Goal: Task Accomplishment & Management: Complete application form

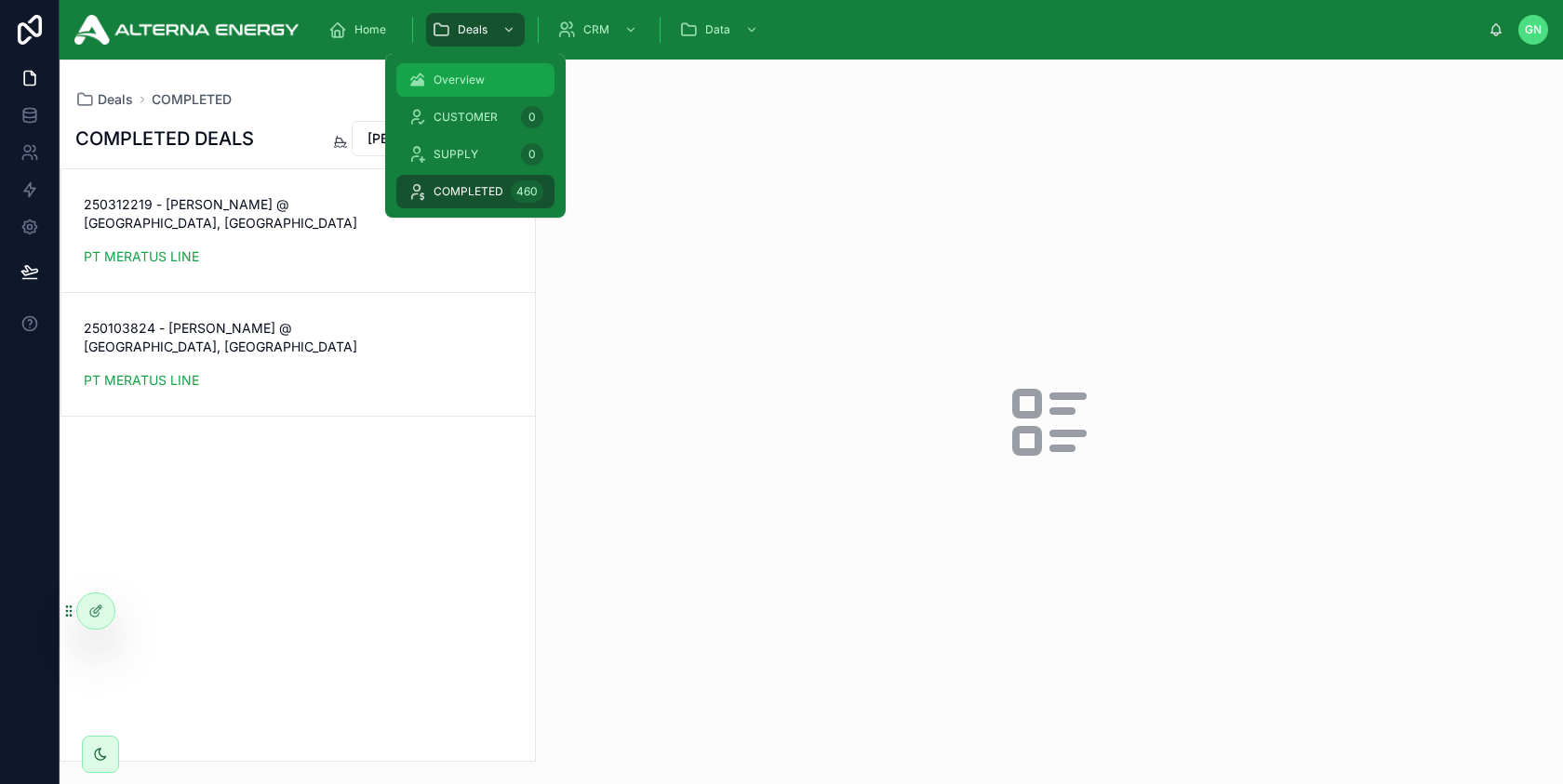
click at [452, 71] on div "Overview" at bounding box center [474, 80] width 136 height 30
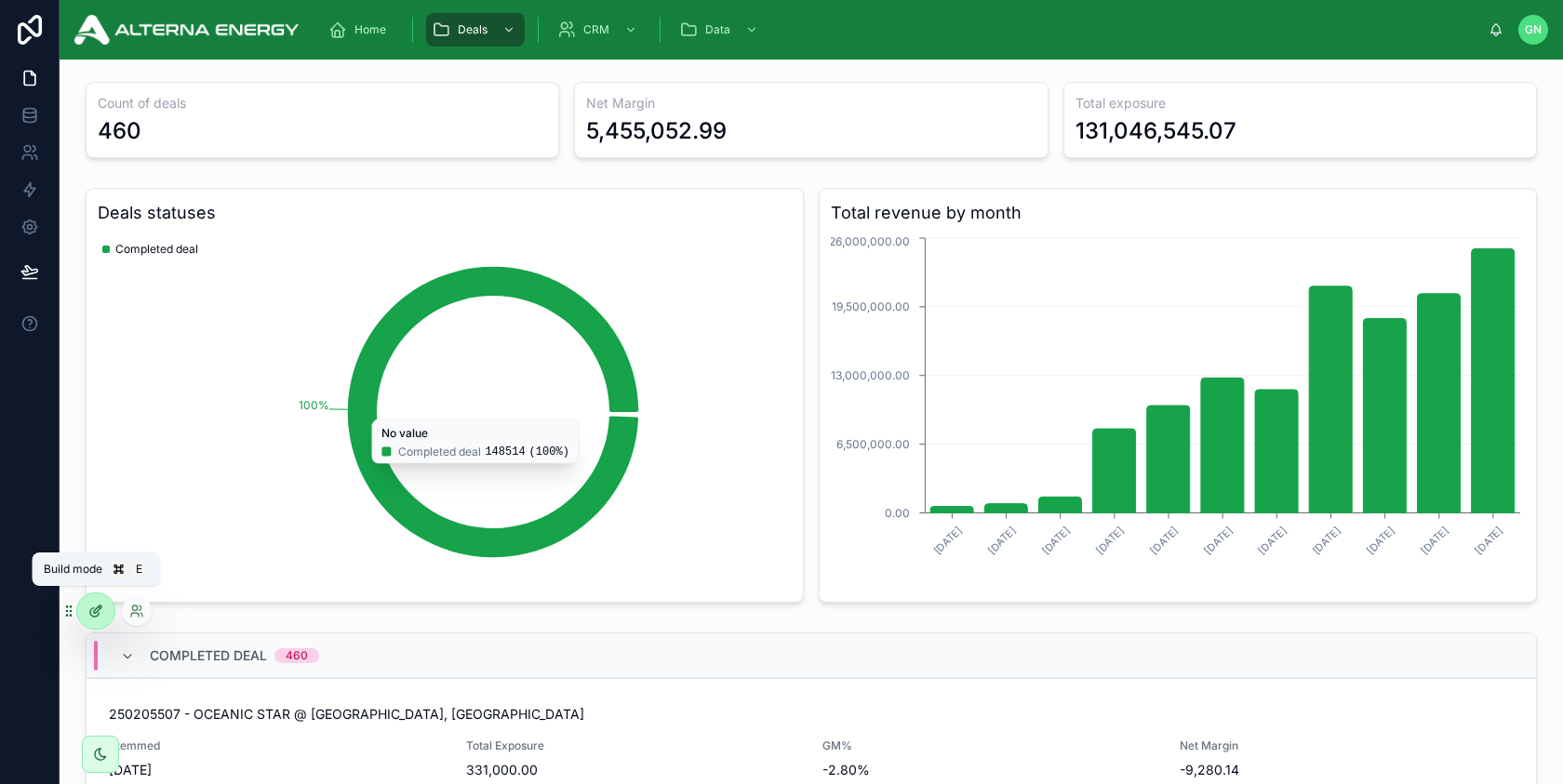
click at [99, 610] on icon at bounding box center [95, 610] width 14 height 14
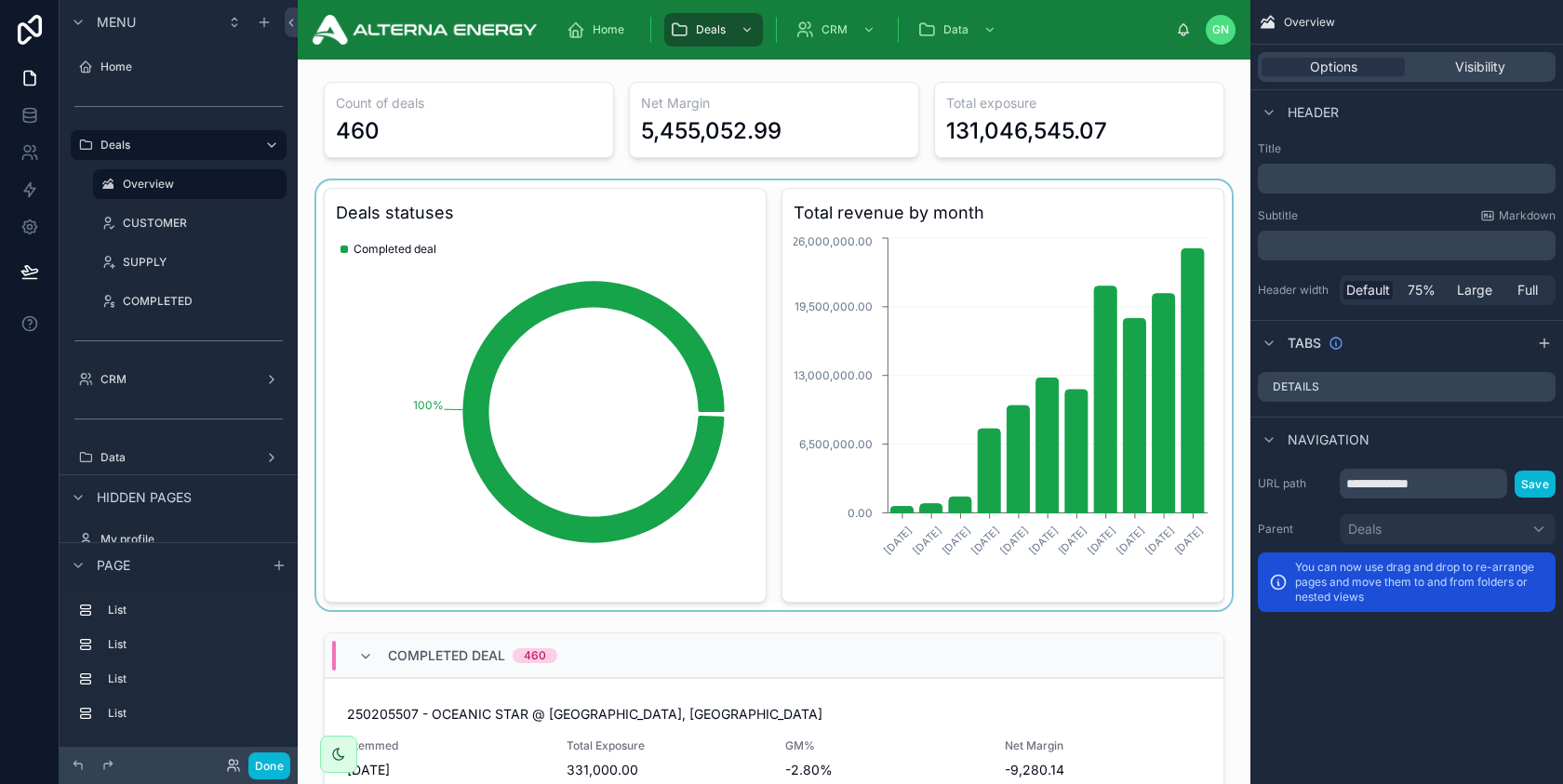
click at [576, 265] on div at bounding box center [774, 395] width 923 height 430
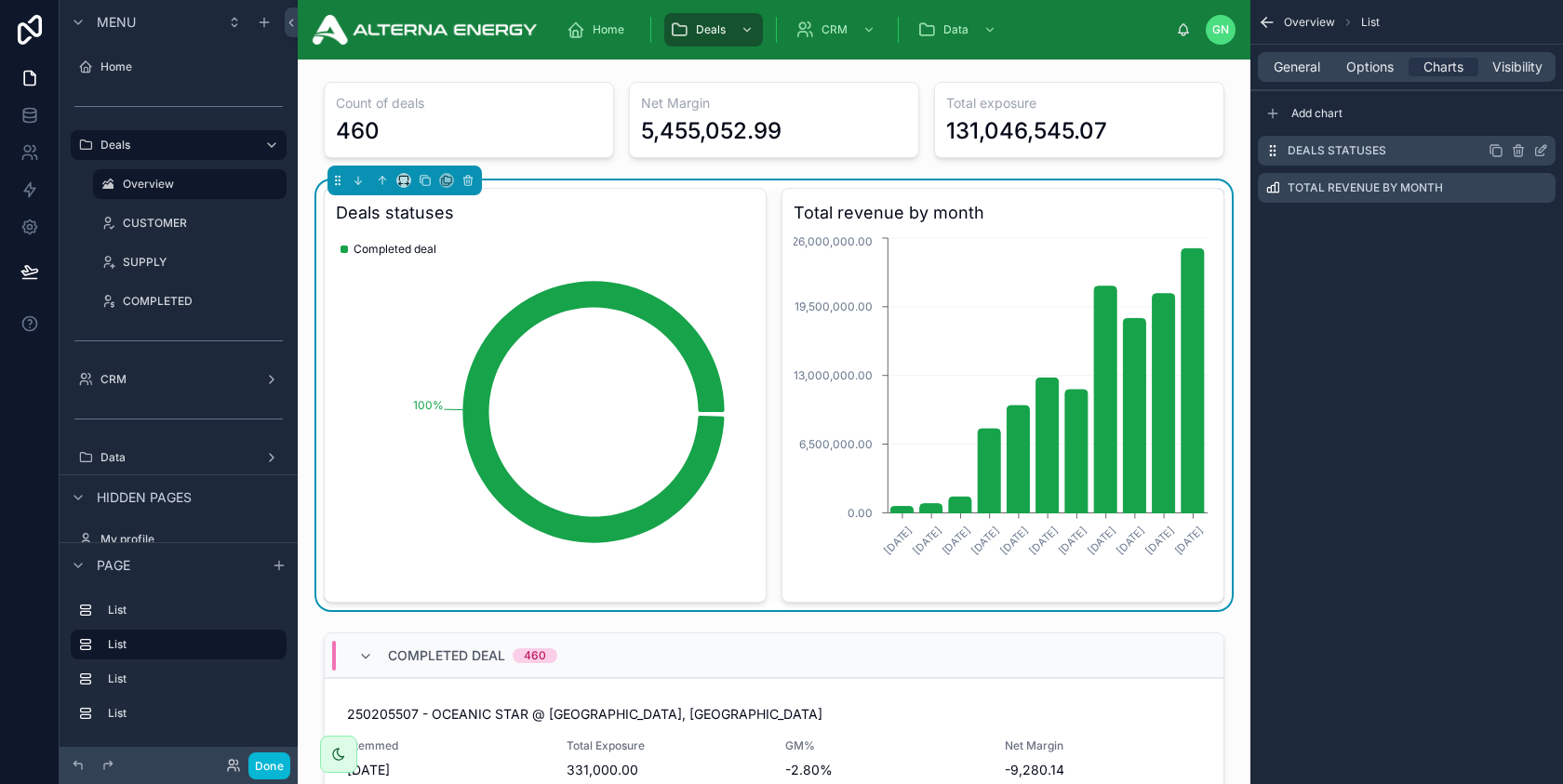
click at [1541, 150] on icon "scrollable content" at bounding box center [1540, 150] width 14 height 14
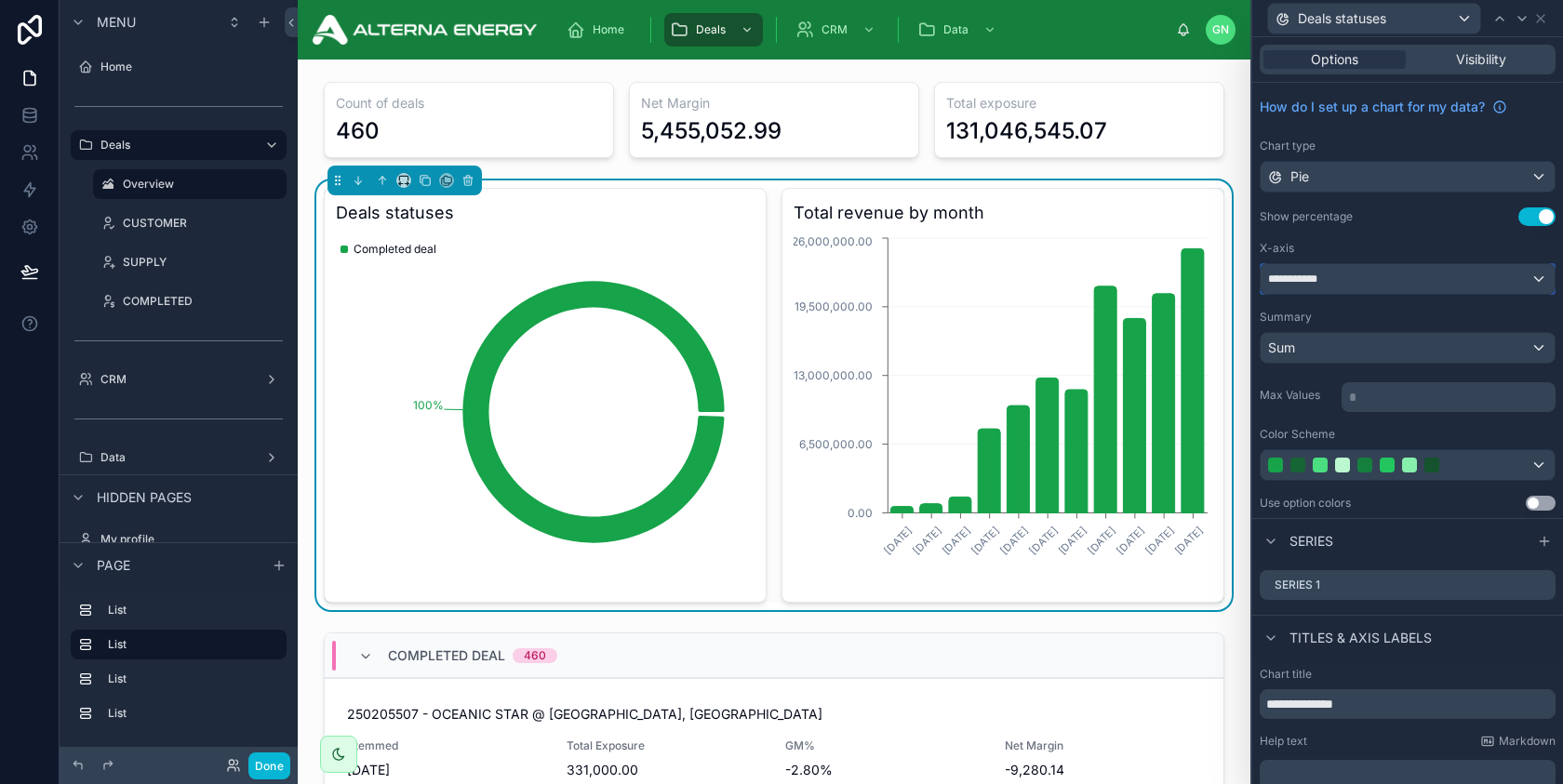
click at [1349, 280] on div "**********" at bounding box center [1408, 279] width 295 height 30
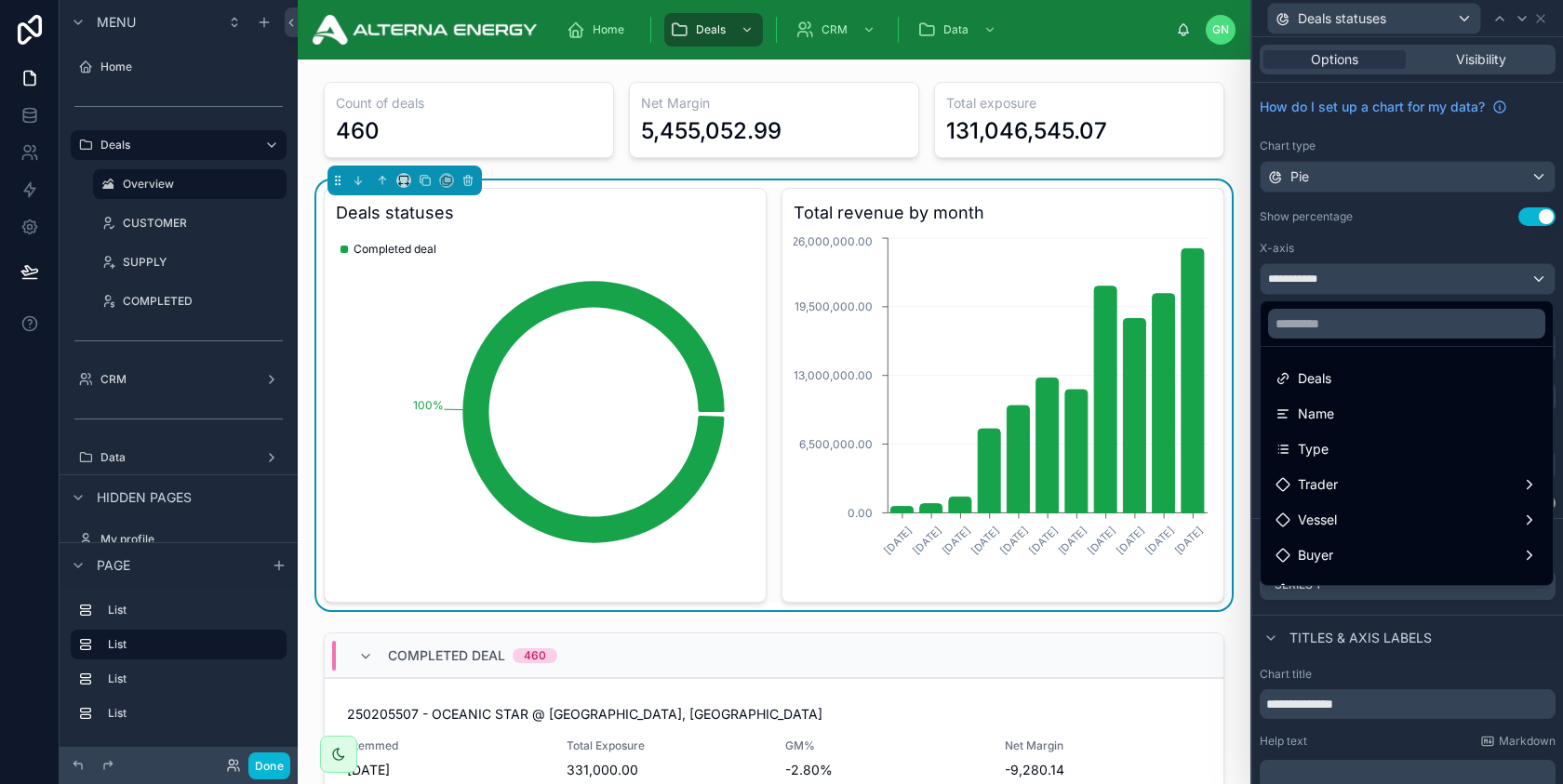
click at [1387, 238] on div at bounding box center [1407, 392] width 311 height 784
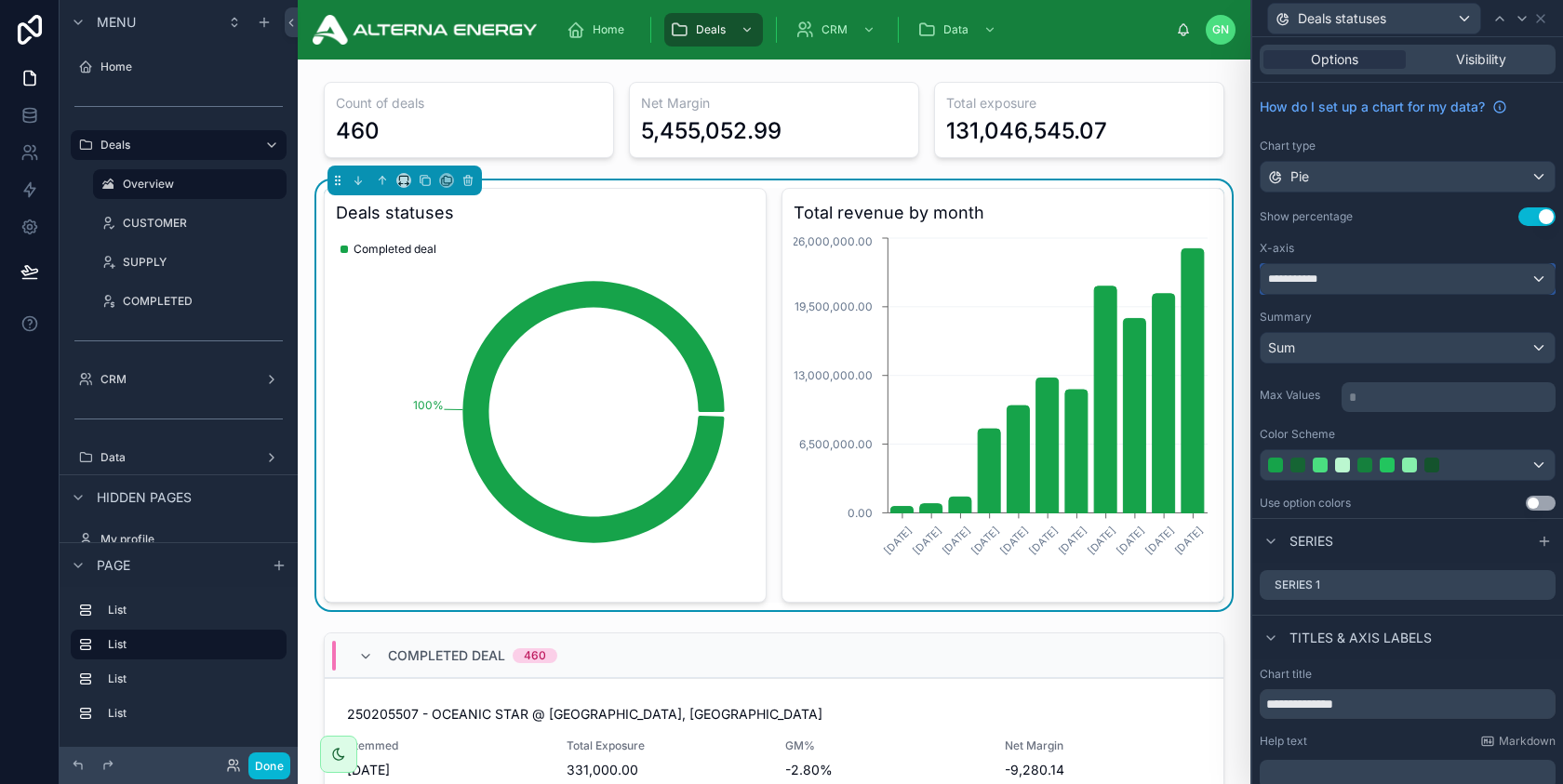
click at [1364, 286] on div "**********" at bounding box center [1408, 279] width 295 height 30
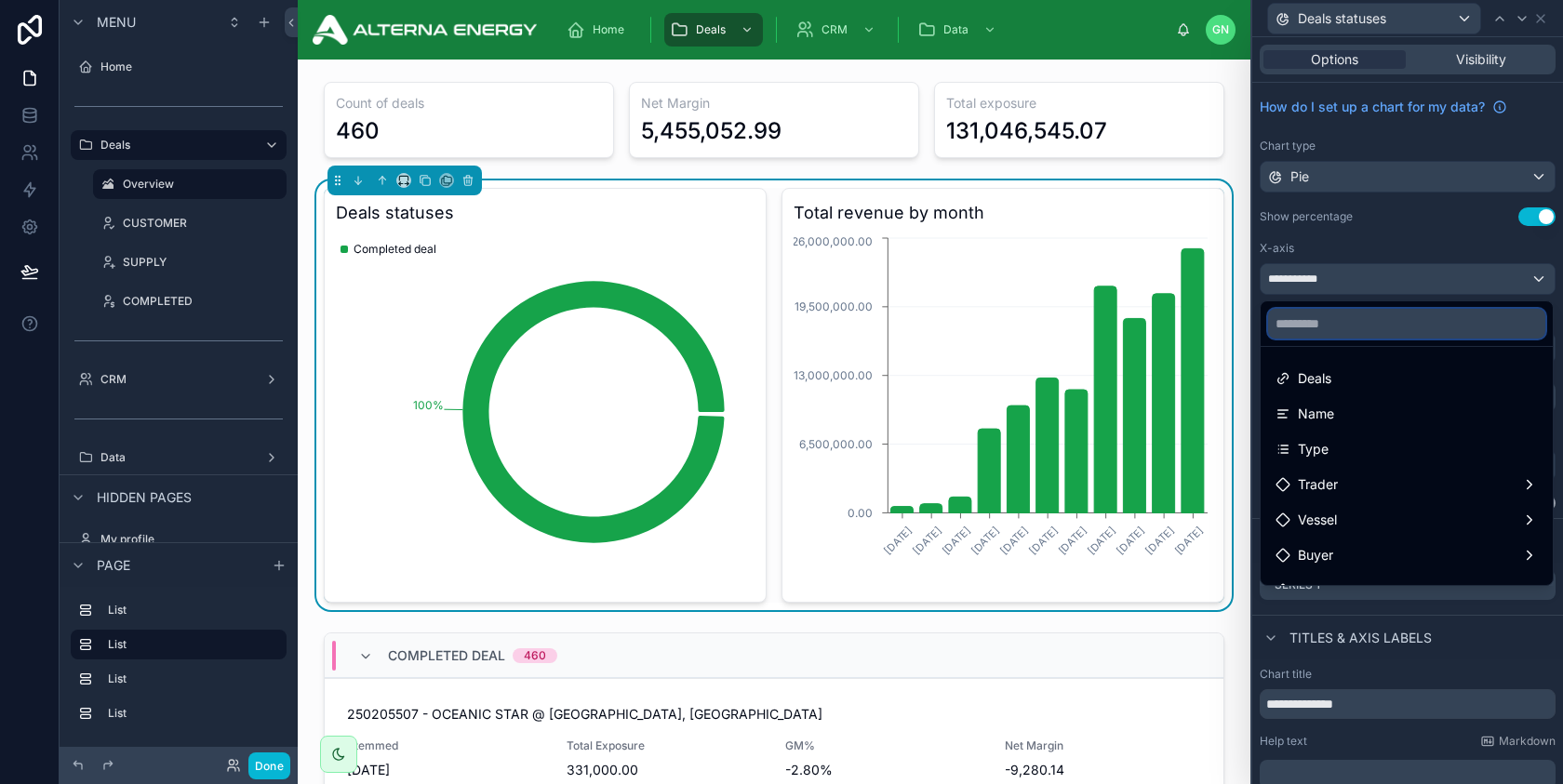
click at [1342, 323] on input "text" at bounding box center [1407, 323] width 277 height 30
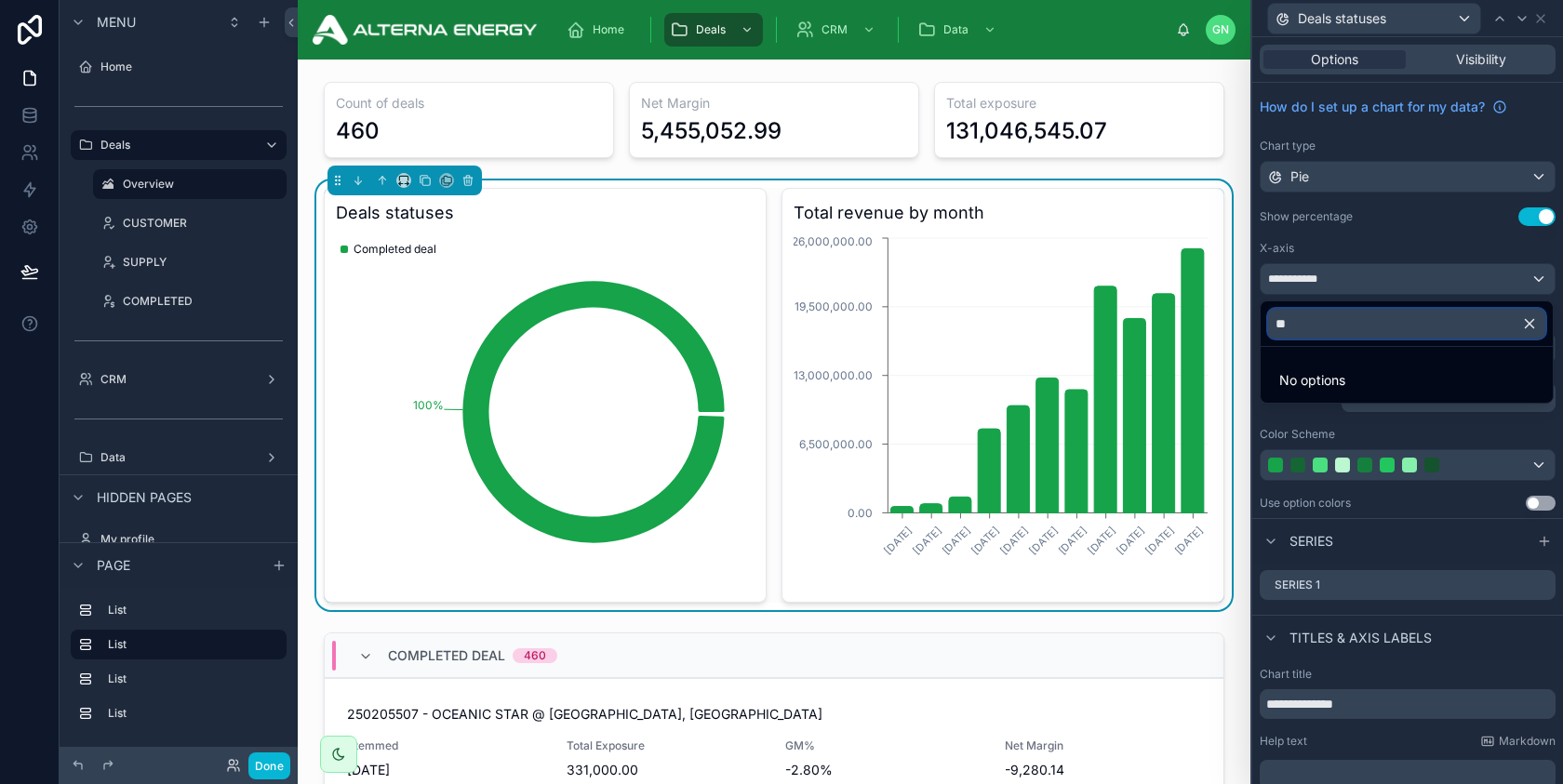
type input "*"
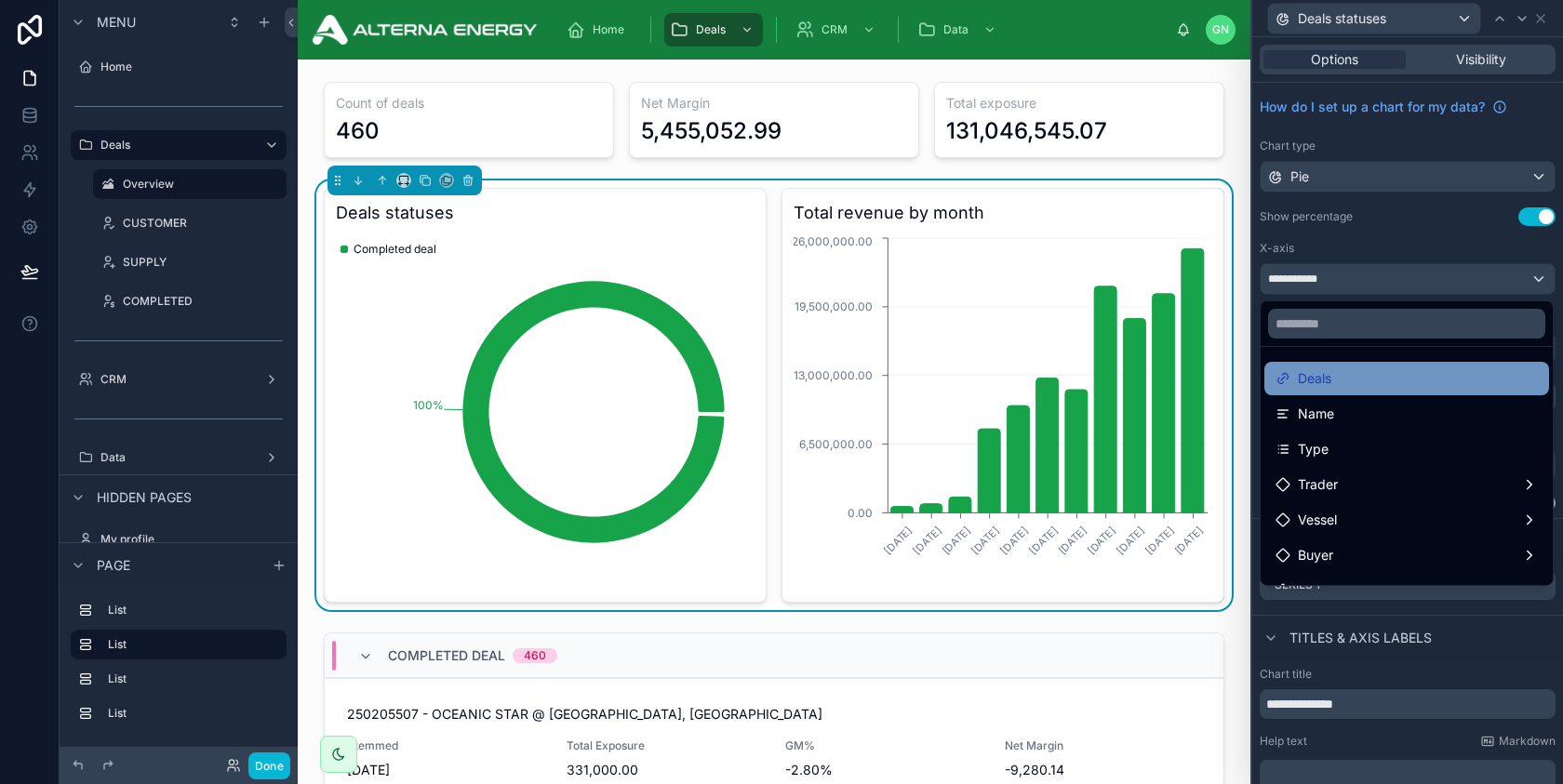
click at [1342, 374] on div "Deals" at bounding box center [1407, 378] width 263 height 22
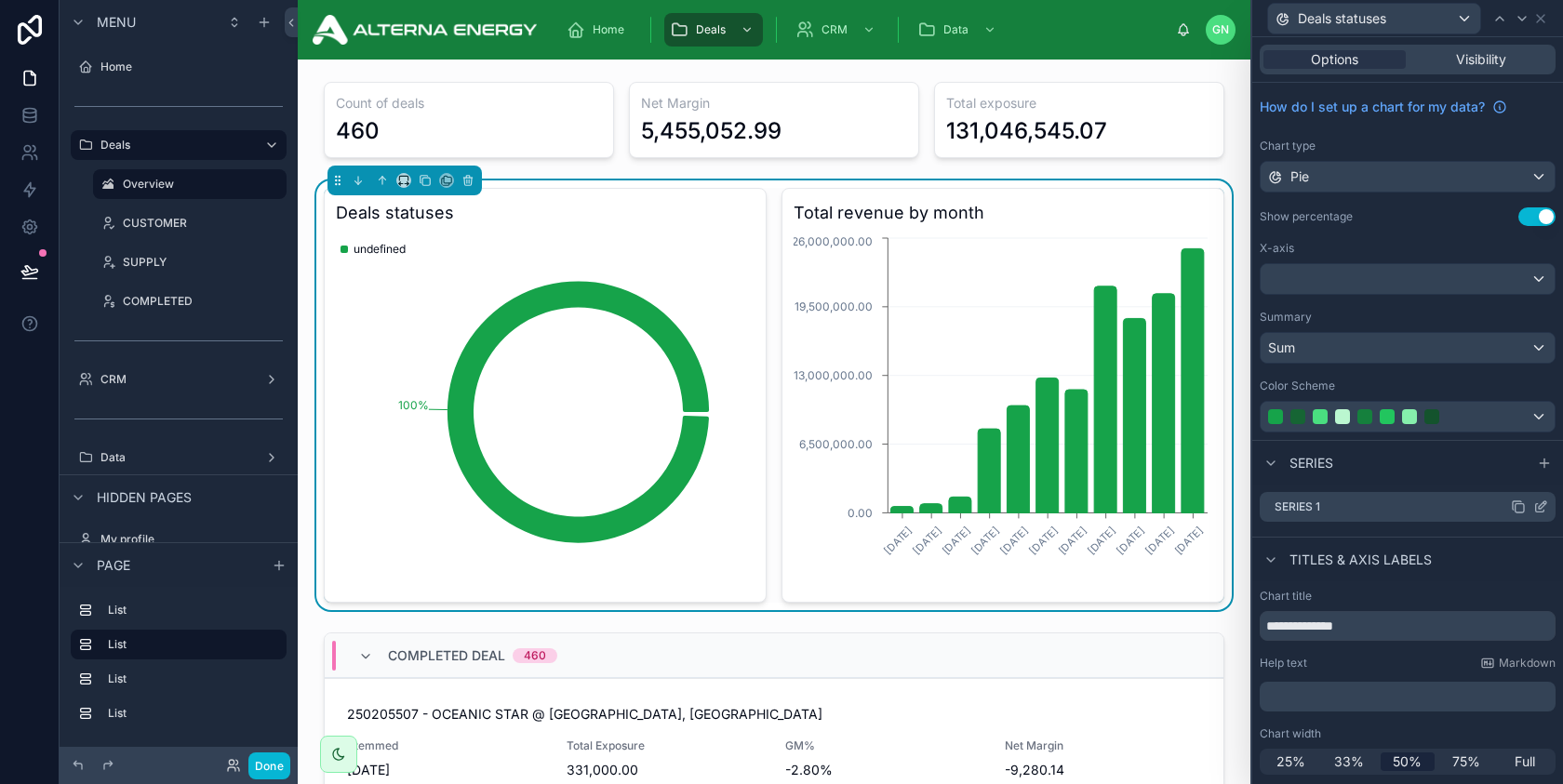
click at [1540, 503] on icon at bounding box center [1540, 506] width 14 height 14
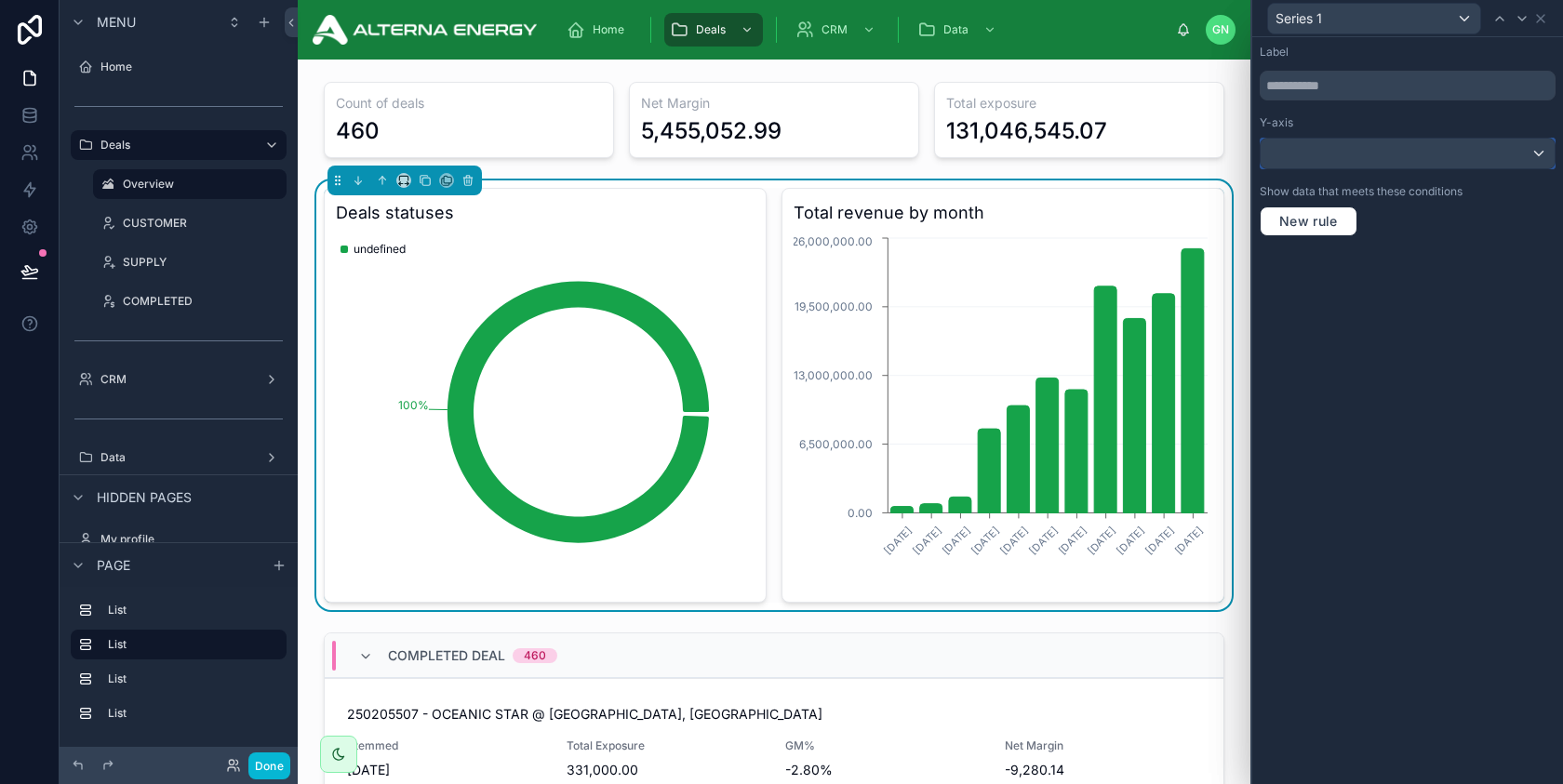
click at [1338, 153] on div at bounding box center [1408, 153] width 295 height 30
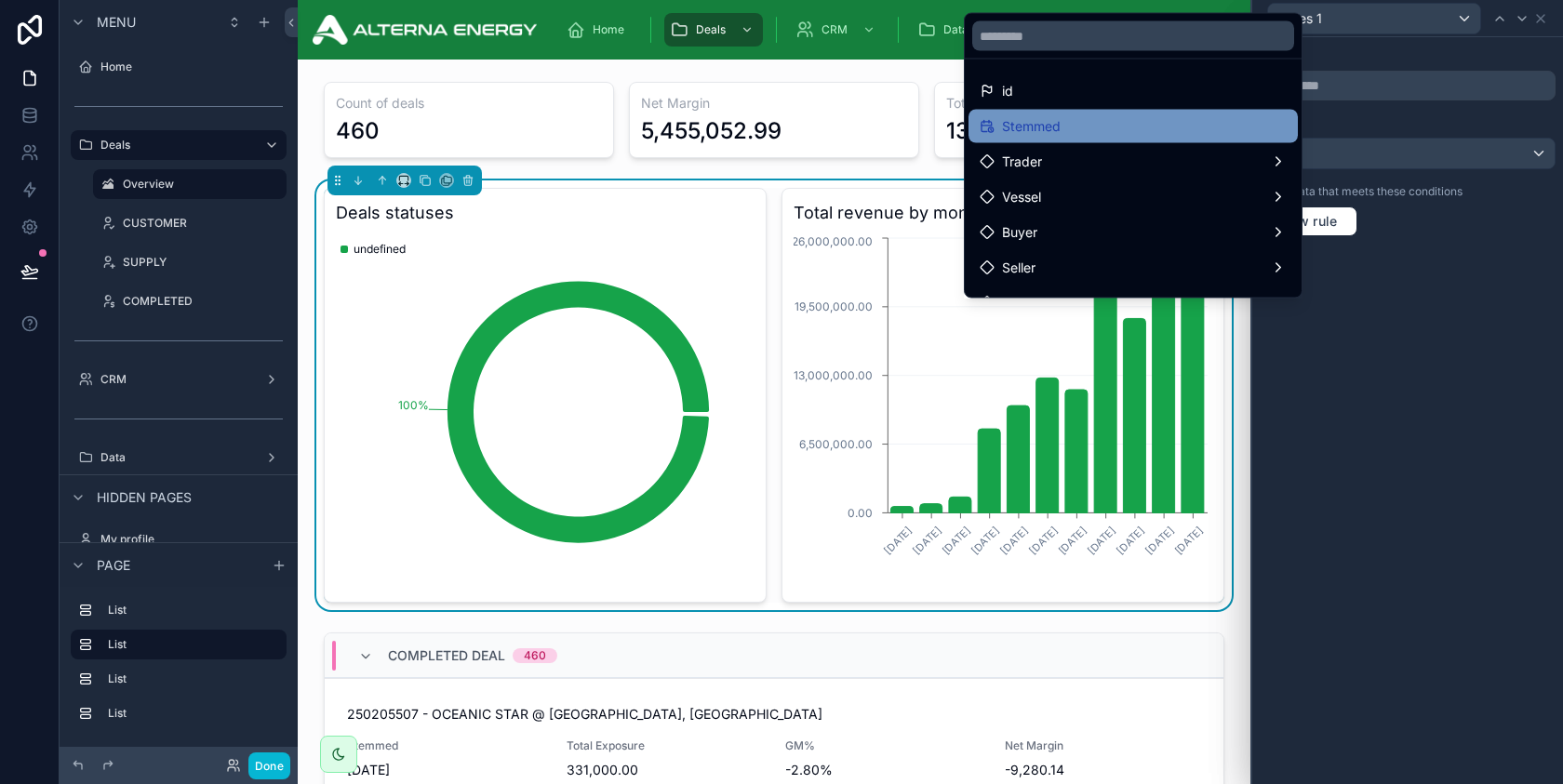
click at [1156, 127] on div "Stemmed" at bounding box center [1133, 126] width 307 height 22
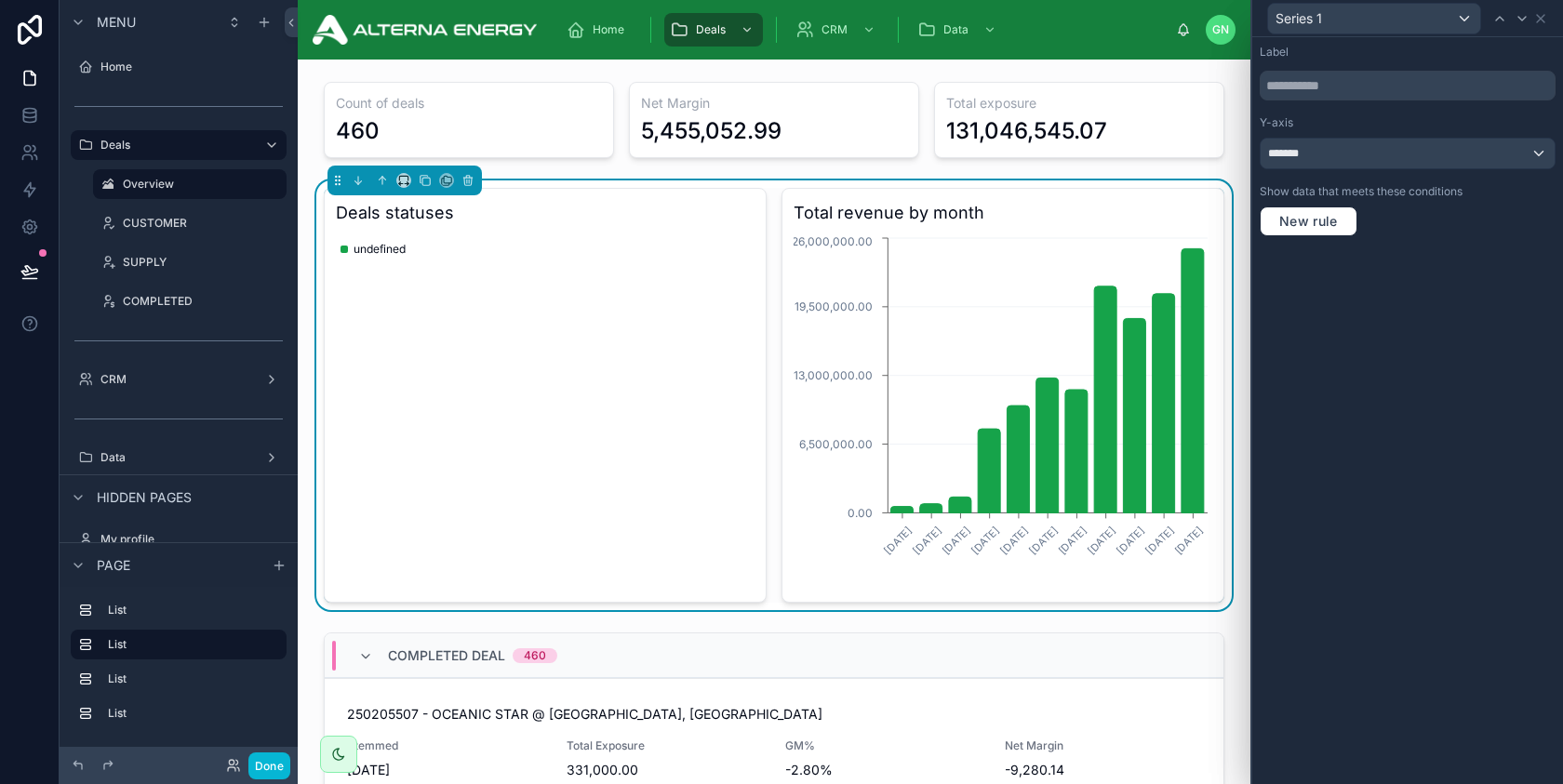
click at [688, 316] on icon "chart" at bounding box center [545, 412] width 419 height 357
click at [1543, 18] on icon at bounding box center [1540, 18] width 14 height 14
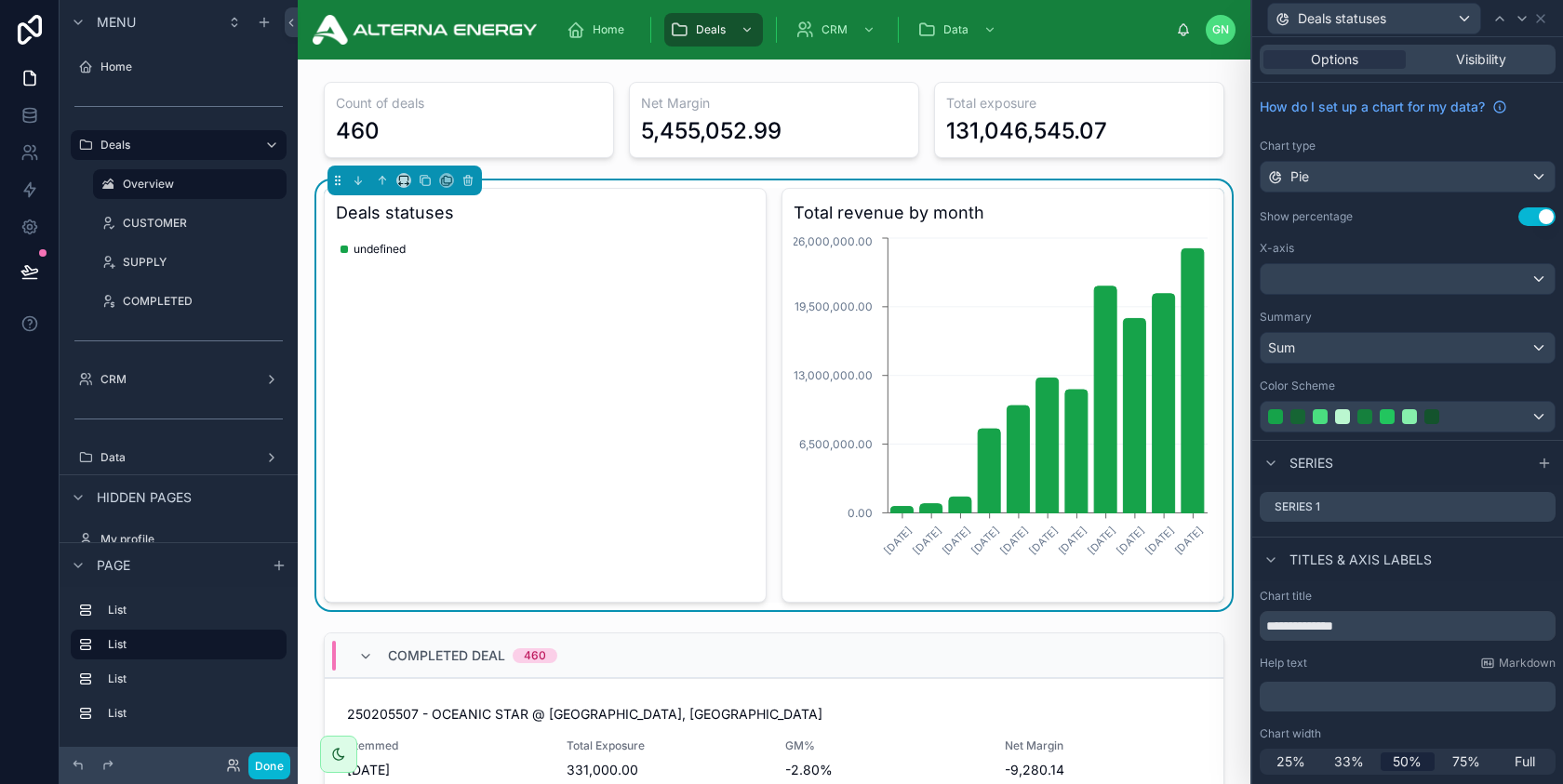
click at [1540, 9] on div "Deals statuses" at bounding box center [1407, 18] width 295 height 37
click at [1543, 21] on icon at bounding box center [1540, 18] width 14 height 14
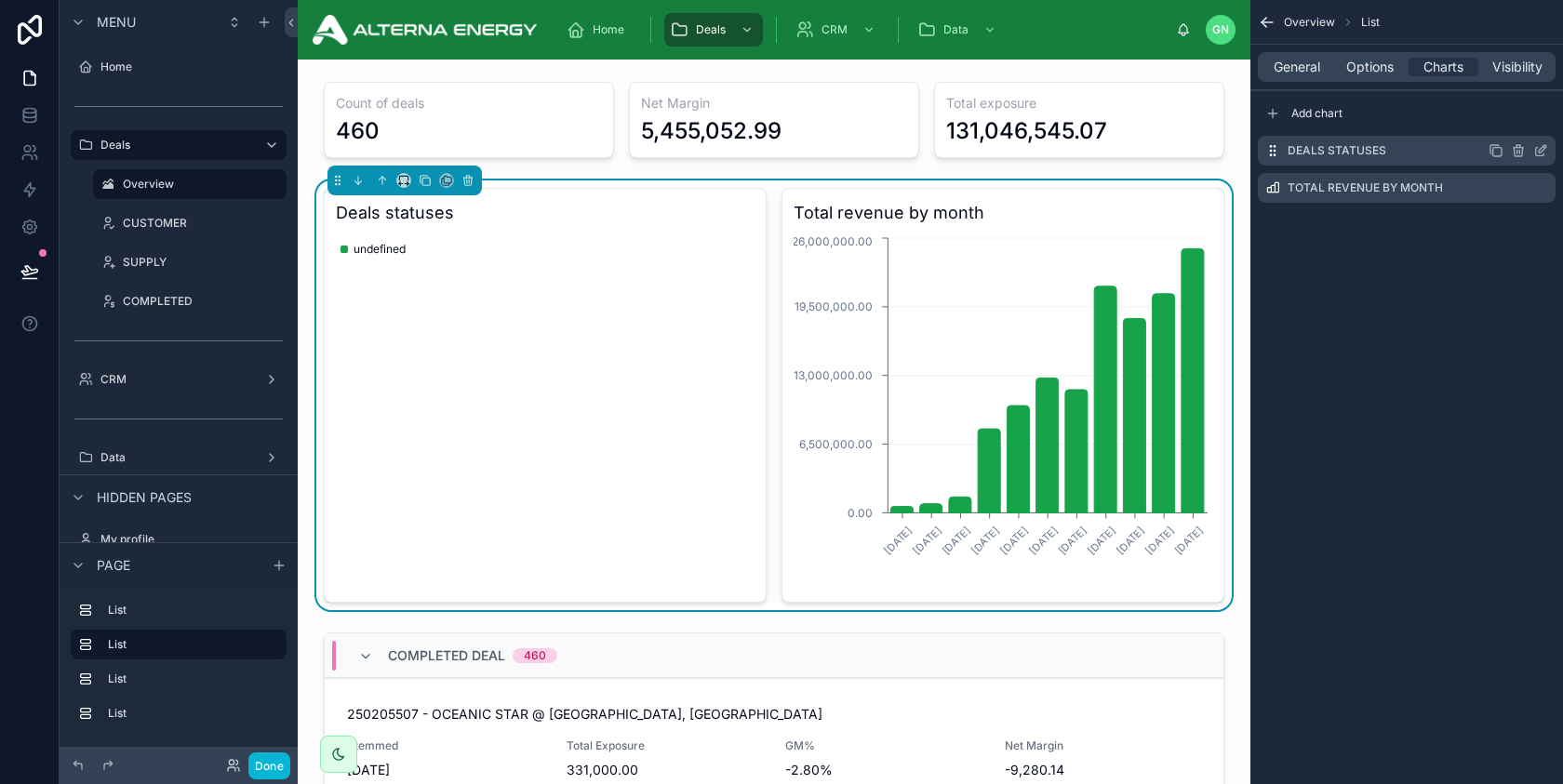
click at [1518, 150] on icon "scrollable content" at bounding box center [1518, 152] width 0 height 4
click at [1513, 121] on icon at bounding box center [1510, 120] width 14 height 14
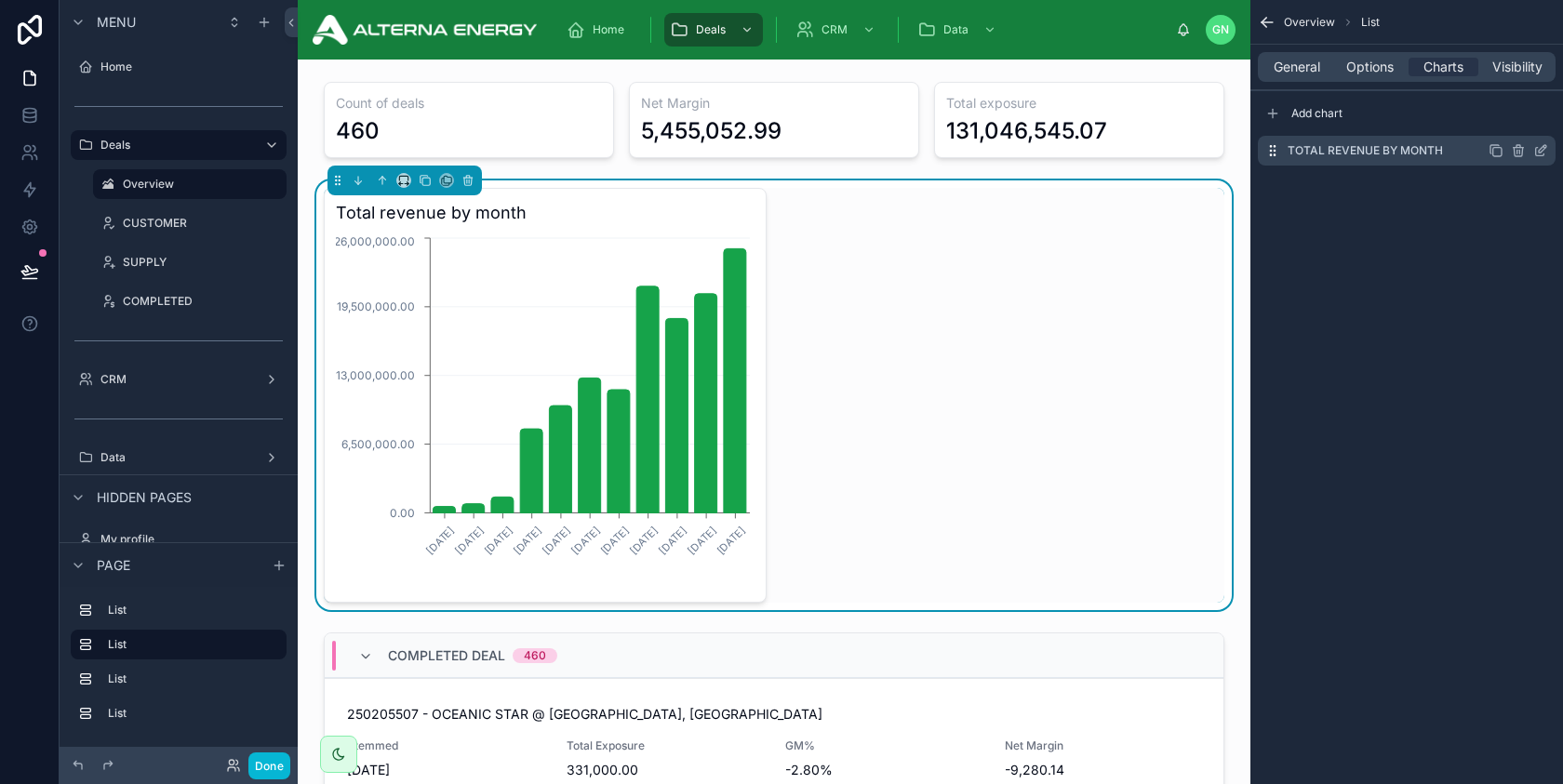
click at [1502, 155] on icon "scrollable content" at bounding box center [1498, 152] width 9 height 9
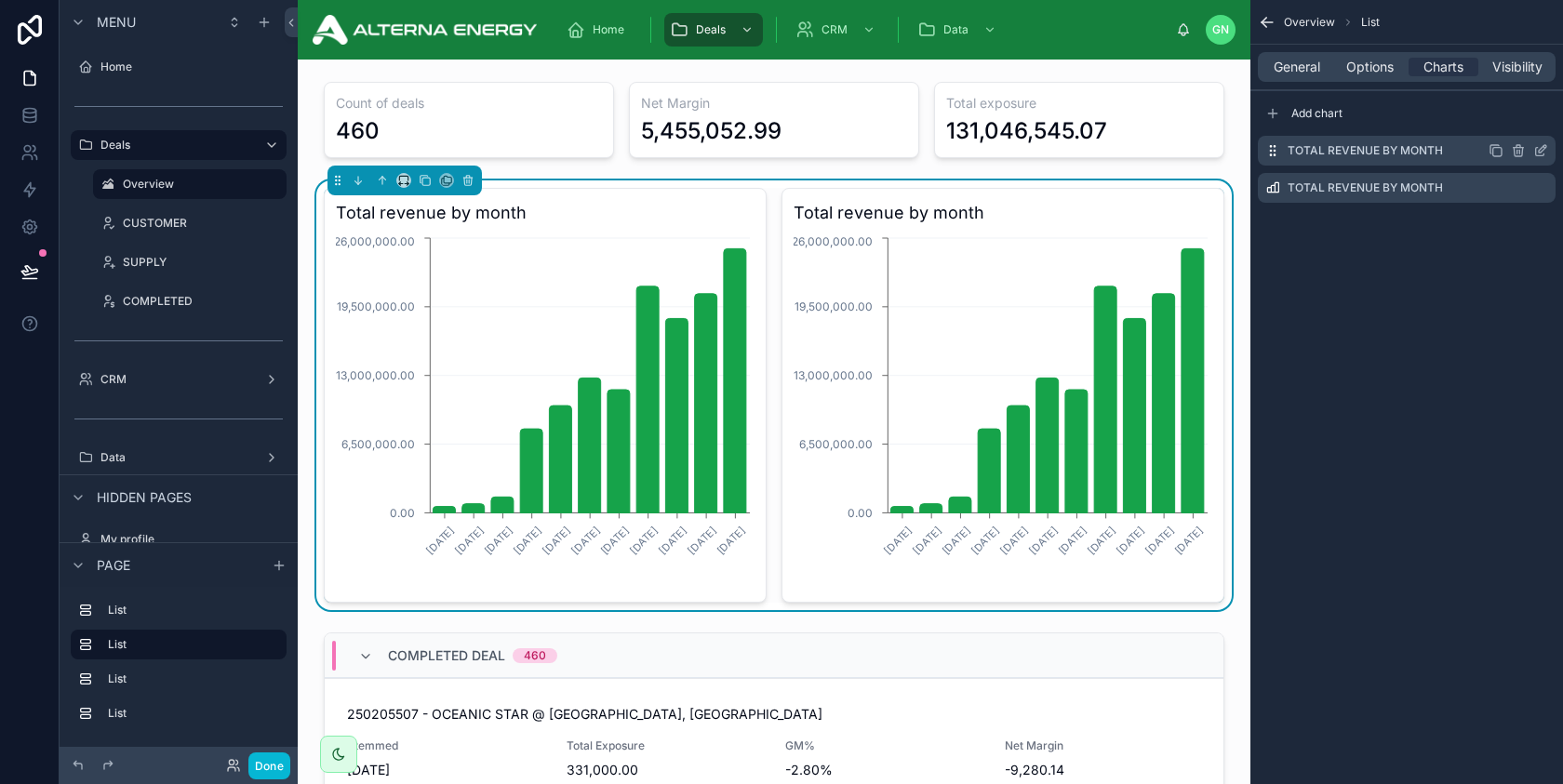
click at [1537, 153] on icon "scrollable content" at bounding box center [1540, 150] width 14 height 14
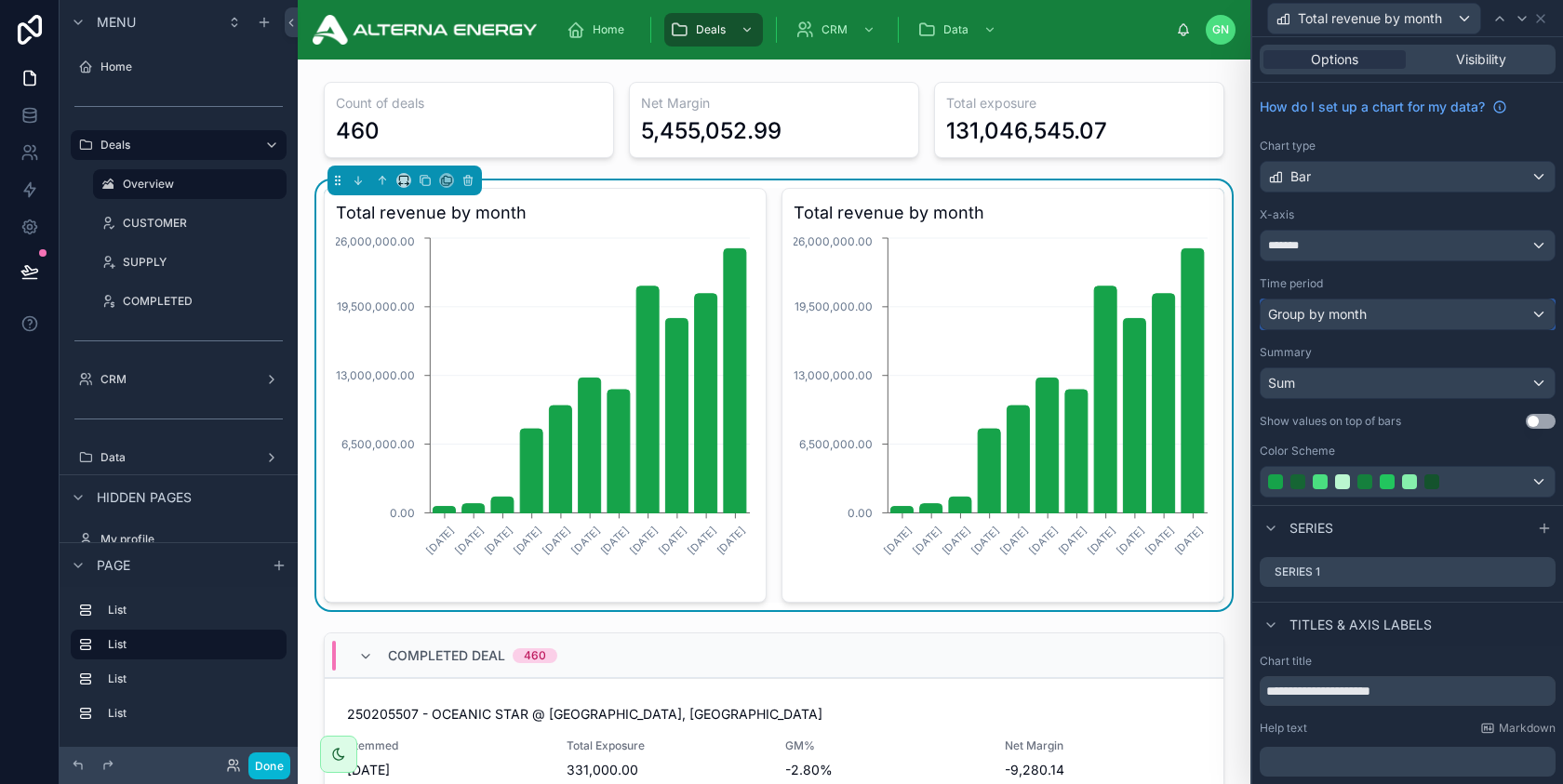
click at [1361, 314] on span "Group by month" at bounding box center [1318, 314] width 98 height 18
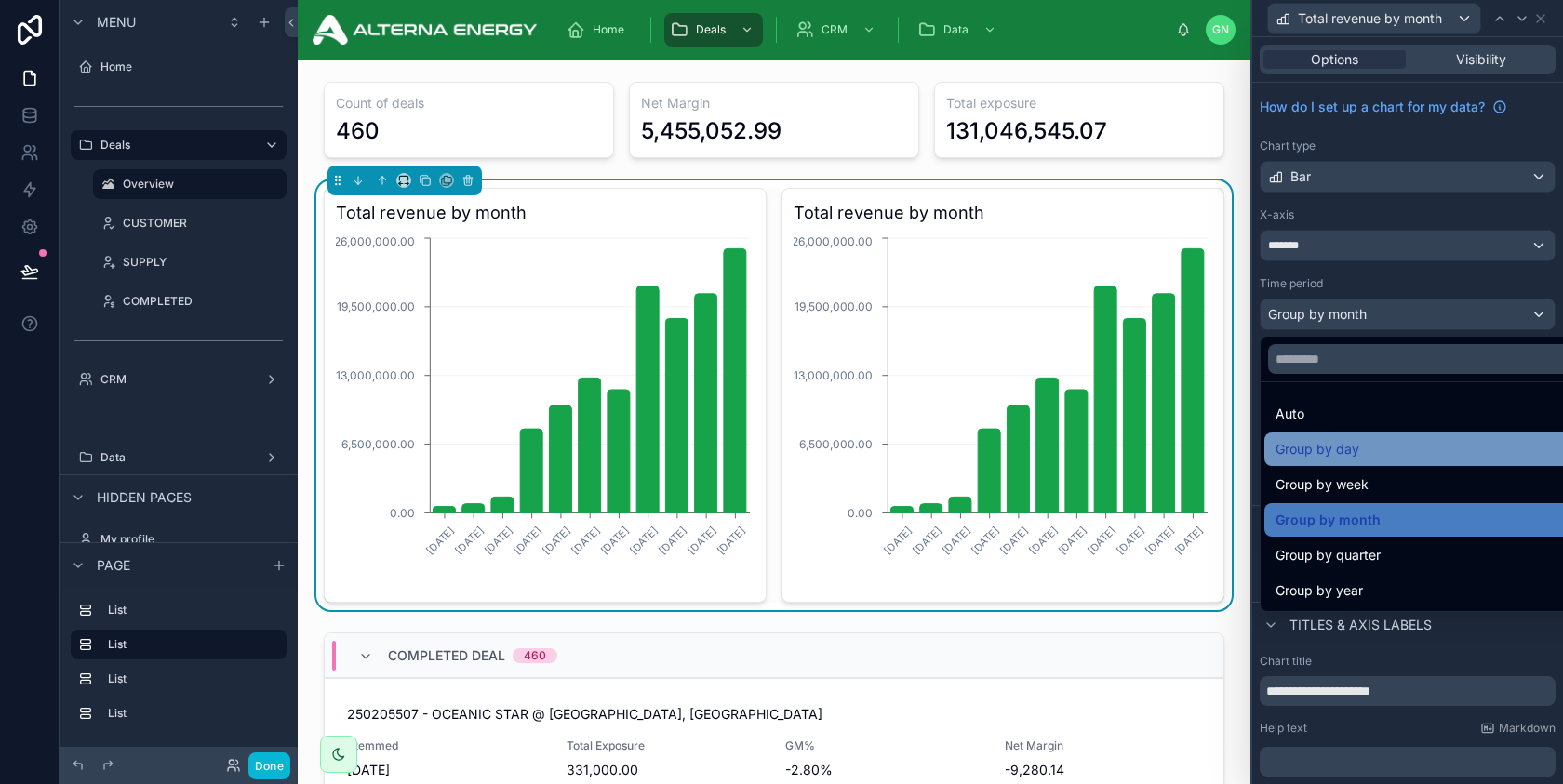
click at [1330, 452] on span "Group by day" at bounding box center [1318, 448] width 84 height 22
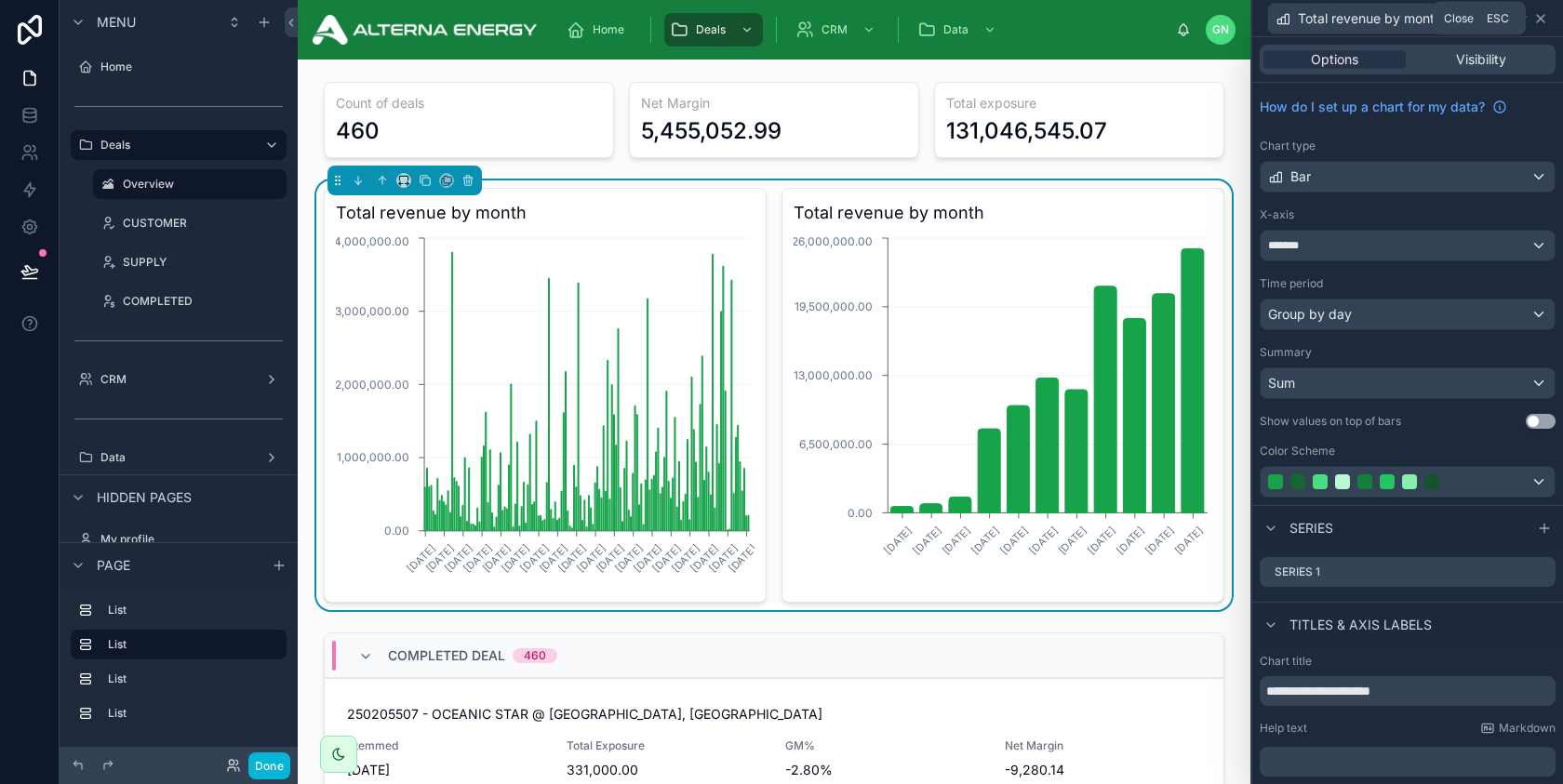
click at [1538, 16] on icon at bounding box center [1540, 18] width 14 height 14
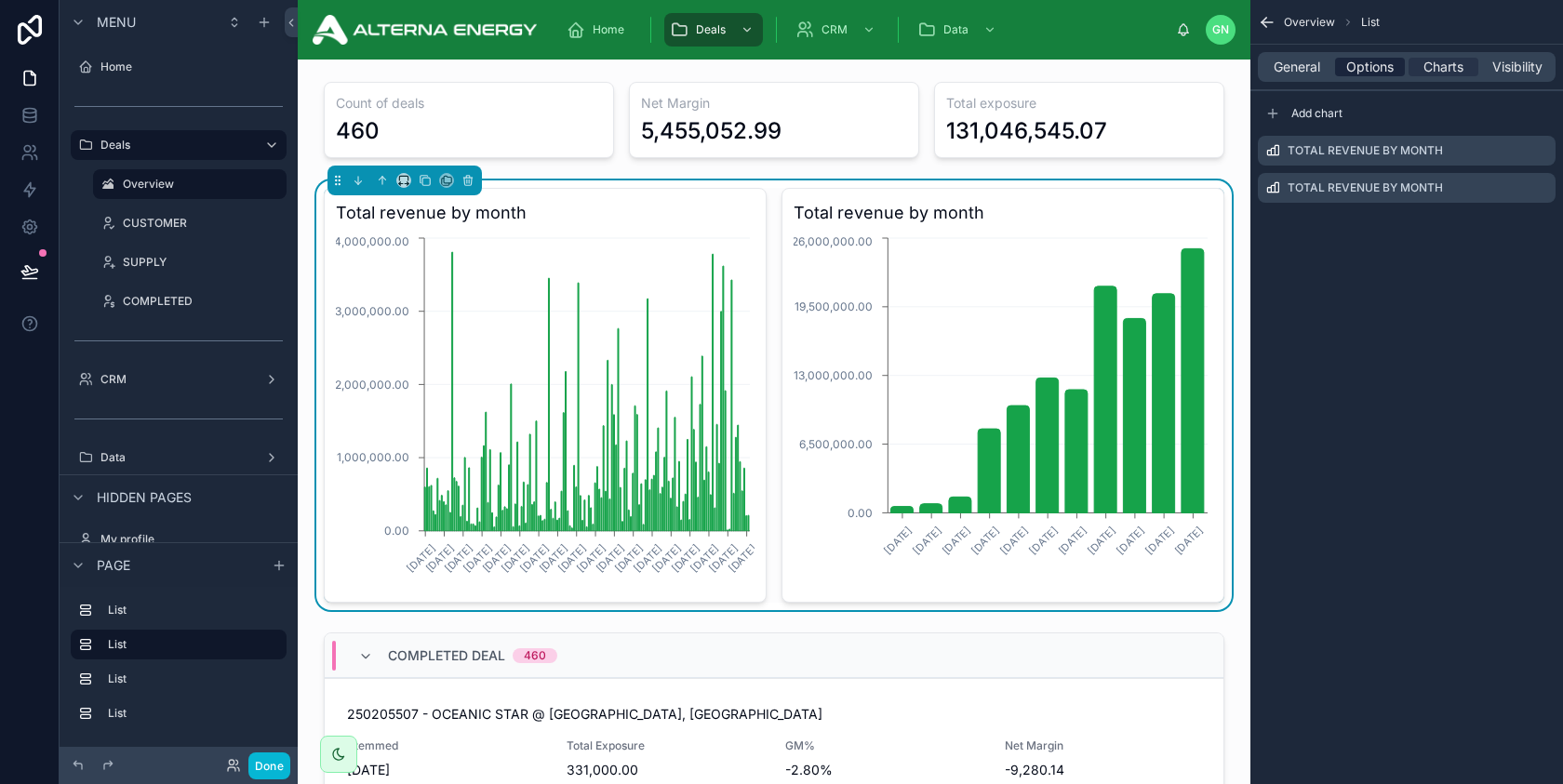
click at [1366, 70] on span "Options" at bounding box center [1370, 66] width 47 height 18
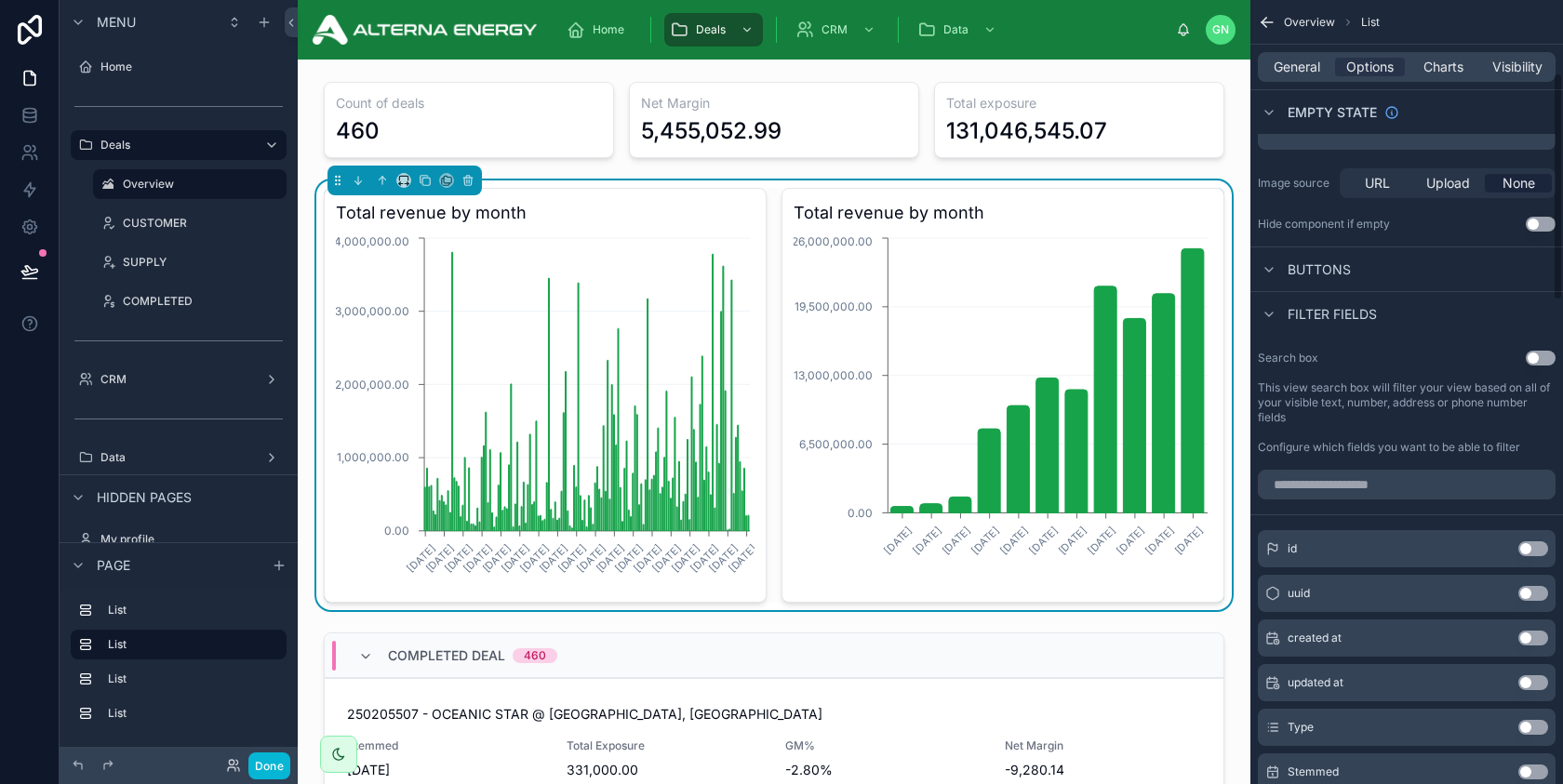
scroll to position [250, 0]
click at [1334, 484] on input "scrollable content" at bounding box center [1406, 481] width 297 height 30
type input "**"
click at [1536, 543] on button "Use setting" at bounding box center [1533, 545] width 30 height 14
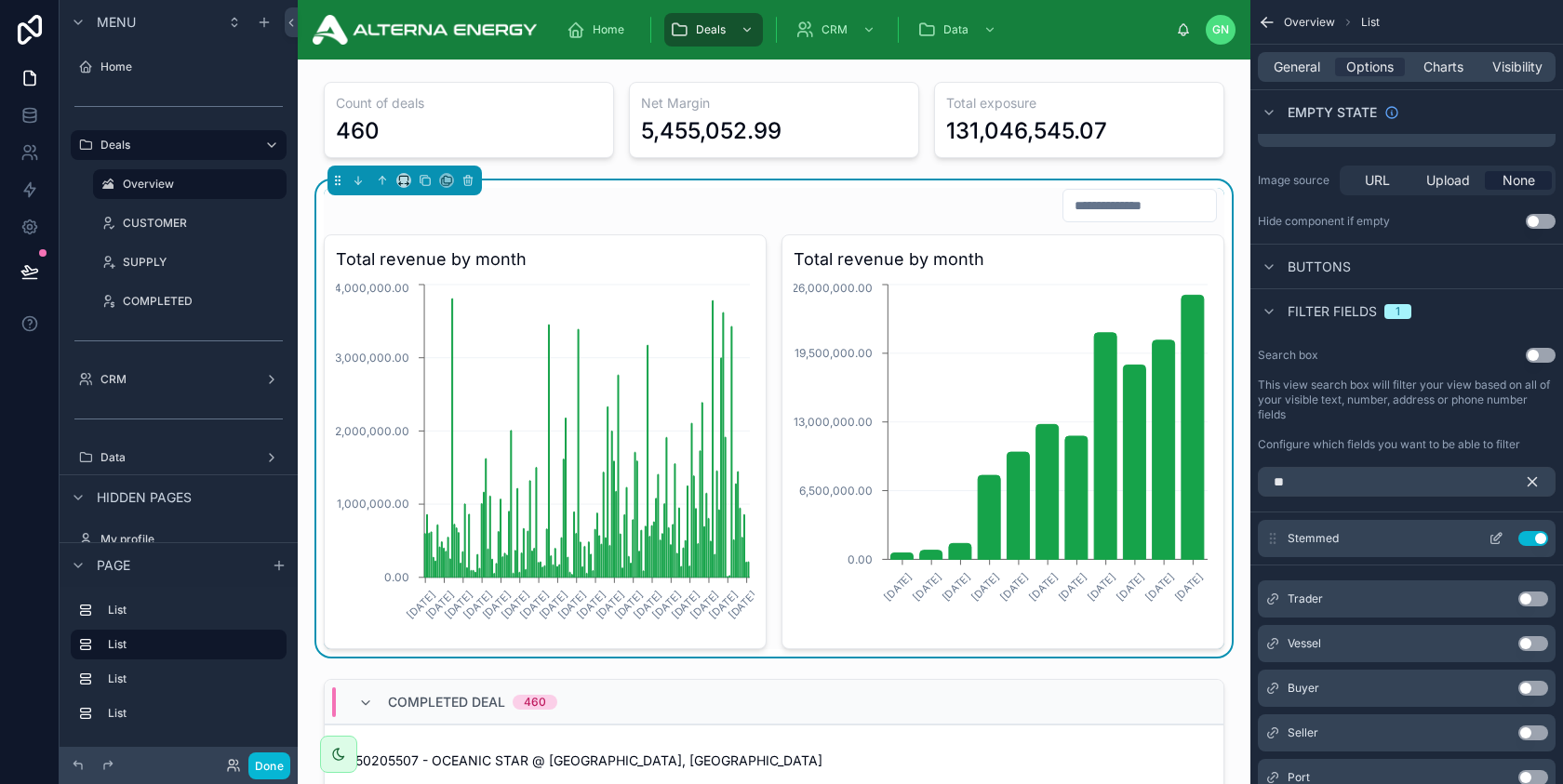
click at [1495, 541] on icon "scrollable content" at bounding box center [1499, 537] width 8 height 8
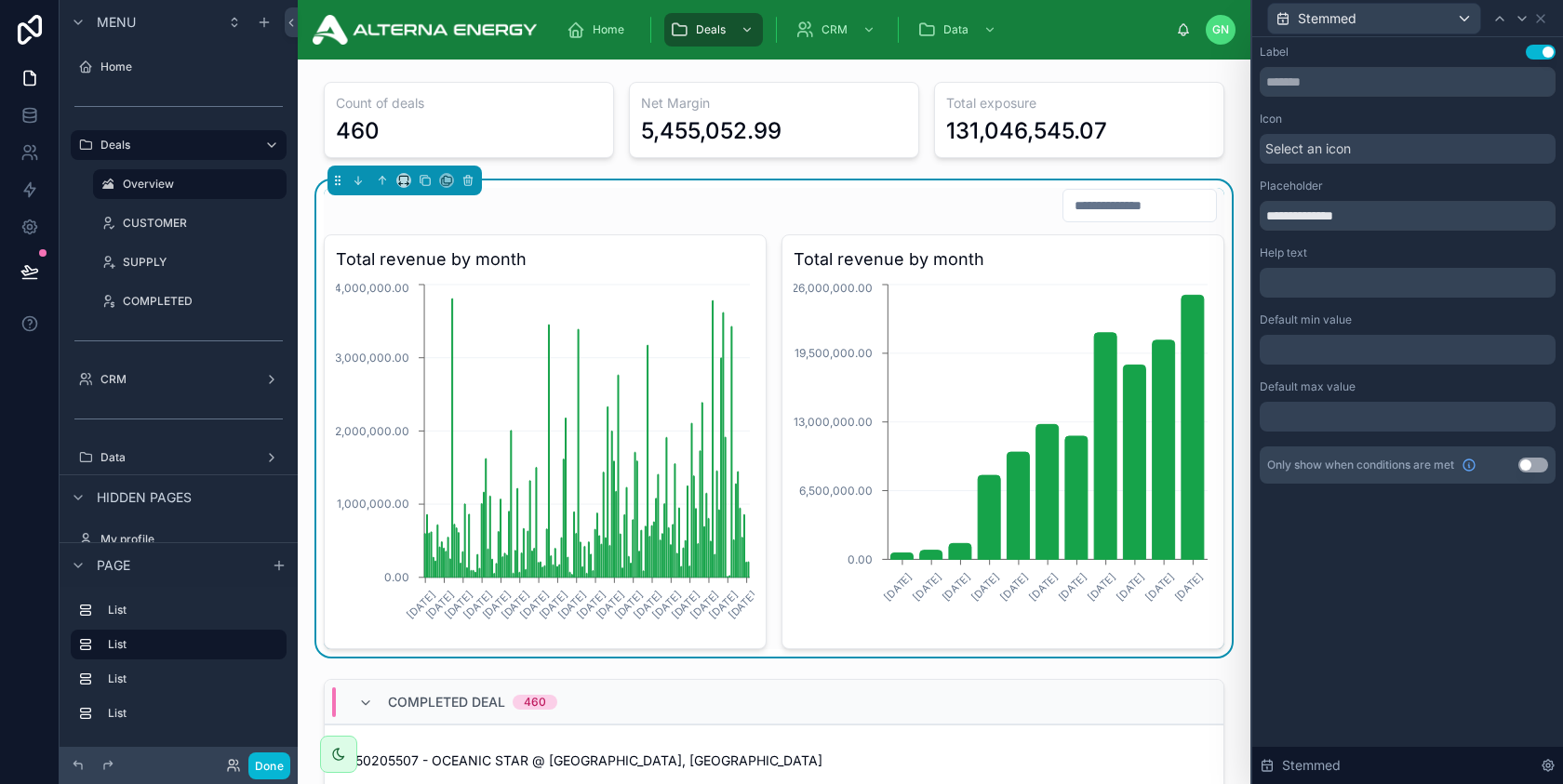
click at [1313, 356] on div at bounding box center [1407, 349] width 295 height 30
click at [1369, 559] on div "**********" at bounding box center [1407, 411] width 311 height 746
click at [1342, 426] on div at bounding box center [1407, 417] width 295 height 30
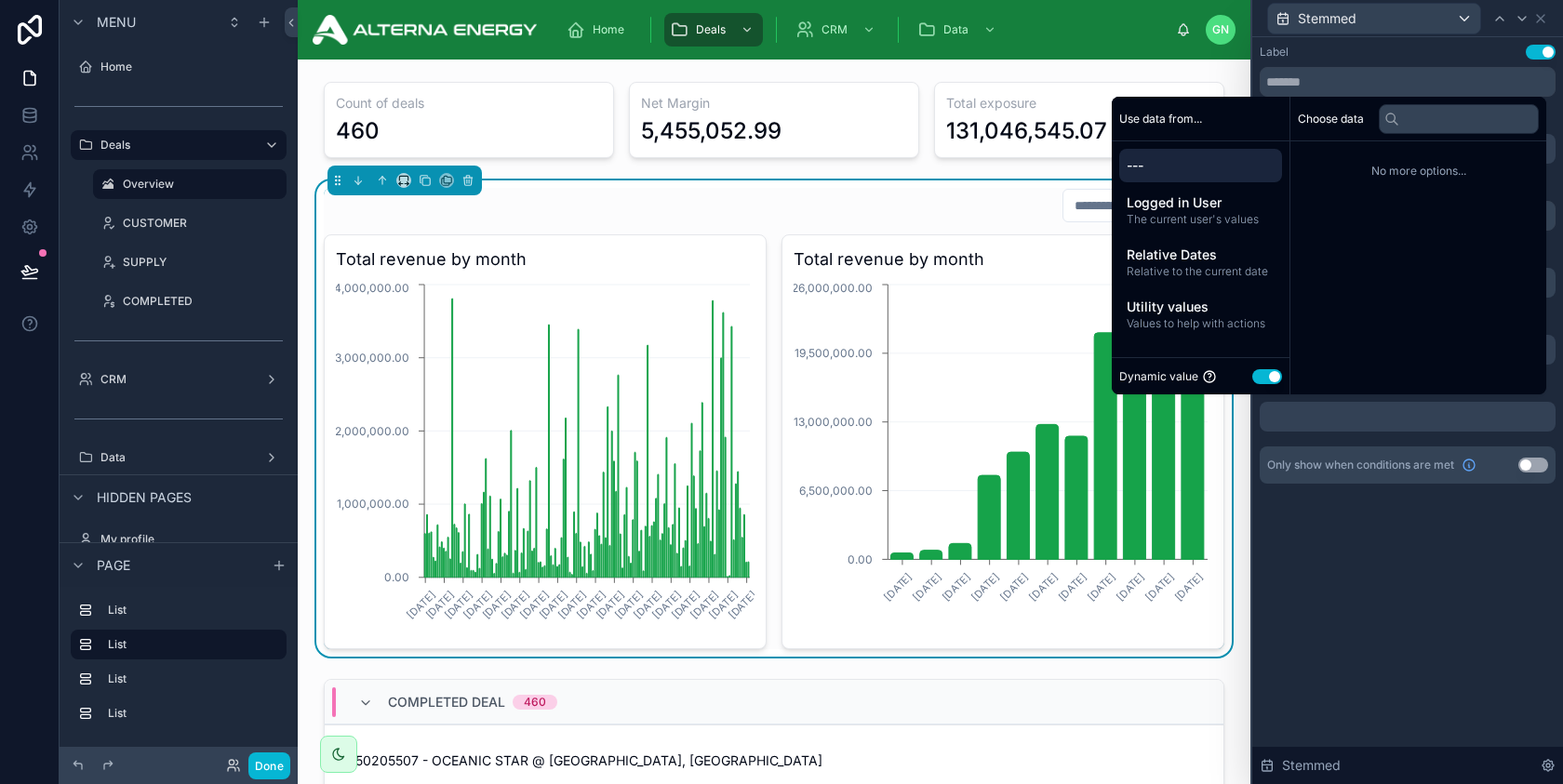
click at [1388, 613] on div "**********" at bounding box center [1407, 411] width 311 height 746
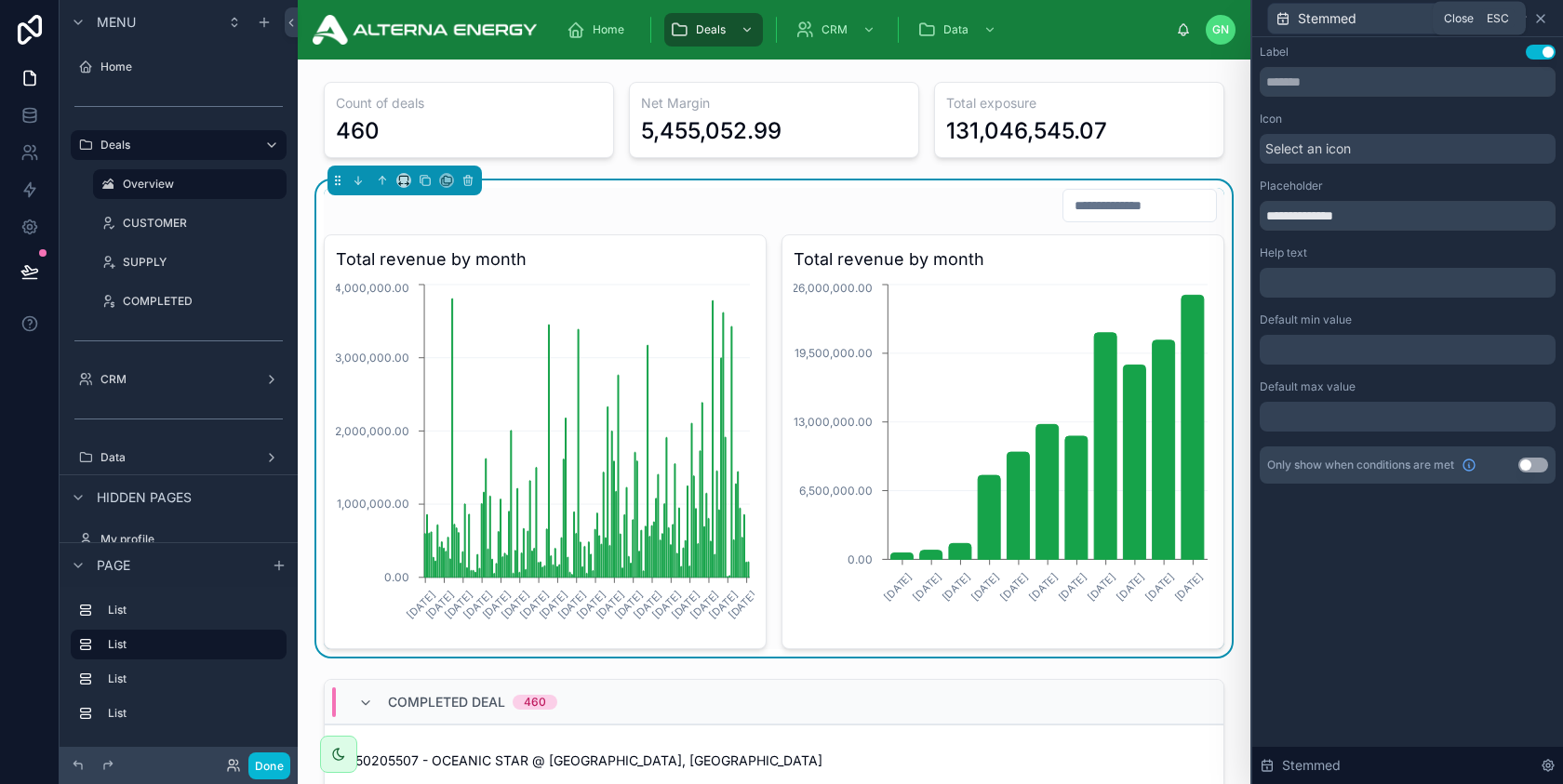
click at [1539, 23] on icon at bounding box center [1540, 18] width 14 height 14
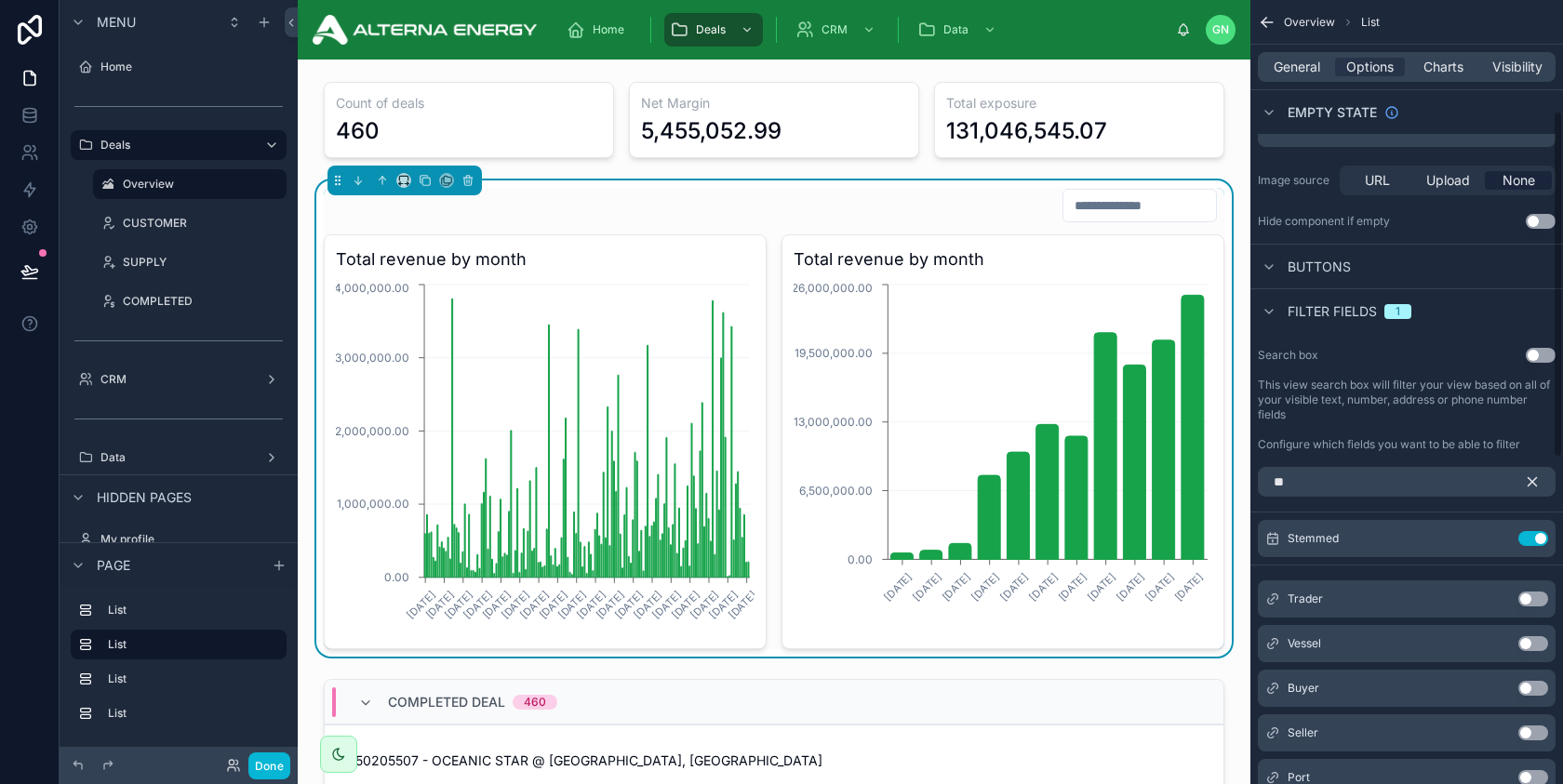
click at [1109, 208] on input "text" at bounding box center [1140, 205] width 153 height 26
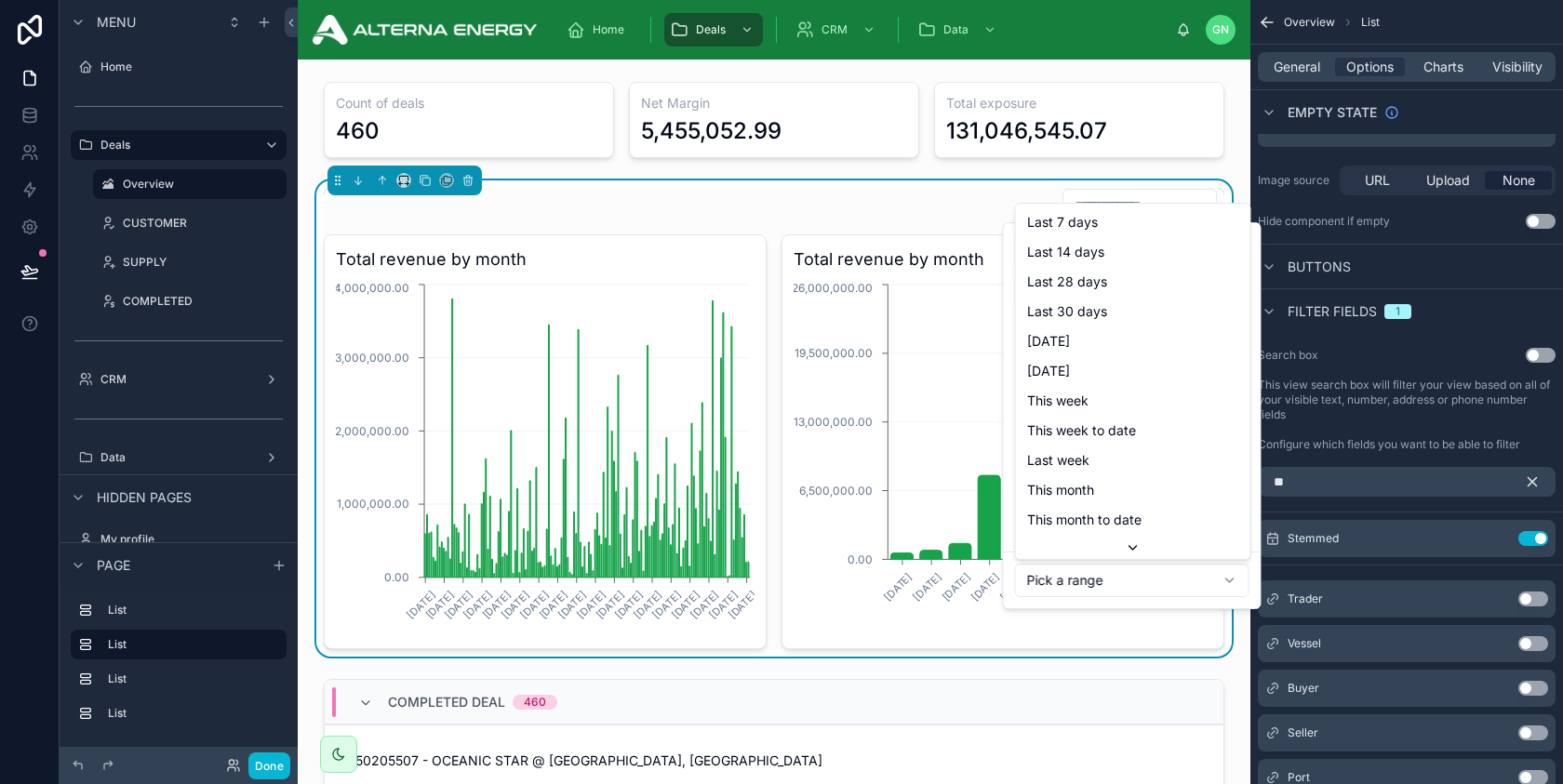
click at [1098, 577] on html "Menu Home Deals Overview CUSTOMER SUPPLY COMPLETED CRM Data Hidden pages My pro…" at bounding box center [782, 392] width 1563 height 784
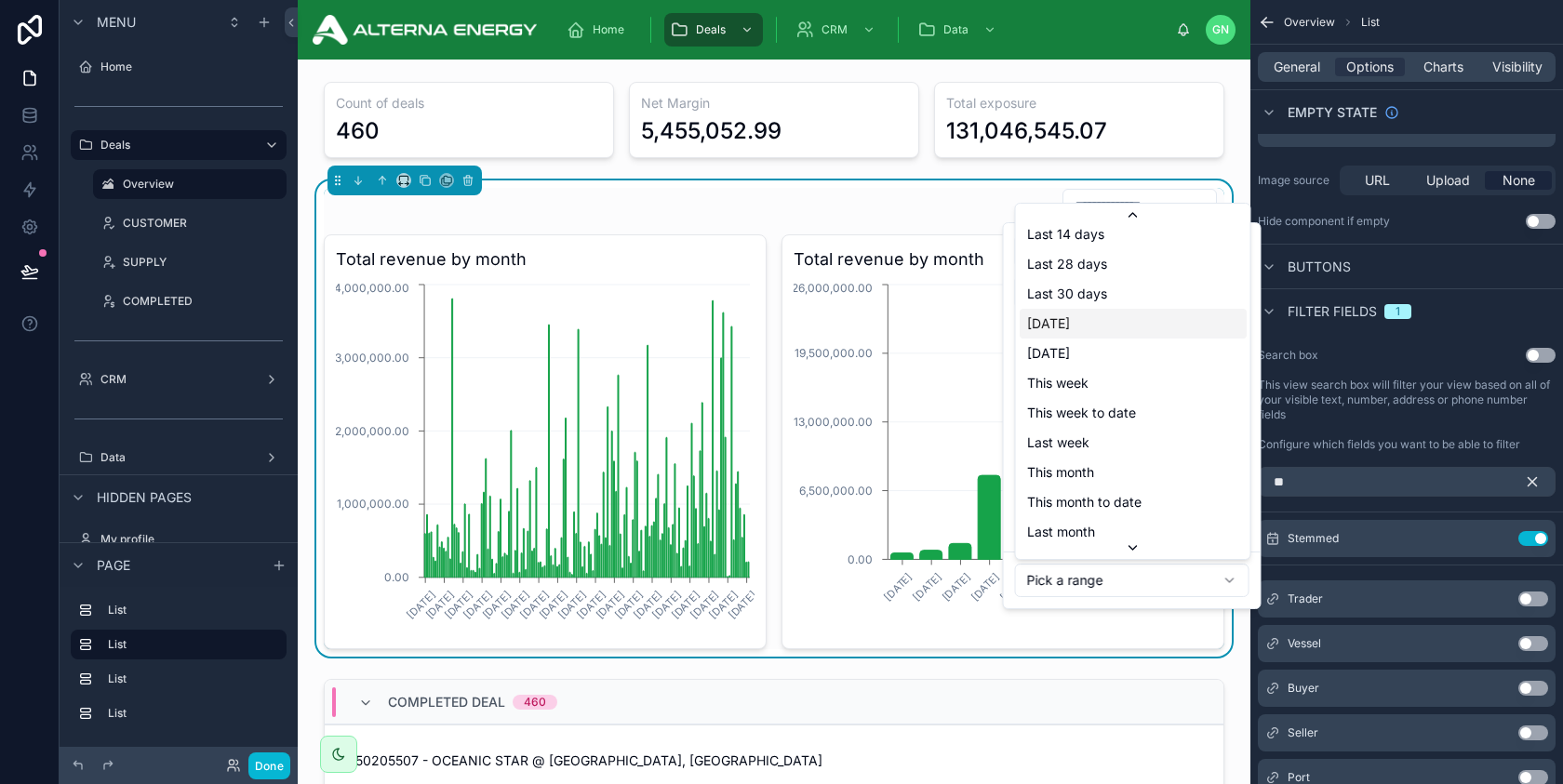
scroll to position [49, 0]
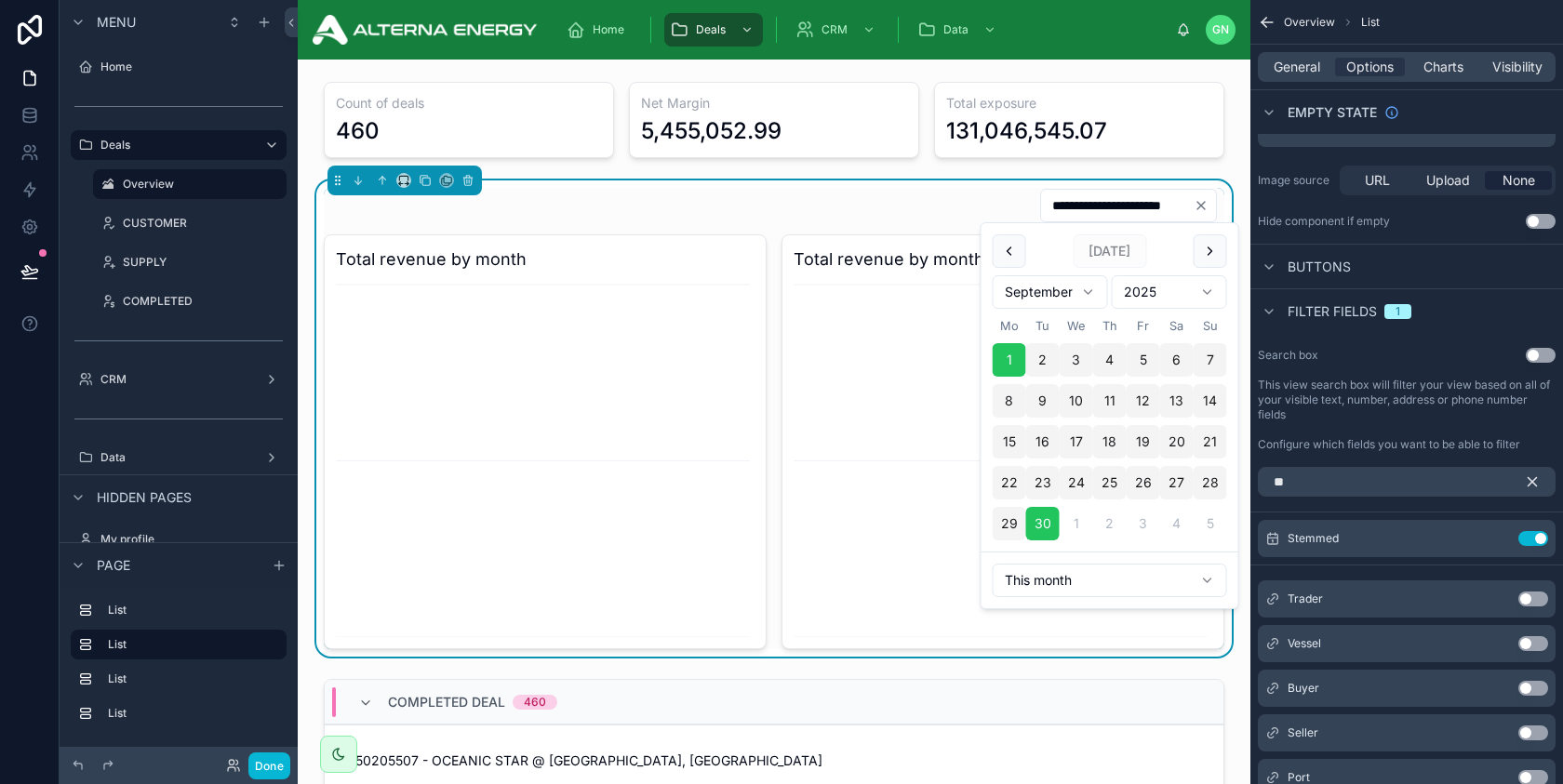
click at [1056, 297] on html "**********" at bounding box center [782, 392] width 1563 height 784
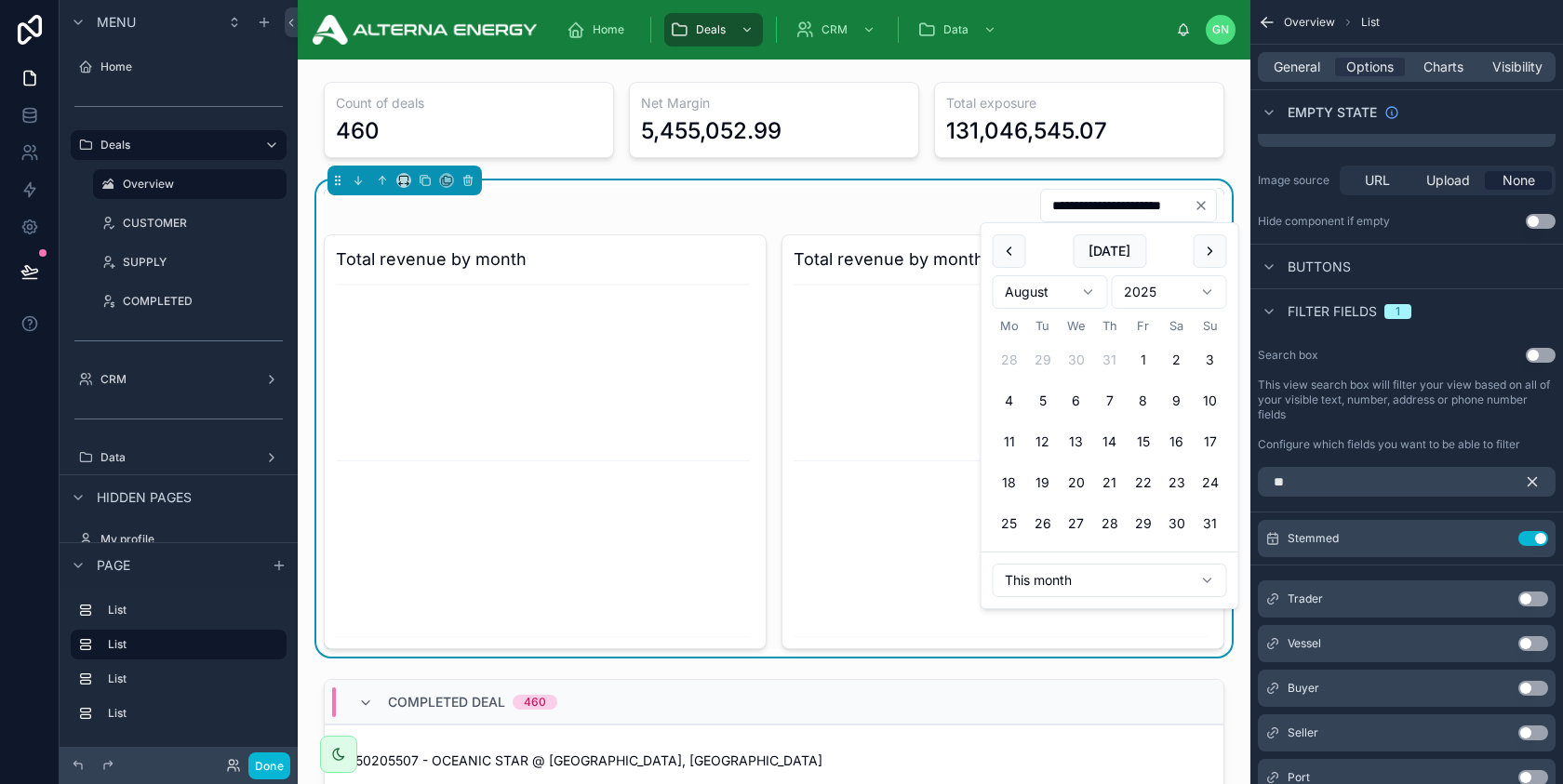
click at [1141, 358] on button "1" at bounding box center [1143, 360] width 34 height 34
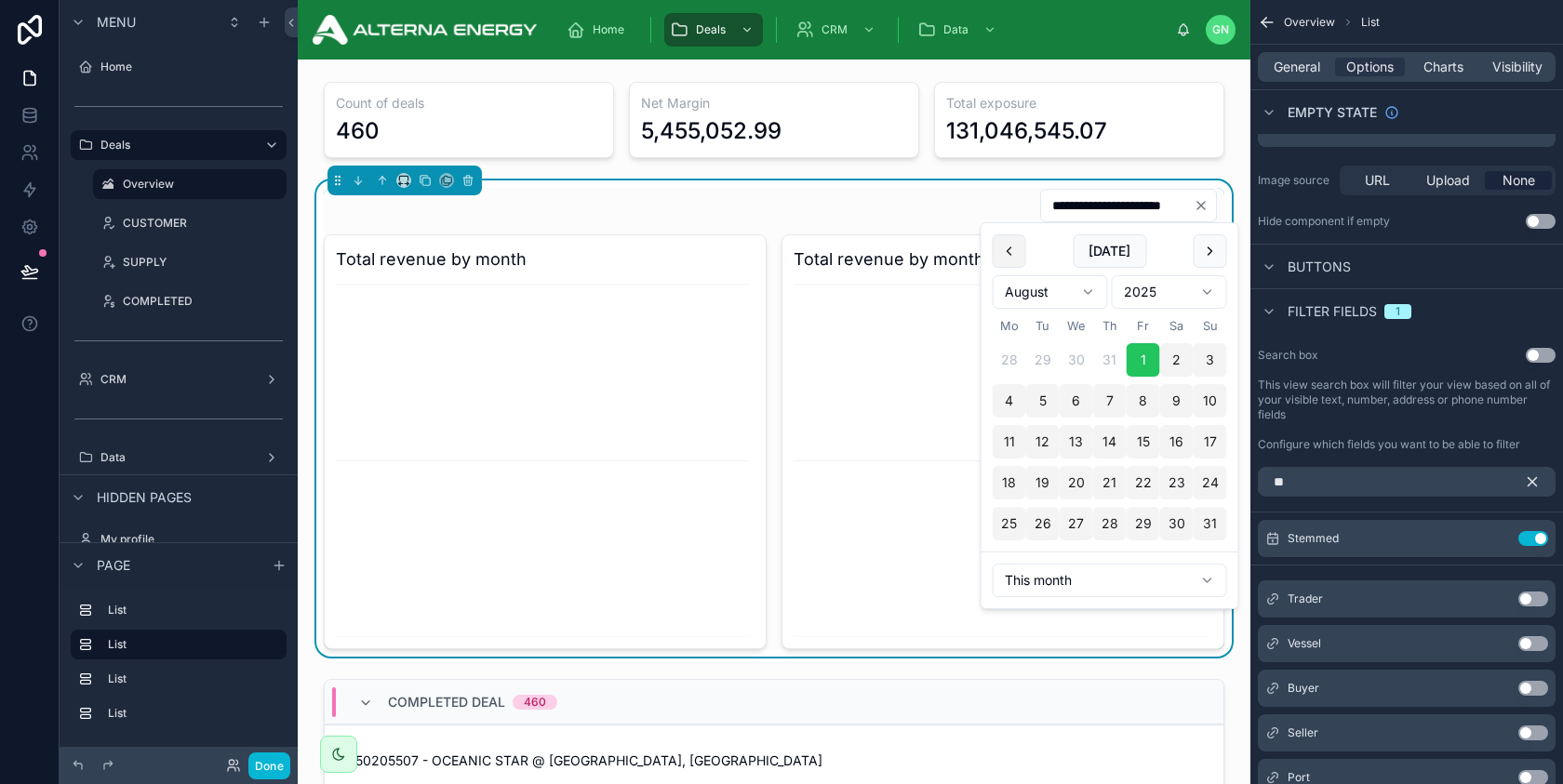
click at [1008, 244] on button at bounding box center [1010, 251] width 34 height 34
click at [1014, 256] on button at bounding box center [1010, 251] width 34 height 34
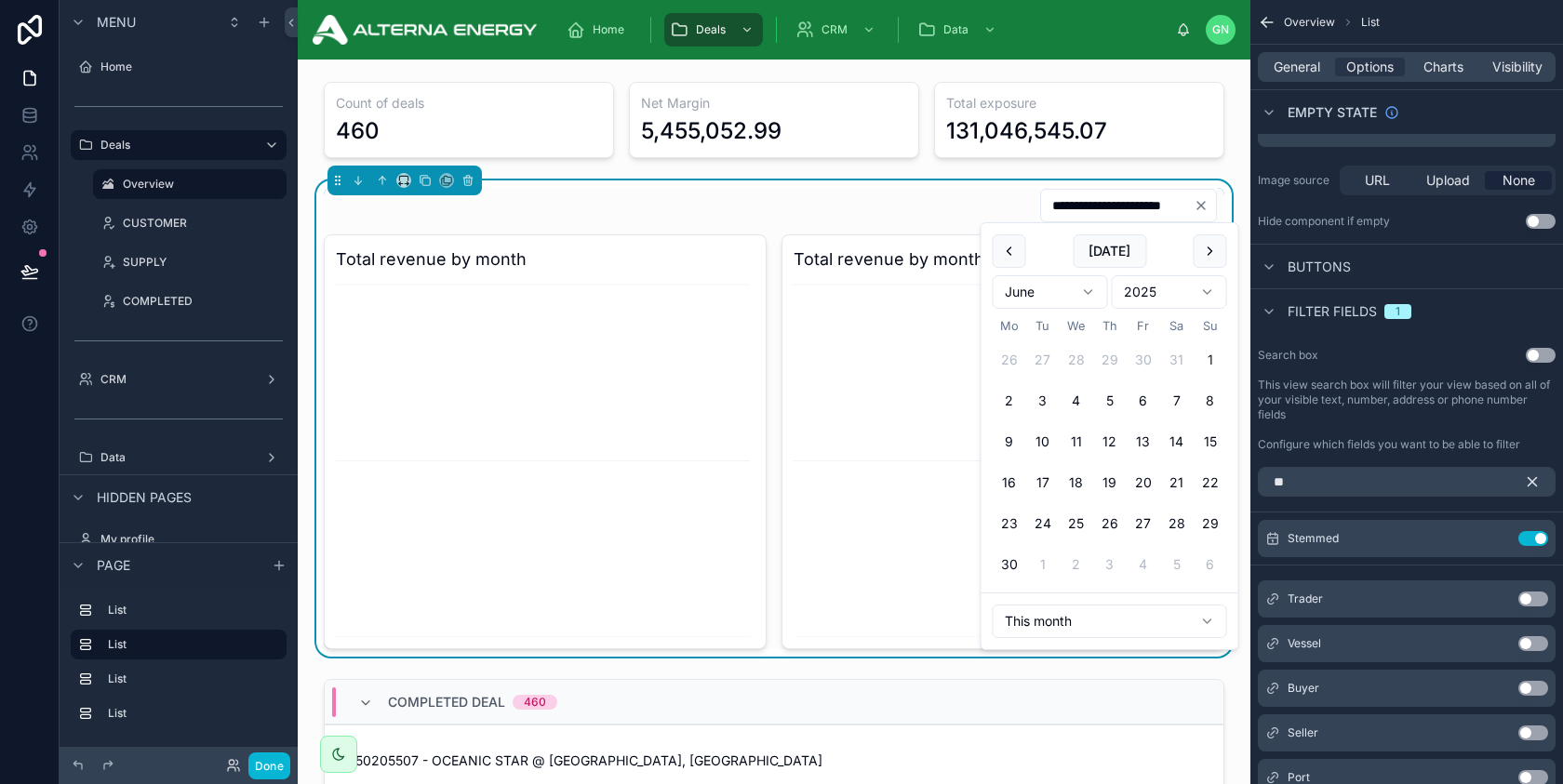
click at [1203, 357] on button "1" at bounding box center [1210, 360] width 34 height 34
type input "**********"
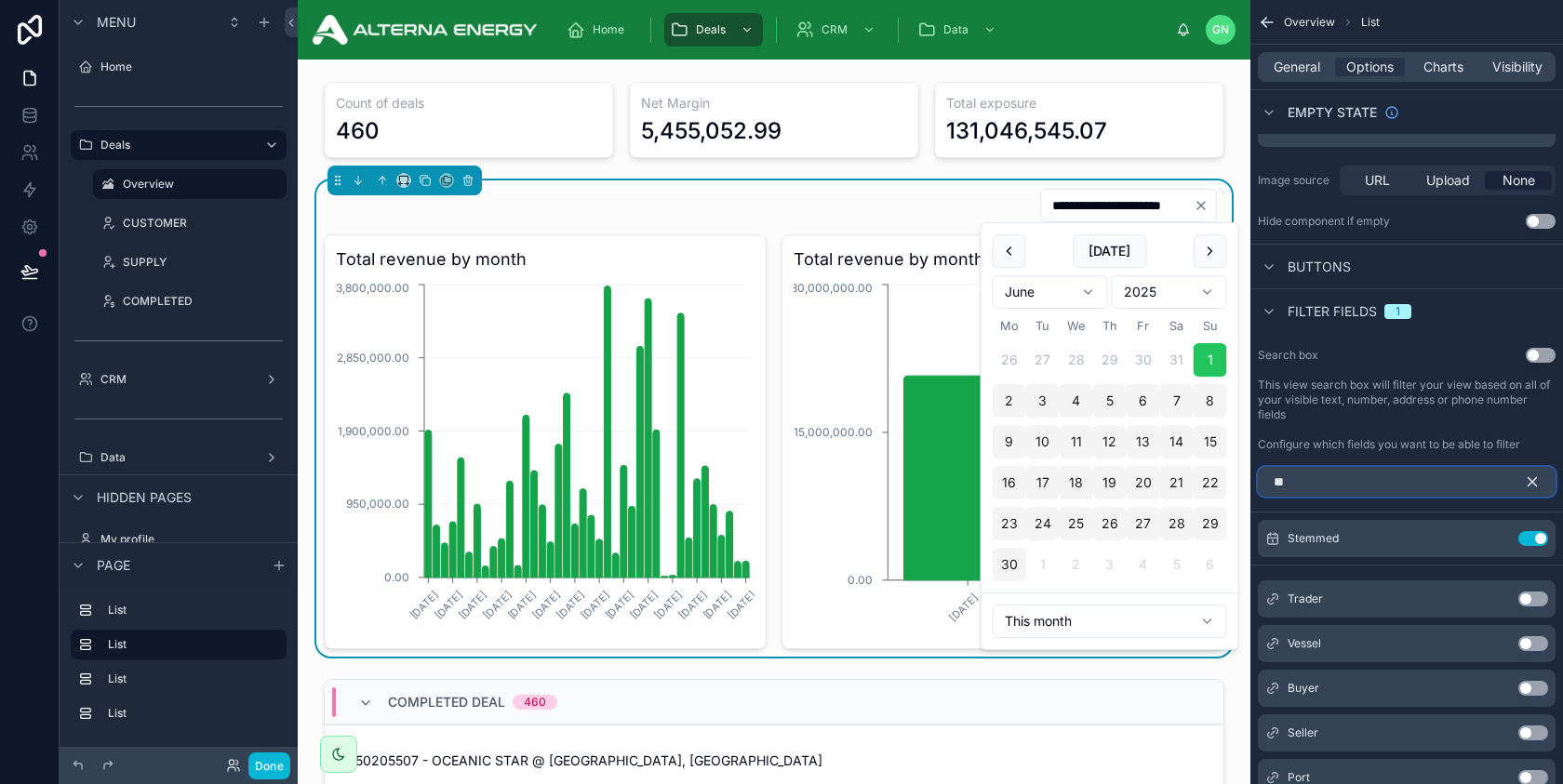
click at [1297, 471] on input "**" at bounding box center [1406, 481] width 297 height 30
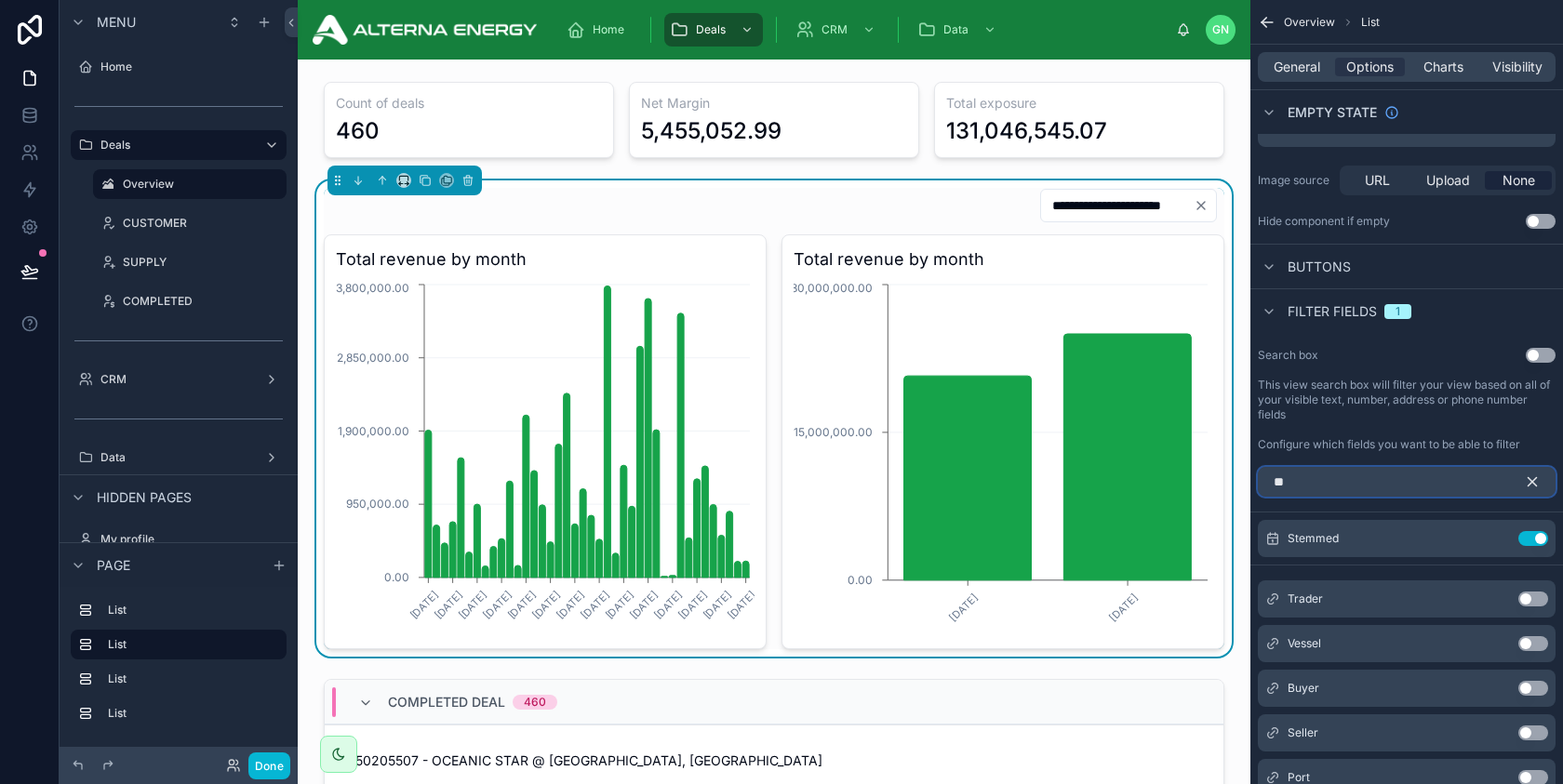
click at [1317, 473] on input "**" at bounding box center [1406, 481] width 297 height 30
type input "*"
click at [859, 198] on div "**********" at bounding box center [774, 205] width 901 height 36
click at [1079, 260] on h3 "Total revenue by month" at bounding box center [1003, 259] width 419 height 26
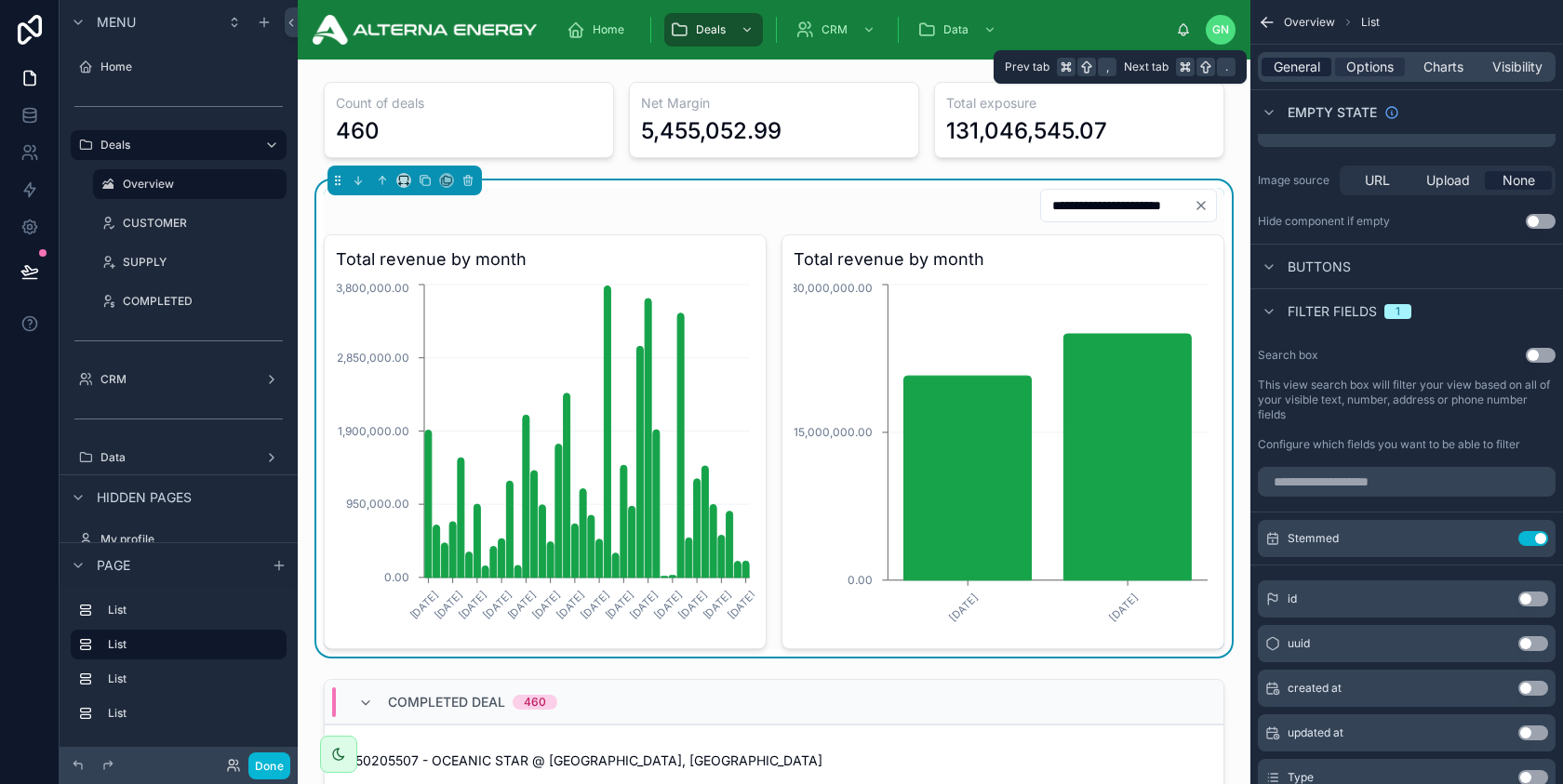
click at [1300, 64] on span "General" at bounding box center [1297, 66] width 46 height 18
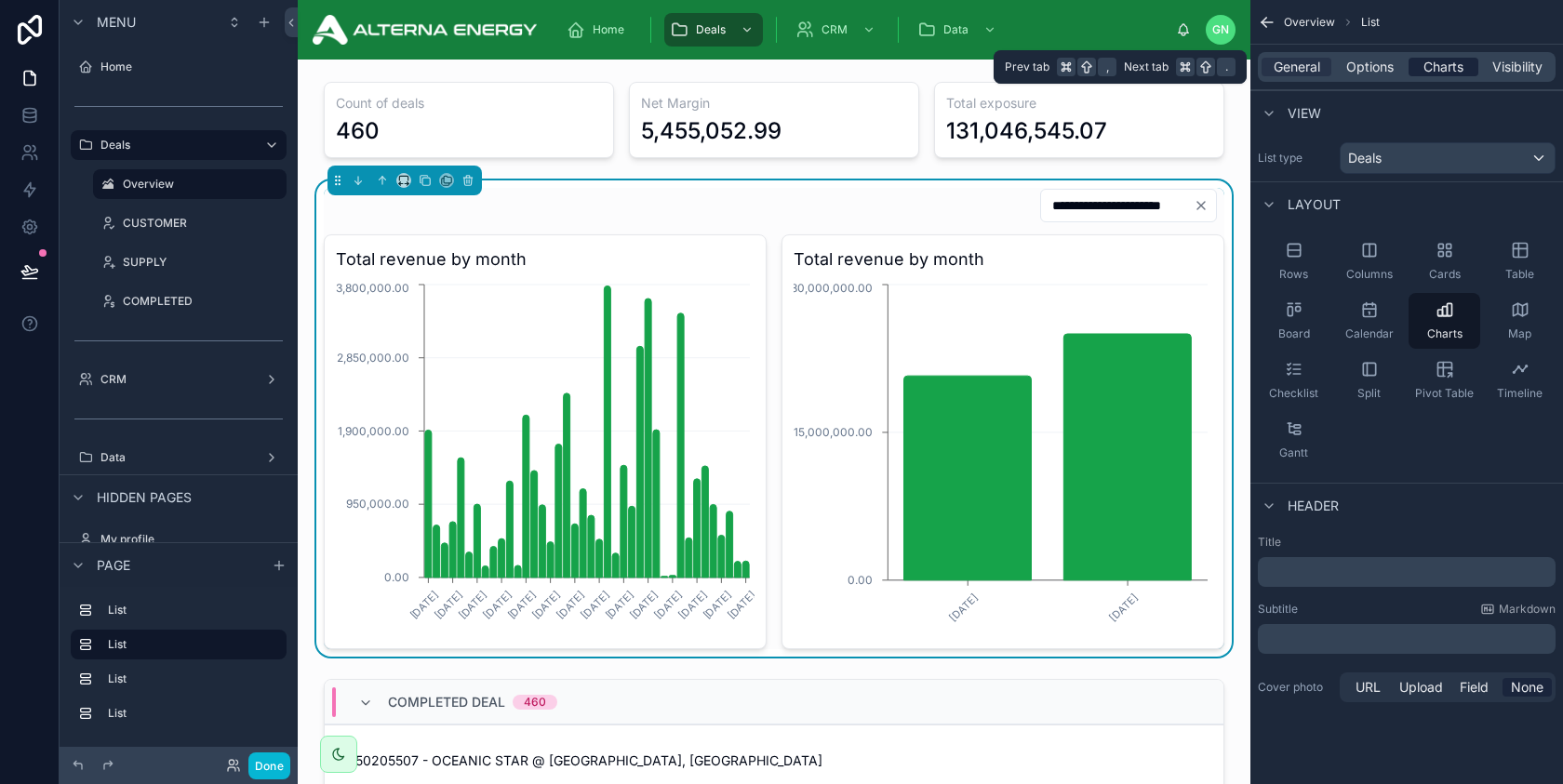
click at [1453, 69] on span "Charts" at bounding box center [1444, 66] width 40 height 18
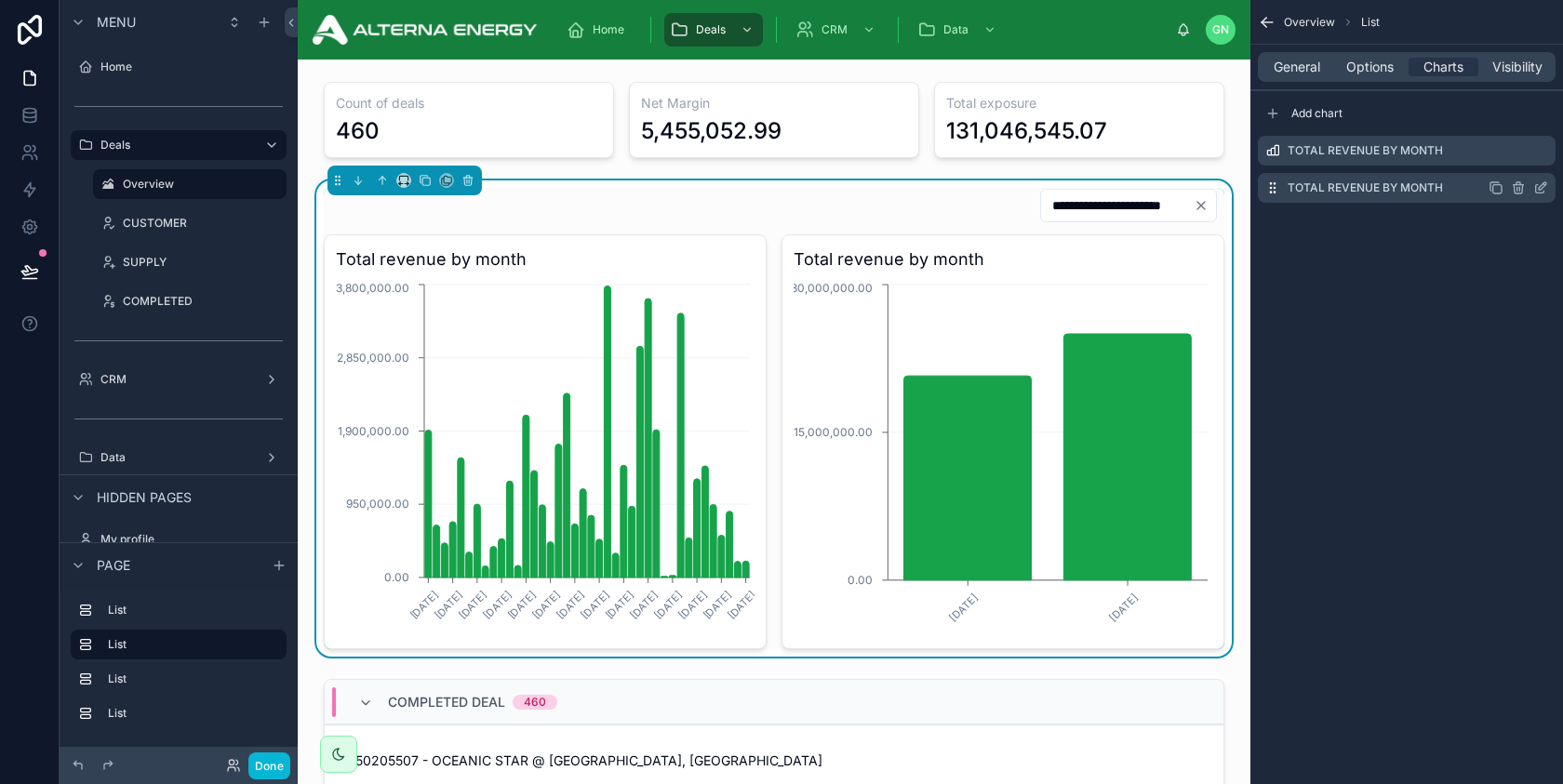
click at [1536, 187] on icon "scrollable content" at bounding box center [1540, 188] width 14 height 14
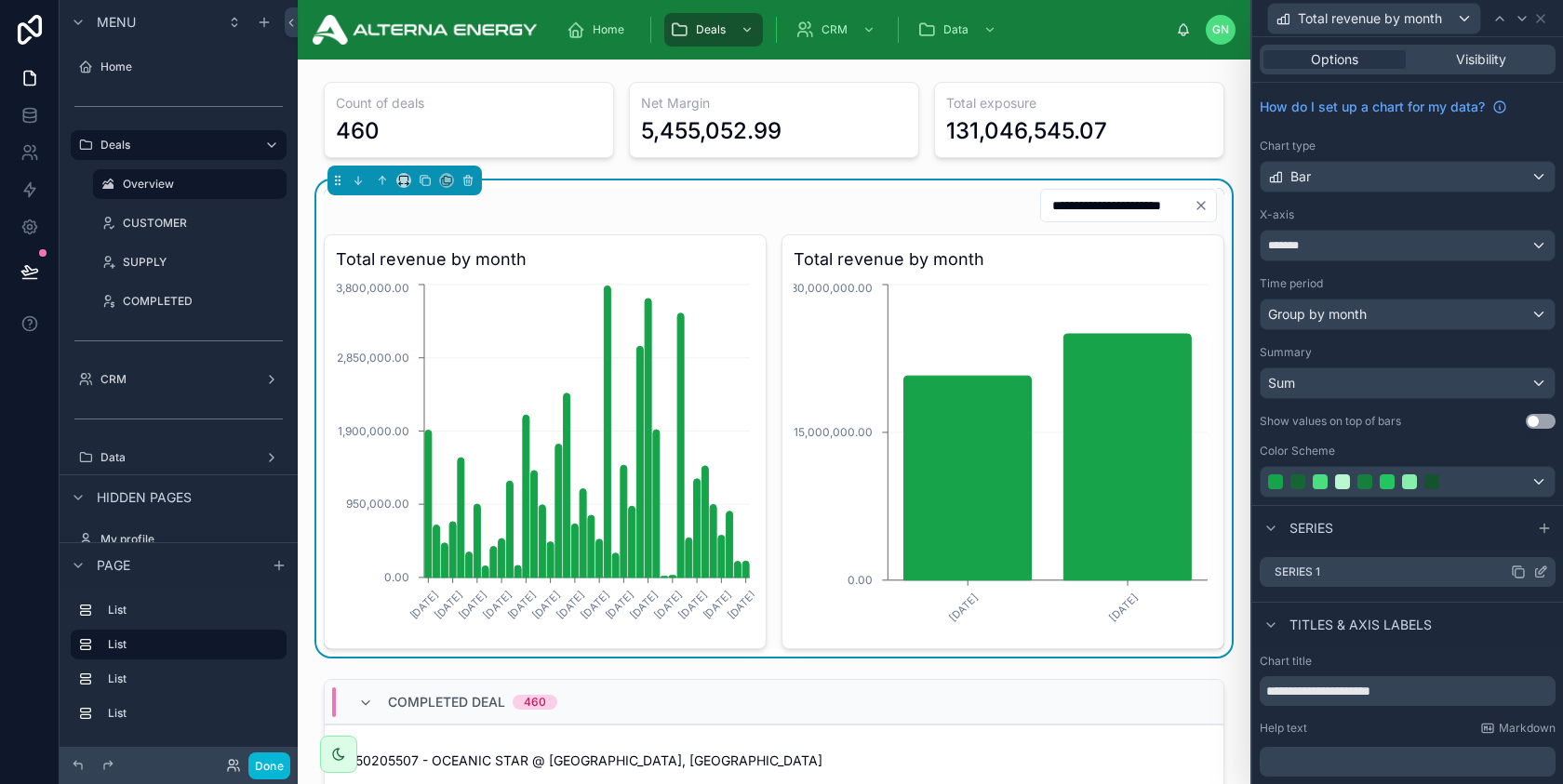
click at [1537, 575] on icon at bounding box center [1540, 571] width 14 height 14
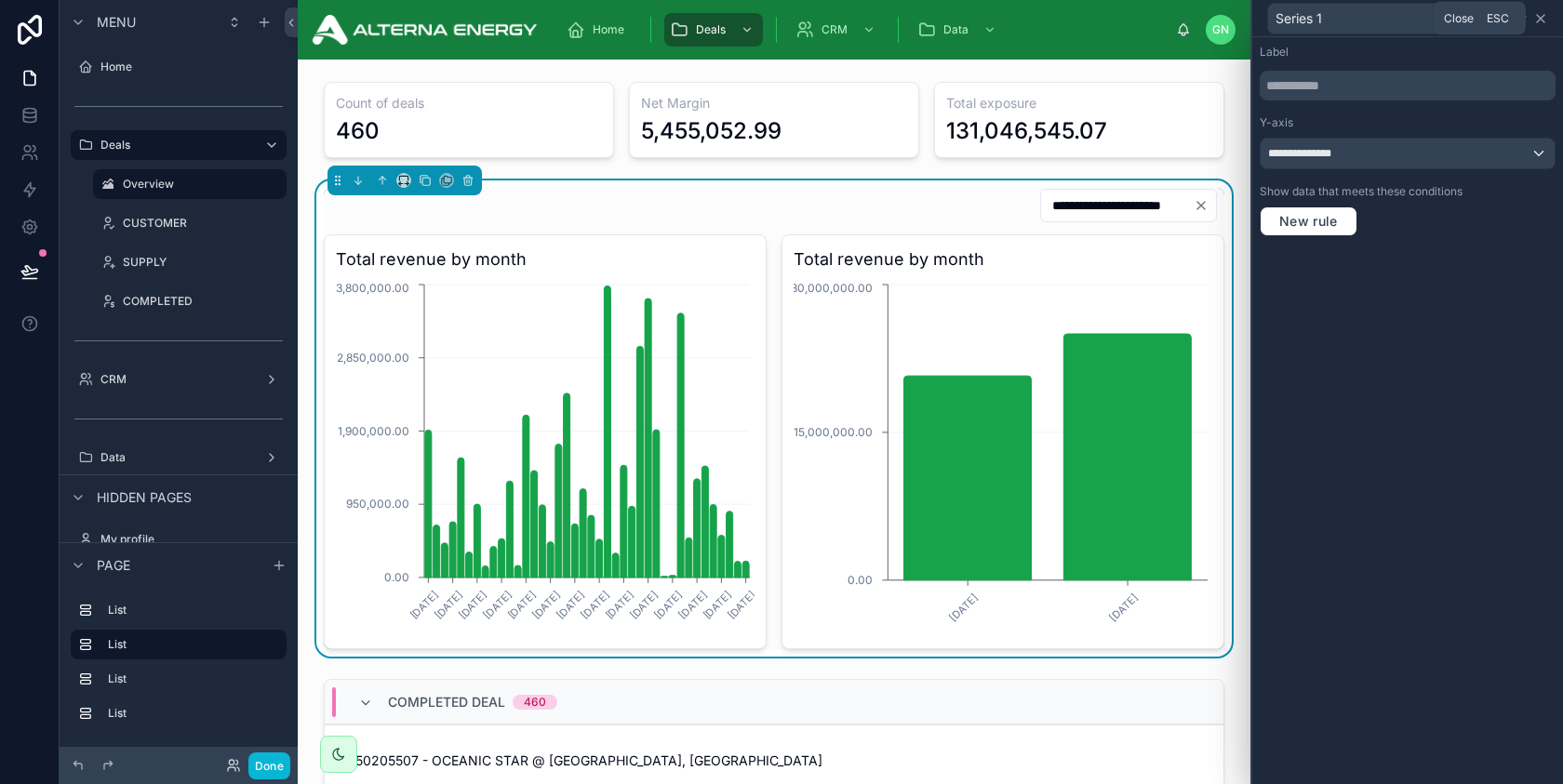
click at [1541, 21] on icon at bounding box center [1540, 18] width 14 height 14
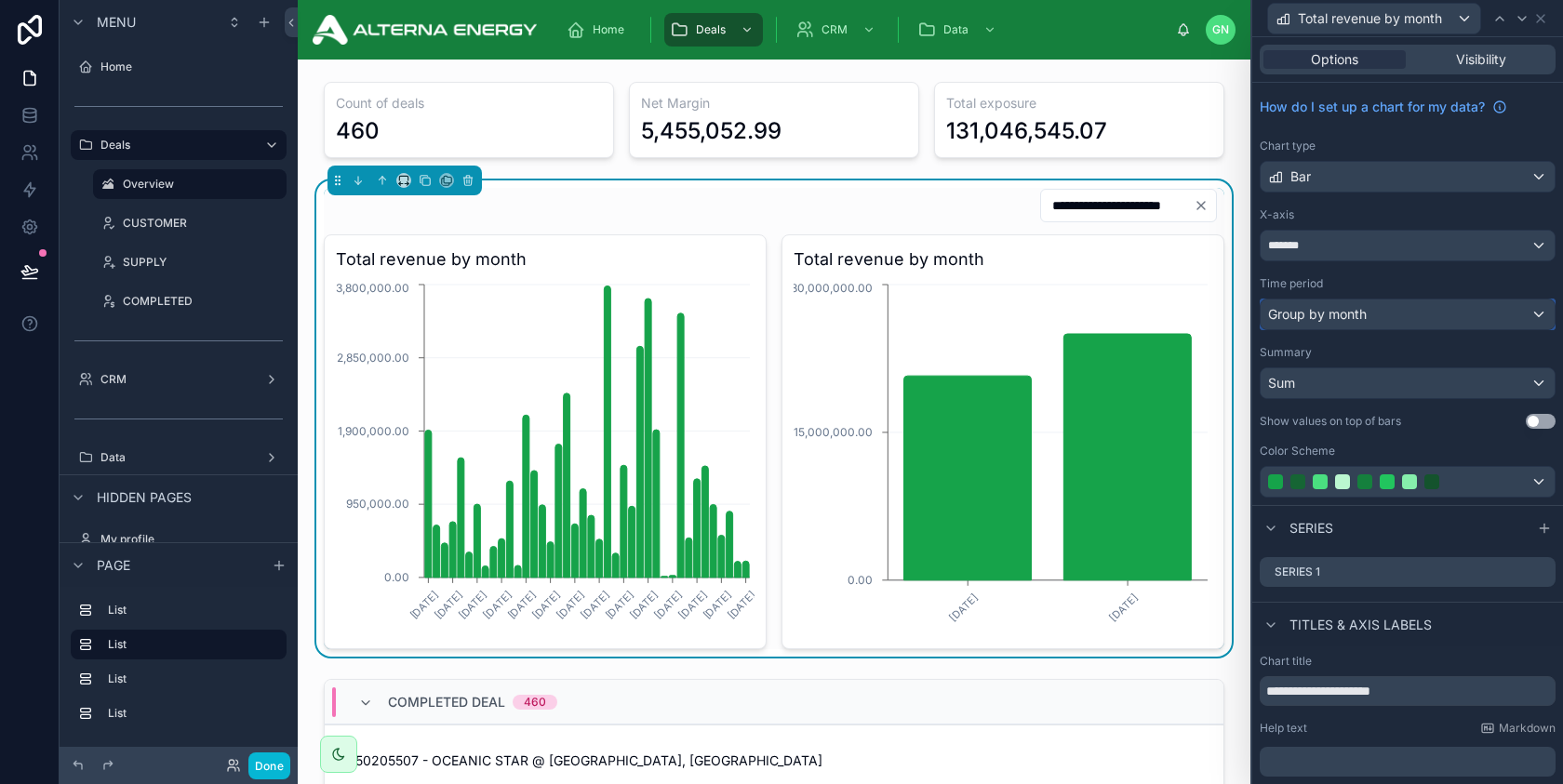
click at [1377, 317] on div "Group by month" at bounding box center [1408, 314] width 295 height 30
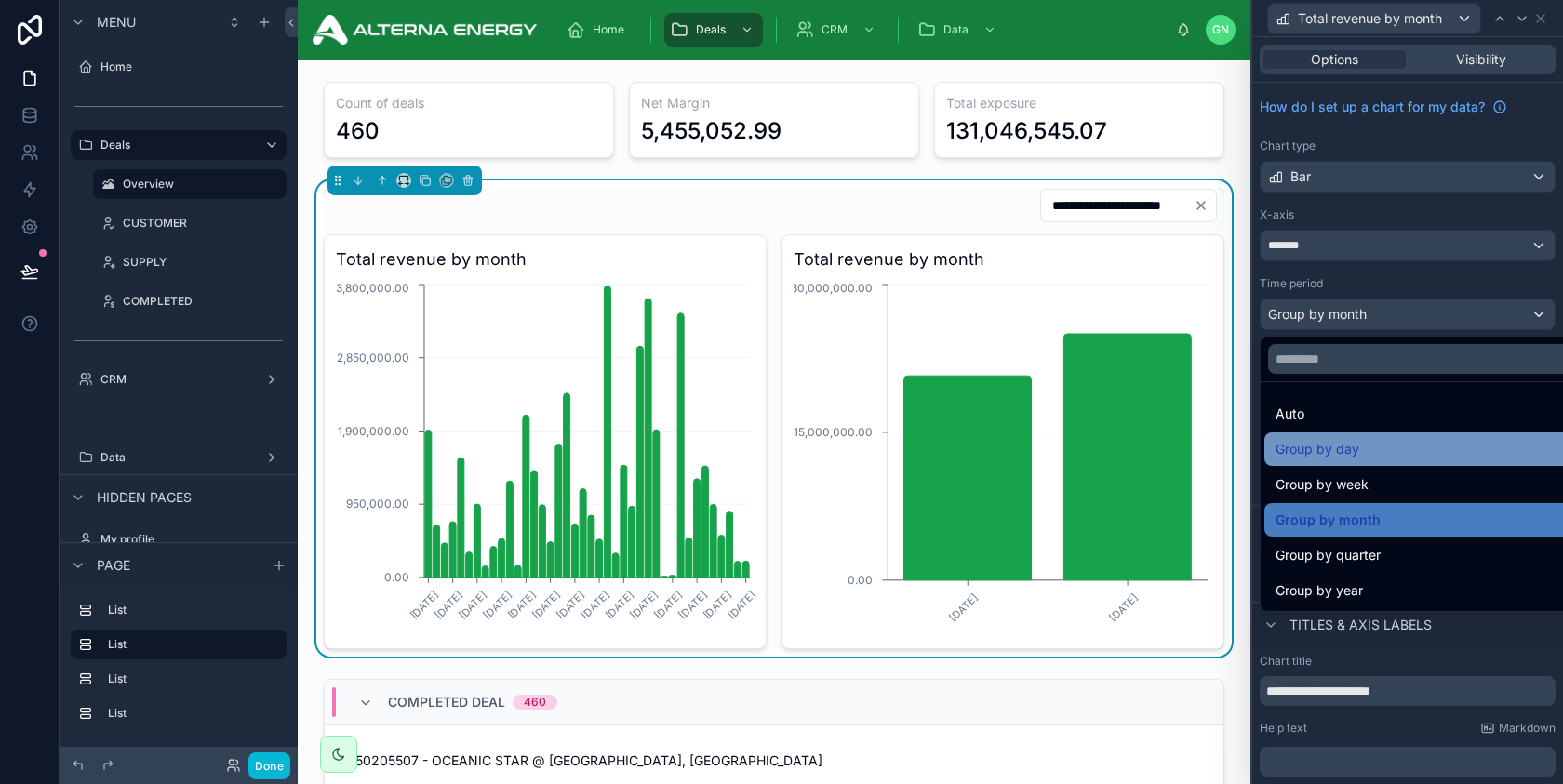
click at [1373, 458] on div "Group by day" at bounding box center [1429, 448] width 307 height 22
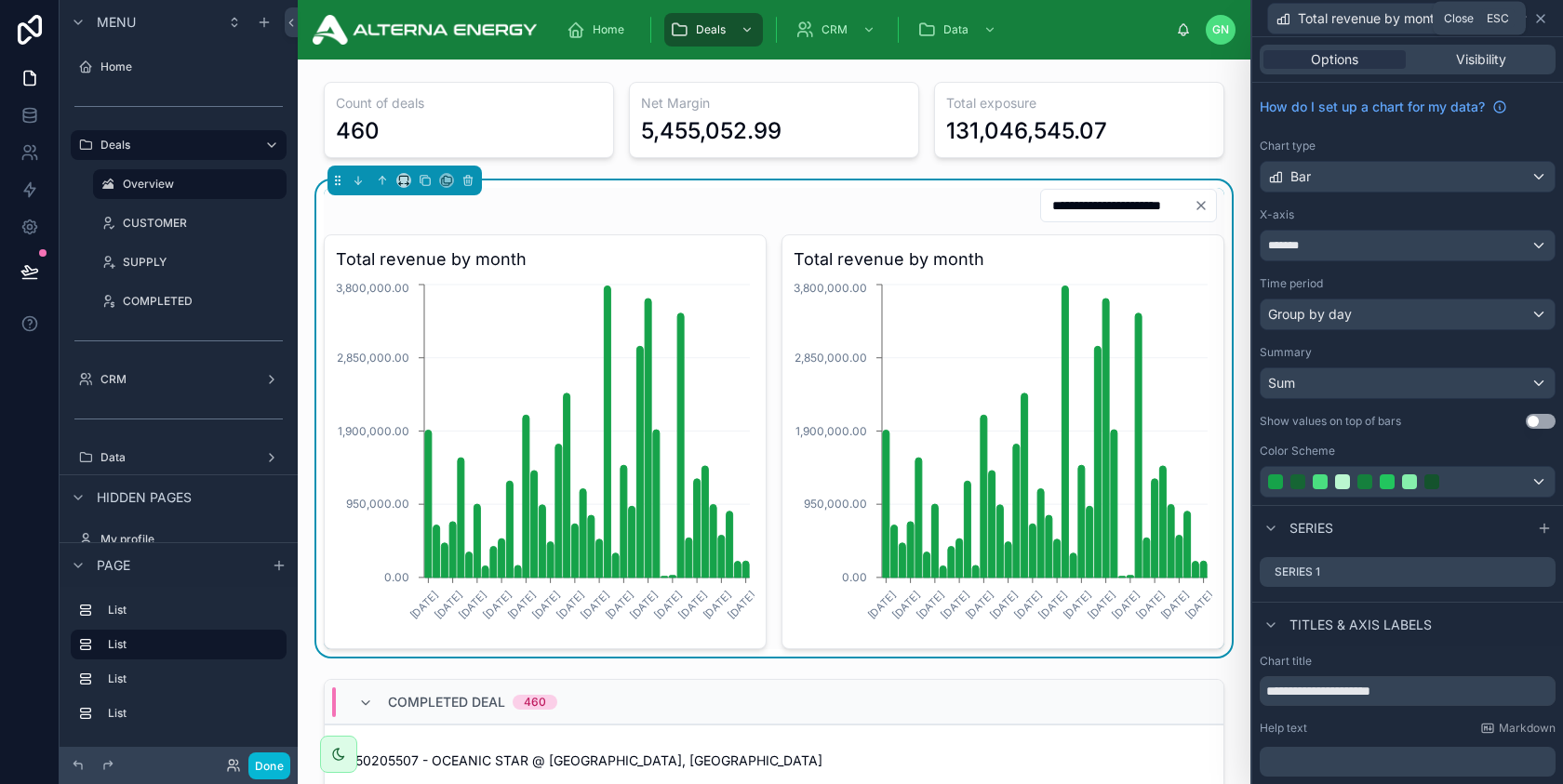
click at [1540, 14] on icon at bounding box center [1540, 18] width 14 height 14
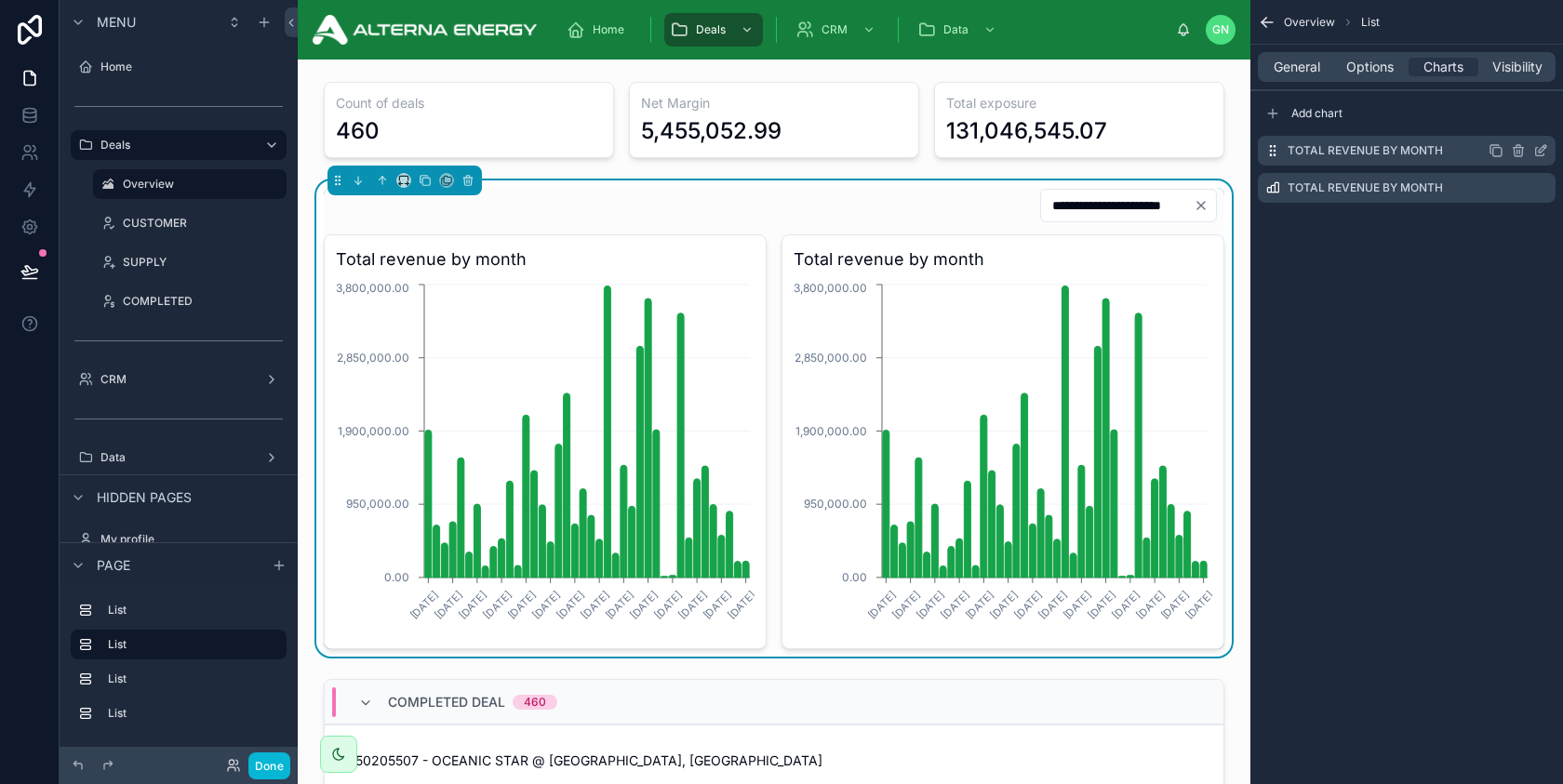
click at [1546, 153] on icon "scrollable content" at bounding box center [1540, 150] width 14 height 14
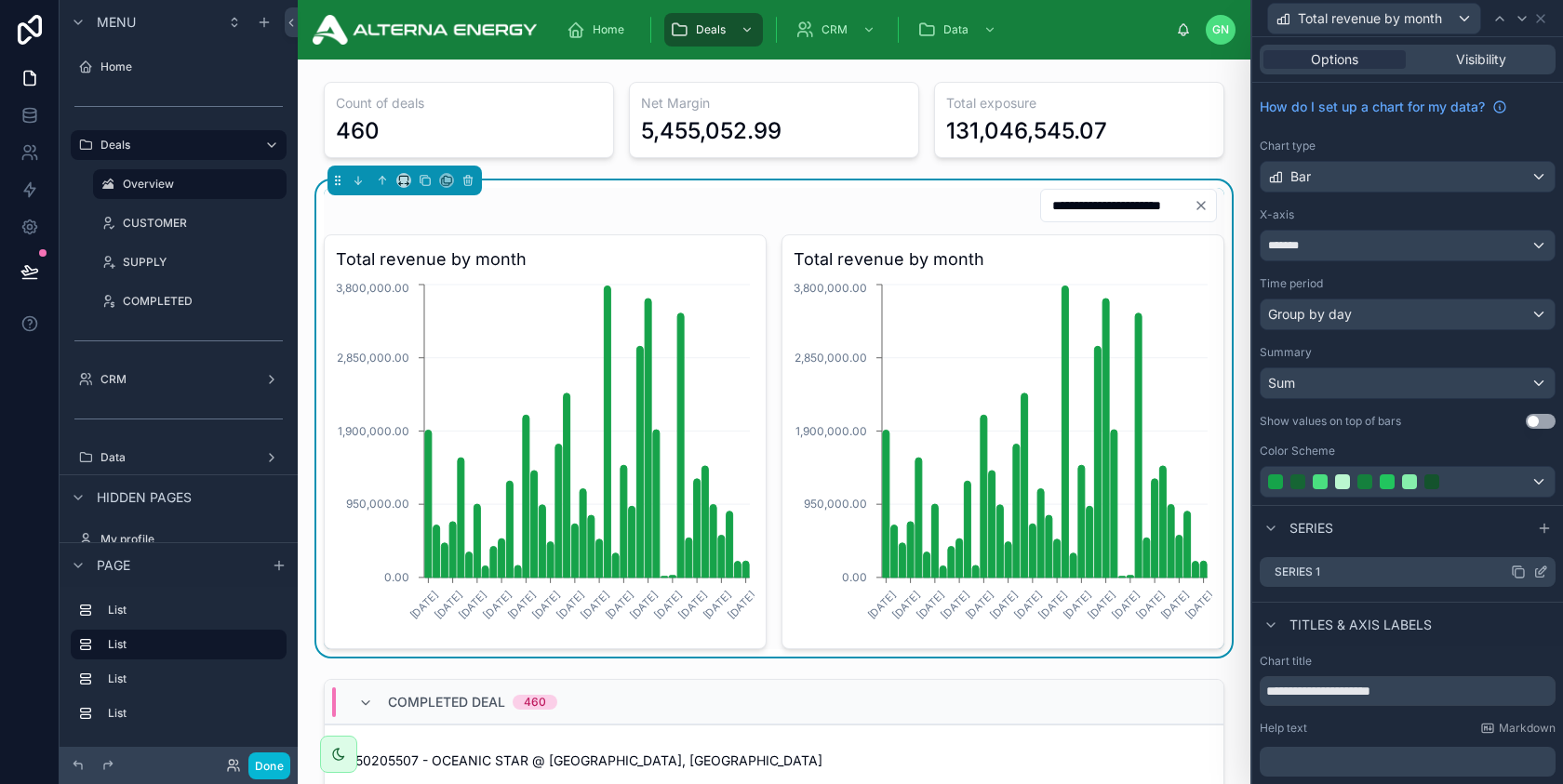
click at [1542, 576] on icon at bounding box center [1540, 573] width 9 height 9
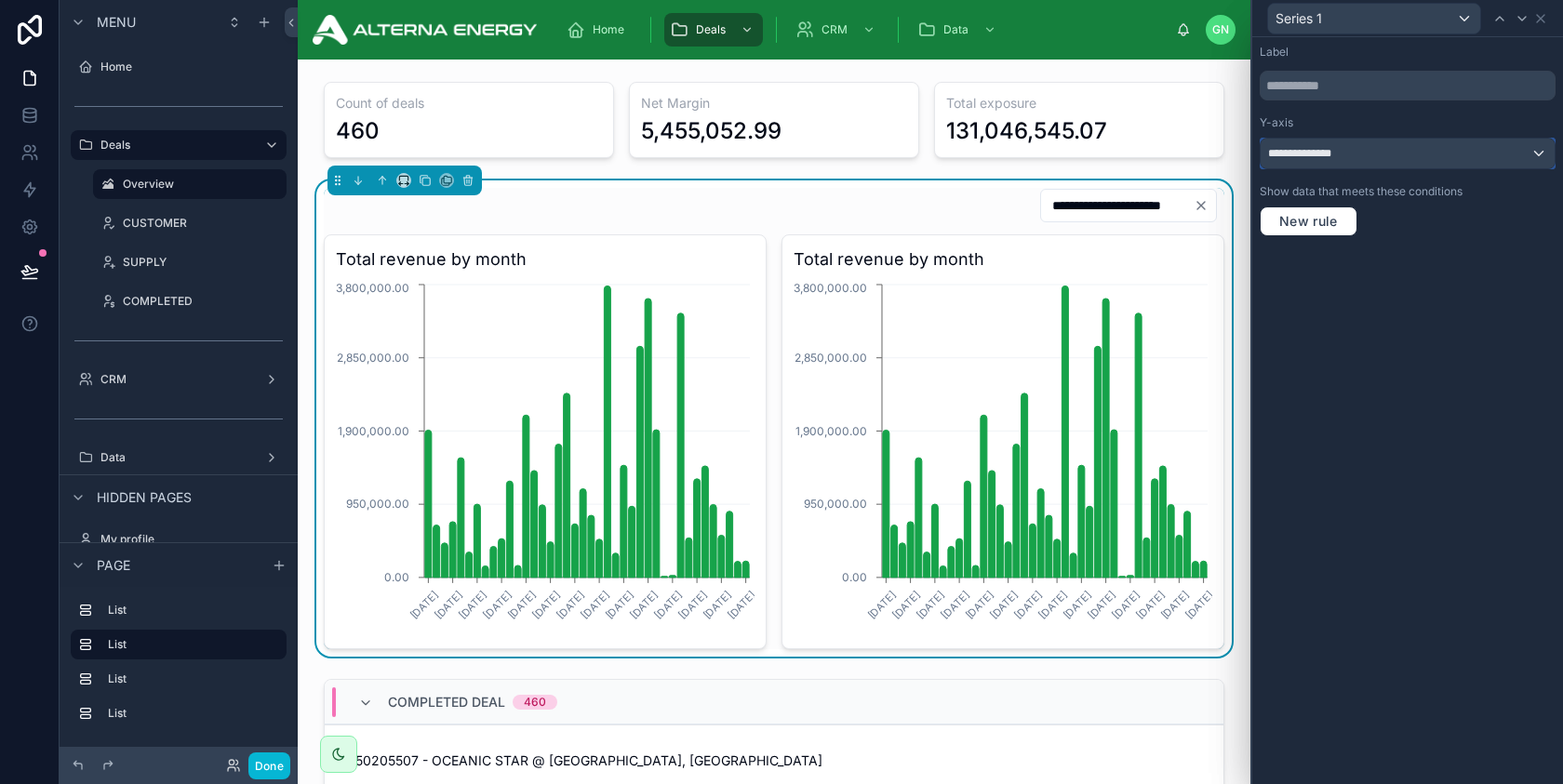
click at [1354, 159] on div "**********" at bounding box center [1408, 153] width 295 height 30
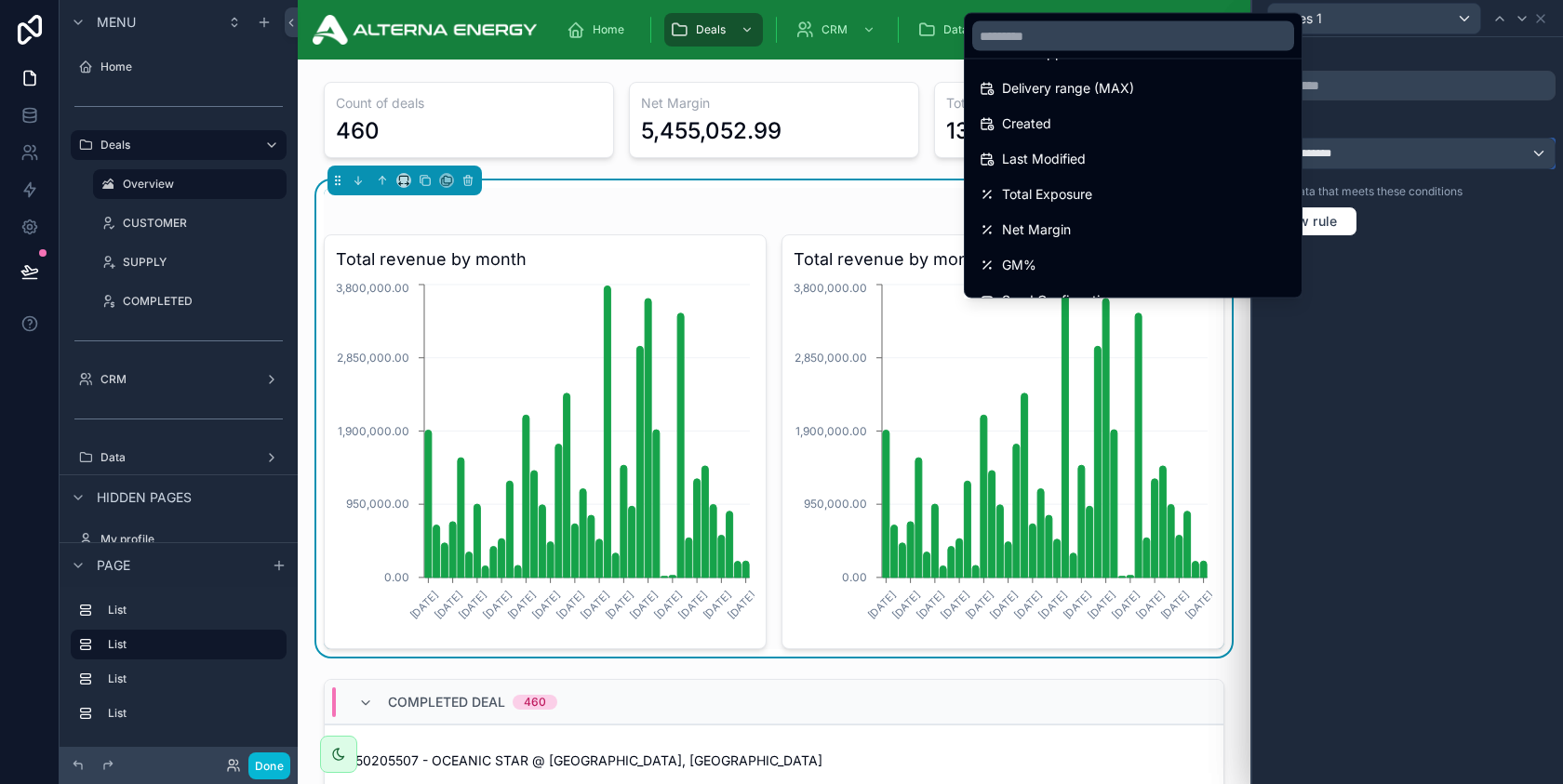
scroll to position [326, 0]
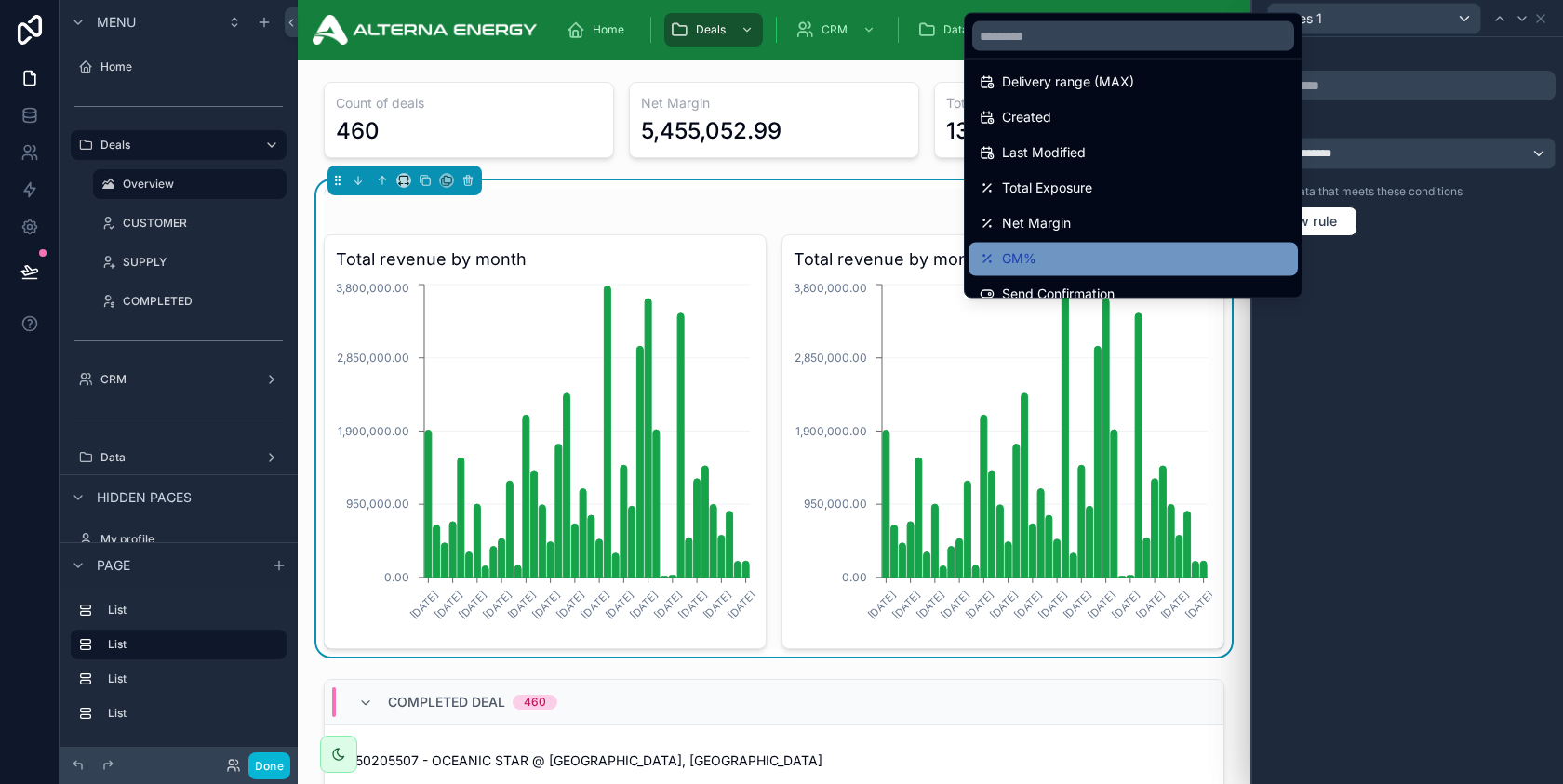
click at [1094, 254] on div "GM%" at bounding box center [1133, 259] width 307 height 22
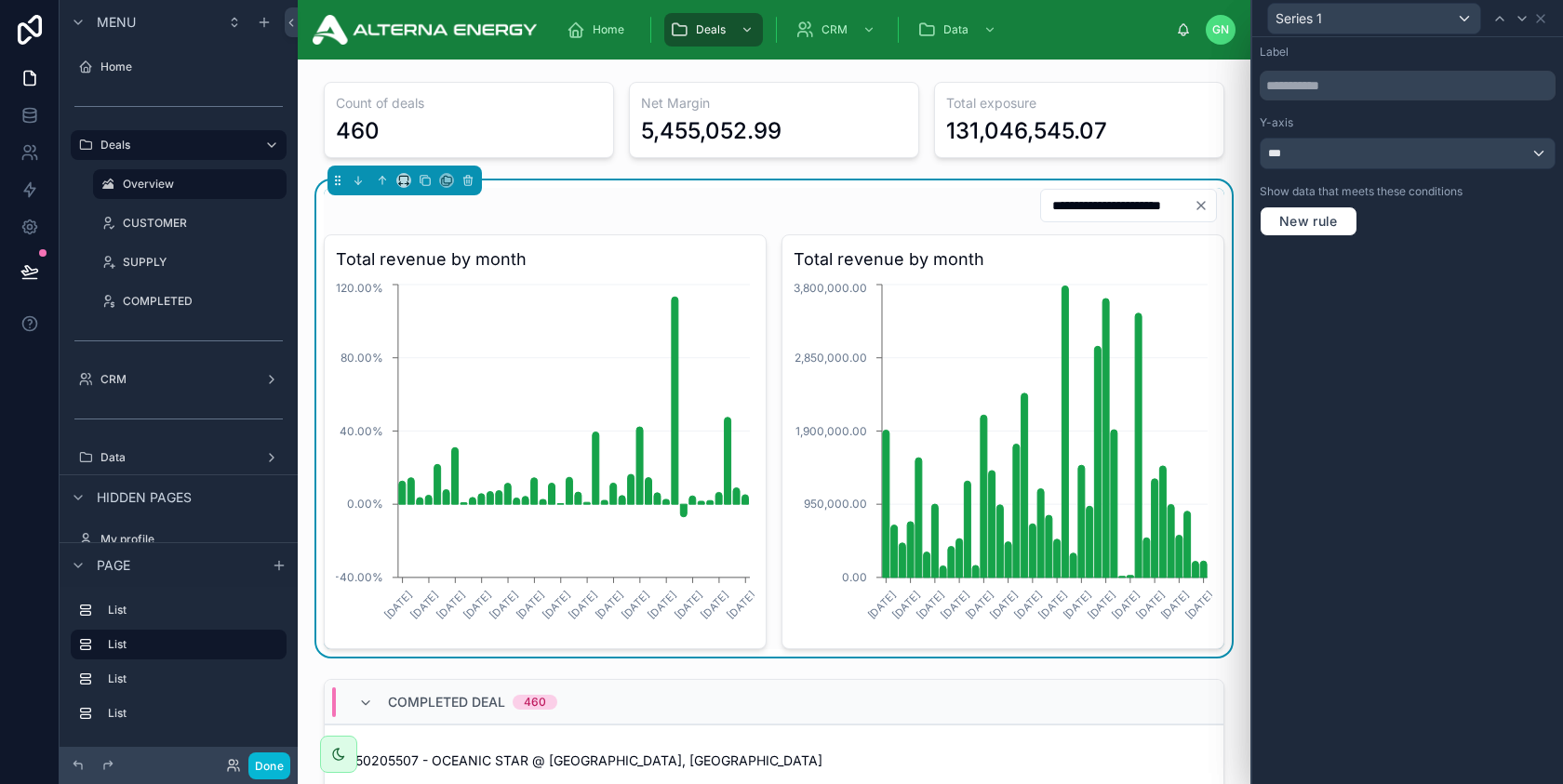
click at [630, 215] on div "**********" at bounding box center [774, 205] width 901 height 36
click at [1541, 14] on icon at bounding box center [1540, 18] width 14 height 14
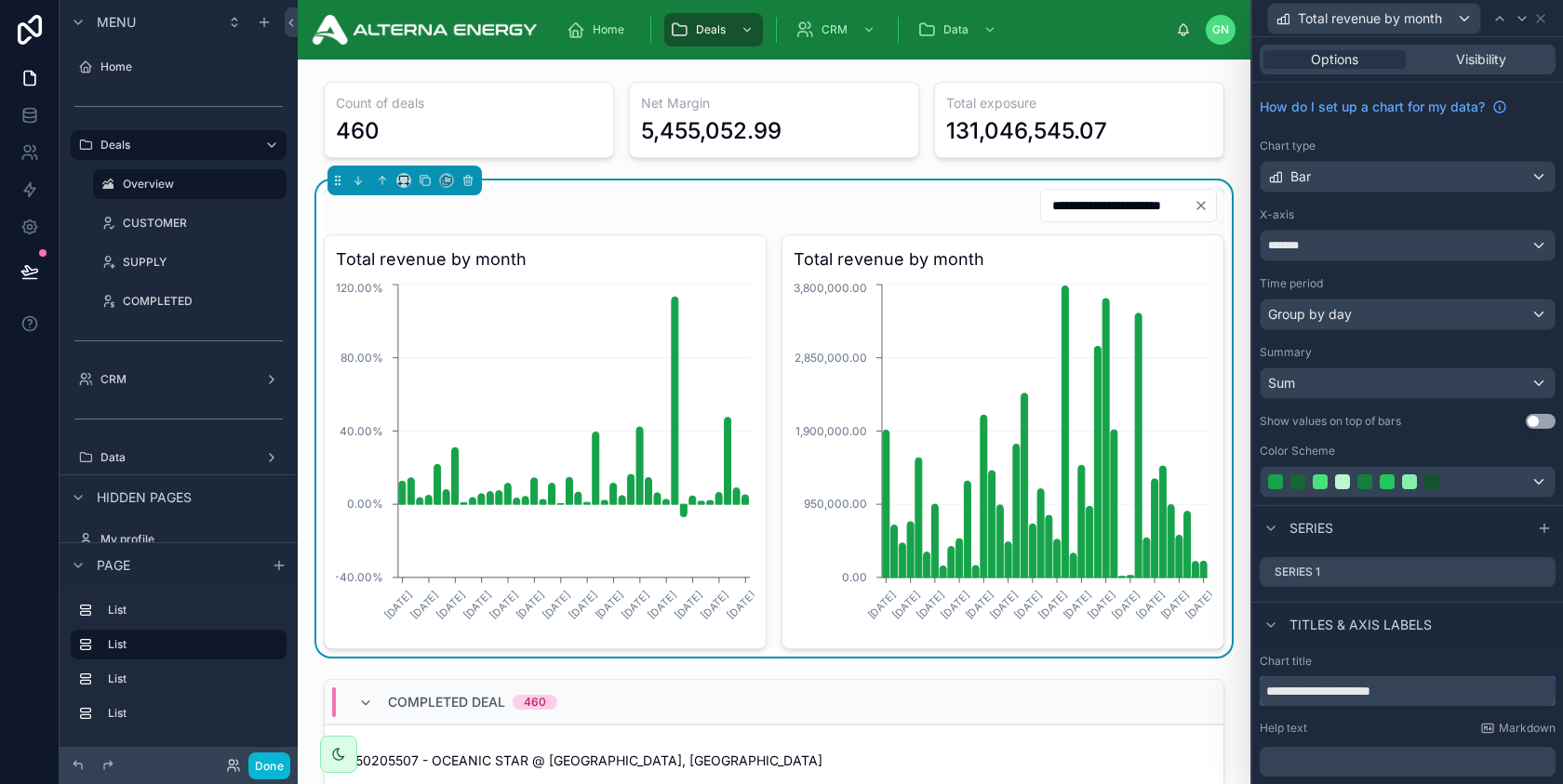
click at [1322, 687] on input "**********" at bounding box center [1407, 691] width 295 height 30
click at [1344, 691] on input "**********" at bounding box center [1407, 691] width 295 height 30
click at [1413, 700] on input "**********" at bounding box center [1407, 691] width 295 height 30
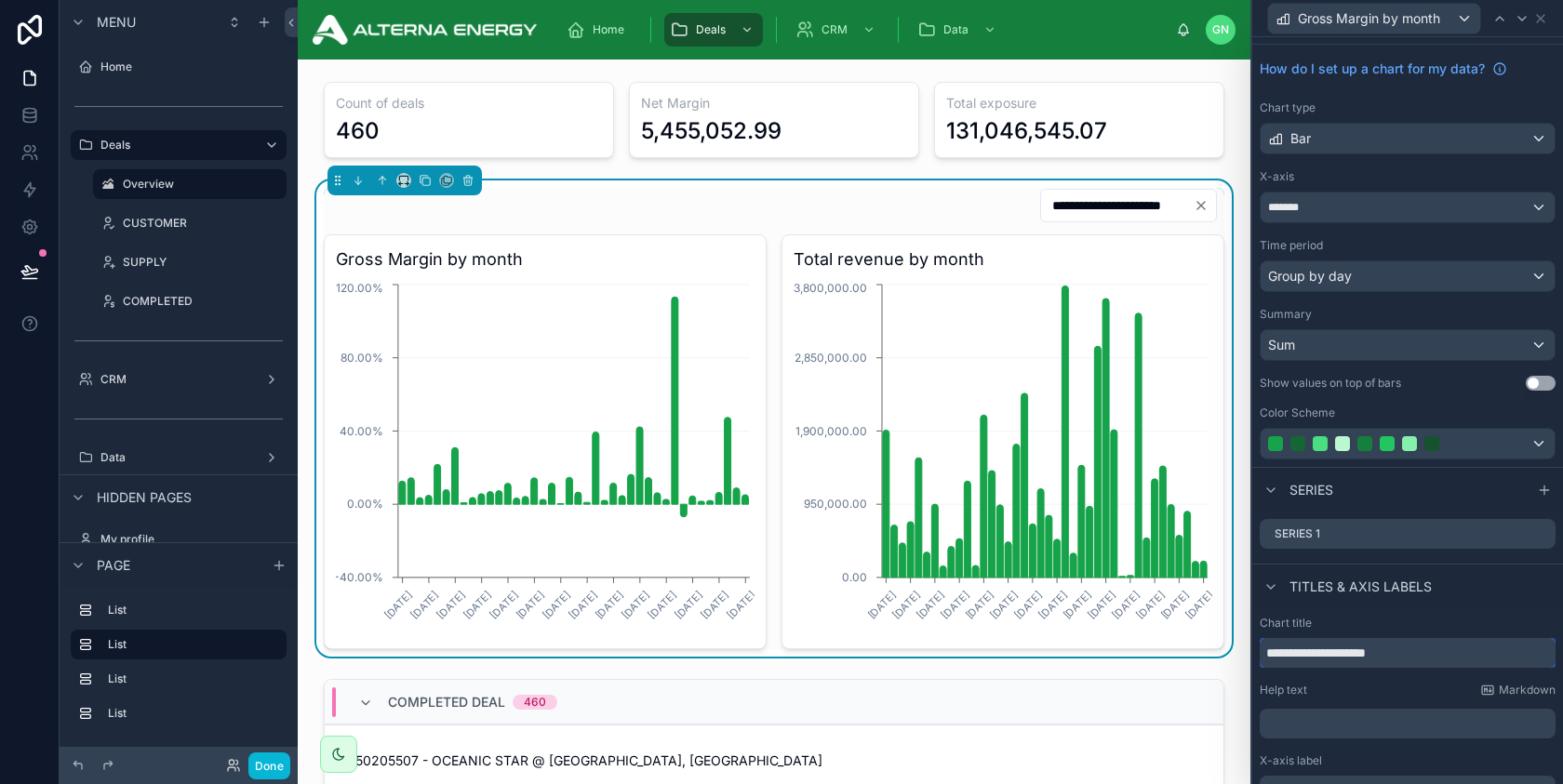
scroll to position [0, 0]
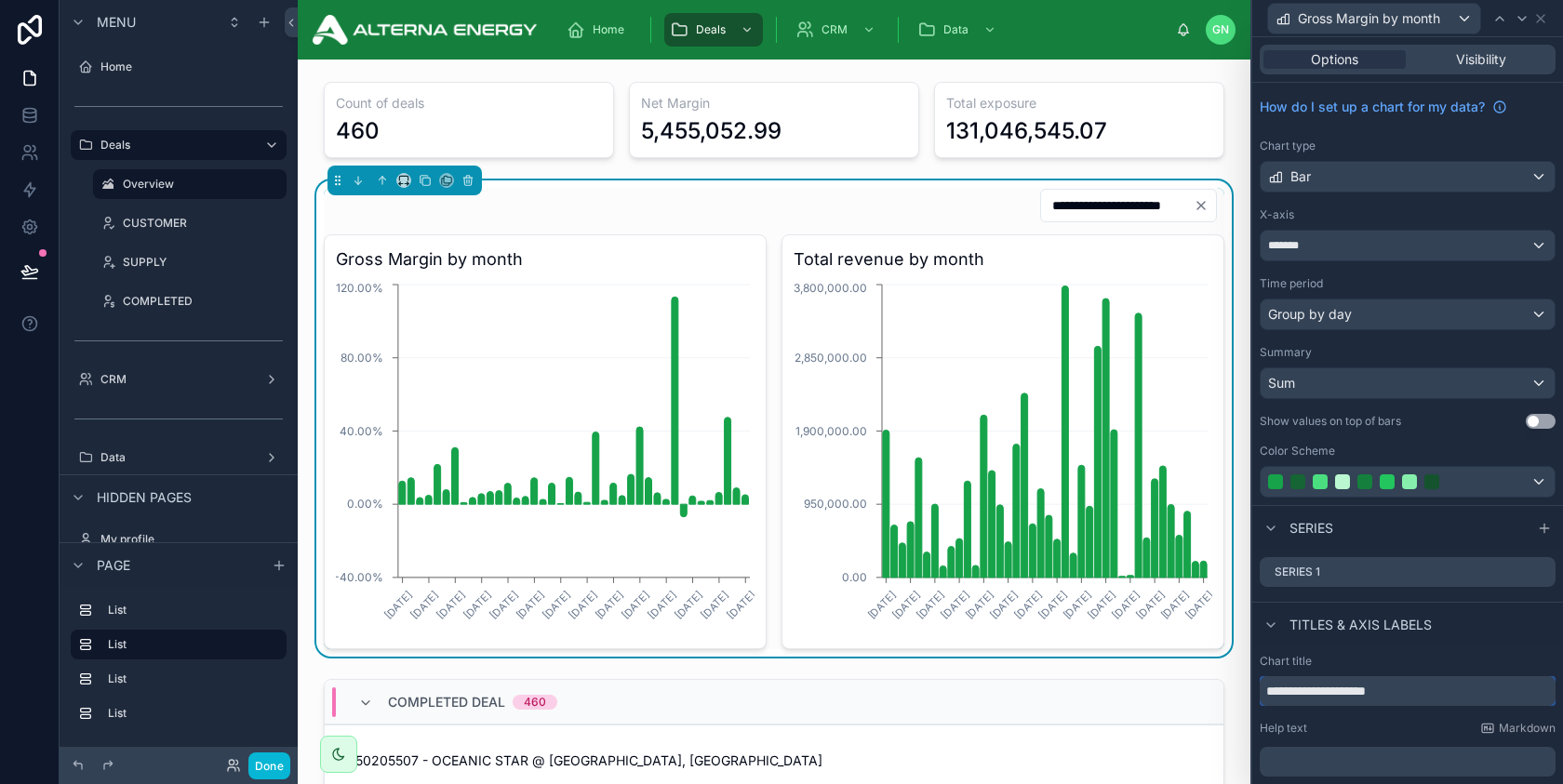
type input "**********"
click at [1097, 205] on input "**********" at bounding box center [1117, 205] width 153 height 26
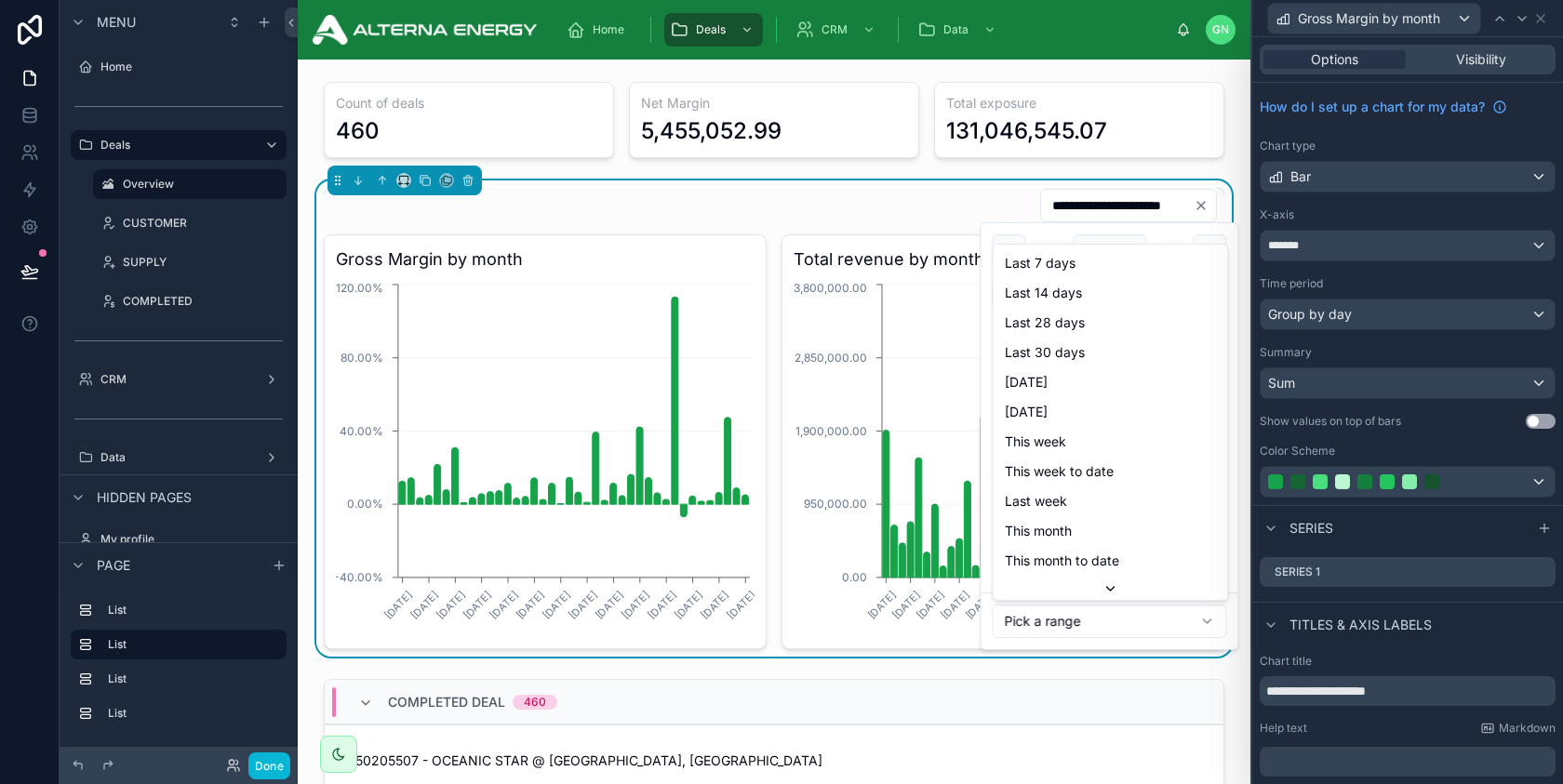
click at [1093, 619] on html "**********" at bounding box center [782, 392] width 1563 height 784
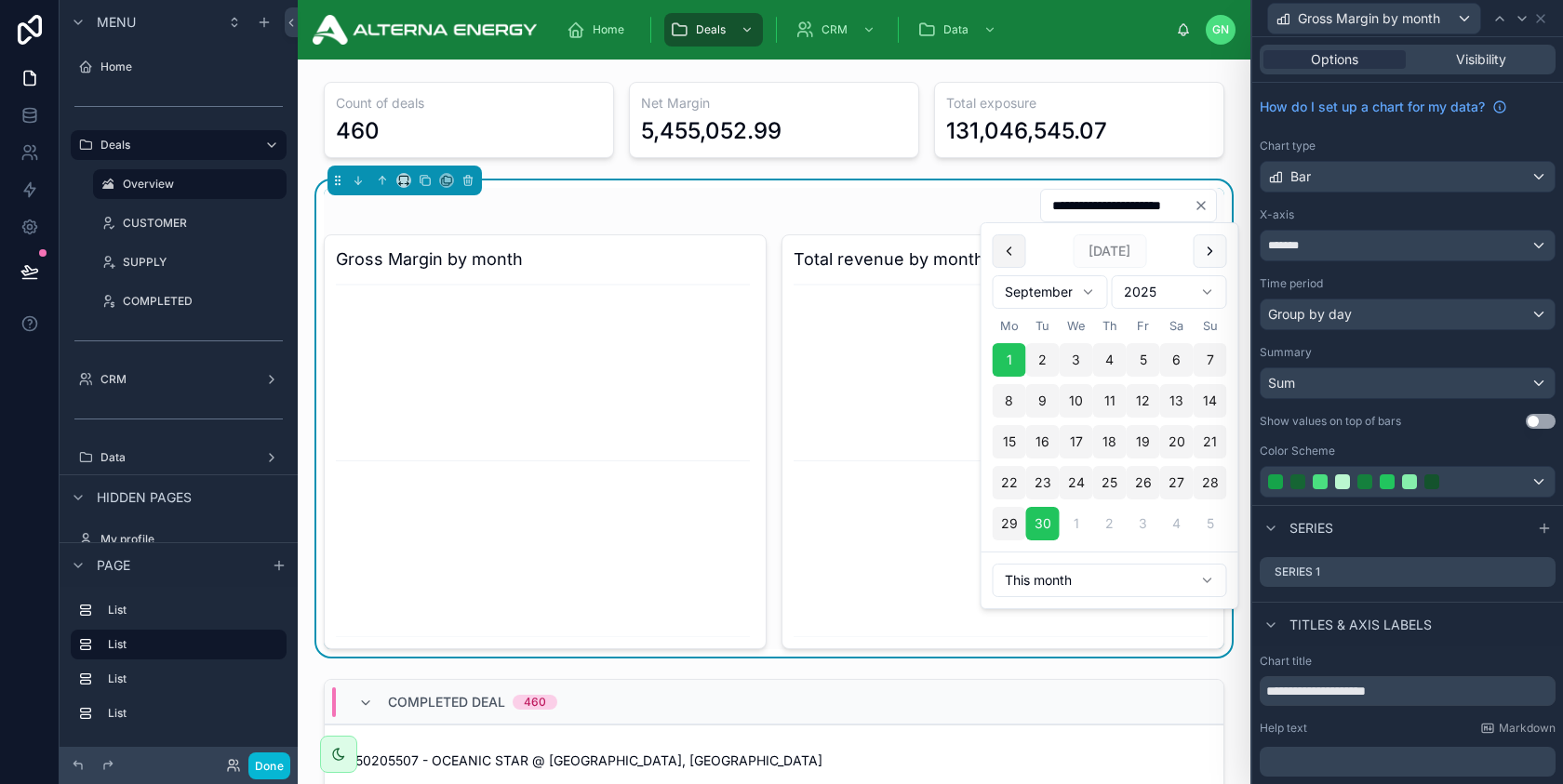
click at [1004, 256] on button at bounding box center [1010, 251] width 34 height 34
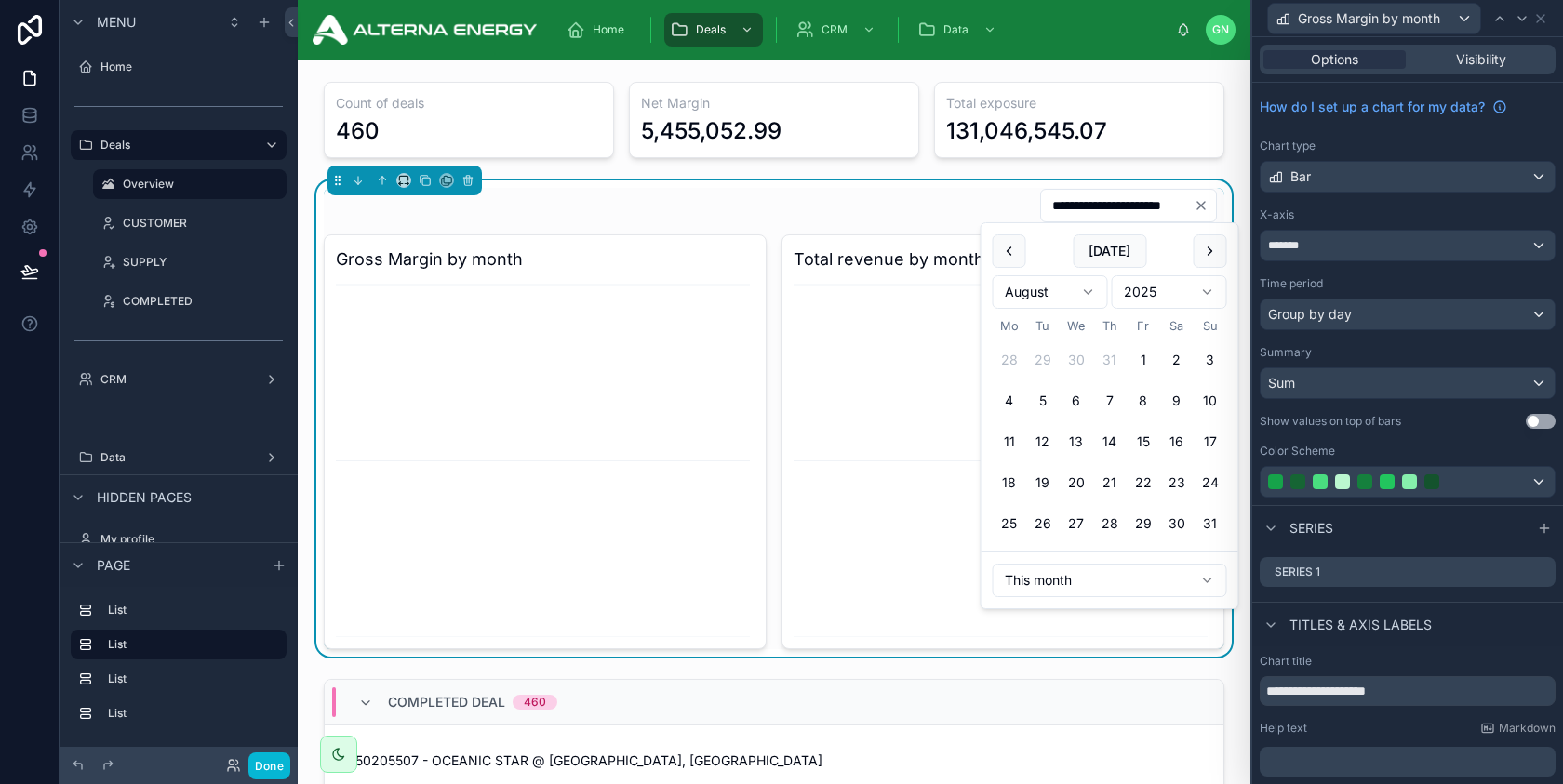
click at [1004, 256] on button at bounding box center [1010, 251] width 34 height 34
click at [1045, 356] on button "1" at bounding box center [1042, 360] width 34 height 34
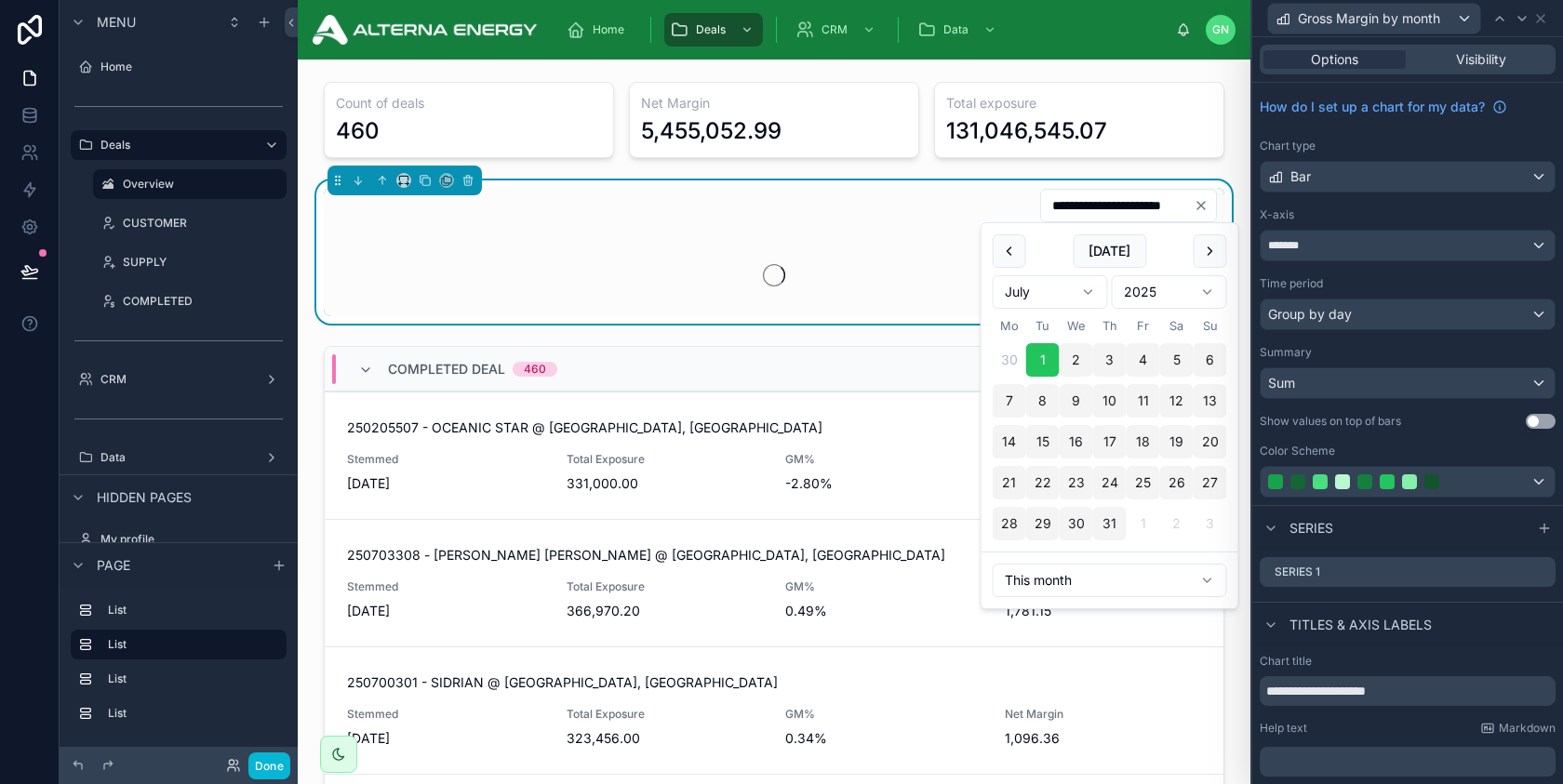
click at [1109, 527] on button "31" at bounding box center [1110, 523] width 34 height 34
type input "**********"
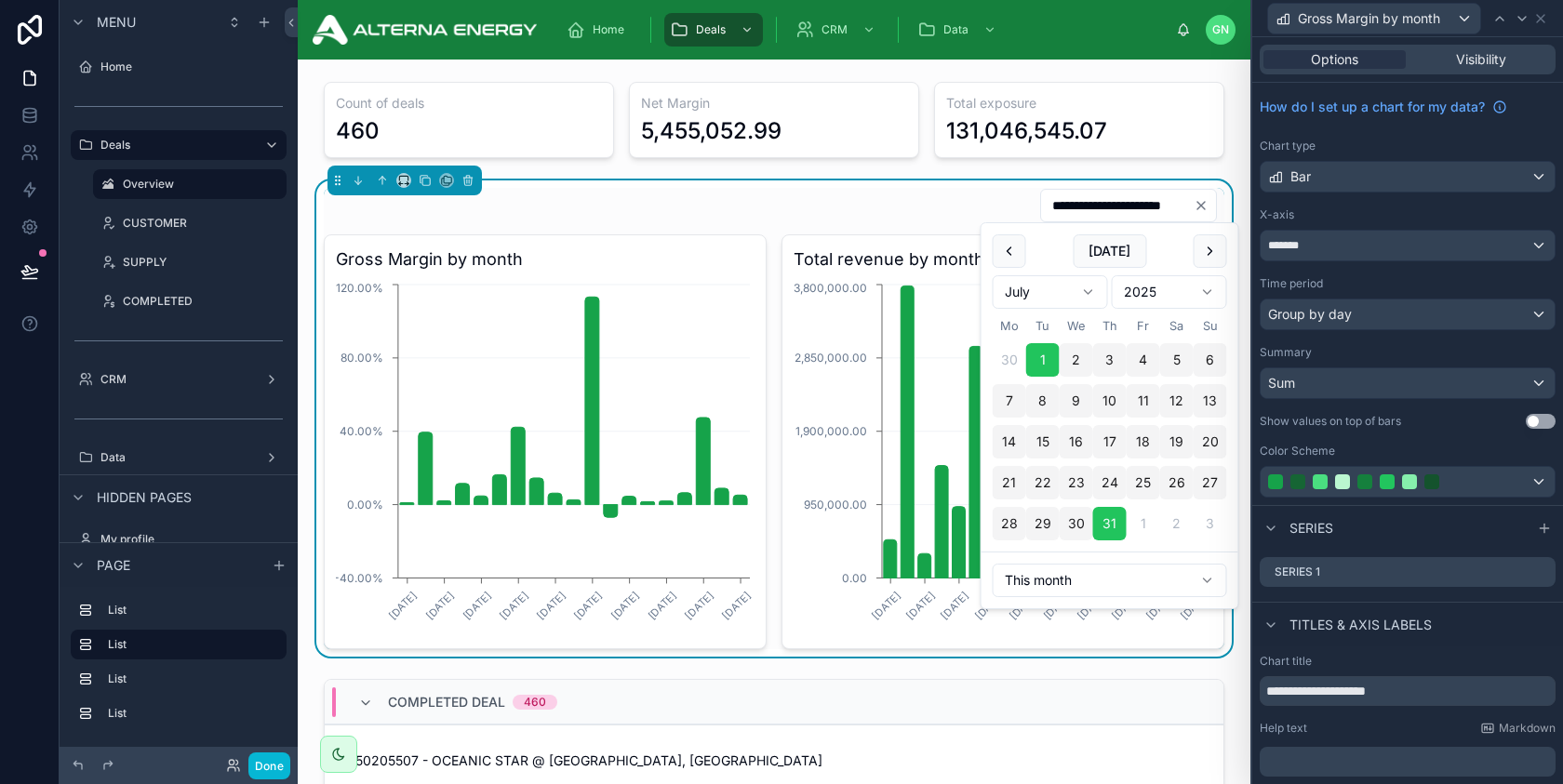
click at [806, 198] on div "**********" at bounding box center [774, 205] width 901 height 36
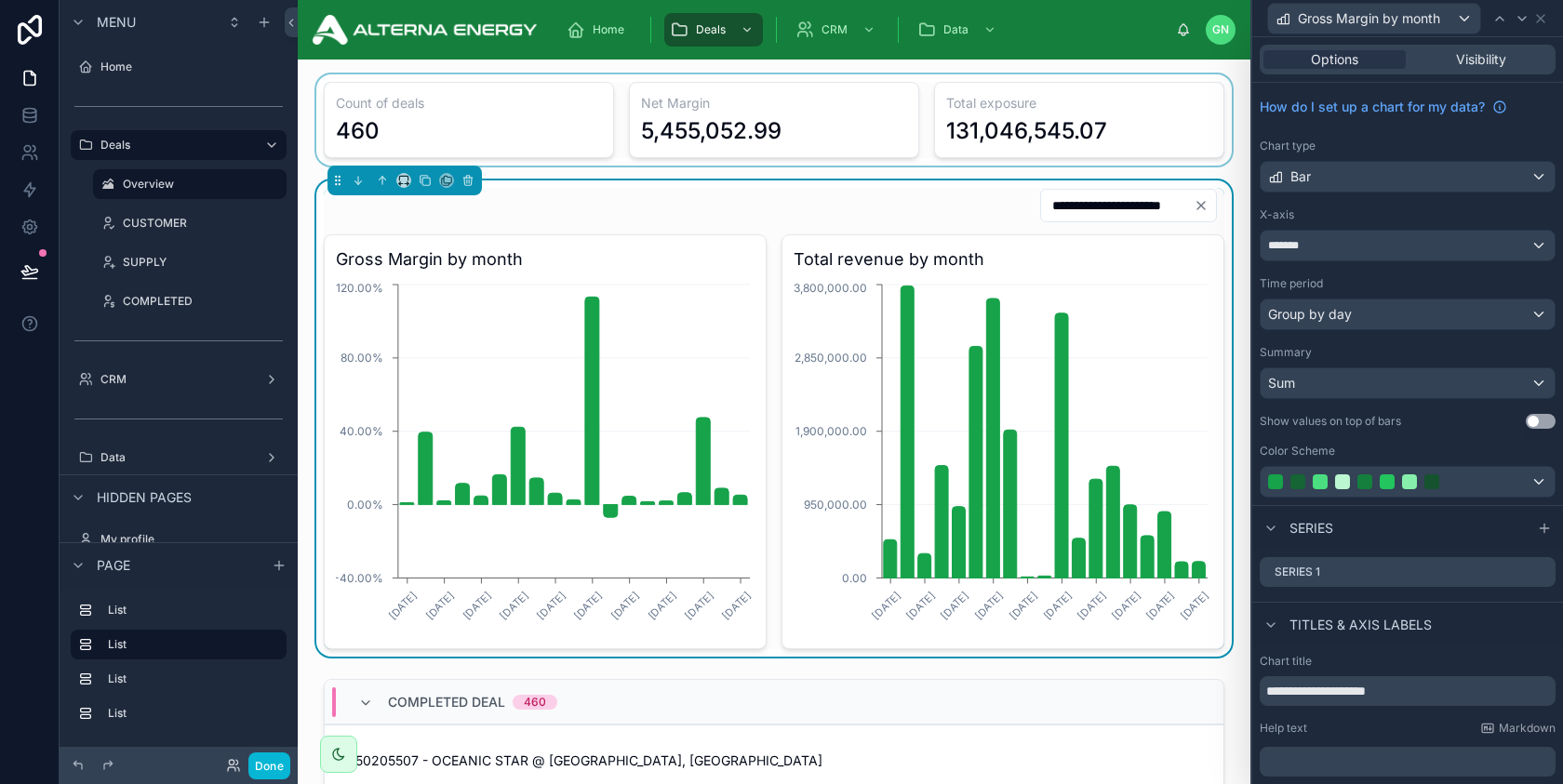
click at [860, 95] on div at bounding box center [774, 119] width 923 height 91
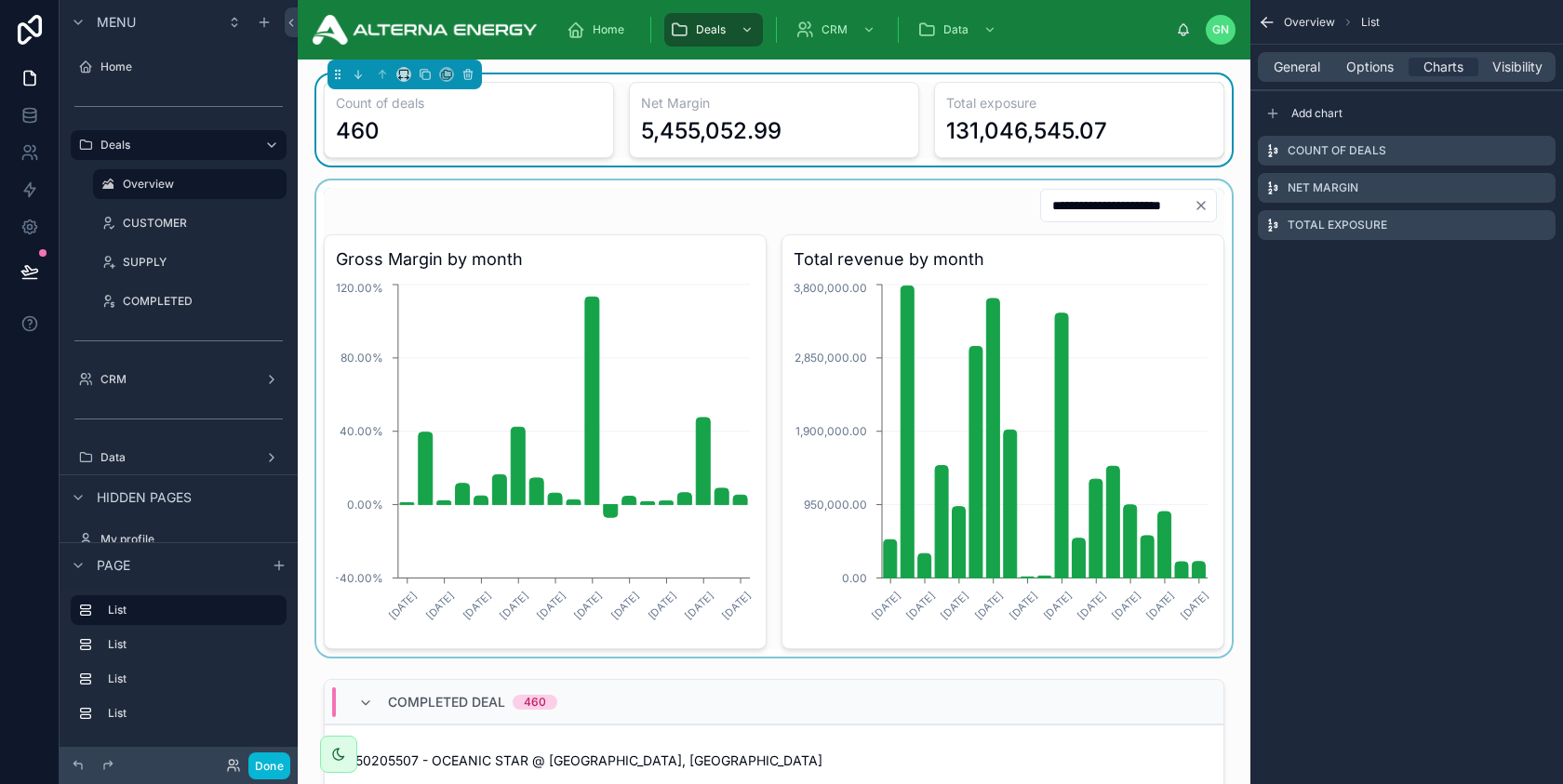
click at [670, 288] on div at bounding box center [774, 418] width 923 height 476
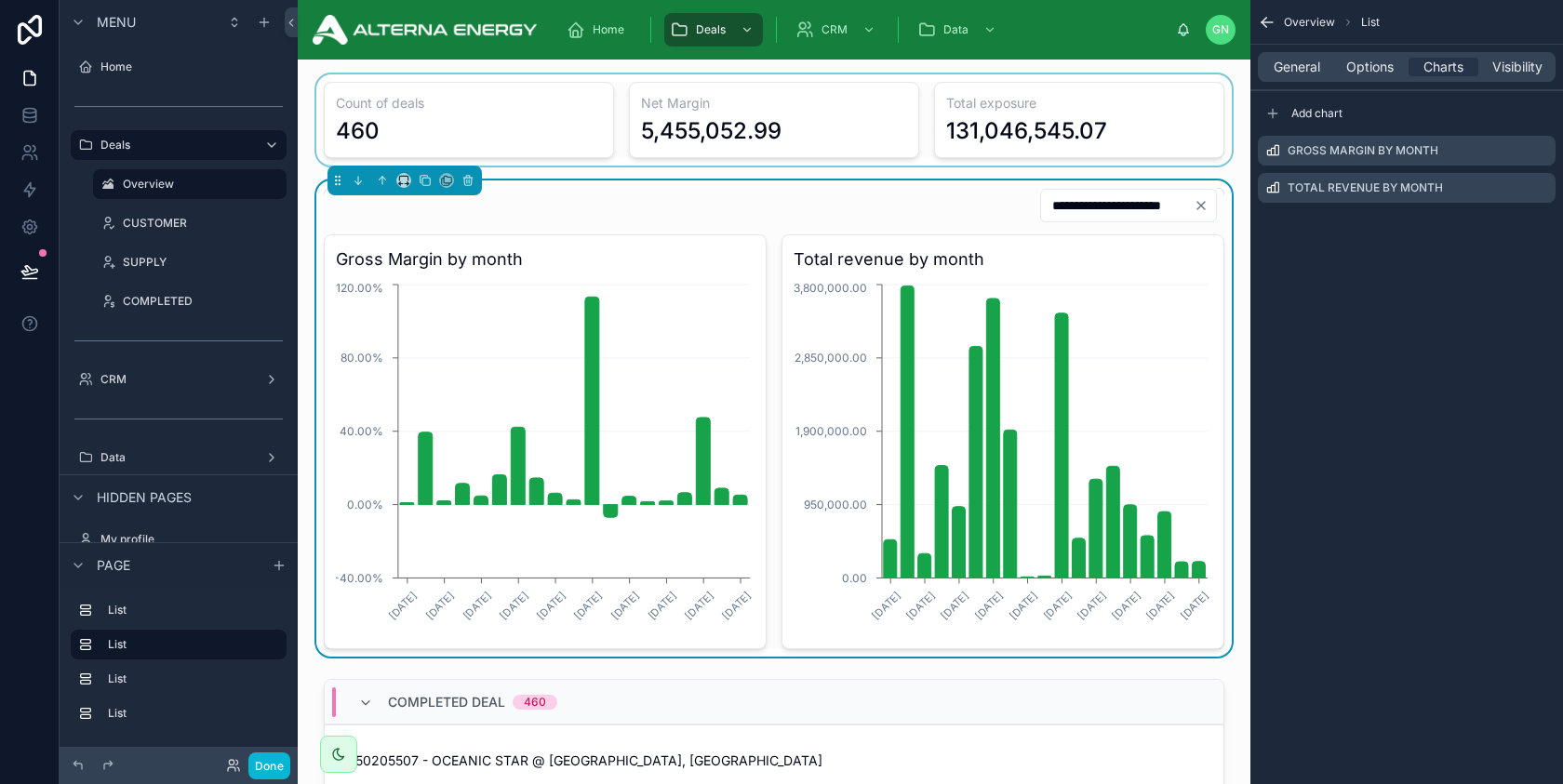
click at [716, 89] on div at bounding box center [774, 119] width 923 height 91
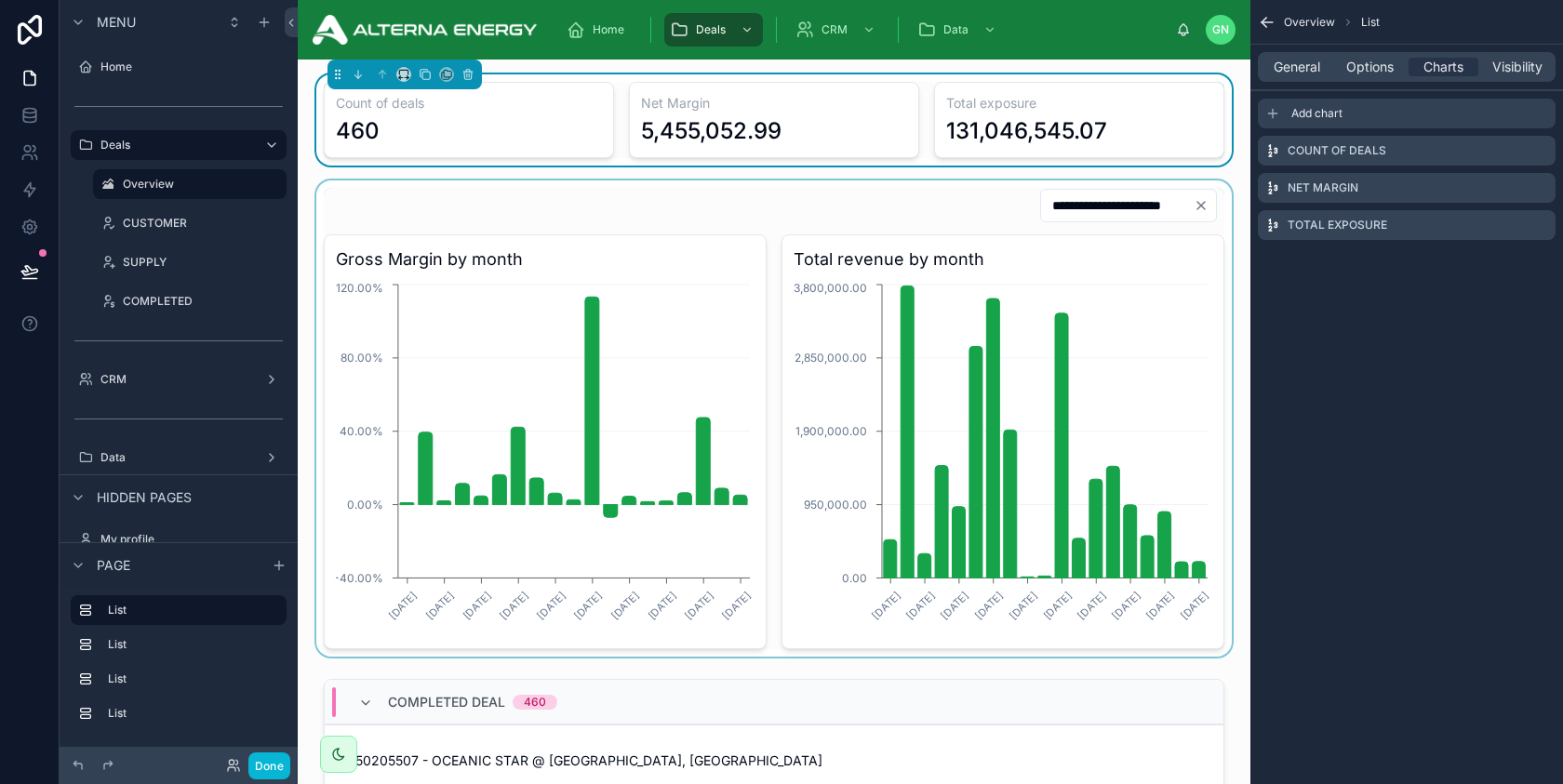
click at [1357, 109] on div "Add chart" at bounding box center [1406, 113] width 297 height 30
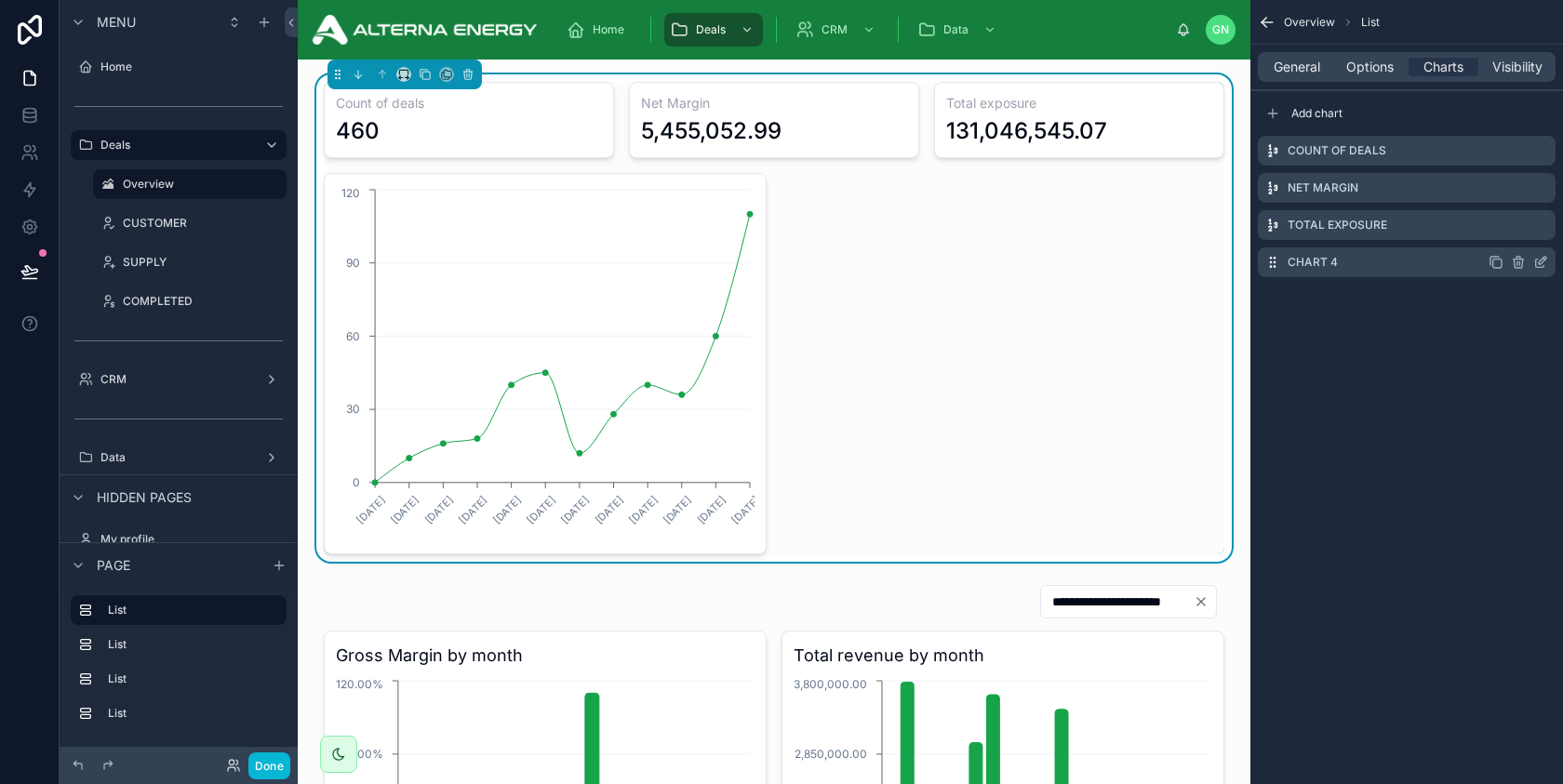
click at [1536, 263] on icon "scrollable content" at bounding box center [1540, 262] width 14 height 14
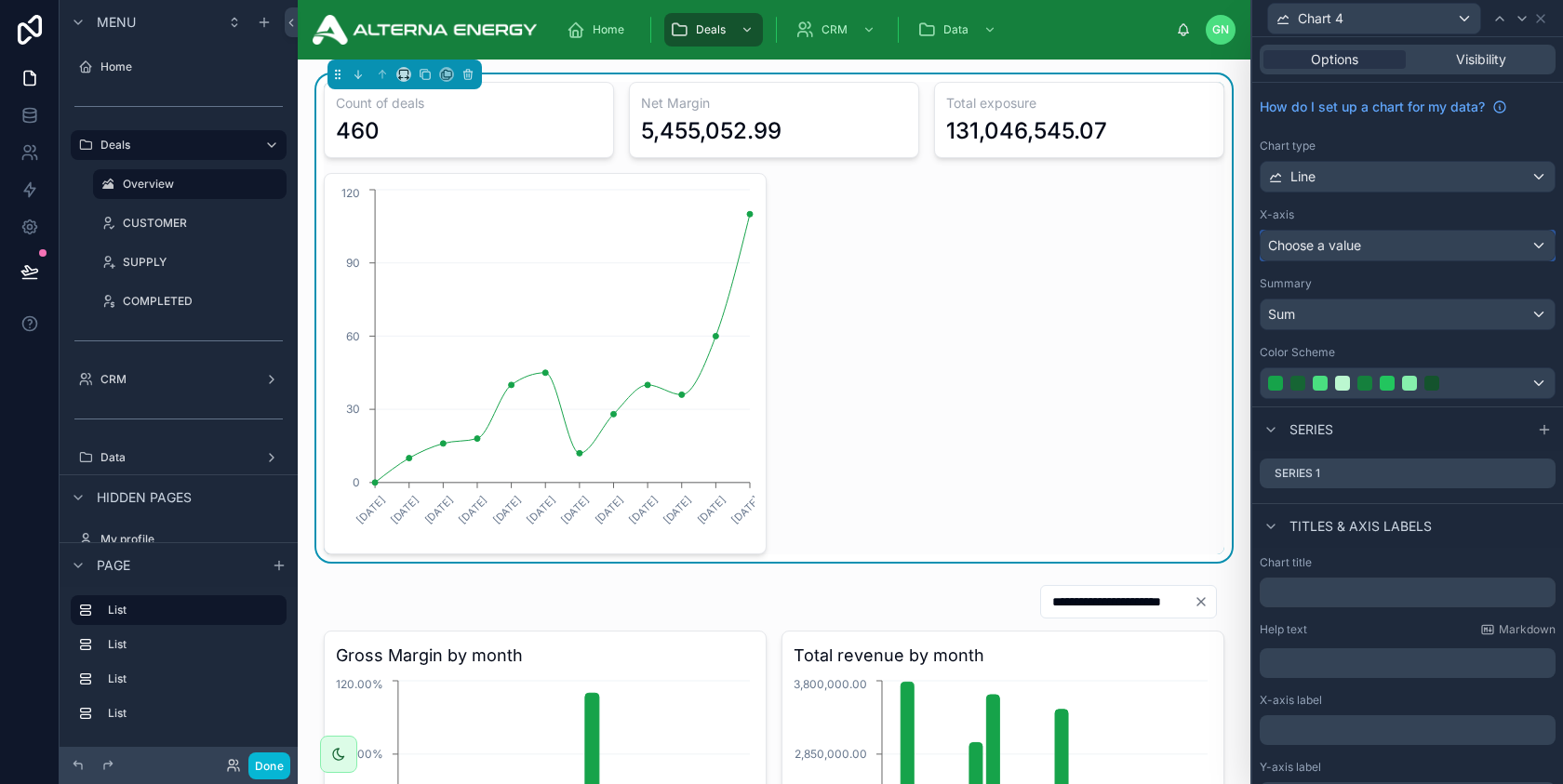
click at [1398, 246] on div "Choose a value" at bounding box center [1408, 245] width 295 height 30
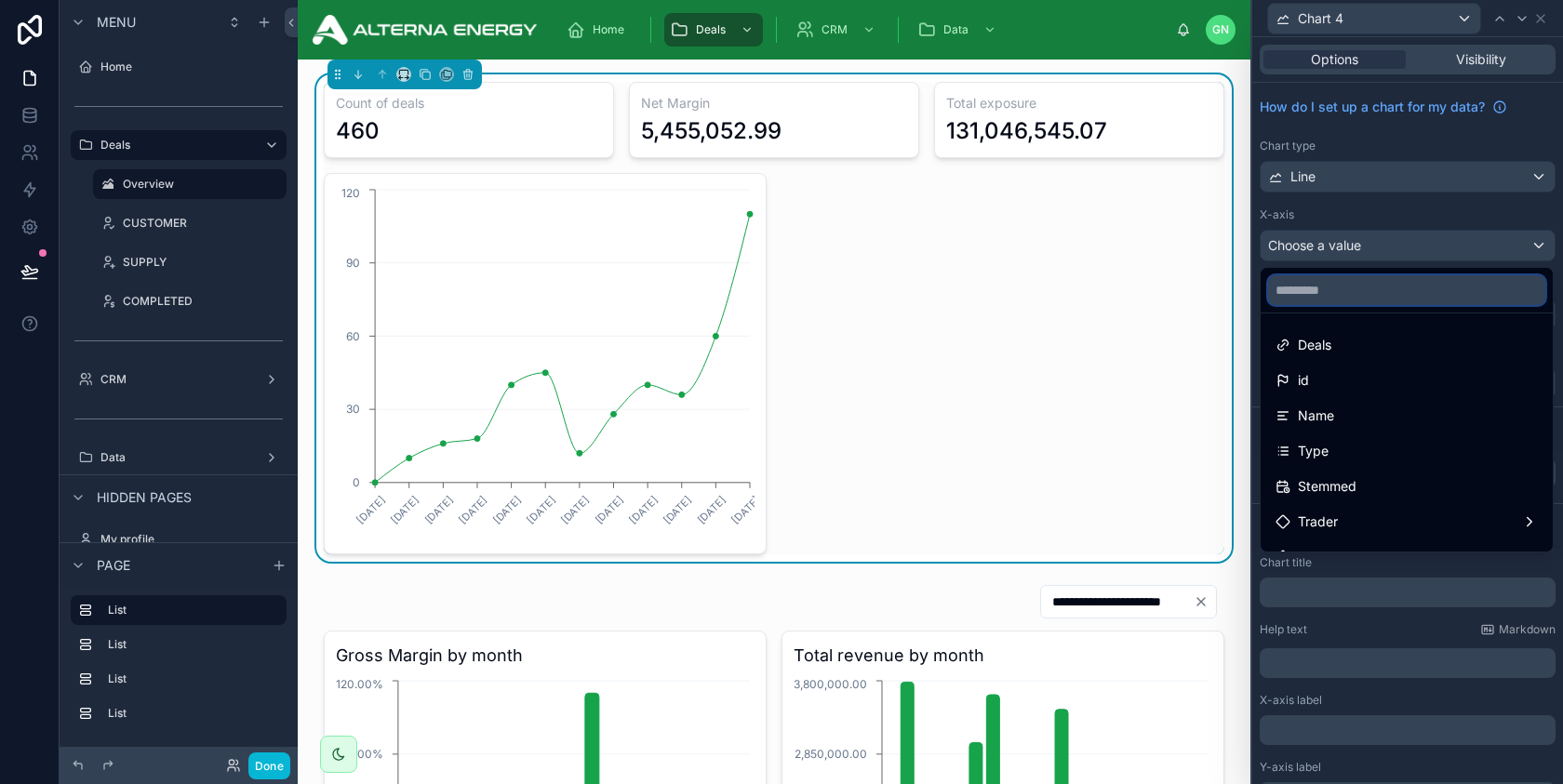
click at [1364, 291] on input "text" at bounding box center [1407, 290] width 277 height 30
type input "*"
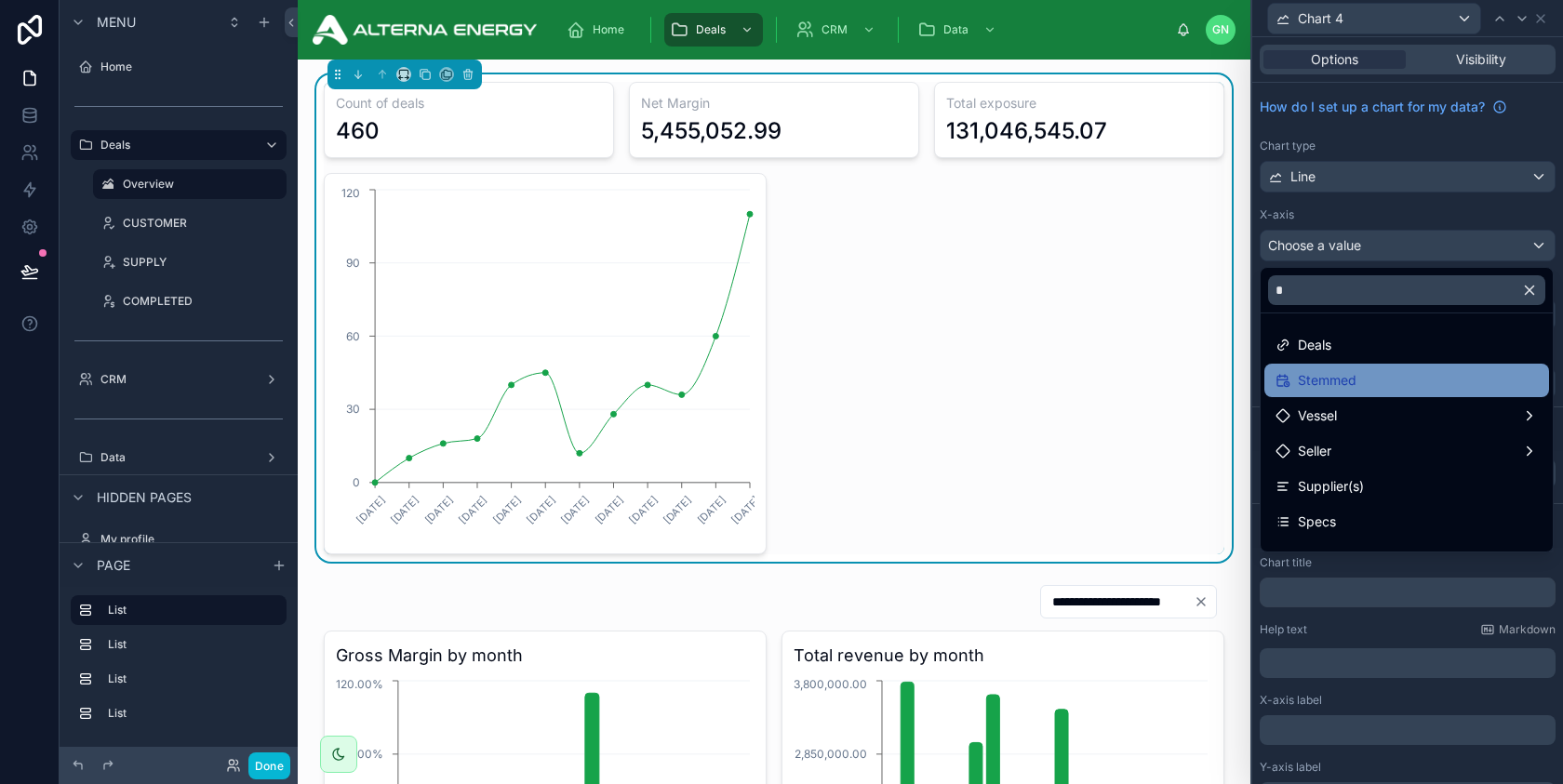
click at [1334, 375] on span "Stemmed" at bounding box center [1327, 380] width 59 height 22
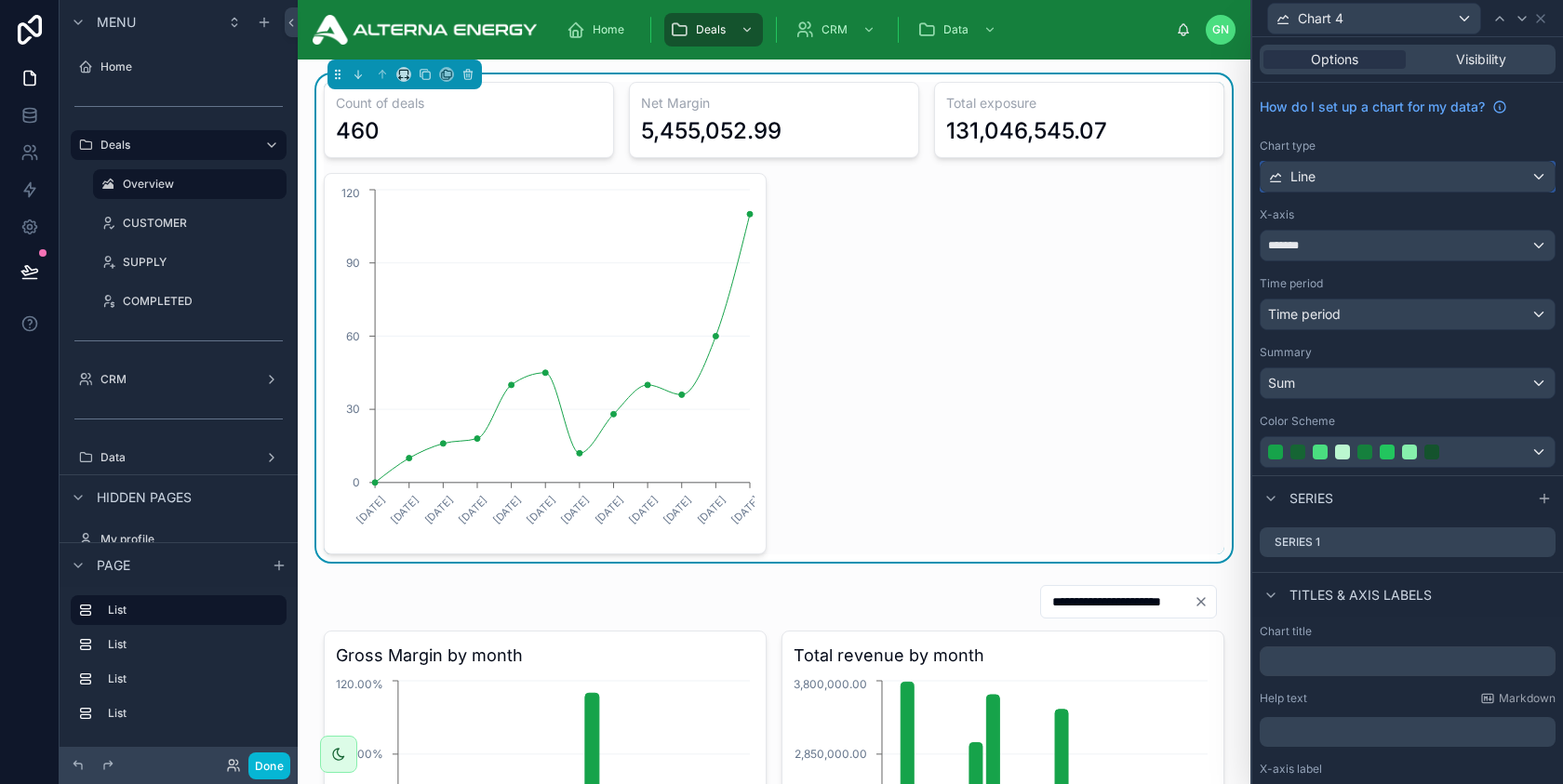
click at [1387, 170] on div "Line" at bounding box center [1408, 176] width 295 height 30
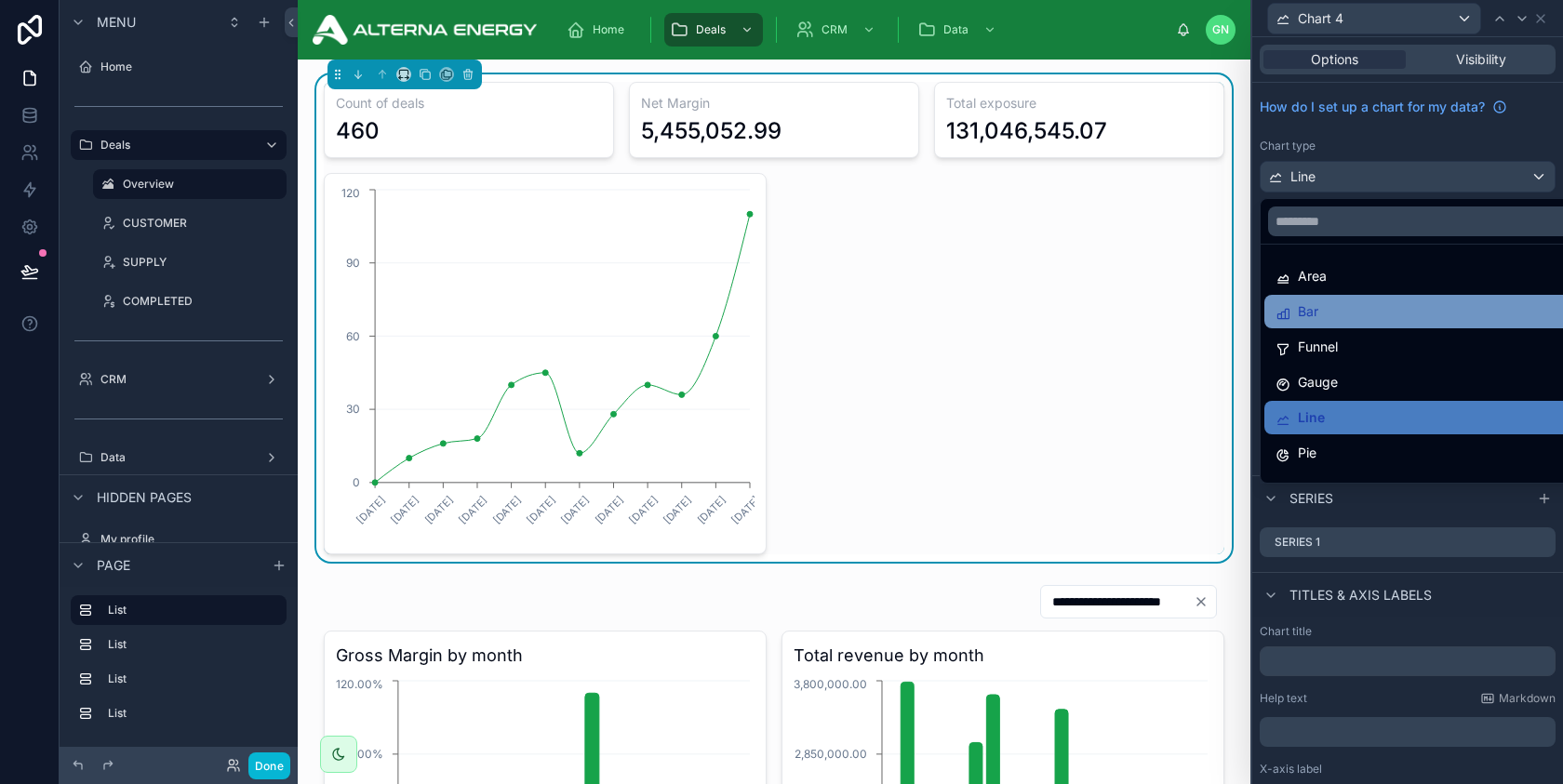
click at [1348, 308] on div "Bar" at bounding box center [1429, 311] width 307 height 22
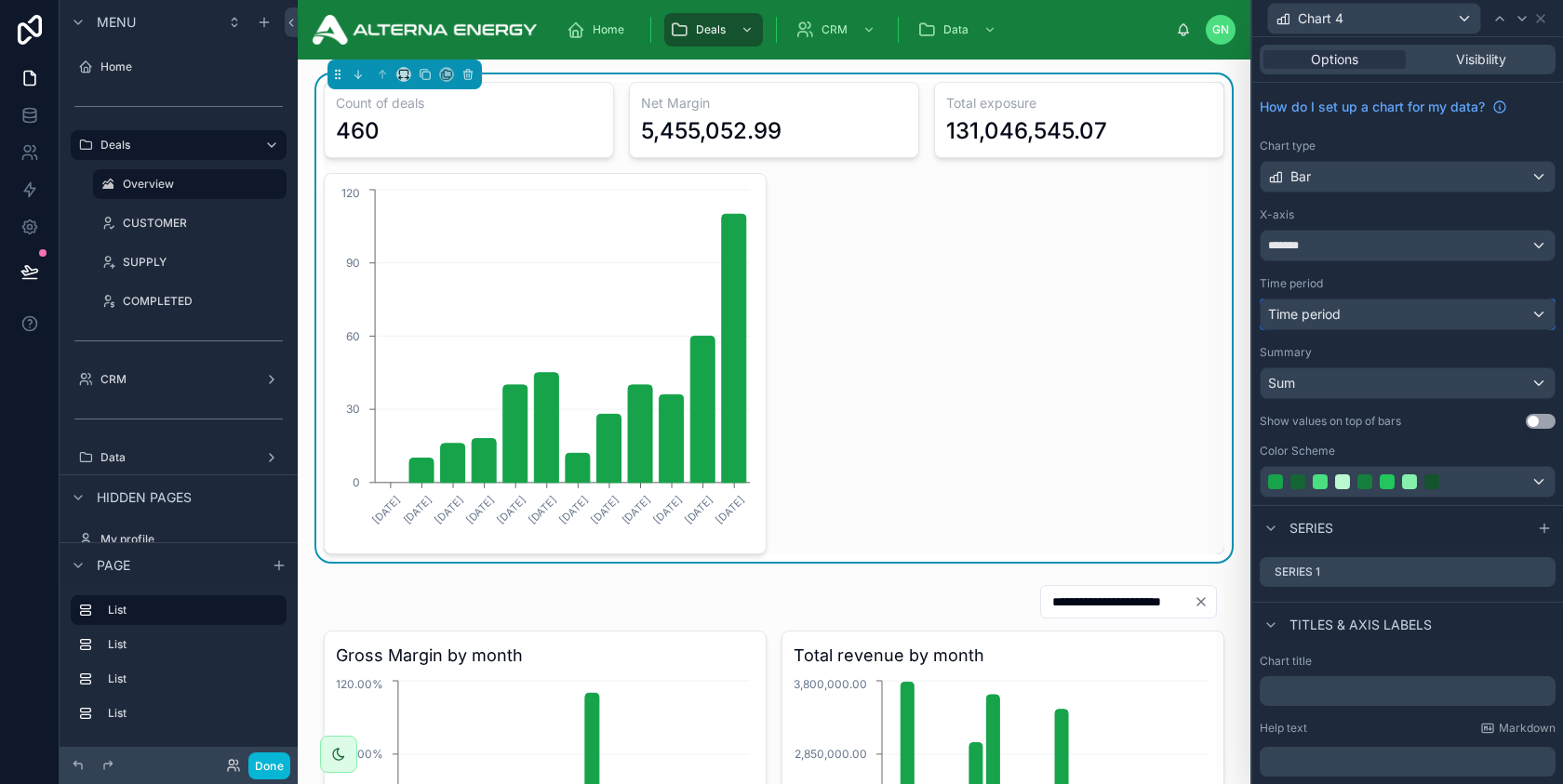
click at [1388, 316] on div "Time period" at bounding box center [1408, 314] width 295 height 30
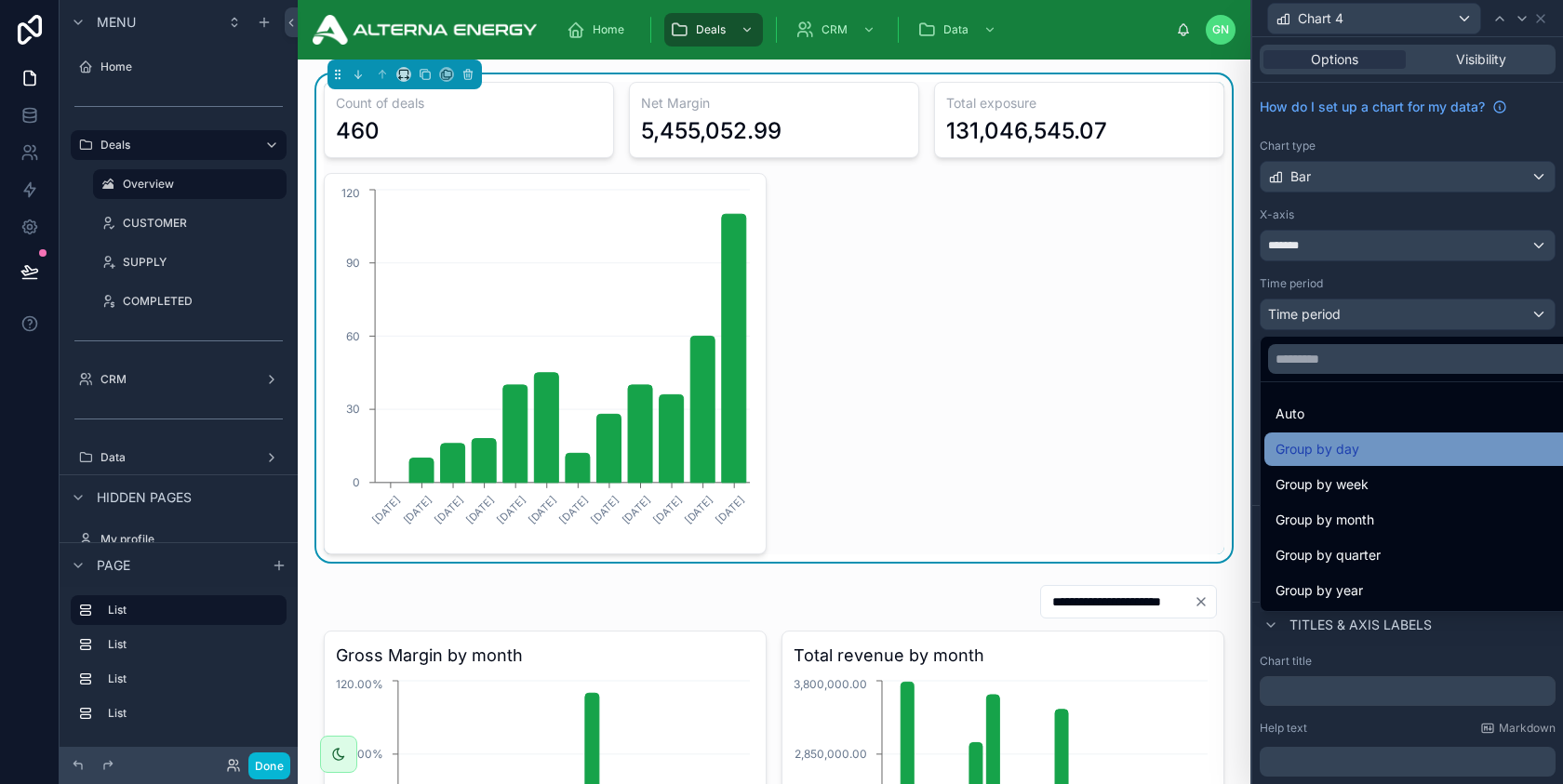
click at [1373, 455] on div "Group by day" at bounding box center [1429, 448] width 307 height 22
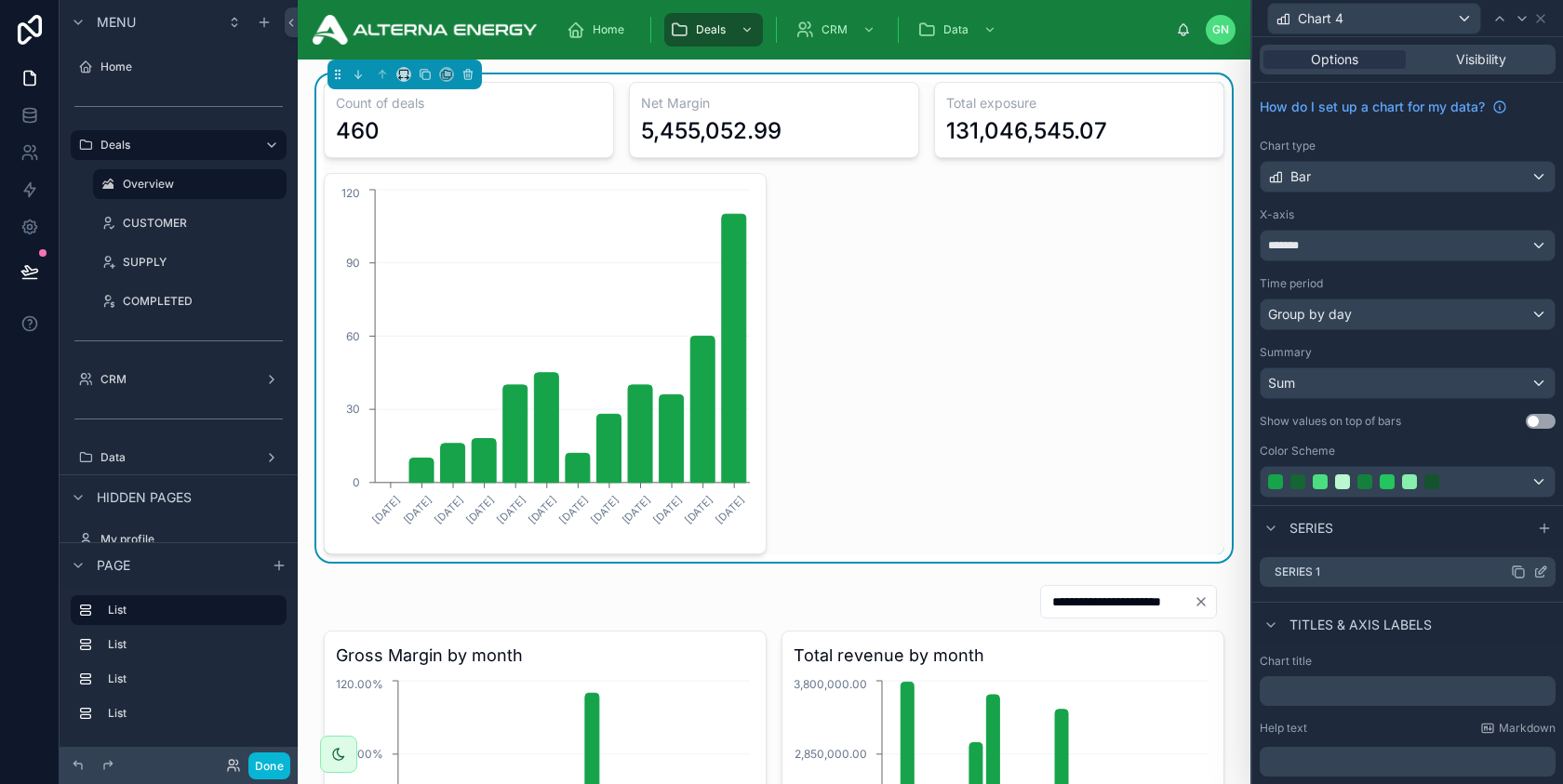
click at [1541, 570] on icon at bounding box center [1540, 571] width 14 height 14
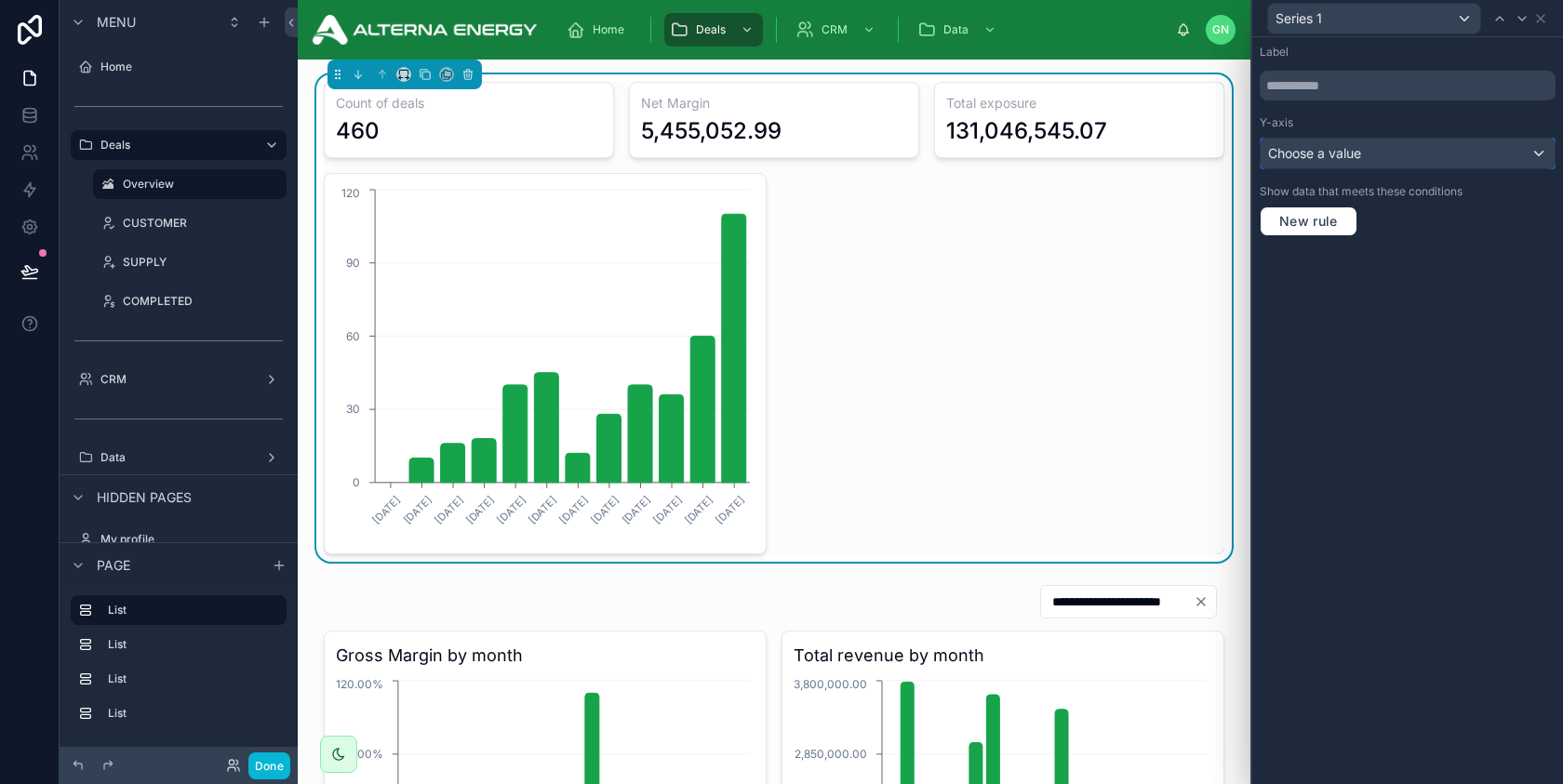
click at [1369, 164] on div "Choose a value" at bounding box center [1408, 153] width 295 height 30
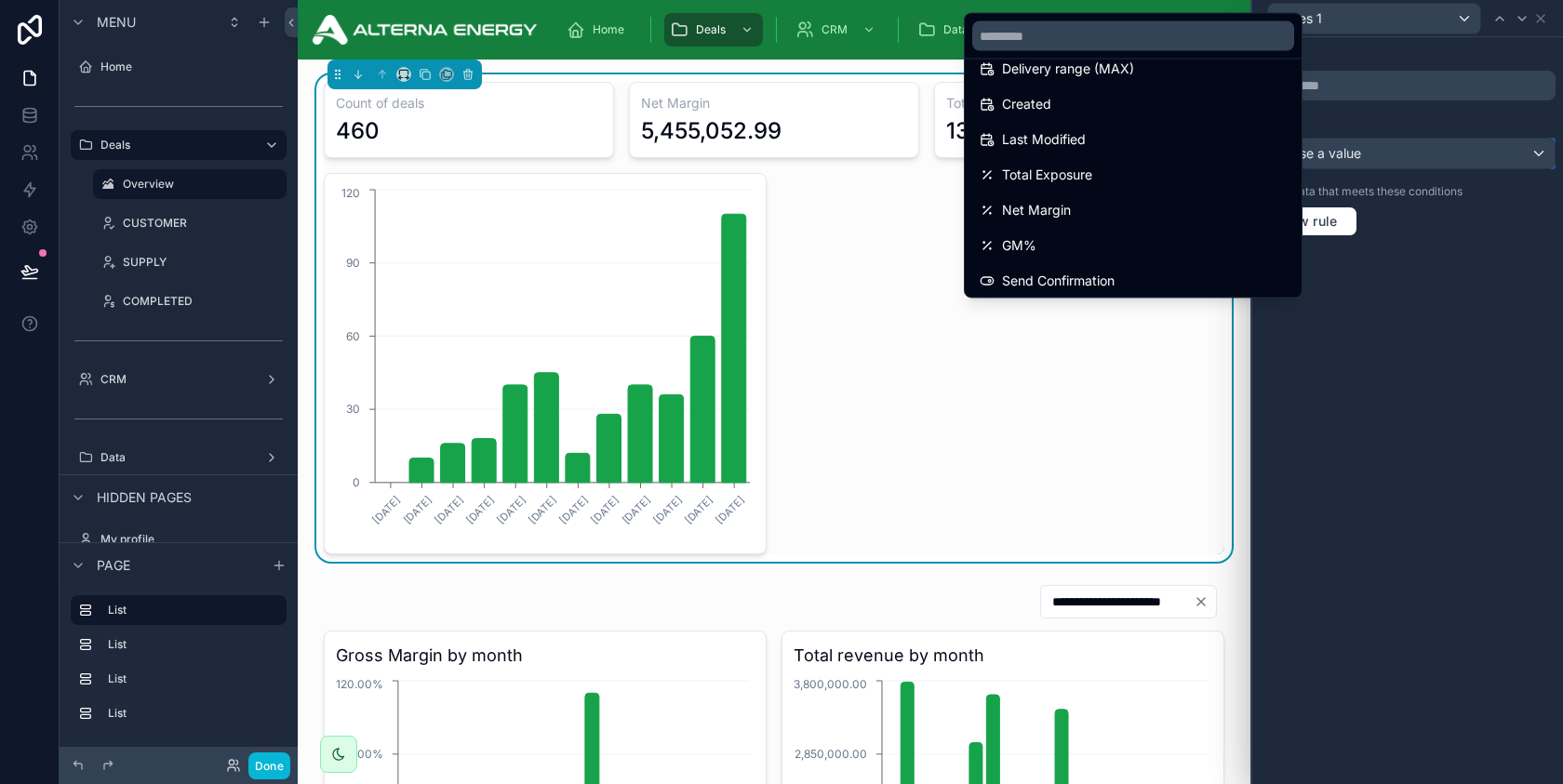
scroll to position [347, 0]
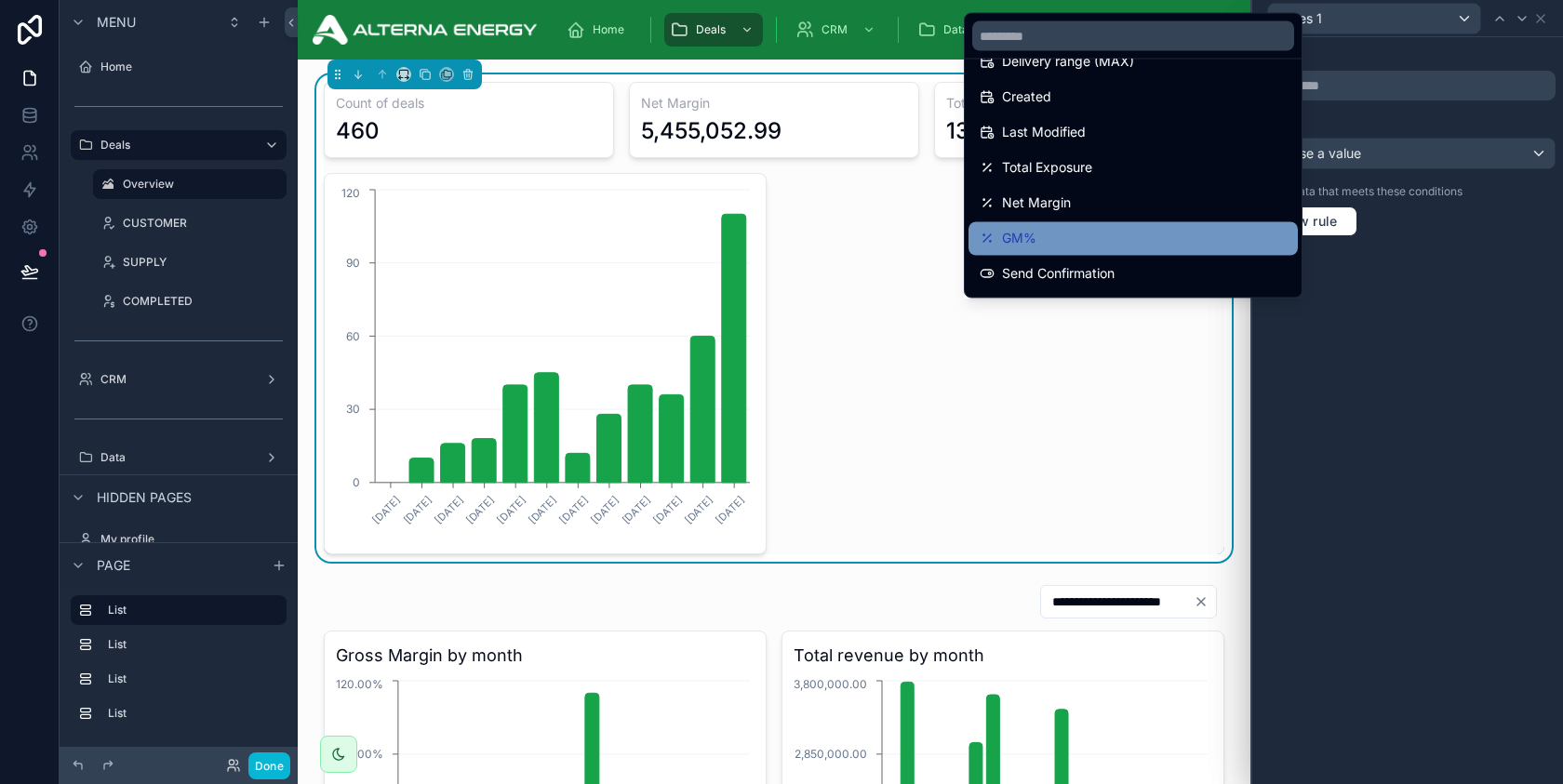
click at [1092, 225] on div "GM%" at bounding box center [1134, 239] width 329 height 34
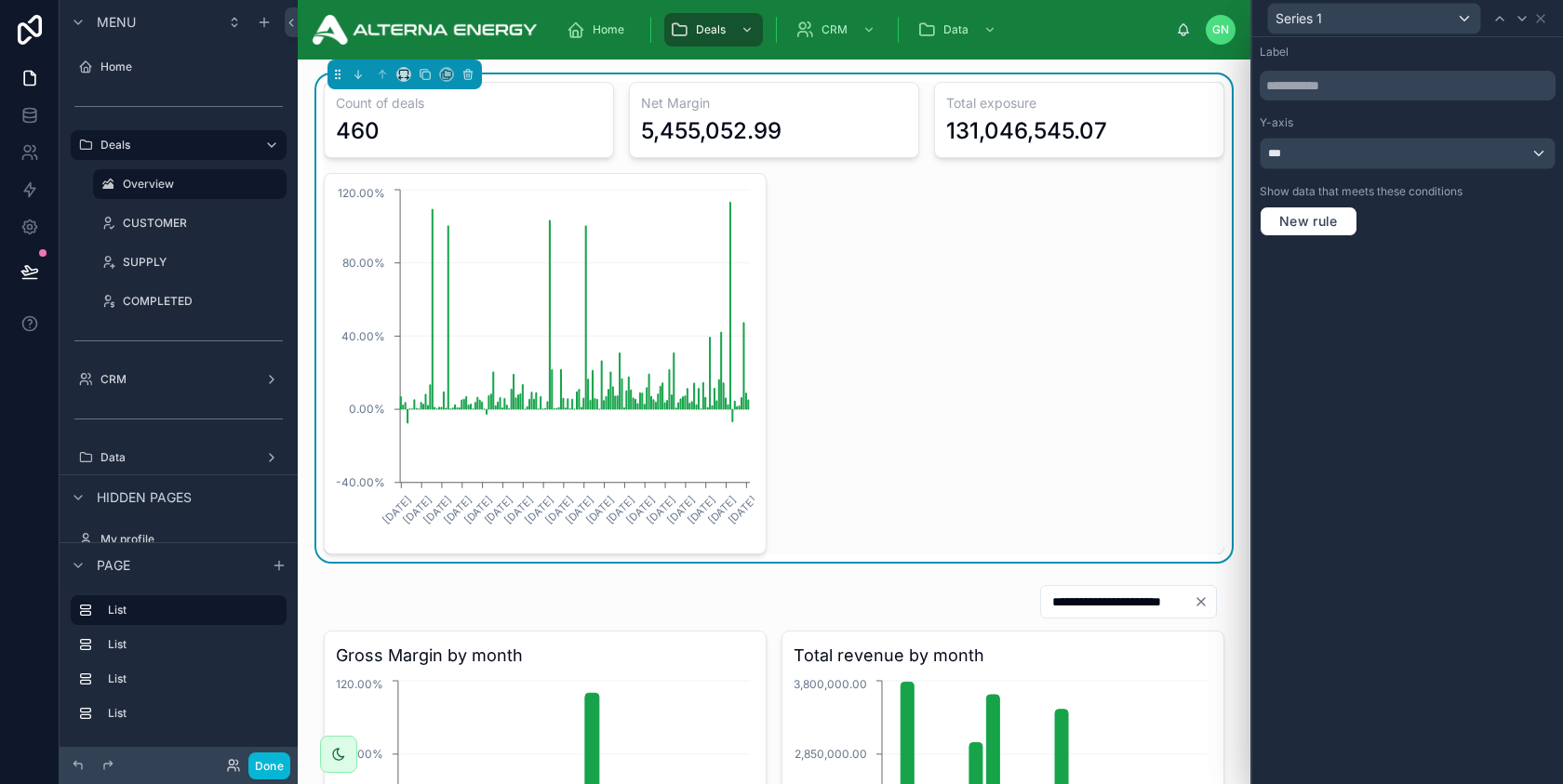
click at [1191, 270] on div "Count of deals 460 Net Margin 5,455,052.99 Total exposure 131,046,545.07 [DATE]…" at bounding box center [774, 317] width 901 height 472
click at [1542, 24] on icon at bounding box center [1540, 18] width 14 height 14
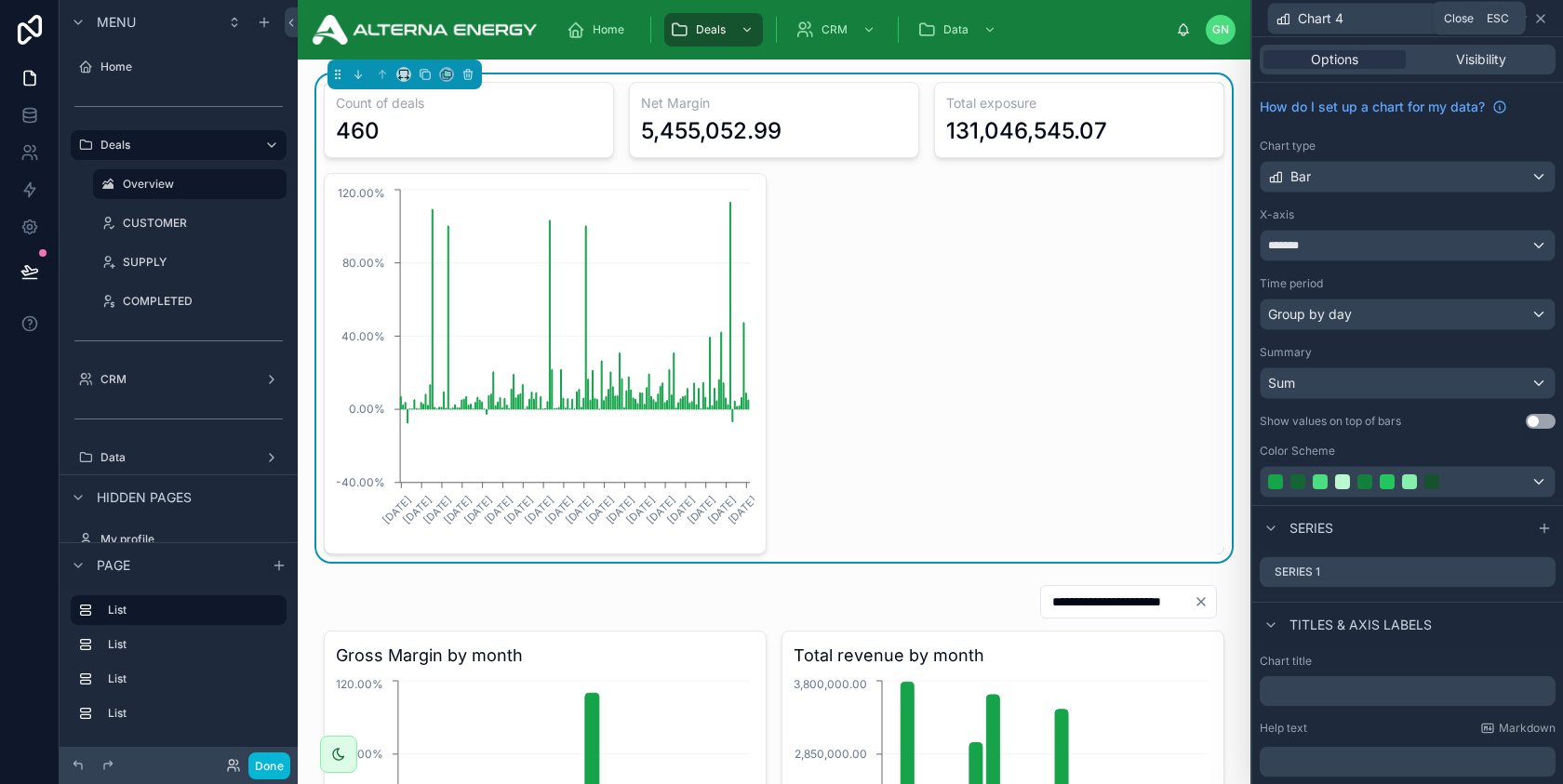
click at [1537, 20] on icon at bounding box center [1541, 18] width 8 height 8
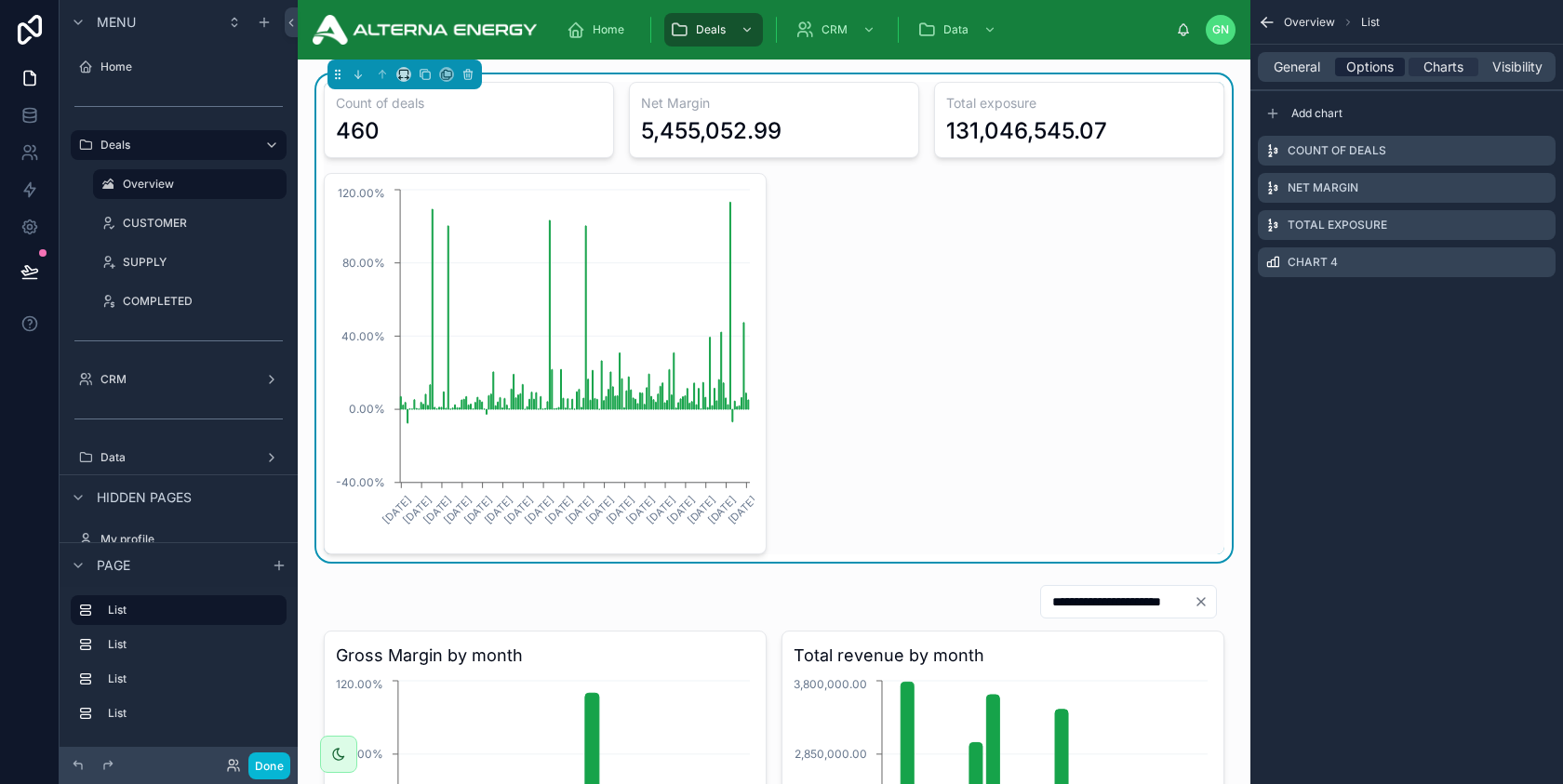
click at [1352, 63] on span "Options" at bounding box center [1370, 66] width 47 height 18
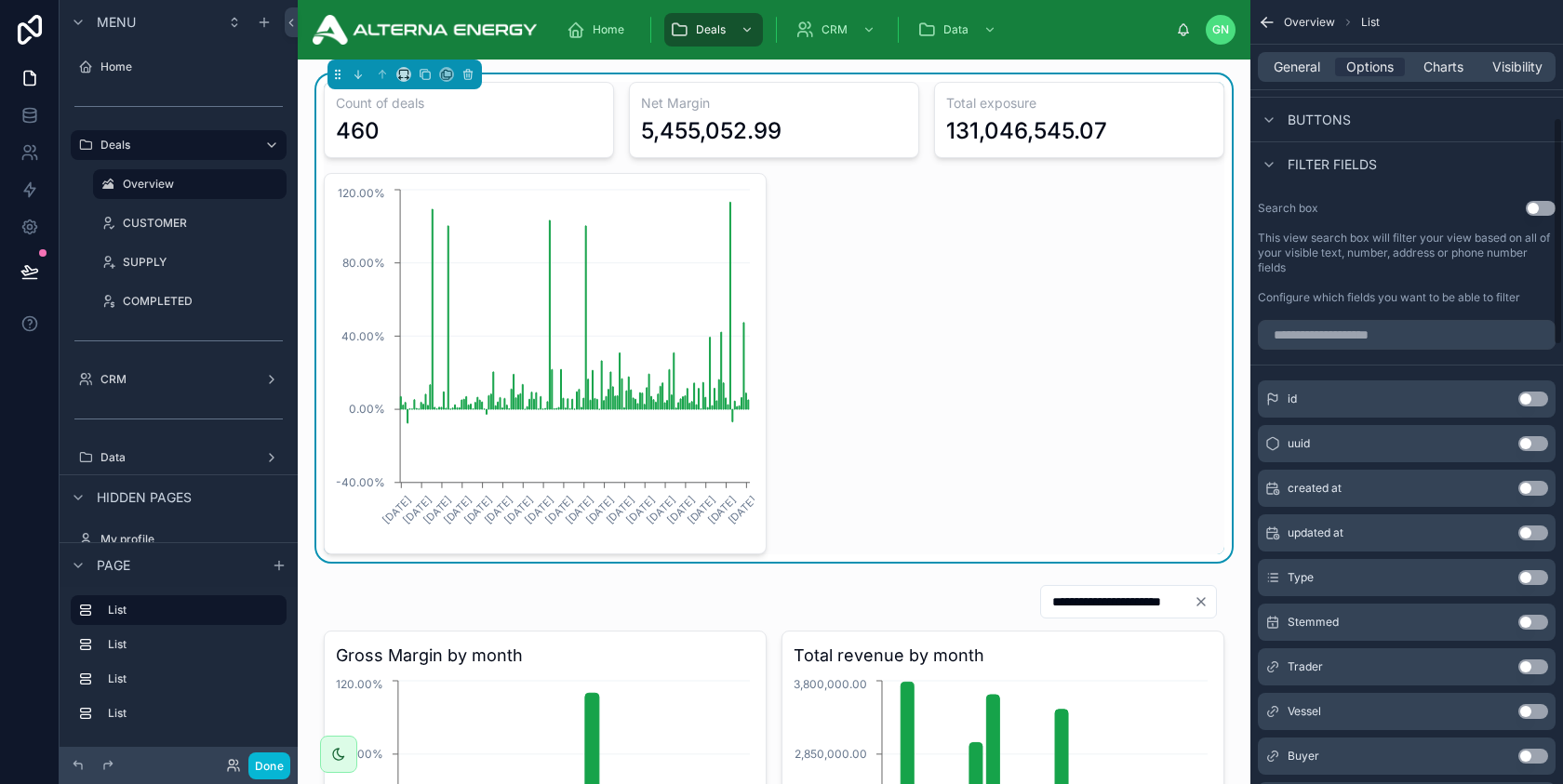
scroll to position [404, 0]
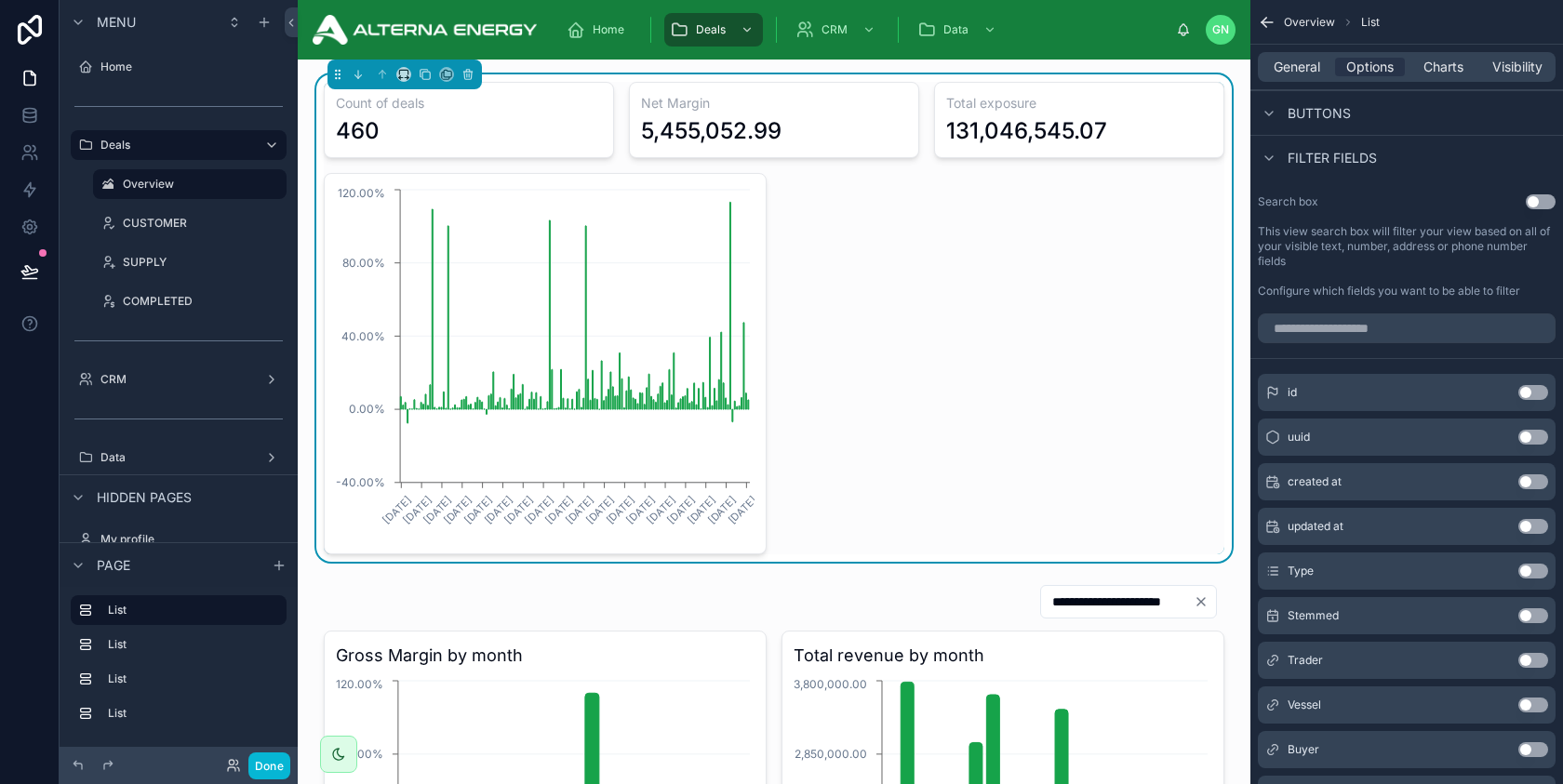
click at [1531, 620] on button "Use setting" at bounding box center [1533, 615] width 30 height 14
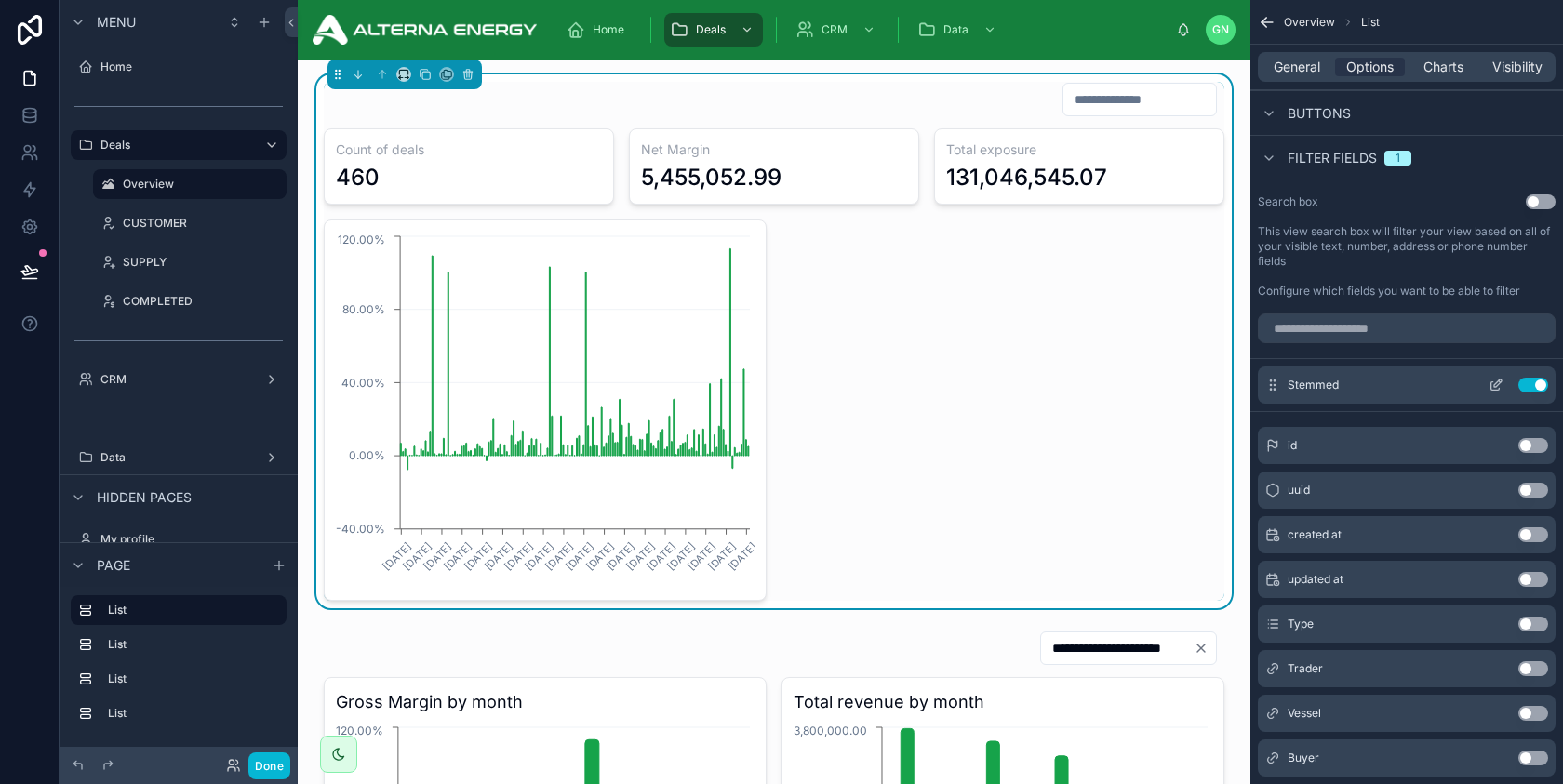
click at [1496, 381] on icon "scrollable content" at bounding box center [1496, 385] width 14 height 14
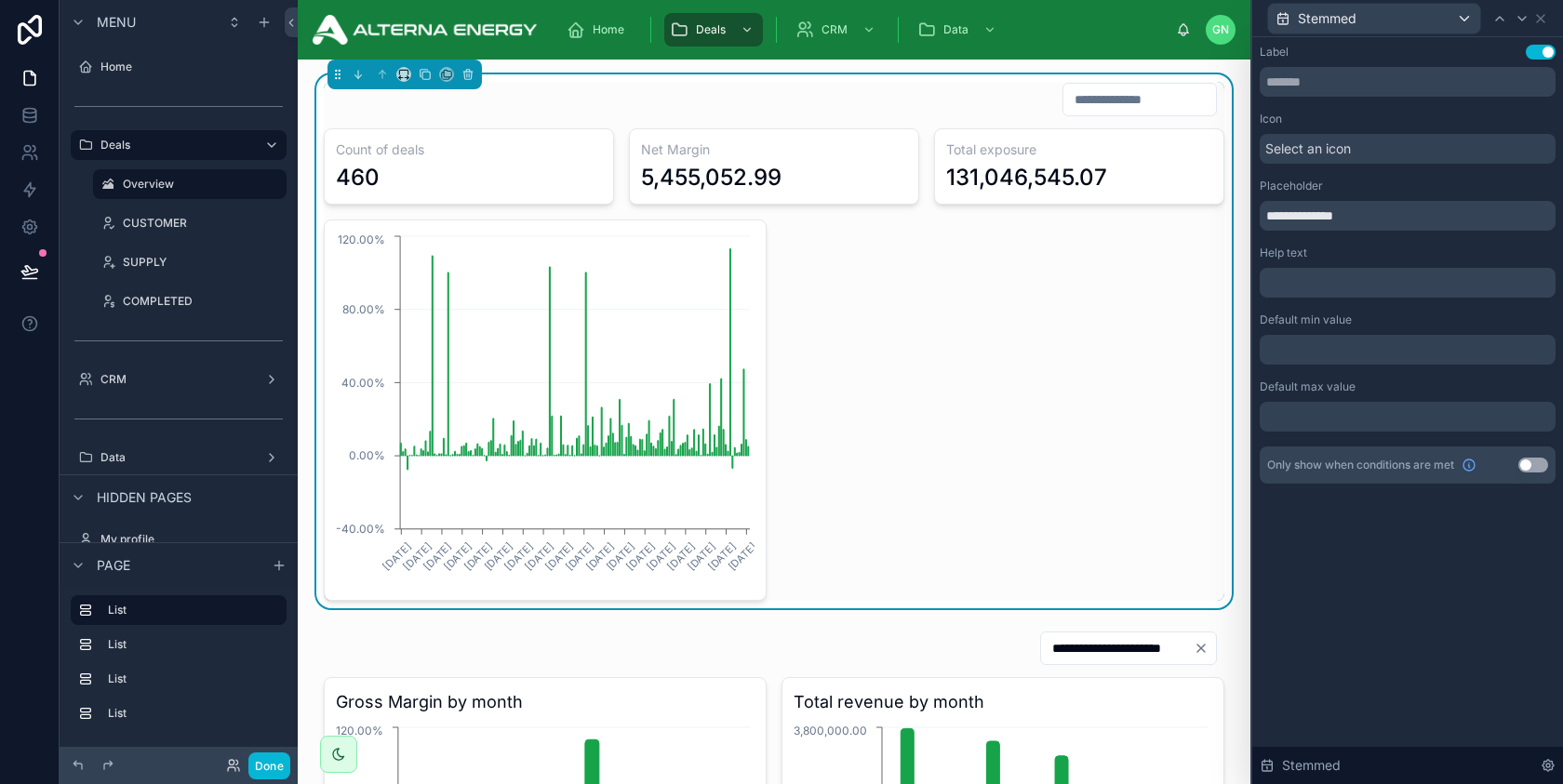
click at [1359, 348] on div at bounding box center [1407, 349] width 295 height 30
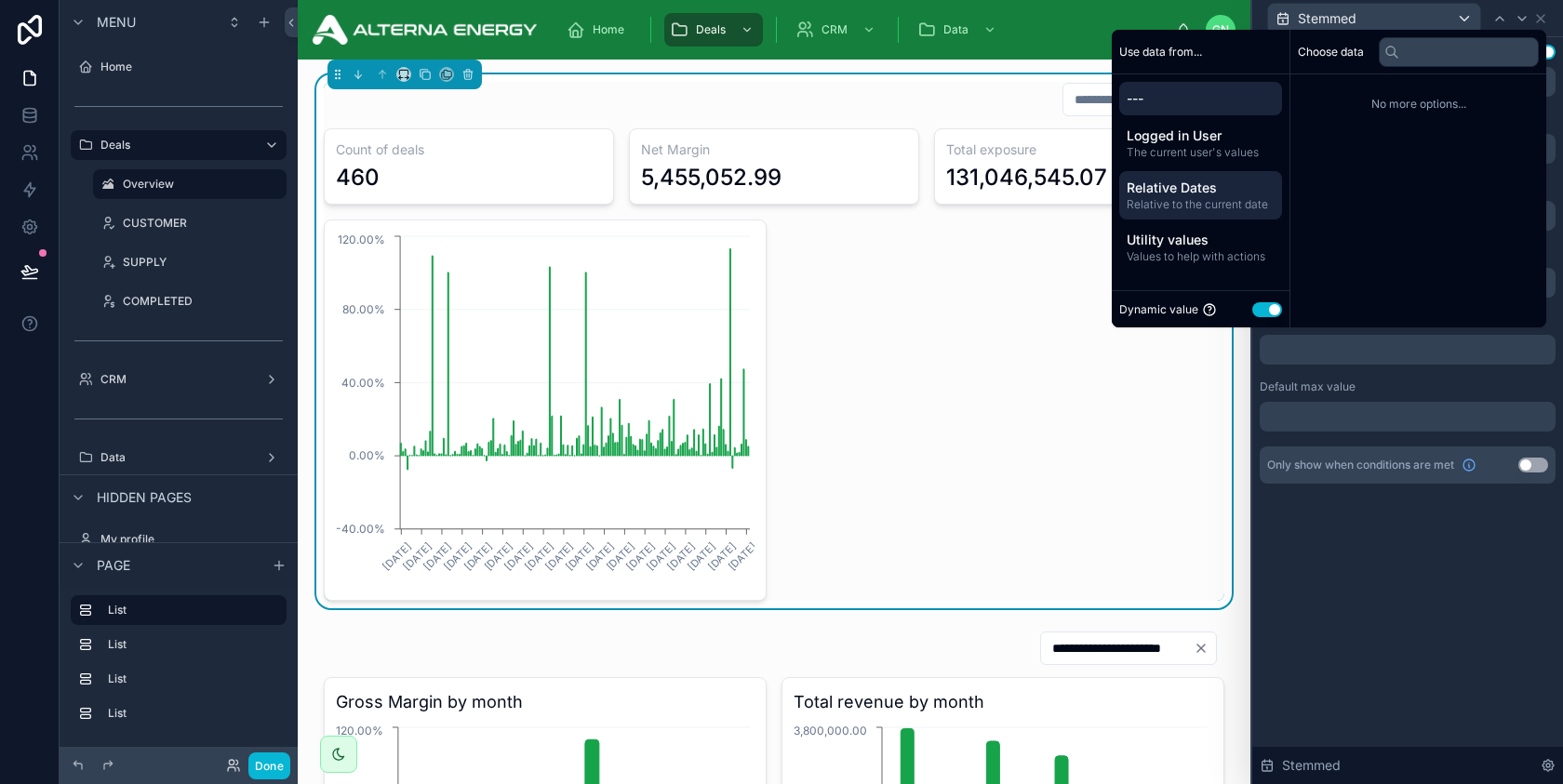
click at [1181, 201] on span "Relative to the current date" at bounding box center [1201, 204] width 148 height 14
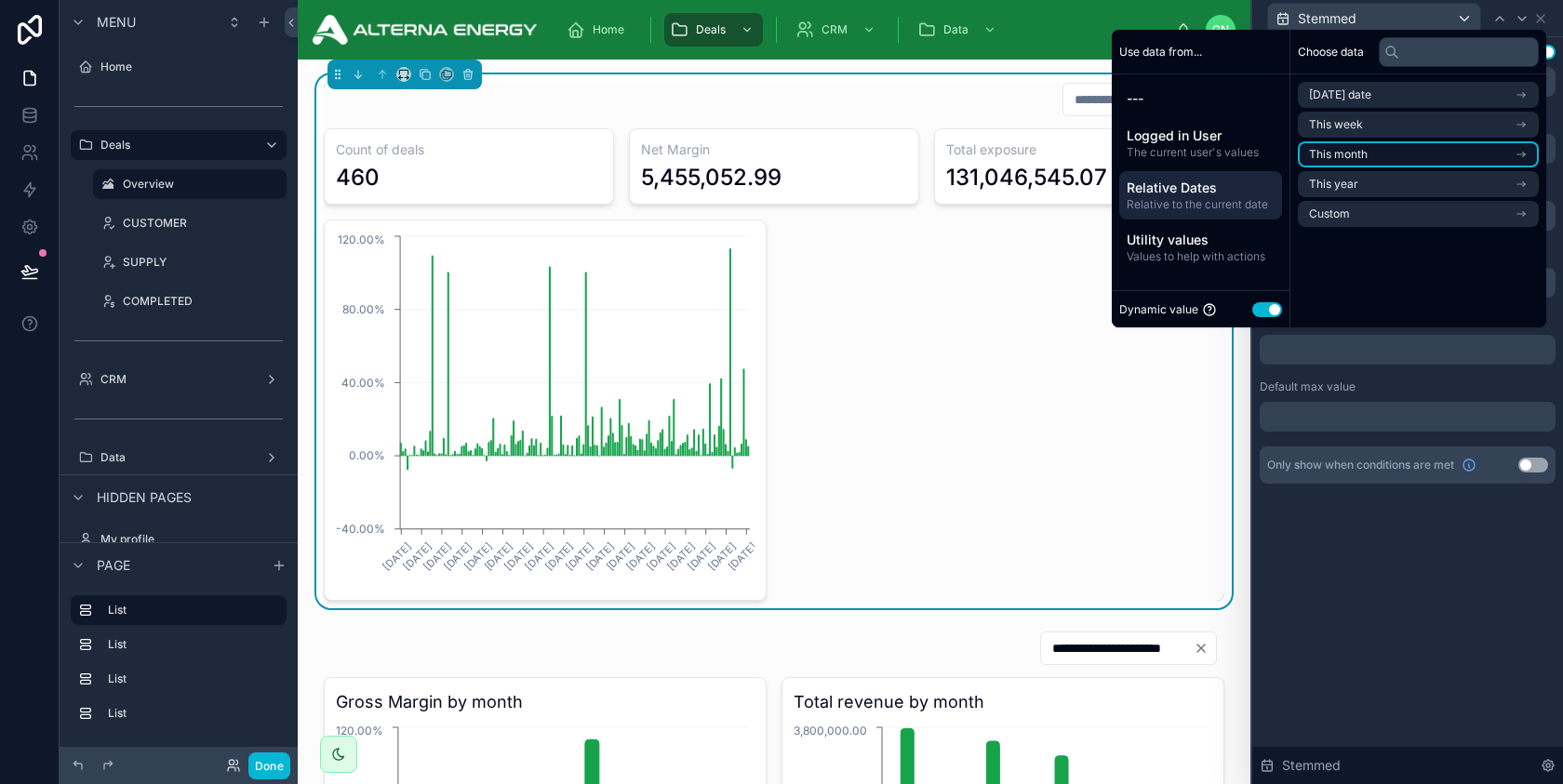
click at [1371, 160] on li "This month" at bounding box center [1419, 154] width 241 height 26
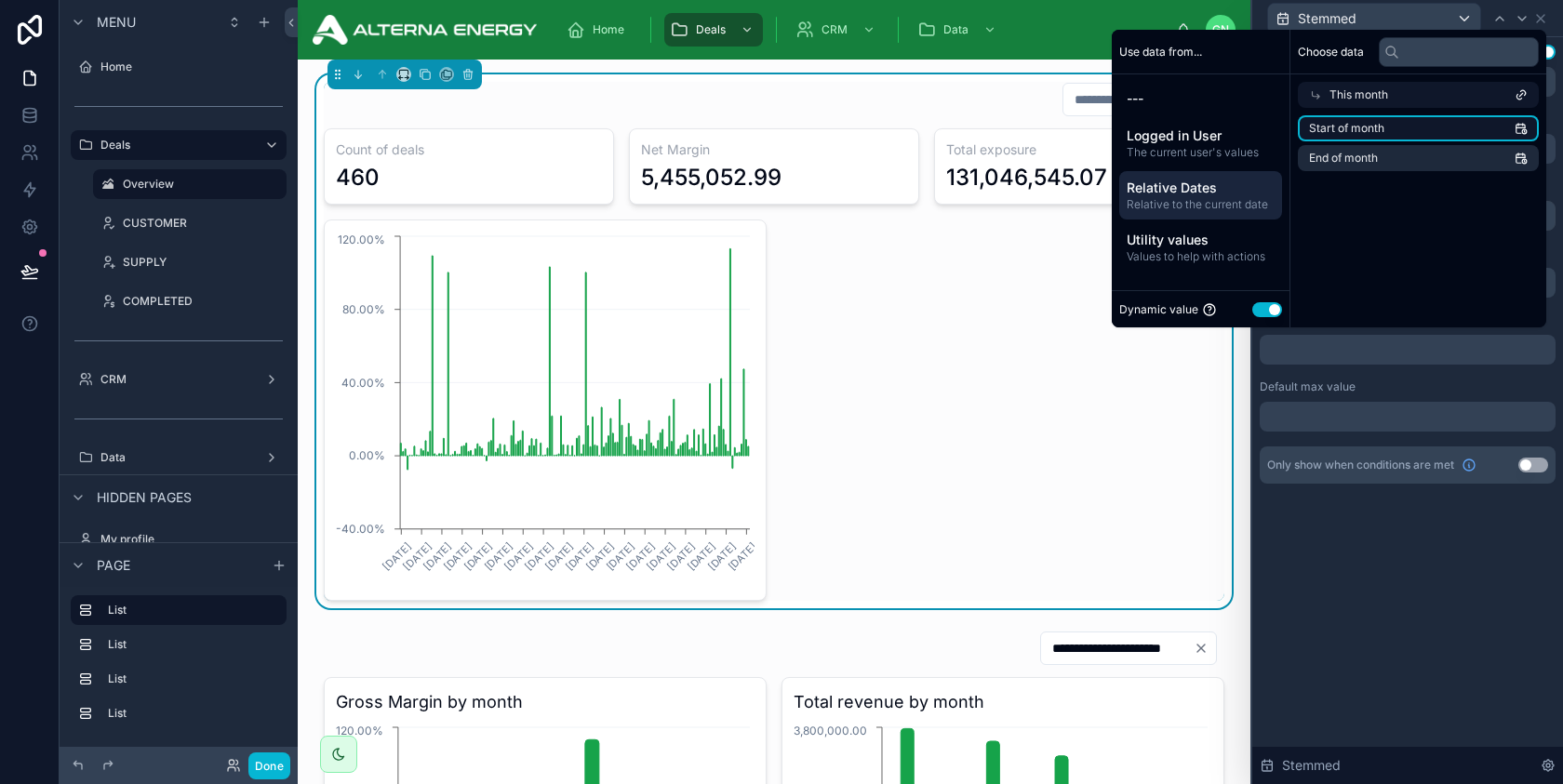
click at [1358, 133] on span "Start of month" at bounding box center [1346, 128] width 75 height 14
click at [1314, 423] on div at bounding box center [1407, 417] width 295 height 30
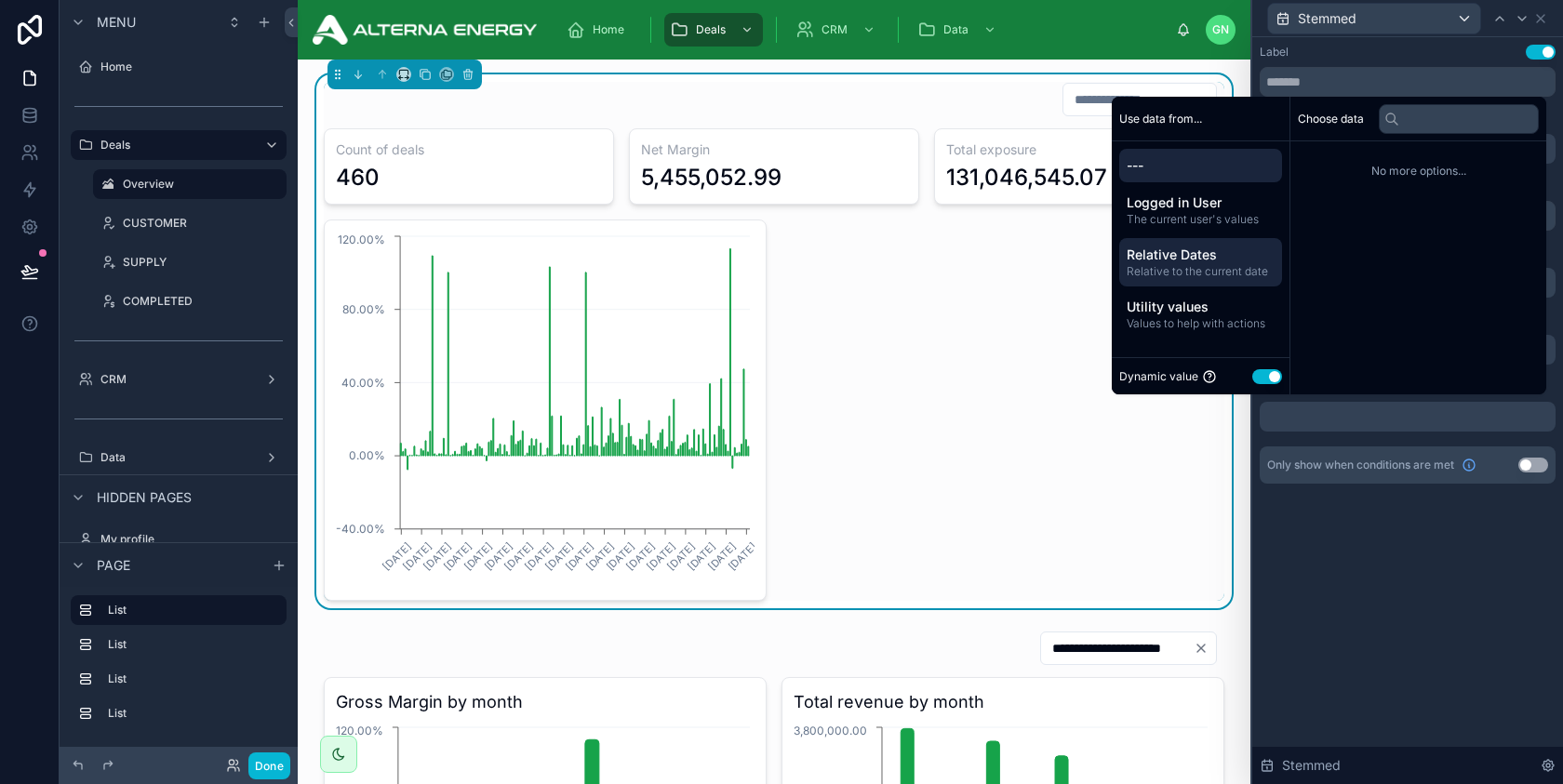
click at [1179, 263] on span "Relative Dates" at bounding box center [1201, 254] width 148 height 18
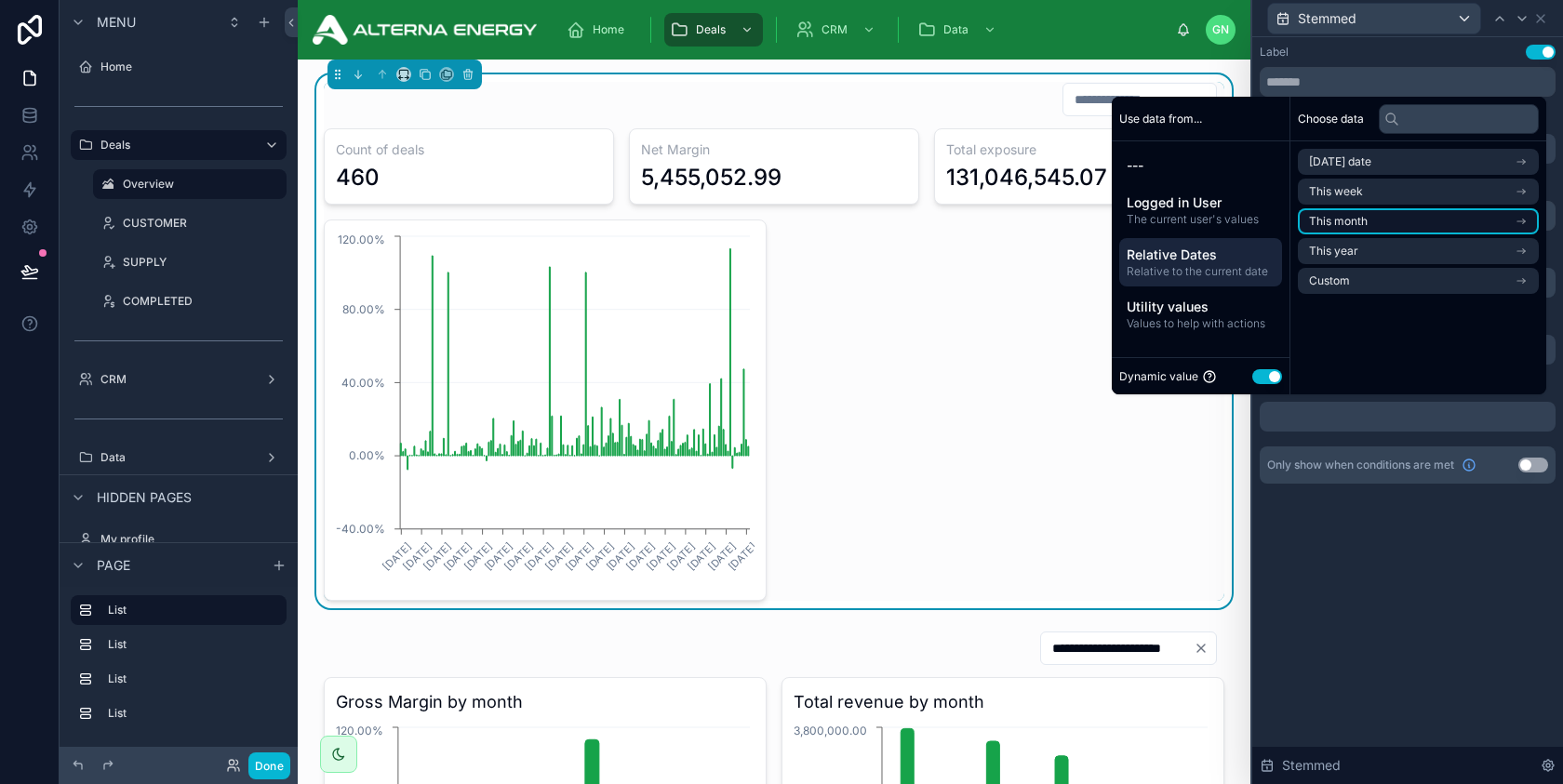
click at [1353, 231] on li "This month" at bounding box center [1419, 221] width 241 height 26
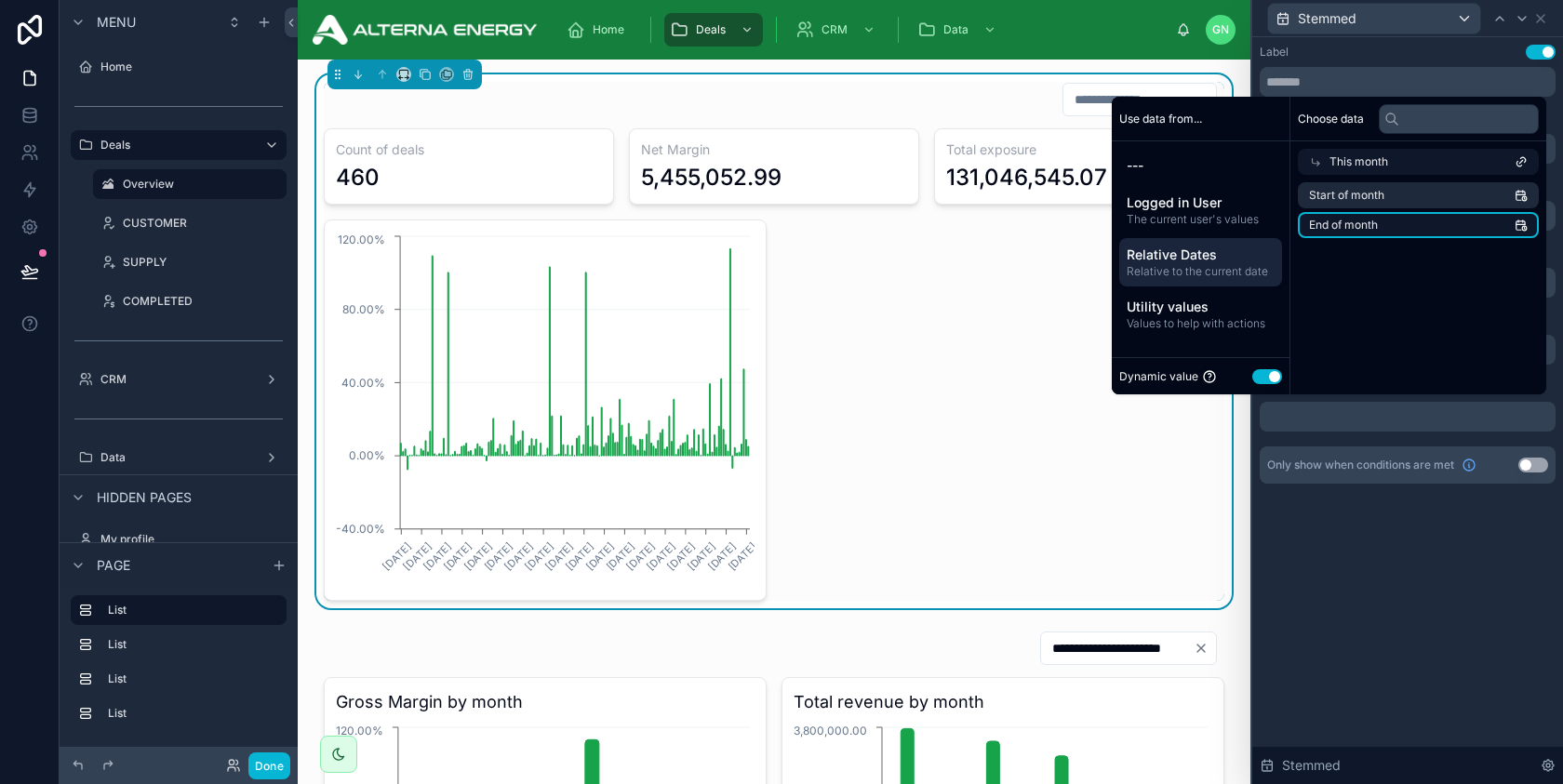
click at [1359, 230] on span "End of month" at bounding box center [1344, 224] width 69 height 14
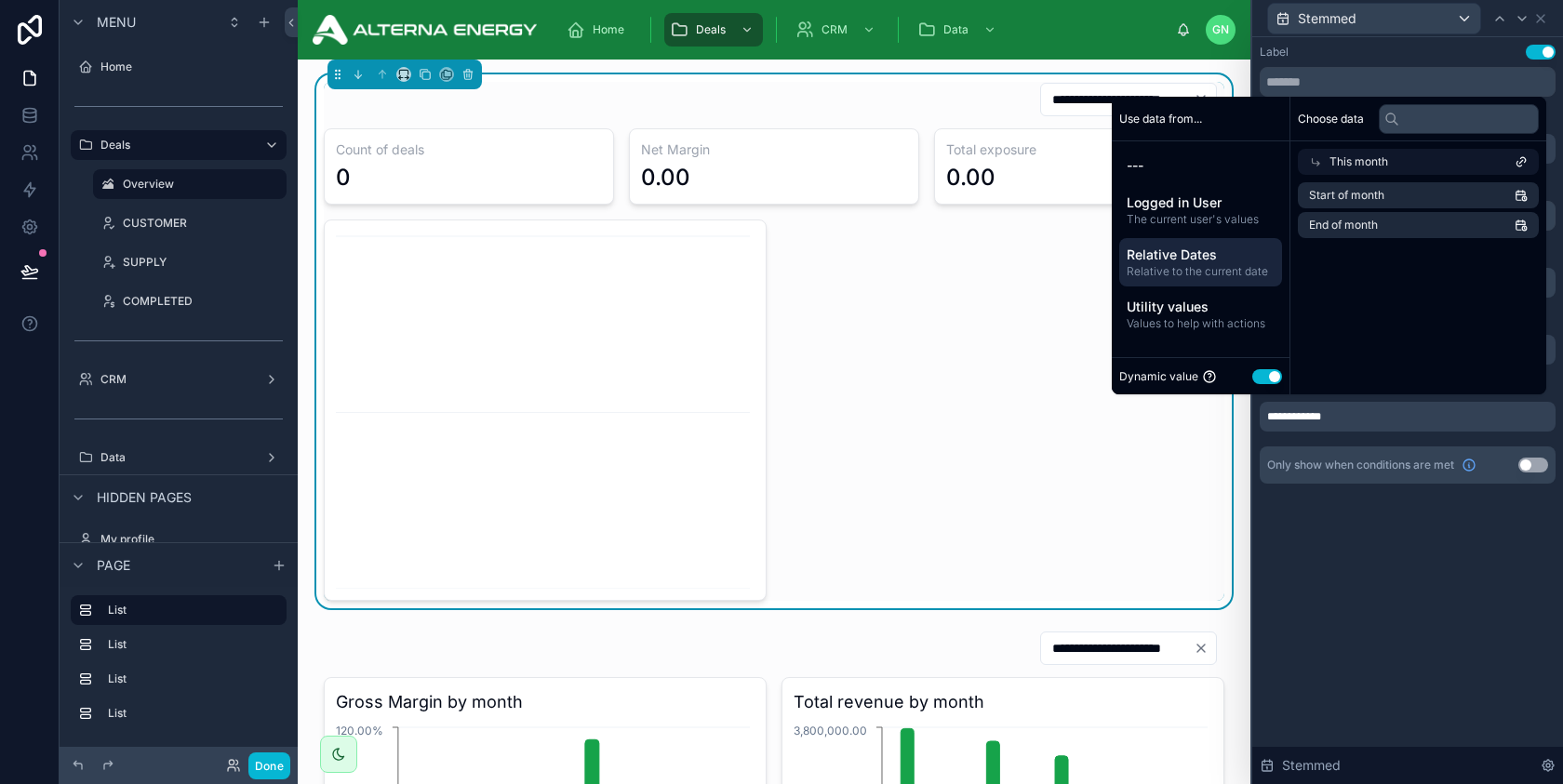
click at [1436, 590] on div "**********" at bounding box center [1407, 411] width 311 height 746
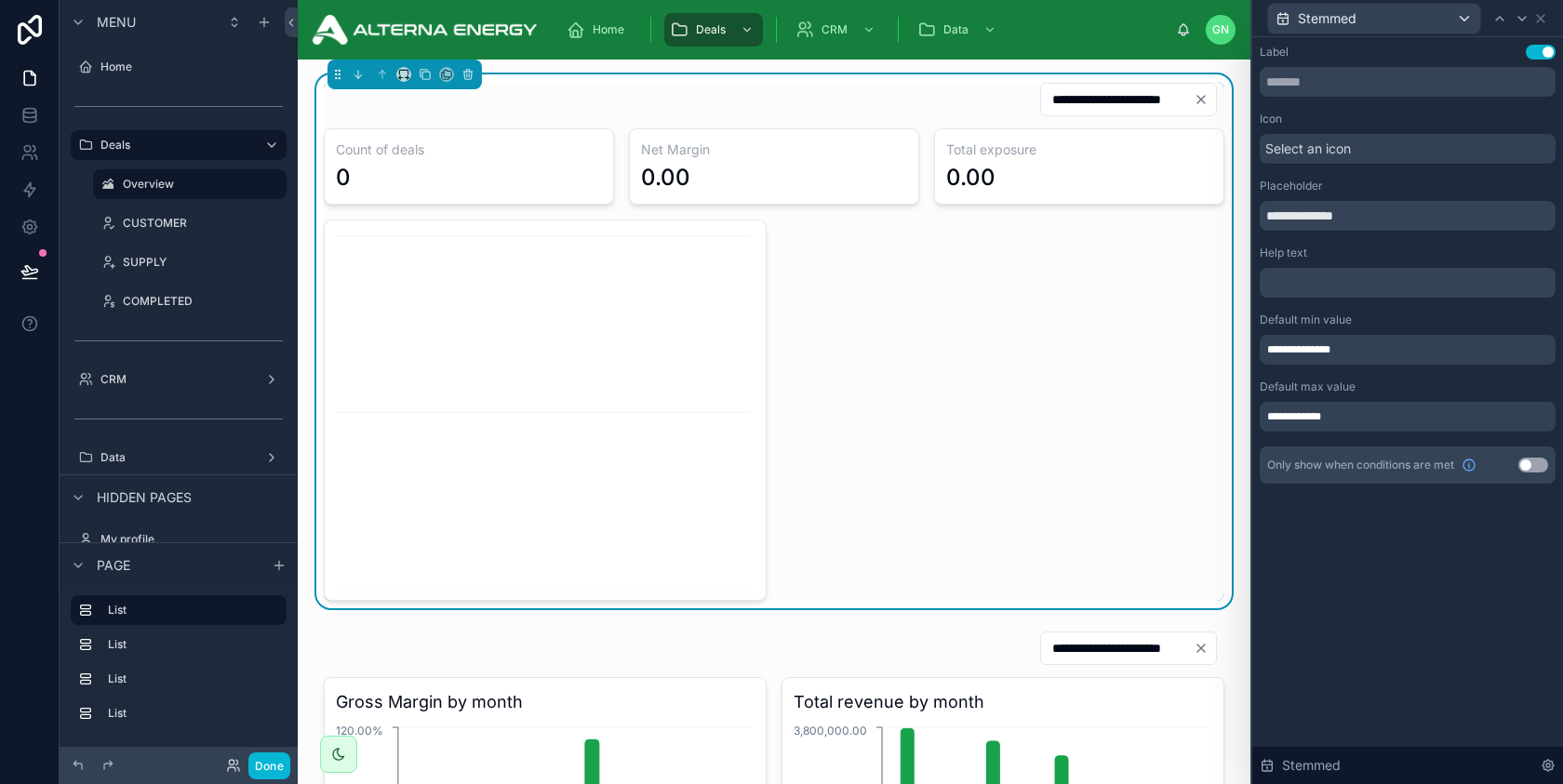
click at [1094, 98] on input "**********" at bounding box center [1117, 99] width 153 height 26
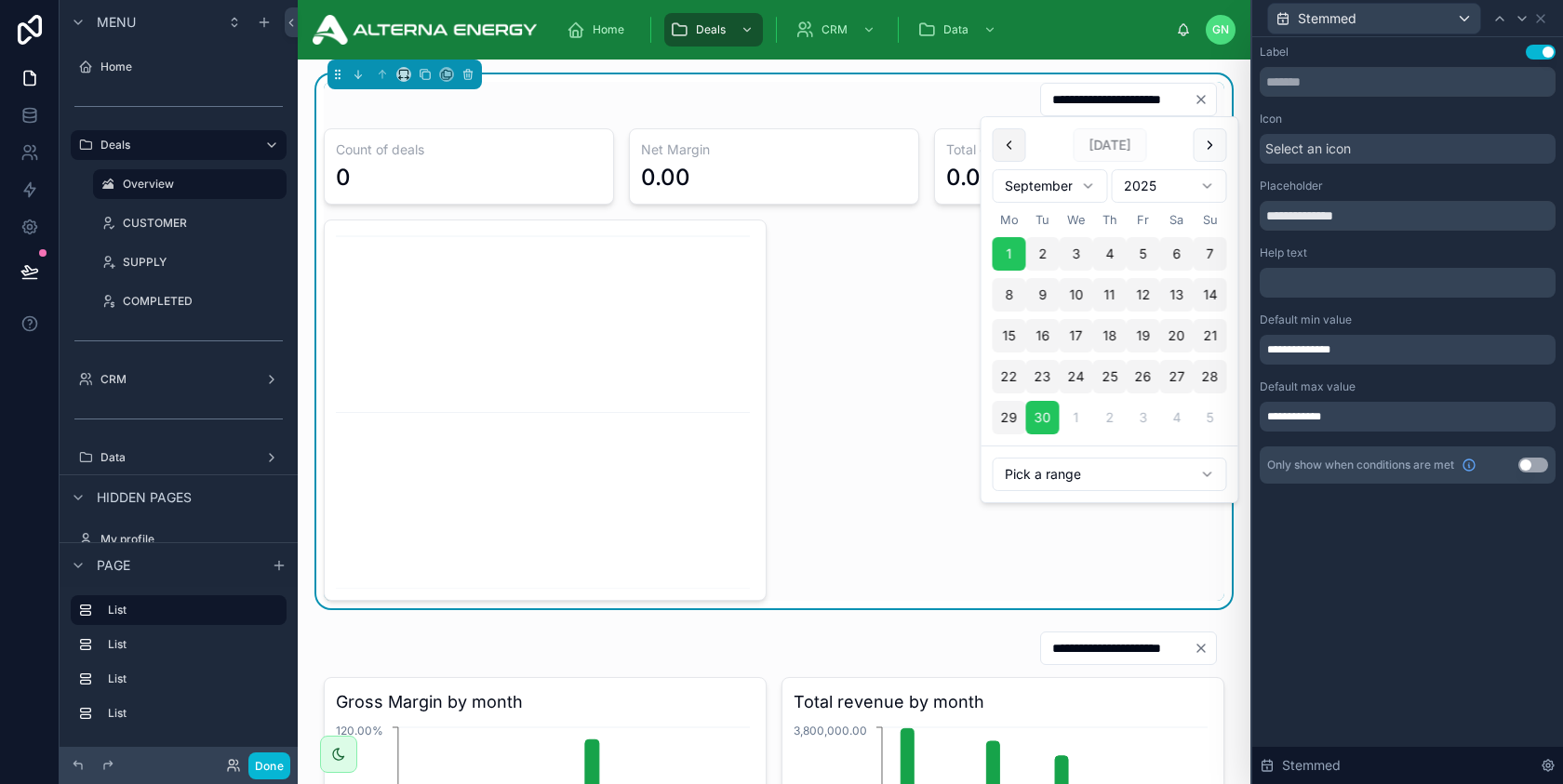
click at [1012, 149] on button at bounding box center [1010, 144] width 34 height 34
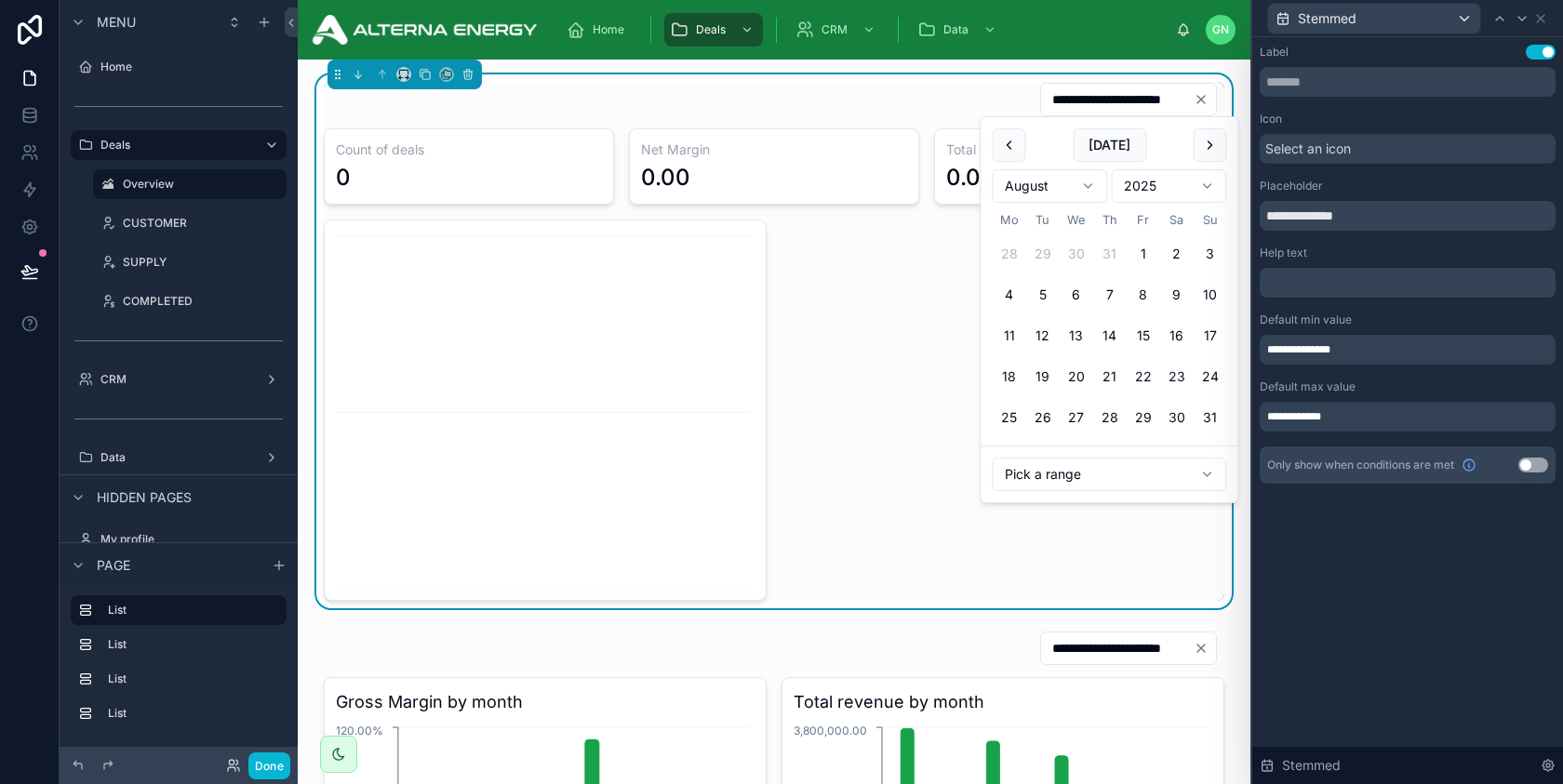
click at [1012, 149] on button at bounding box center [1010, 144] width 34 height 34
click at [1041, 255] on button "1" at bounding box center [1042, 254] width 34 height 34
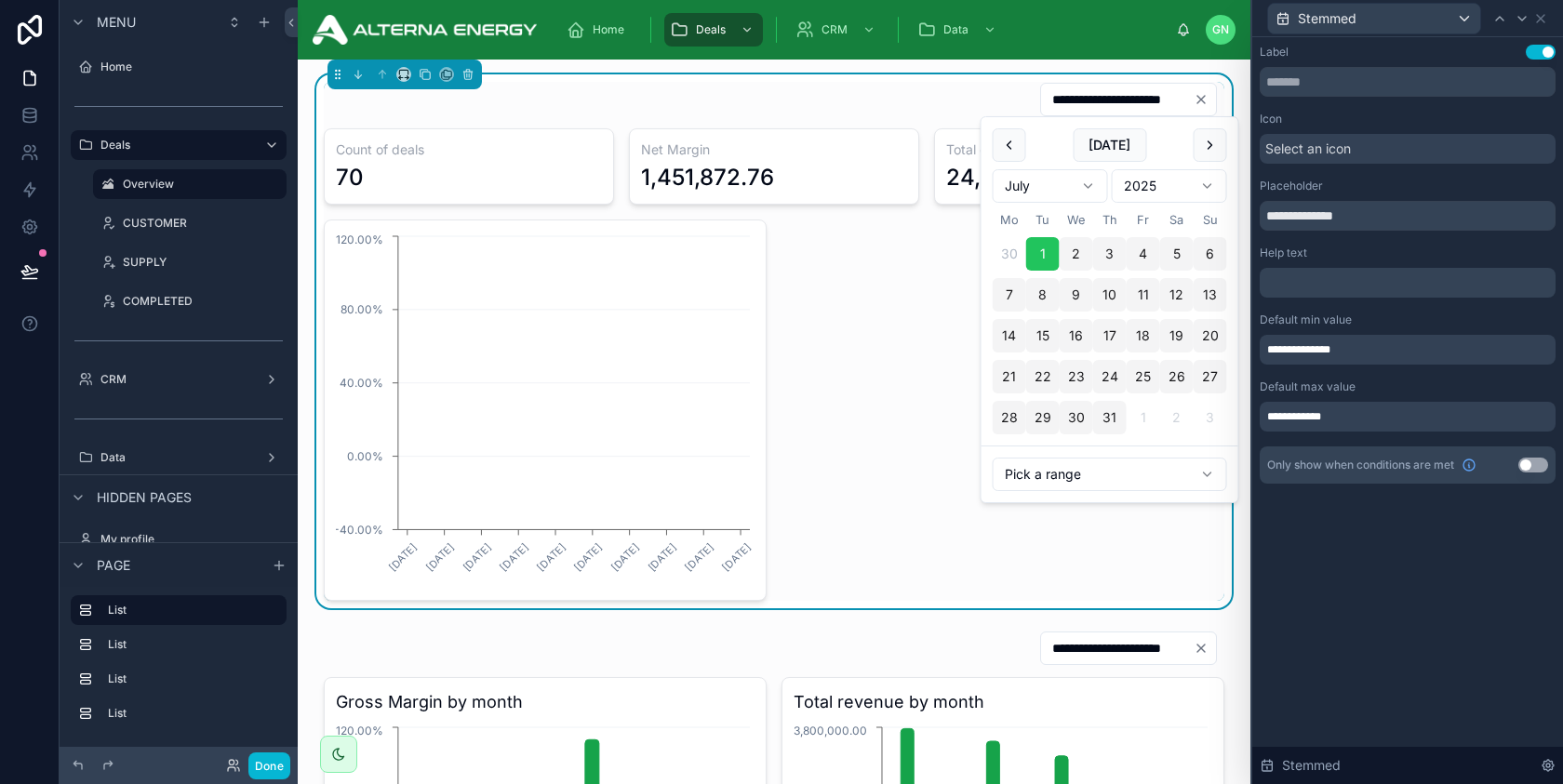
click at [1112, 418] on button "31" at bounding box center [1110, 417] width 34 height 34
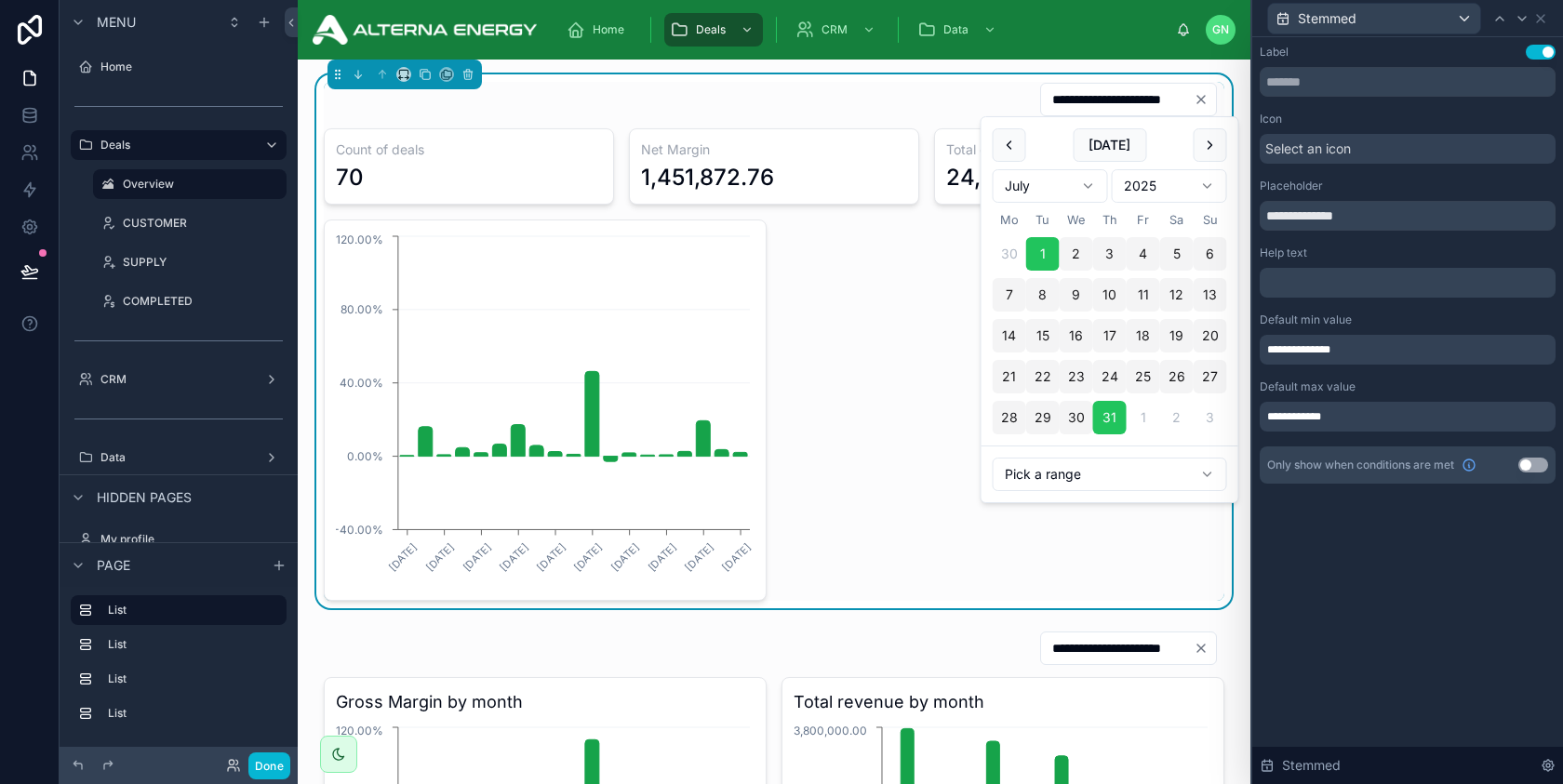
type input "**********"
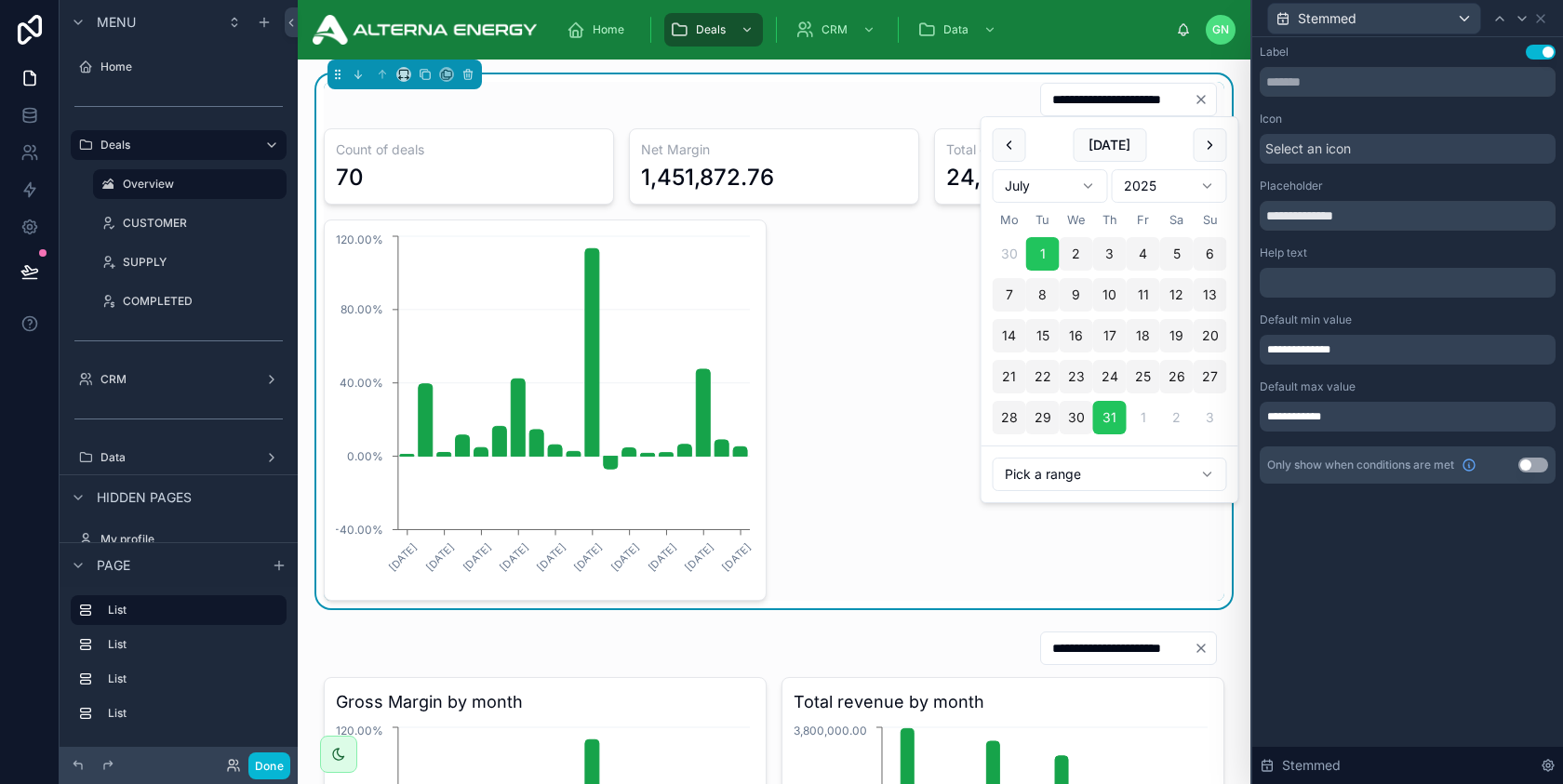
click at [1391, 632] on div "**********" at bounding box center [1407, 411] width 311 height 746
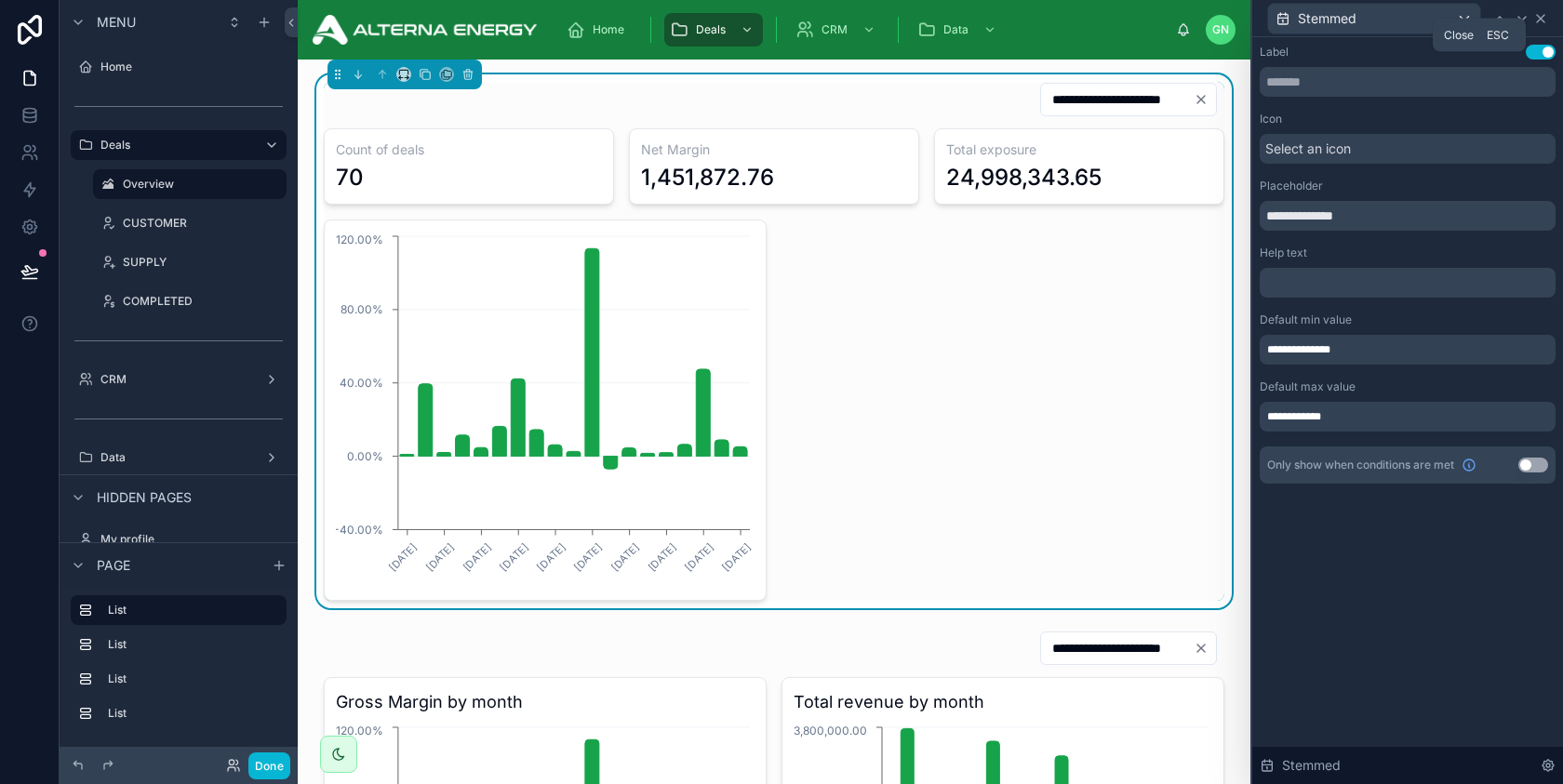
click at [1539, 20] on icon at bounding box center [1540, 18] width 14 height 14
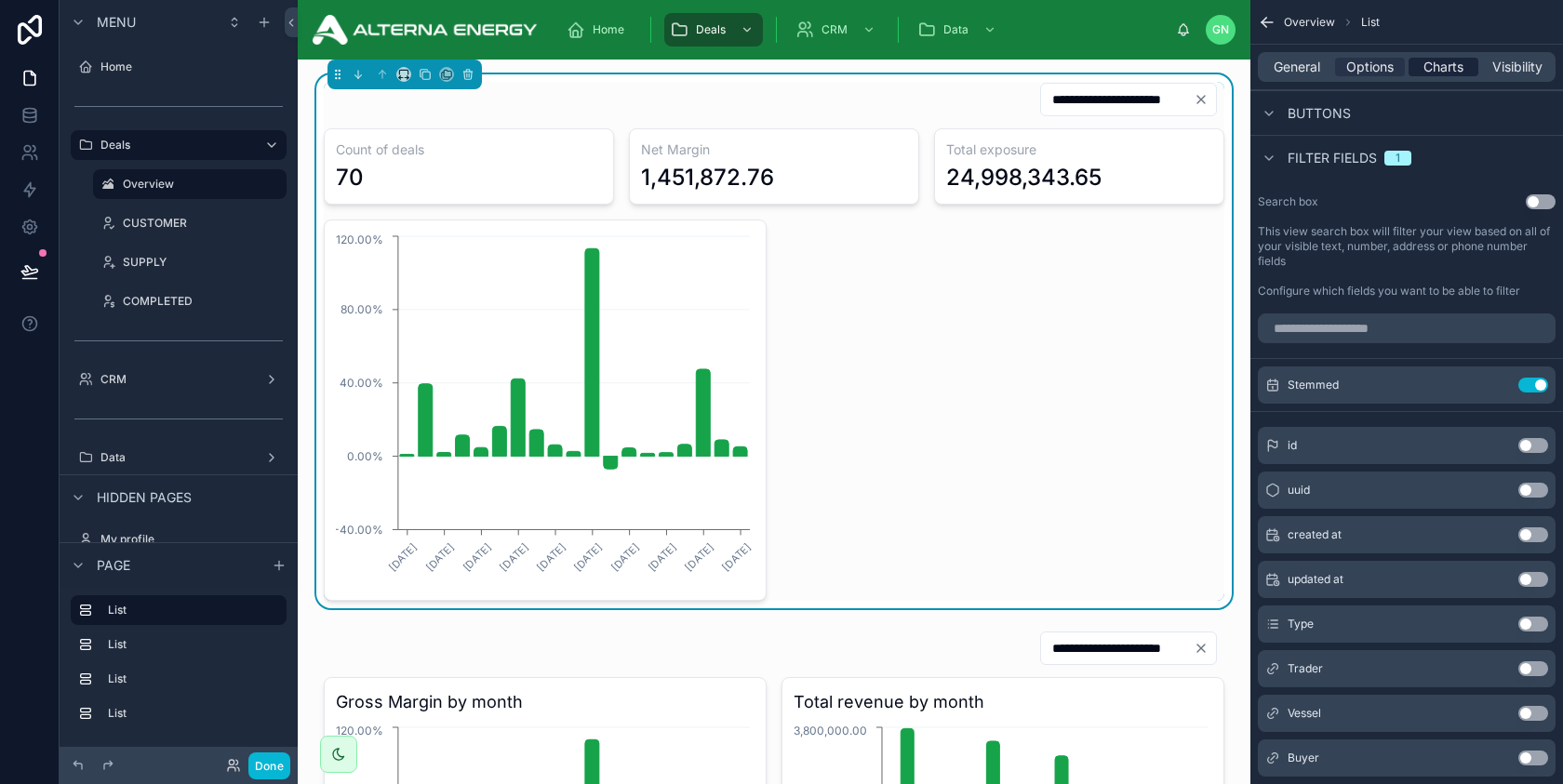
click at [1435, 71] on span "Charts" at bounding box center [1444, 66] width 40 height 18
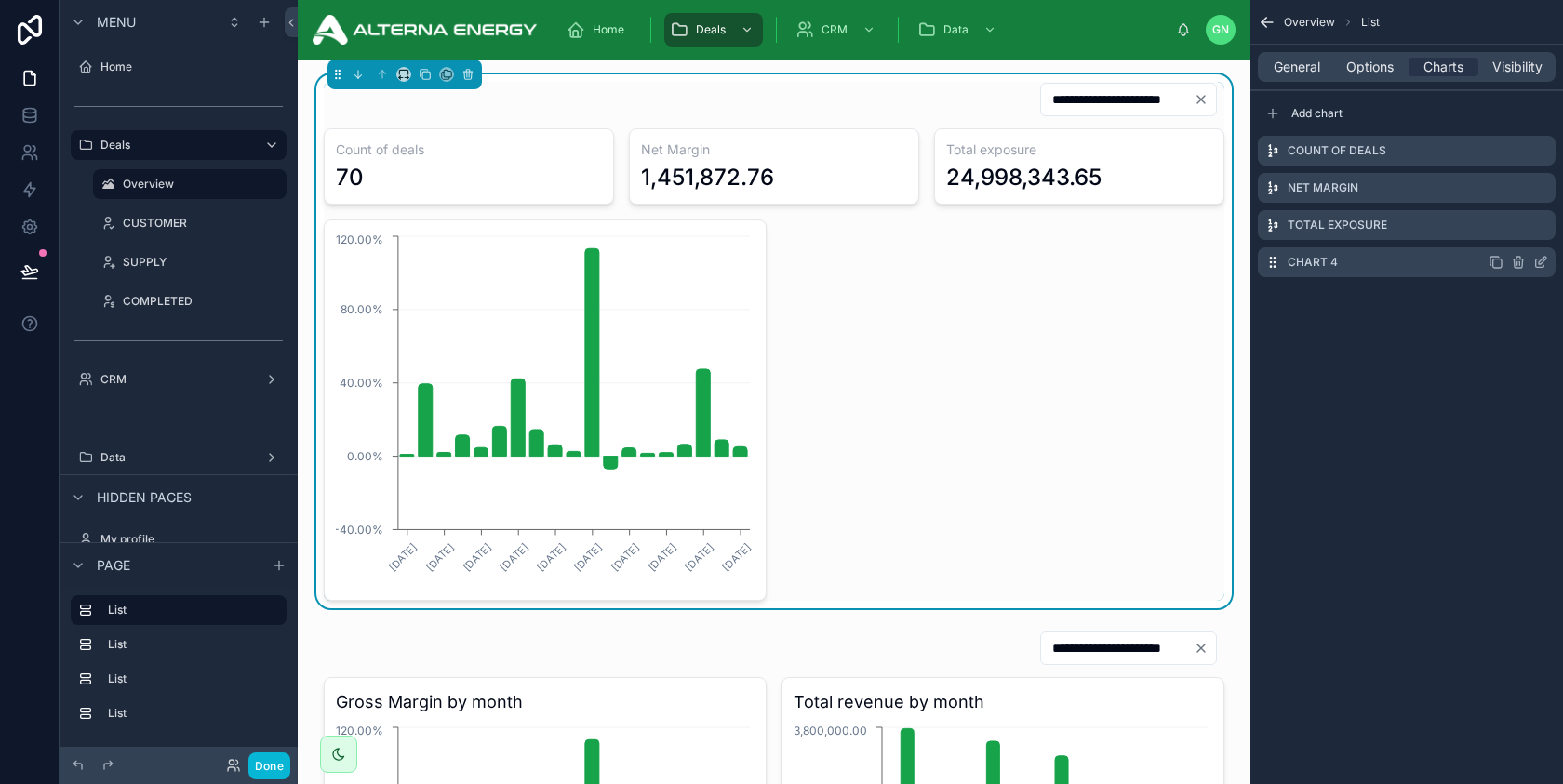
click at [1540, 262] on icon "scrollable content" at bounding box center [1543, 261] width 8 height 8
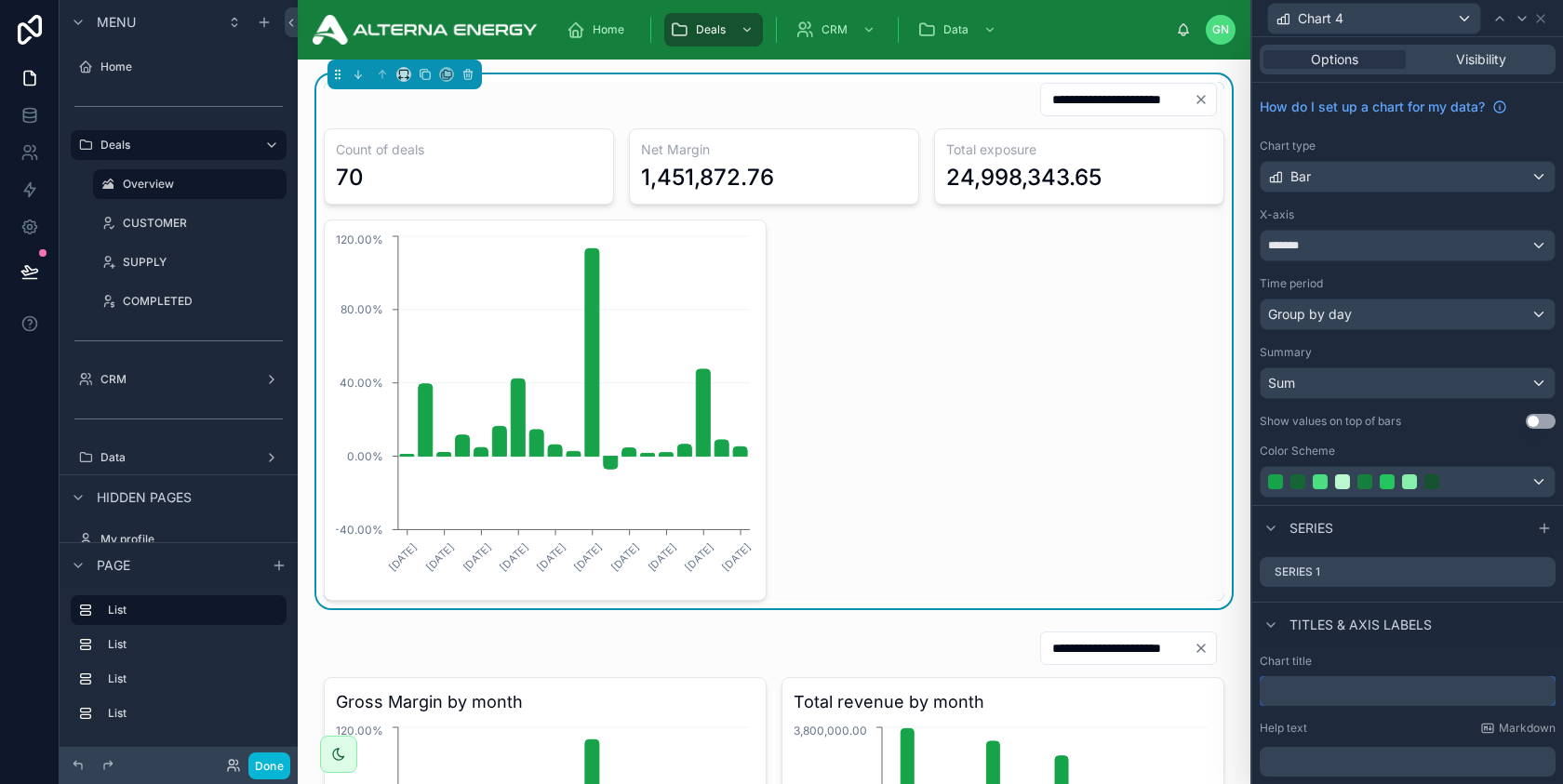
click at [1323, 689] on input "text" at bounding box center [1407, 691] width 295 height 30
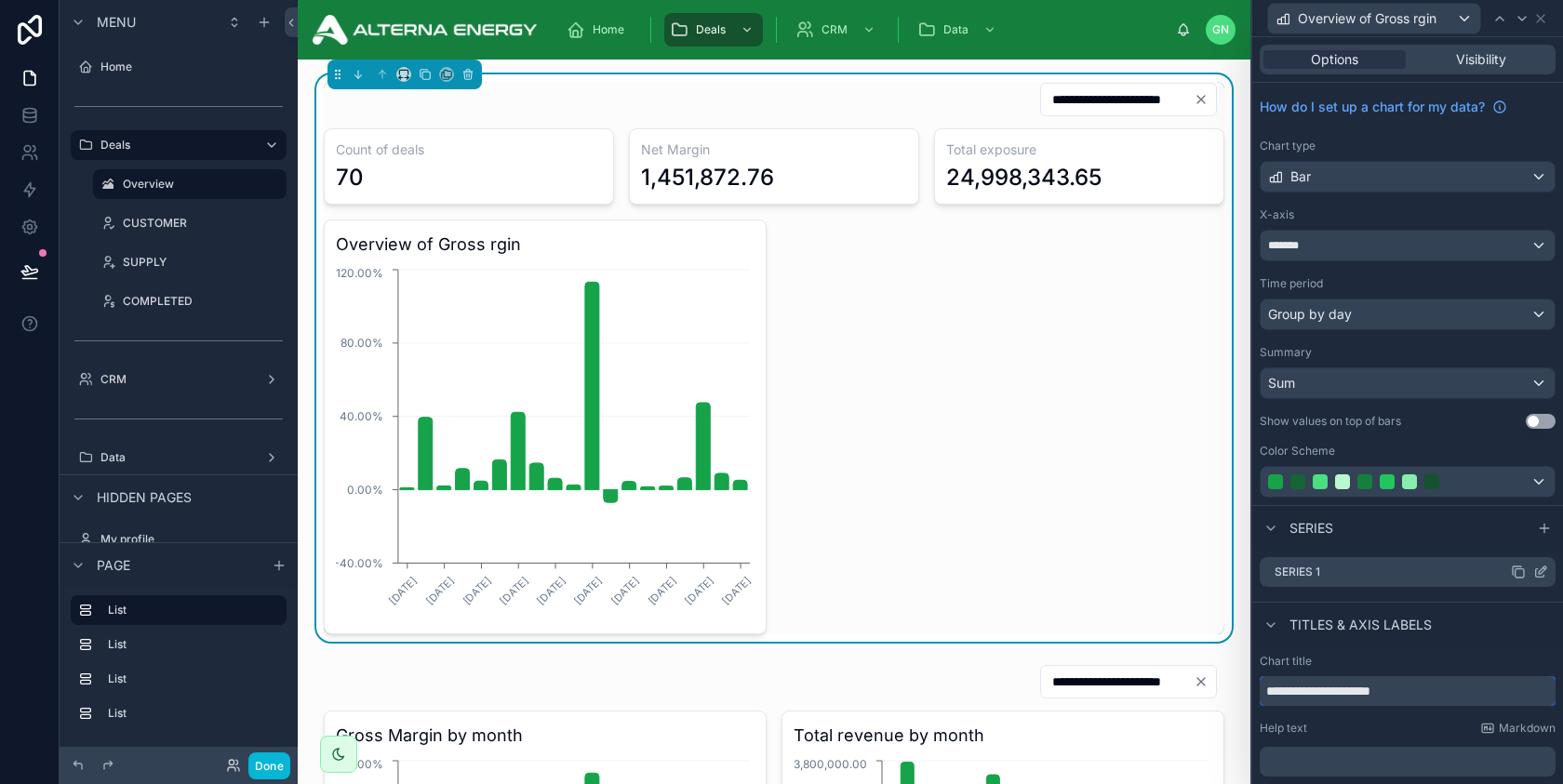
type input "**********"
click at [1544, 570] on icon at bounding box center [1543, 570] width 8 height 8
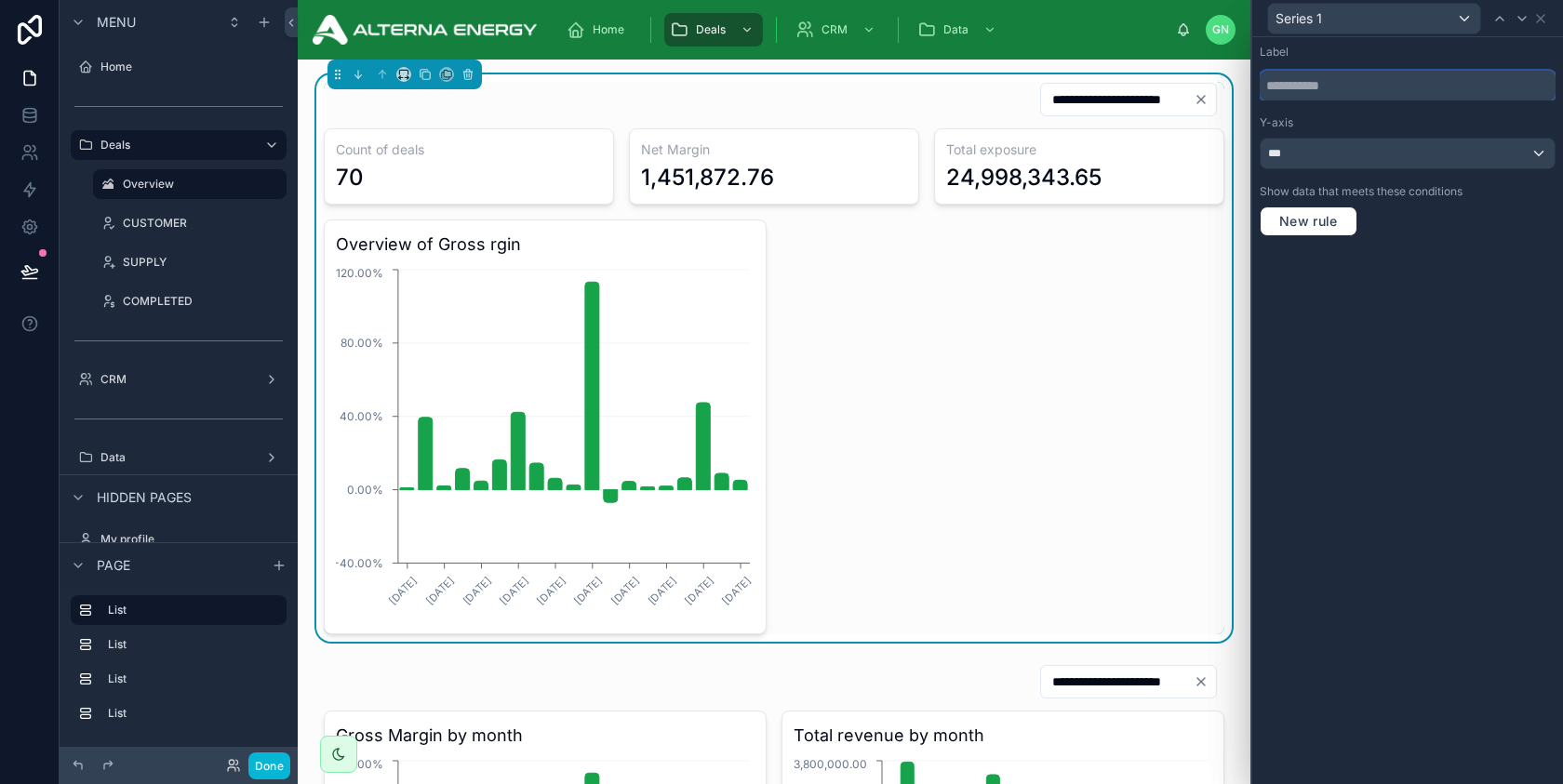
click at [1342, 84] on input "text" at bounding box center [1407, 85] width 295 height 30
type input "*"
type input "**********"
click at [1545, 18] on icon at bounding box center [1540, 18] width 14 height 14
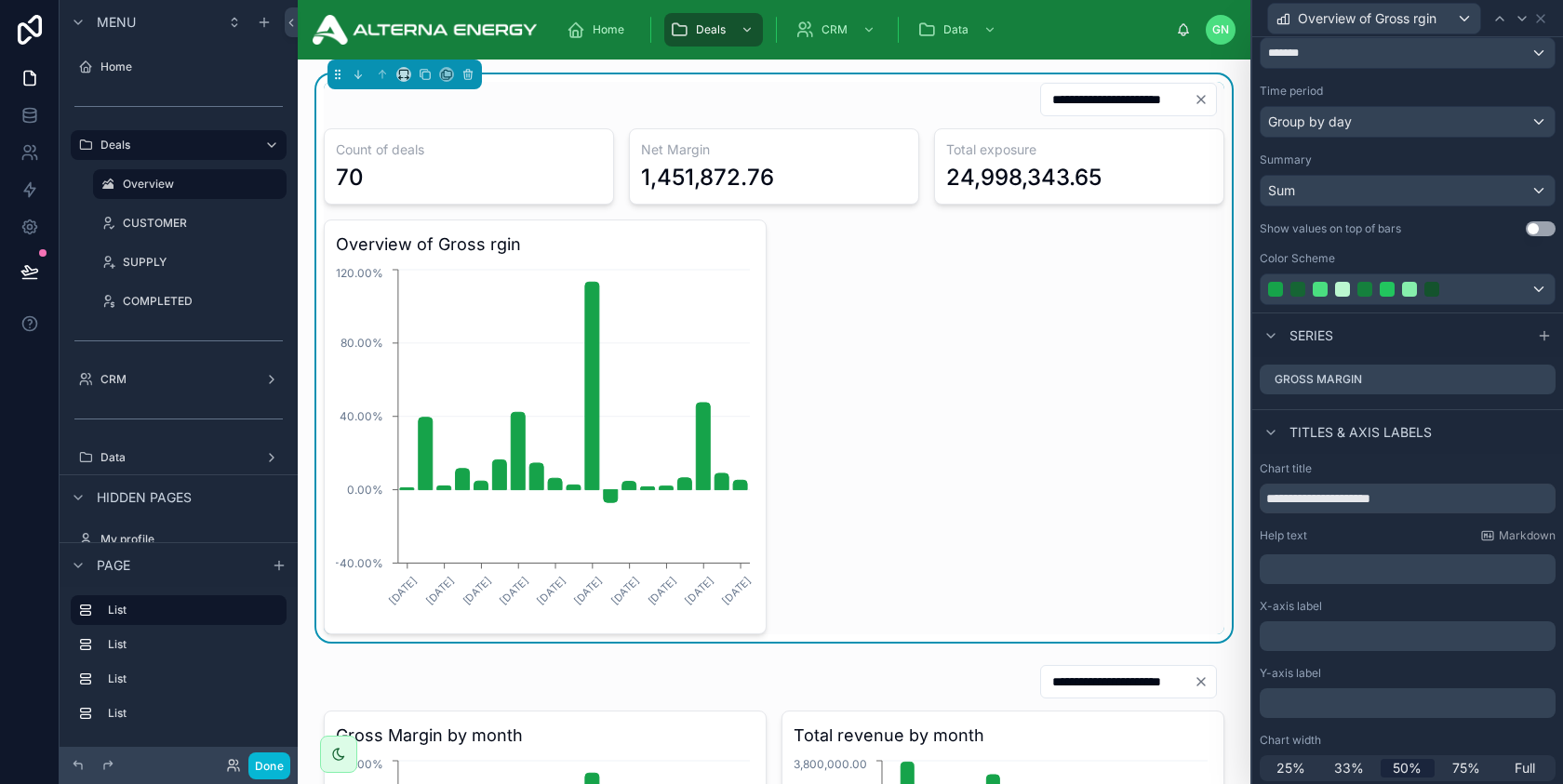
scroll to position [197, 0]
click at [1356, 564] on p "﻿" at bounding box center [1410, 564] width 285 height 18
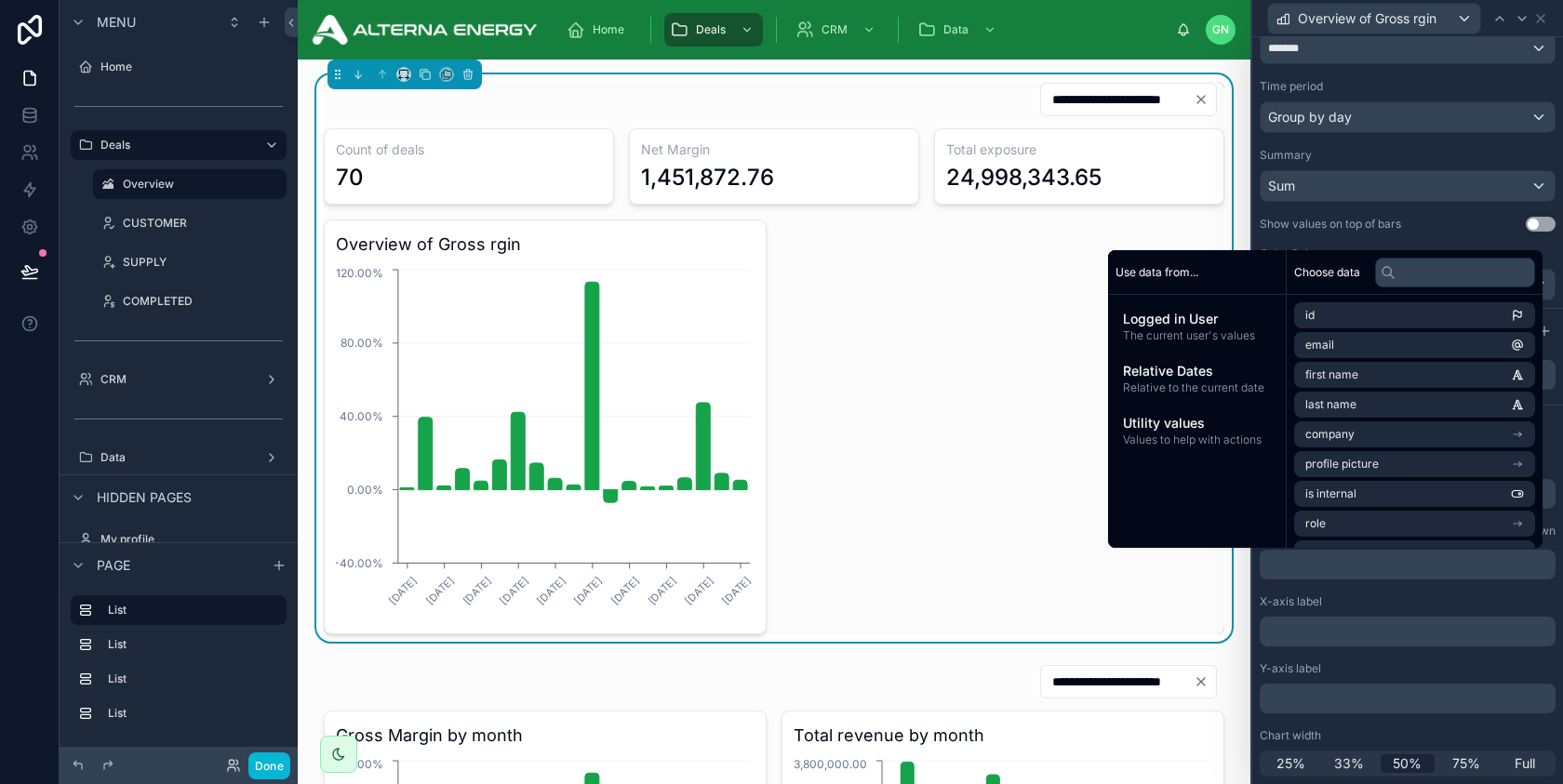
click at [1441, 219] on div "Show values on top of bars Use setting" at bounding box center [1407, 223] width 295 height 14
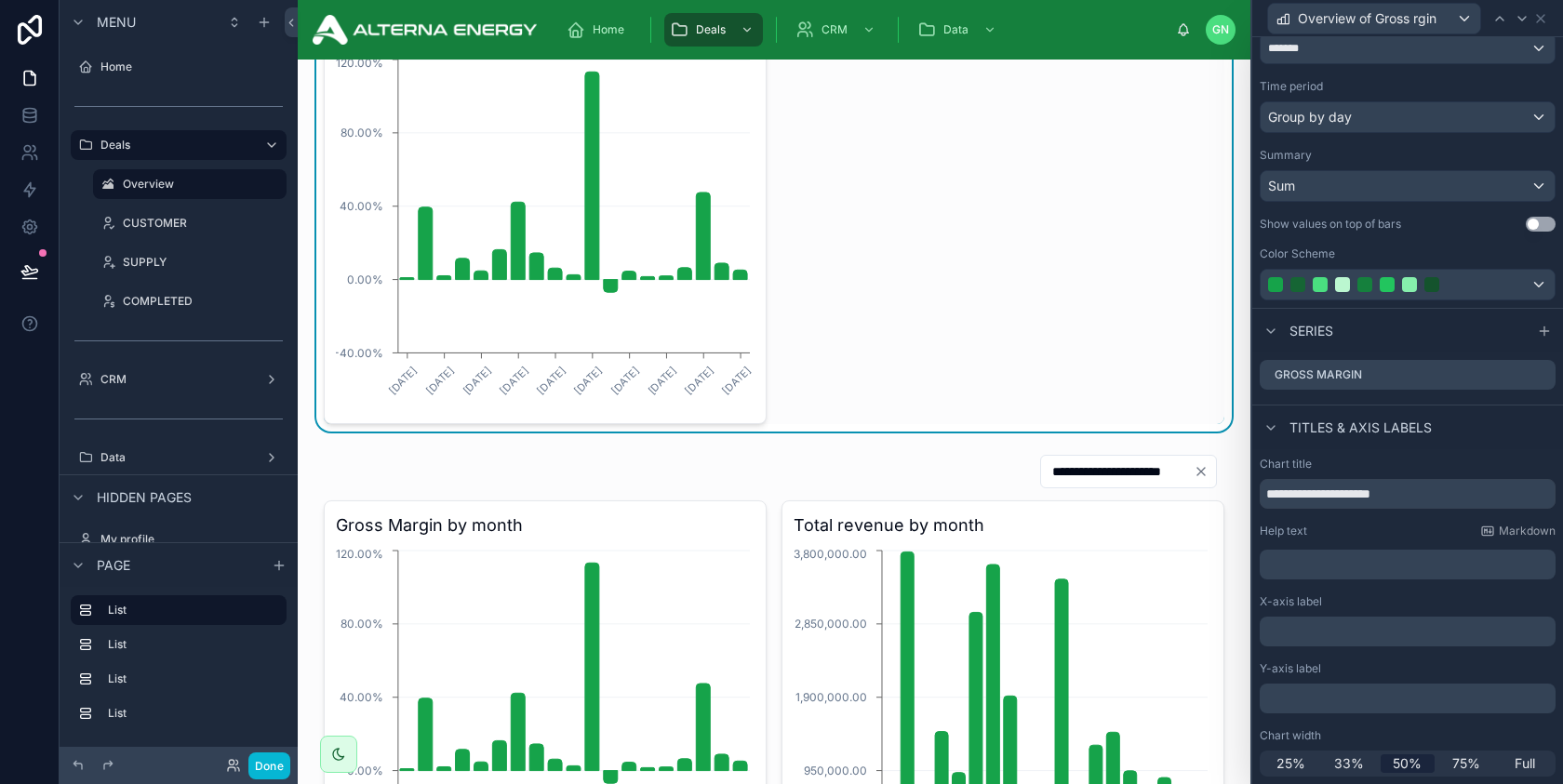
scroll to position [0, 0]
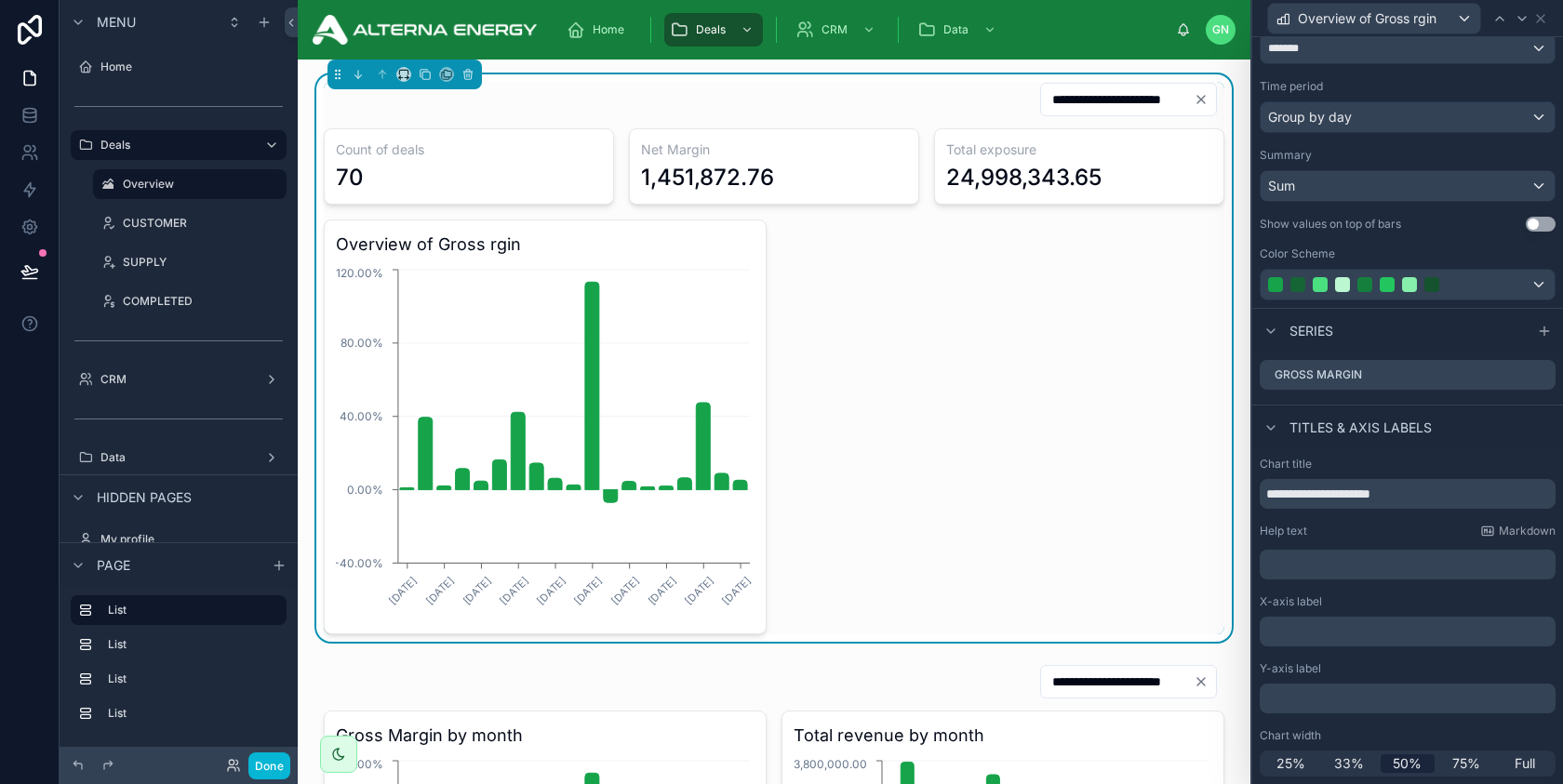
click at [1539, 26] on div "Overview of Gross rgin" at bounding box center [1407, 18] width 295 height 37
click at [1543, 19] on icon at bounding box center [1541, 18] width 8 height 8
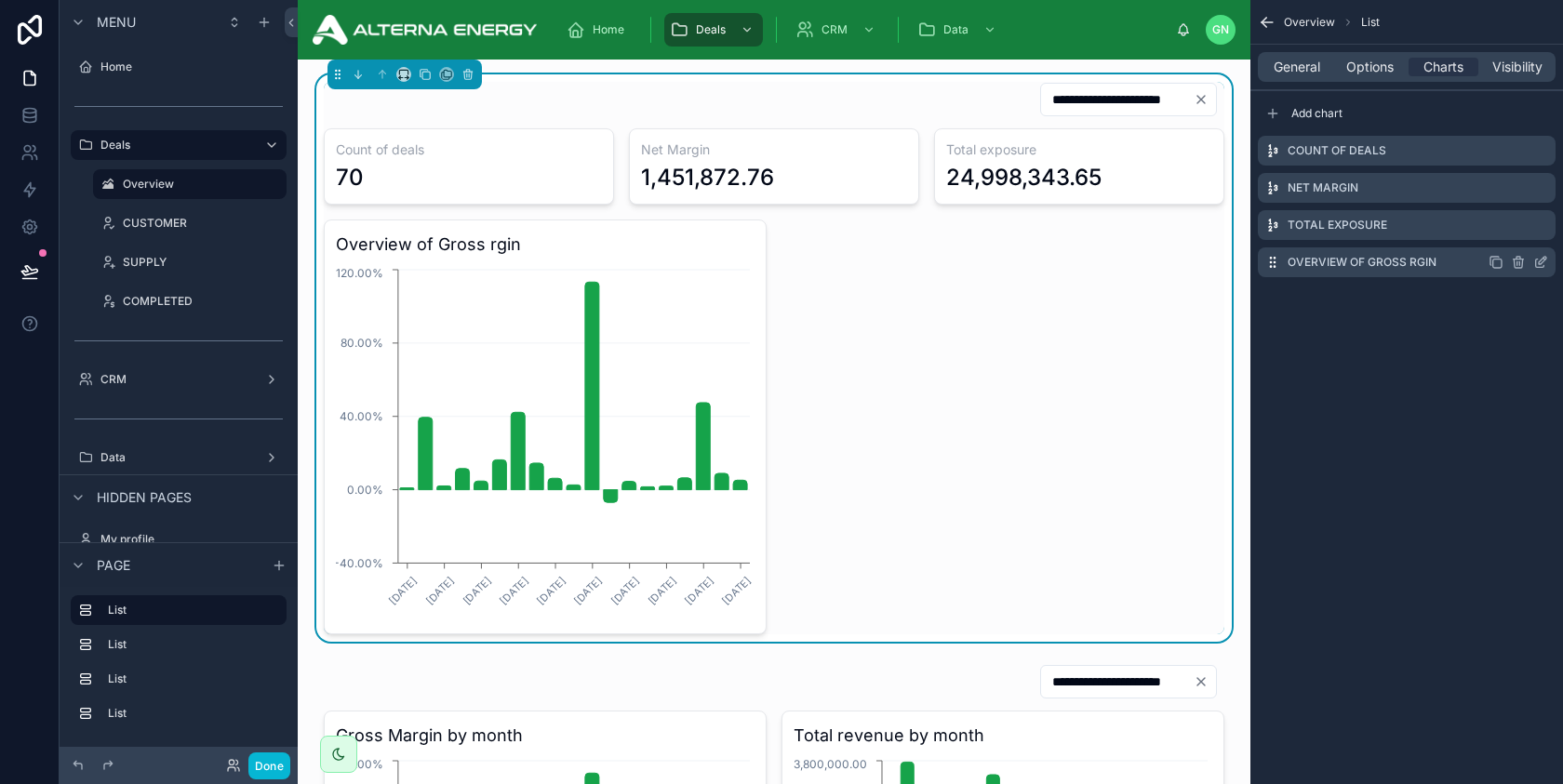
click at [1539, 263] on icon "scrollable content" at bounding box center [1543, 261] width 8 height 8
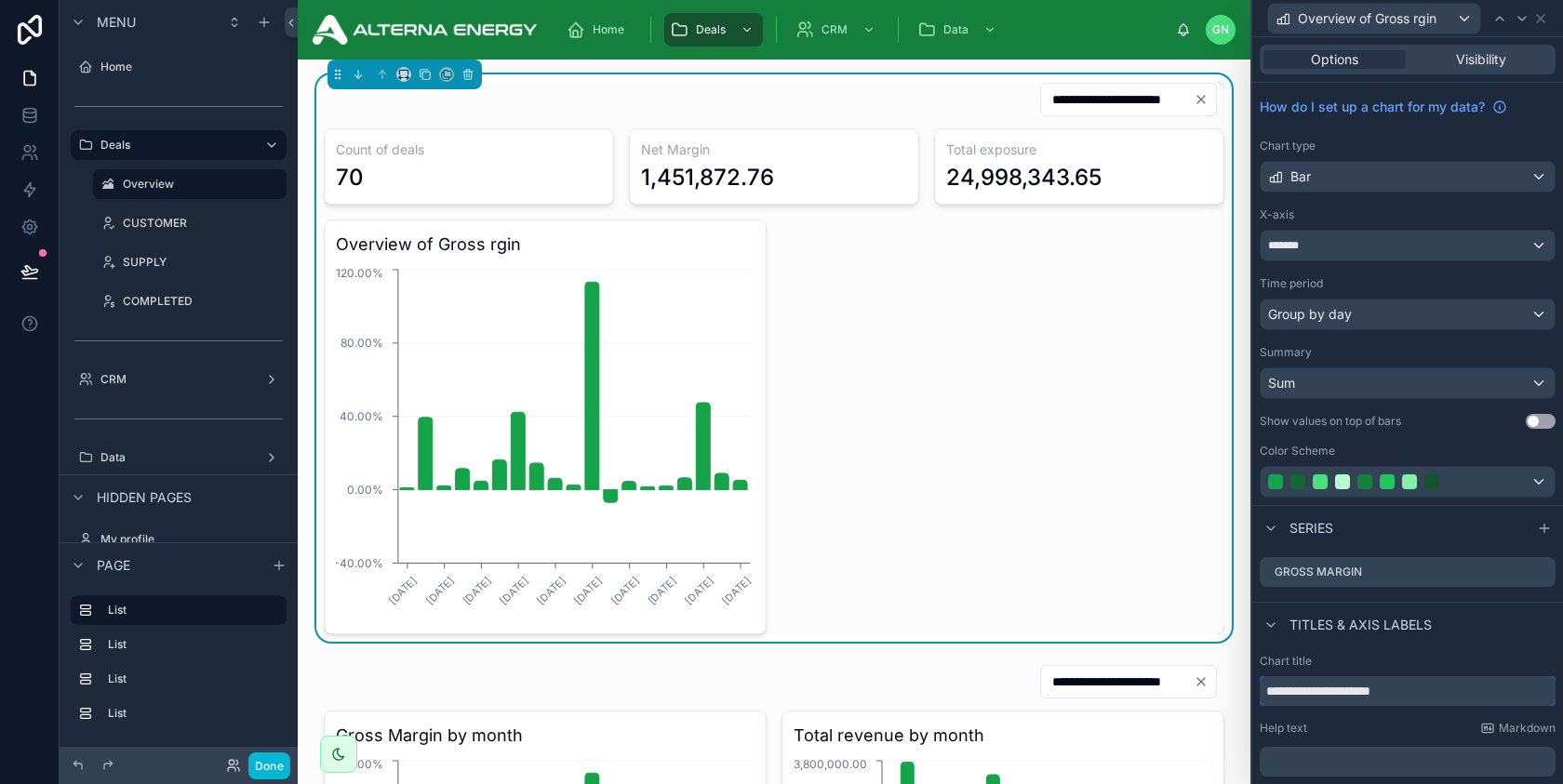
click at [1420, 684] on input "**********" at bounding box center [1407, 691] width 295 height 30
type input "**********"
click at [1474, 544] on div "Series" at bounding box center [1407, 527] width 311 height 44
click at [1542, 18] on icon at bounding box center [1541, 18] width 8 height 8
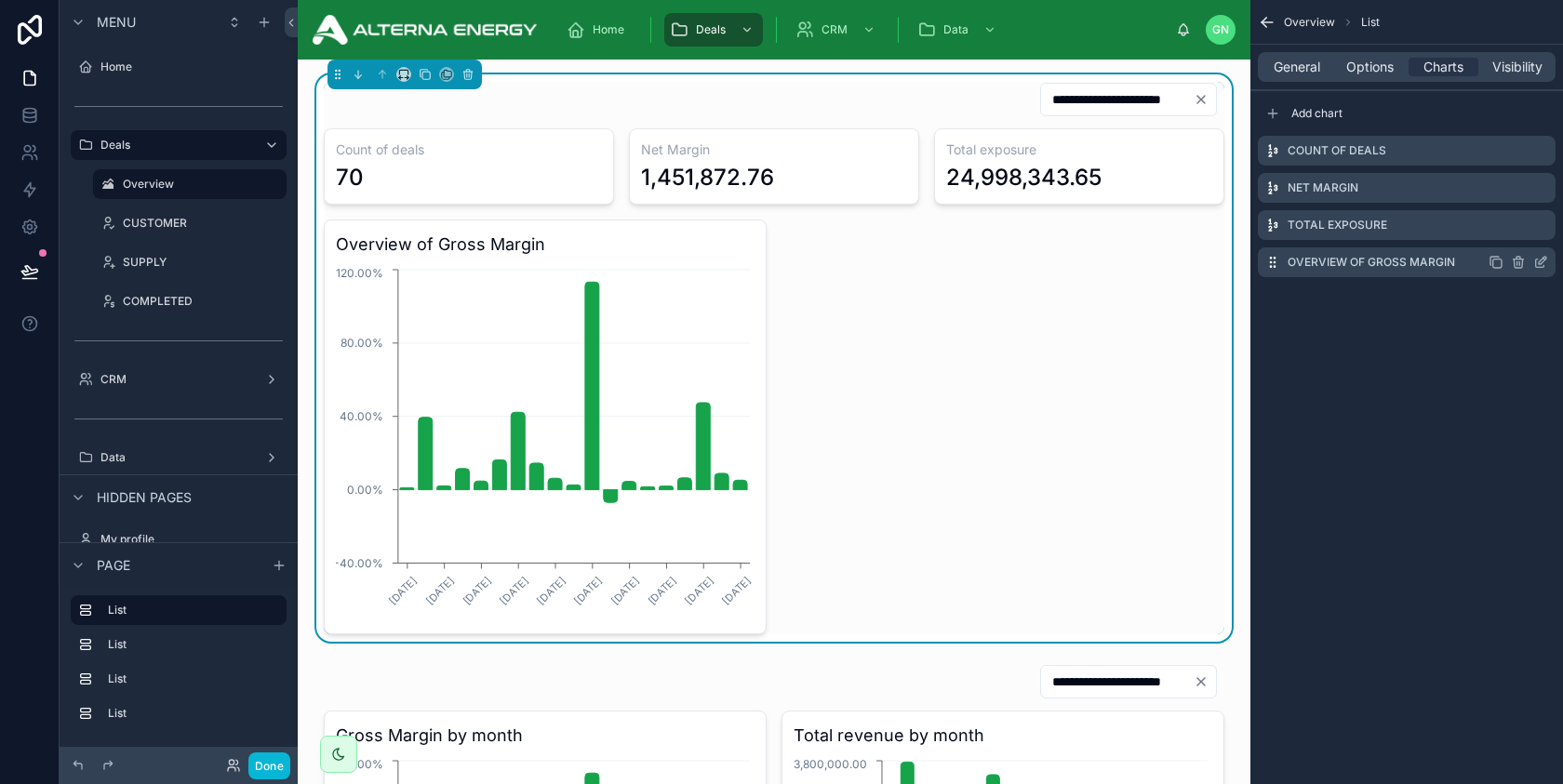
click at [1500, 264] on icon "scrollable content" at bounding box center [1496, 262] width 14 height 14
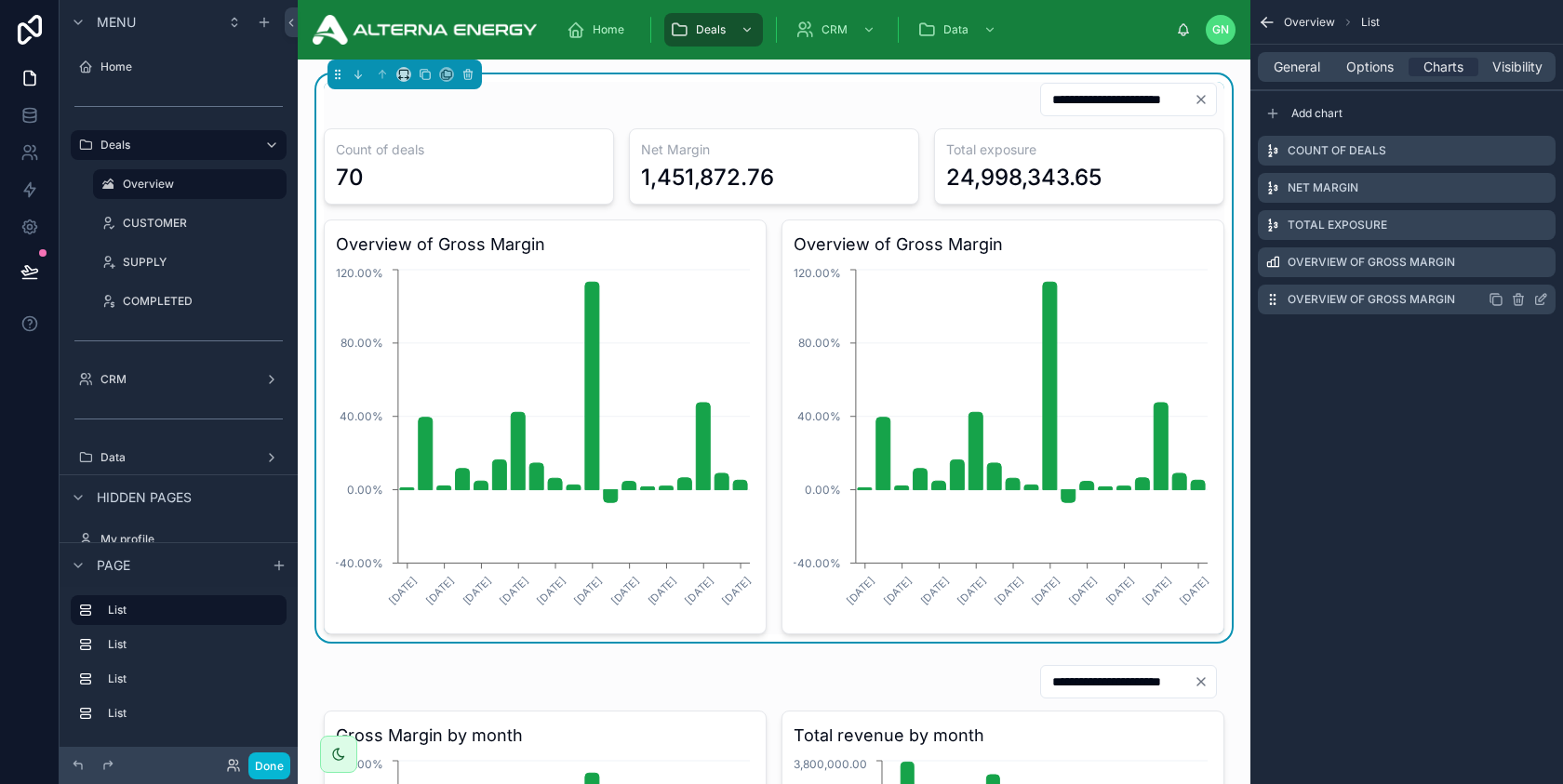
click at [1542, 302] on icon "scrollable content" at bounding box center [1540, 299] width 14 height 14
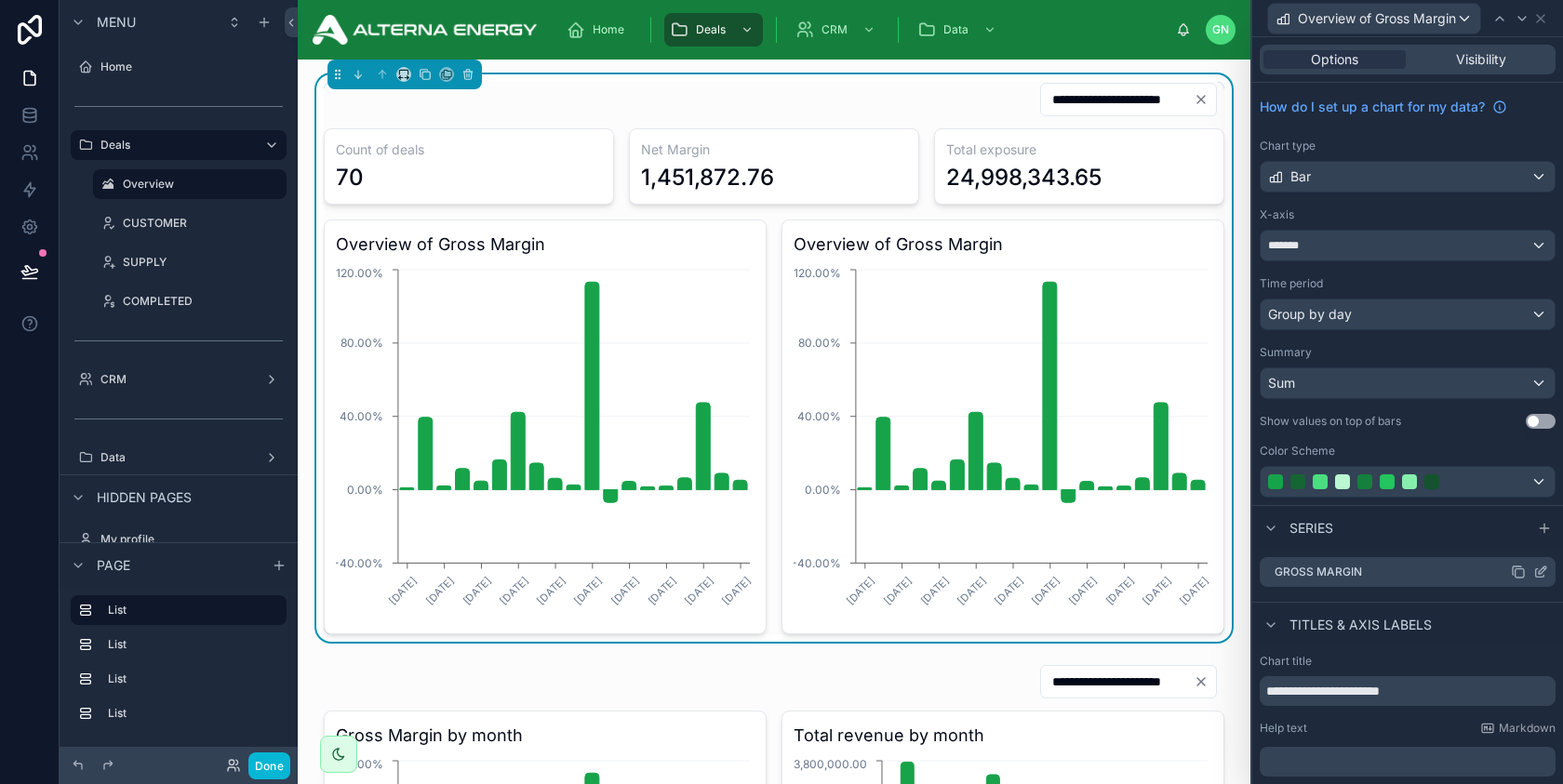
click at [1539, 571] on icon at bounding box center [1543, 570] width 8 height 8
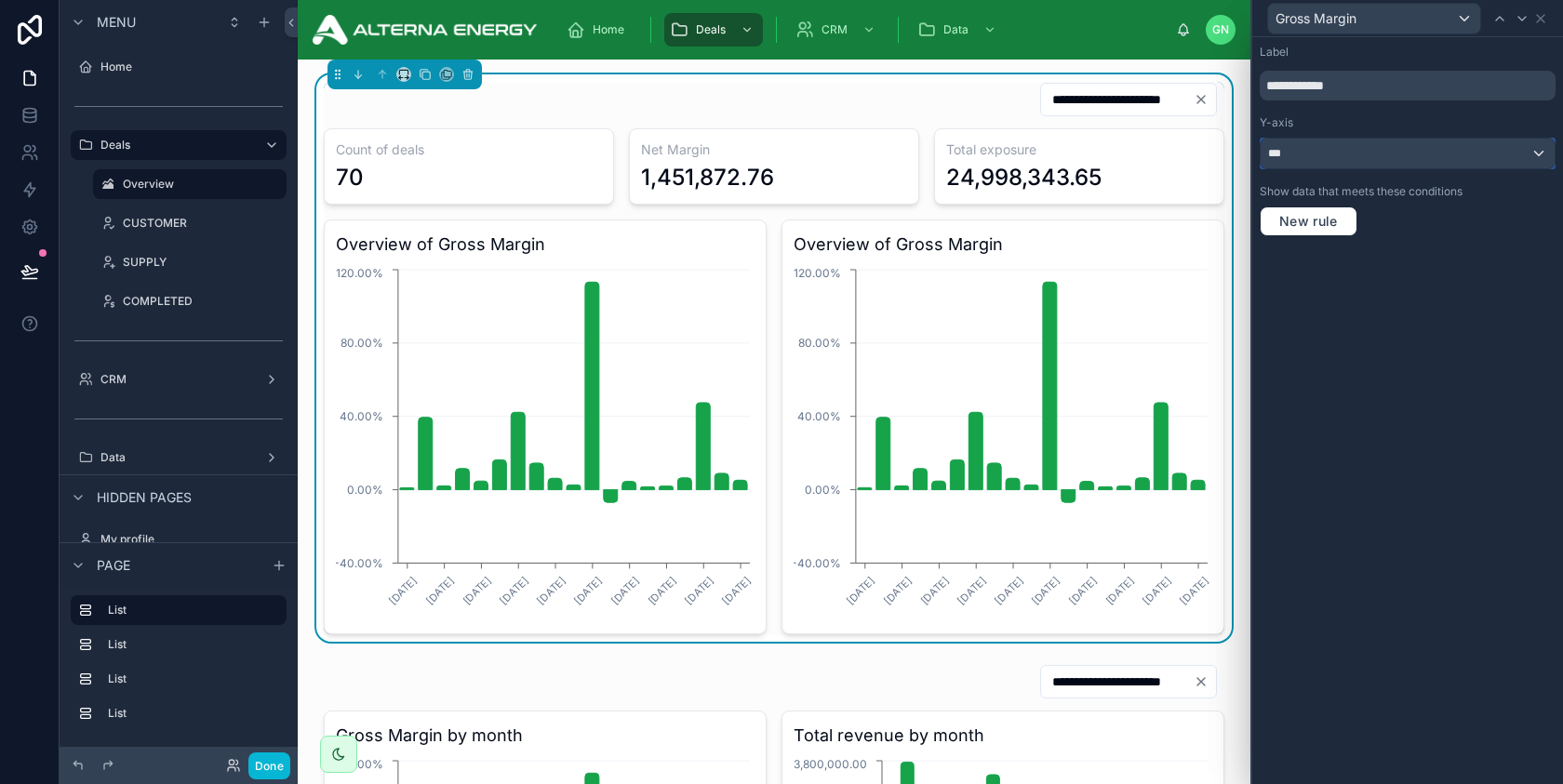
click at [1319, 147] on div "***" at bounding box center [1408, 153] width 295 height 30
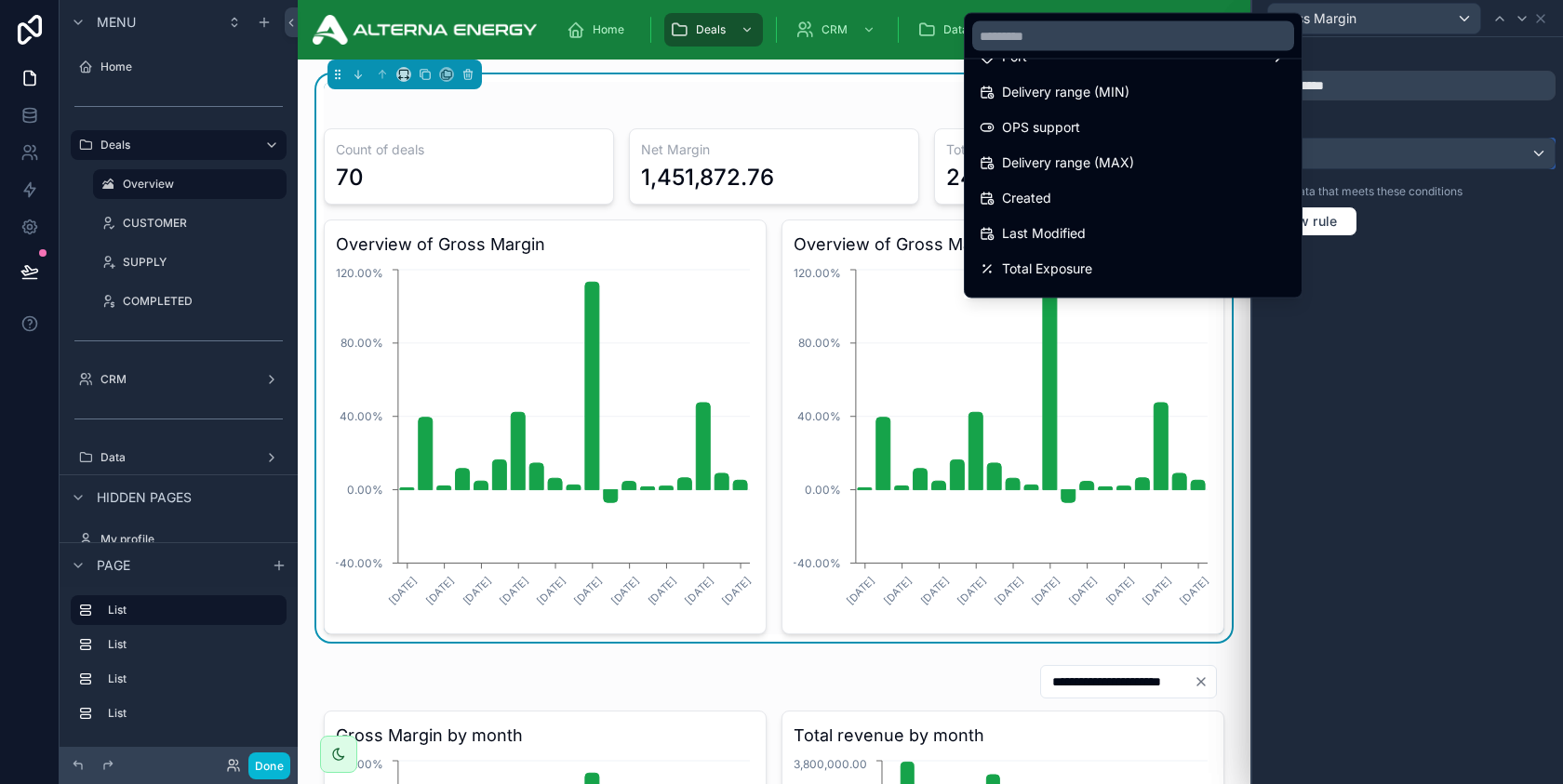
scroll to position [257, 0]
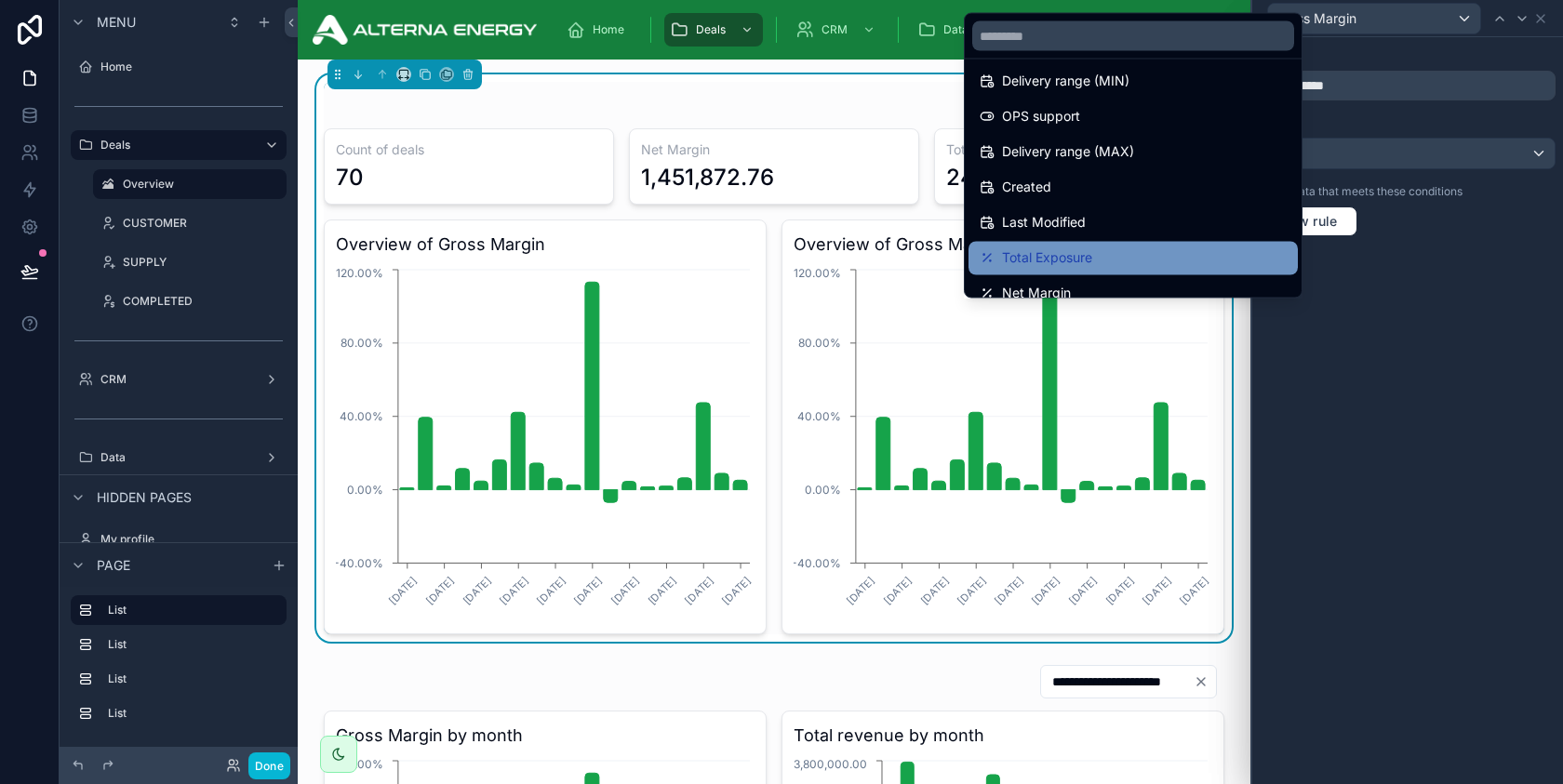
click at [1114, 255] on div "Total Exposure" at bounding box center [1133, 258] width 307 height 22
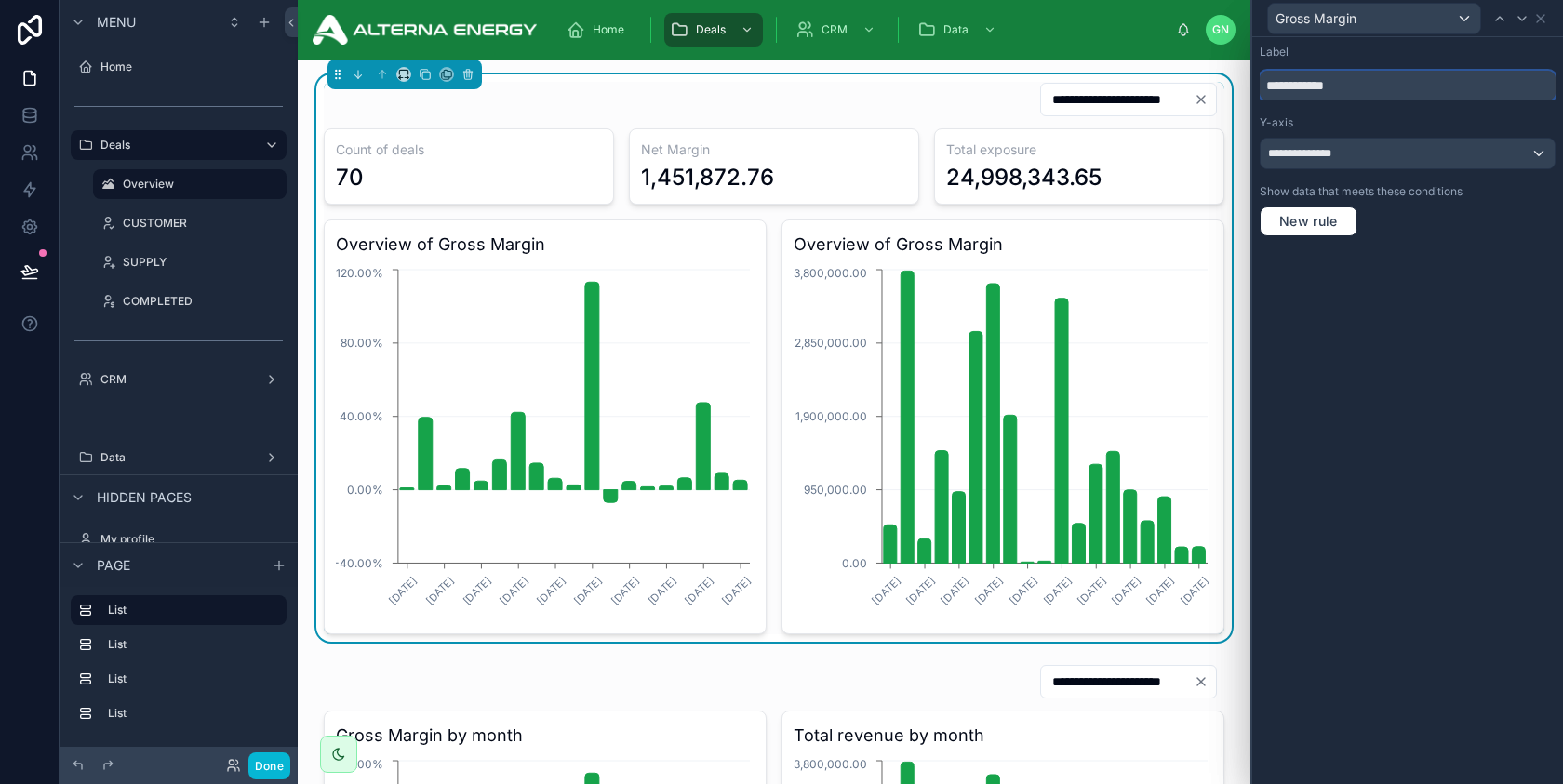
click at [1316, 88] on input "**********" at bounding box center [1407, 85] width 295 height 30
type input "**********"
click at [1331, 316] on div "**********" at bounding box center [1407, 411] width 311 height 746
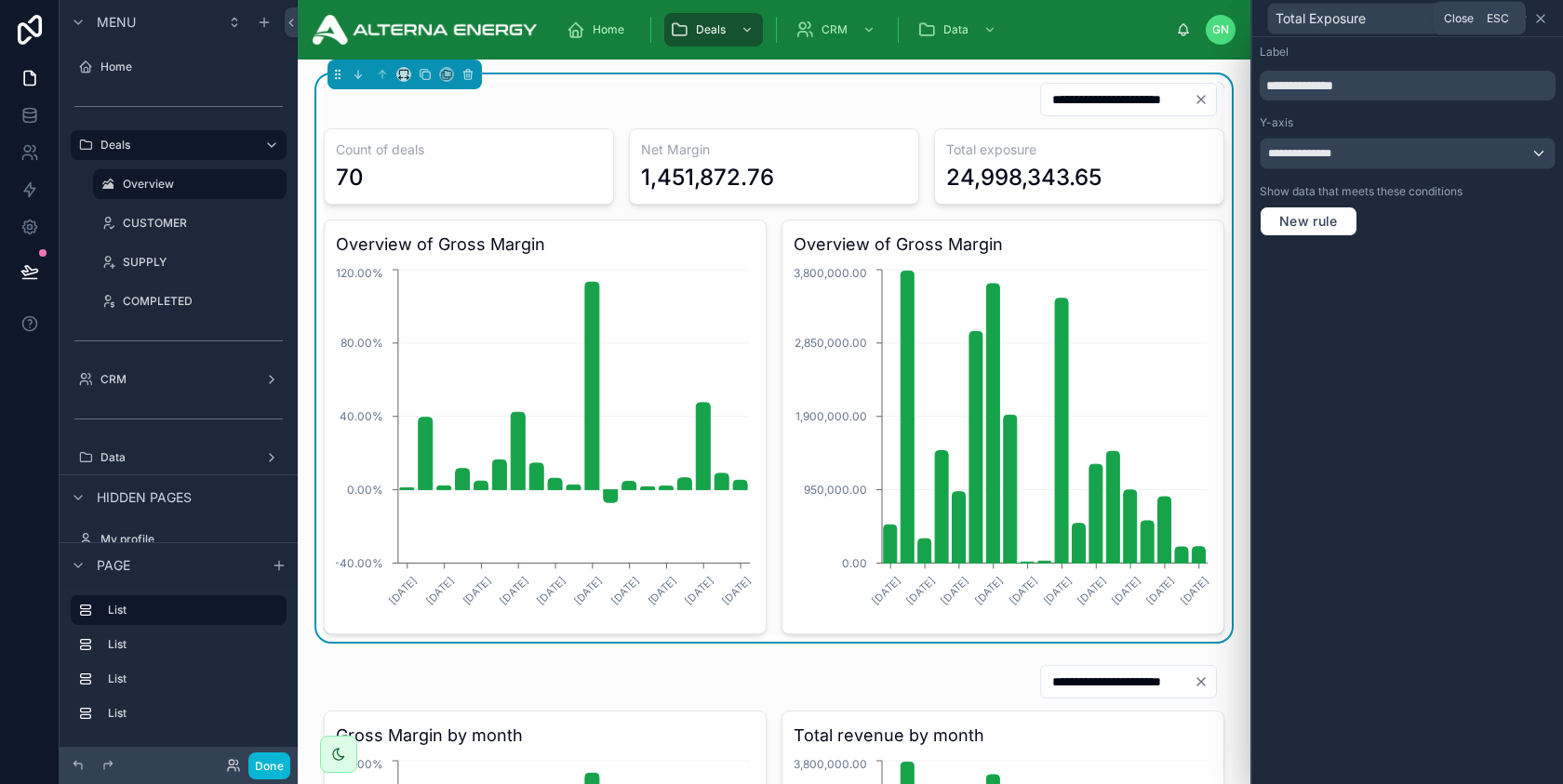
click at [1543, 20] on icon at bounding box center [1541, 18] width 8 height 8
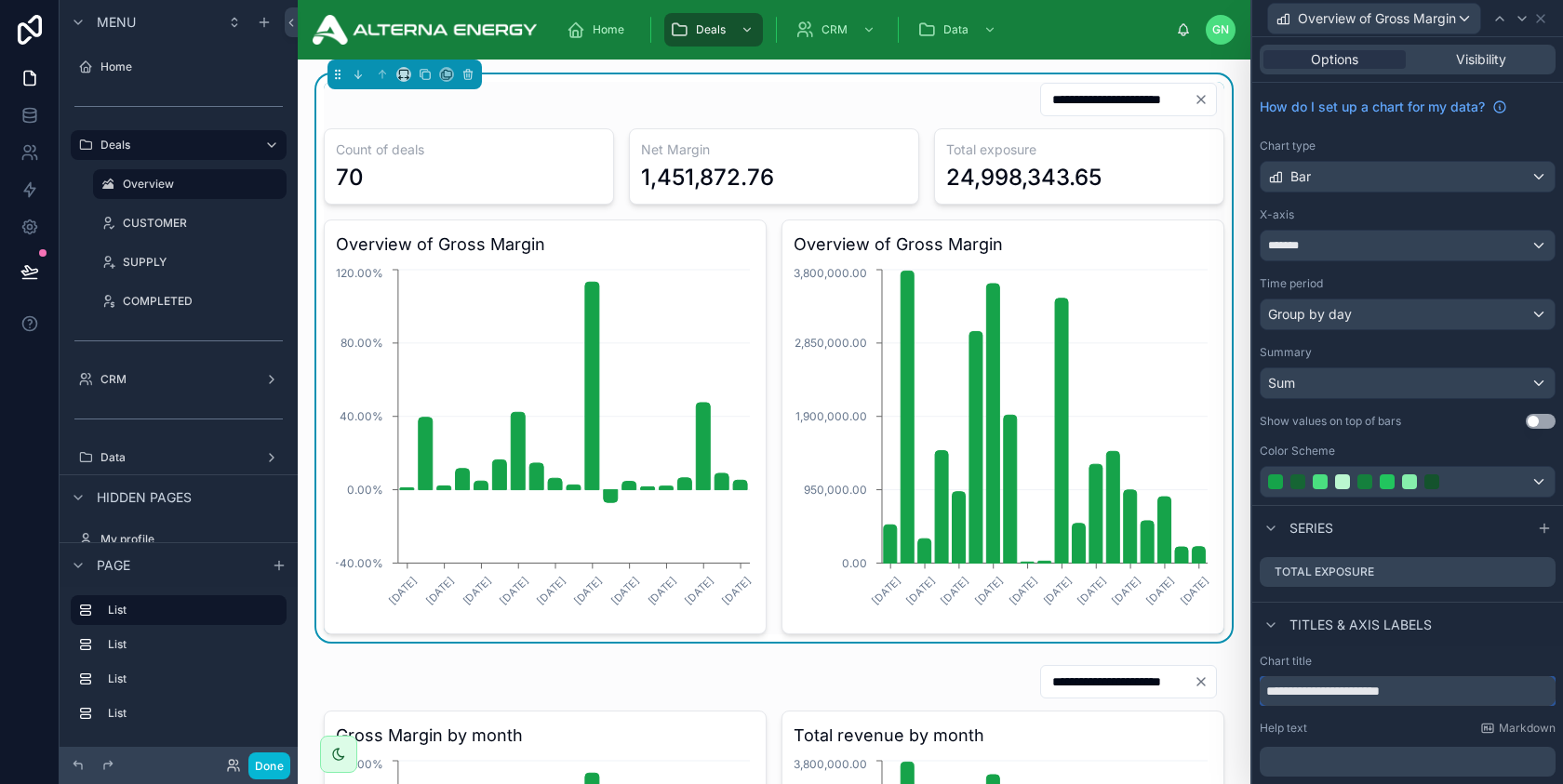
drag, startPoint x: 1436, startPoint y: 688, endPoint x: 1349, endPoint y: 691, distance: 87.1
click at [1349, 691] on input "**********" at bounding box center [1407, 691] width 295 height 30
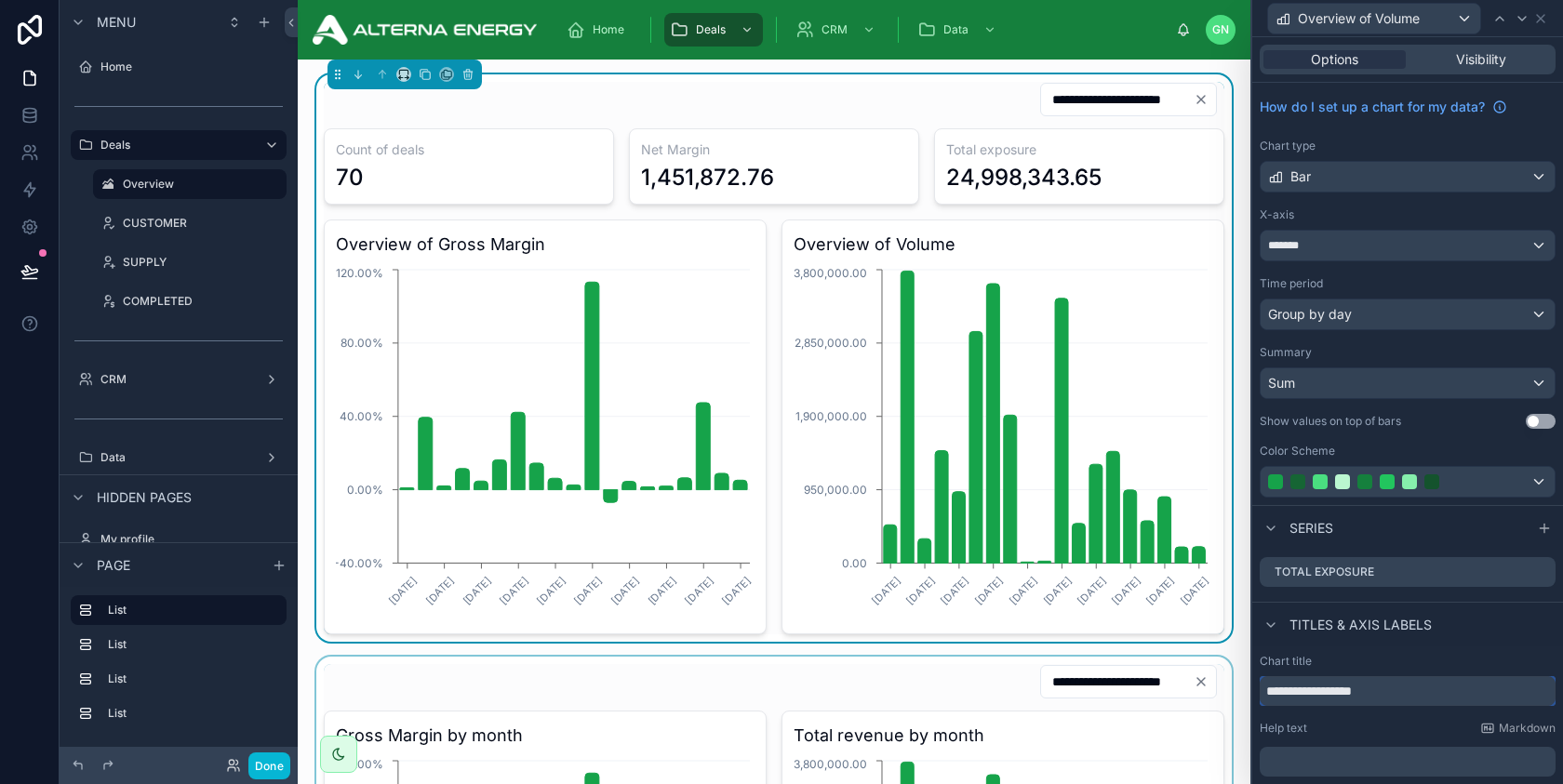
type input "**********"
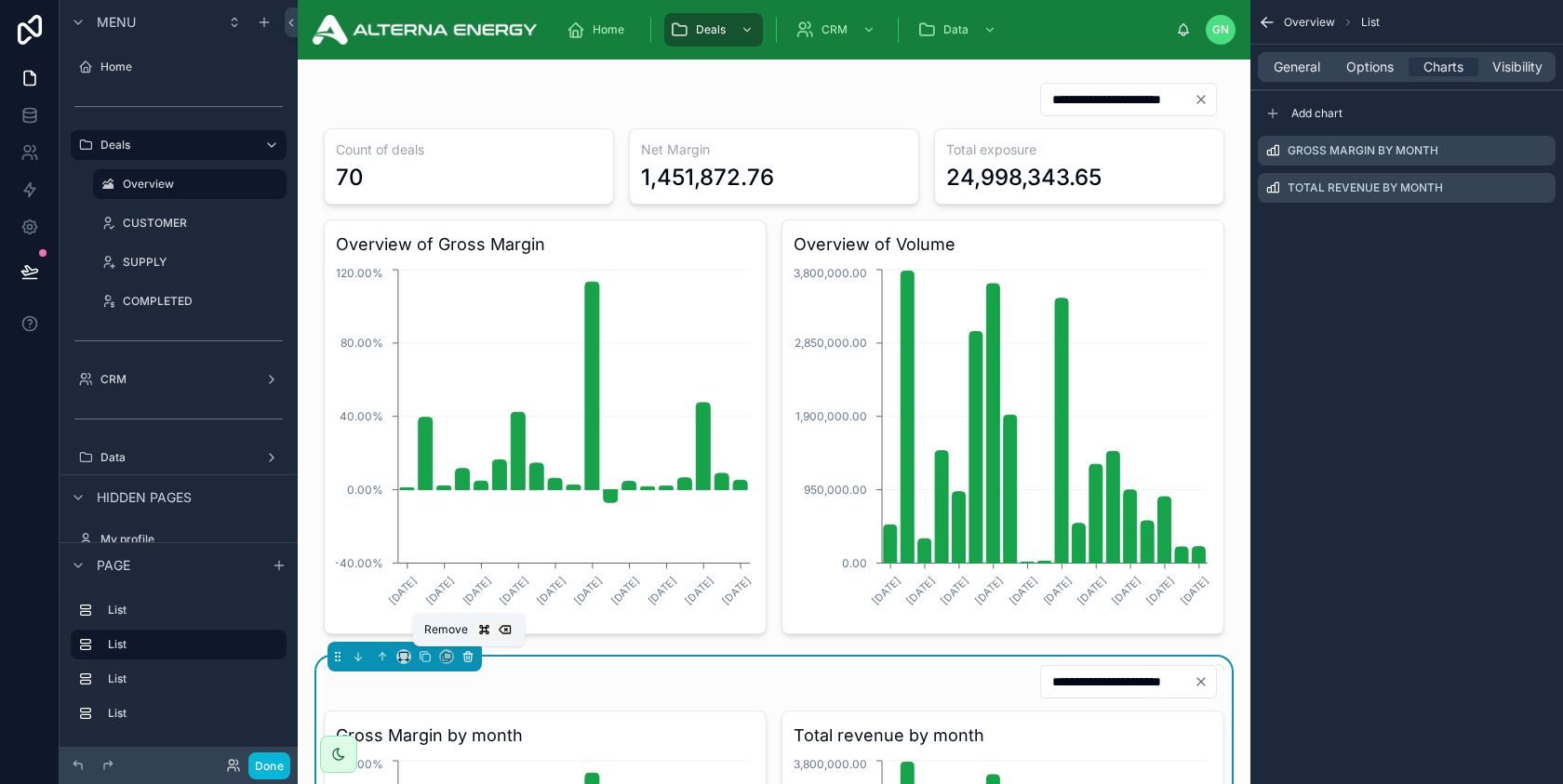
click at [470, 656] on icon at bounding box center [469, 657] width 13 height 13
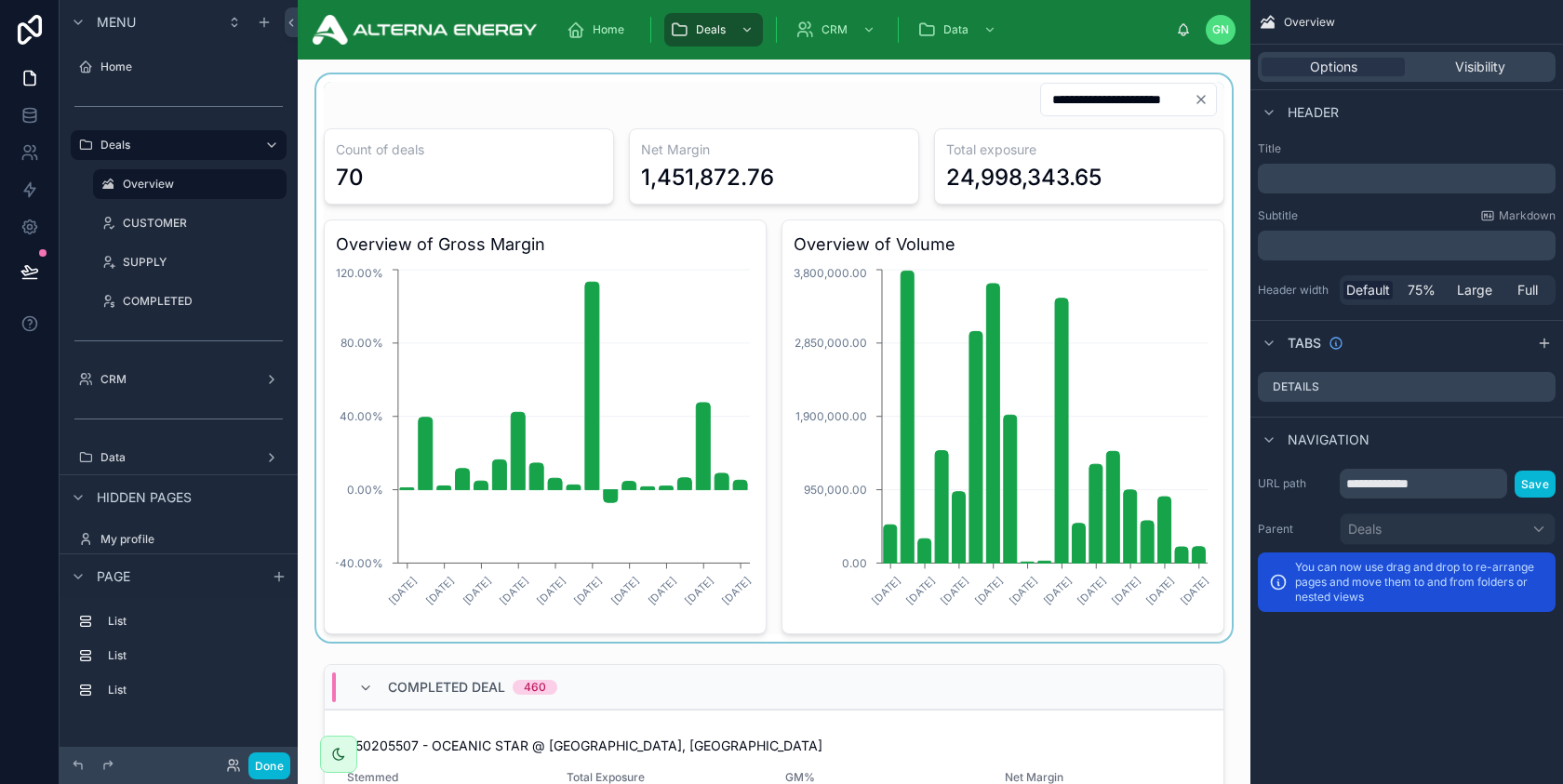
click at [866, 106] on div at bounding box center [774, 358] width 923 height 568
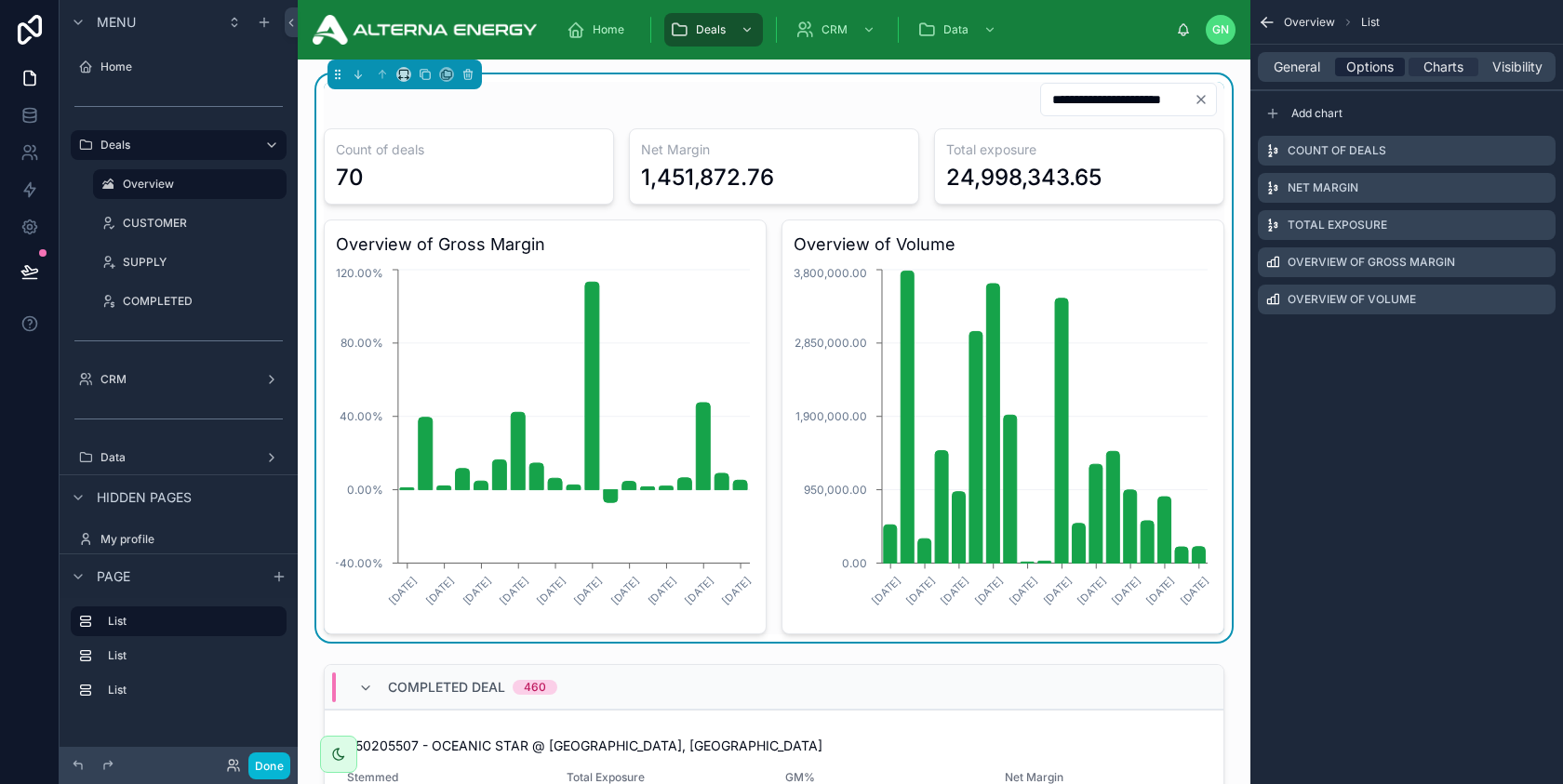
click at [1365, 69] on span "Options" at bounding box center [1370, 66] width 47 height 18
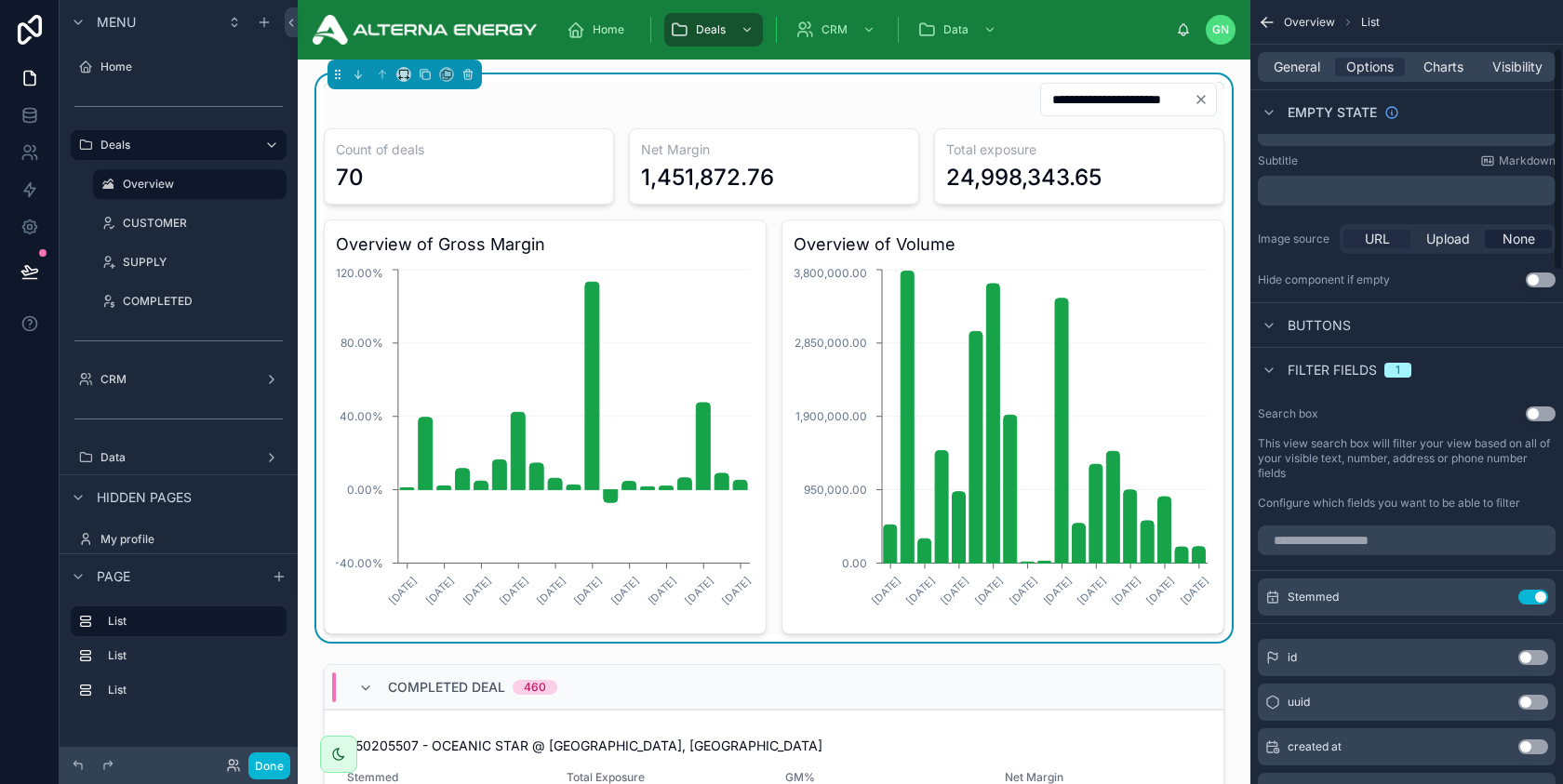
scroll to position [193, 0]
click at [1336, 534] on input "scrollable content" at bounding box center [1406, 538] width 297 height 30
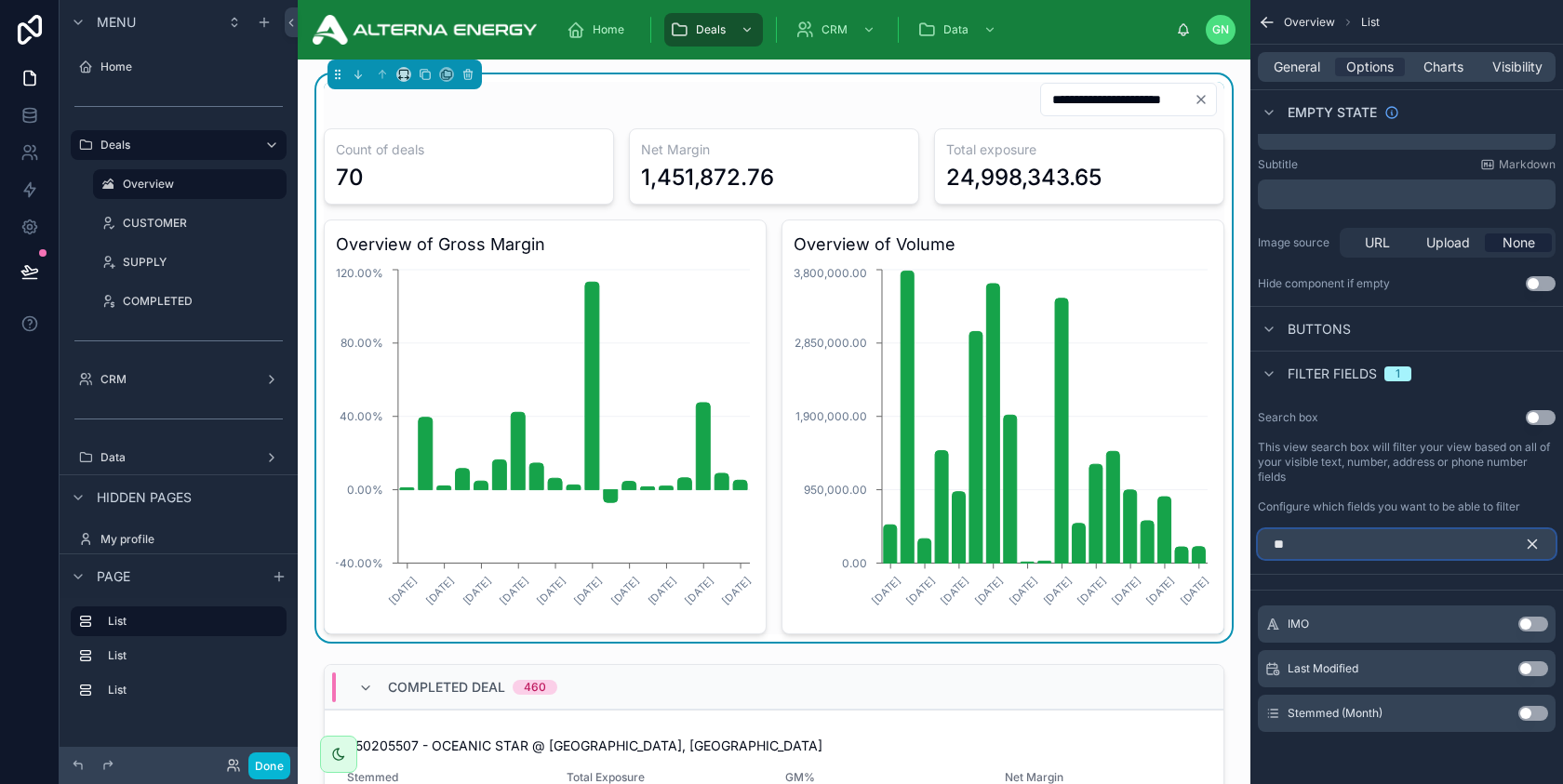
type input "**"
click at [1535, 715] on button "Use setting" at bounding box center [1533, 713] width 30 height 14
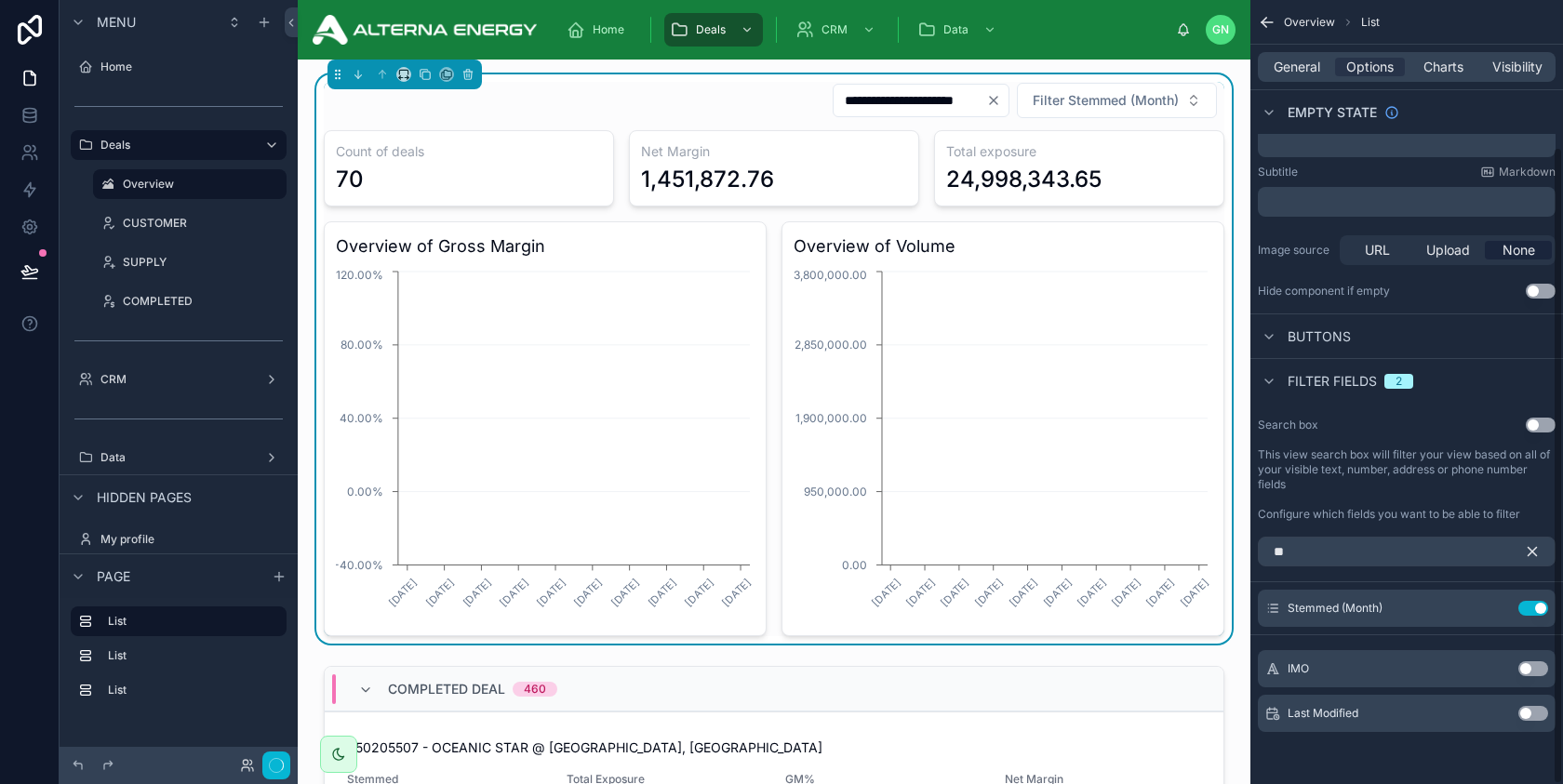
scroll to position [181, 0]
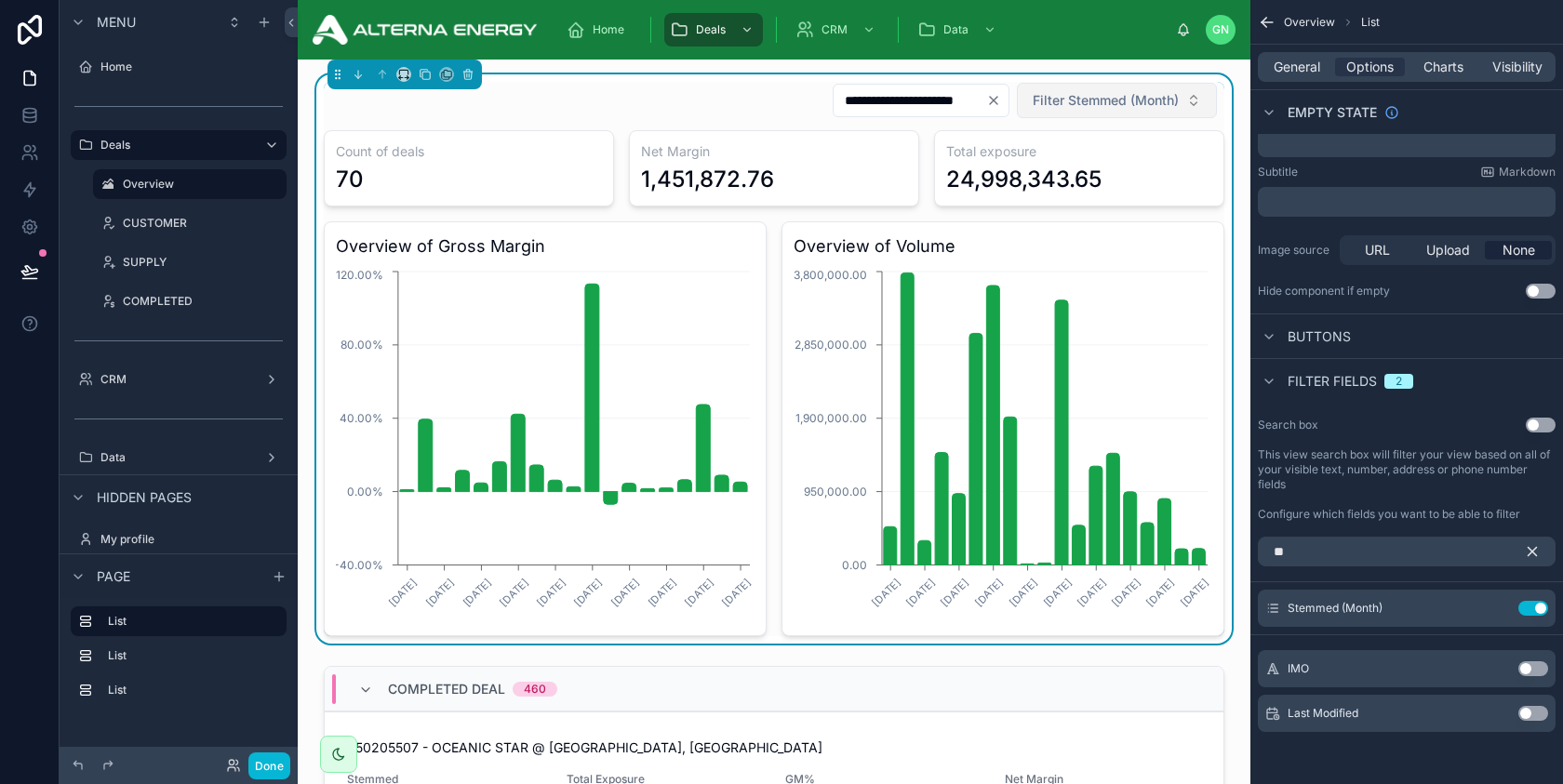
click at [1099, 101] on span "Filter Stemmed (Month)" at bounding box center [1106, 100] width 146 height 18
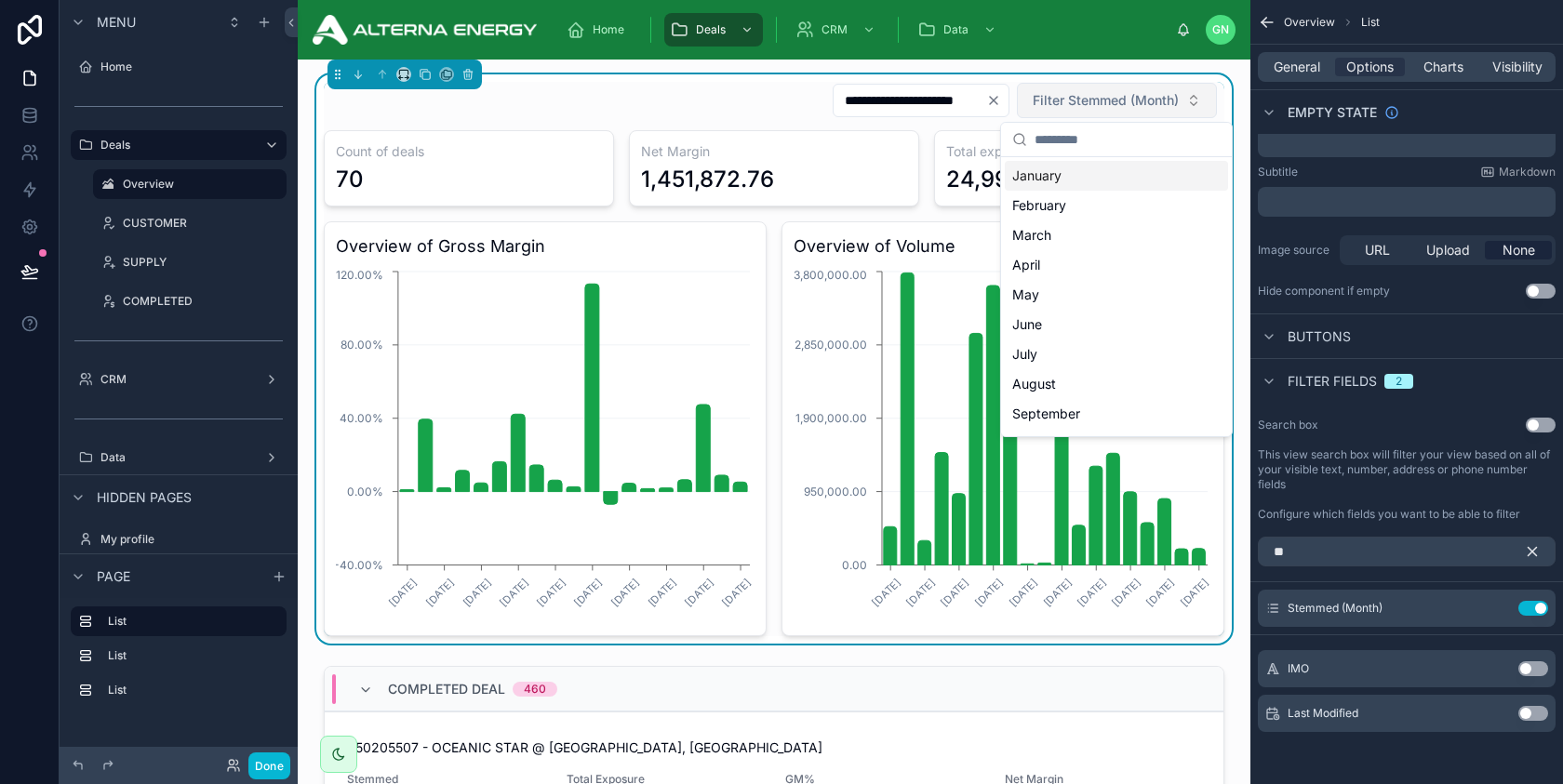
click at [1099, 101] on span "Filter Stemmed (Month)" at bounding box center [1106, 100] width 146 height 18
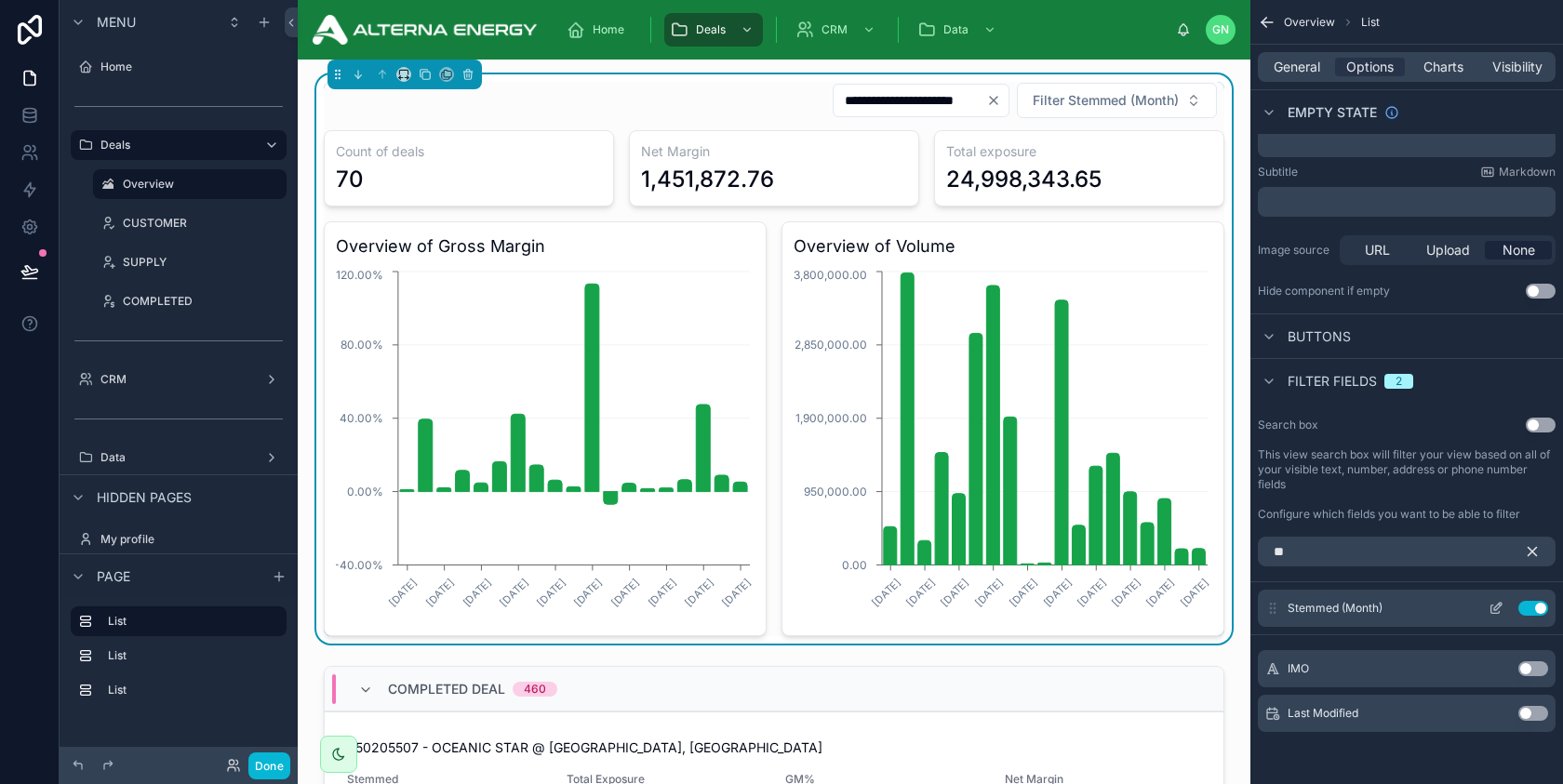
click at [1496, 612] on icon "scrollable content" at bounding box center [1496, 609] width 9 height 9
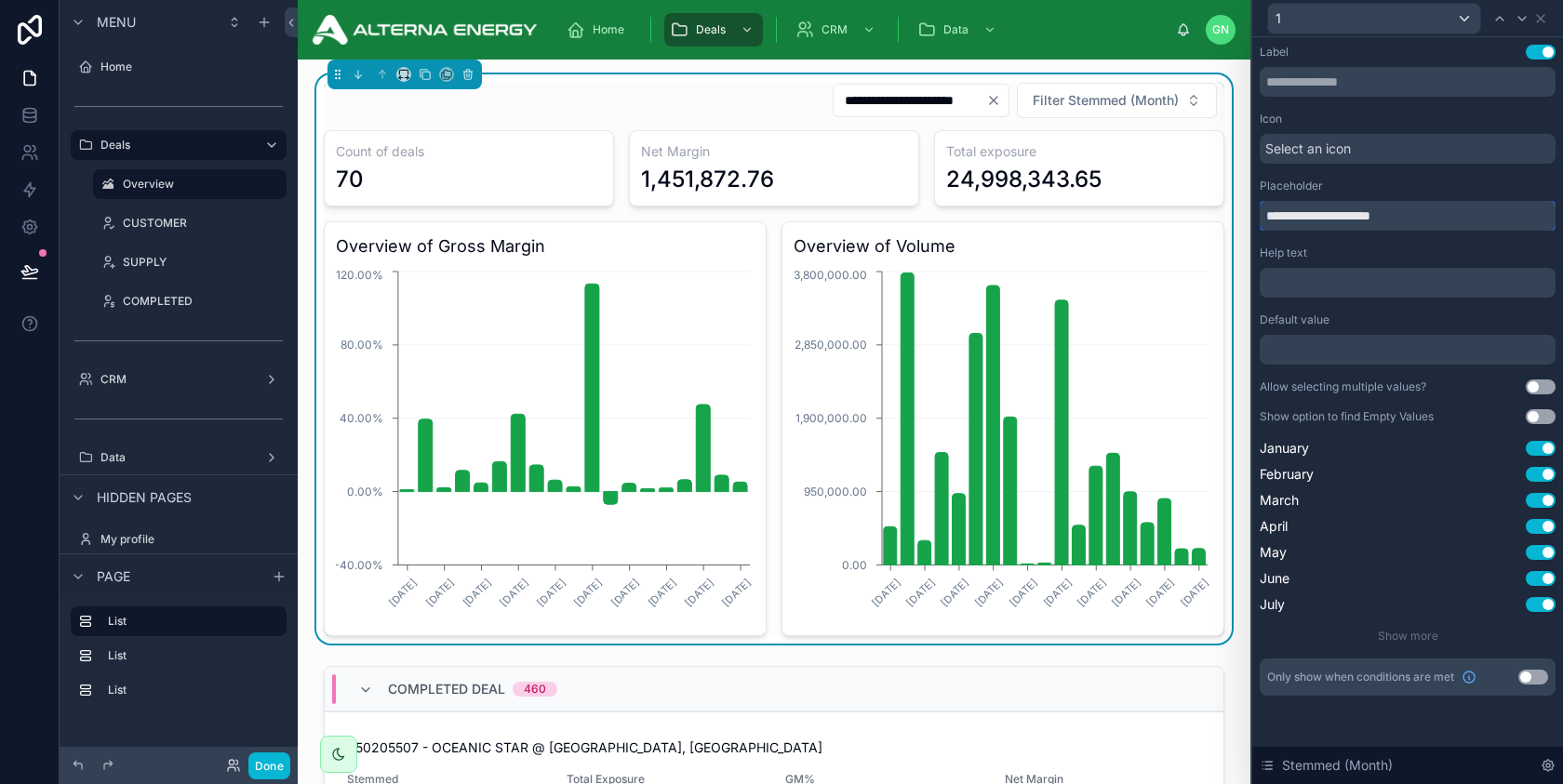
click at [1335, 216] on input "**********" at bounding box center [1407, 215] width 295 height 30
type input "**********"
click at [1535, 386] on button "Use setting" at bounding box center [1541, 386] width 30 height 14
click at [1143, 106] on span "Filter by Month" at bounding box center [1132, 100] width 94 height 18
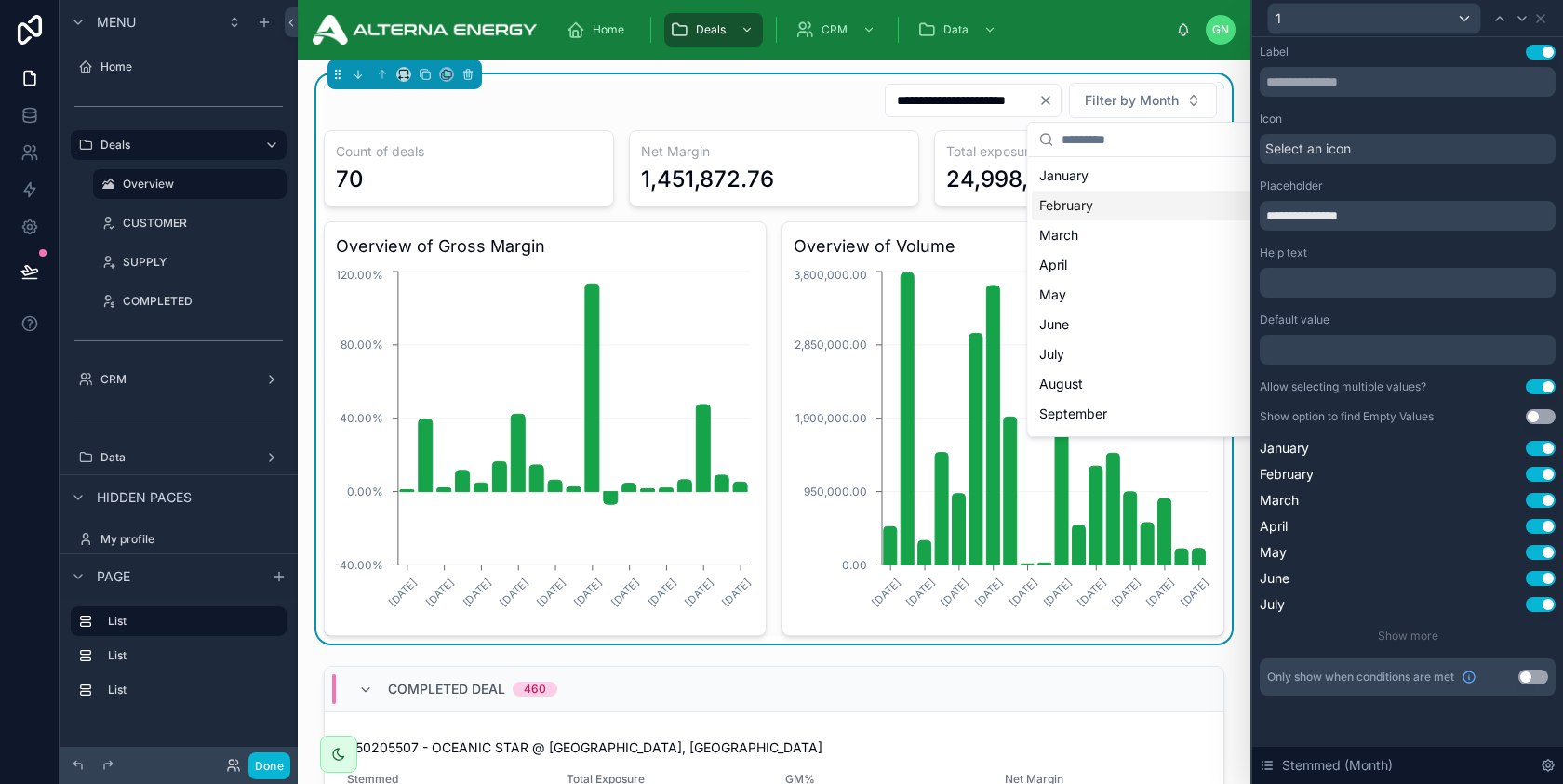
click at [1099, 191] on div "February" at bounding box center [1143, 205] width 223 height 30
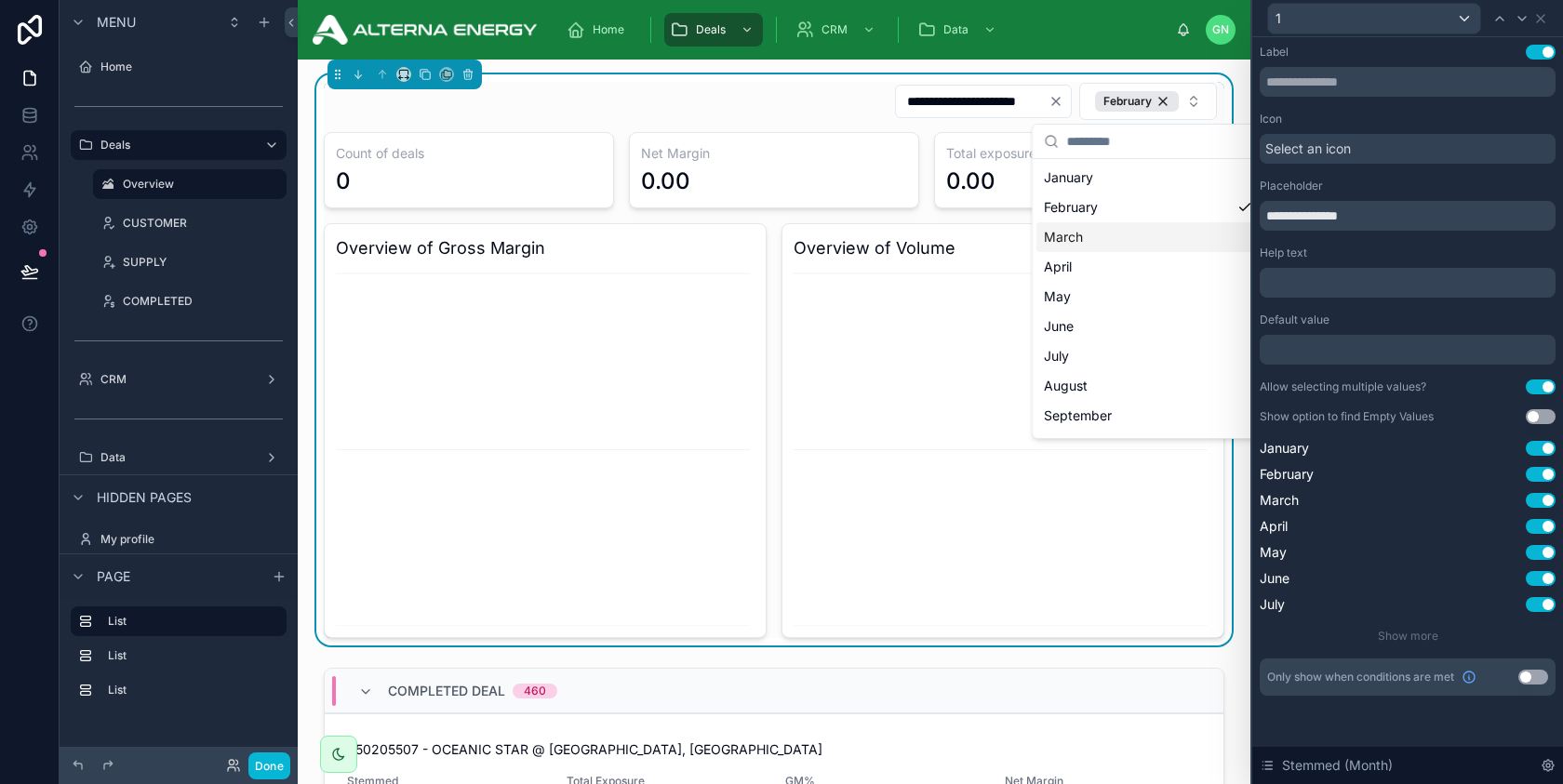
click at [1089, 229] on div "March" at bounding box center [1148, 237] width 223 height 30
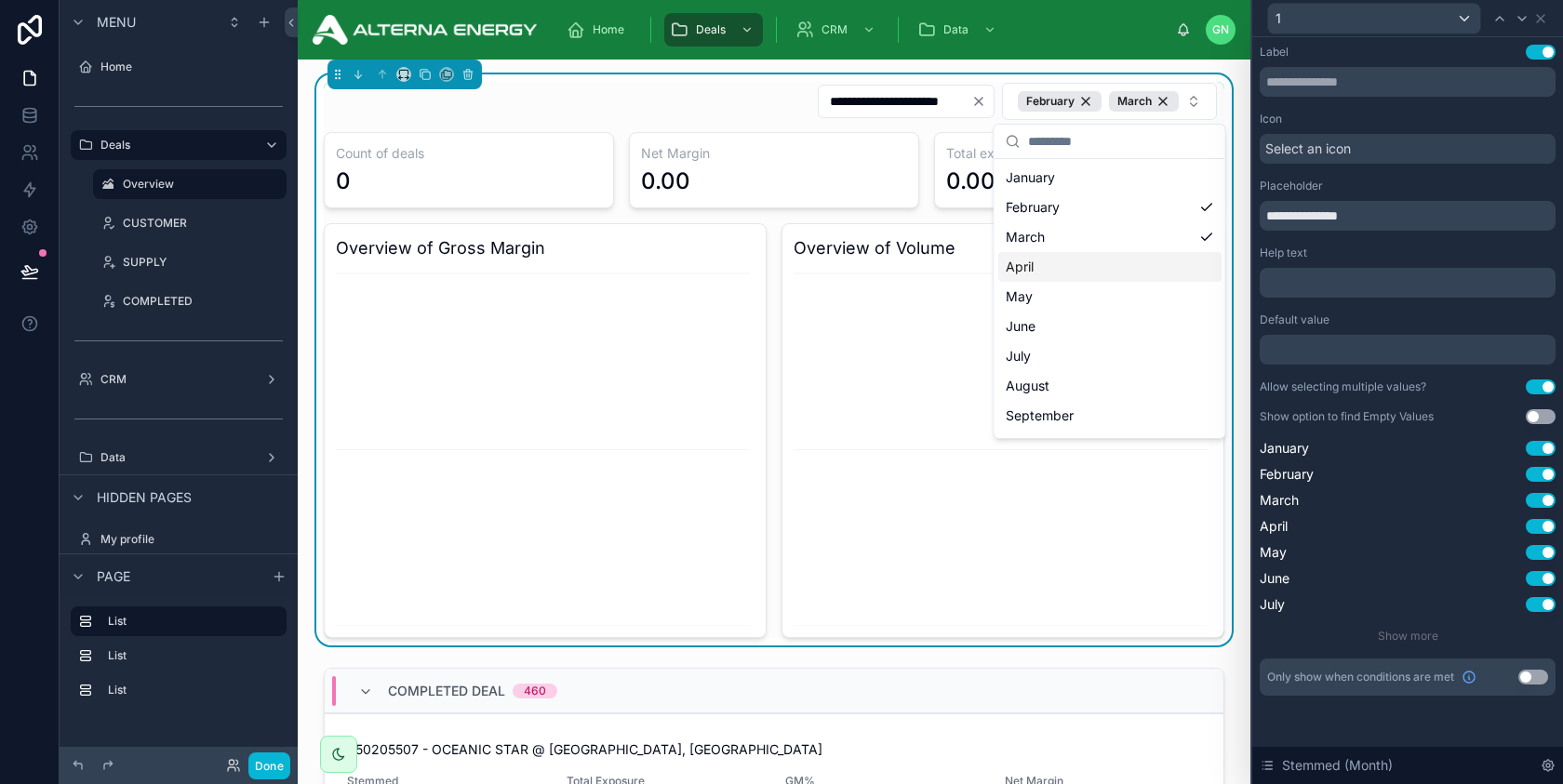
click at [1077, 261] on div "April" at bounding box center [1110, 266] width 223 height 30
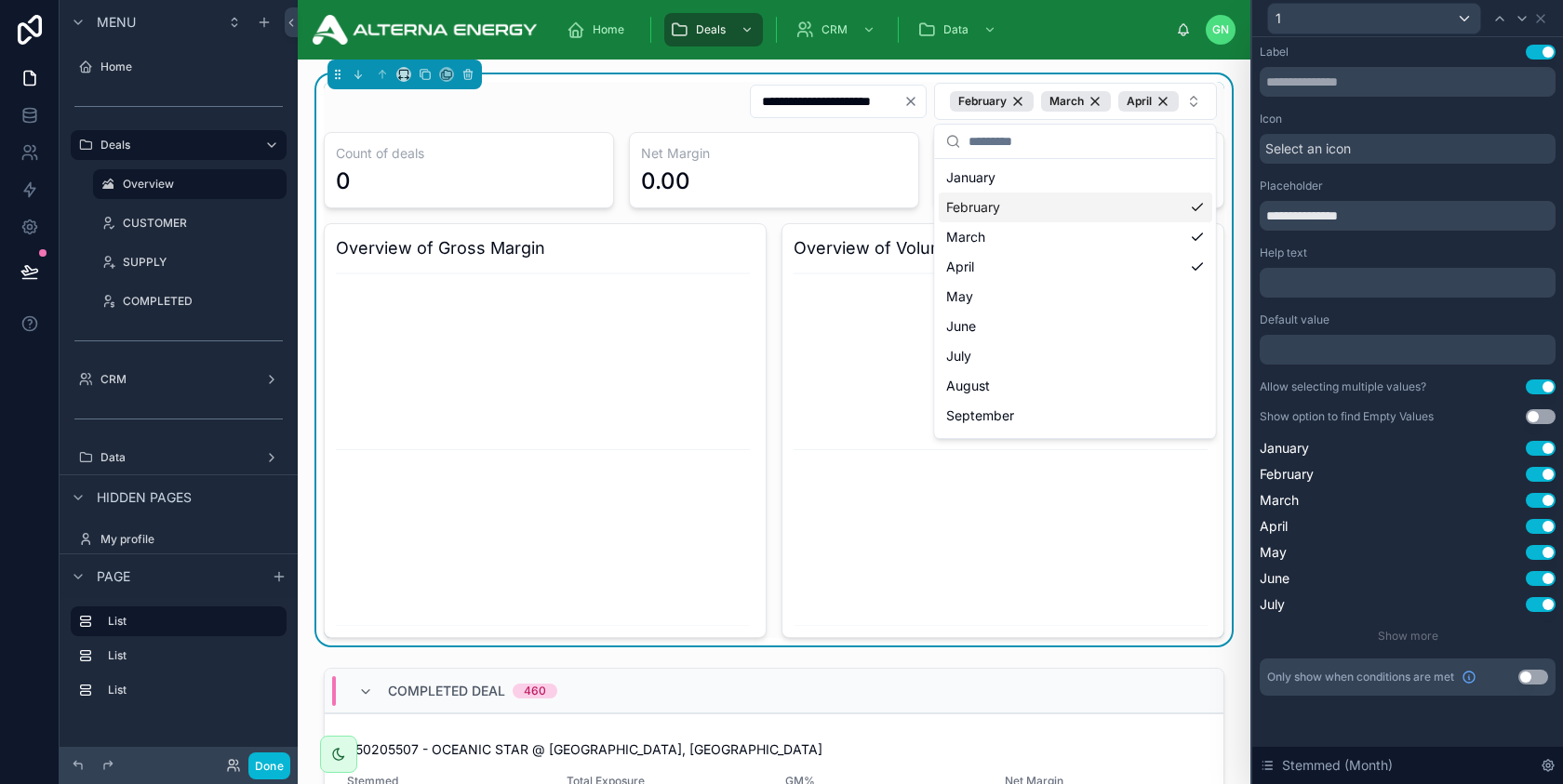
click at [1054, 213] on div "February" at bounding box center [1076, 207] width 273 height 30
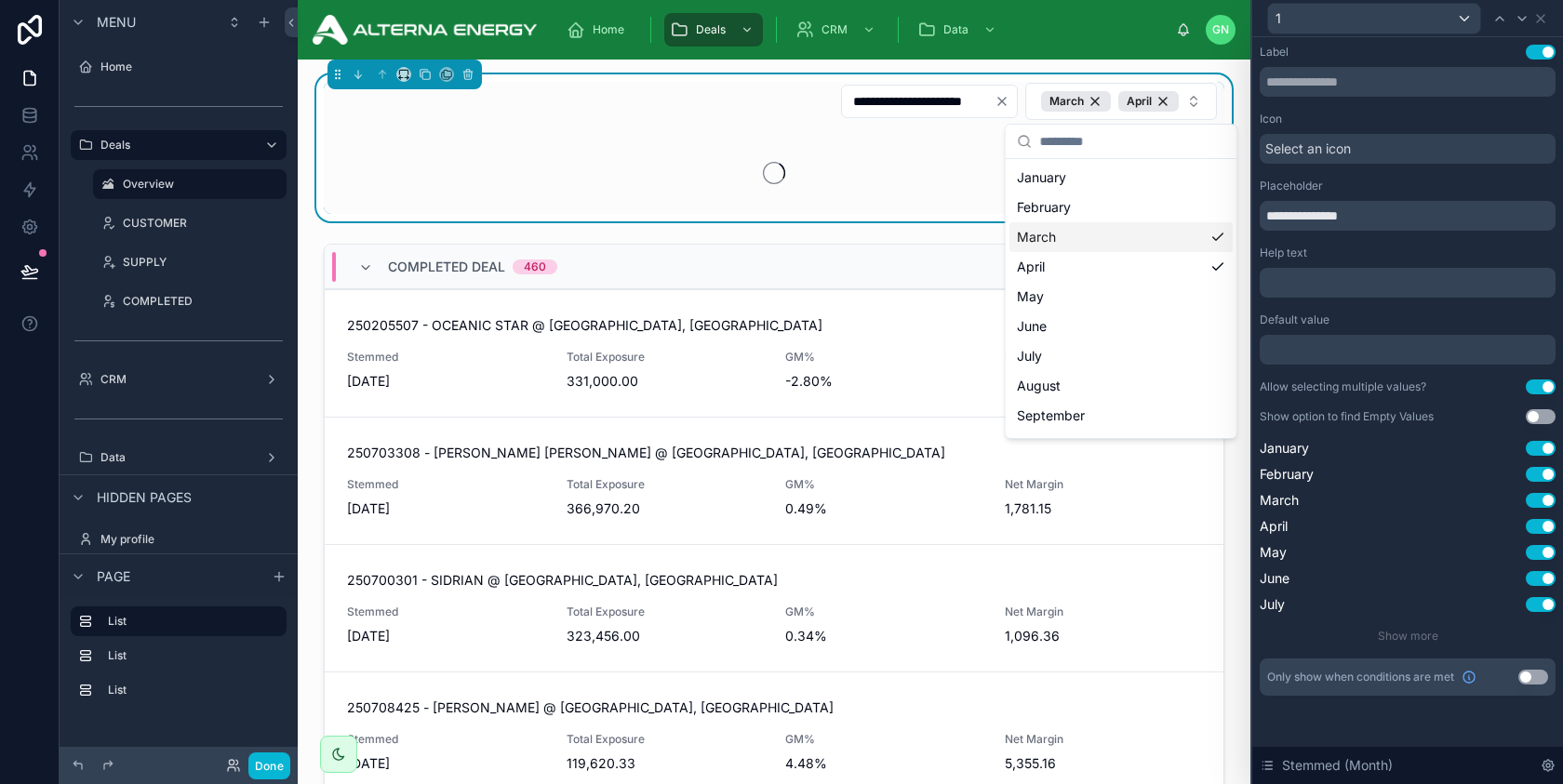
click at [1053, 236] on div "March" at bounding box center [1121, 237] width 223 height 30
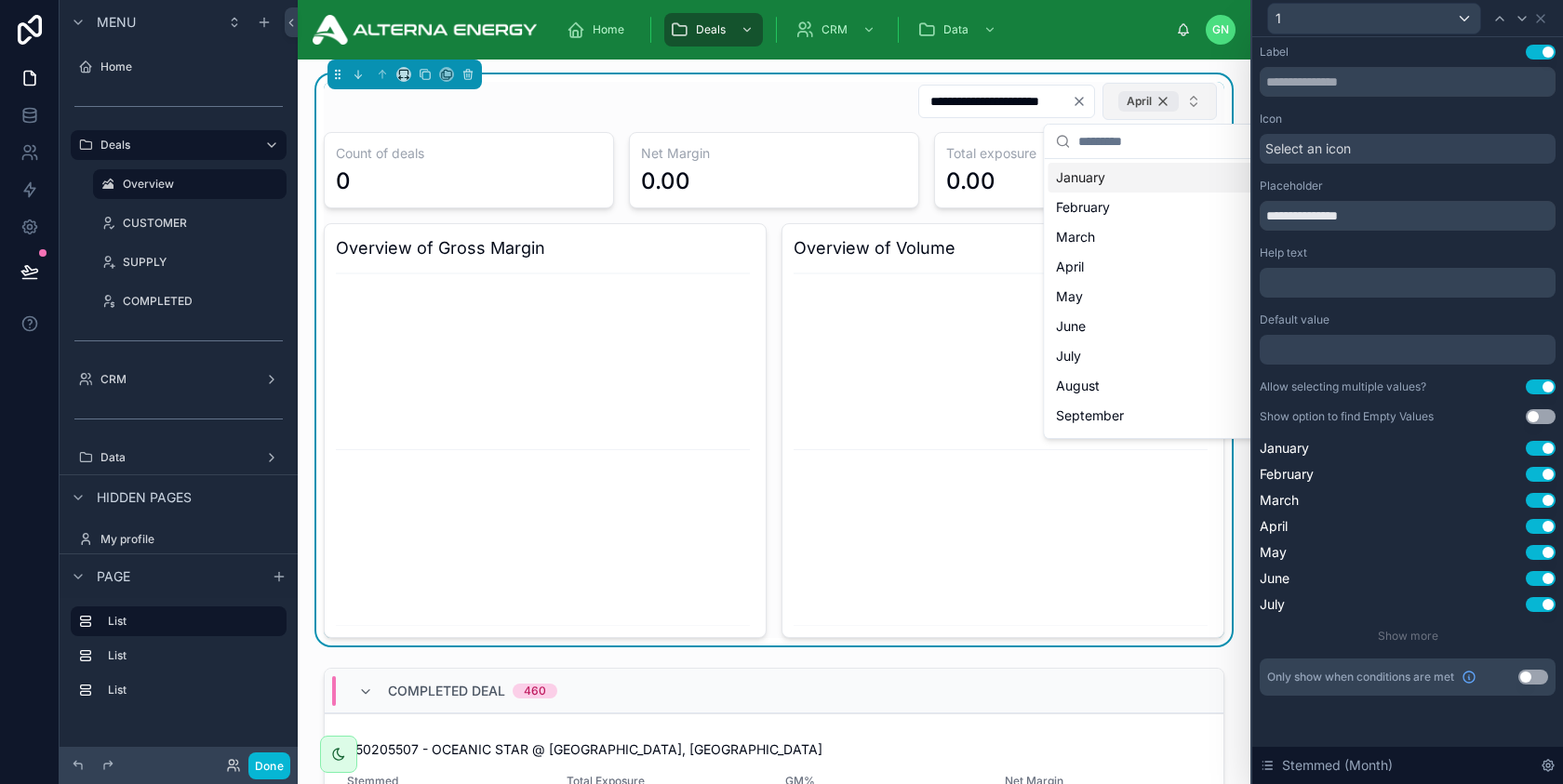
click at [1166, 101] on div "April" at bounding box center [1148, 101] width 61 height 20
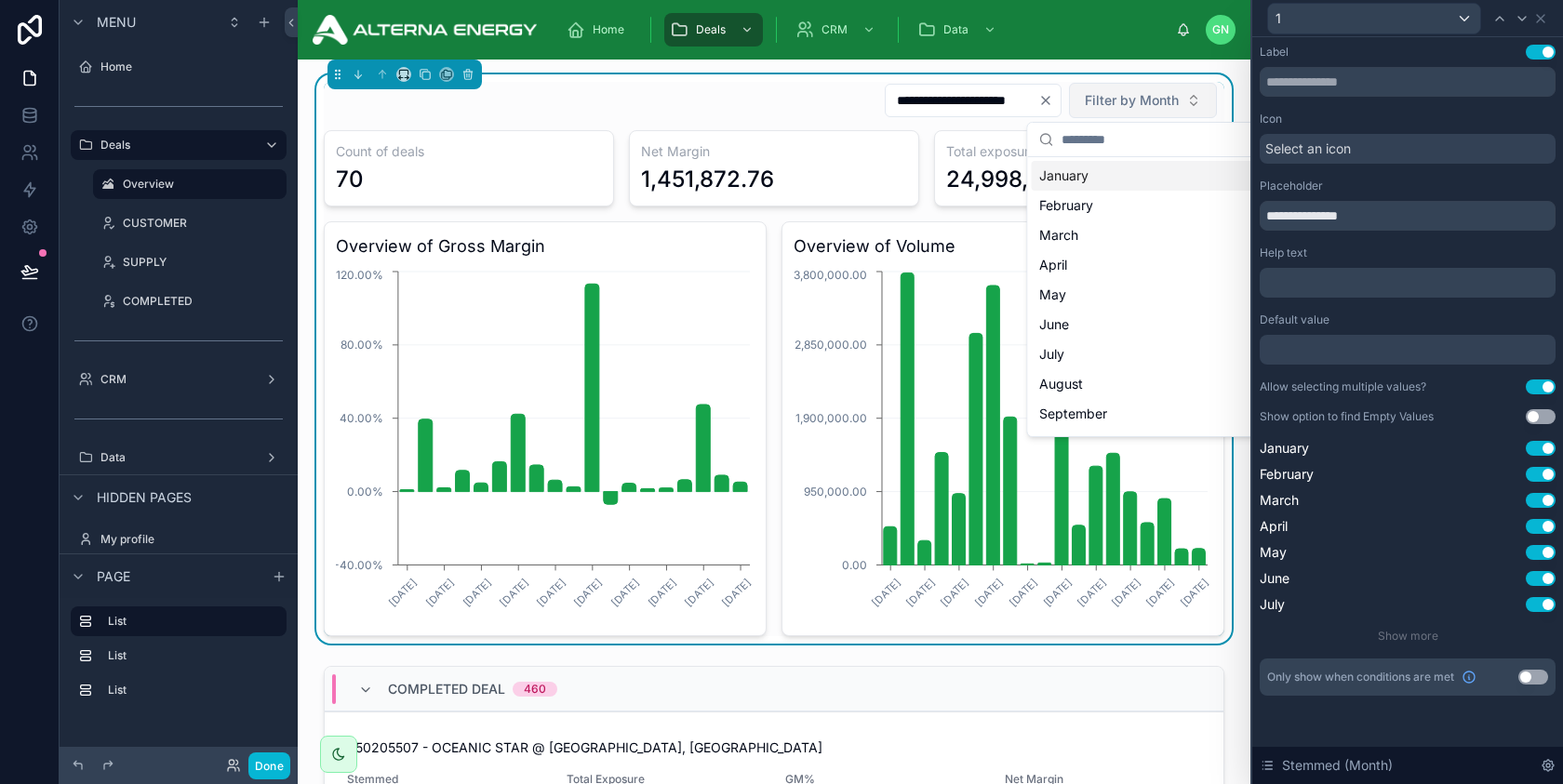
click at [833, 107] on div "**********" at bounding box center [774, 100] width 901 height 38
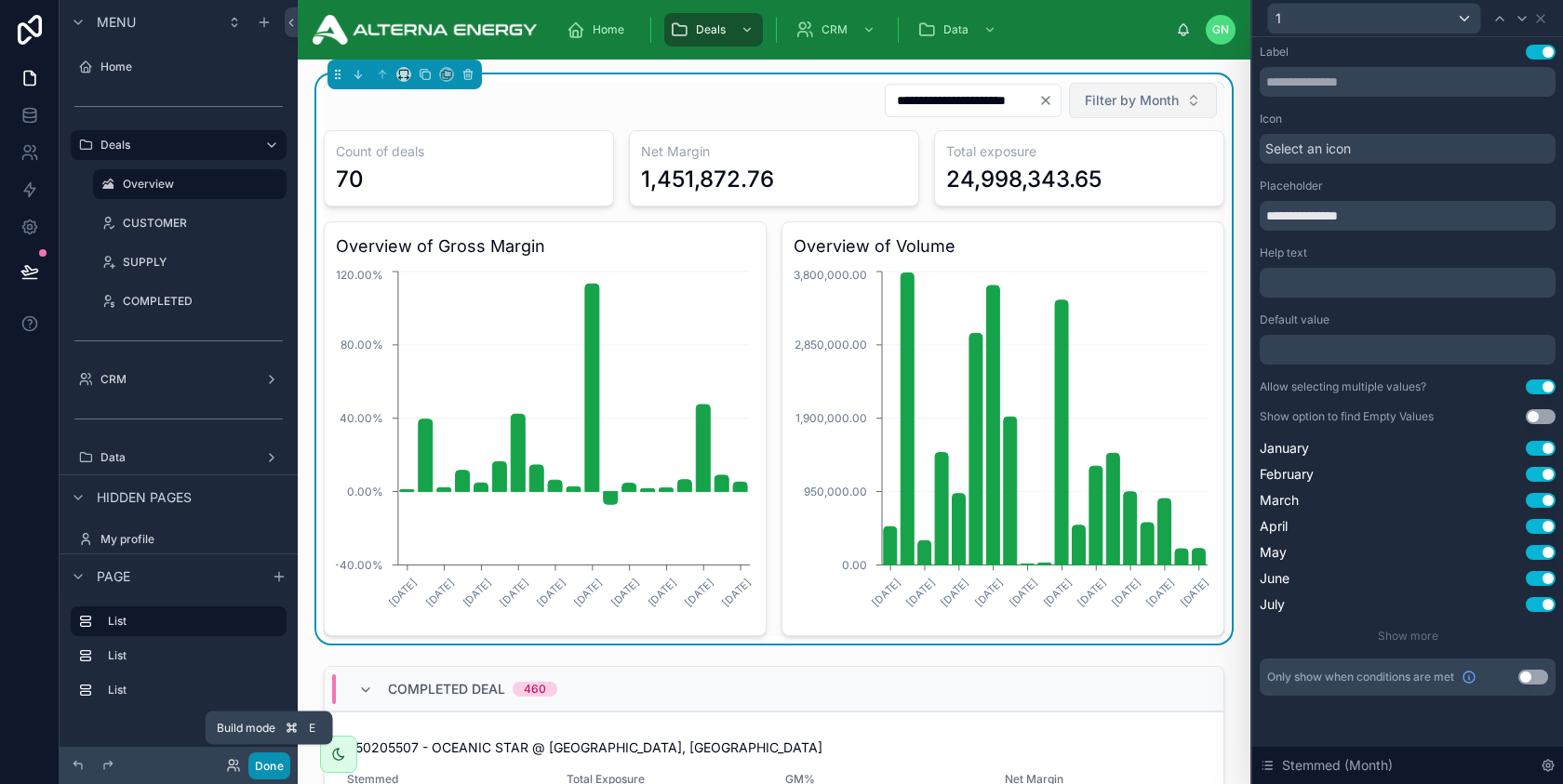
click at [269, 755] on button "Done" at bounding box center [269, 766] width 42 height 27
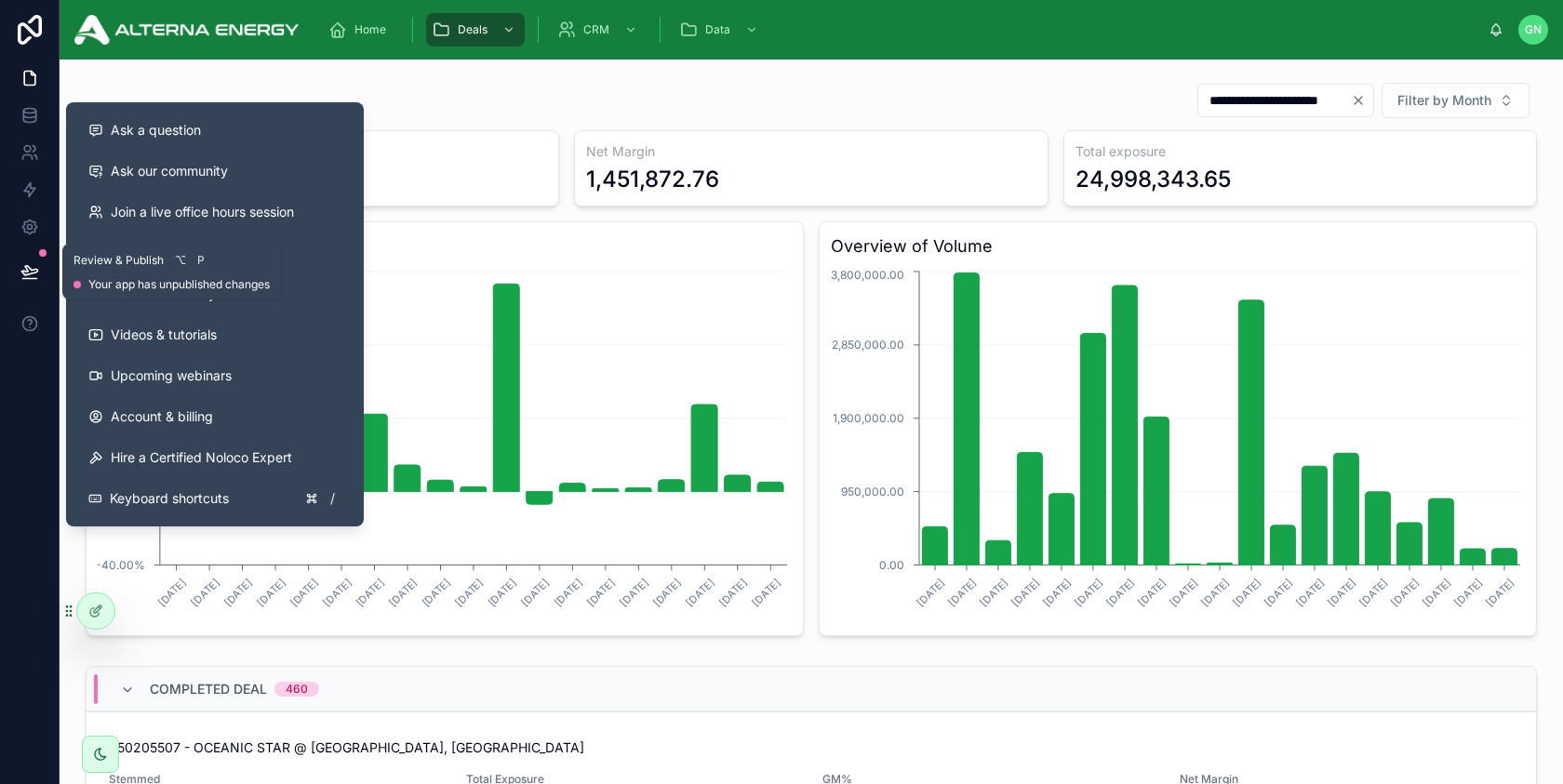
click at [32, 274] on icon at bounding box center [29, 271] width 18 height 18
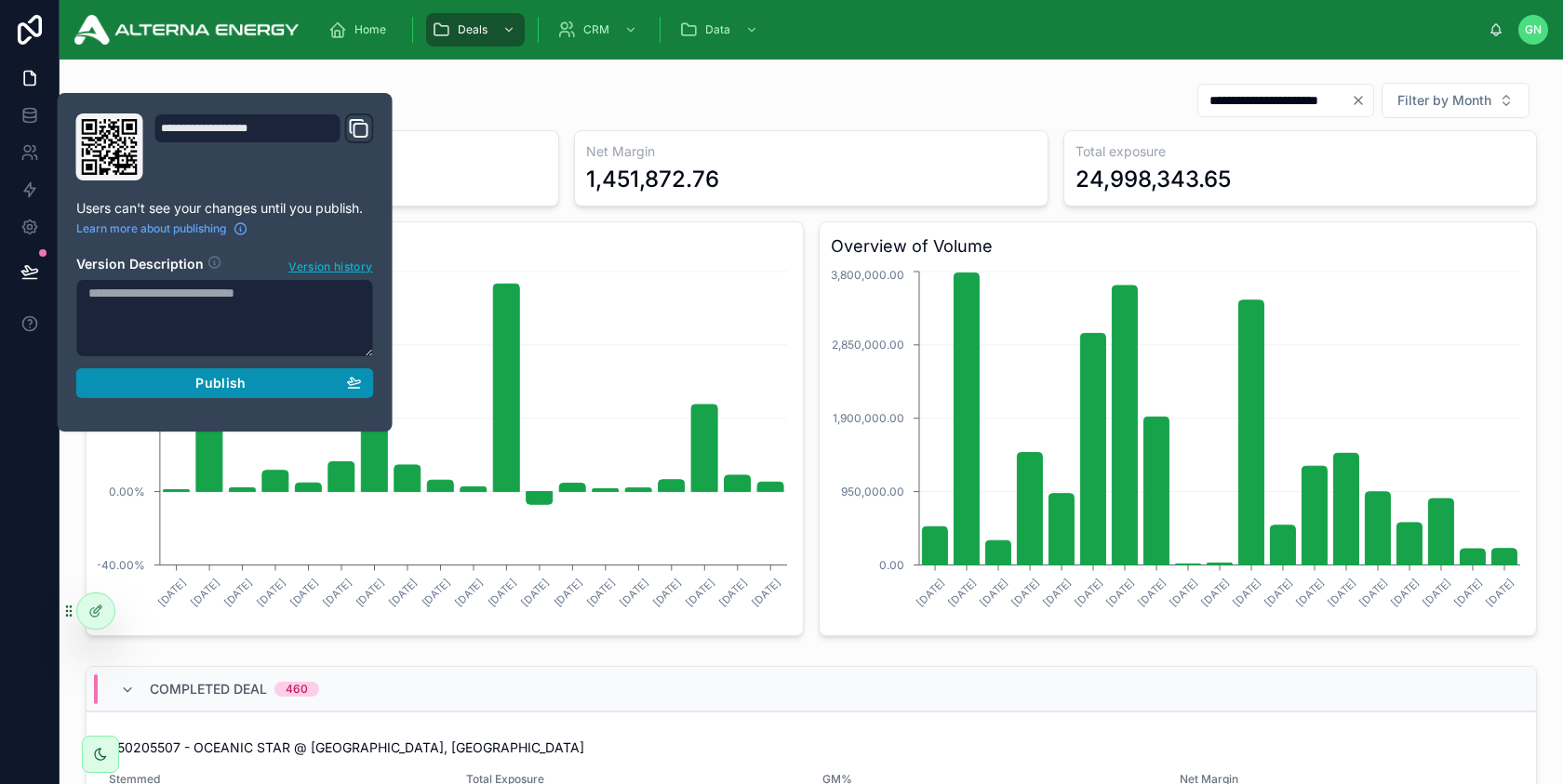
click at [177, 381] on div "Publish" at bounding box center [225, 383] width 273 height 16
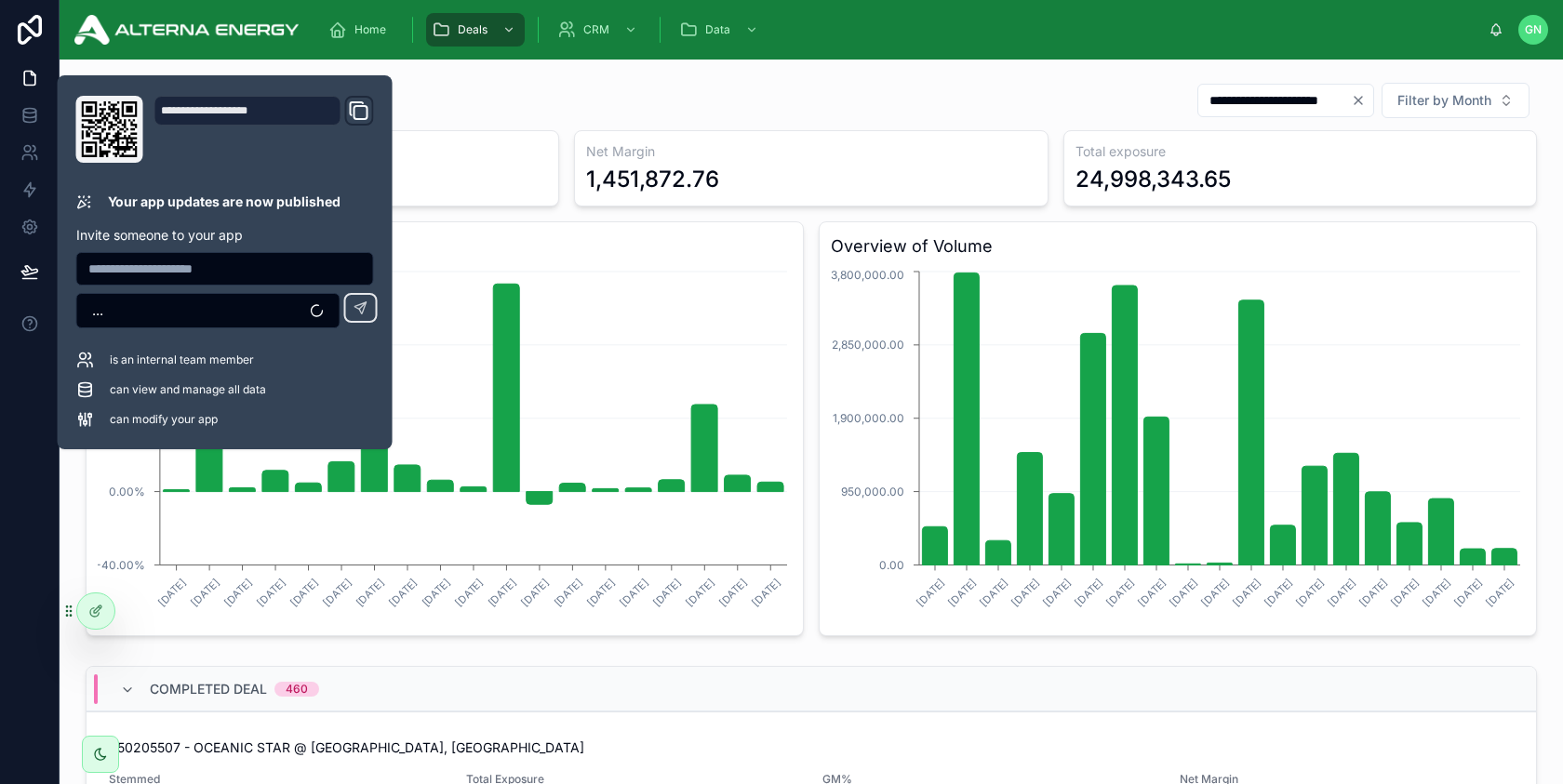
click at [801, 108] on div "**********" at bounding box center [811, 100] width 1451 height 38
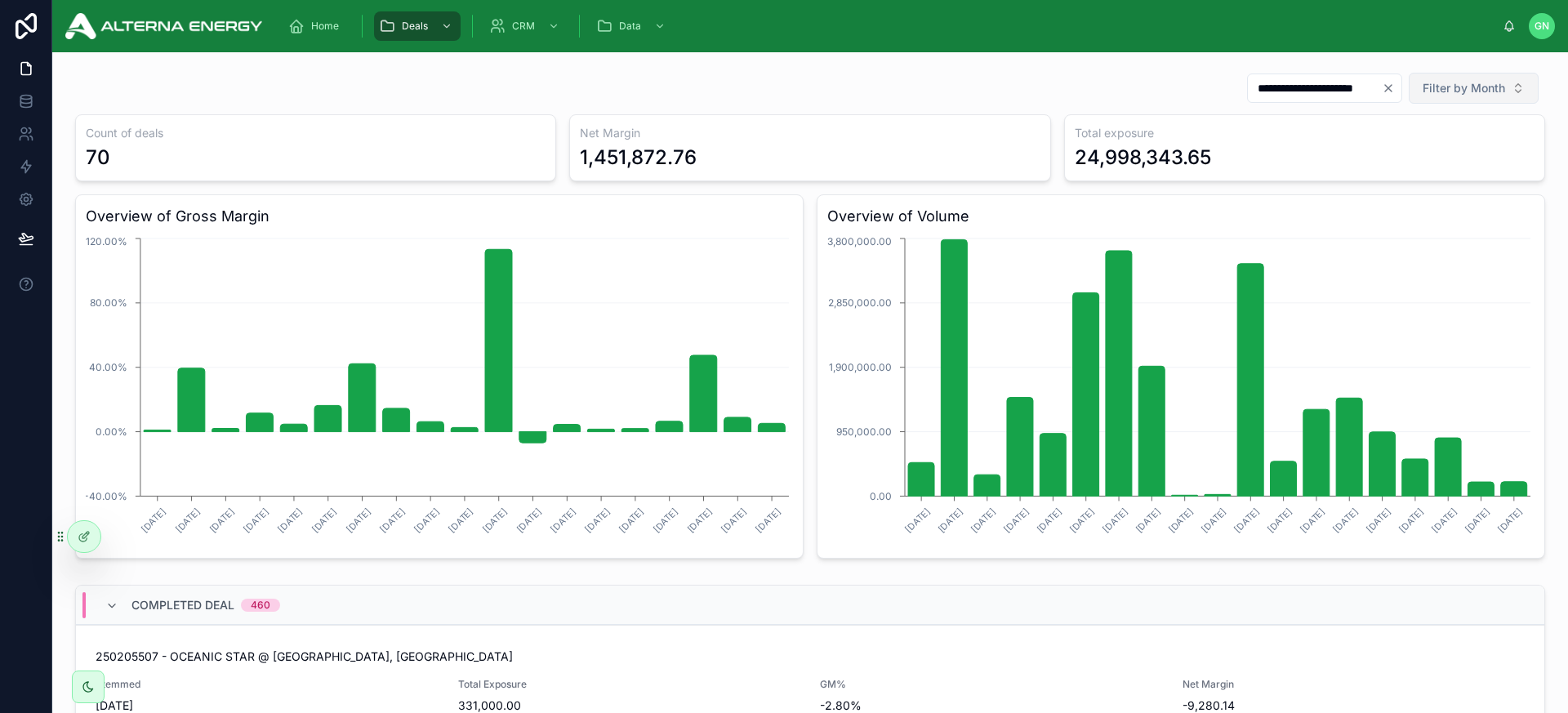
click at [1371, 94] on span "Filter by Month" at bounding box center [1464, 88] width 83 height 16
click at [1371, 252] on div "May" at bounding box center [1467, 259] width 196 height 26
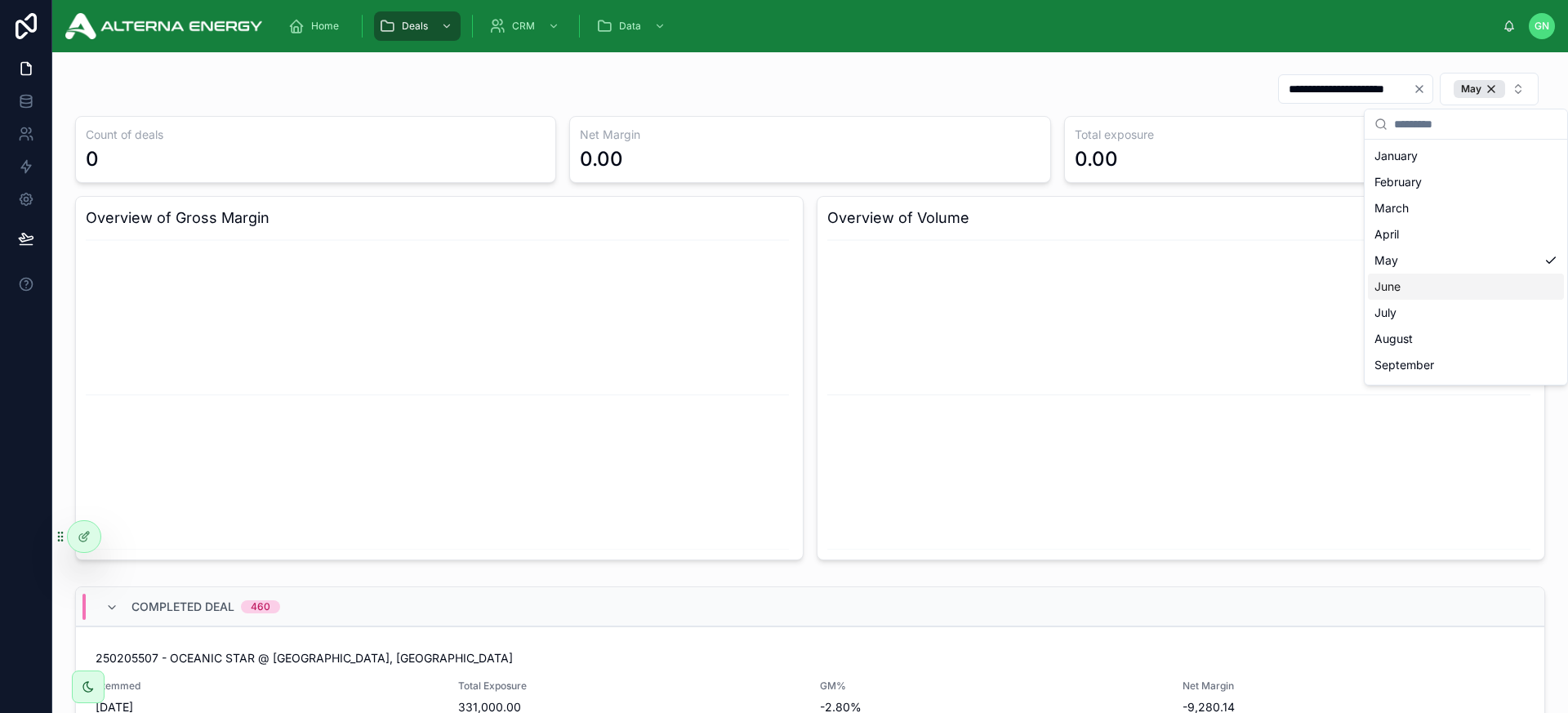
click at [1371, 286] on div "June" at bounding box center [1467, 286] width 196 height 26
click at [1371, 263] on div "May" at bounding box center [1459, 260] width 196 height 26
click at [1371, 306] on div "July" at bounding box center [1467, 313] width 196 height 26
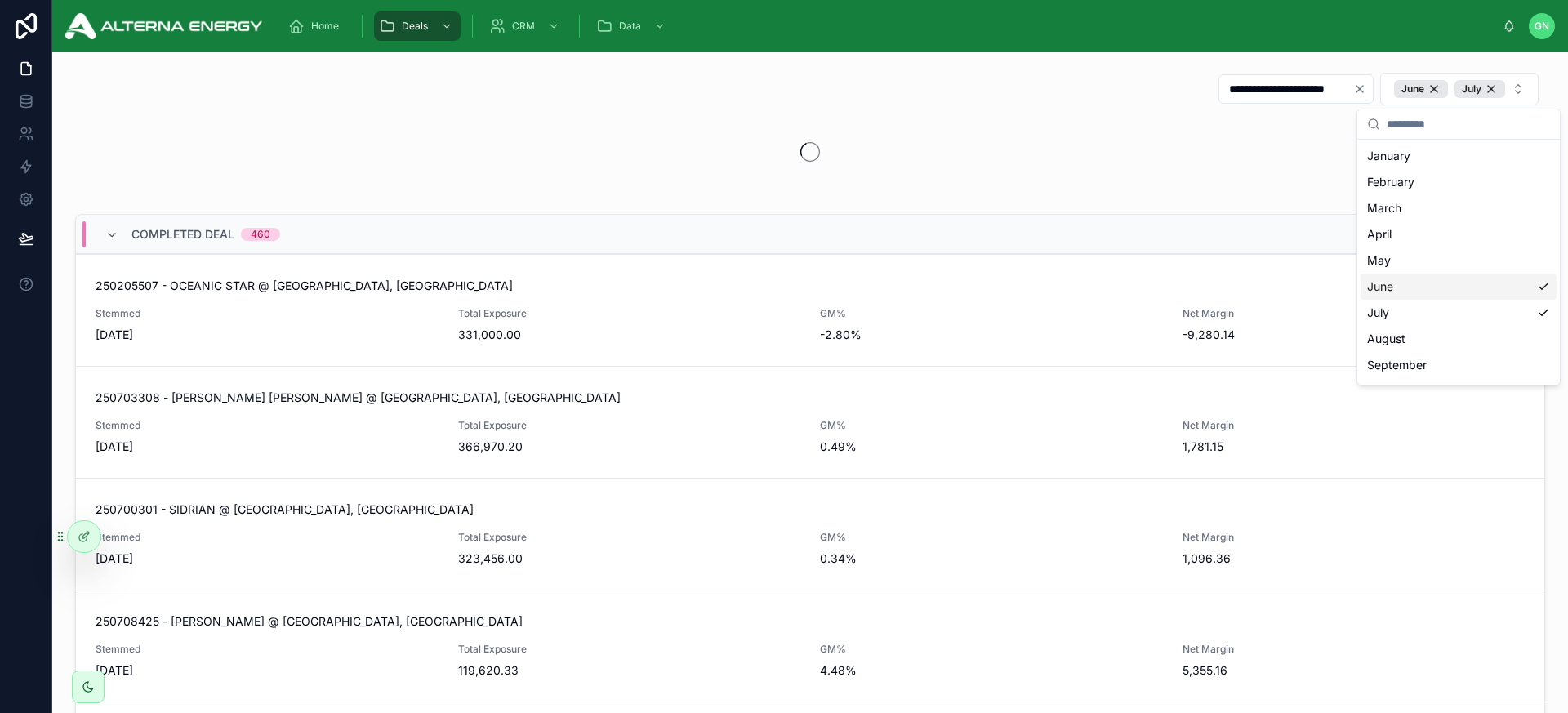
click at [1371, 286] on div "June" at bounding box center [1459, 286] width 196 height 26
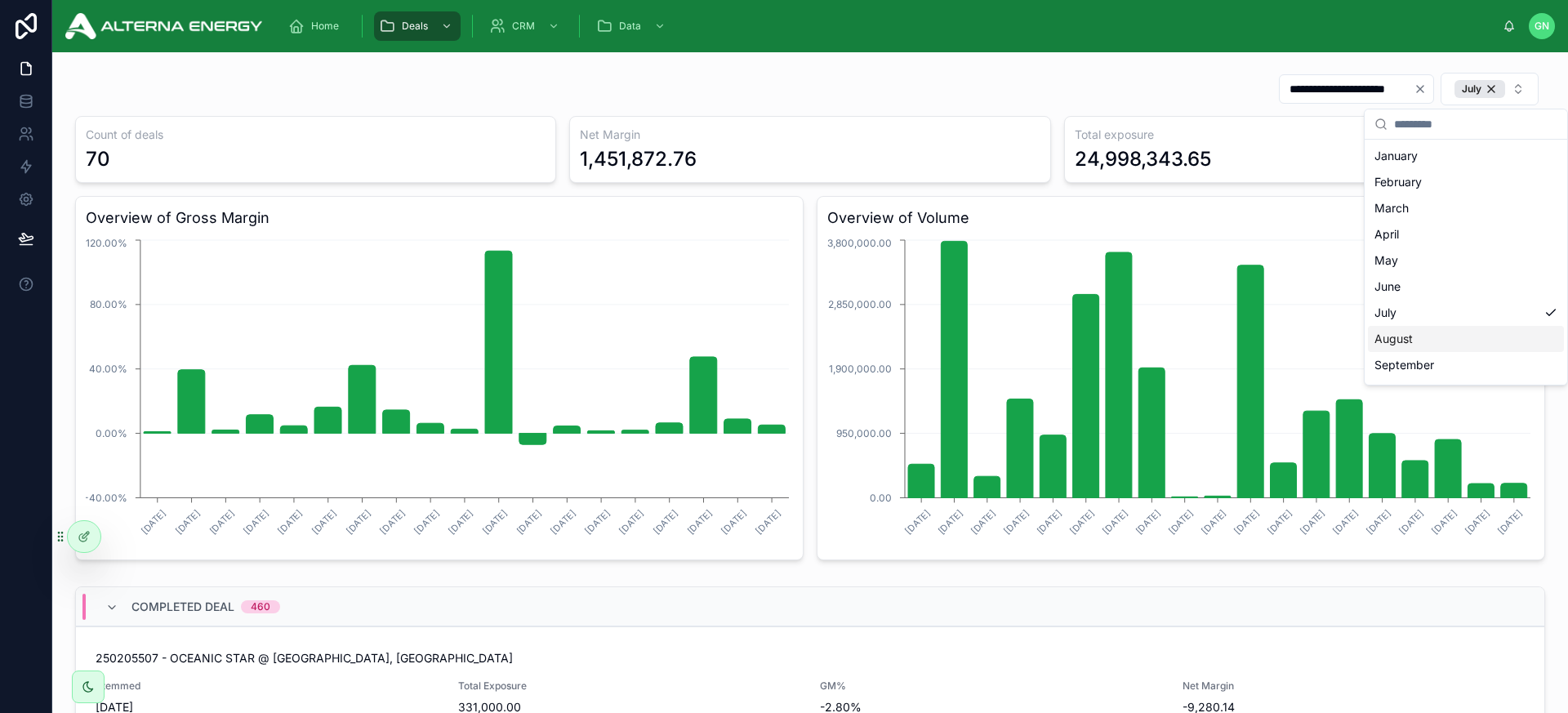
click at [1371, 333] on div "August" at bounding box center [1467, 339] width 196 height 26
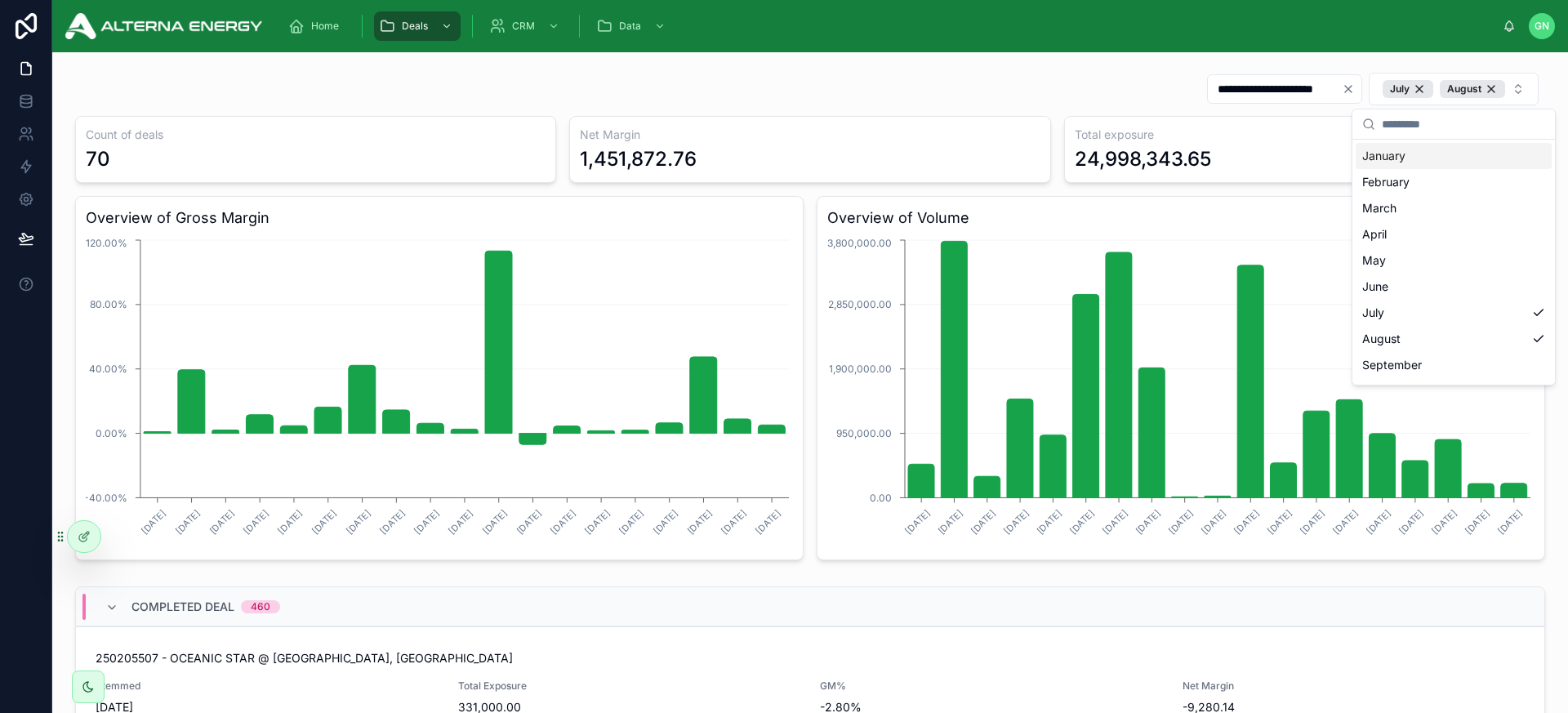
click at [1350, 90] on icon "Clear" at bounding box center [1348, 90] width 7 height 7
click at [1371, 88] on div "August" at bounding box center [1473, 89] width 65 height 18
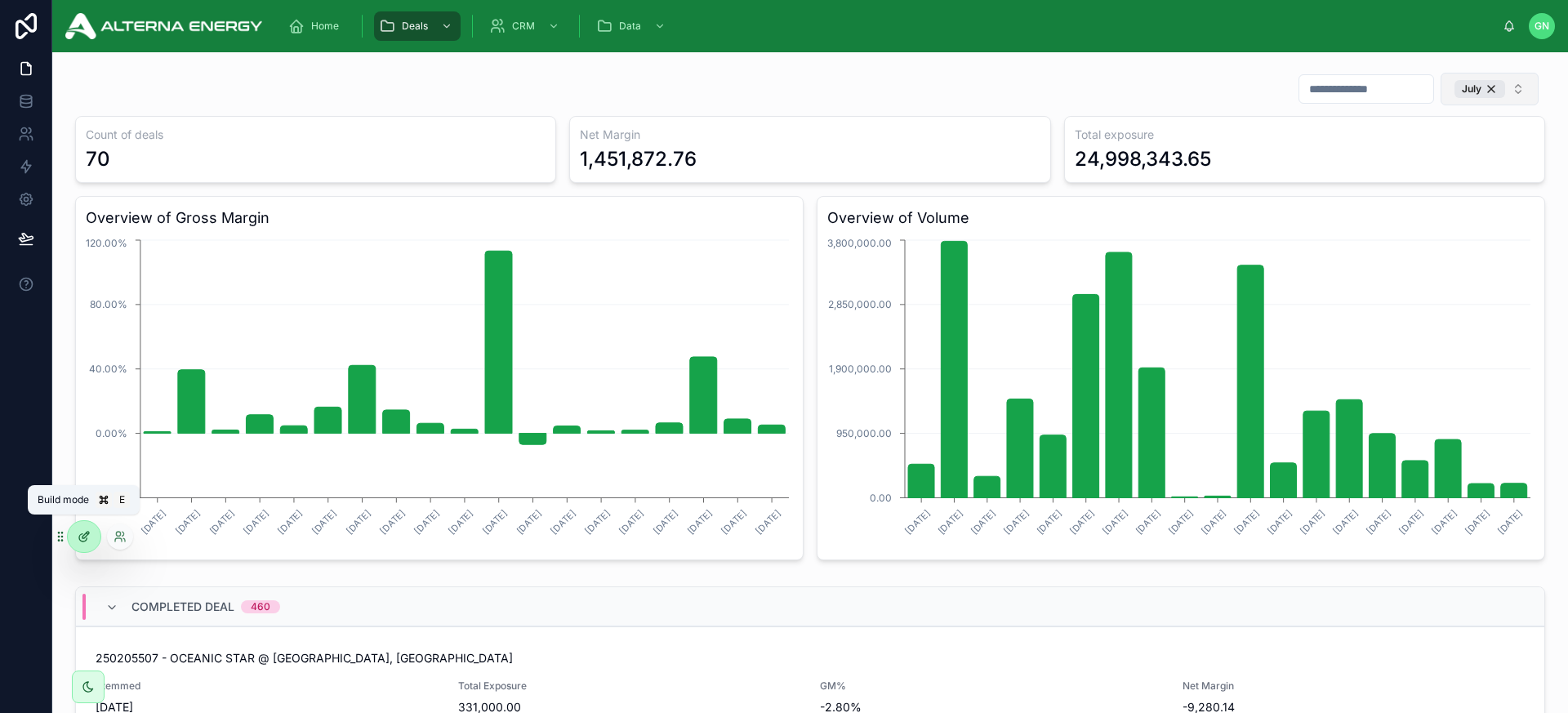
click at [79, 538] on icon at bounding box center [83, 537] width 8 height 8
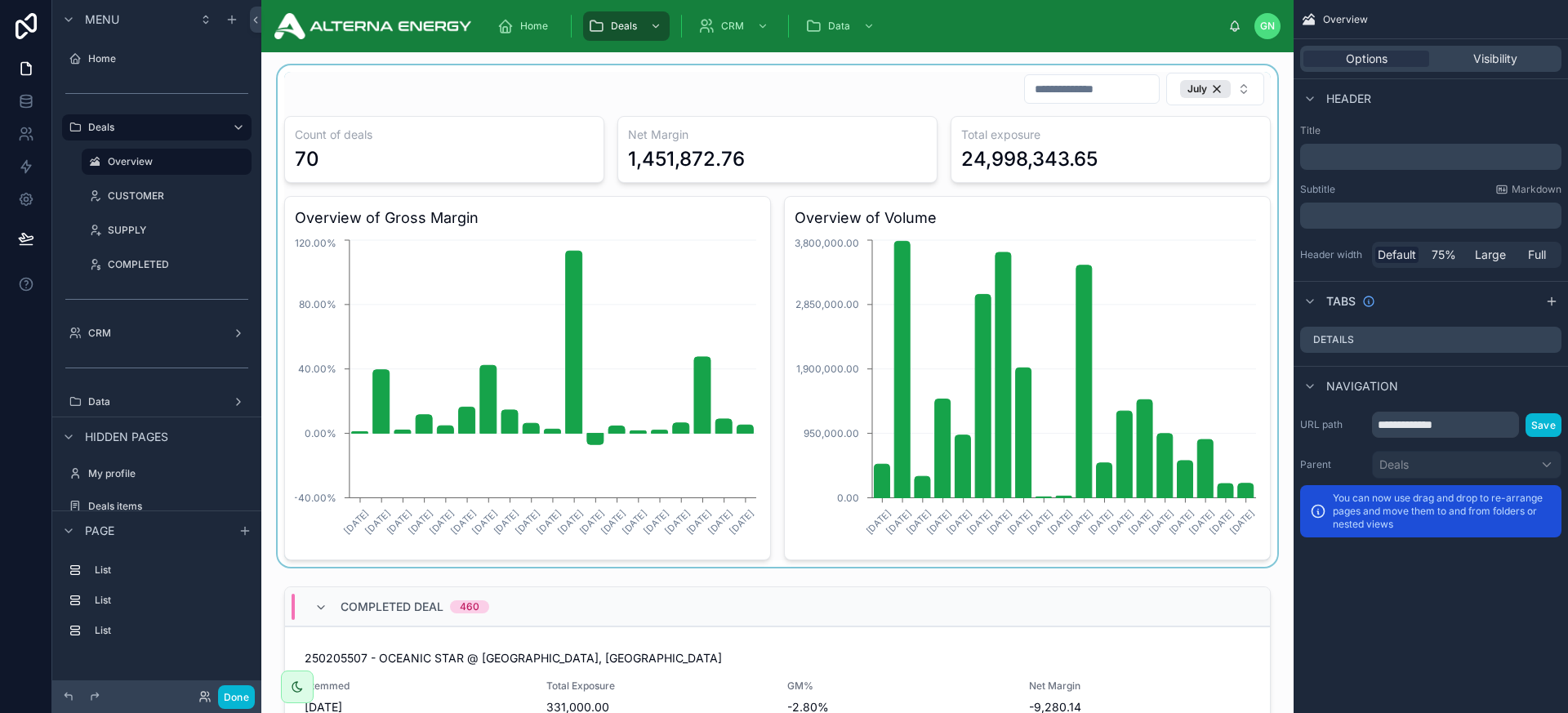
click at [759, 86] on div at bounding box center [777, 316] width 1006 height 502
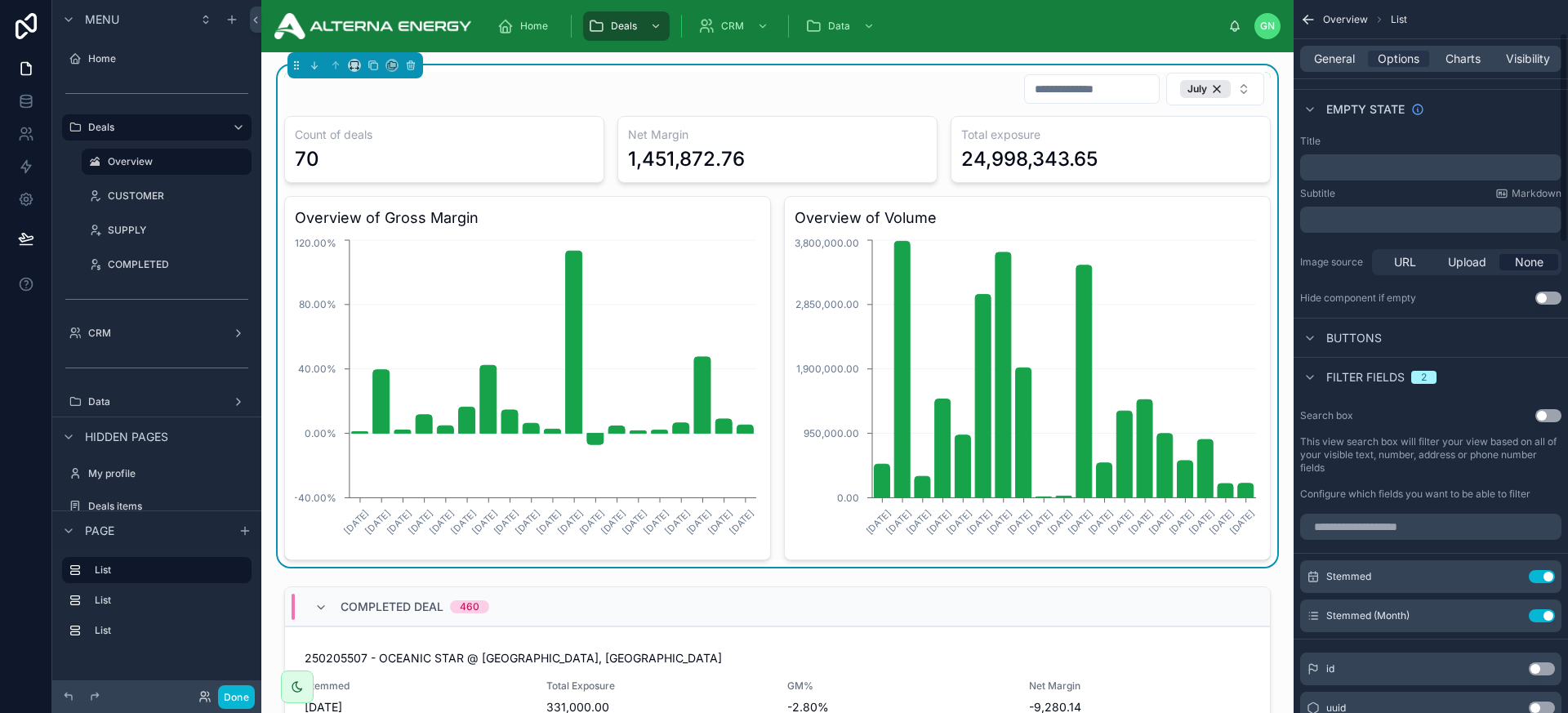
scroll to position [121, 0]
click at [1371, 611] on icon "scrollable content" at bounding box center [1509, 610] width 13 height 13
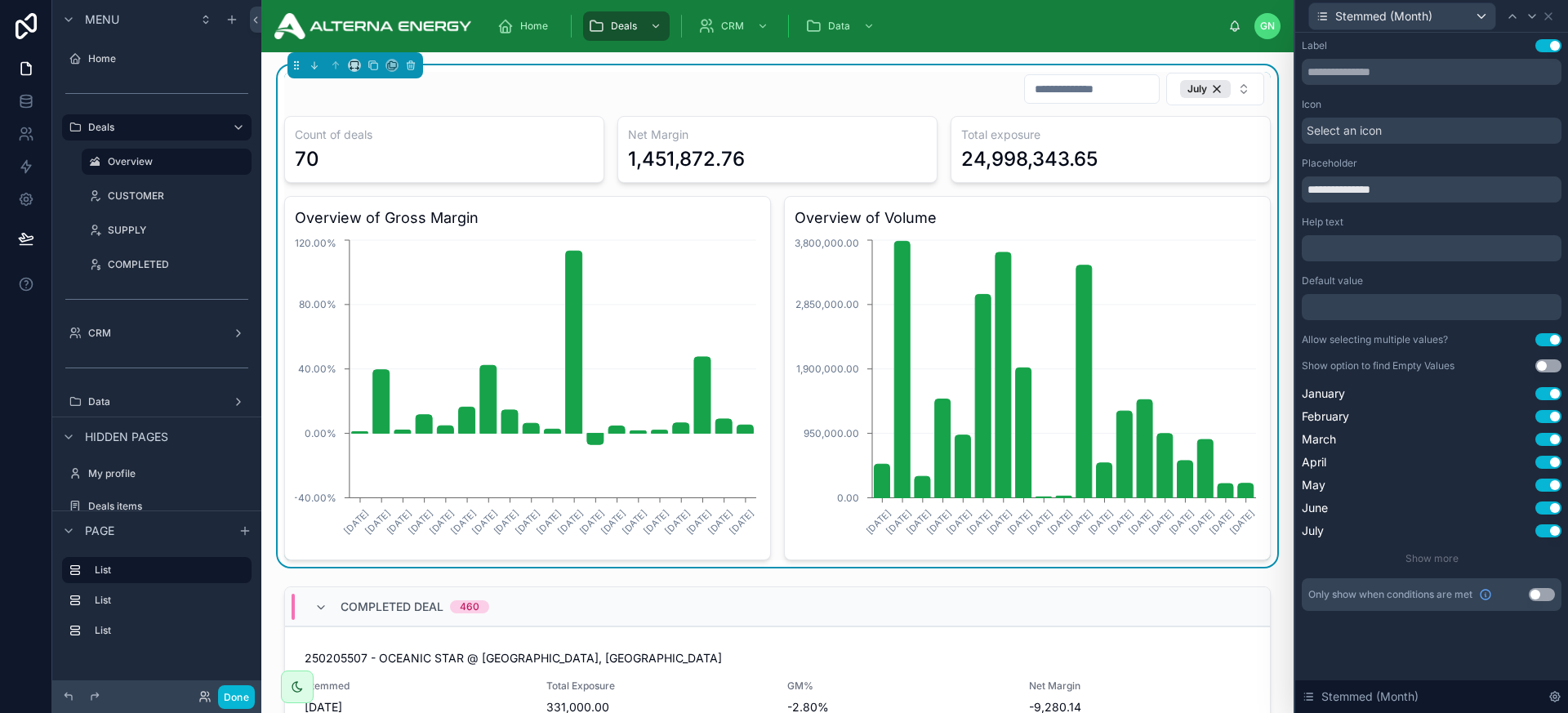
click at [1371, 338] on button "Use setting" at bounding box center [1549, 339] width 26 height 13
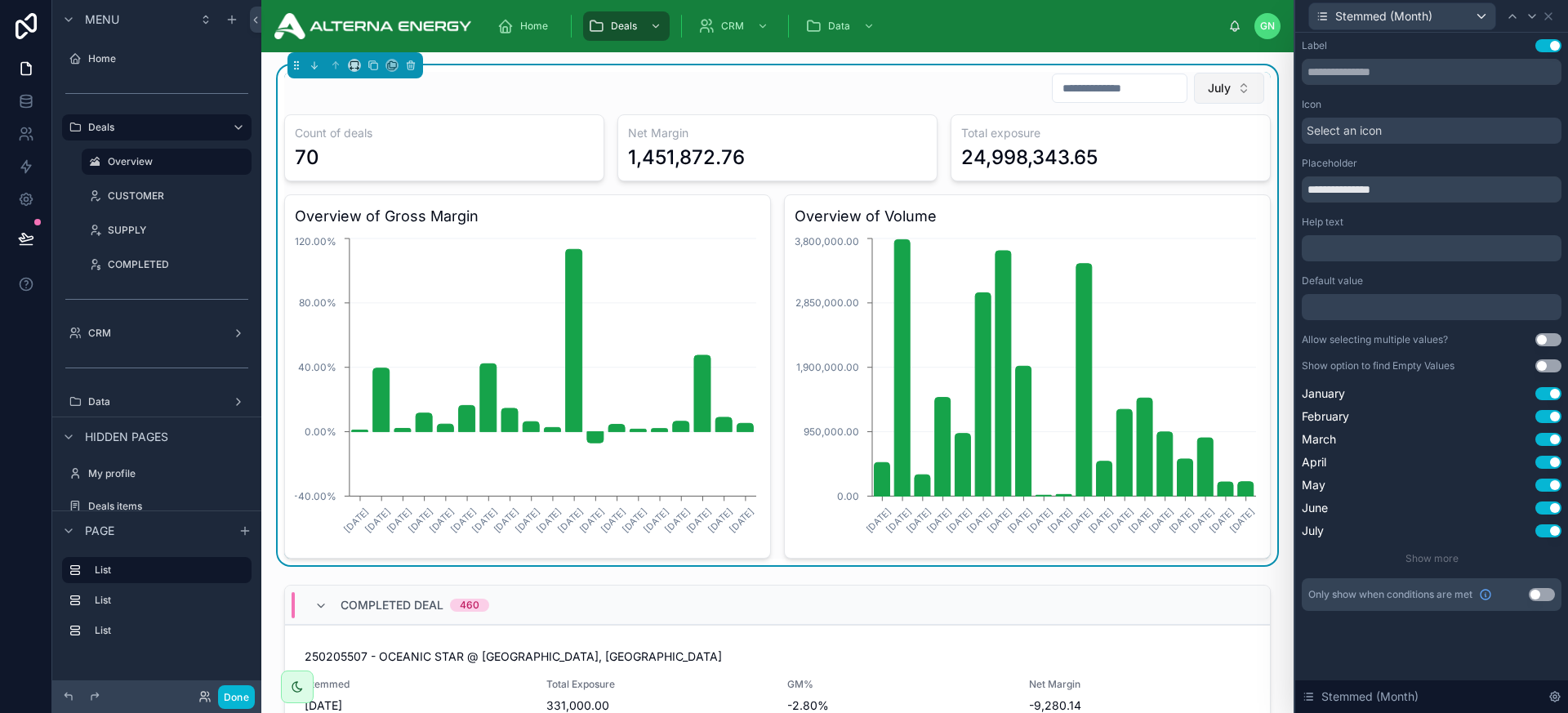
click at [1238, 97] on button "July" at bounding box center [1229, 88] width 70 height 31
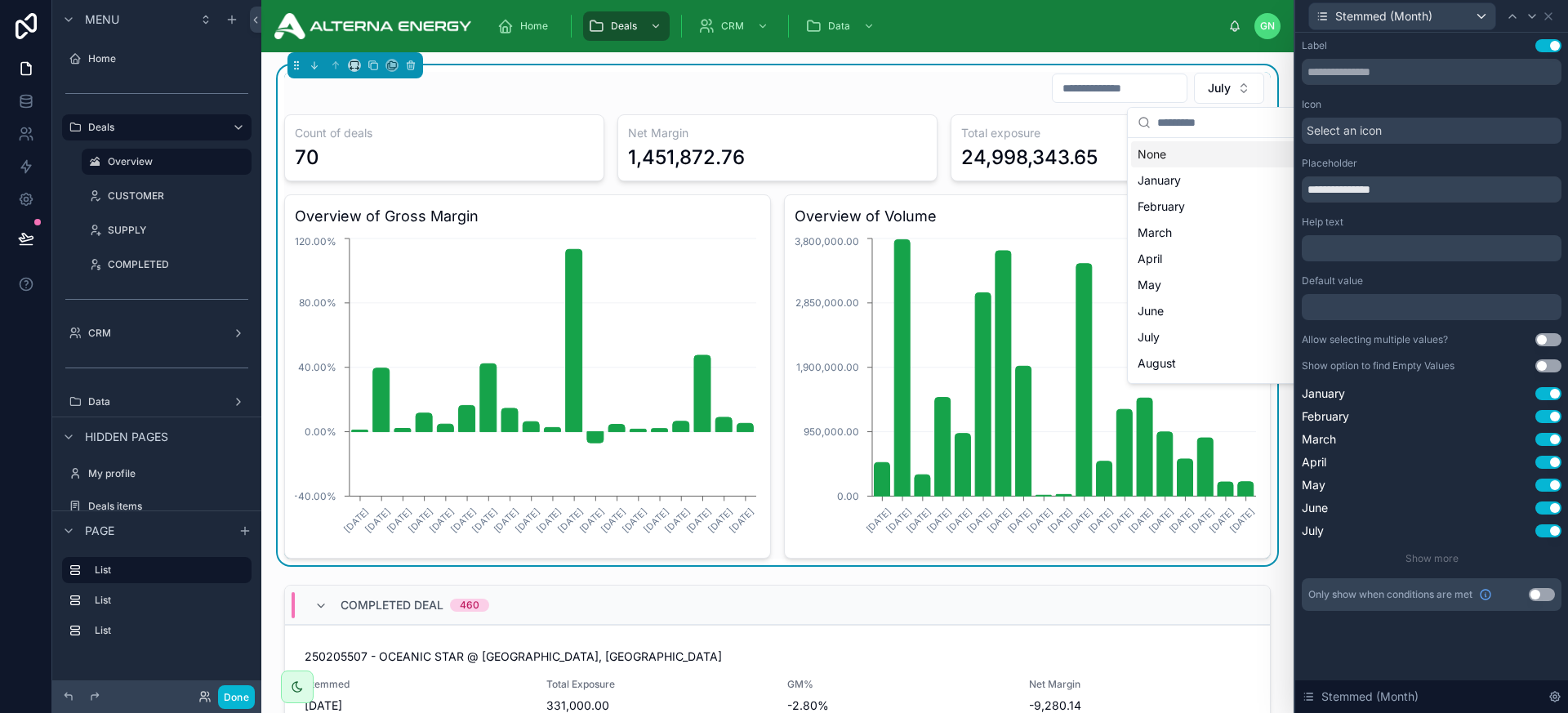
click at [1371, 124] on span "Select an icon" at bounding box center [1344, 130] width 75 height 16
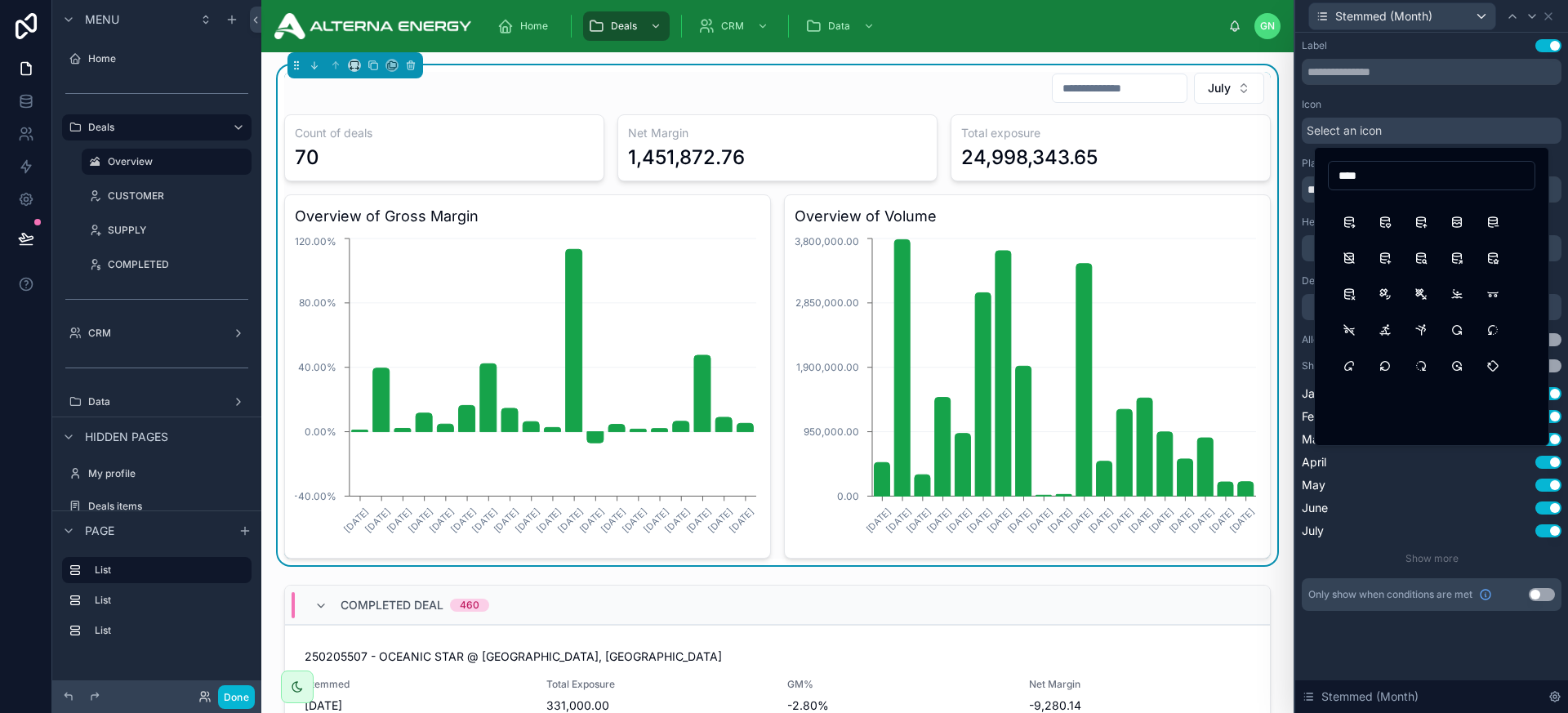
scroll to position [0, 0]
type input "*"
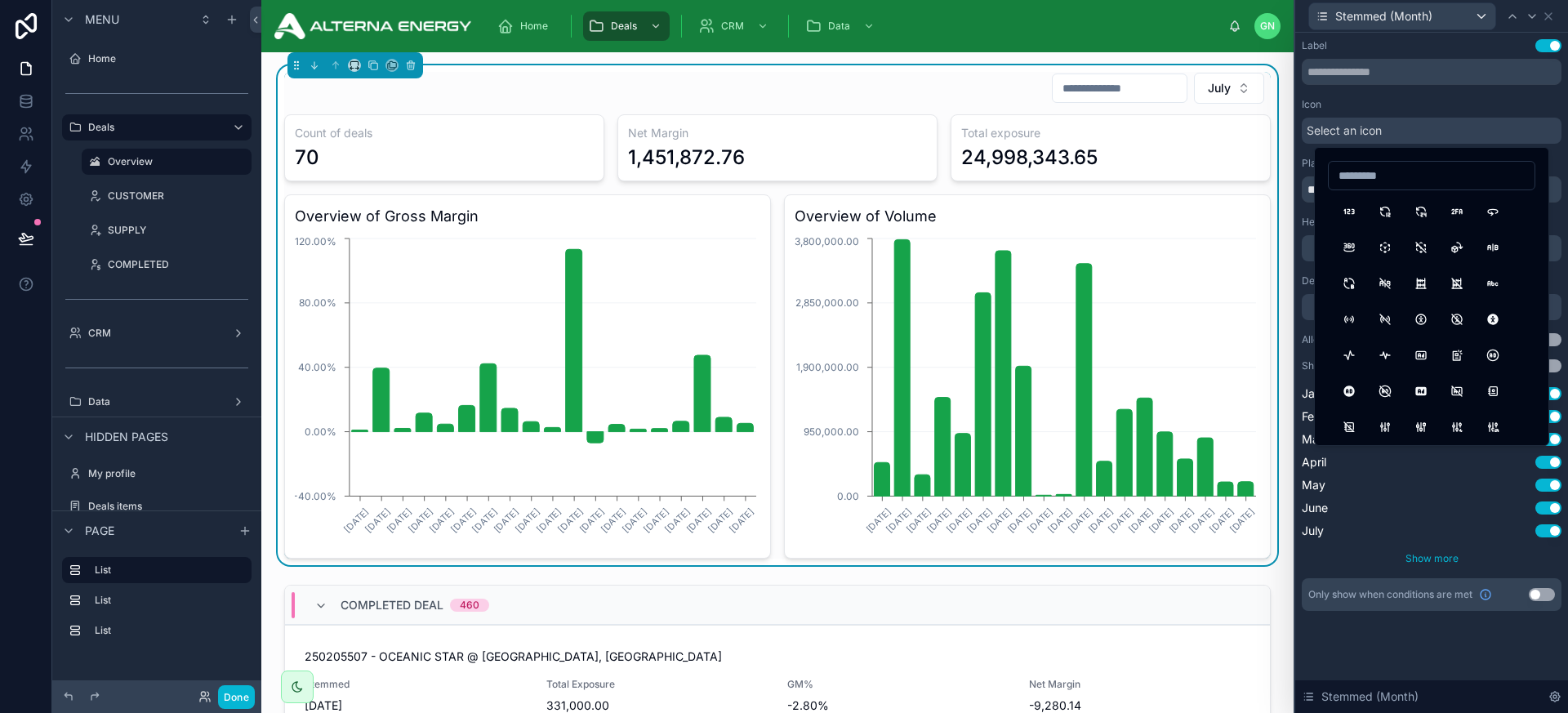
click at [1343, 554] on div "Show more" at bounding box center [1431, 558] width 259 height 13
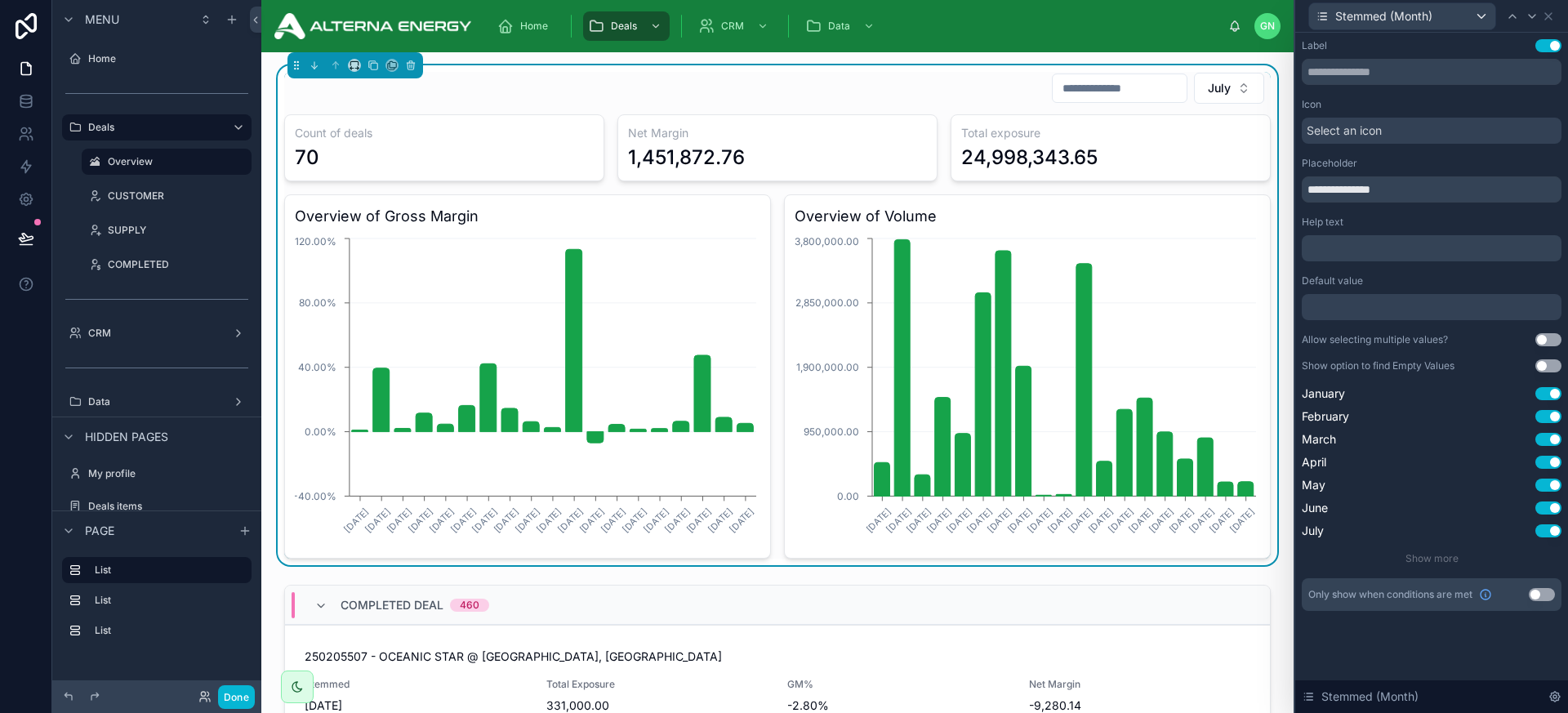
click at [1371, 41] on button "Use setting" at bounding box center [1549, 45] width 26 height 13
click at [1230, 95] on span "July" at bounding box center [1219, 88] width 23 height 16
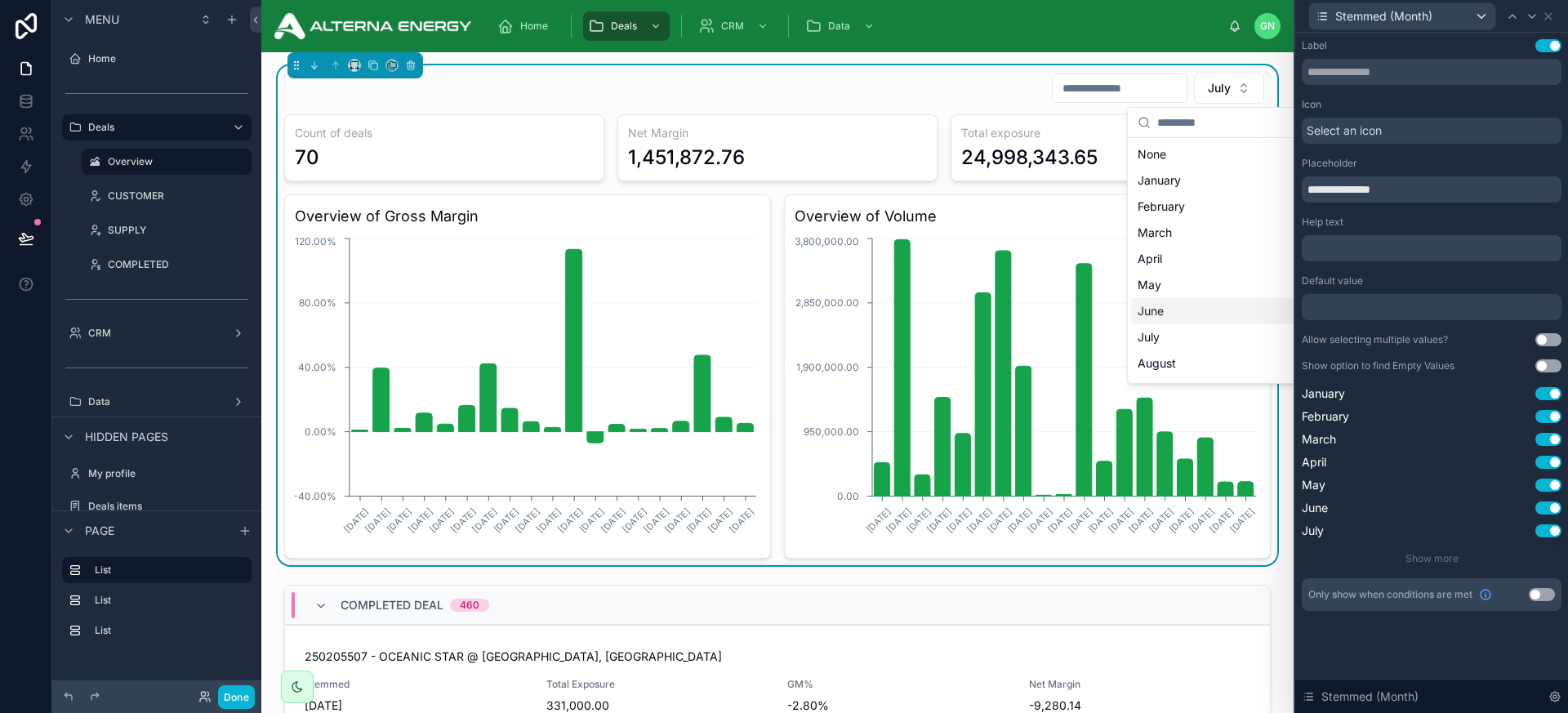
click at [1162, 306] on div "June" at bounding box center [1229, 311] width 196 height 26
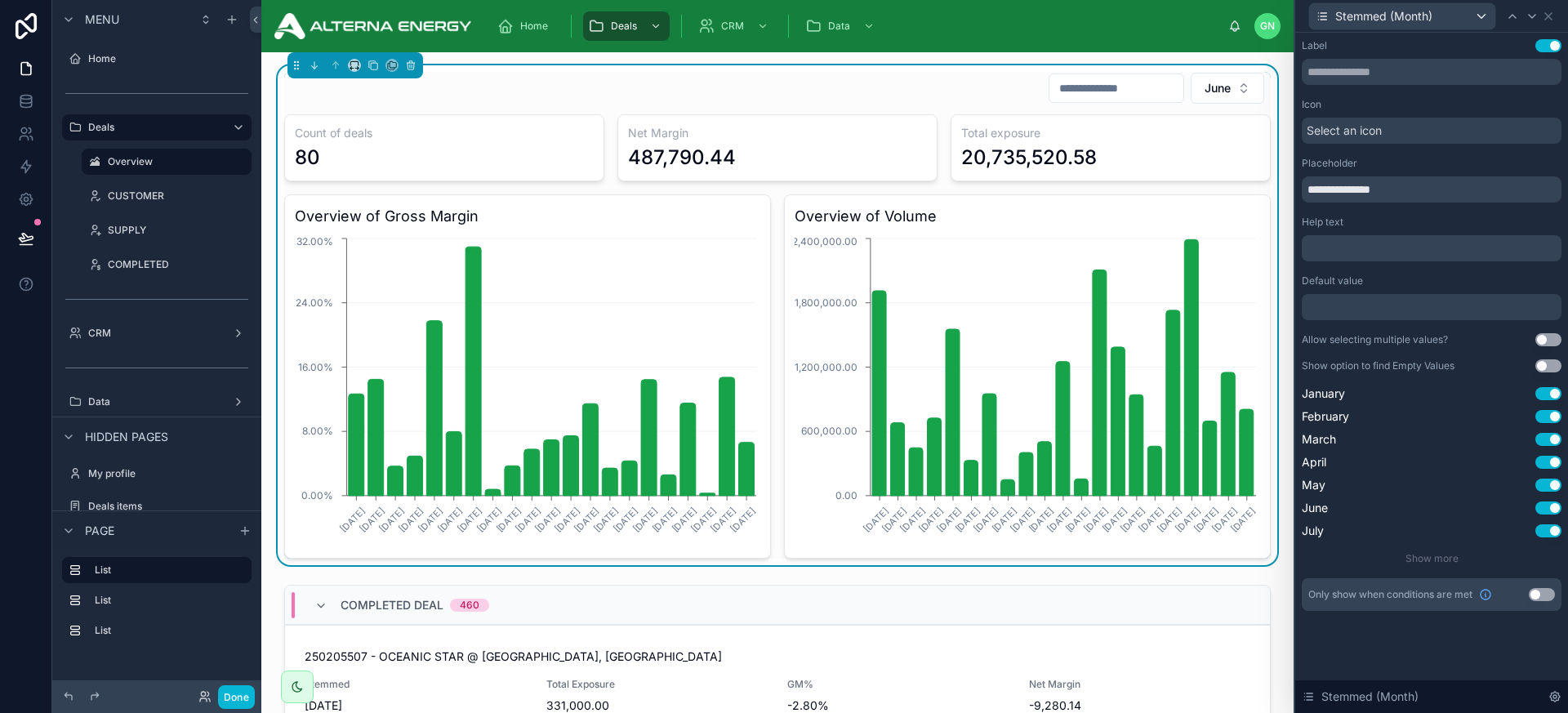
click at [1097, 83] on input "text" at bounding box center [1116, 88] width 134 height 23
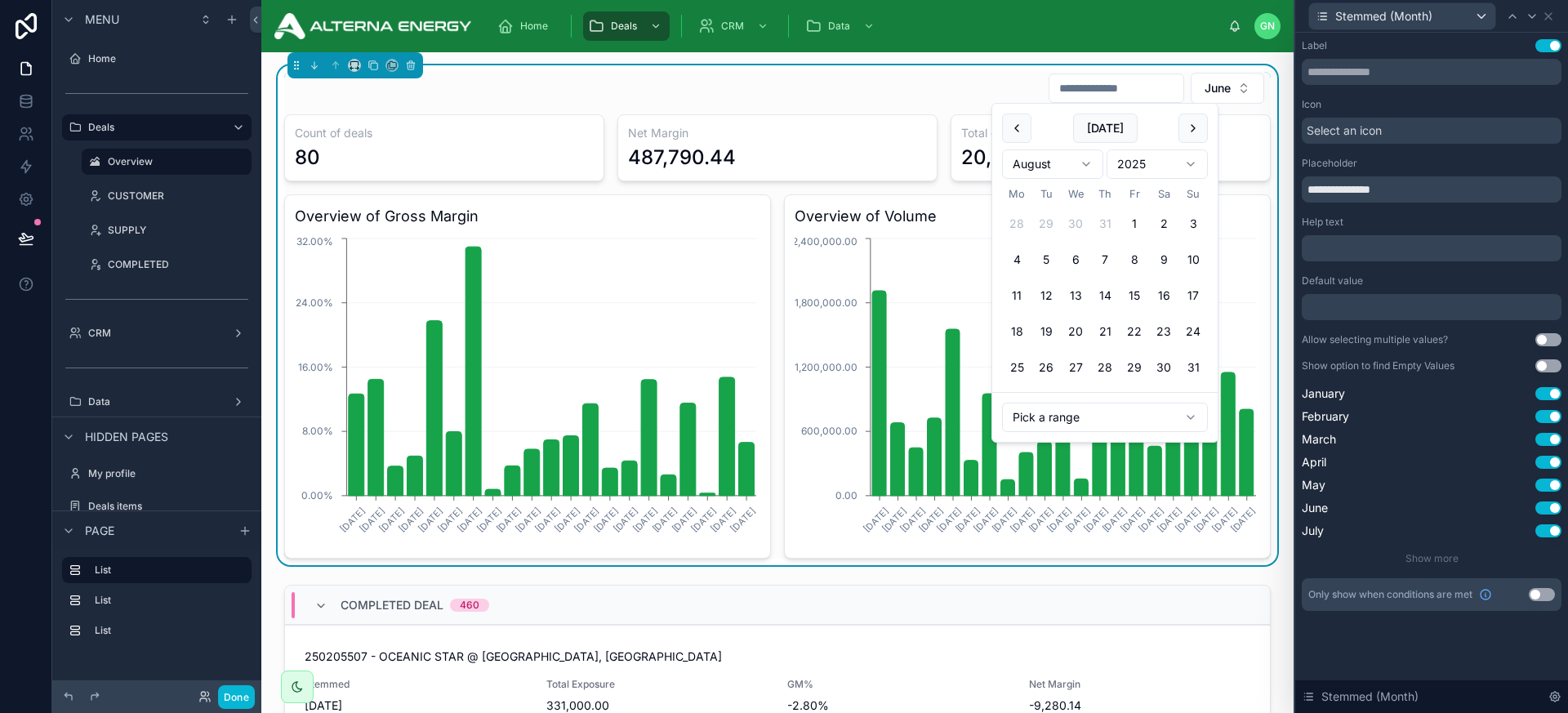
click at [988, 93] on div "June" at bounding box center [777, 88] width 987 height 33
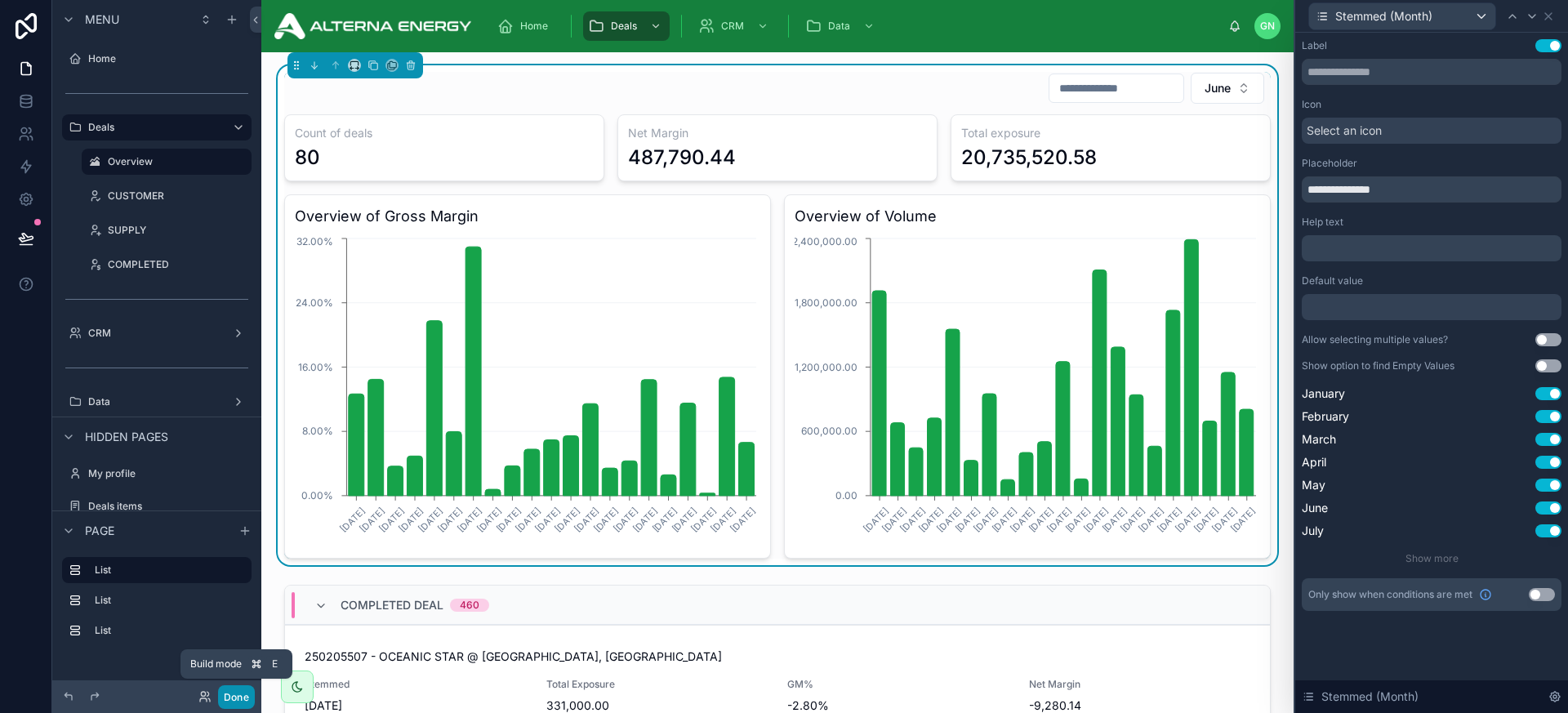
click at [234, 688] on button "Done" at bounding box center [237, 697] width 37 height 24
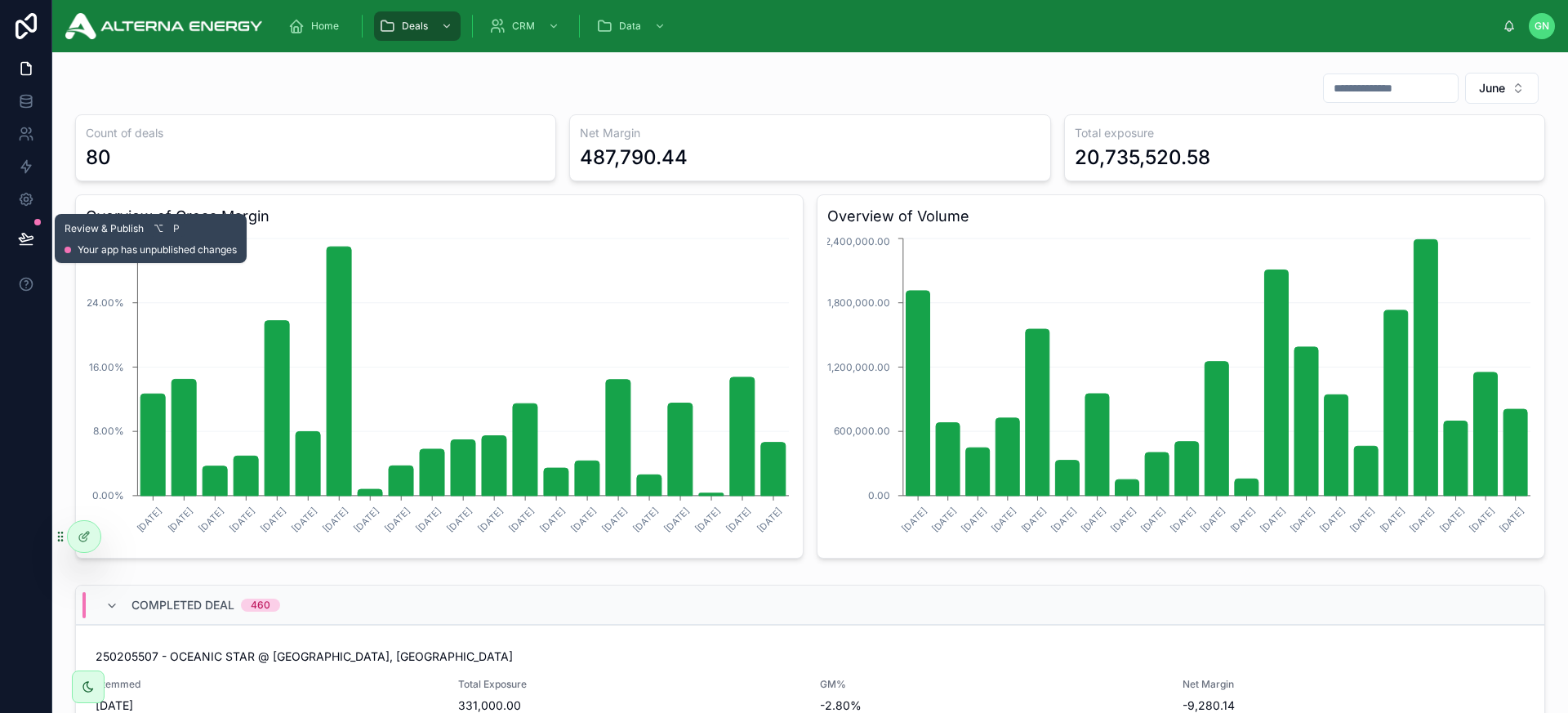
click at [36, 236] on button at bounding box center [26, 238] width 36 height 46
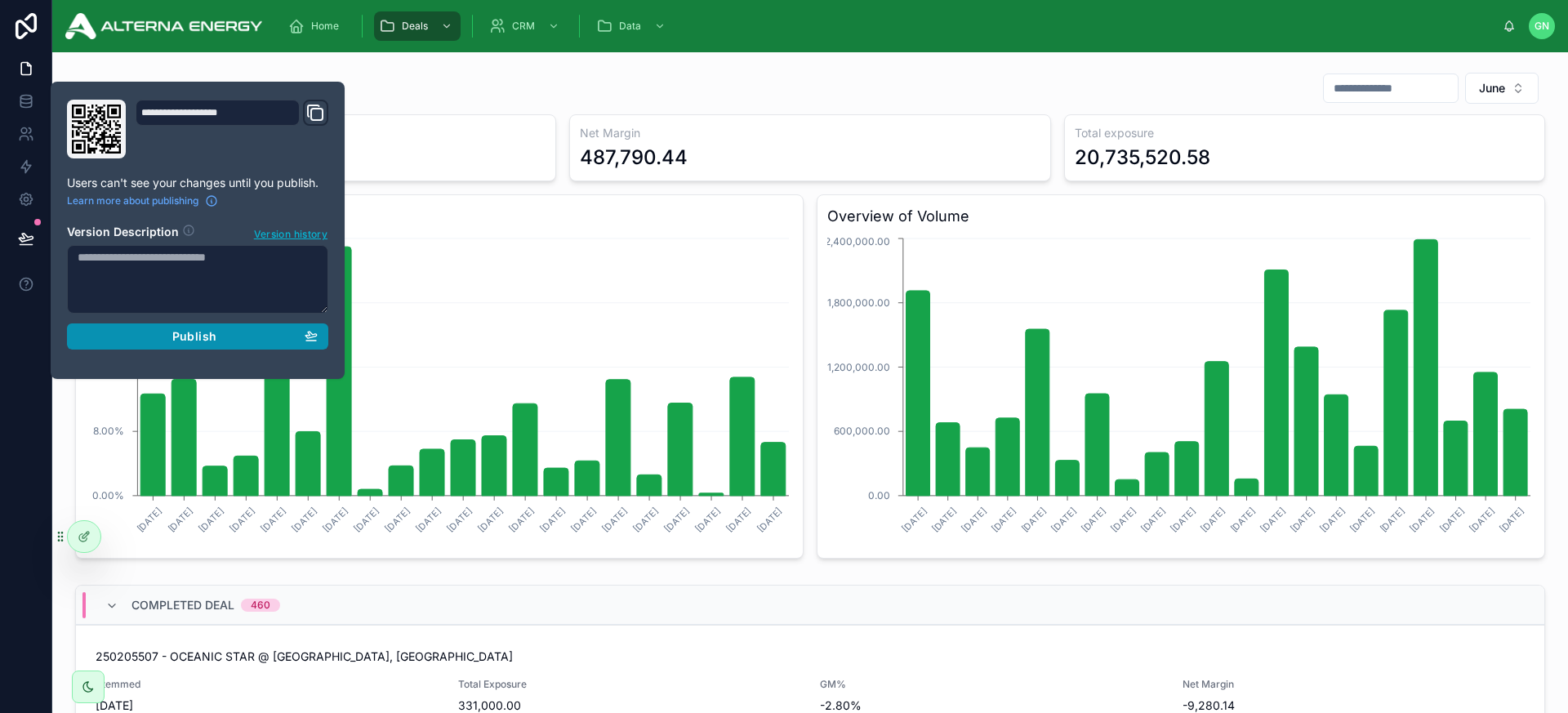
click at [162, 335] on div "Publish" at bounding box center [198, 336] width 240 height 14
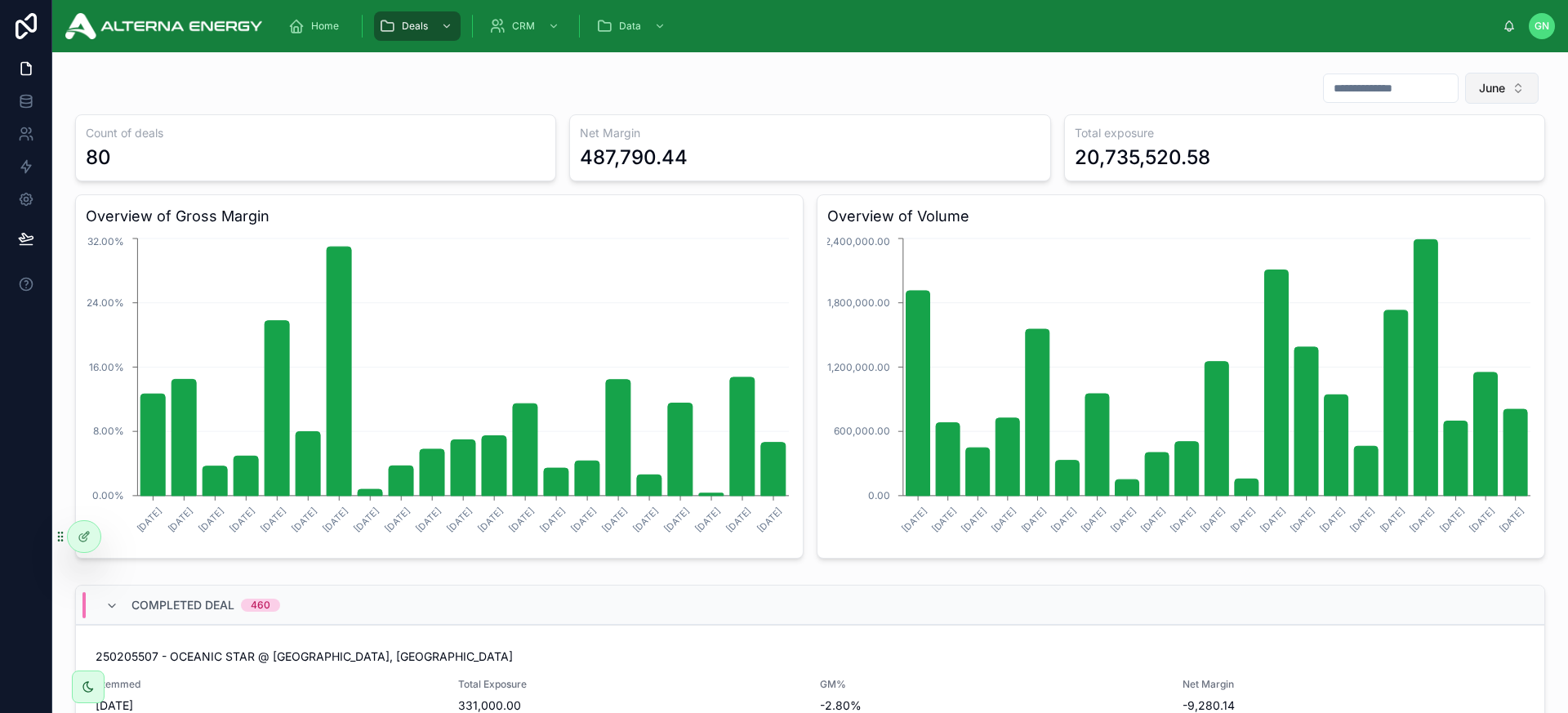
click at [1371, 95] on span "June" at bounding box center [1492, 88] width 26 height 16
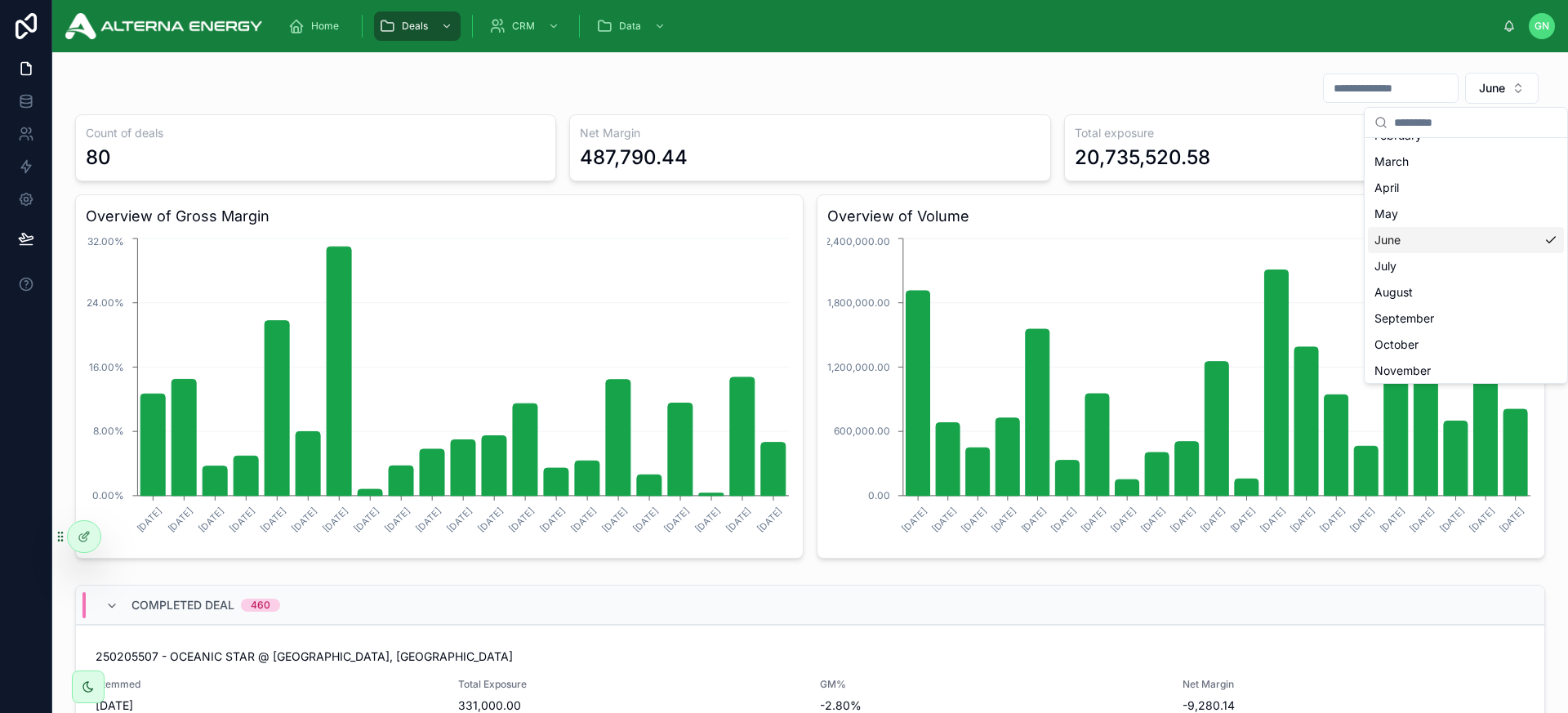
scroll to position [76, 0]
click at [1371, 310] on div "September" at bounding box center [1467, 313] width 196 height 26
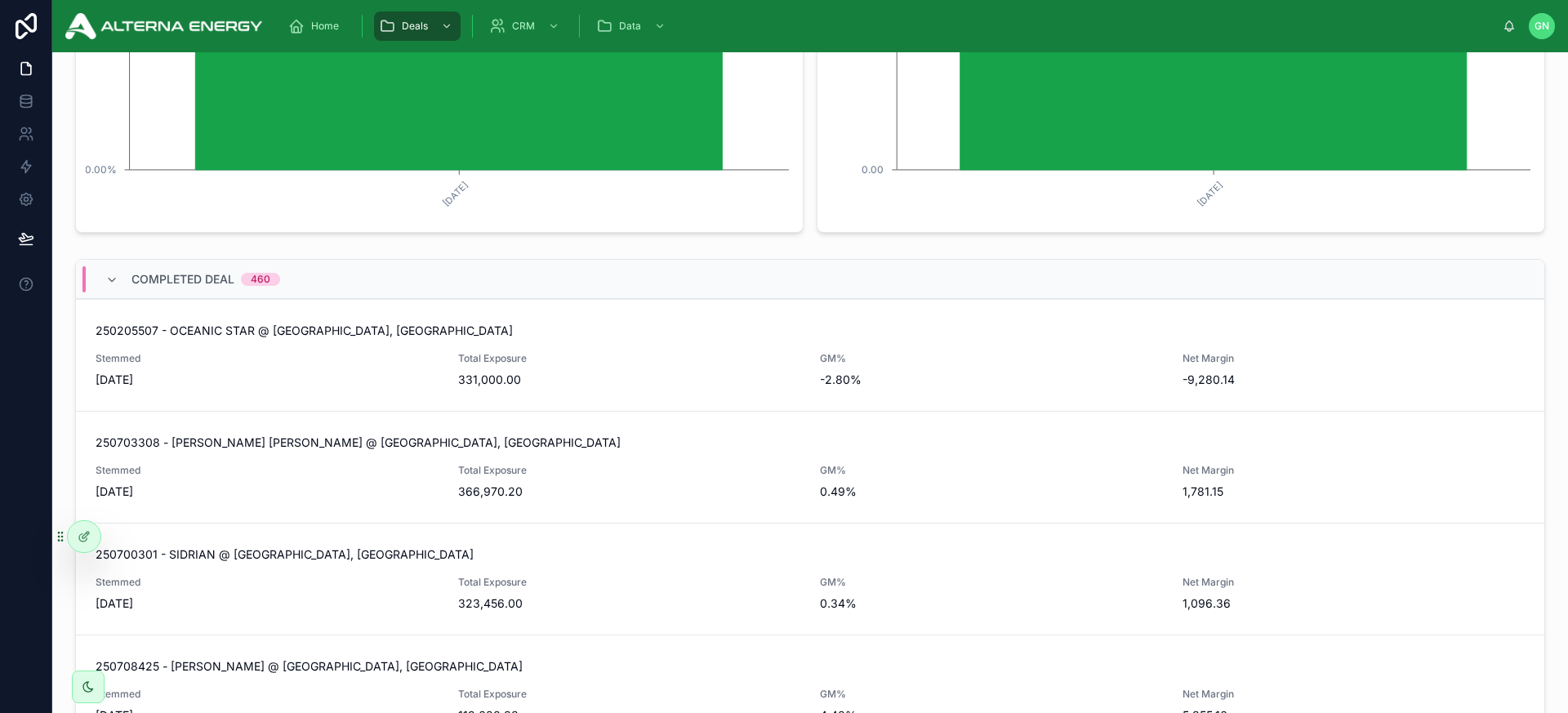
scroll to position [338, 0]
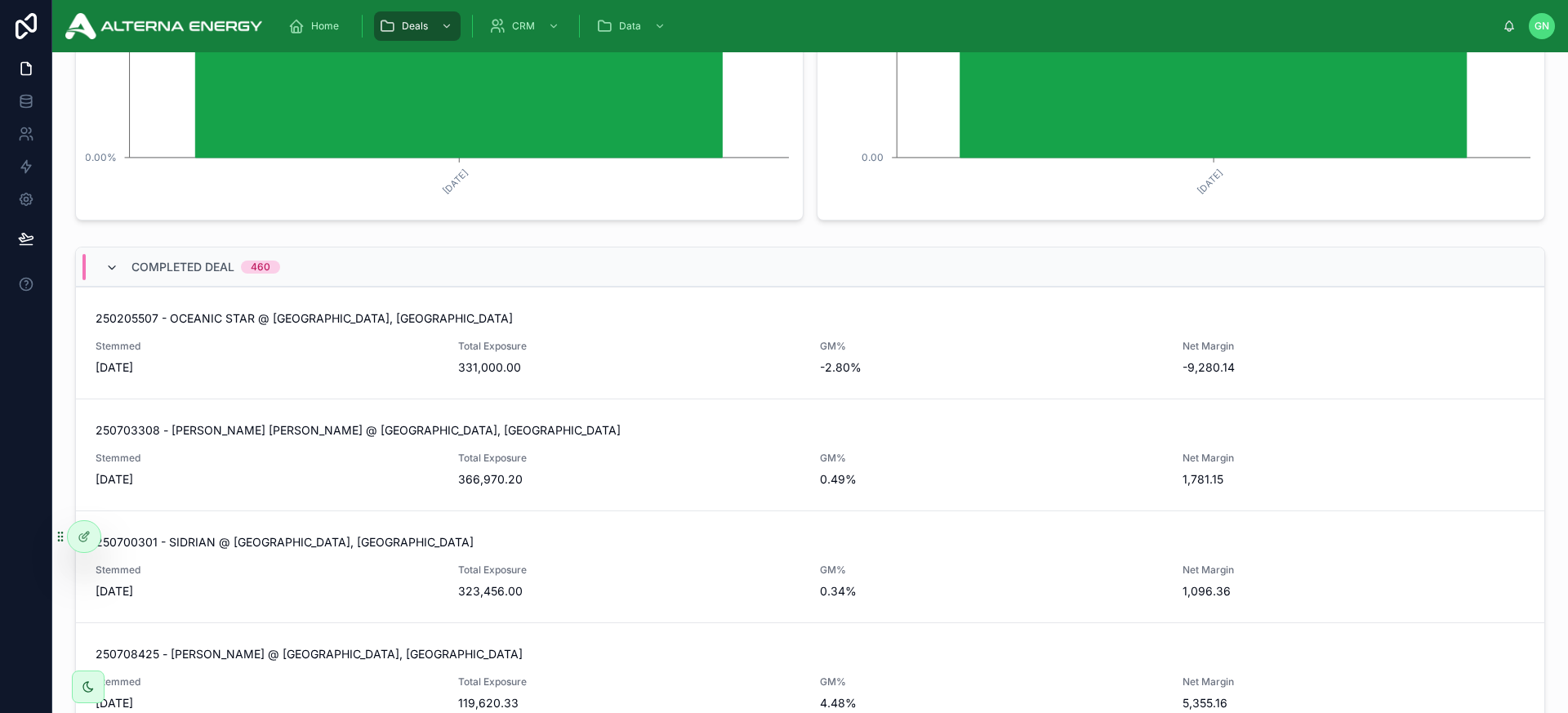
click at [110, 269] on icon at bounding box center [112, 267] width 13 height 13
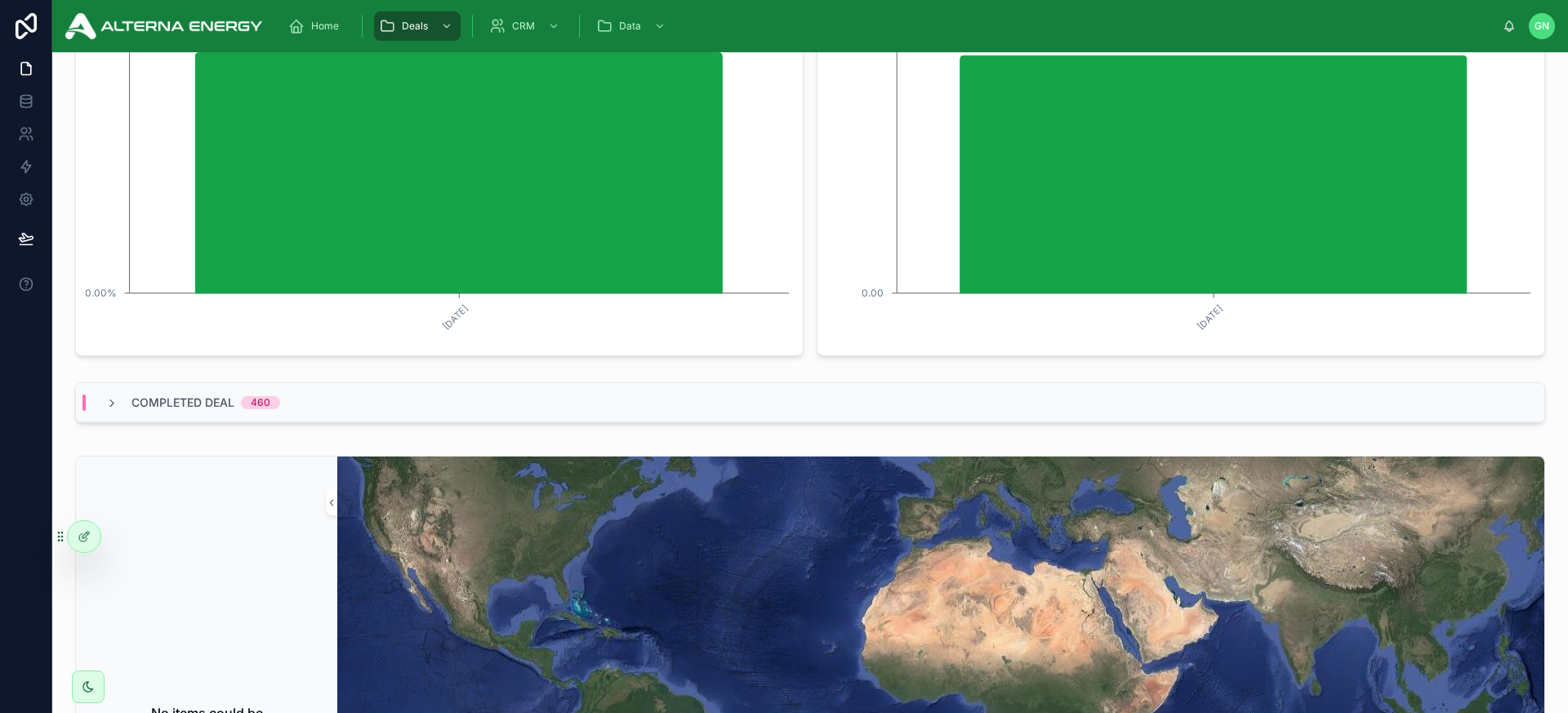
scroll to position [201, 0]
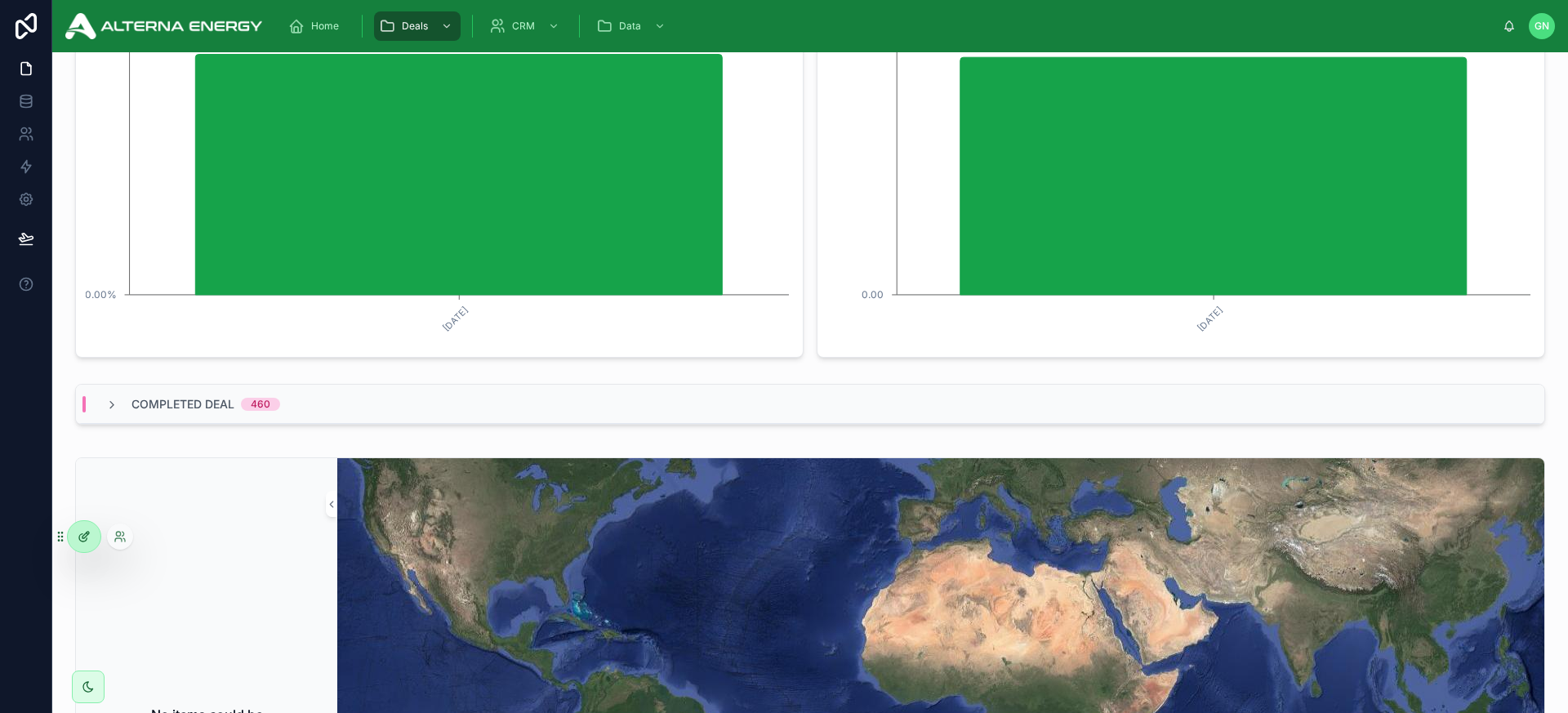
click at [82, 541] on icon at bounding box center [84, 536] width 13 height 13
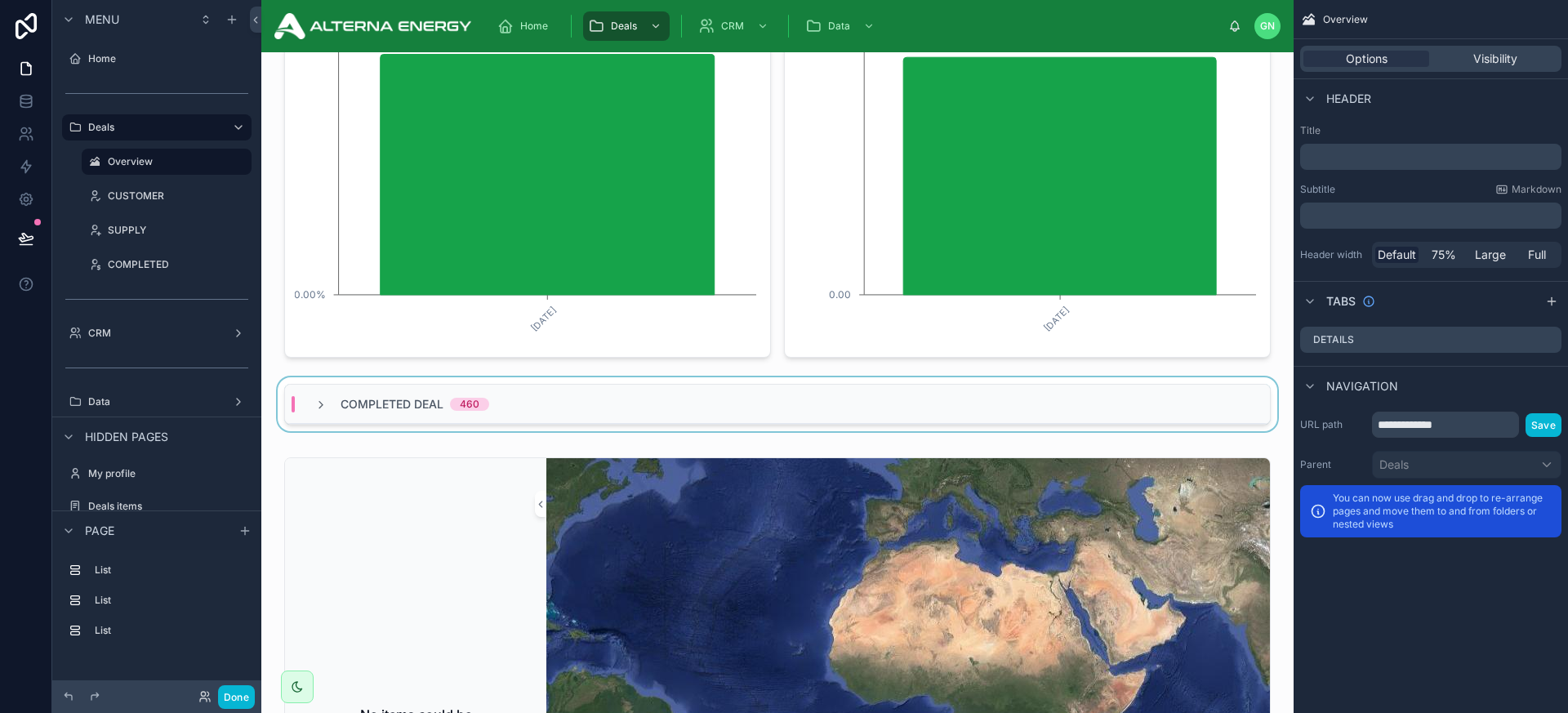
click at [574, 387] on div "Completed deal 460" at bounding box center [777, 404] width 985 height 39
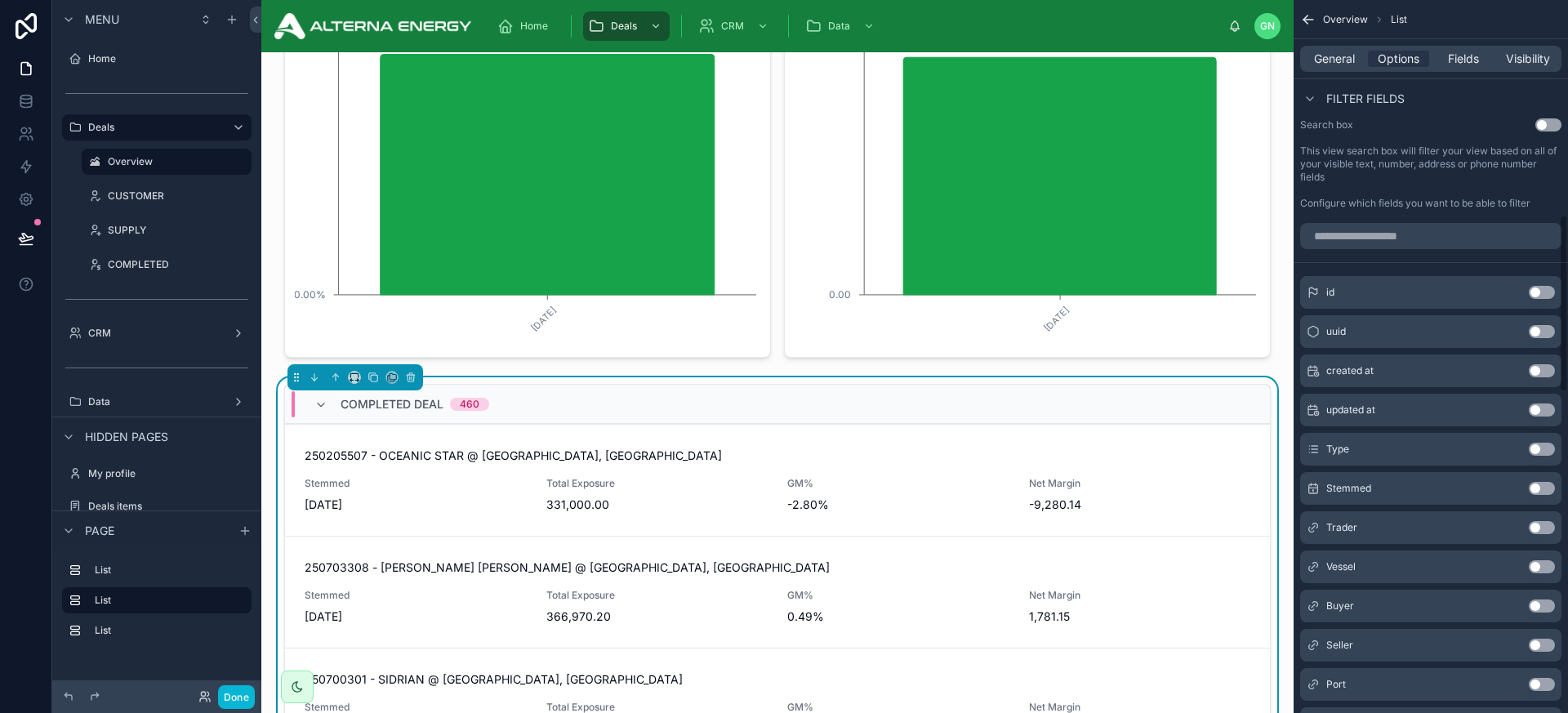
scroll to position [867, 0]
click at [1371, 563] on button "Use setting" at bounding box center [1542, 565] width 26 height 13
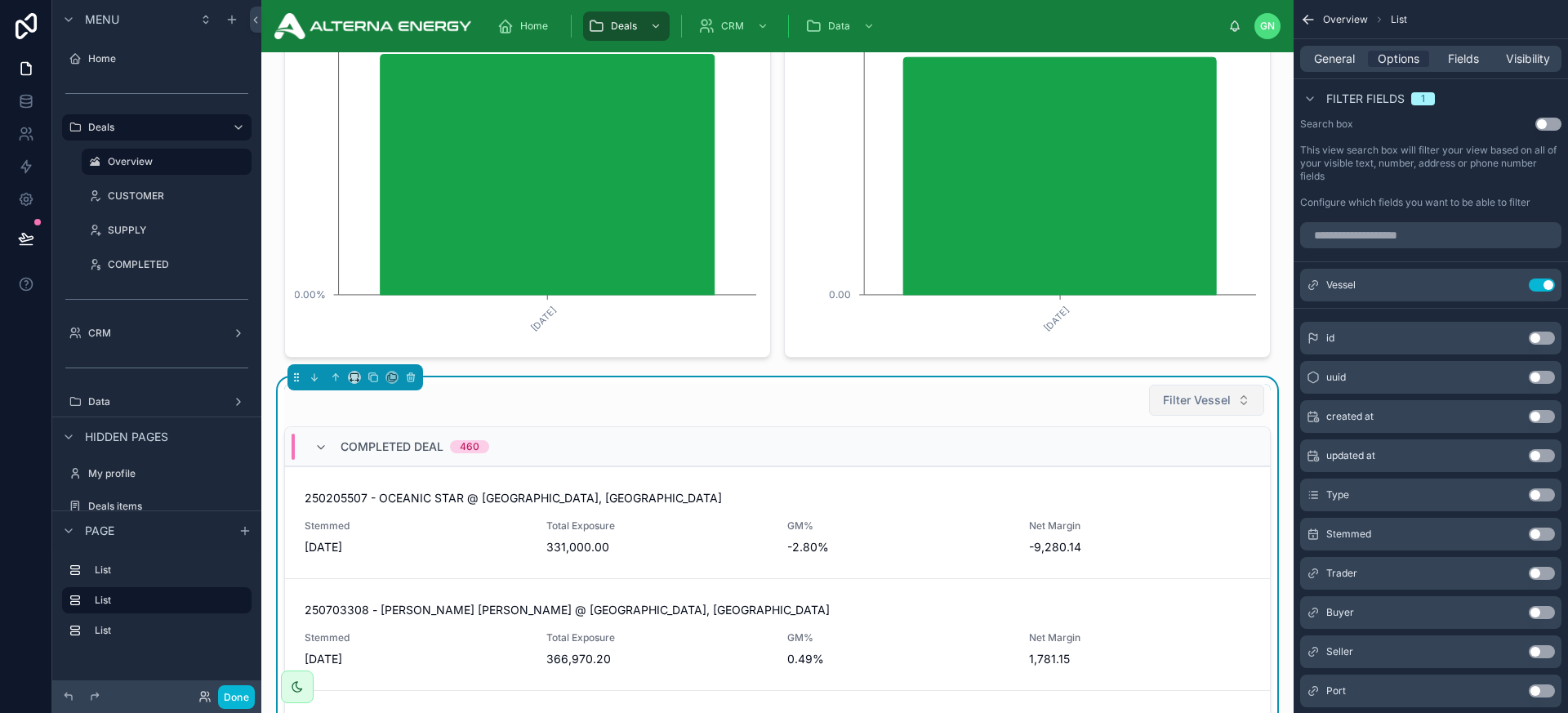
click at [1209, 401] on span "Filter Vessel" at bounding box center [1197, 400] width 68 height 16
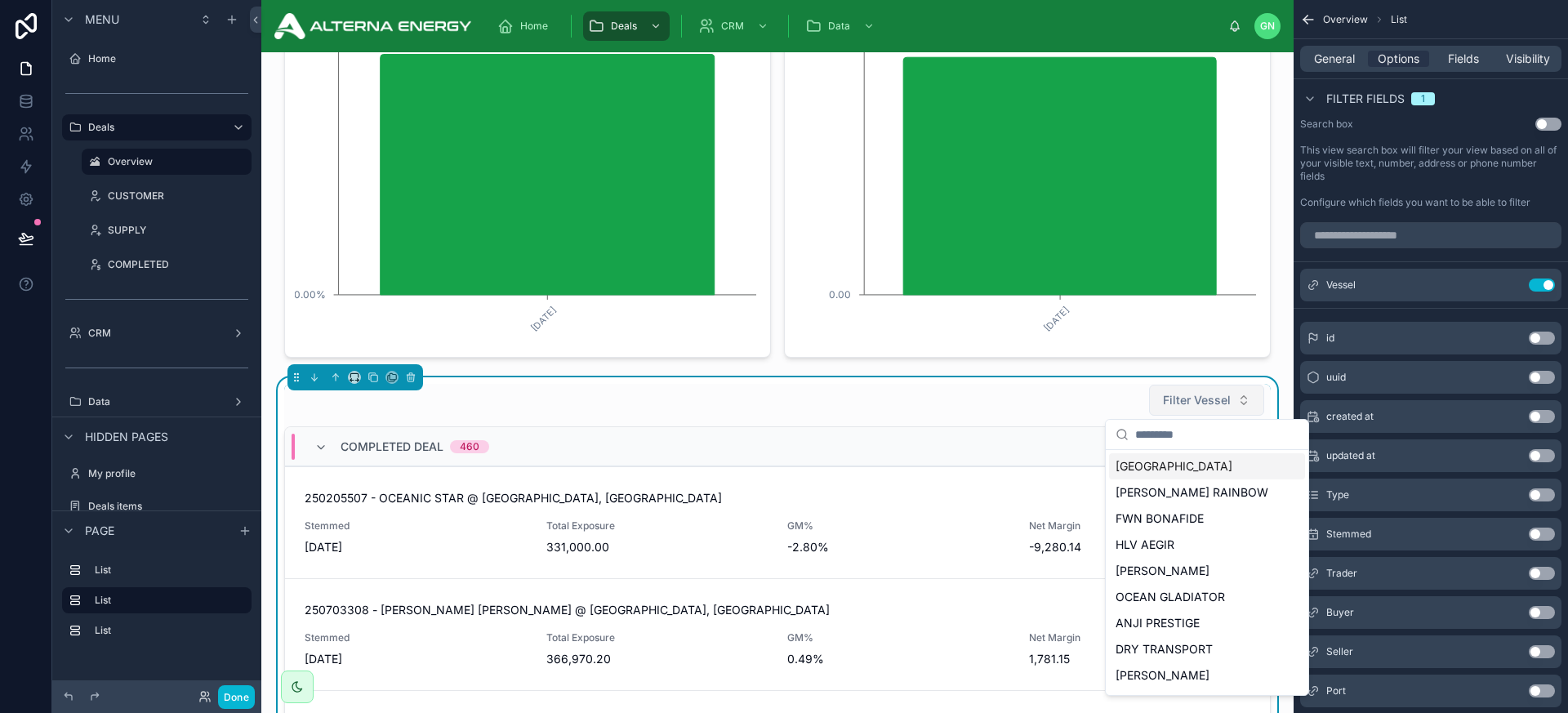
click at [1209, 401] on span "Filter Vessel" at bounding box center [1197, 400] width 68 height 16
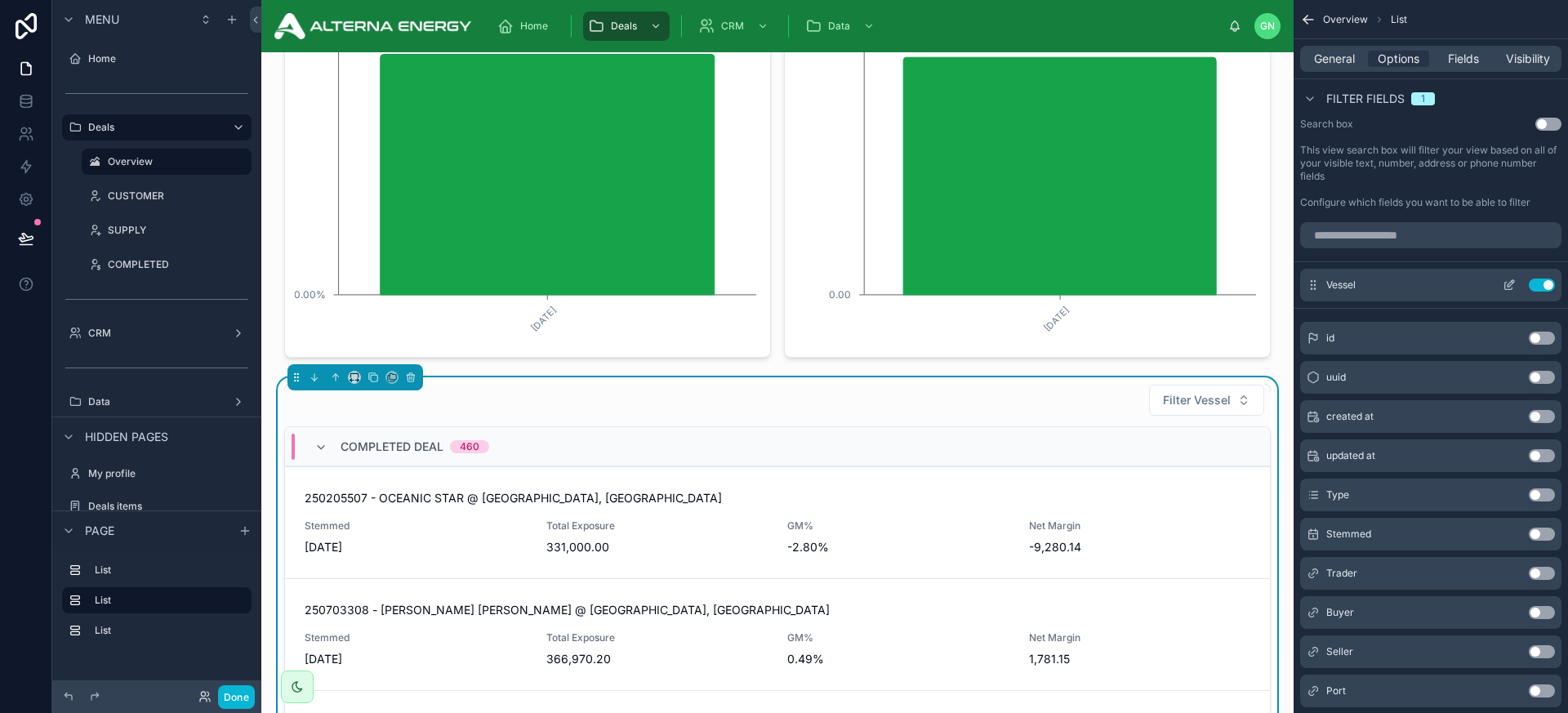
click at [1371, 280] on icon "scrollable content" at bounding box center [1509, 285] width 13 height 13
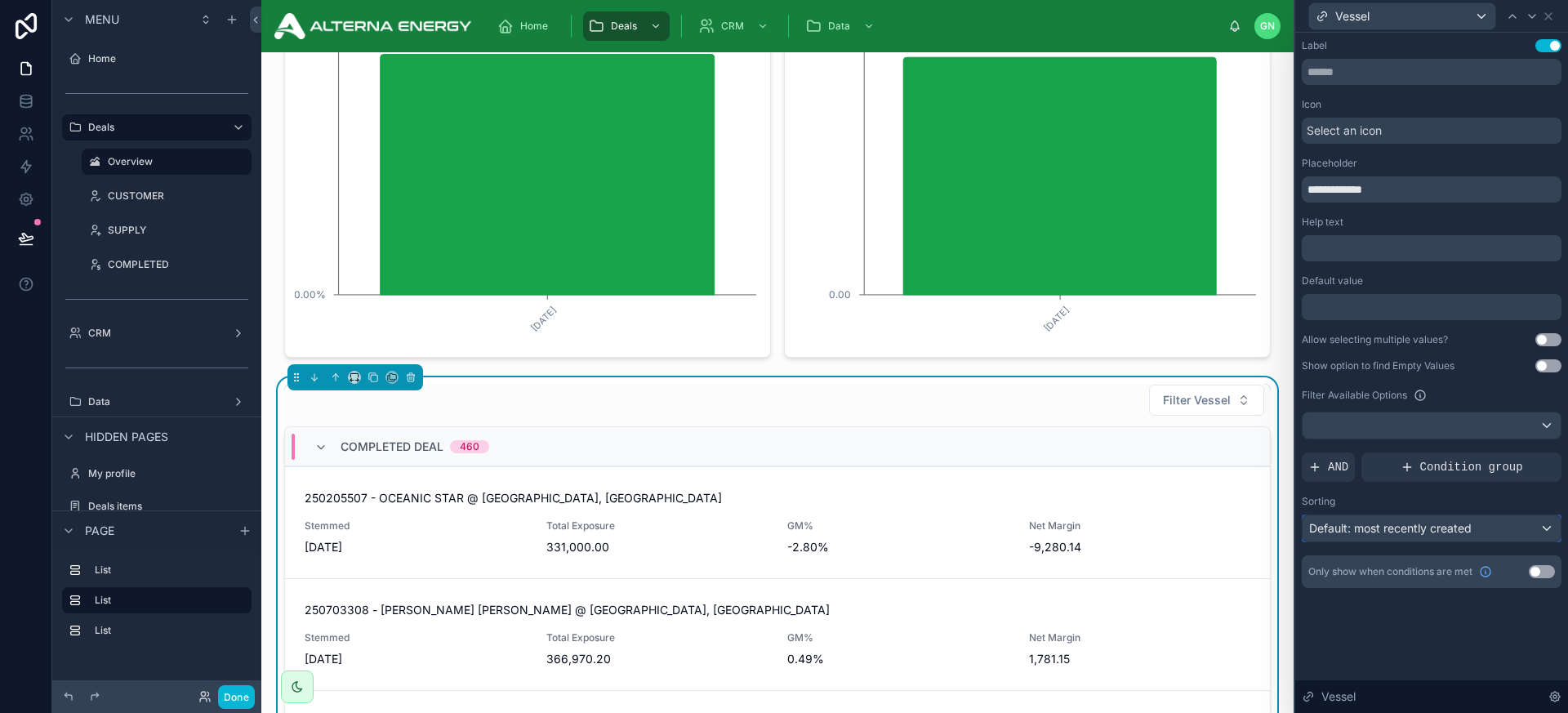
click at [1370, 532] on span "Default: most recently created" at bounding box center [1391, 528] width 162 height 14
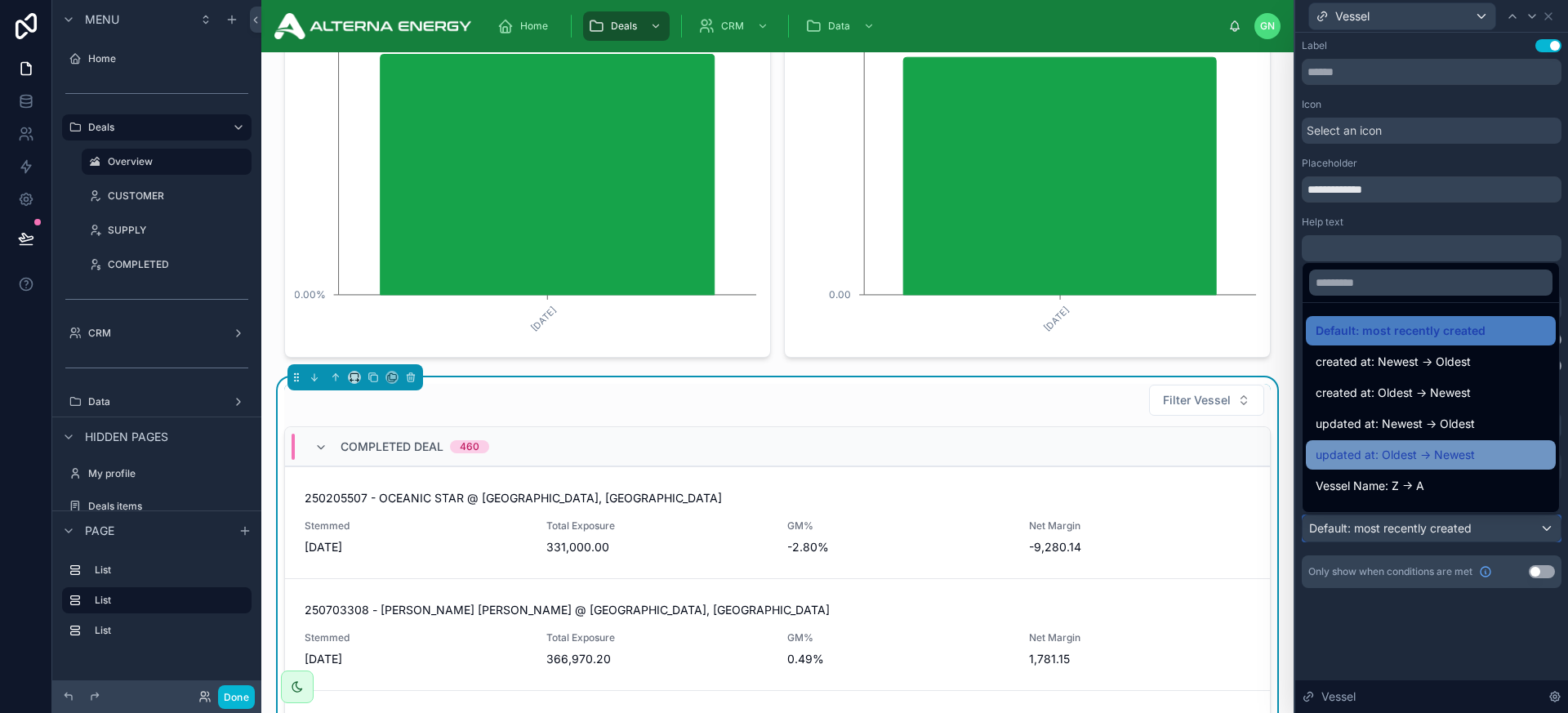
scroll to position [26, 0]
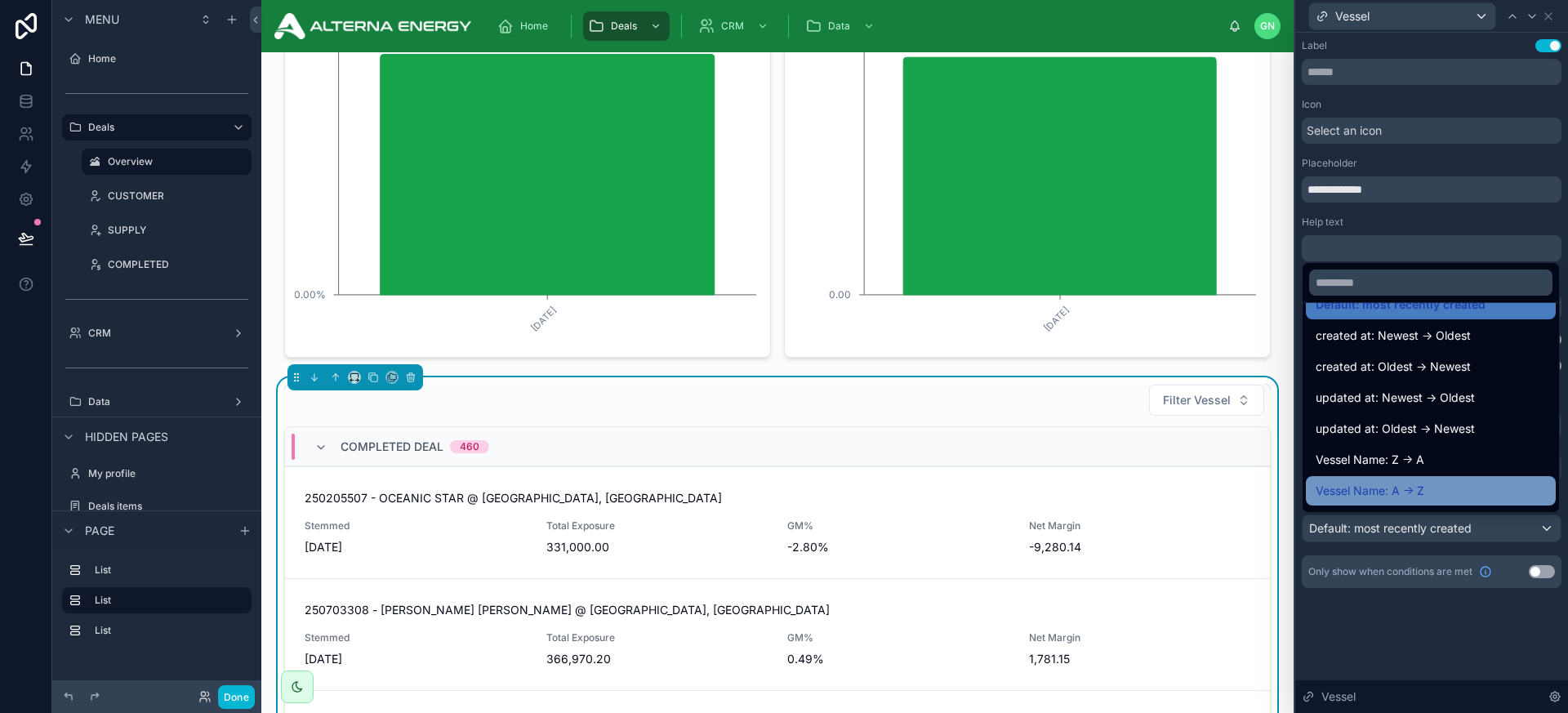
click at [1365, 481] on span "Vessel Name: A -> Z" at bounding box center [1370, 490] width 109 height 19
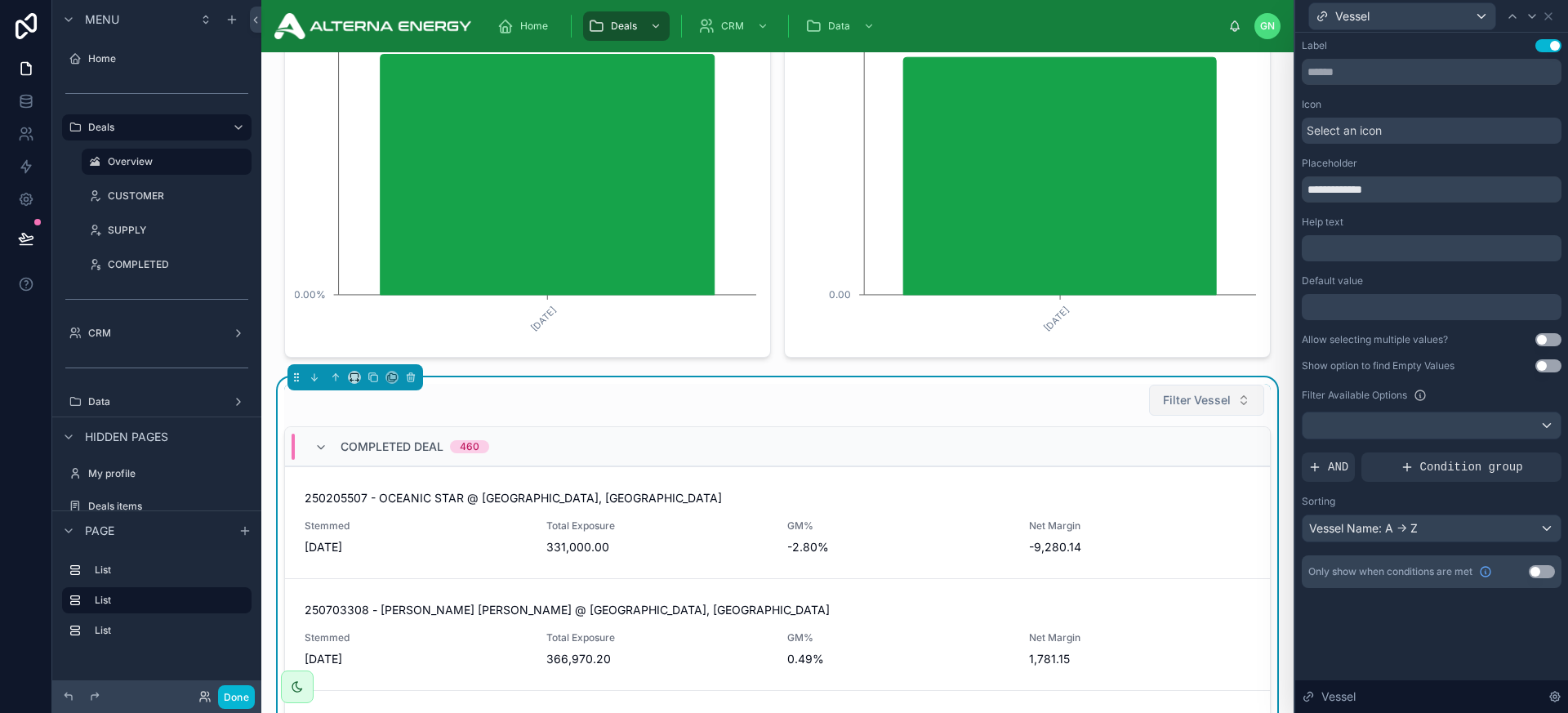
click at [1216, 409] on button "Filter Vessel" at bounding box center [1206, 400] width 115 height 31
click at [1371, 400] on div "Filter Available Options" at bounding box center [1431, 395] width 259 height 19
click at [1371, 19] on icon at bounding box center [1548, 16] width 13 height 13
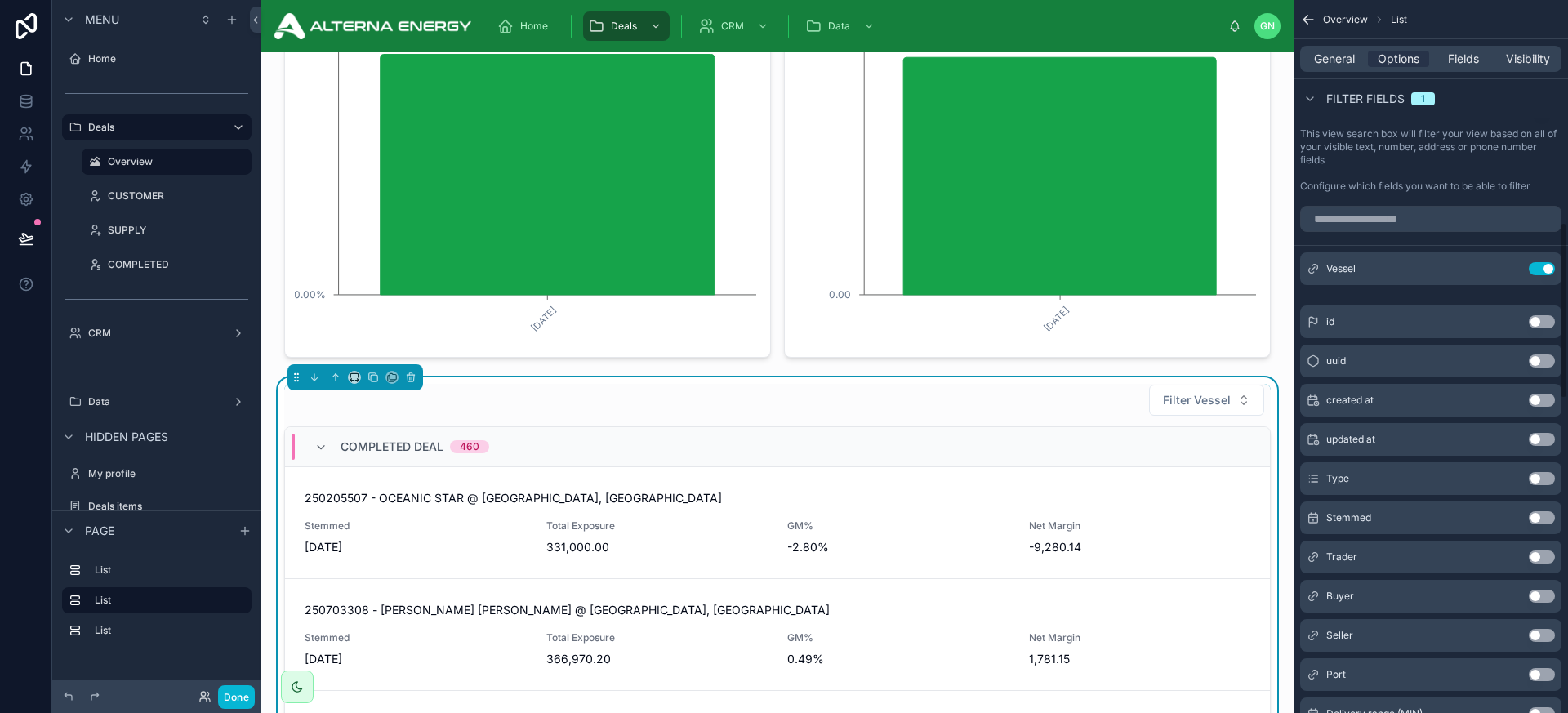
scroll to position [895, 0]
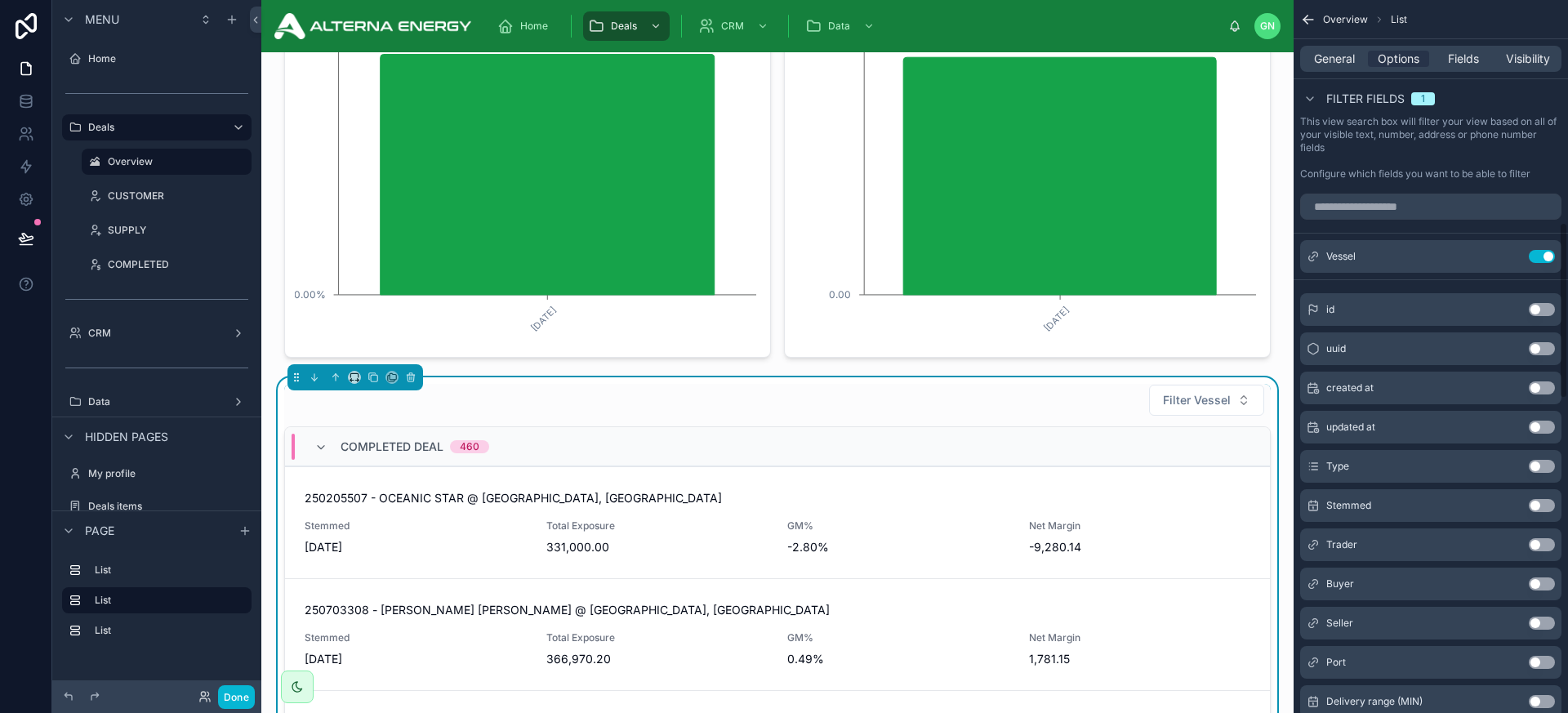
click at [1371, 661] on button "Use setting" at bounding box center [1542, 661] width 26 height 13
click at [1222, 409] on button "Filter Port" at bounding box center [1214, 400] width 101 height 31
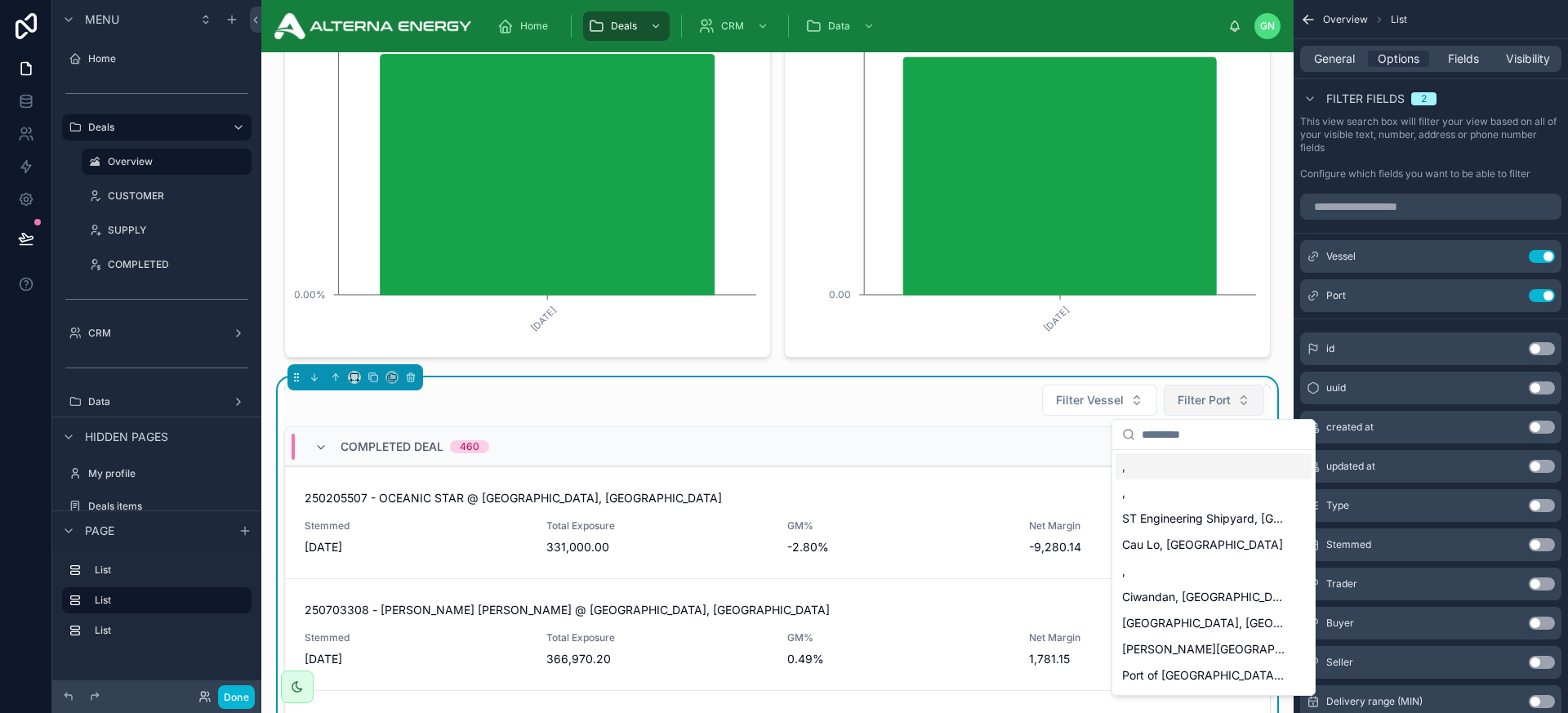
click at [1222, 409] on button "Filter Port" at bounding box center [1214, 400] width 101 height 31
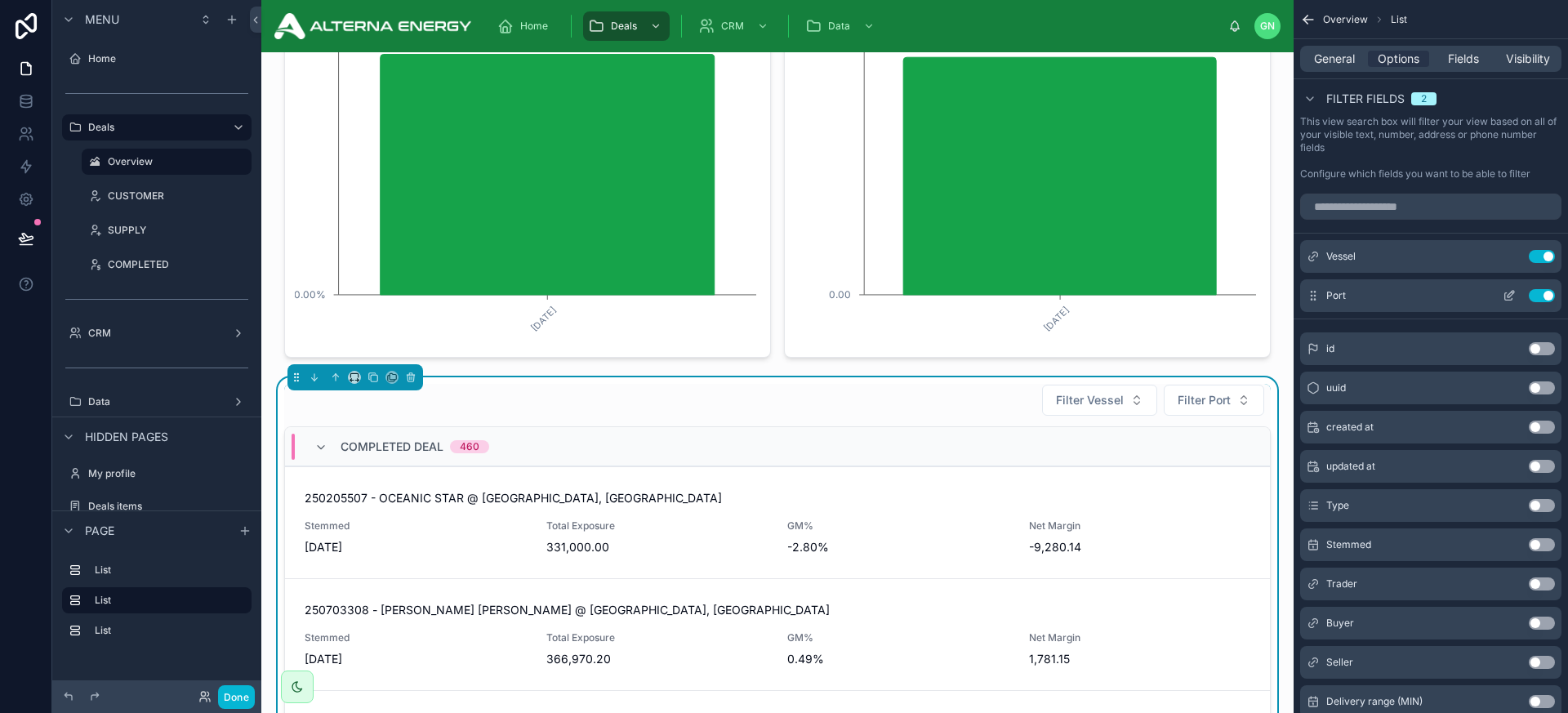
click at [1371, 294] on icon "scrollable content" at bounding box center [1511, 294] width 7 height 7
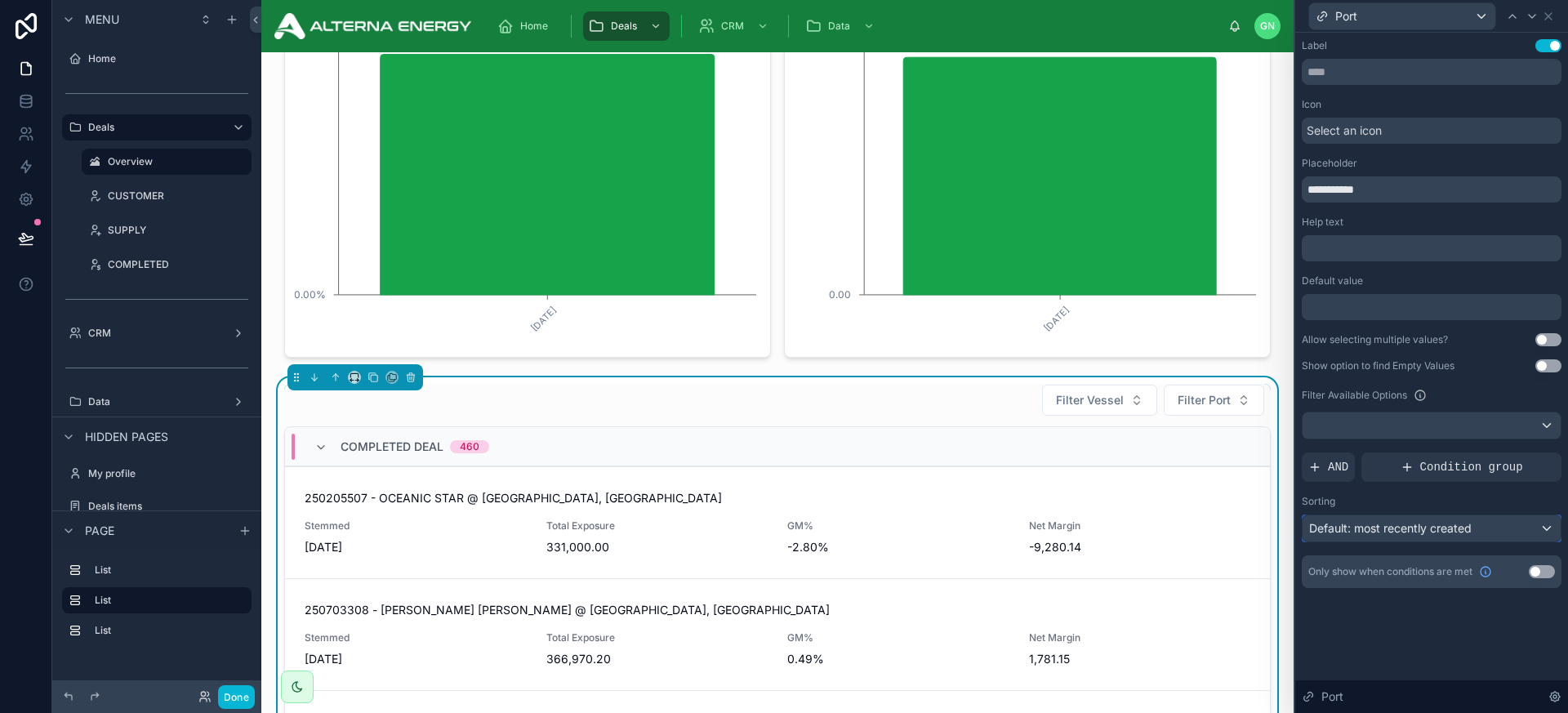
click at [1351, 525] on span "Default: most recently created" at bounding box center [1391, 528] width 162 height 14
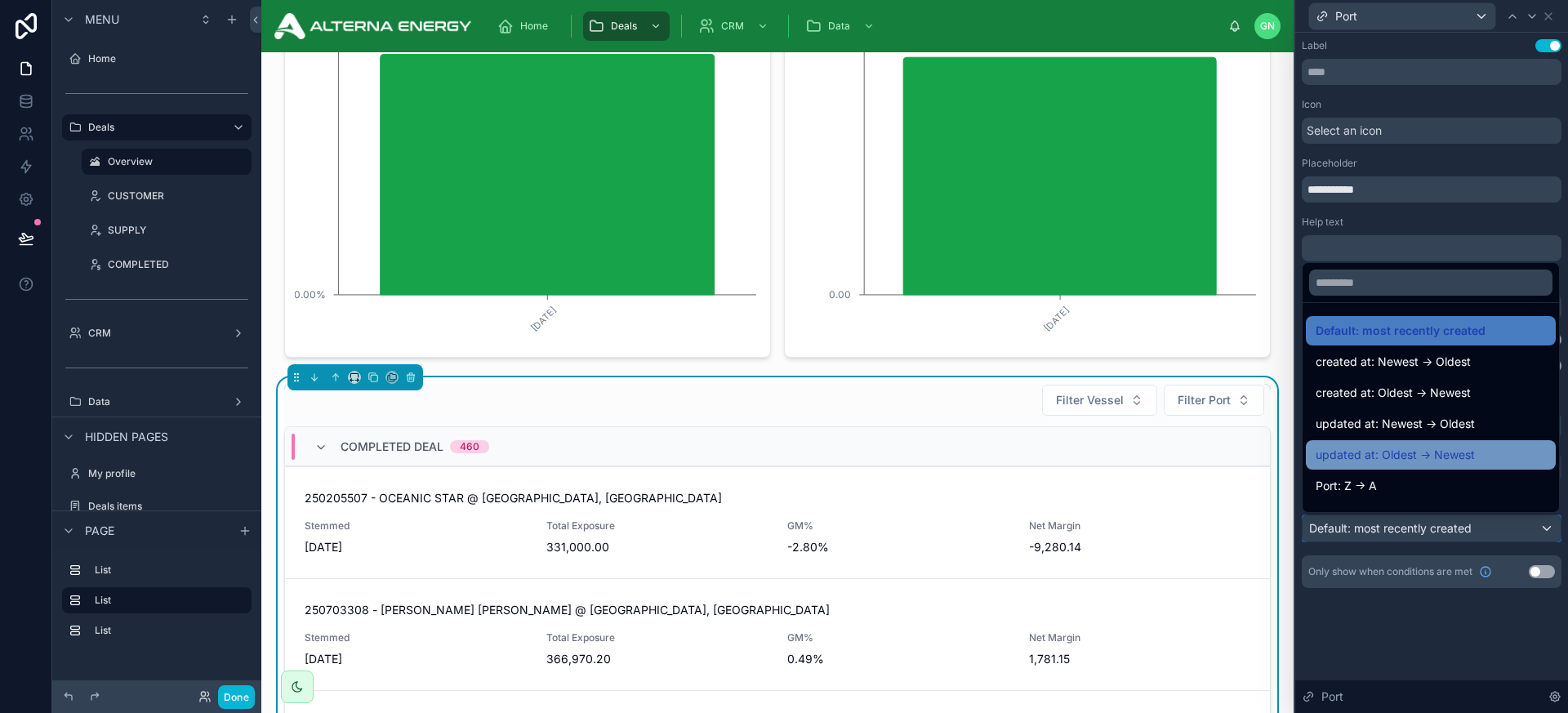
scroll to position [14, 0]
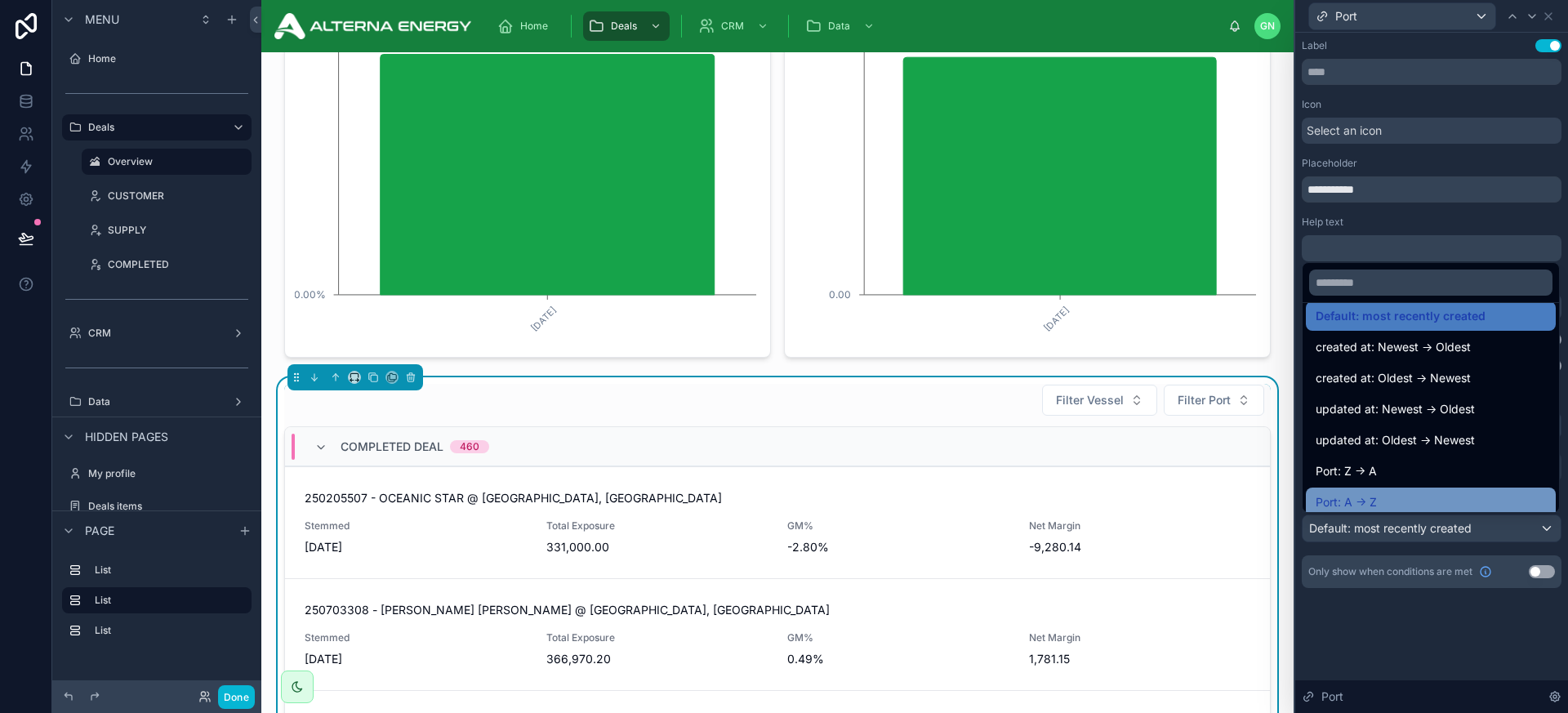
click at [1360, 494] on span "Port: A -> Z" at bounding box center [1347, 502] width 62 height 19
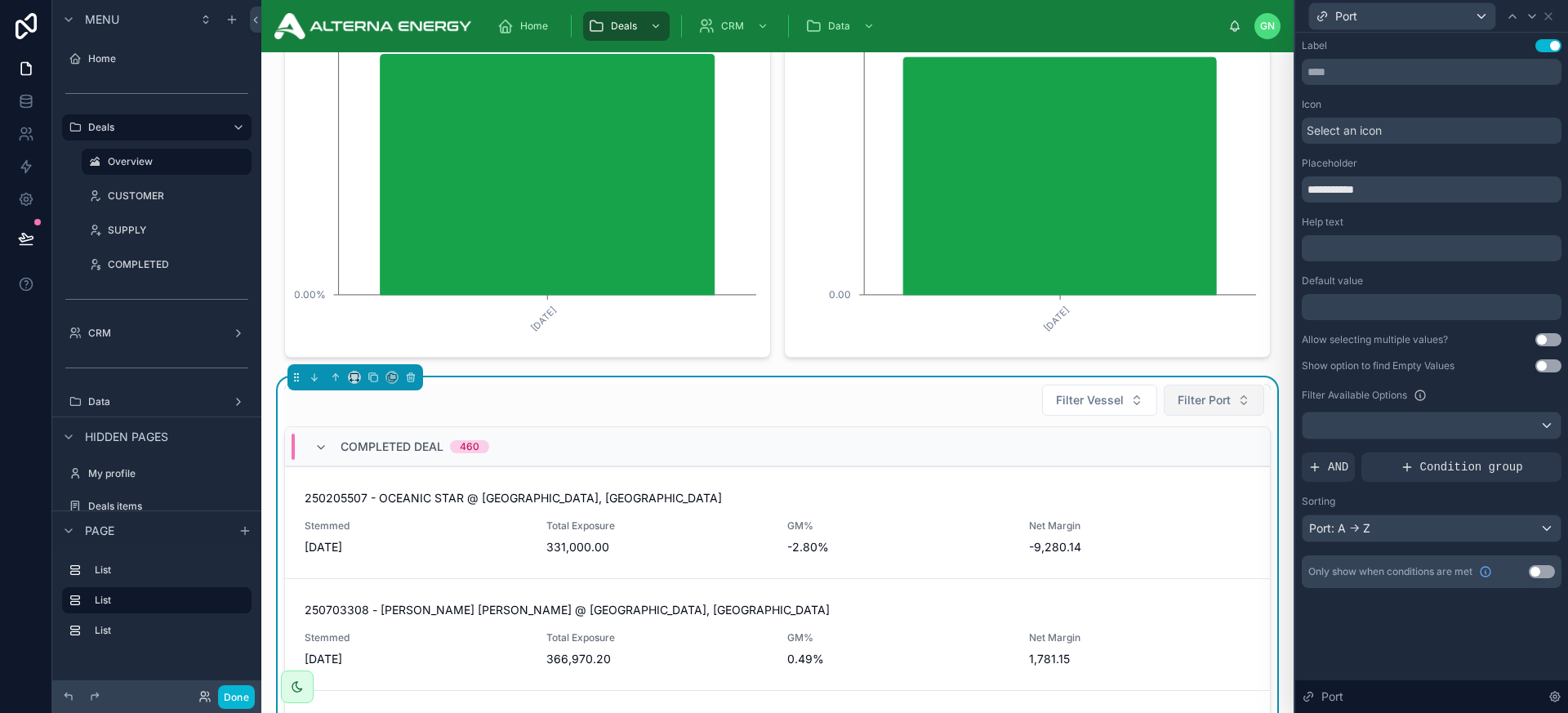
click at [1214, 405] on span "Filter Port" at bounding box center [1204, 400] width 53 height 16
click at [237, 688] on button "Done" at bounding box center [237, 697] width 37 height 24
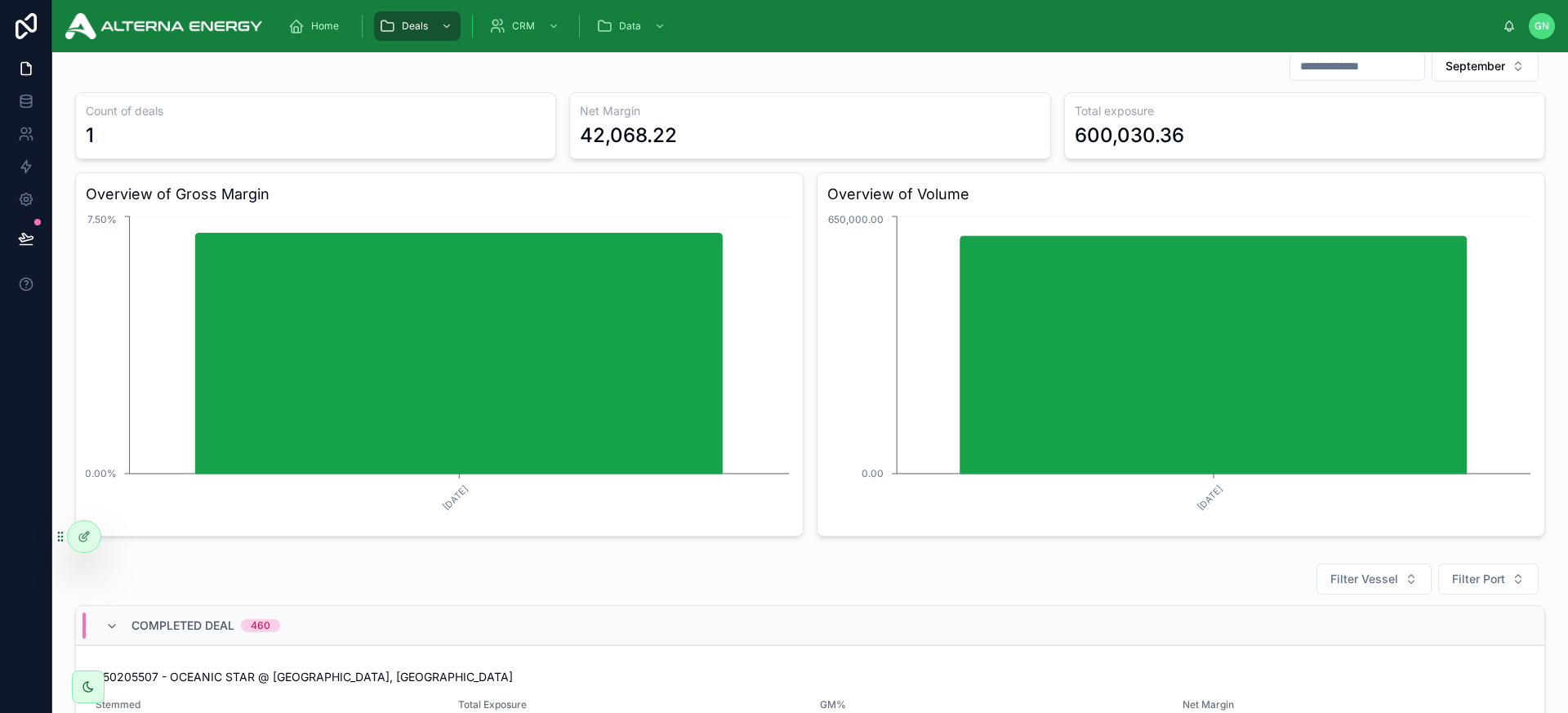
scroll to position [0, 0]
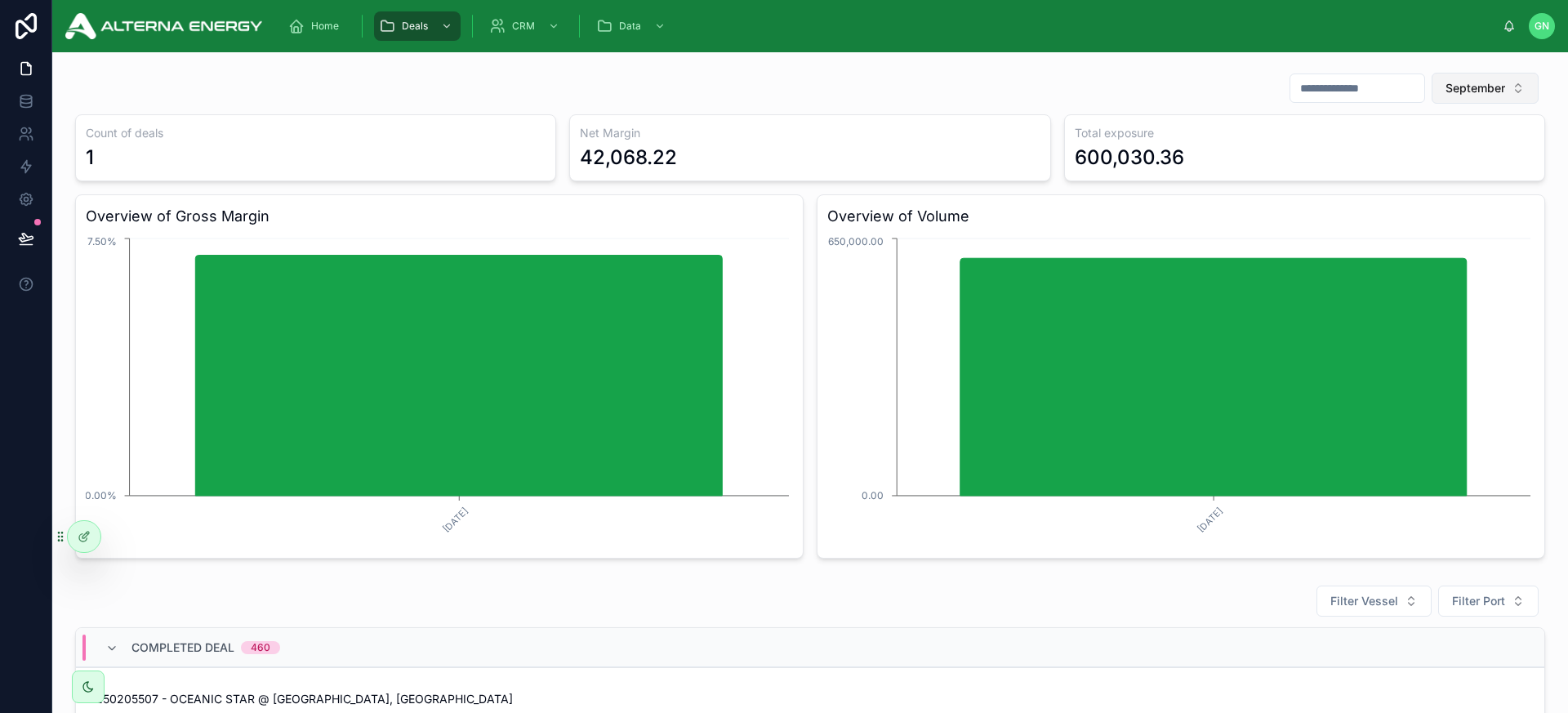
click at [1371, 78] on button "September" at bounding box center [1485, 88] width 107 height 31
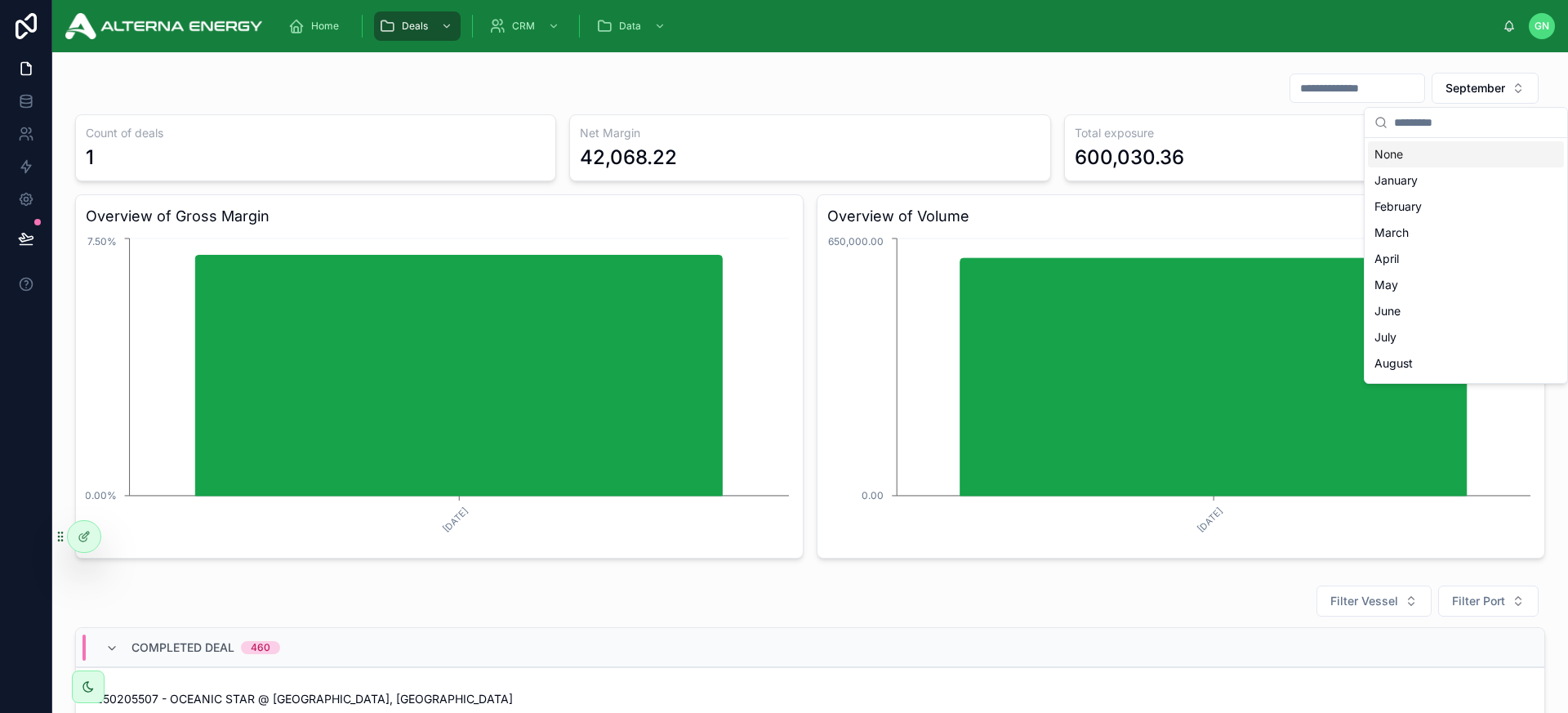
click at [1371, 150] on div "None" at bounding box center [1467, 154] width 196 height 26
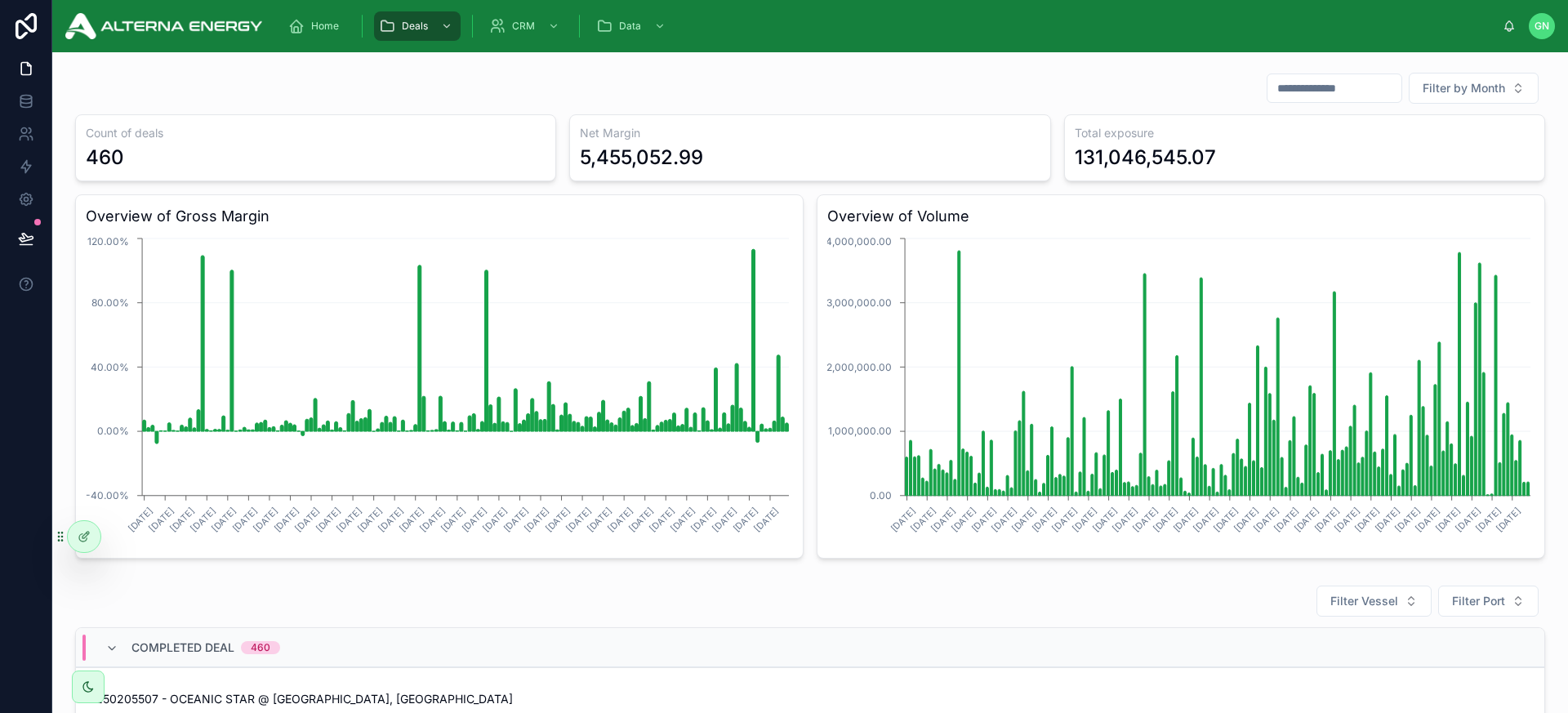
click at [1305, 84] on input "text" at bounding box center [1335, 88] width 134 height 23
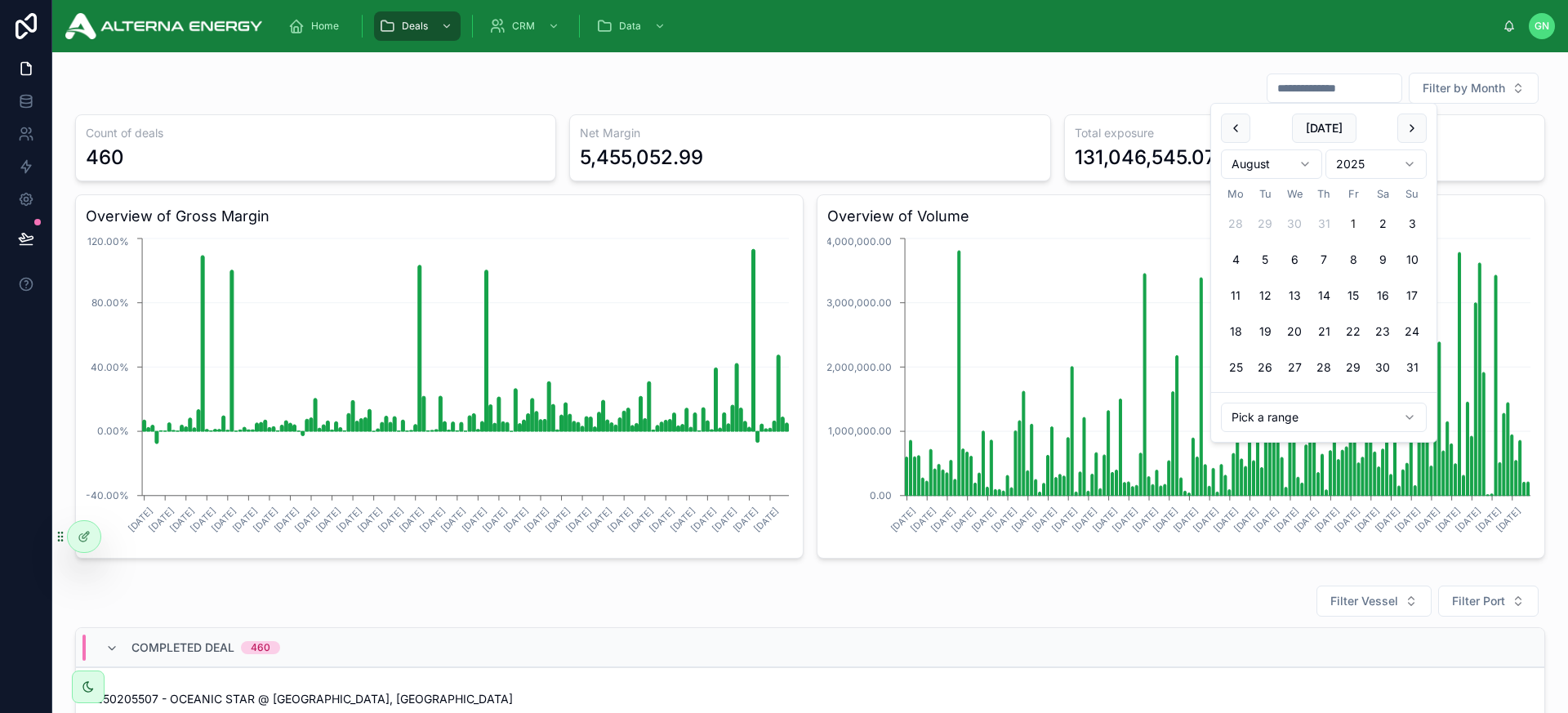
click at [1350, 226] on button "1" at bounding box center [1353, 224] width 30 height 30
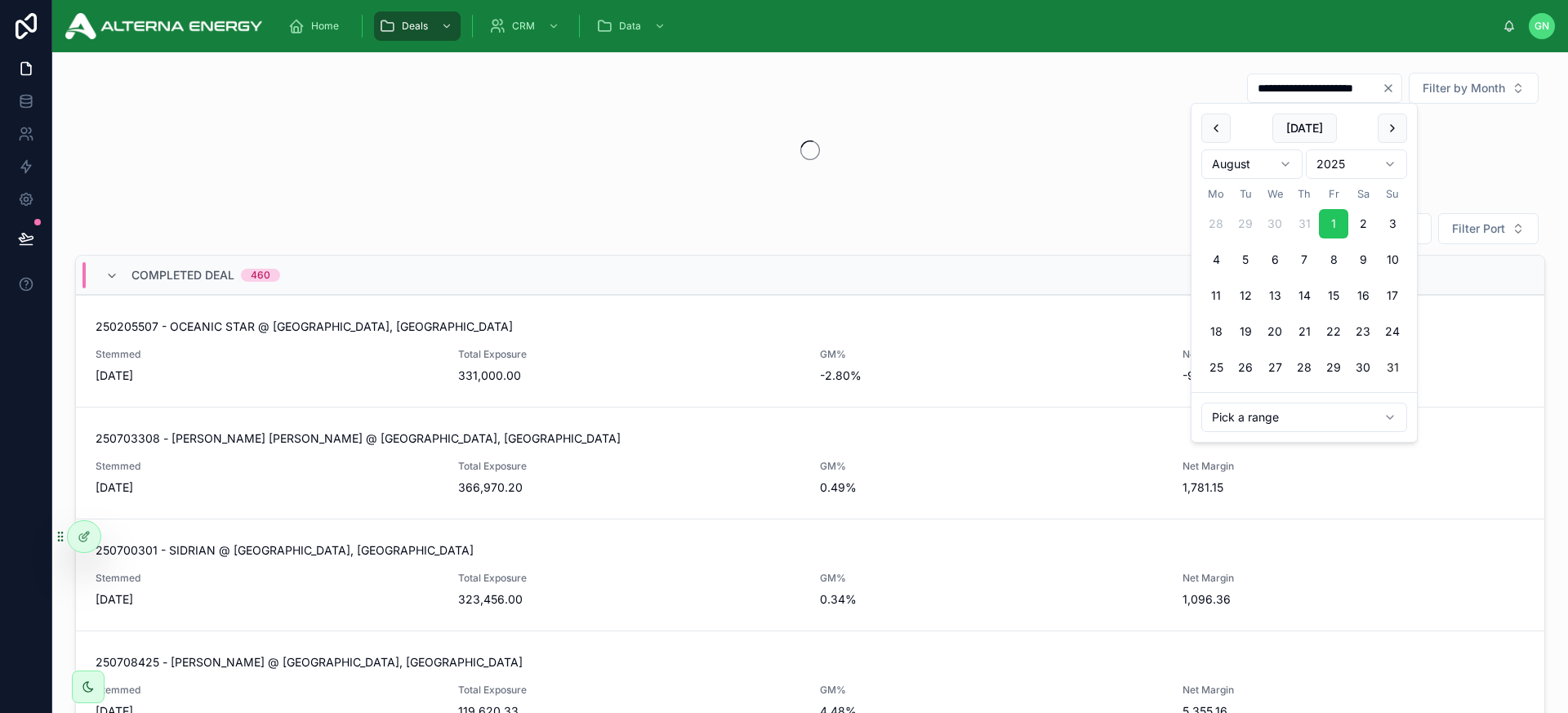
click at [1371, 363] on button "31" at bounding box center [1392, 367] width 30 height 30
type input "**********"
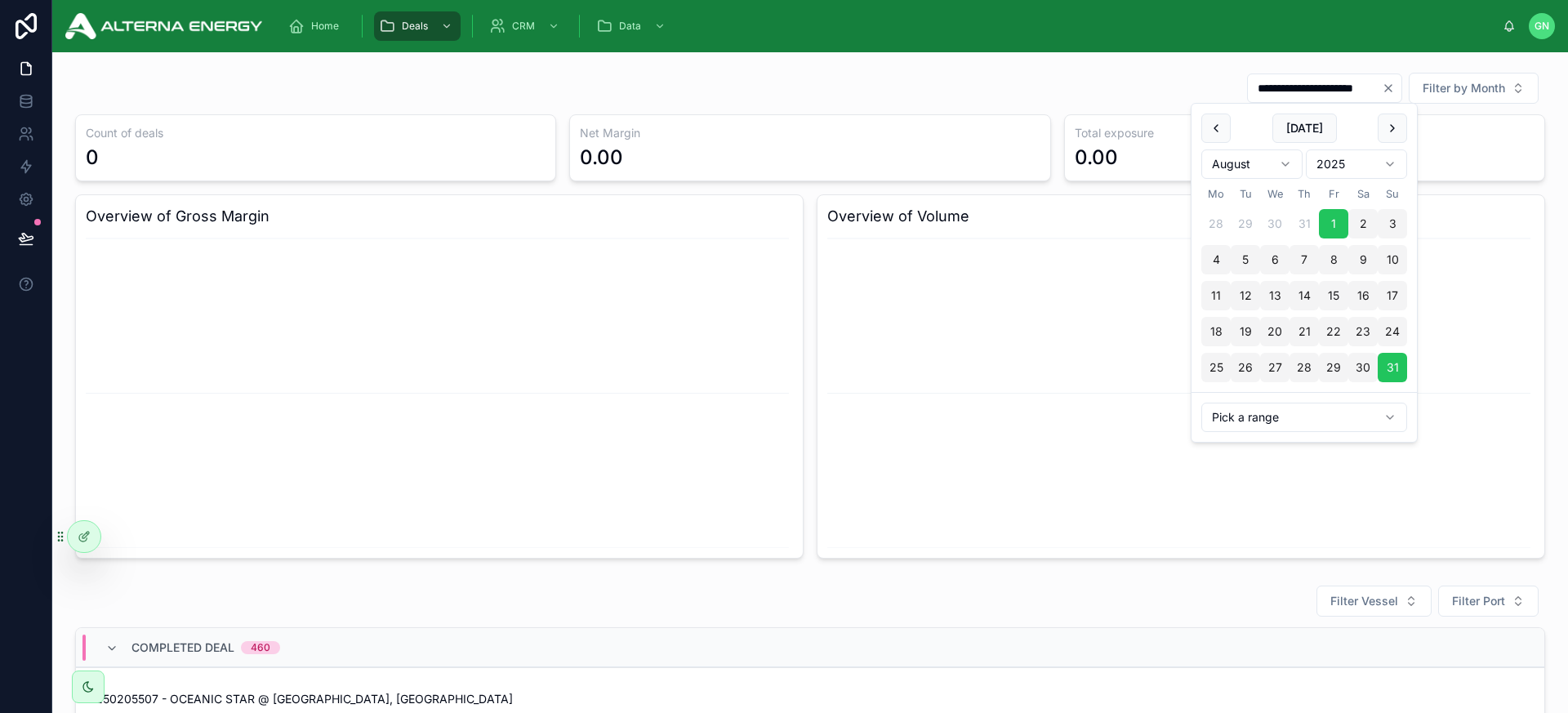
click at [1092, 84] on div "**********" at bounding box center [810, 88] width 1470 height 33
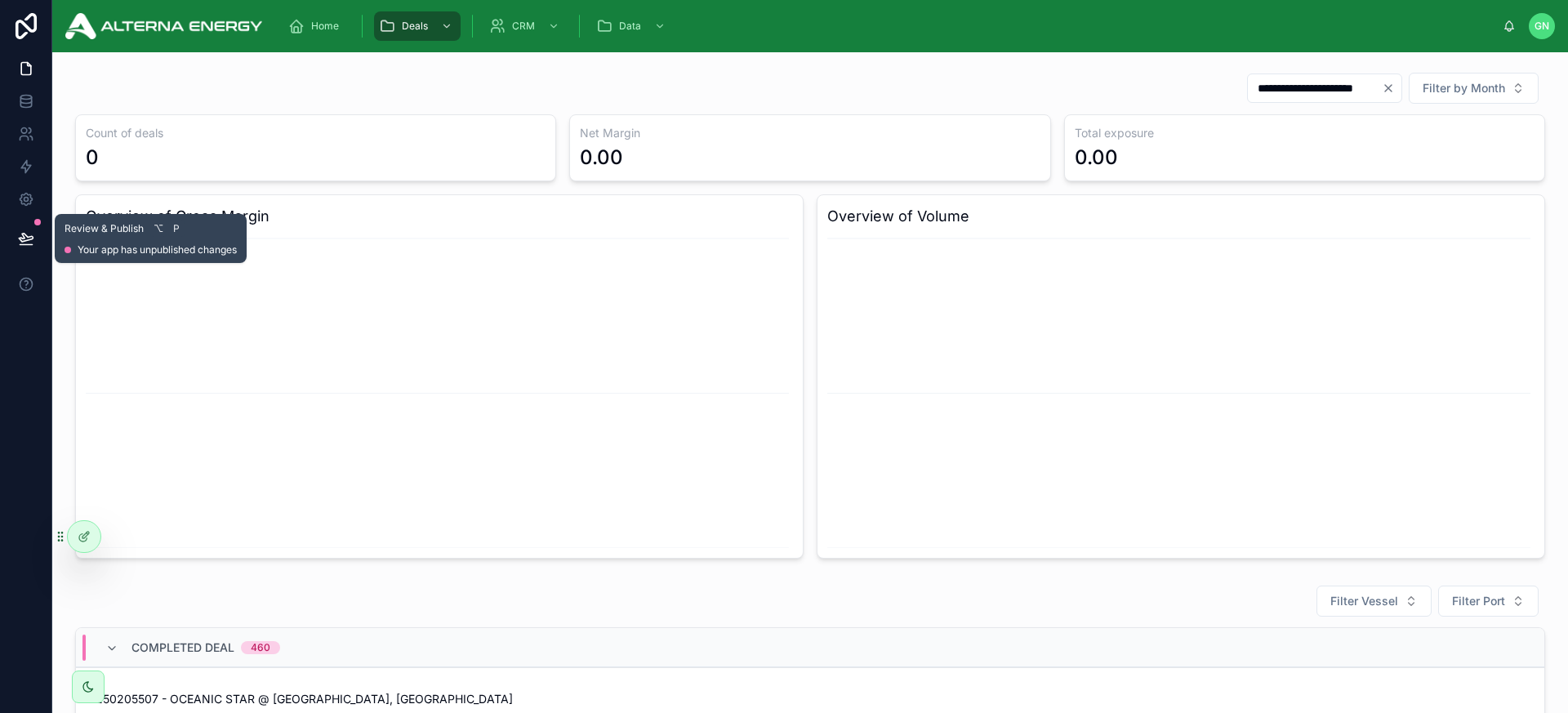
click at [30, 234] on icon at bounding box center [25, 238] width 16 height 16
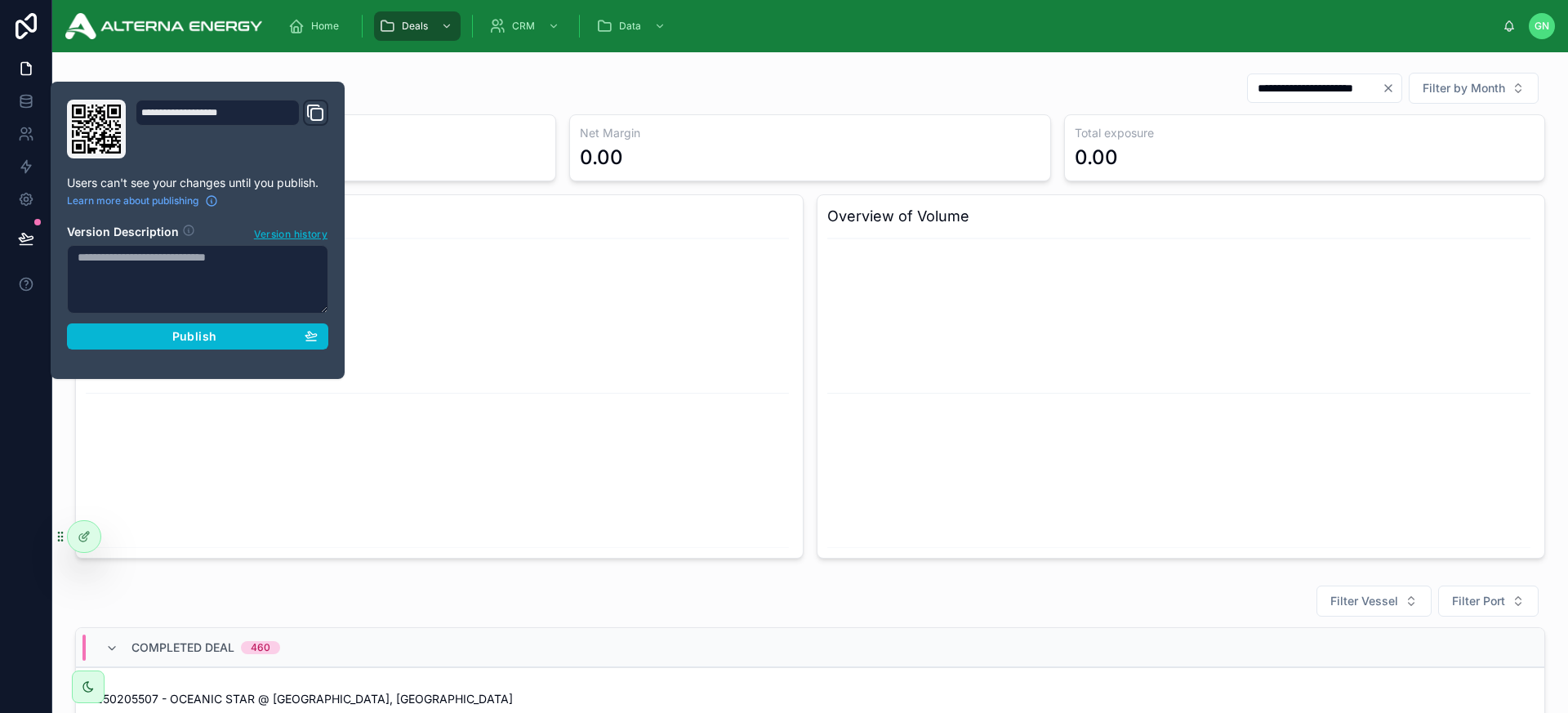
click at [156, 351] on div "**********" at bounding box center [198, 230] width 275 height 261
click at [164, 340] on div "Publish" at bounding box center [198, 336] width 240 height 14
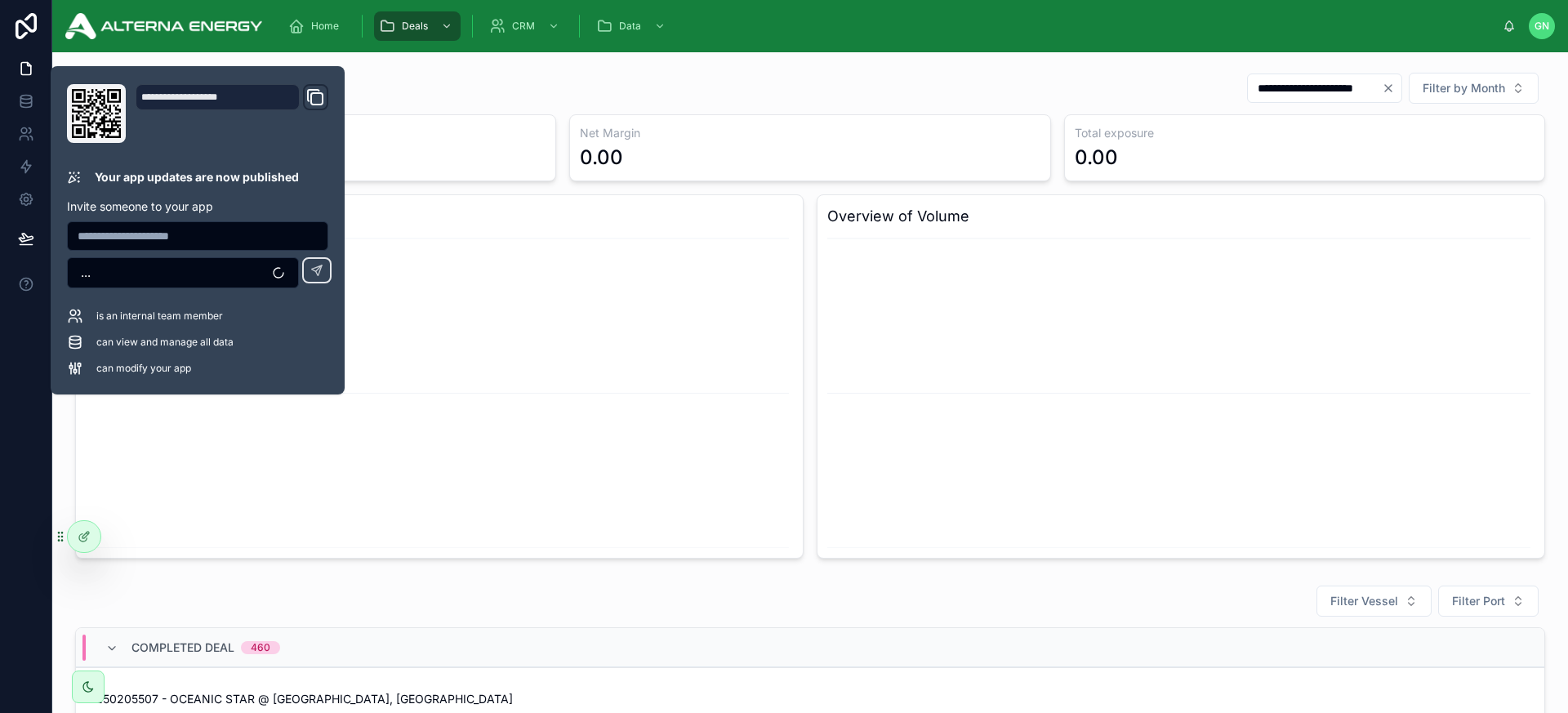
click at [505, 81] on div "**********" at bounding box center [810, 88] width 1470 height 33
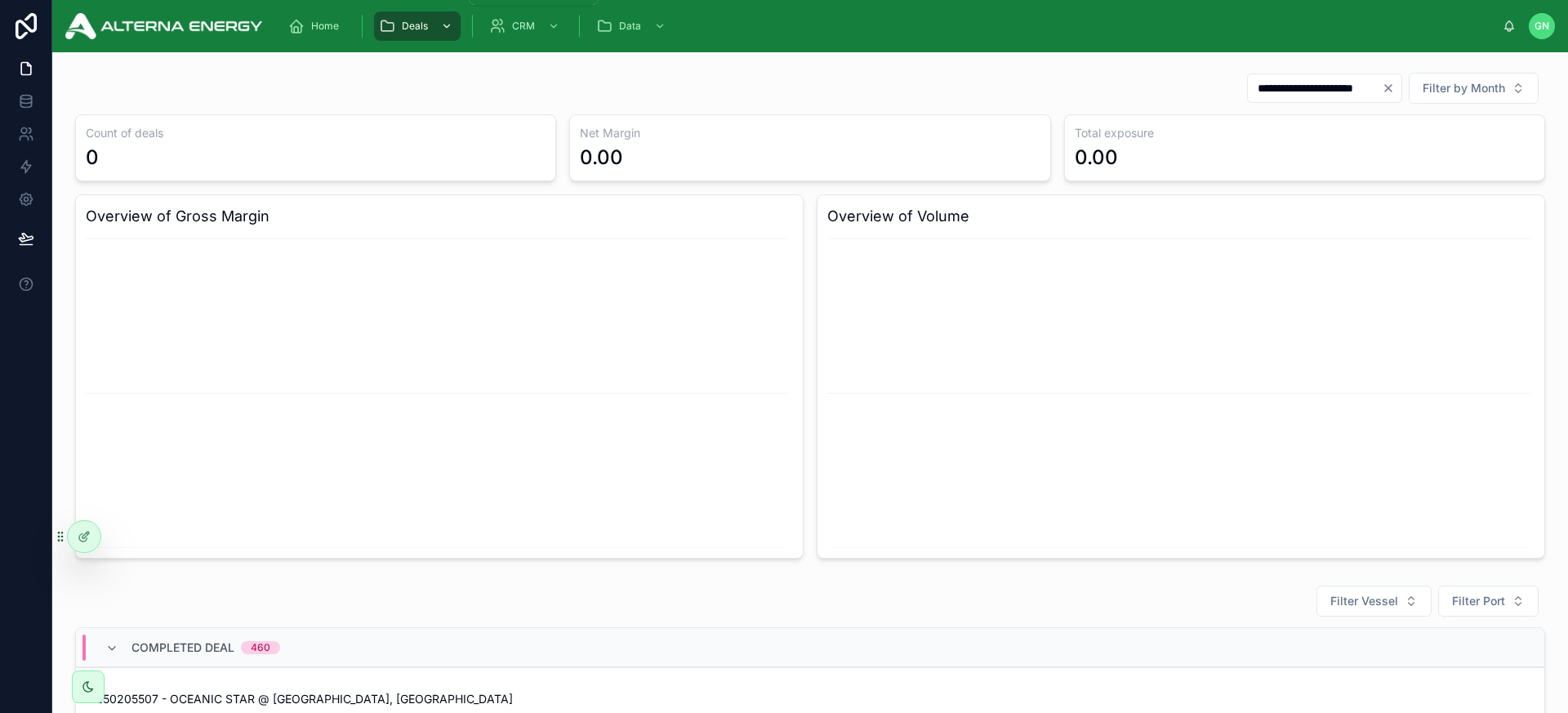
click at [421, 30] on span "Deals" at bounding box center [415, 25] width 26 height 13
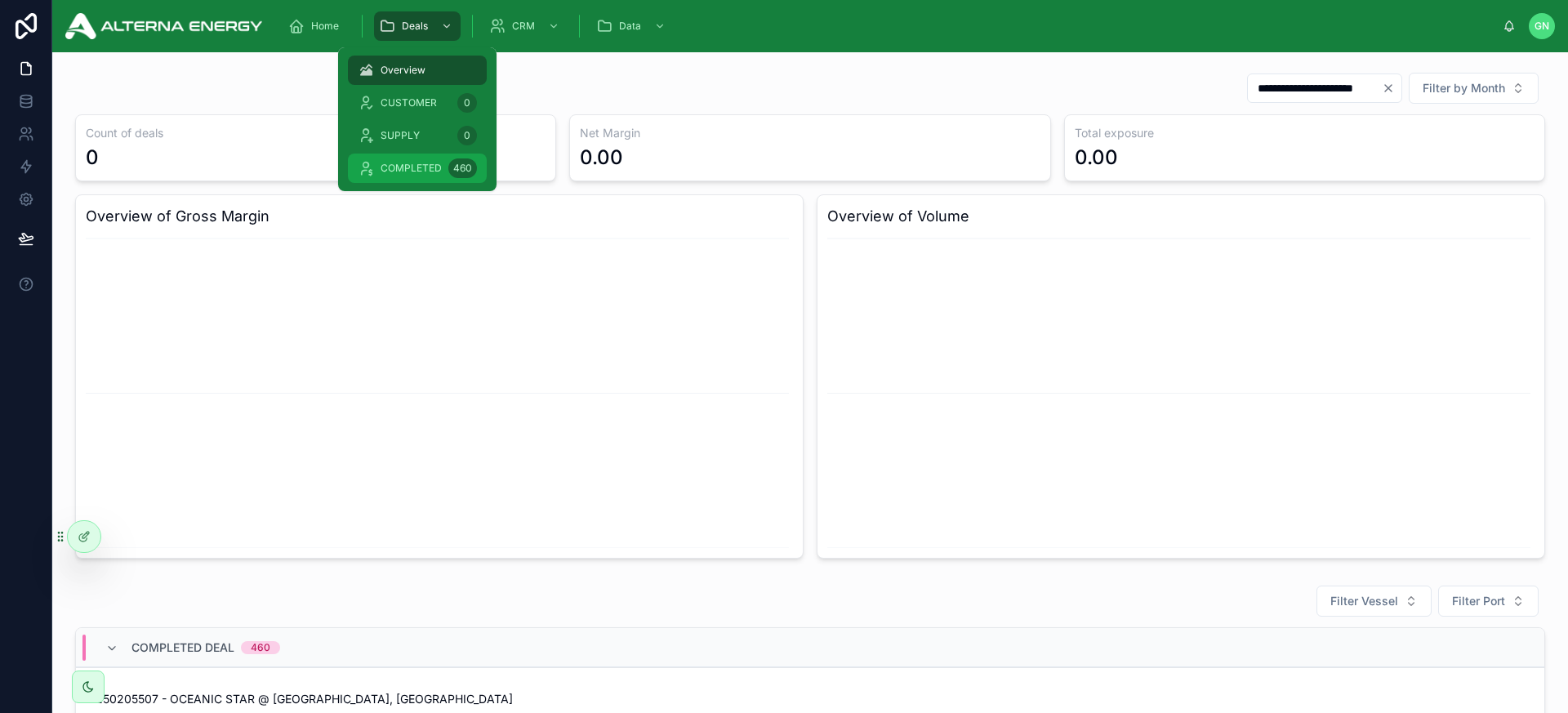
click at [415, 161] on span "COMPLETED" at bounding box center [411, 167] width 62 height 13
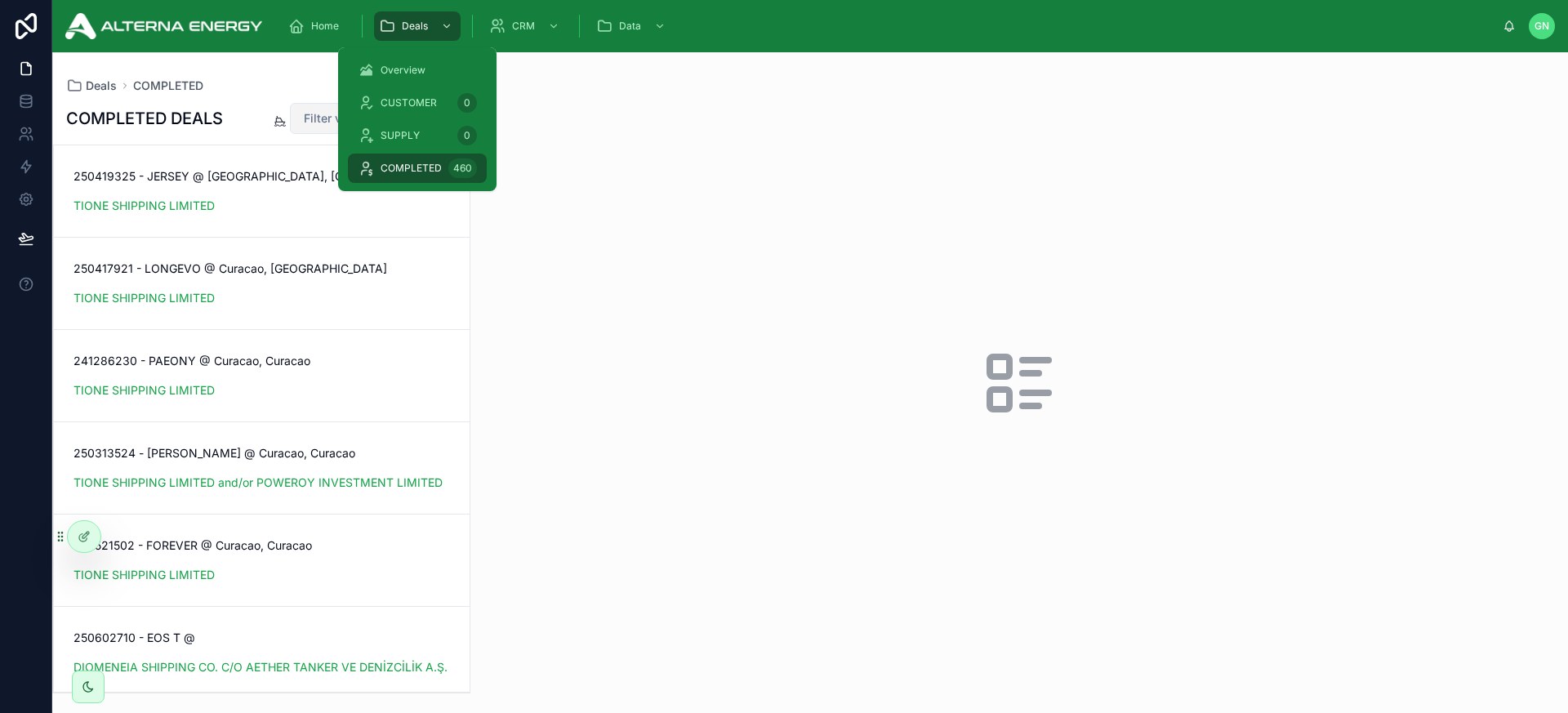
click at [307, 116] on span "Filter vessel name ..." at bounding box center [360, 118] width 112 height 16
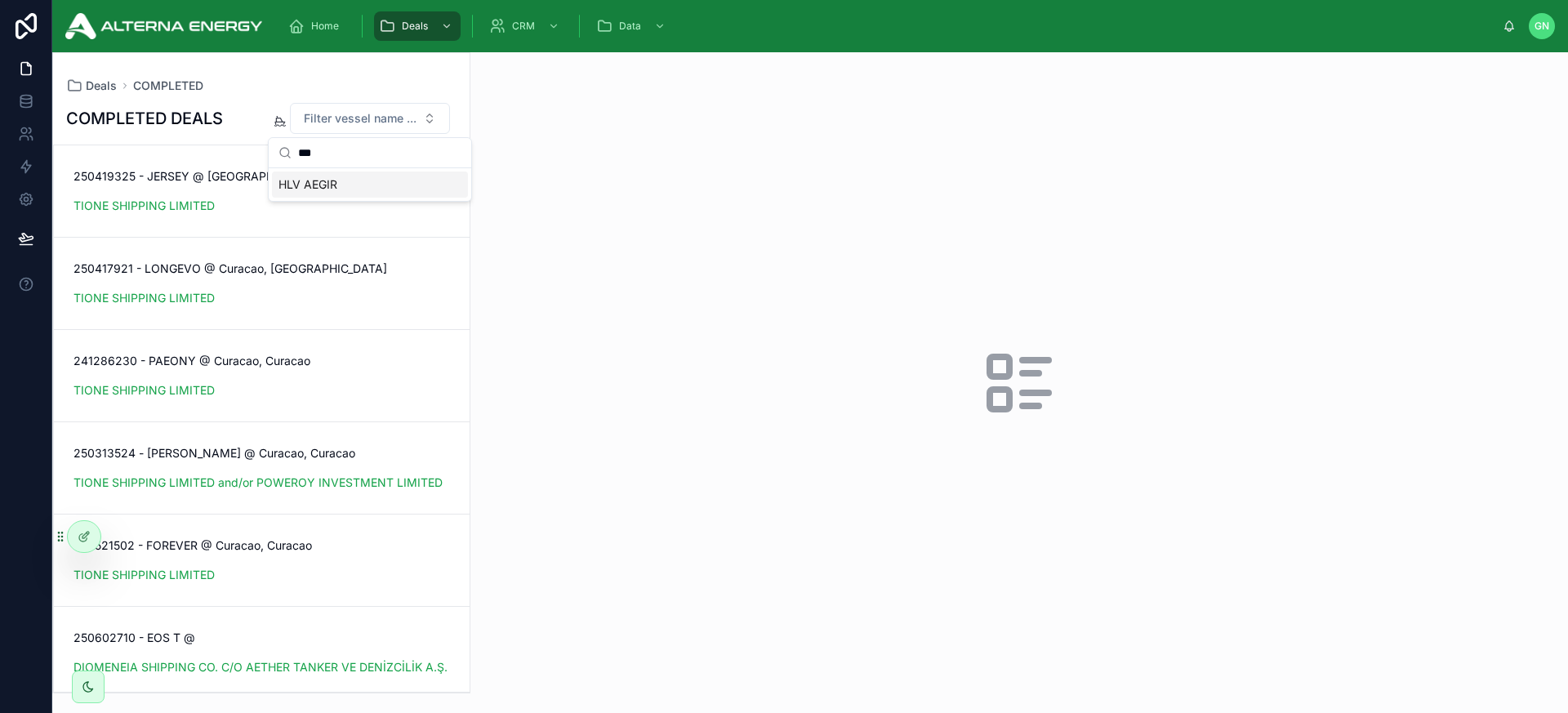
type input "***"
click at [314, 188] on span "HLV AEGIR" at bounding box center [308, 184] width 59 height 16
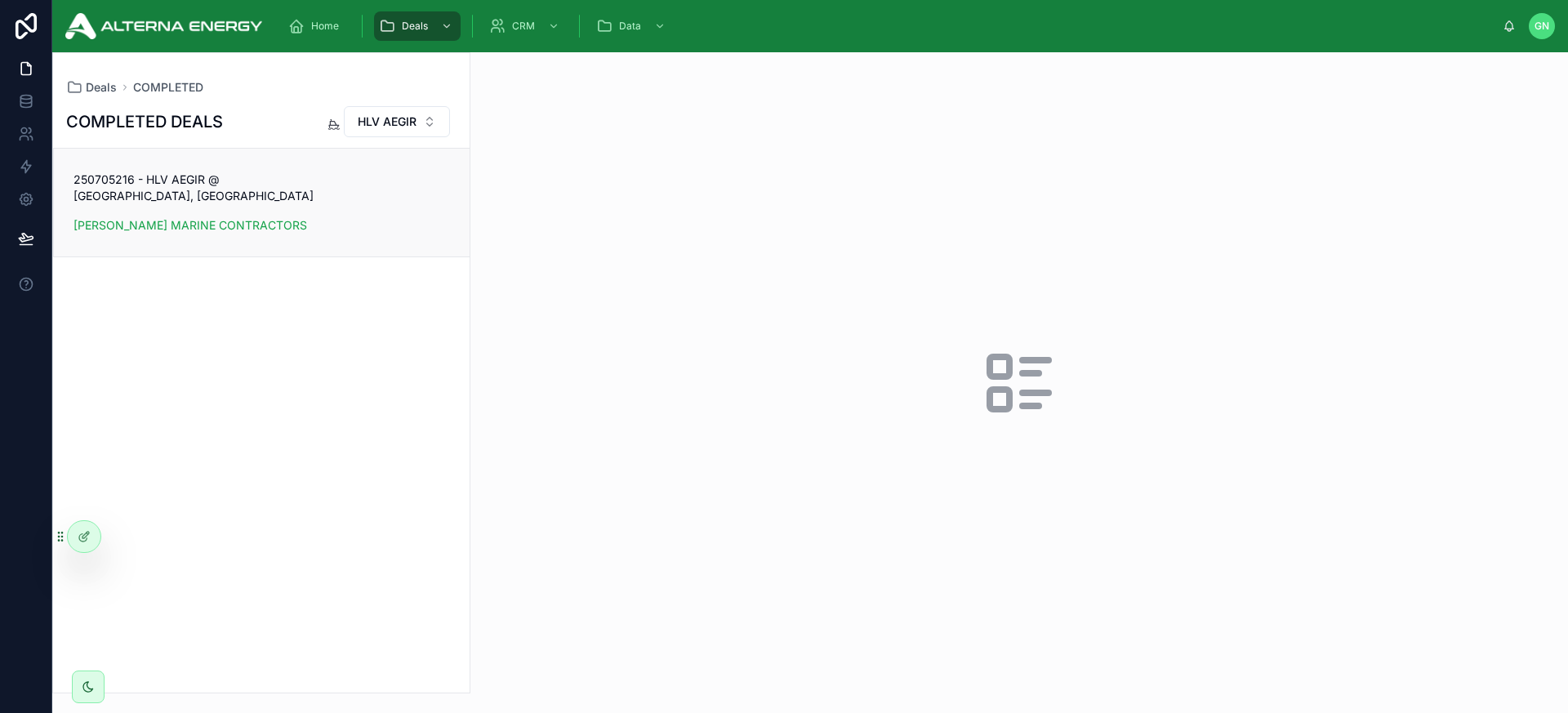
click at [400, 217] on div "HEEREMA MARINE CONTRACTORS" at bounding box center [262, 225] width 377 height 16
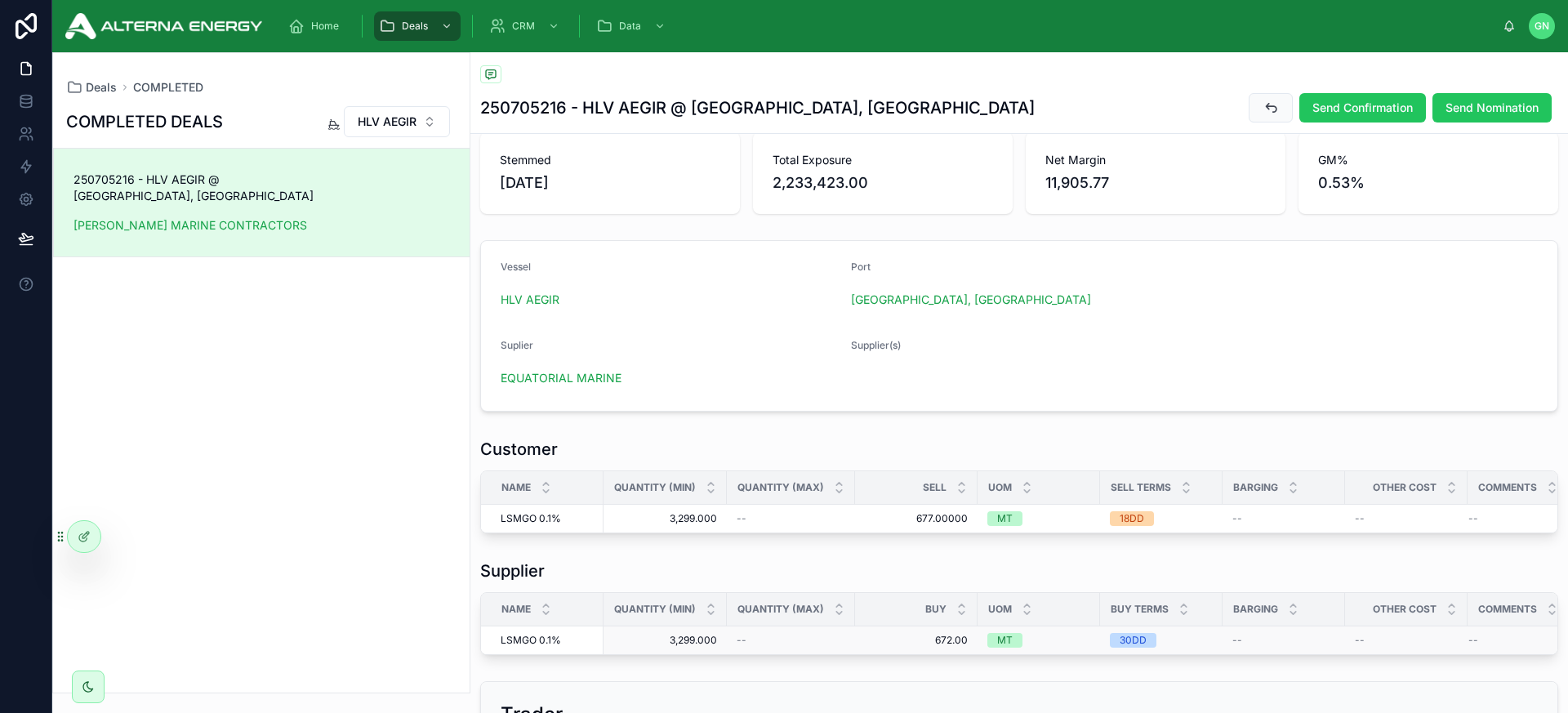
scroll to position [31, 0]
click at [697, 513] on span "3,299.000" at bounding box center [665, 514] width 104 height 13
copy div "3,299.000 3,299.000"
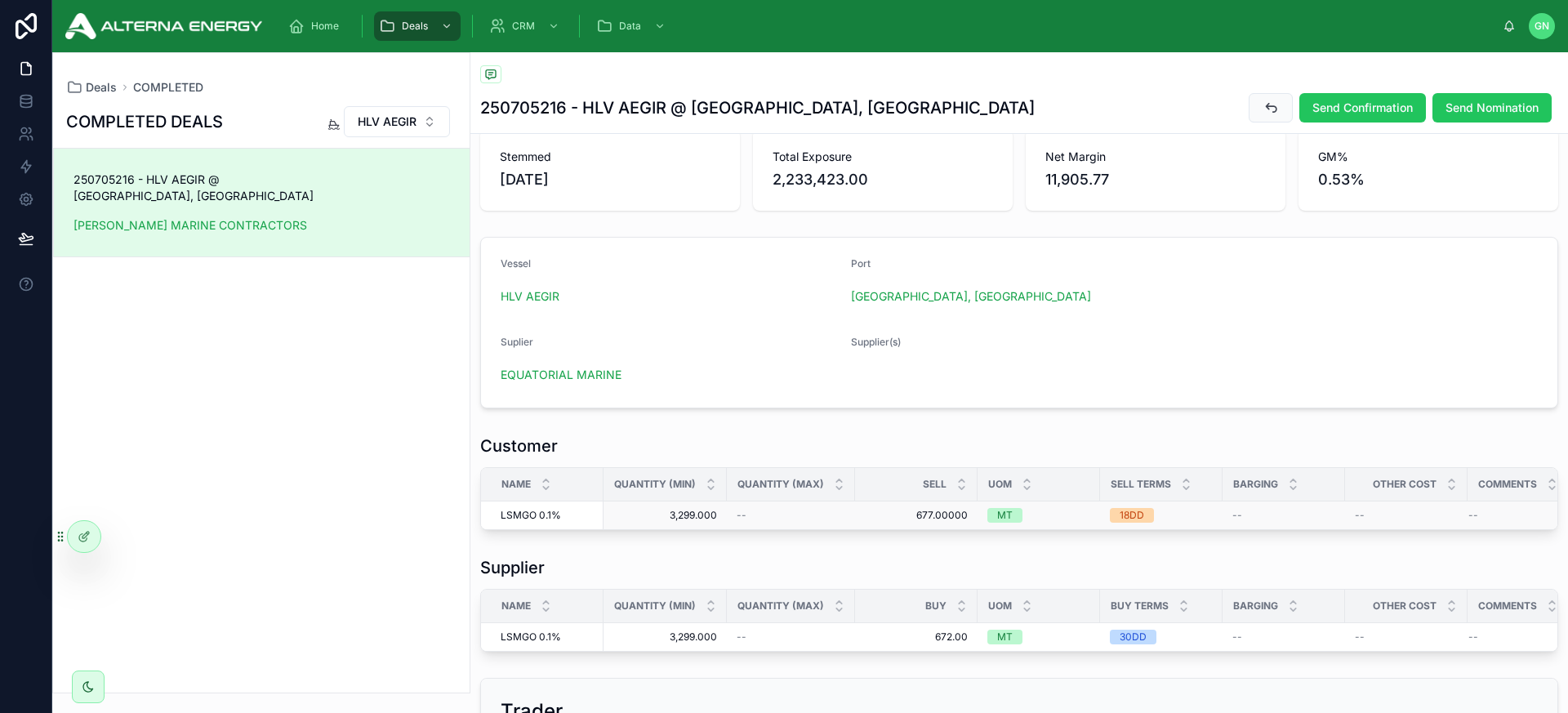
click at [772, 517] on div "--" at bounding box center [791, 514] width 109 height 13
click at [770, 516] on div "--" at bounding box center [791, 514] width 109 height 13
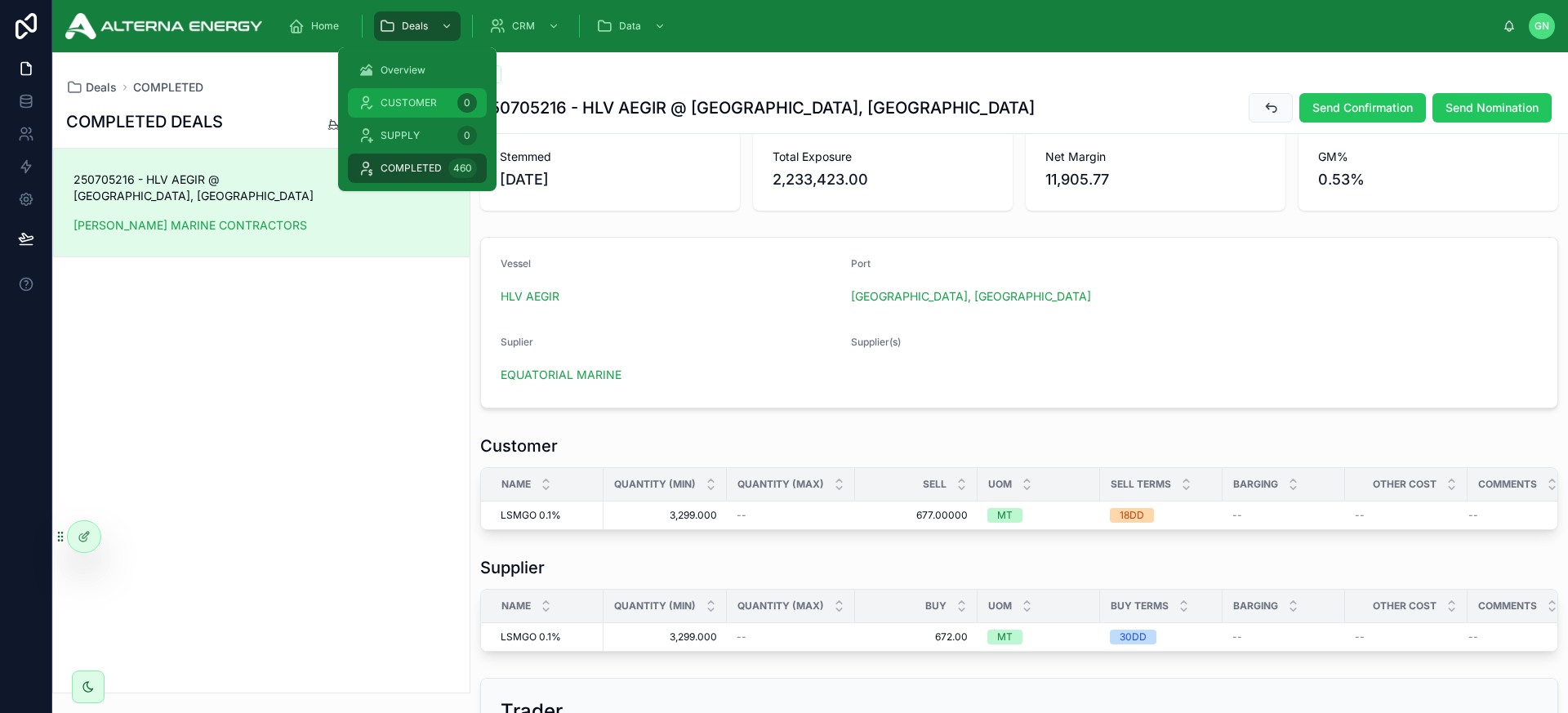
click at [405, 96] on span "CUSTOMER" at bounding box center [409, 102] width 57 height 13
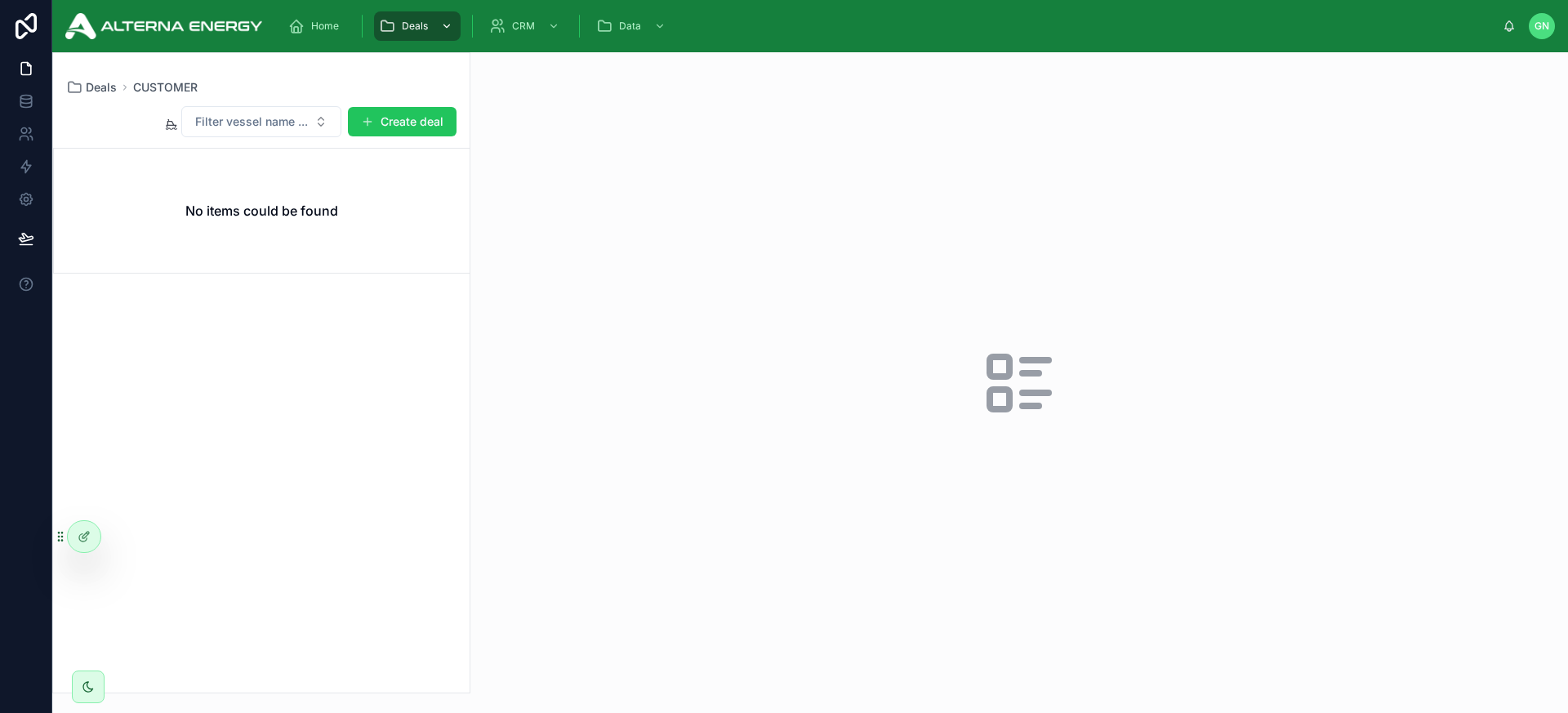
click at [429, 24] on div "Deals" at bounding box center [417, 25] width 77 height 26
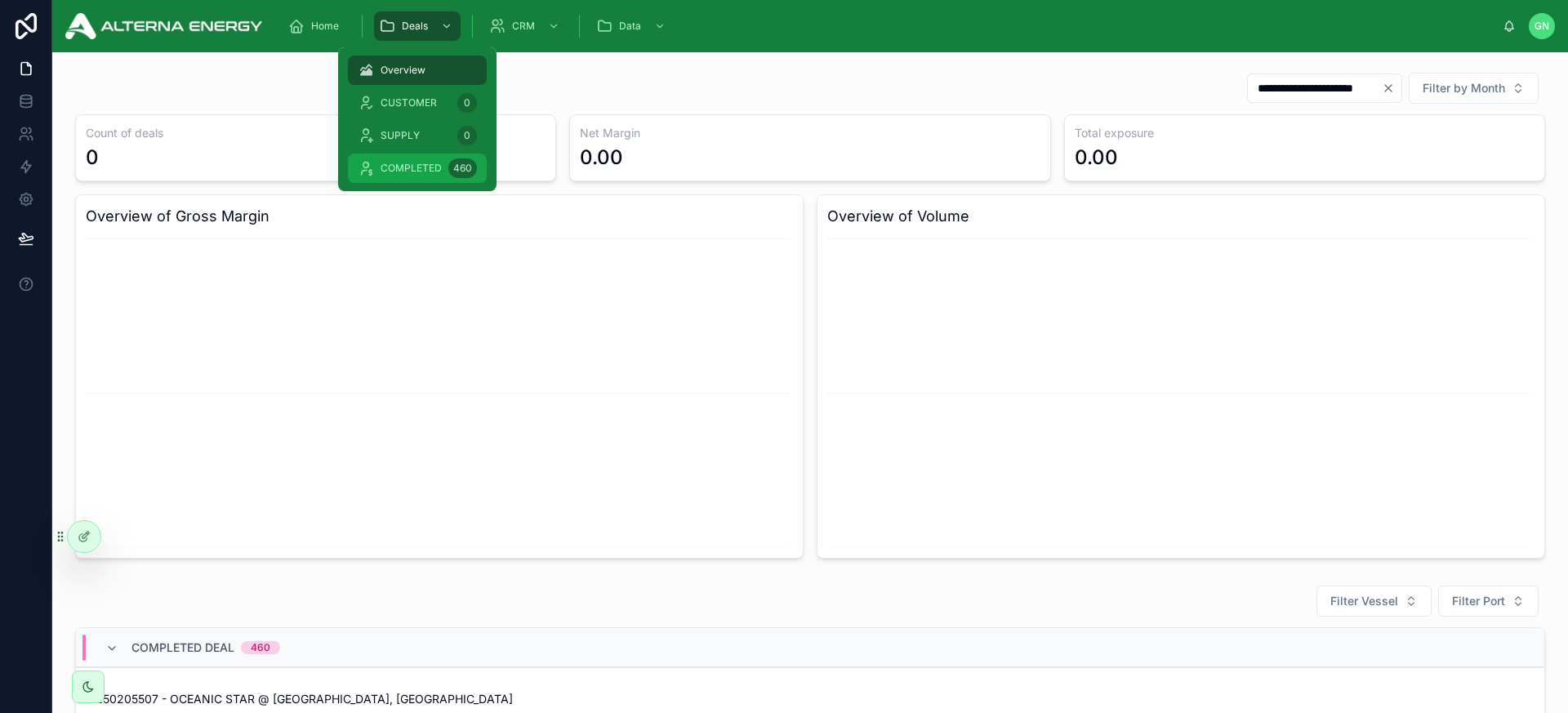
click at [403, 166] on span "COMPLETED" at bounding box center [411, 167] width 62 height 13
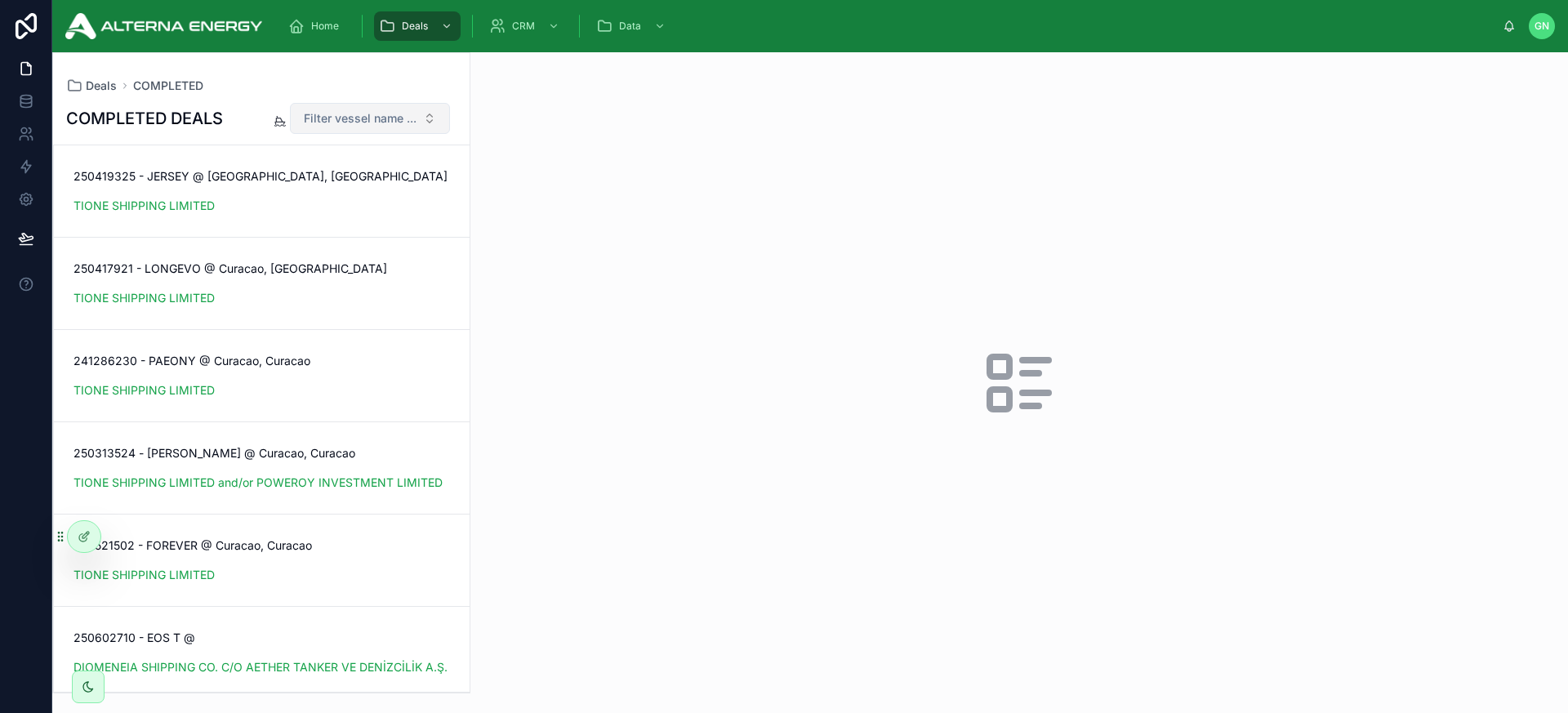
click at [315, 121] on span "Filter vessel name ..." at bounding box center [360, 118] width 112 height 16
type input "*******"
click at [372, 184] on span "MARAN SEAFARER" at bounding box center [330, 184] width 104 height 16
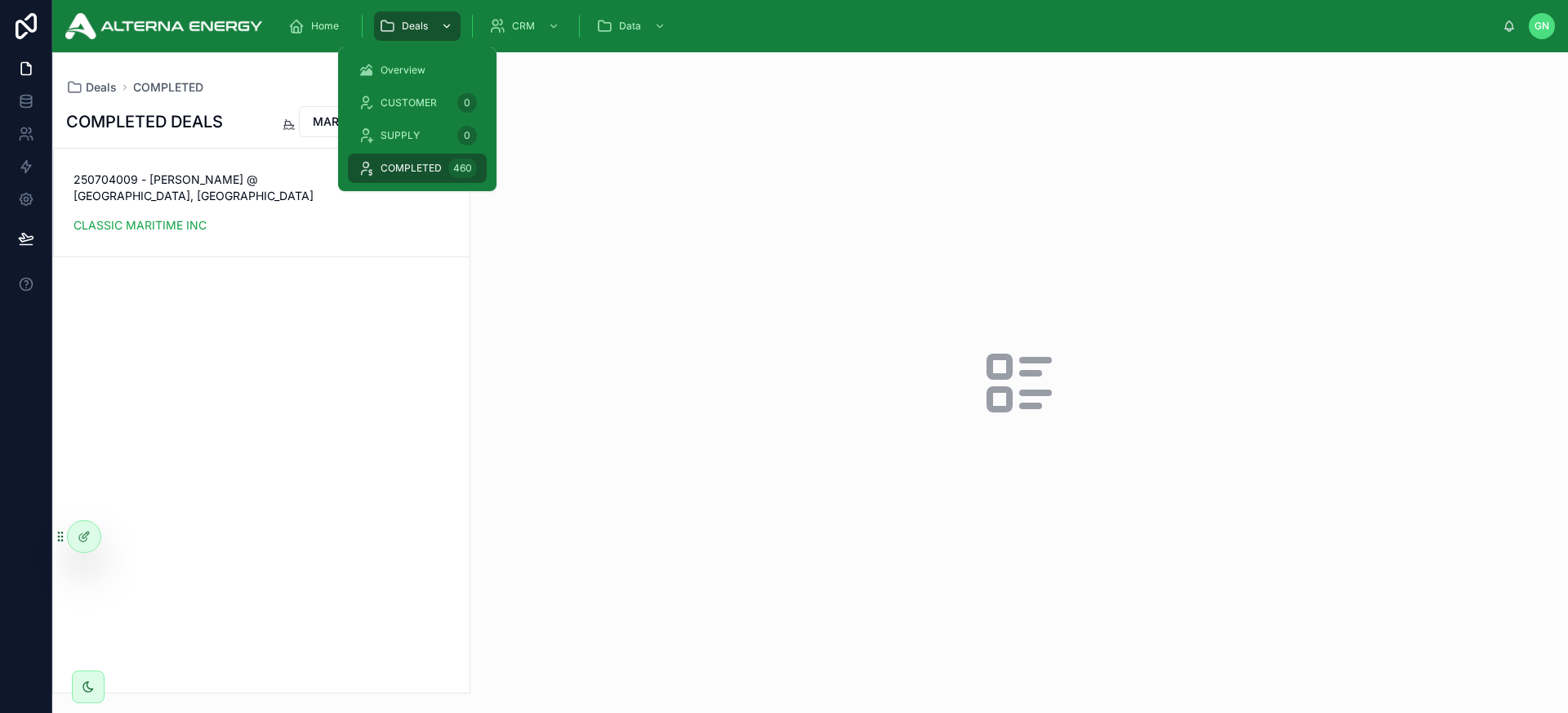
click at [410, 30] on span "Deals" at bounding box center [415, 25] width 26 height 13
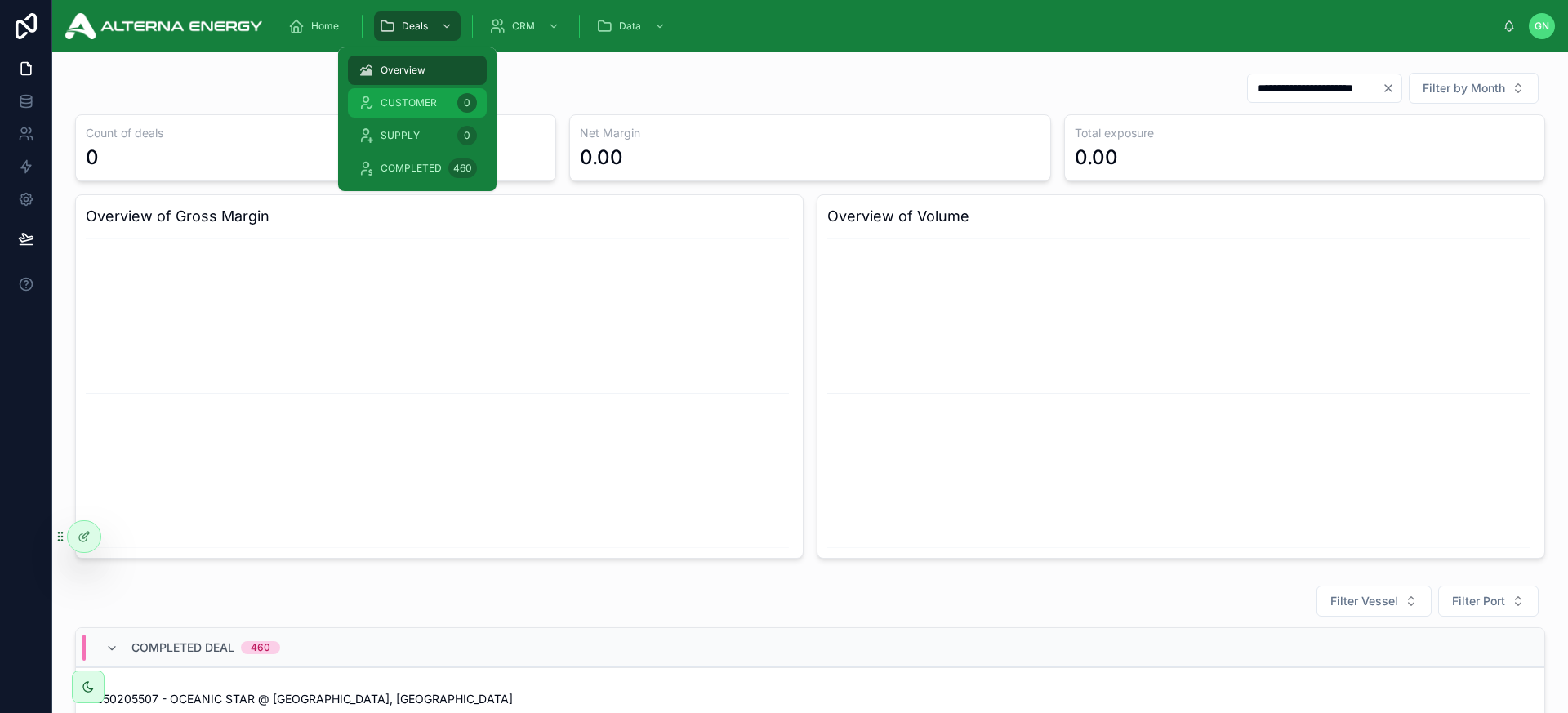
click at [407, 96] on span "CUSTOMER" at bounding box center [409, 102] width 57 height 13
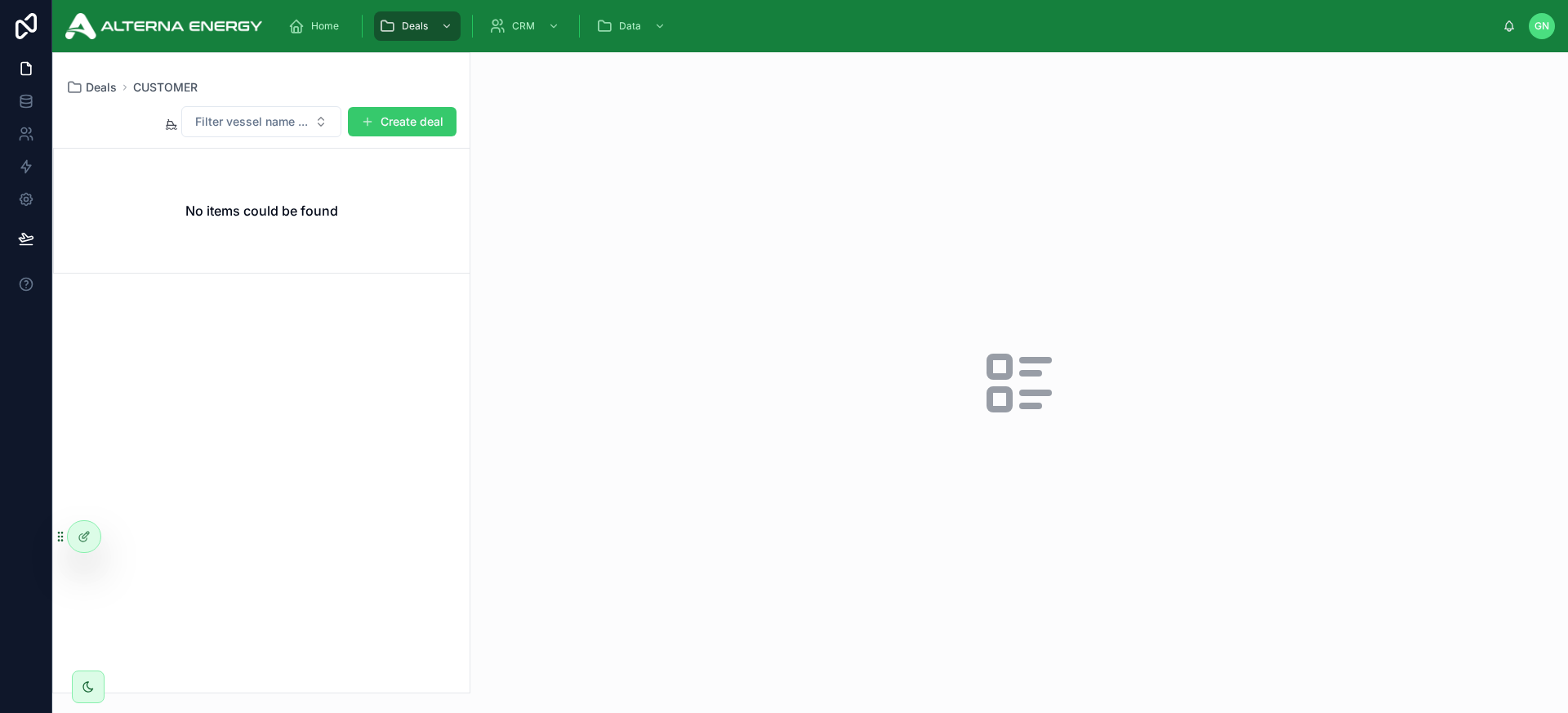
click at [401, 122] on button "Create deal" at bounding box center [402, 122] width 109 height 30
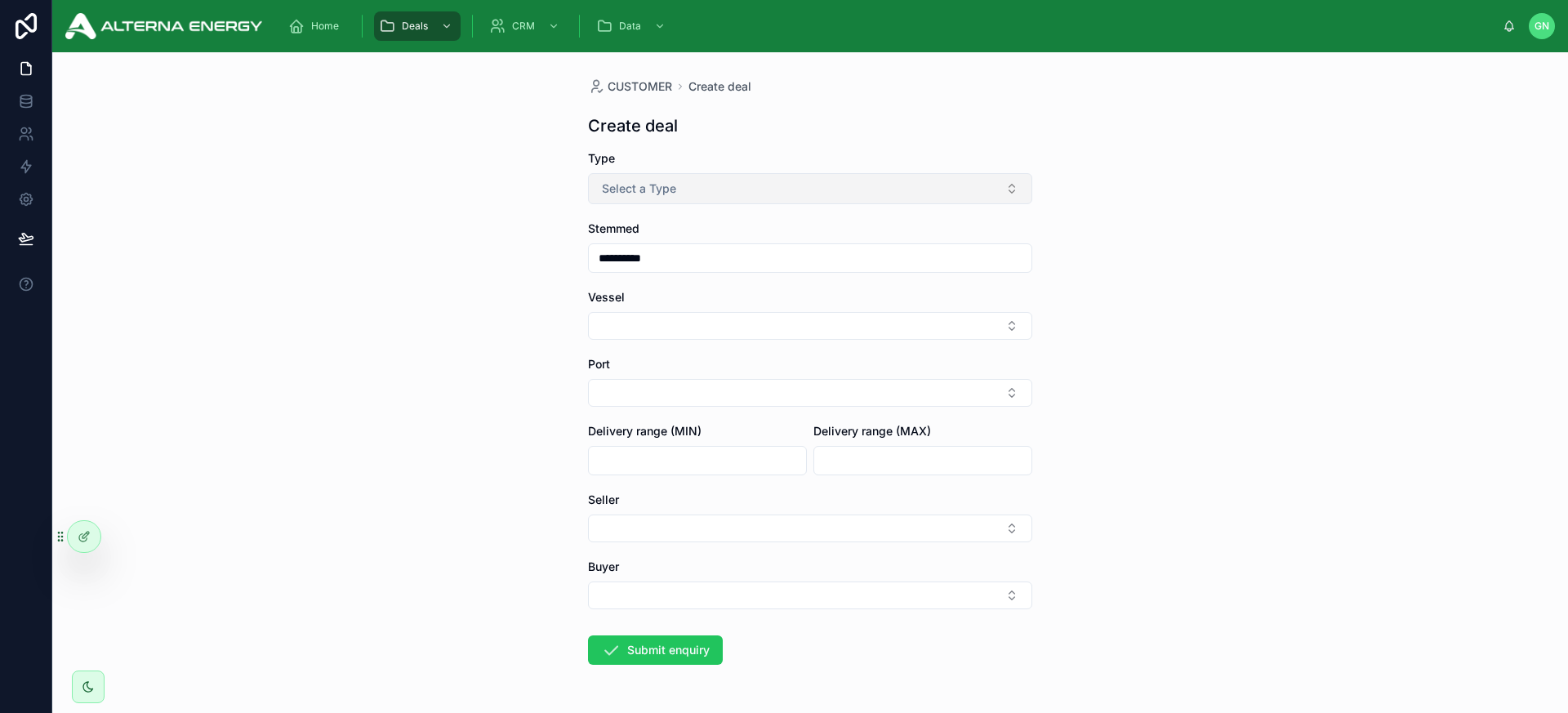
click at [623, 188] on span "Select a Type" at bounding box center [640, 188] width 74 height 16
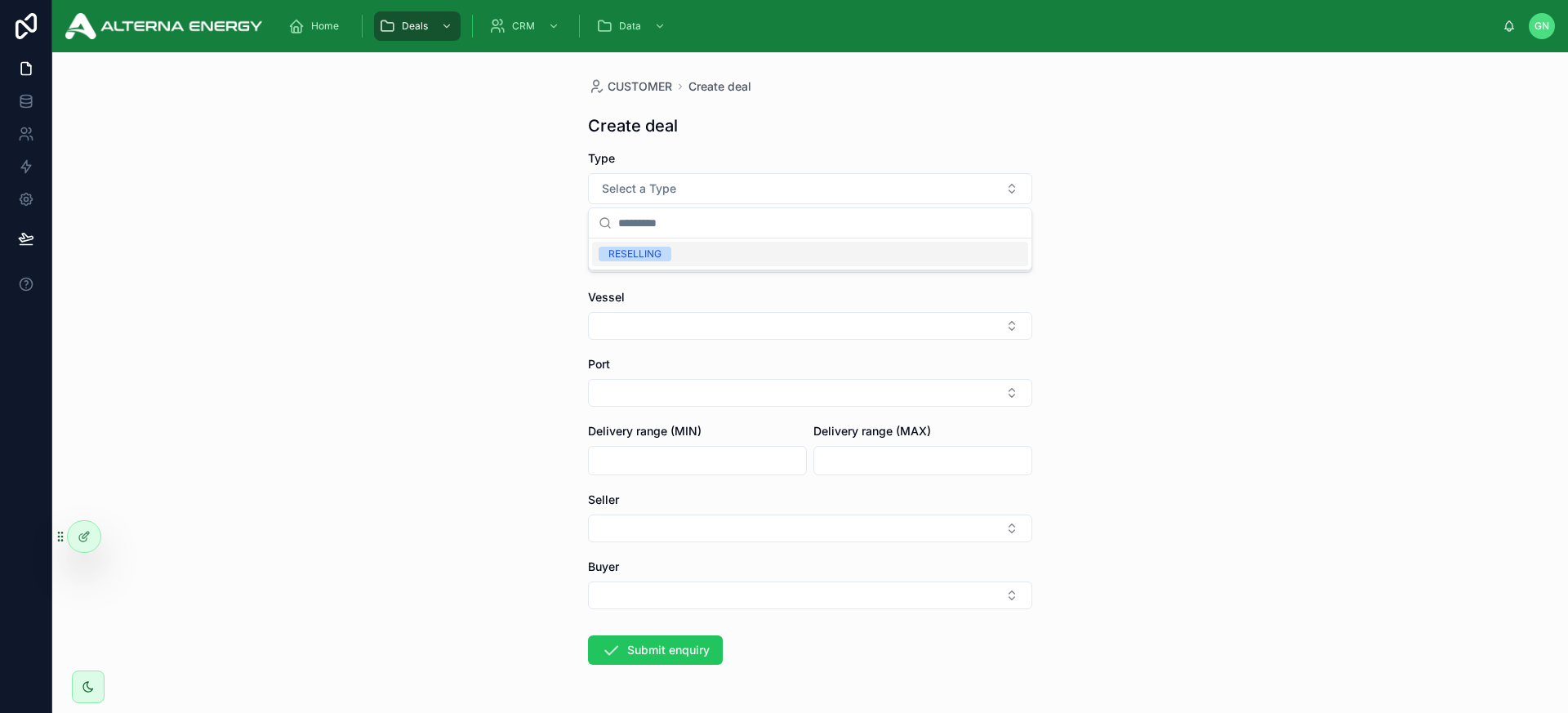
click at [633, 247] on div "RESELLING" at bounding box center [634, 253] width 53 height 14
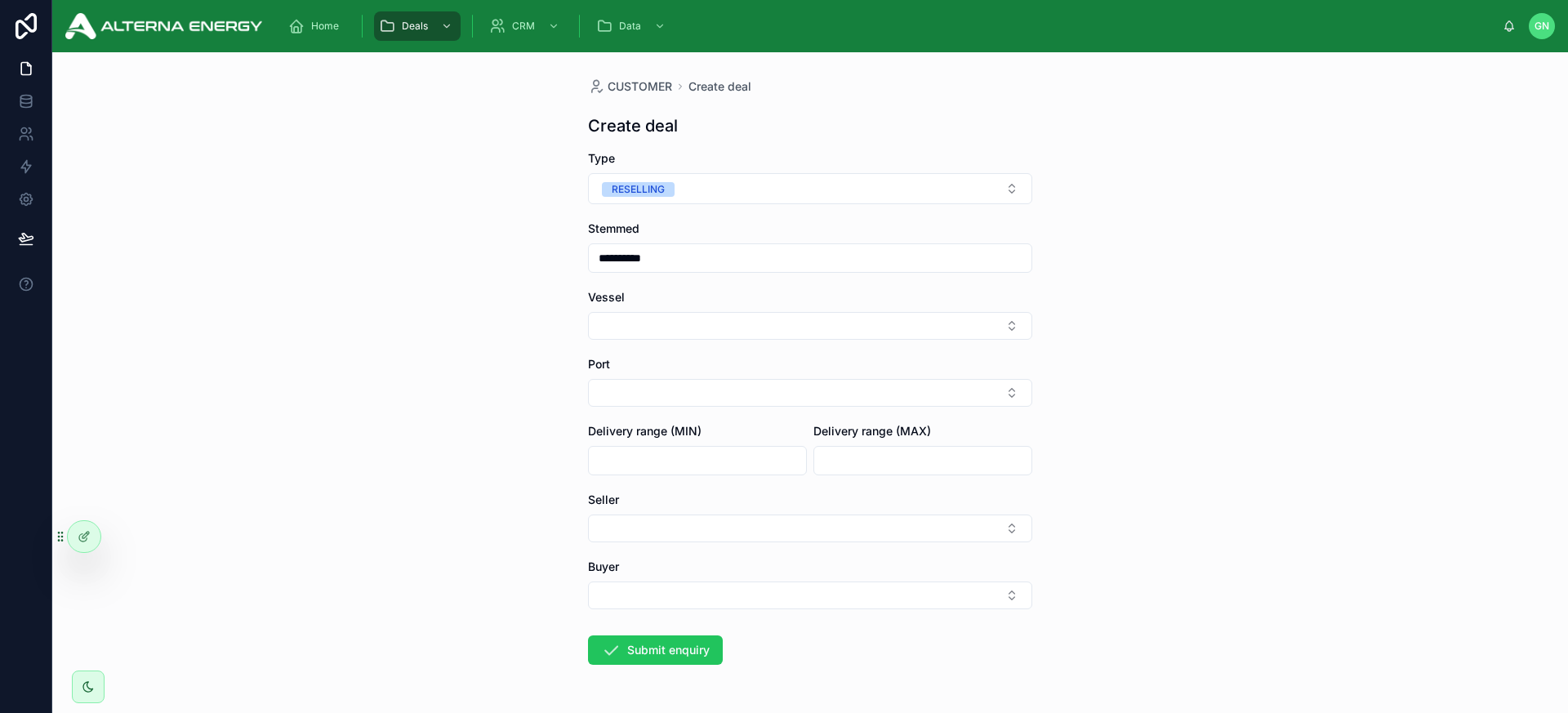
click at [658, 259] on input "**********" at bounding box center [810, 258] width 443 height 23
click at [727, 308] on button at bounding box center [721, 298] width 30 height 30
click at [727, 308] on button at bounding box center [721, 298] width 30 height 30
click at [808, 429] on button "10" at bounding box center [810, 429] width 30 height 30
type input "**********"
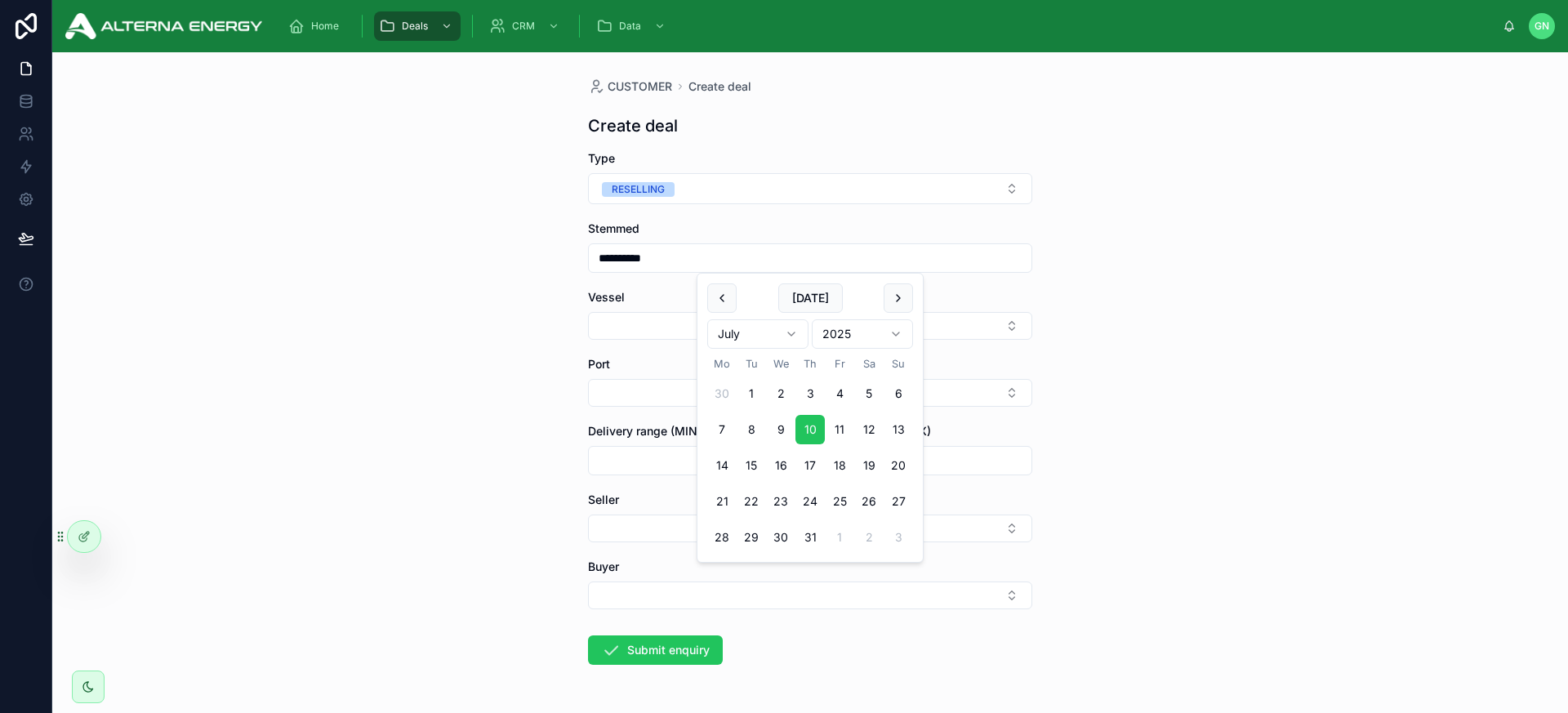
click at [536, 336] on div "**********" at bounding box center [810, 383] width 1516 height 661
click at [647, 339] on form "**********" at bounding box center [810, 460] width 444 height 619
click at [657, 326] on button "Select Button" at bounding box center [810, 325] width 444 height 28
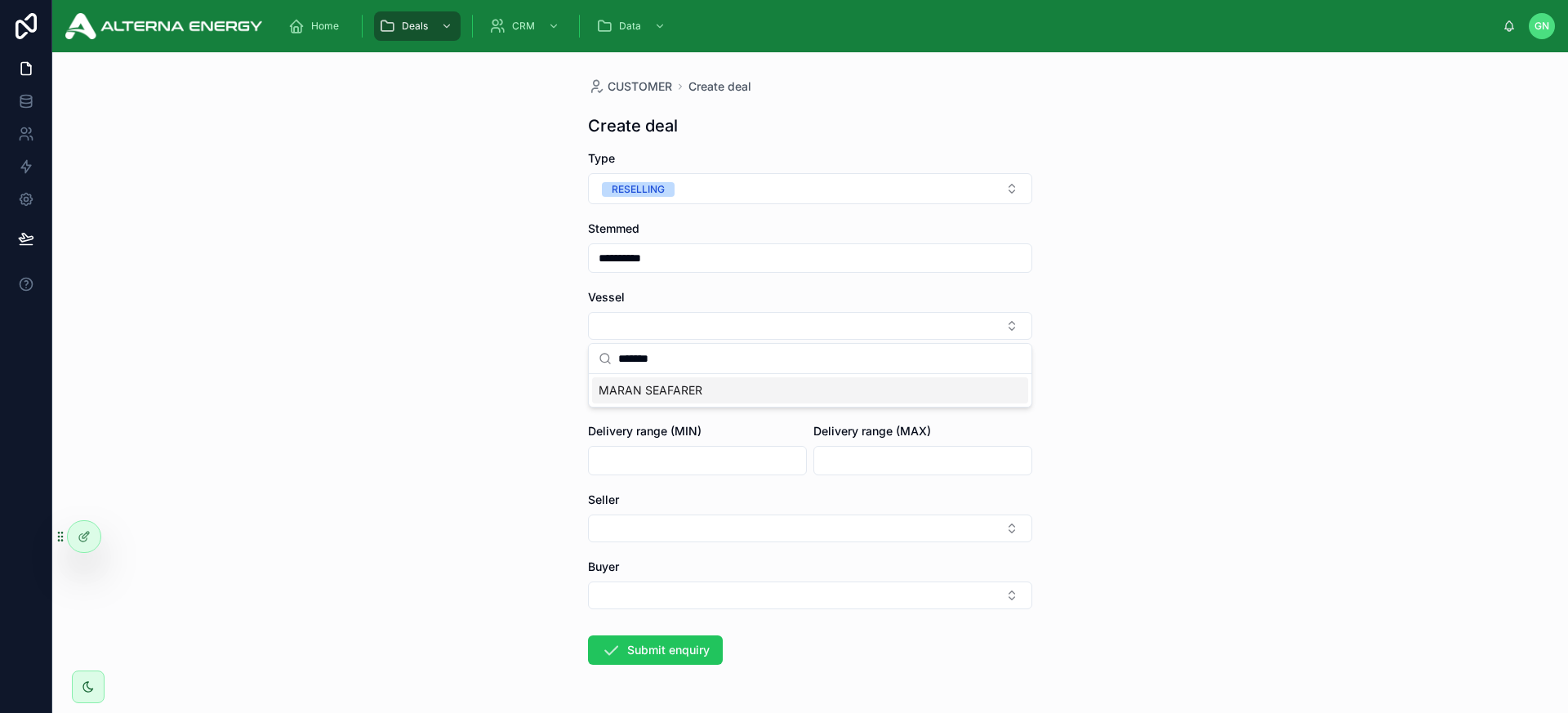
type input "*******"
click at [670, 389] on span "MARAN SEAFARER" at bounding box center [651, 389] width 104 height 16
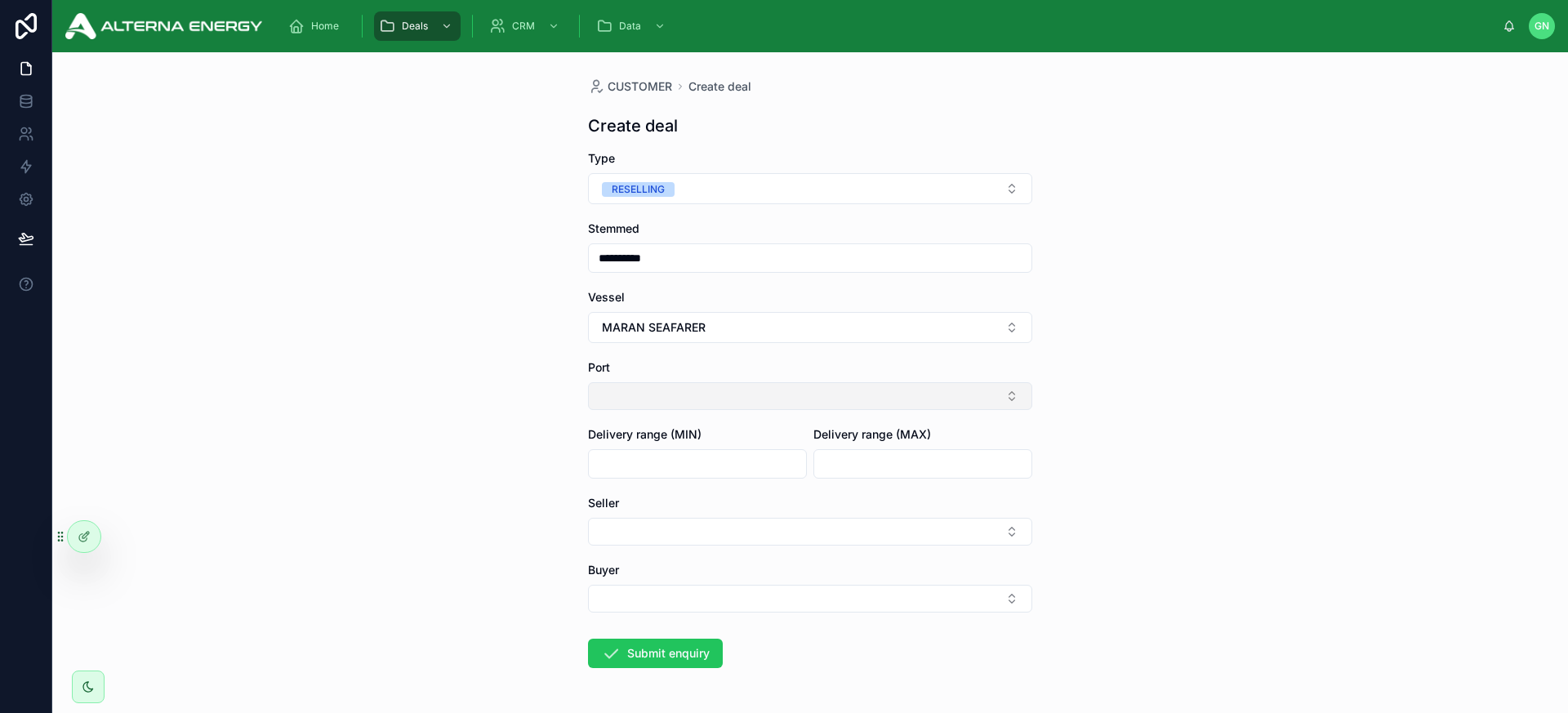
click at [651, 395] on button "Select Button" at bounding box center [810, 395] width 444 height 28
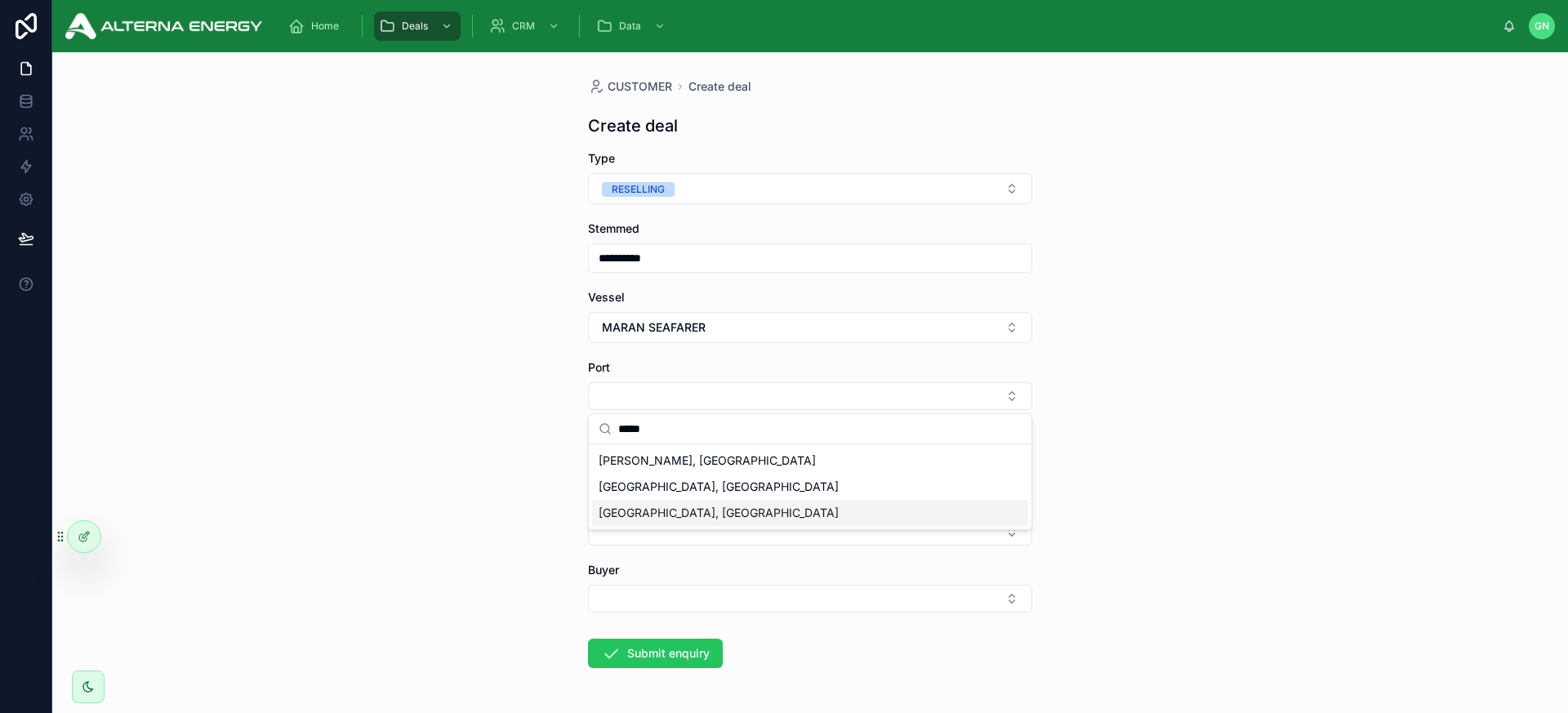
type input "*****"
click at [632, 509] on span "Zhoushan, China" at bounding box center [719, 513] width 240 height 16
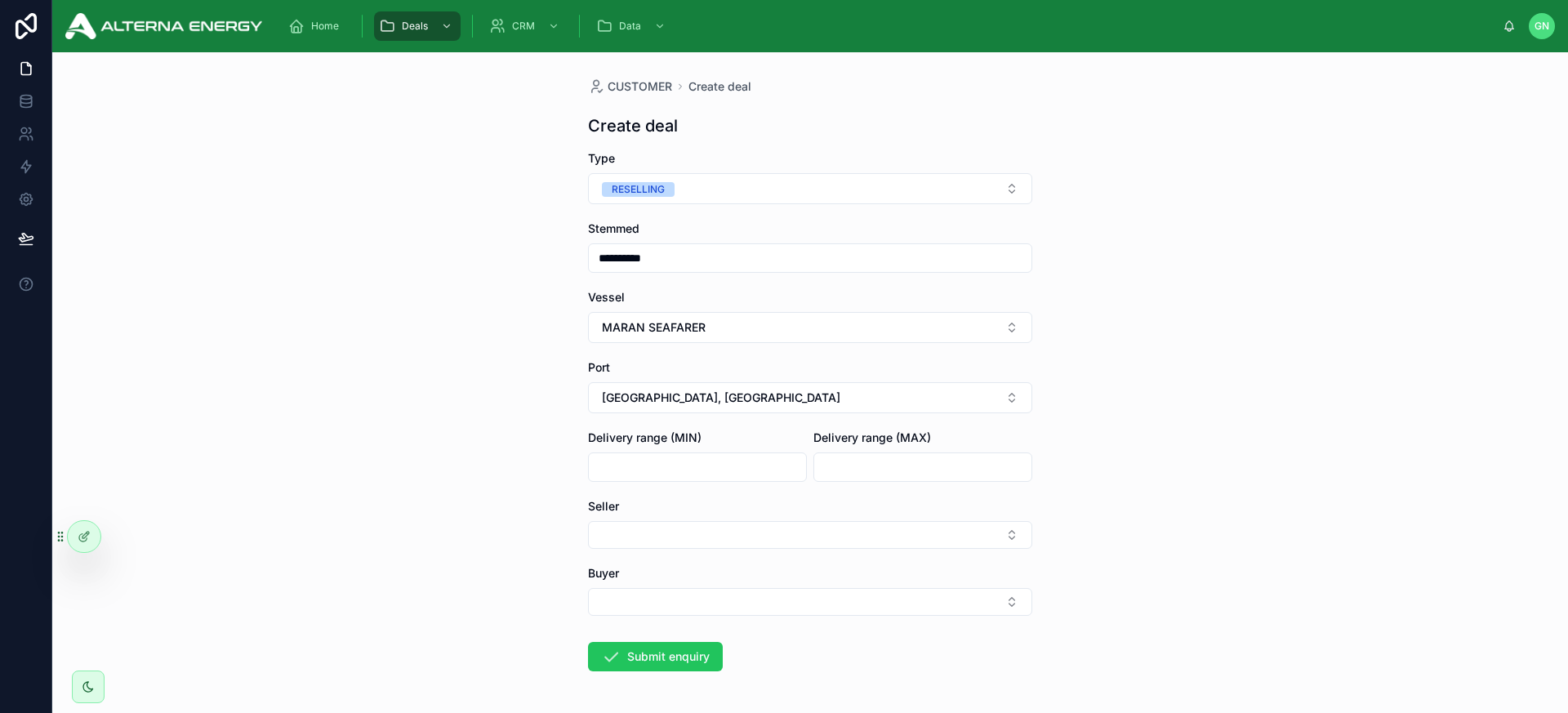
click at [627, 472] on input "text" at bounding box center [697, 467] width 217 height 23
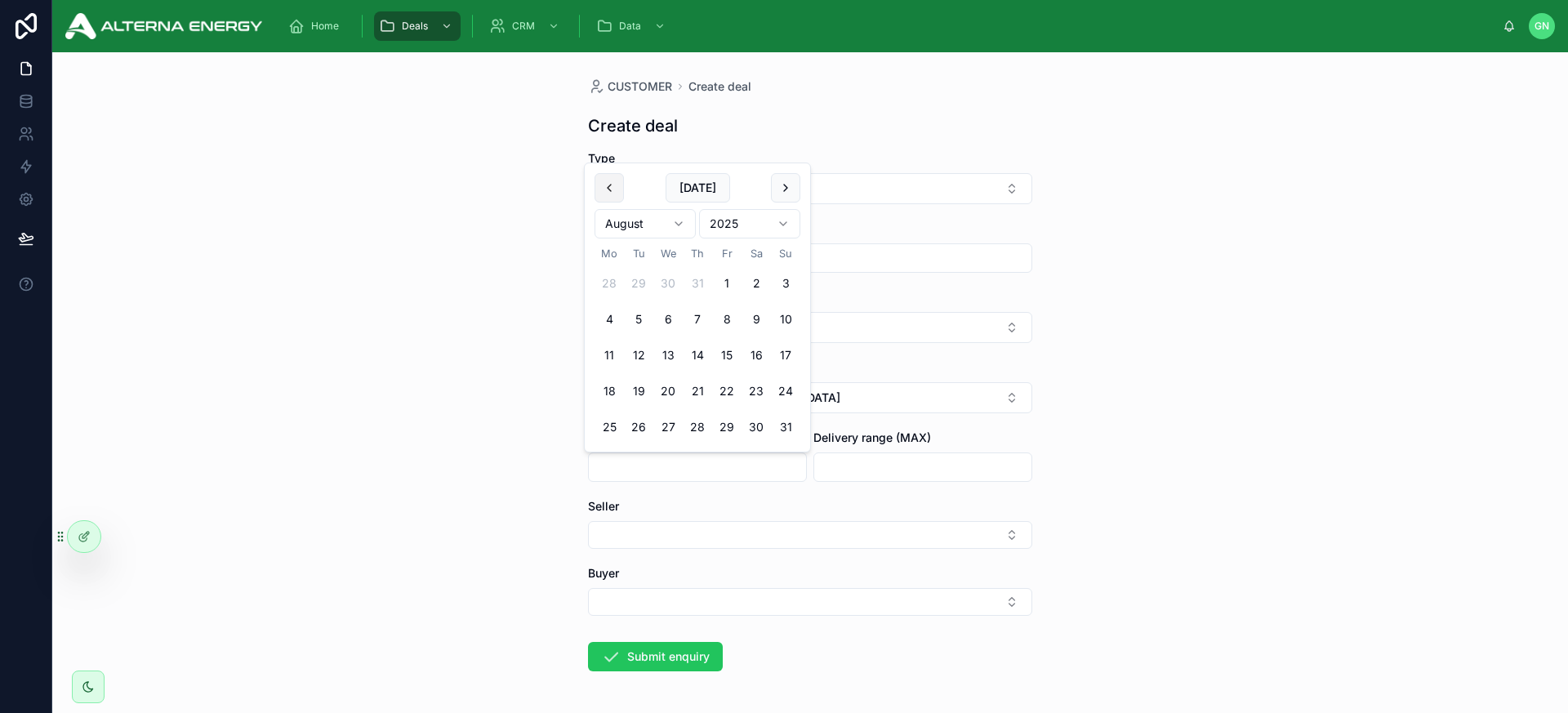
click at [616, 190] on button at bounding box center [609, 188] width 30 height 30
click at [637, 316] on button "8" at bounding box center [639, 319] width 30 height 30
type input "**********"
click at [865, 463] on input "text" at bounding box center [923, 467] width 217 height 23
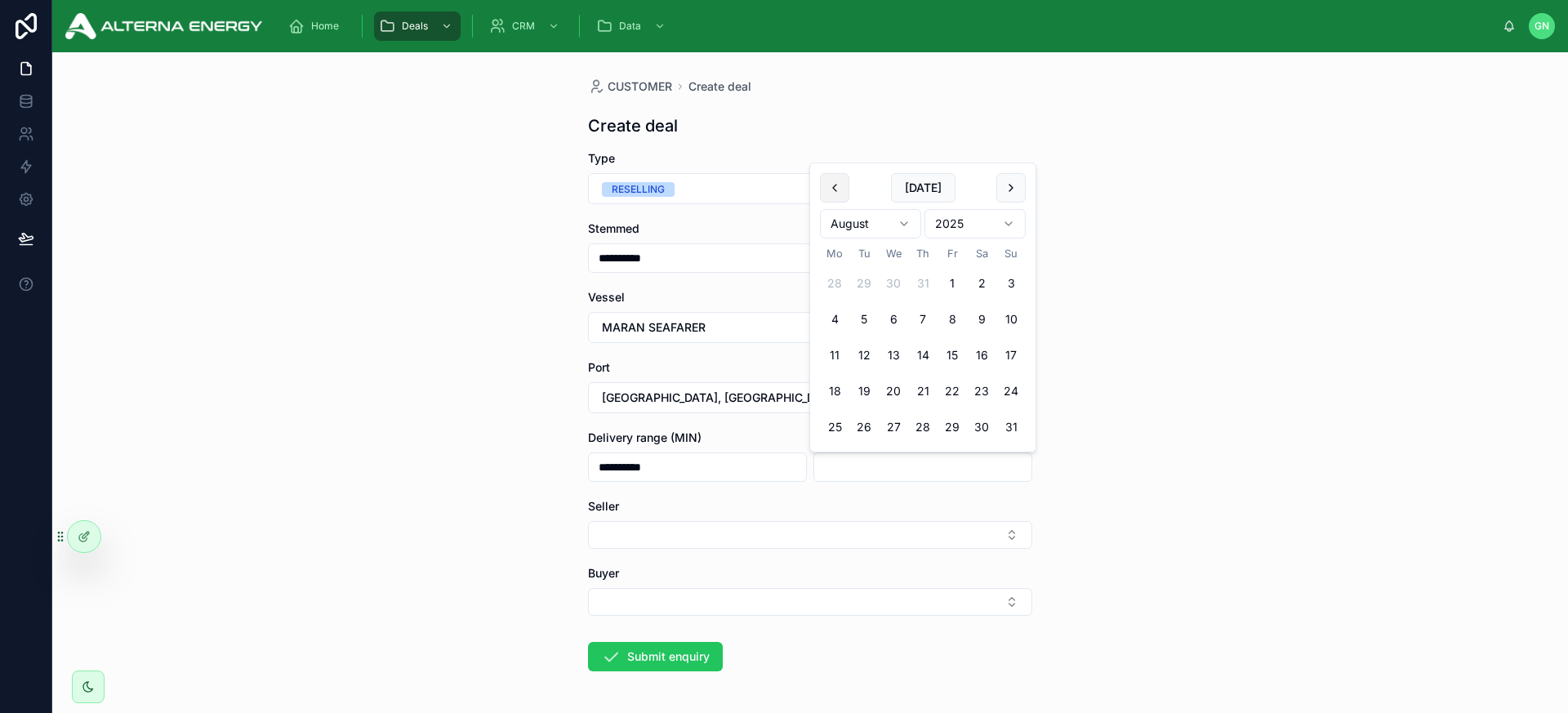
click at [843, 194] on button at bounding box center [835, 188] width 30 height 30
click at [865, 388] on button "22" at bounding box center [864, 391] width 30 height 30
type input "**********"
click at [437, 412] on div "**********" at bounding box center [810, 383] width 1516 height 661
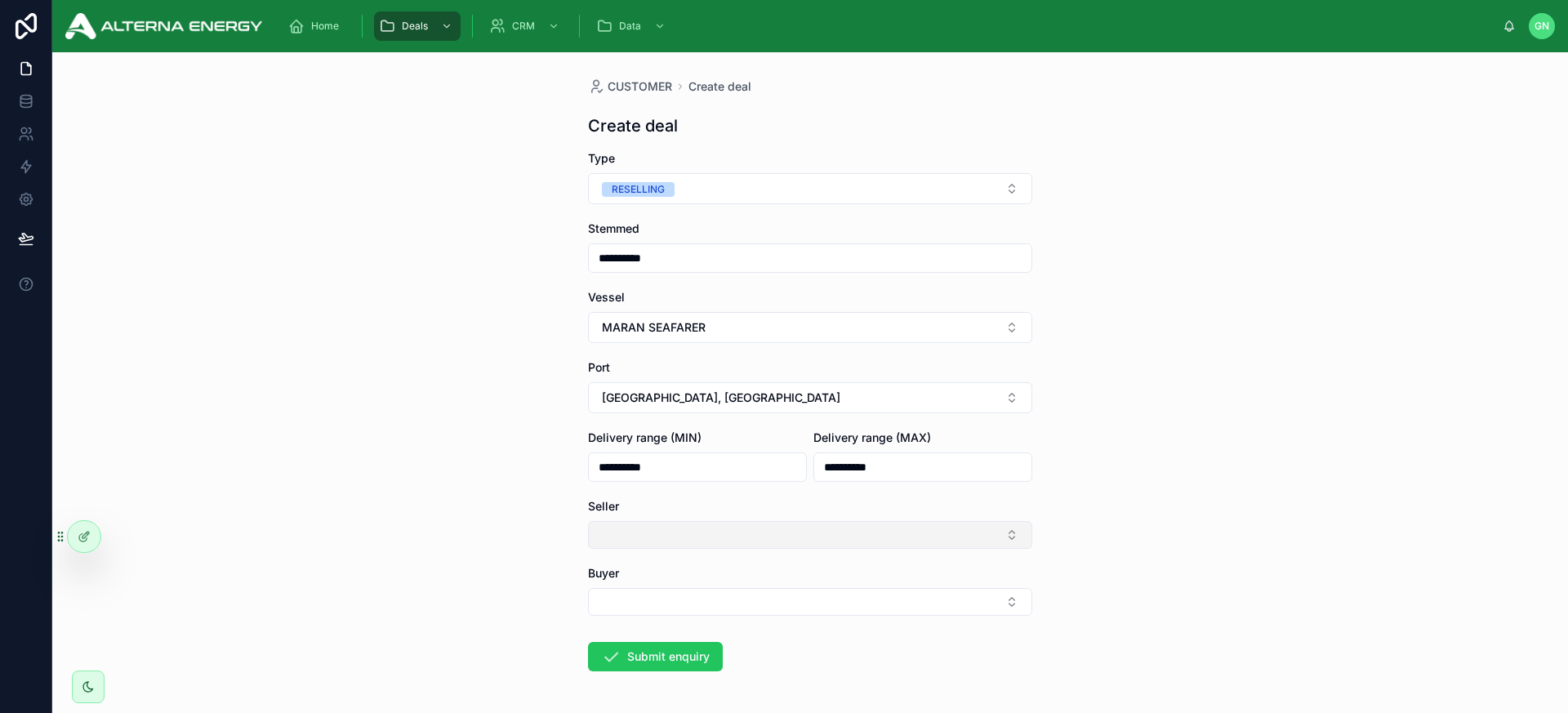
click at [662, 535] on button "Select Button" at bounding box center [810, 535] width 444 height 28
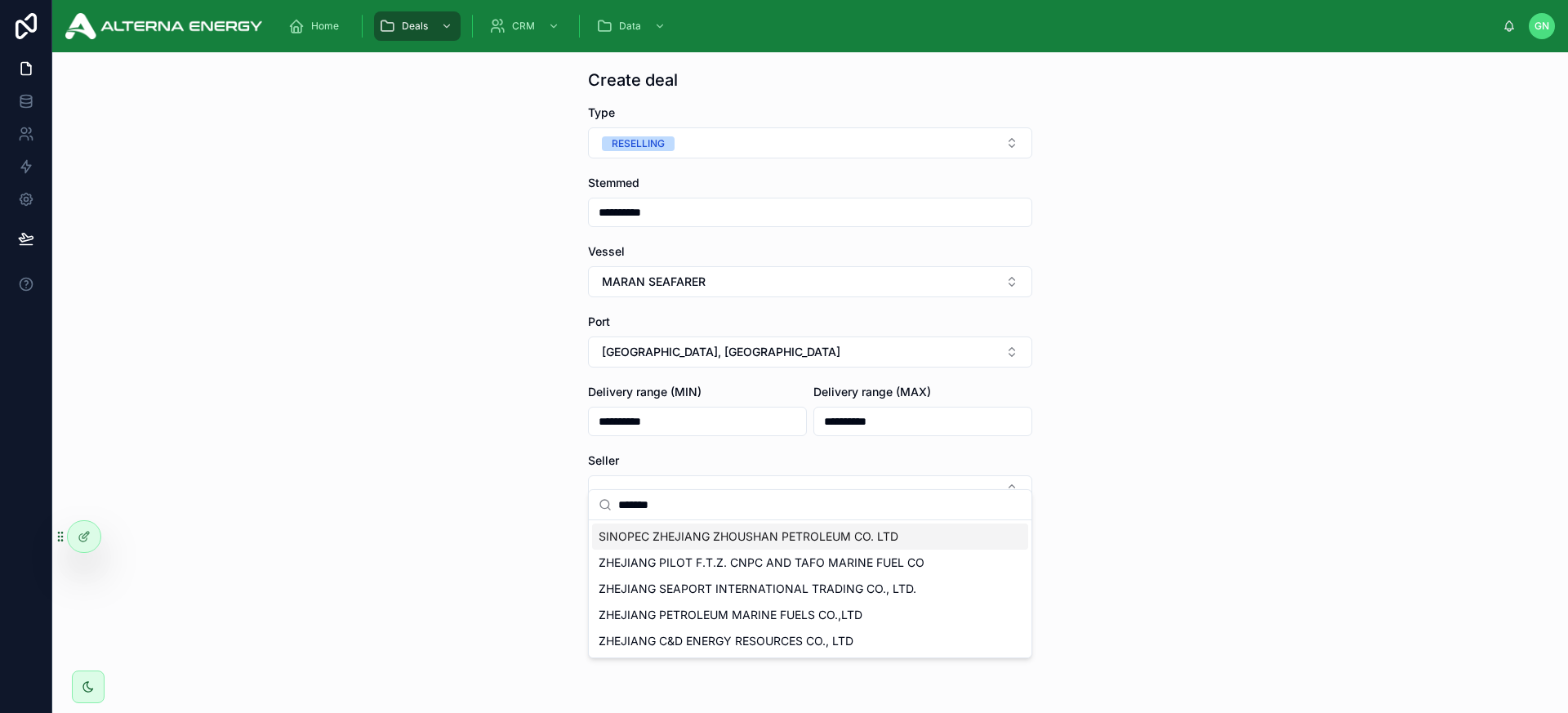
scroll to position [63, 0]
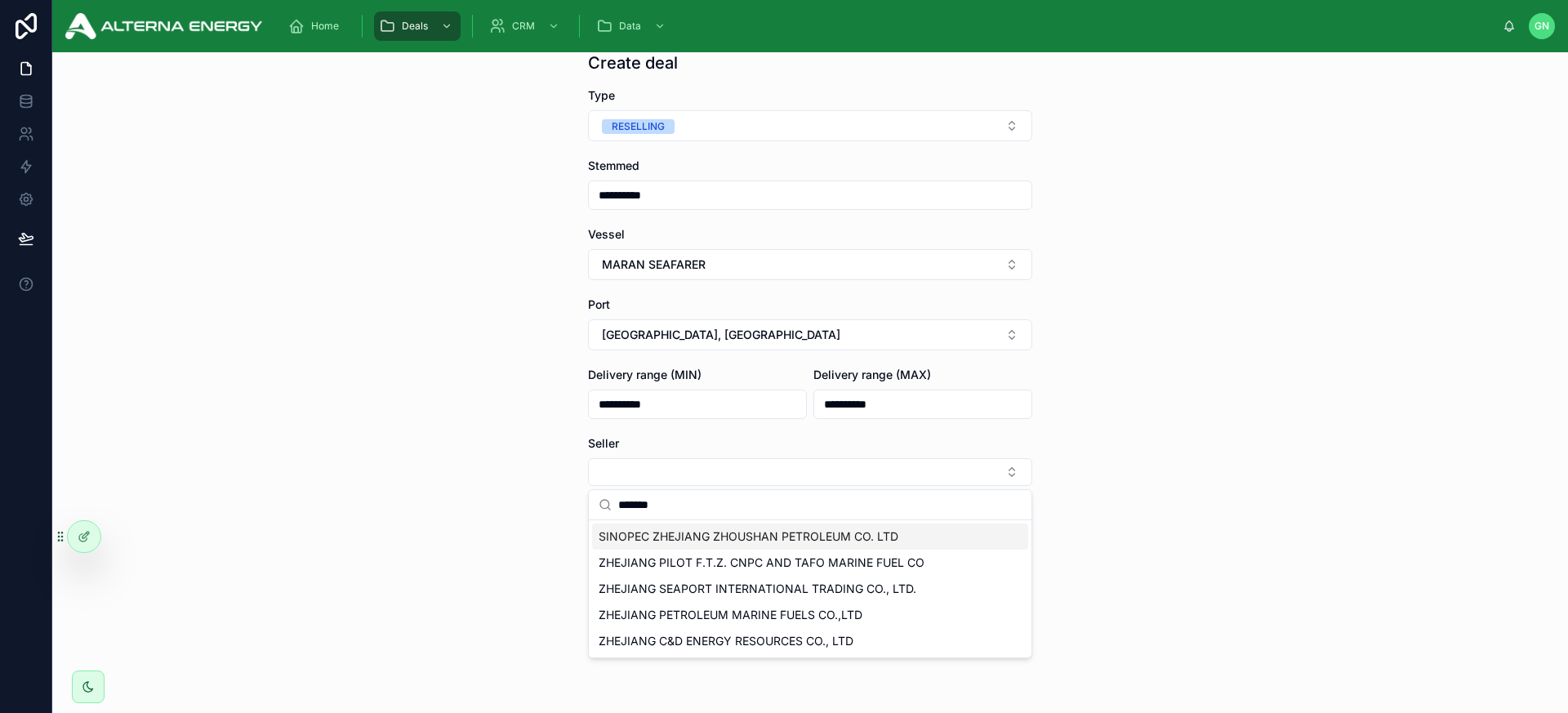
click at [645, 505] on input "*******" at bounding box center [820, 504] width 404 height 30
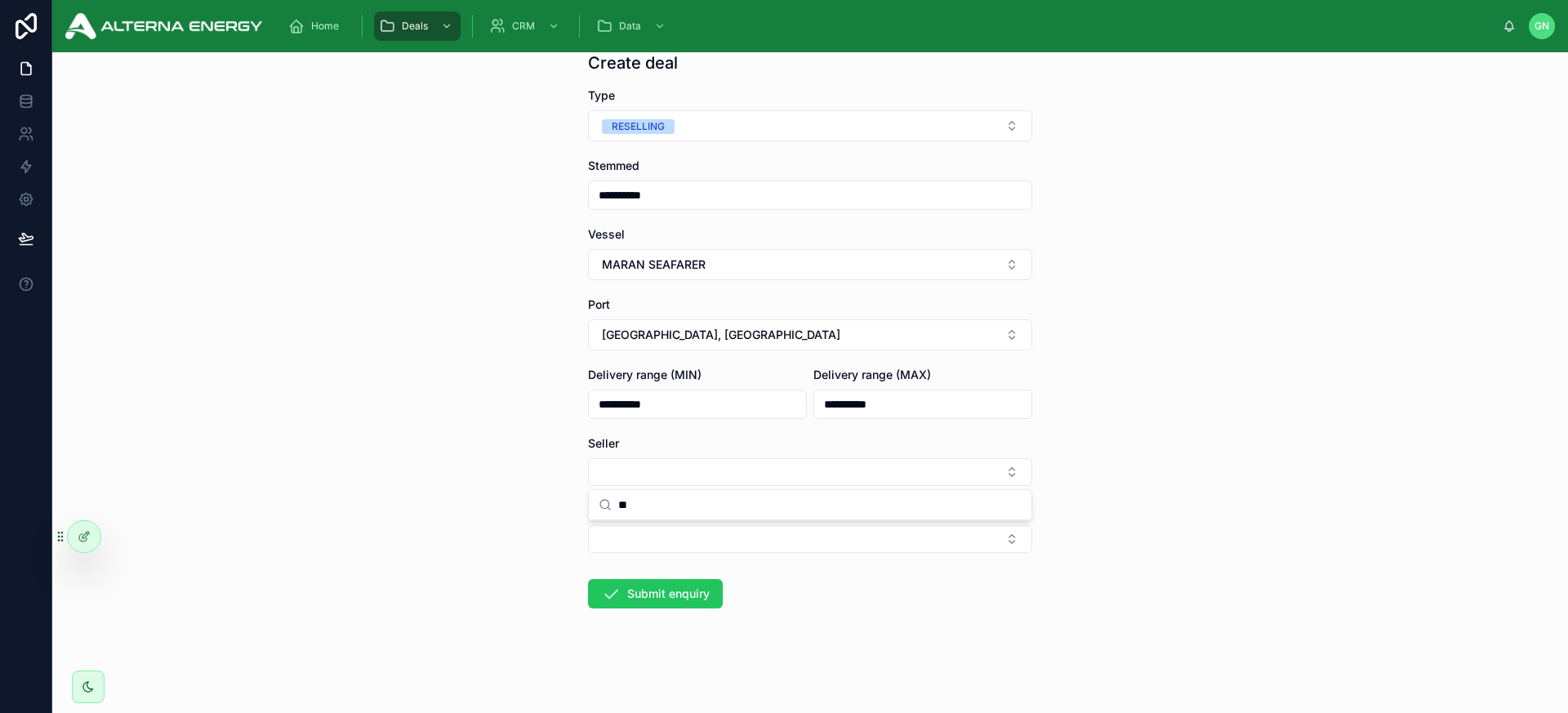
type input "*"
paste input "**********"
type input "**********"
click at [666, 531] on span "ZHEJIANG C&D ENERGY RESOURCES CO., LTD" at bounding box center [727, 536] width 255 height 16
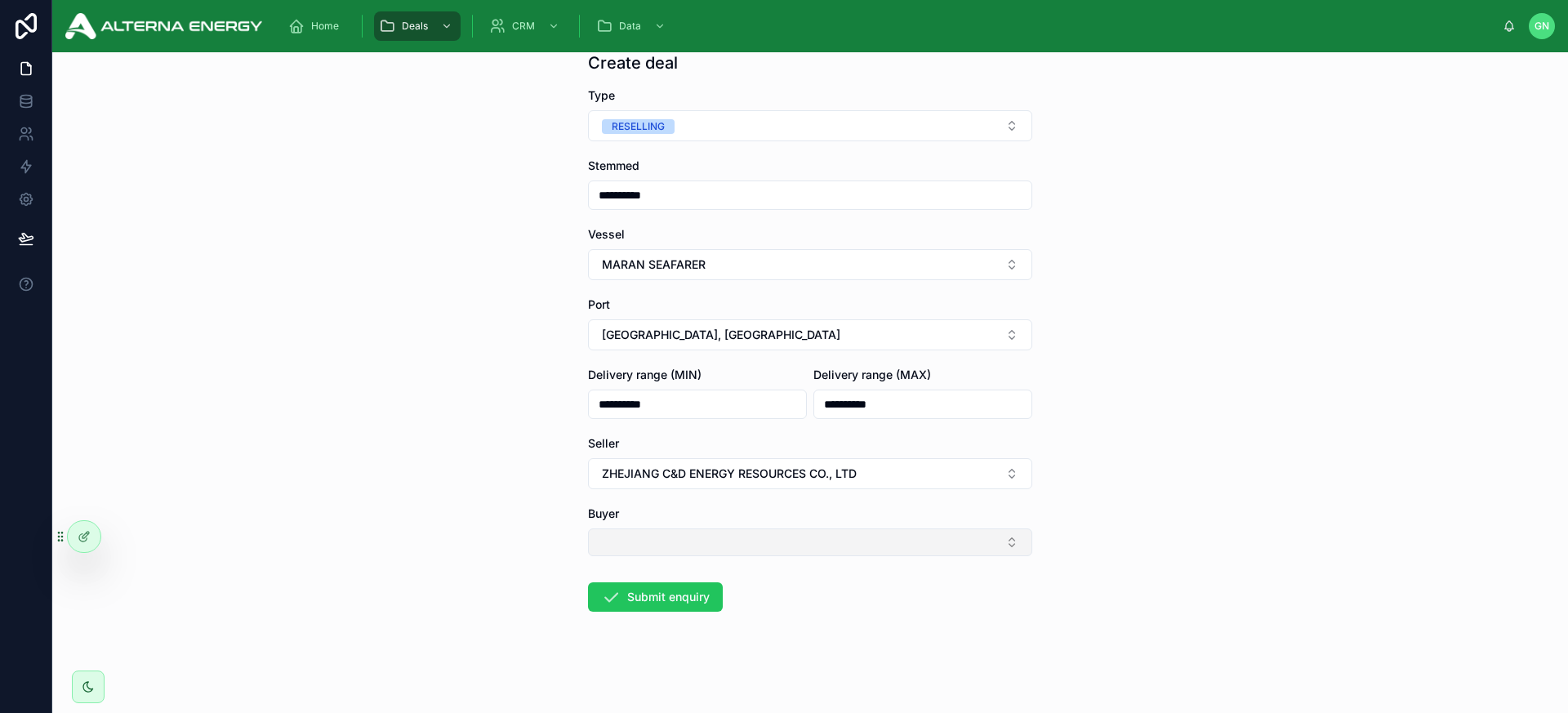
click at [644, 542] on button "Select Button" at bounding box center [810, 542] width 444 height 28
type input "**********"
click at [649, 606] on span "CLASSIC MARITIME INC" at bounding box center [666, 607] width 133 height 16
click at [652, 600] on button "Submit enquiry" at bounding box center [656, 600] width 135 height 30
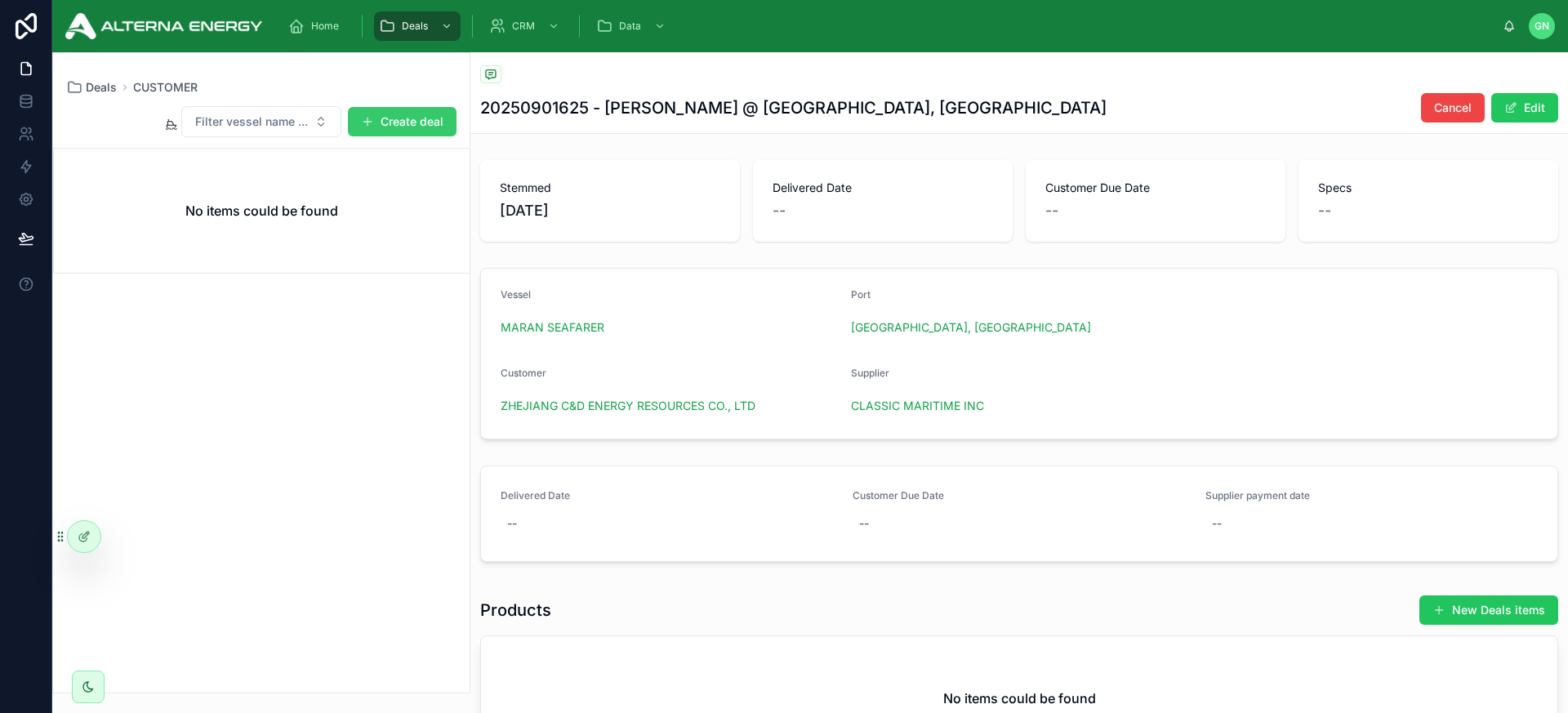
click at [437, 127] on button "Create deal" at bounding box center [402, 122] width 109 height 30
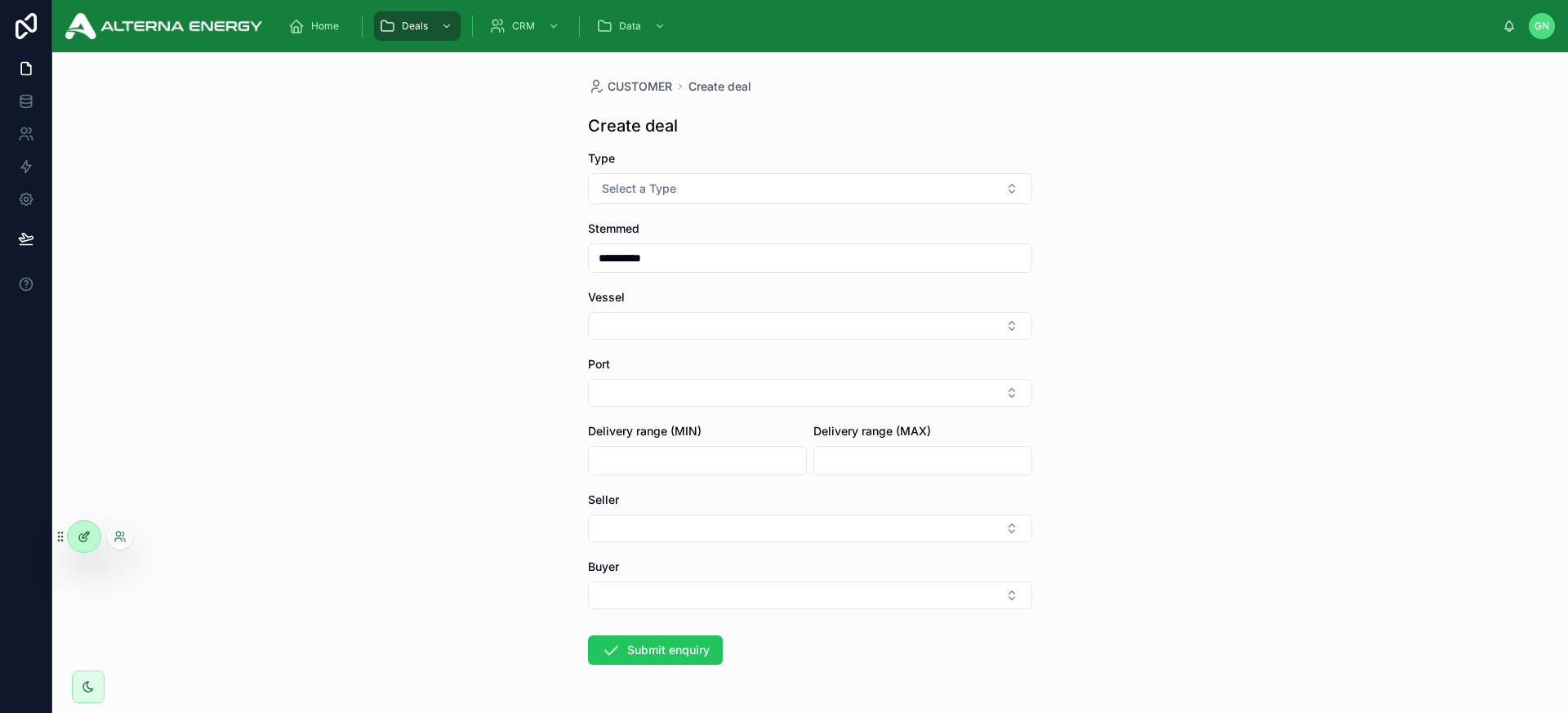
click at [85, 546] on div at bounding box center [84, 536] width 33 height 31
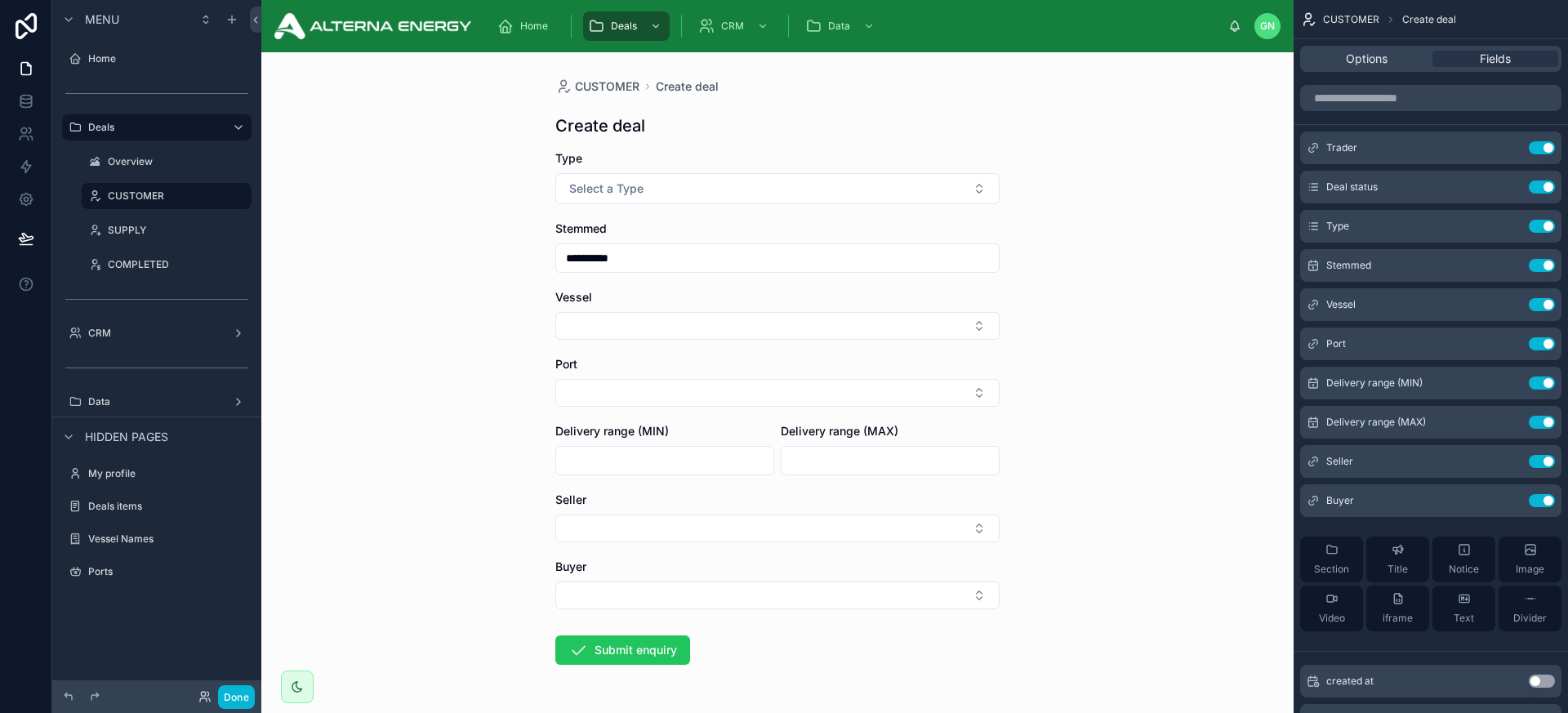
click at [710, 509] on div "Seller" at bounding box center [777, 517] width 444 height 51
click at [1371, 458] on icon "scrollable content" at bounding box center [1511, 460] width 7 height 7
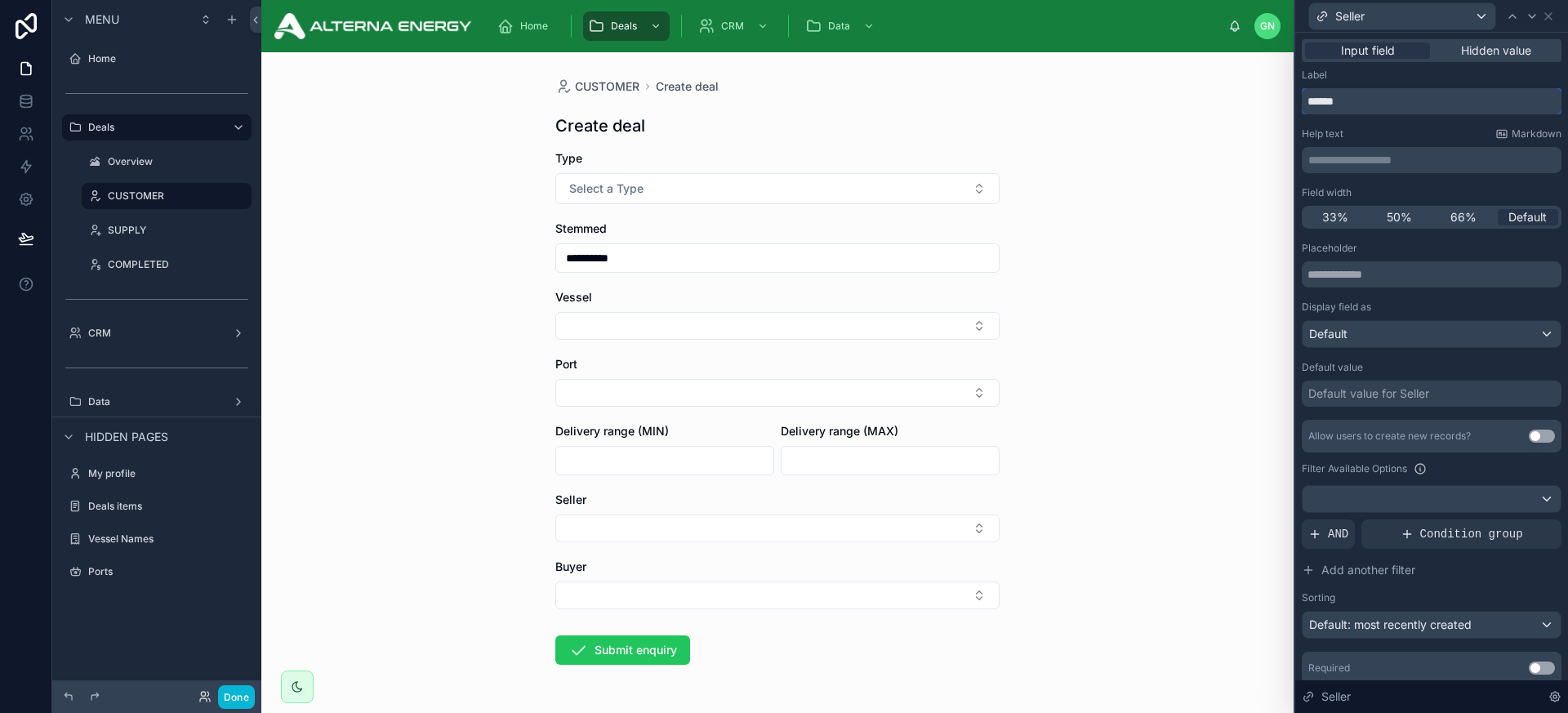
click at [1325, 101] on input "******" at bounding box center [1431, 101] width 259 height 26
type input "********"
click at [1371, 16] on icon at bounding box center [1532, 16] width 13 height 13
click at [1324, 104] on input "*****" at bounding box center [1431, 101] width 259 height 26
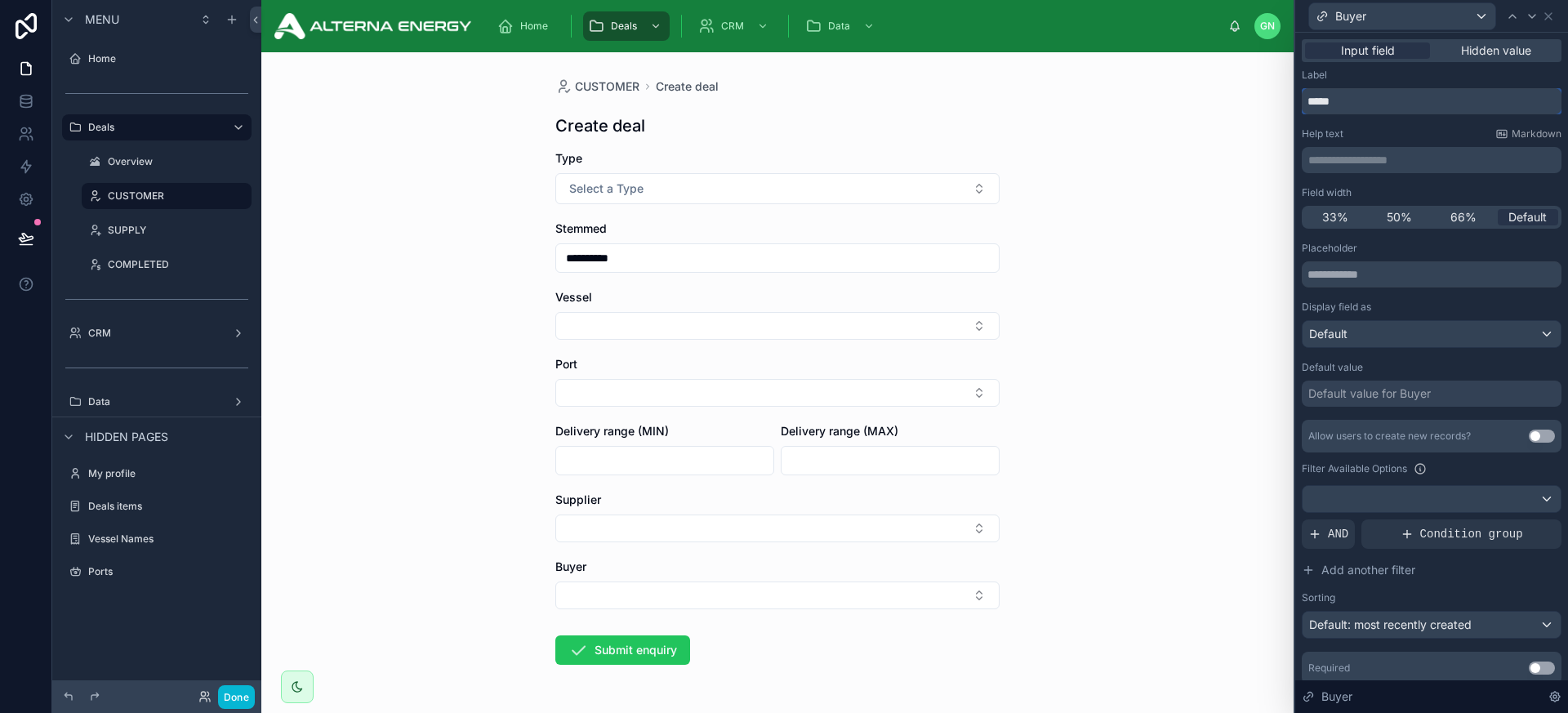
click at [1324, 104] on input "*****" at bounding box center [1431, 101] width 259 height 26
type input "********"
click at [1371, 15] on icon at bounding box center [1548, 16] width 13 height 13
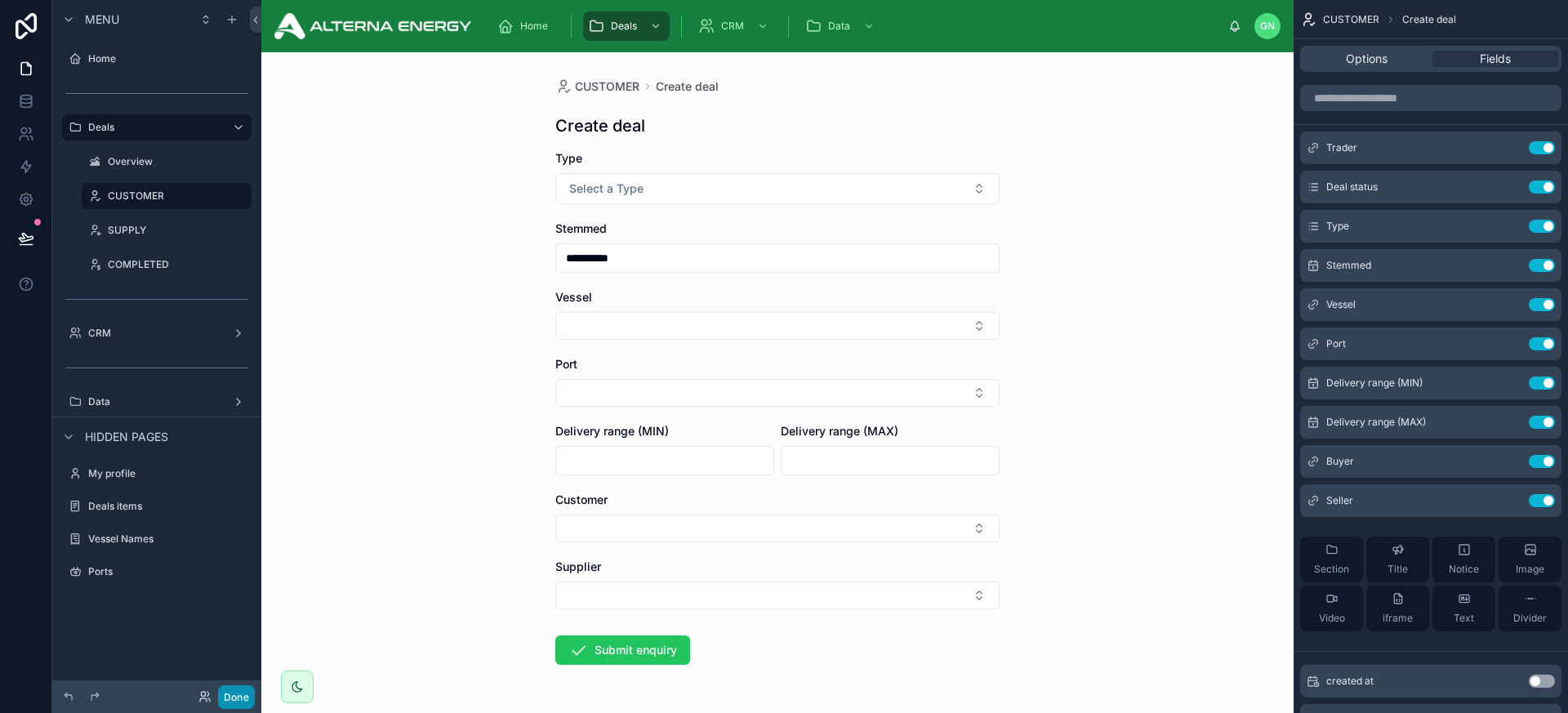
click at [237, 688] on button "Done" at bounding box center [237, 697] width 37 height 24
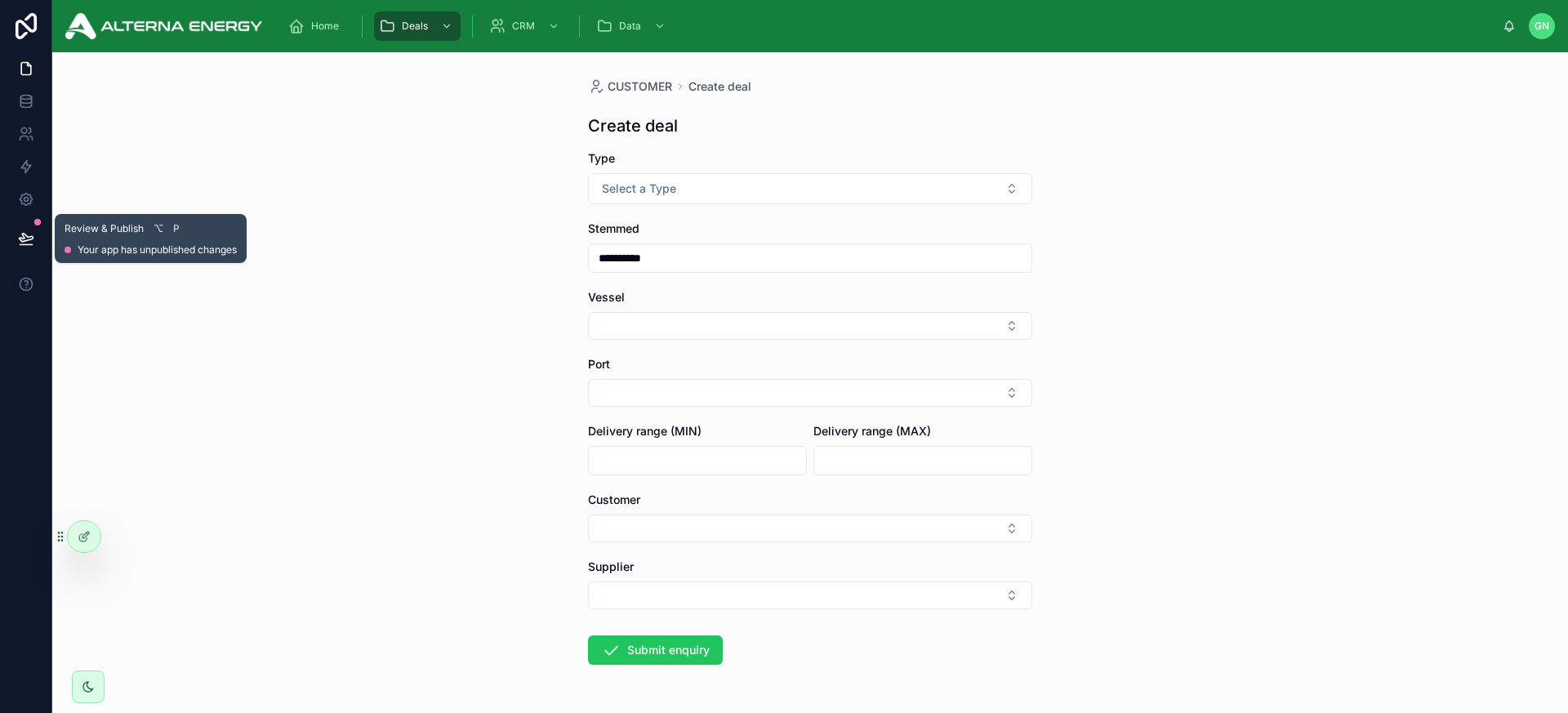
click at [21, 242] on icon at bounding box center [25, 238] width 14 height 8
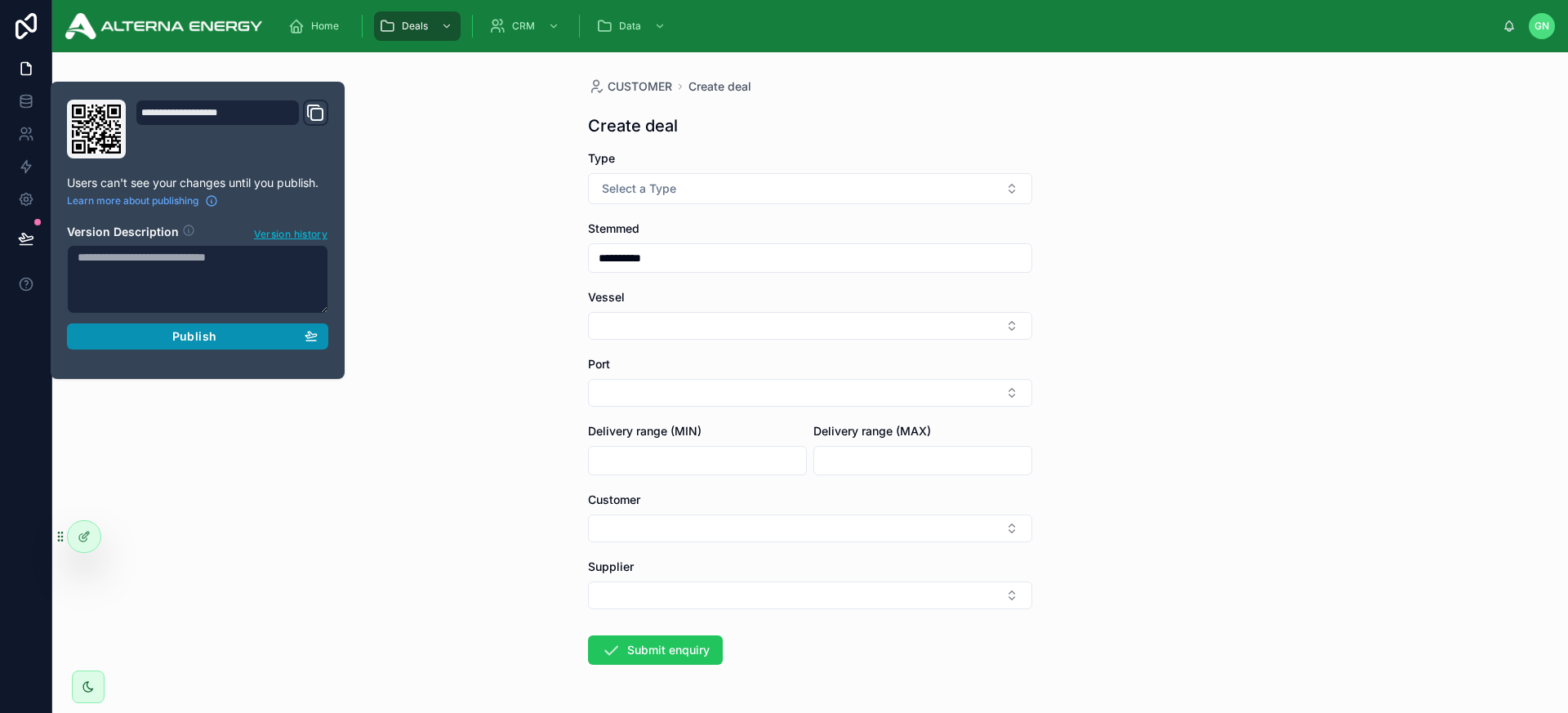
click at [155, 337] on div "Publish" at bounding box center [198, 336] width 240 height 14
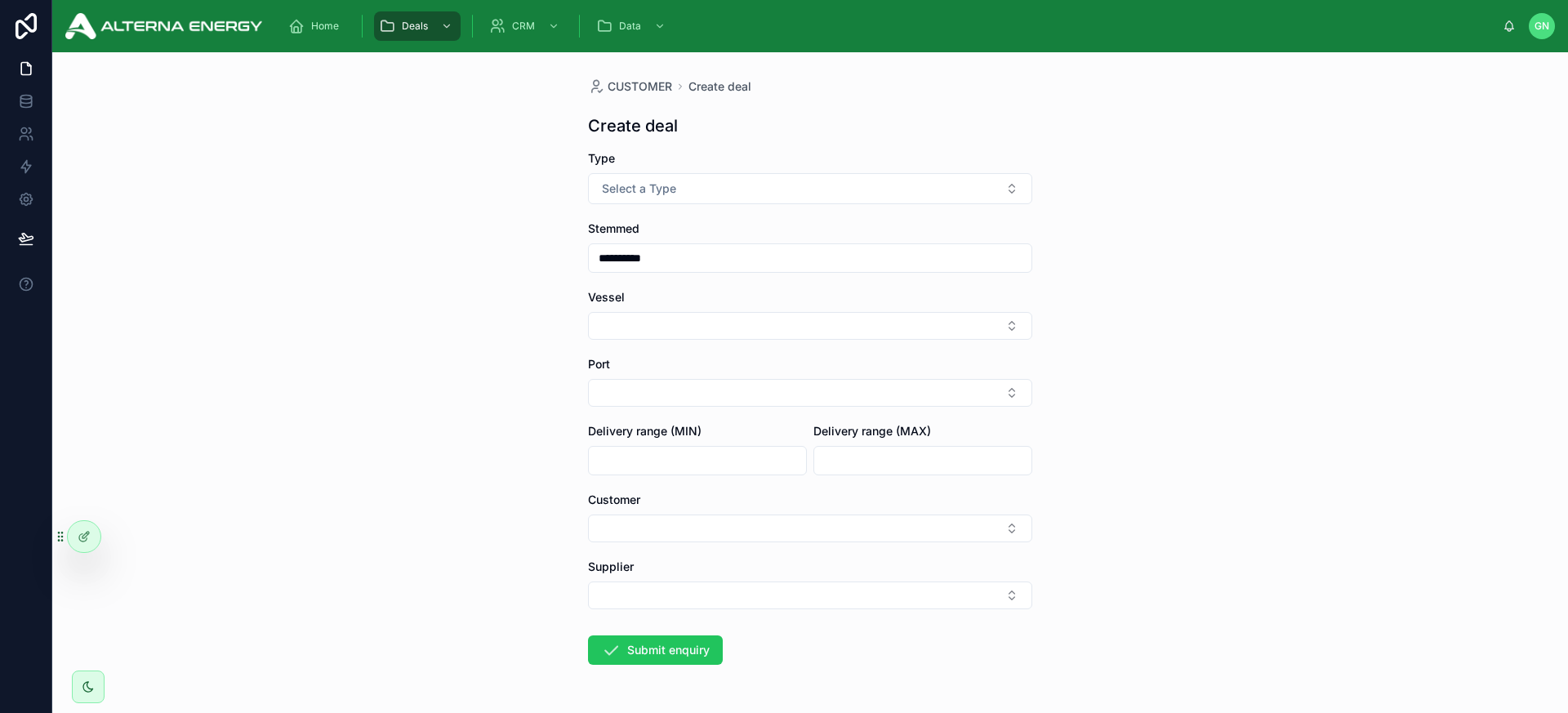
click at [436, 258] on div "**********" at bounding box center [810, 383] width 1516 height 661
drag, startPoint x: 429, startPoint y: 30, endPoint x: 415, endPoint y: 84, distance: 55.8
click at [428, 30] on div "Deals" at bounding box center [417, 25] width 77 height 26
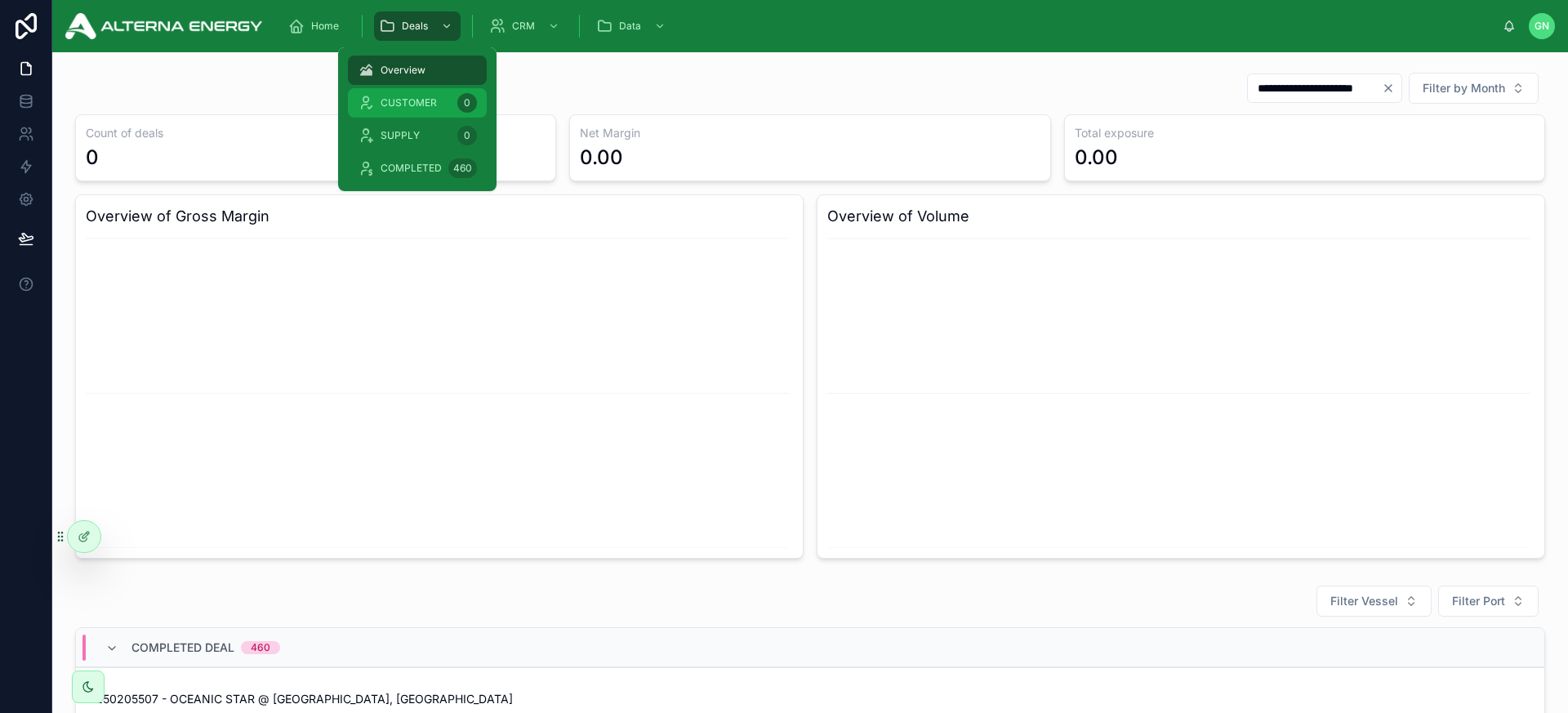
click at [405, 102] on span "CUSTOMER" at bounding box center [409, 102] width 57 height 13
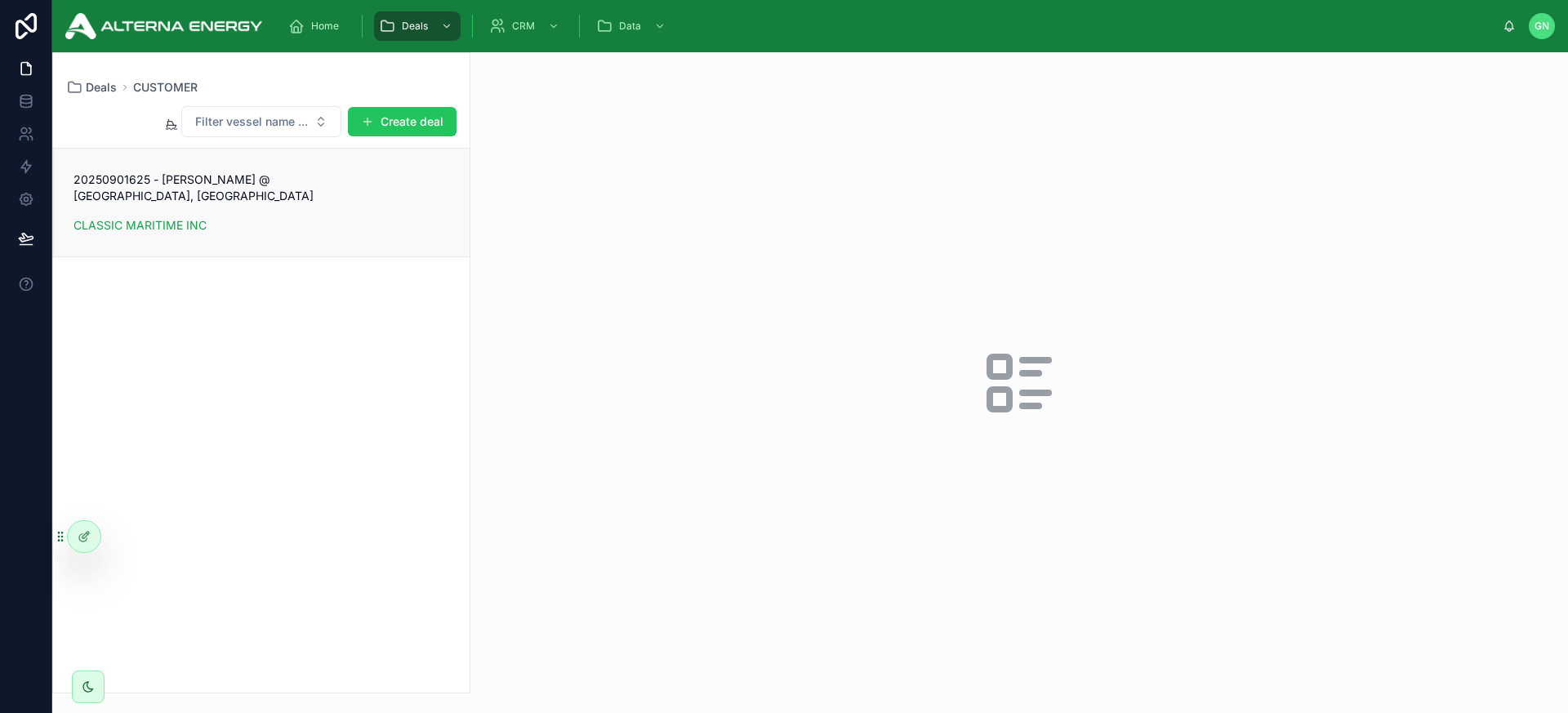
click at [292, 217] on div "CLASSIC MARITIME INC" at bounding box center [262, 225] width 377 height 16
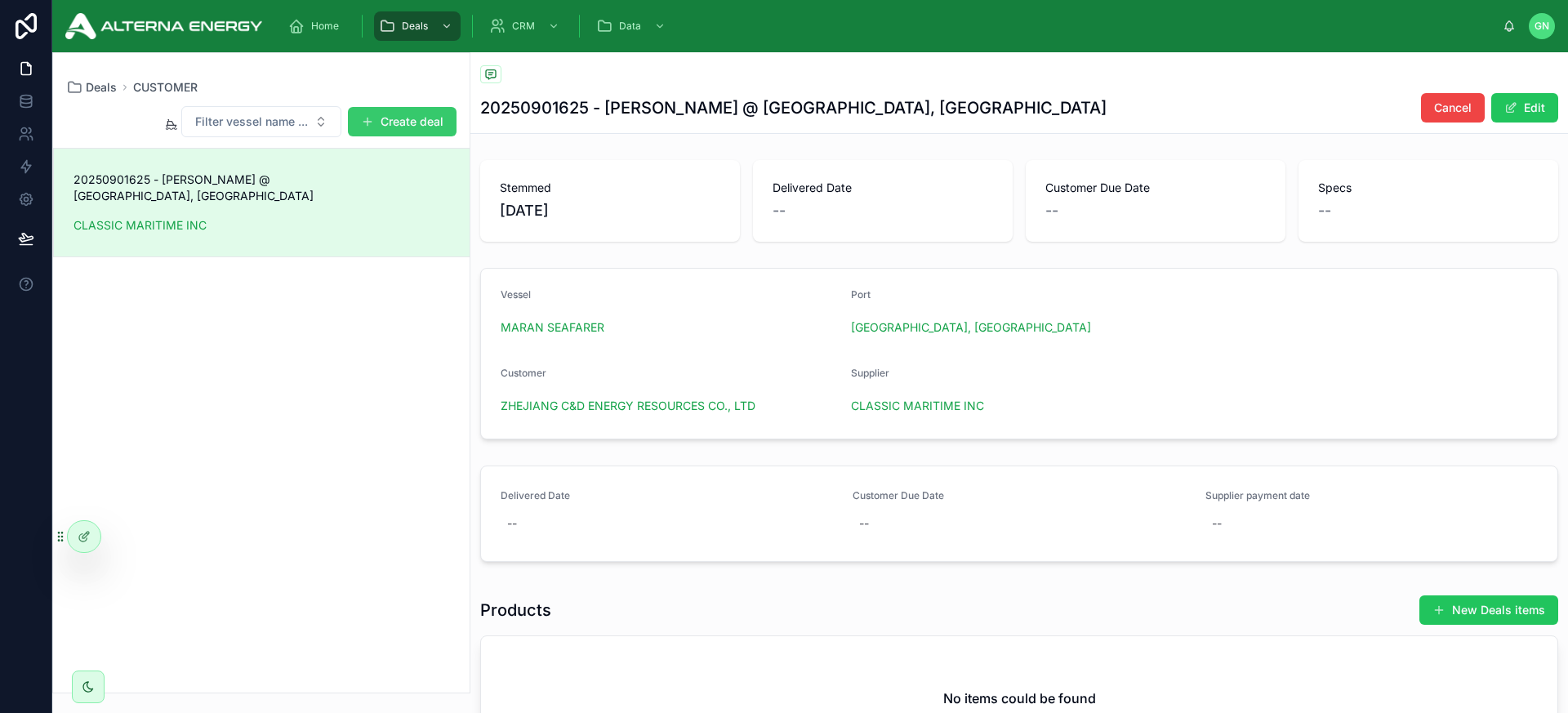
click at [407, 114] on button "Create deal" at bounding box center [402, 122] width 109 height 30
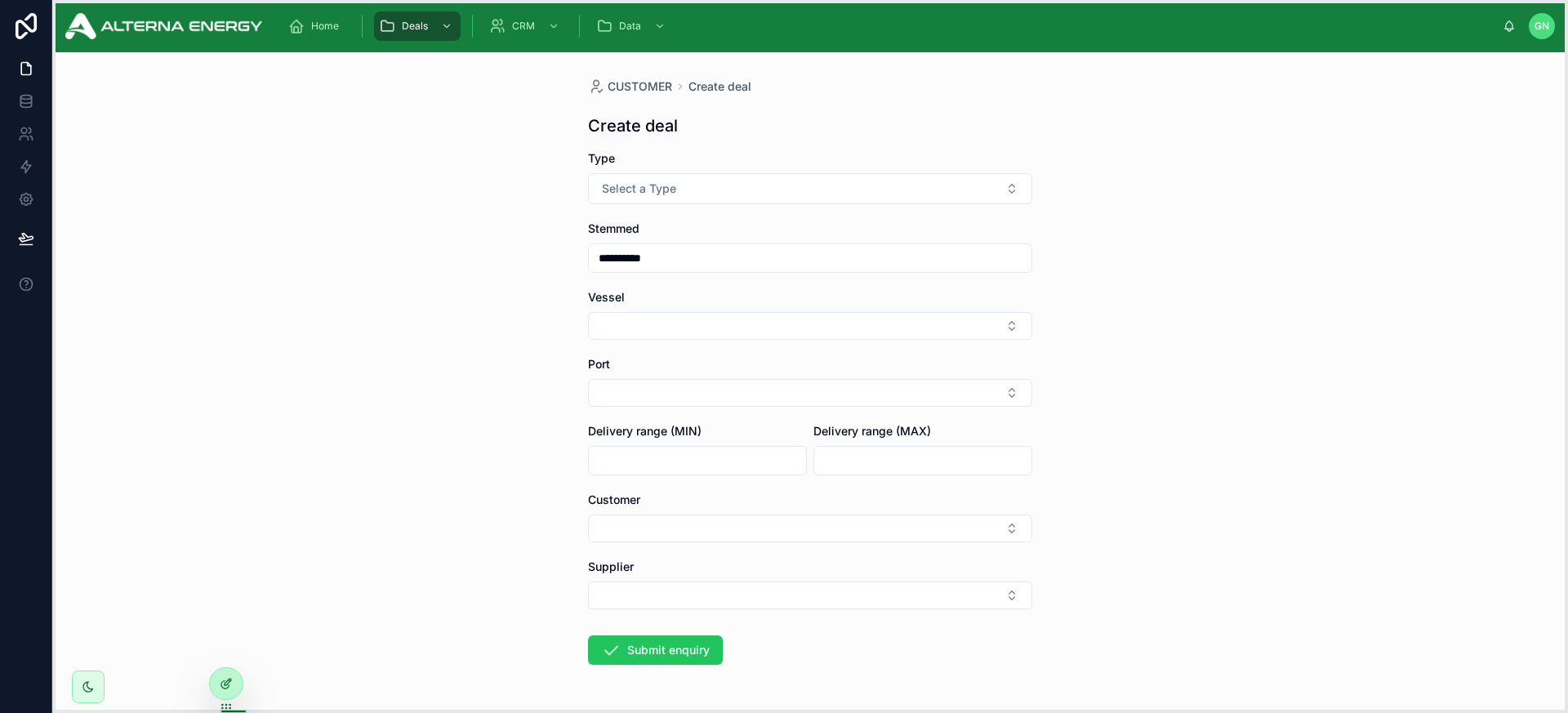
drag, startPoint x: 62, startPoint y: 536, endPoint x: 219, endPoint y: 683, distance: 215.1
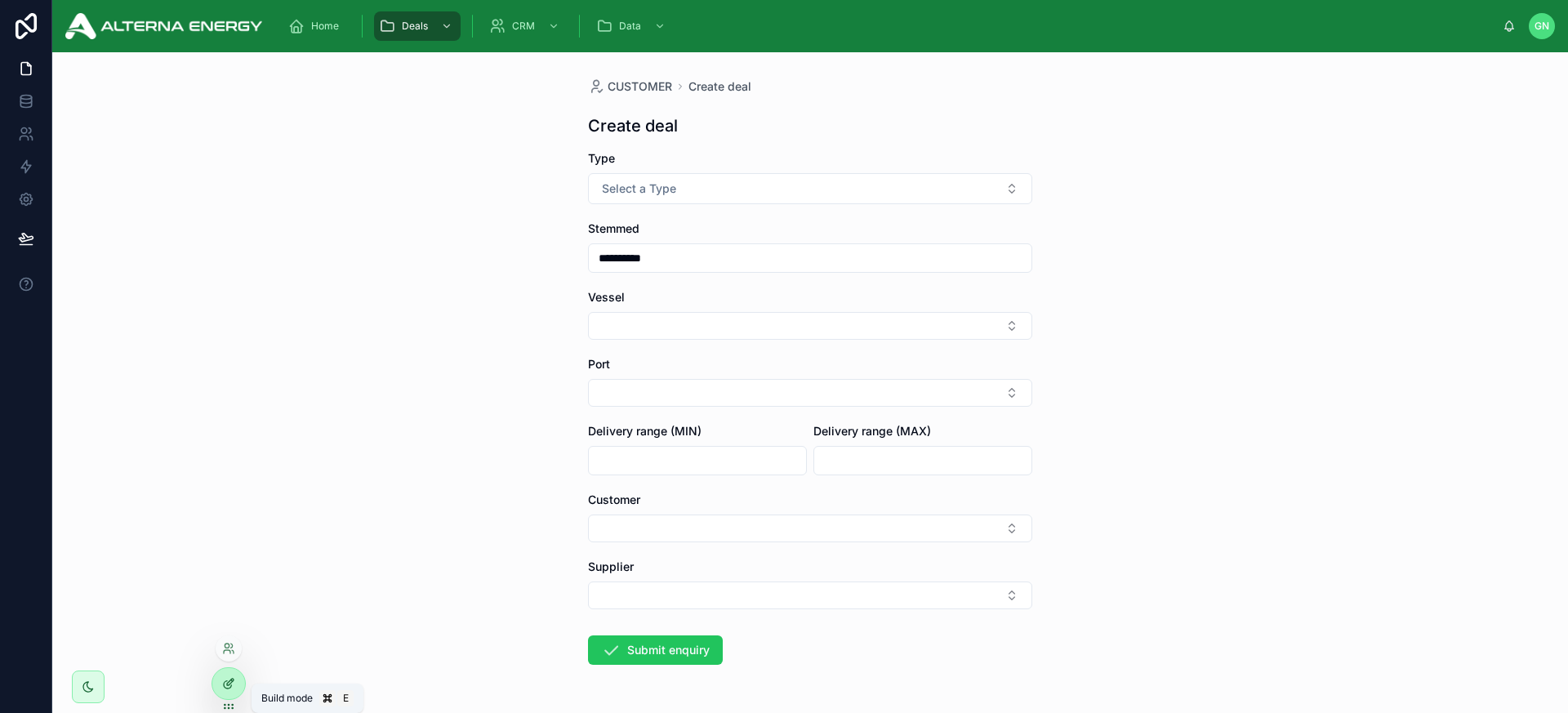
click at [232, 685] on icon at bounding box center [228, 683] width 13 height 13
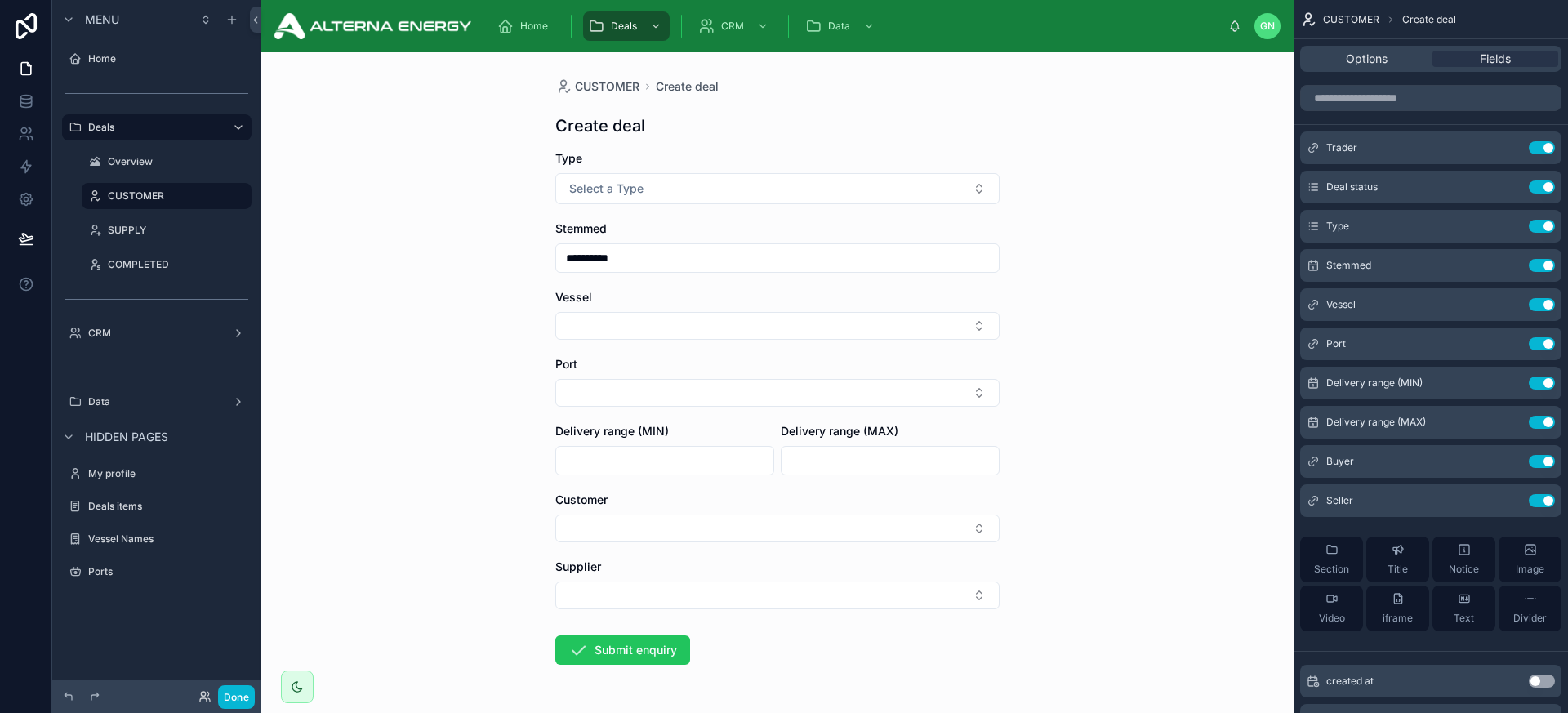
click at [1145, 411] on div "**********" at bounding box center [777, 383] width 1032 height 661
click at [1371, 183] on icon "scrollable content" at bounding box center [1509, 187] width 13 height 13
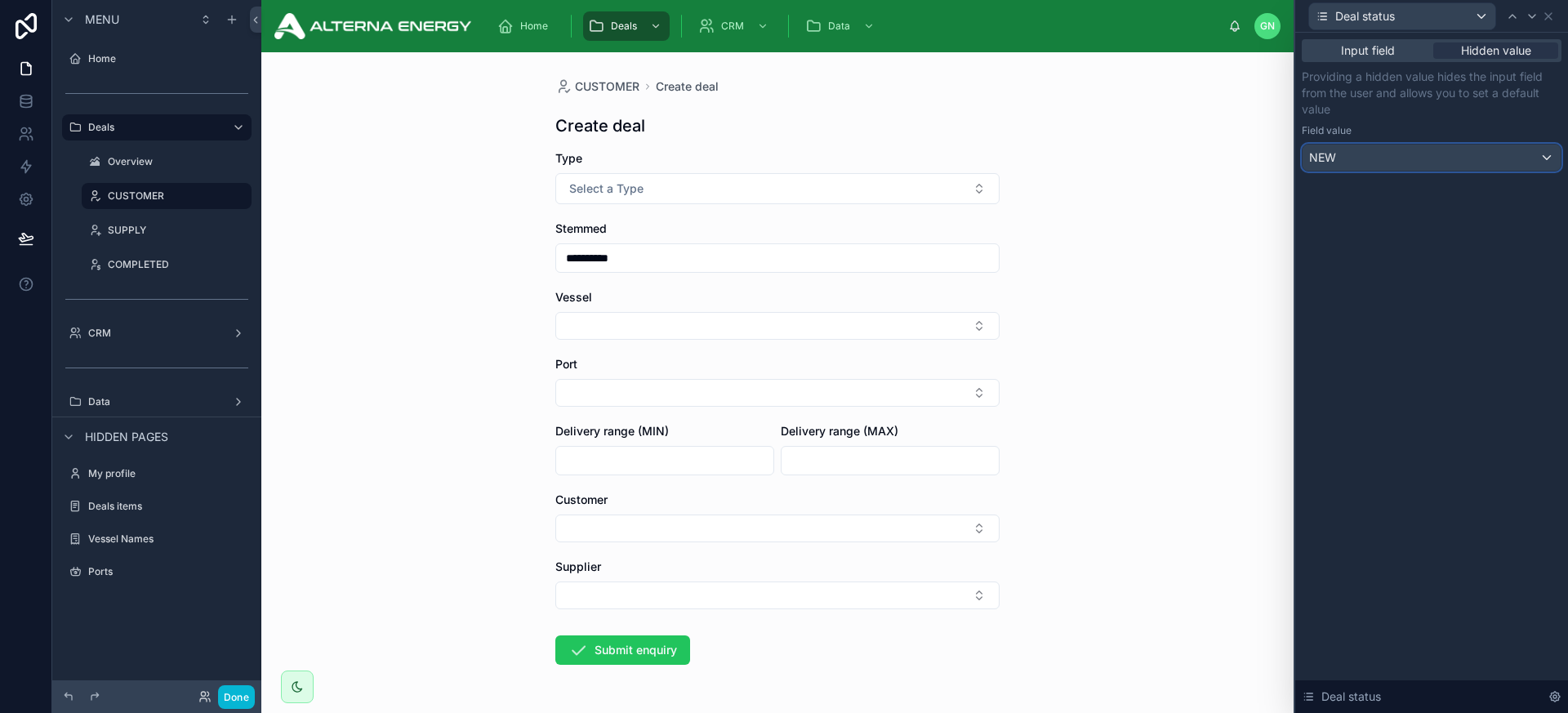
click at [1371, 159] on div "NEW" at bounding box center [1432, 157] width 259 height 26
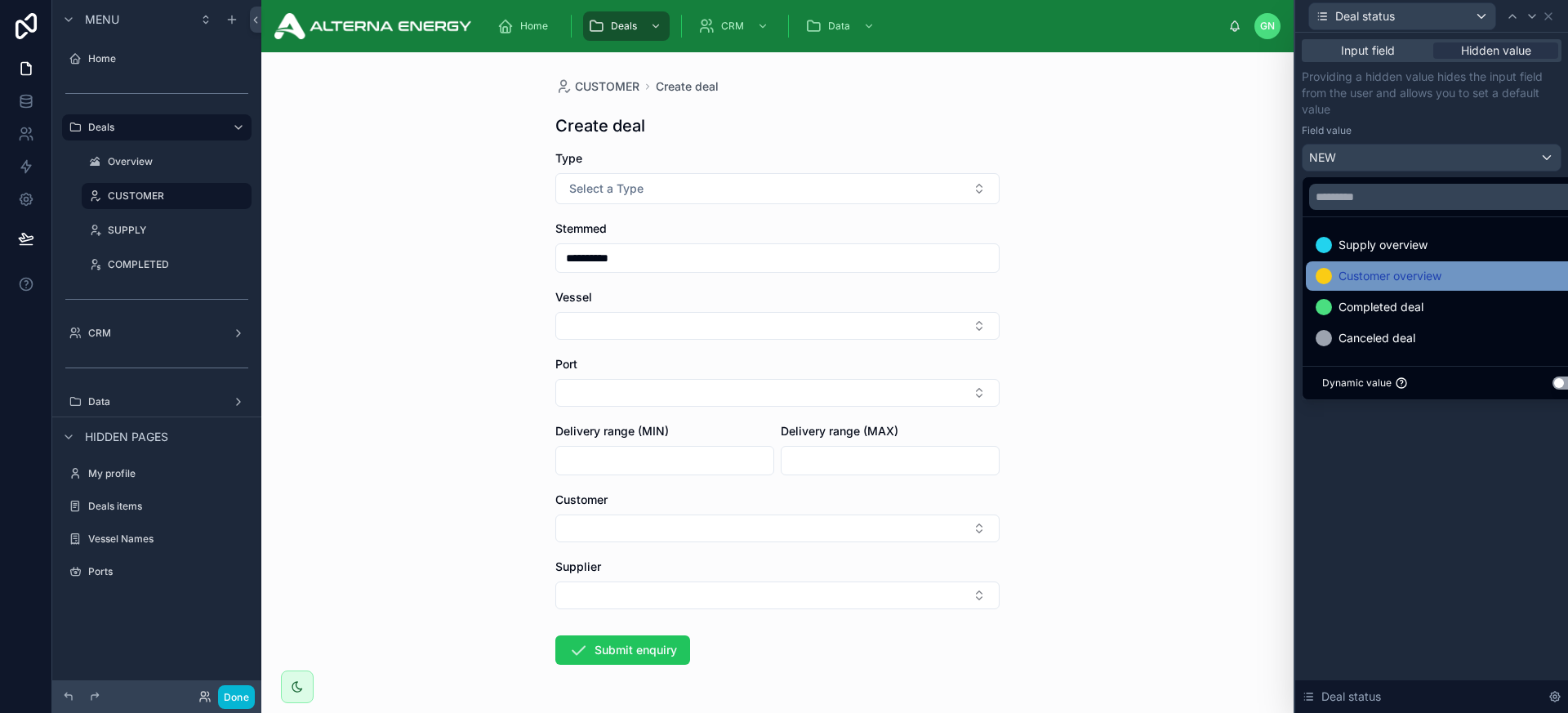
click at [1371, 270] on span "Customer overview" at bounding box center [1391, 275] width 103 height 19
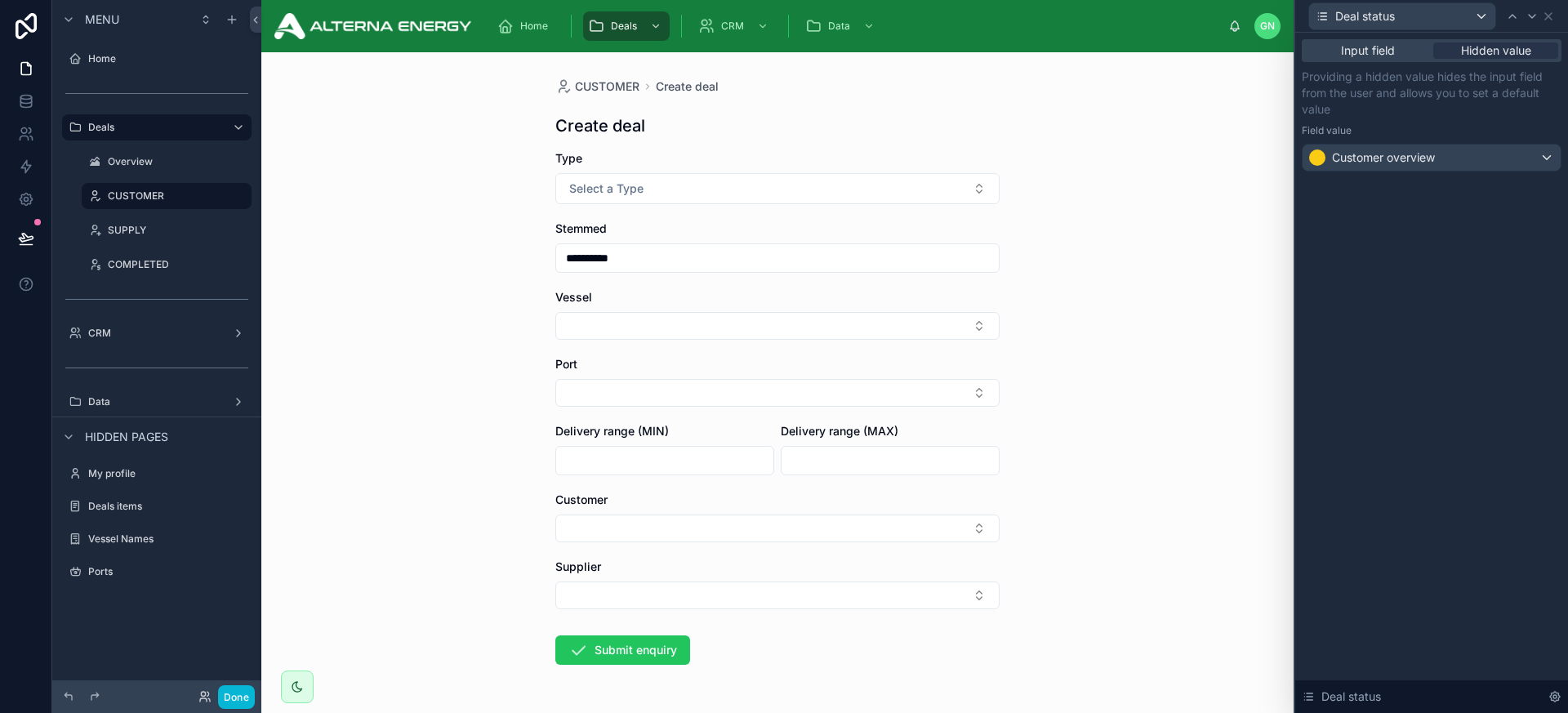
click at [1371, 270] on div "Input field Hidden value Providing a hidden value hides the input field from th…" at bounding box center [1431, 373] width 273 height 680
click at [237, 688] on button "Done" at bounding box center [237, 697] width 37 height 24
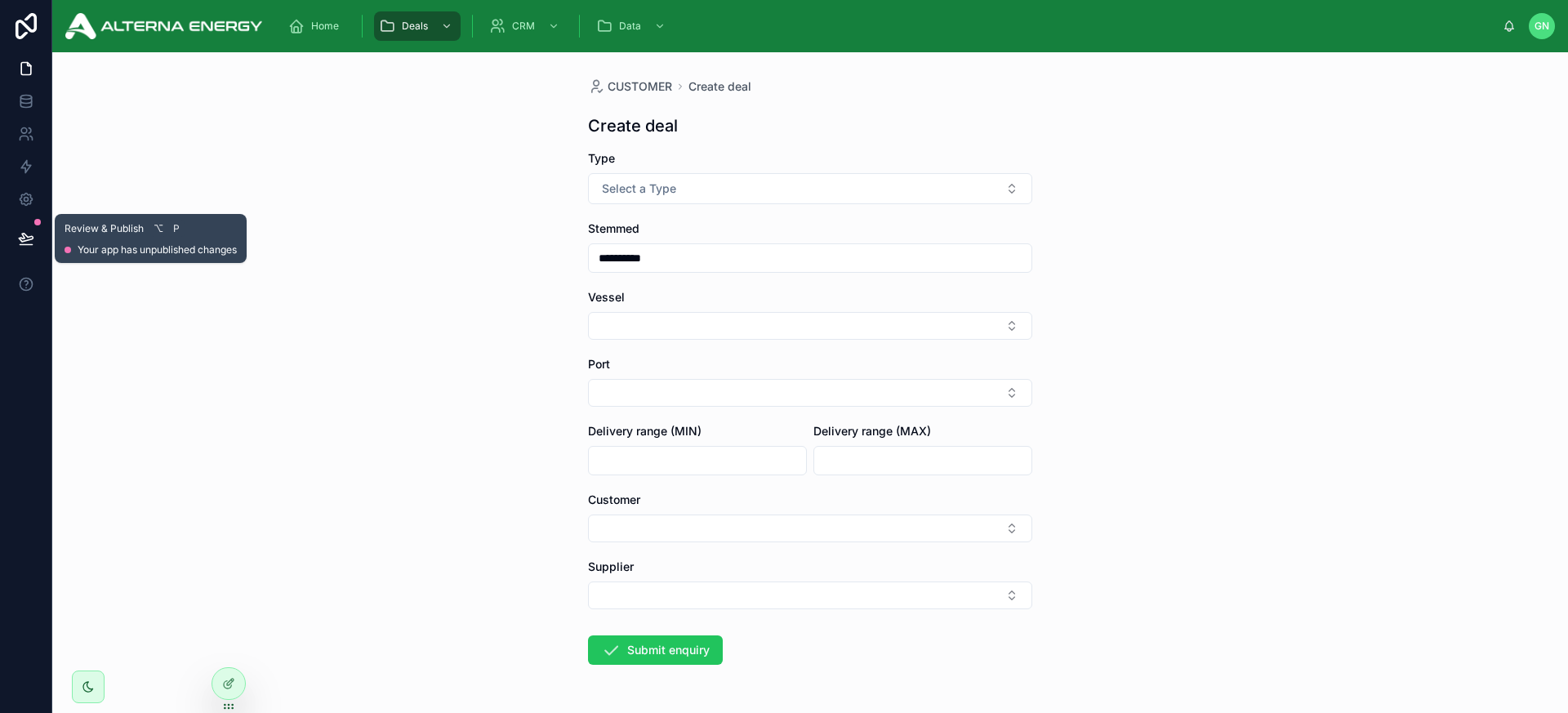
click at [27, 237] on icon at bounding box center [25, 238] width 14 height 8
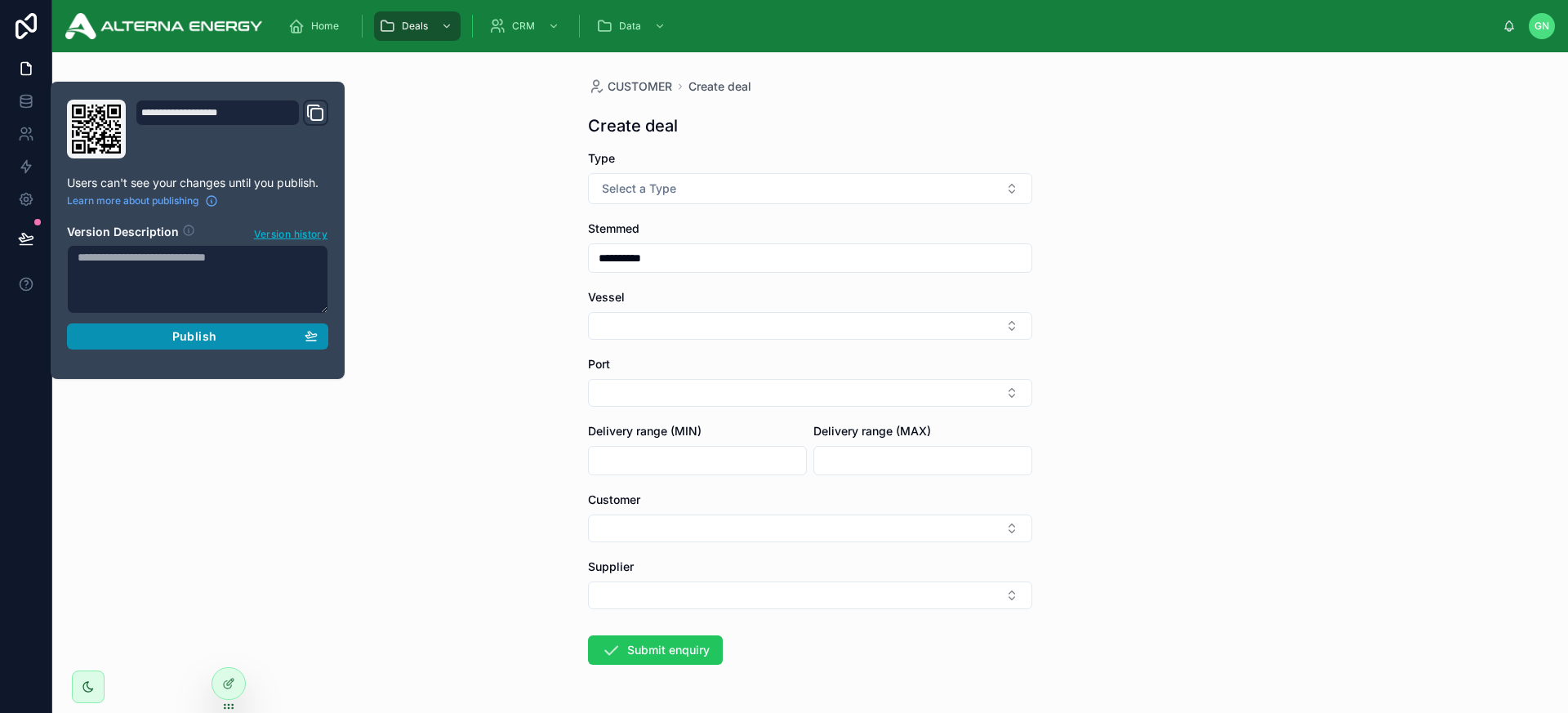
click at [127, 336] on div "Publish" at bounding box center [198, 336] width 240 height 14
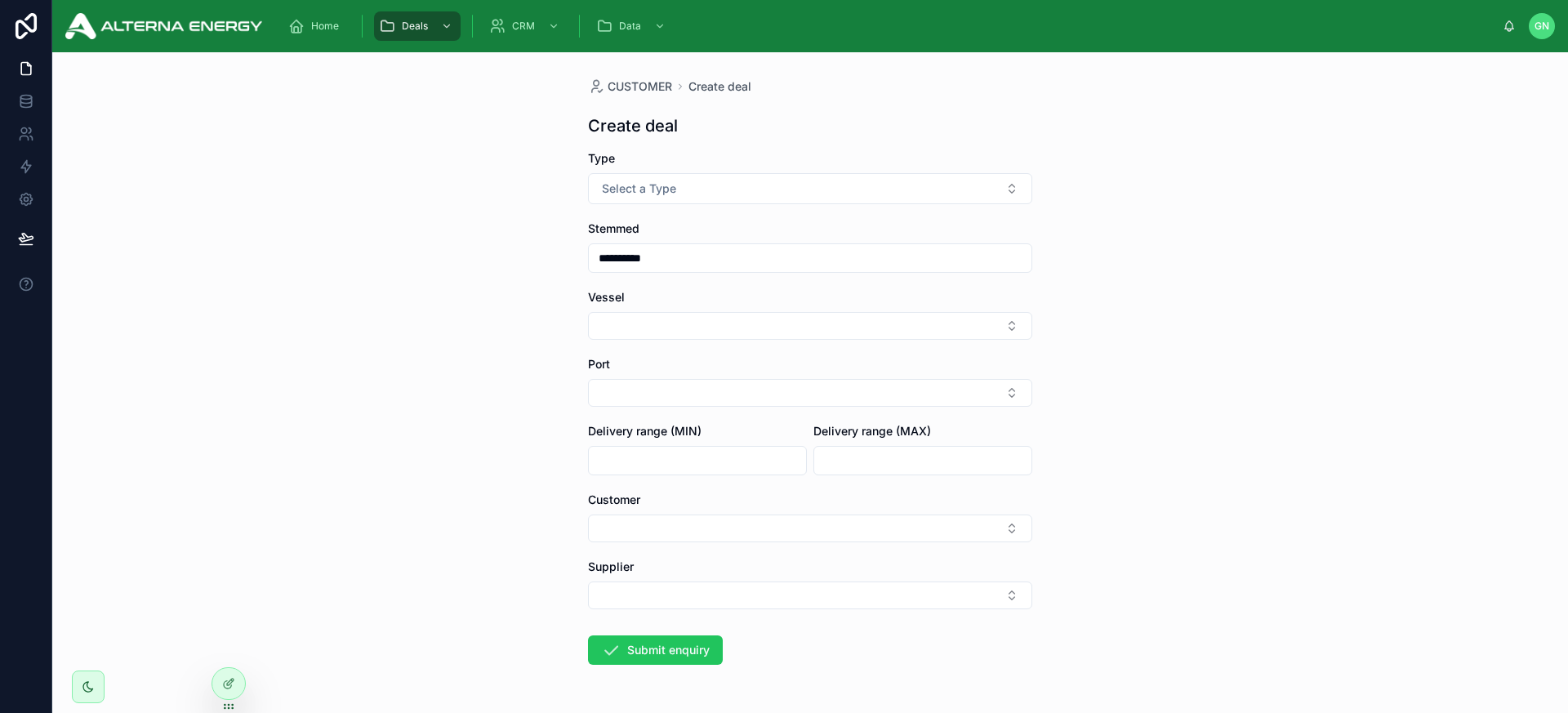
click at [464, 274] on div "**********" at bounding box center [810, 383] width 1516 height 661
click at [420, 24] on span "Deals" at bounding box center [415, 25] width 26 height 13
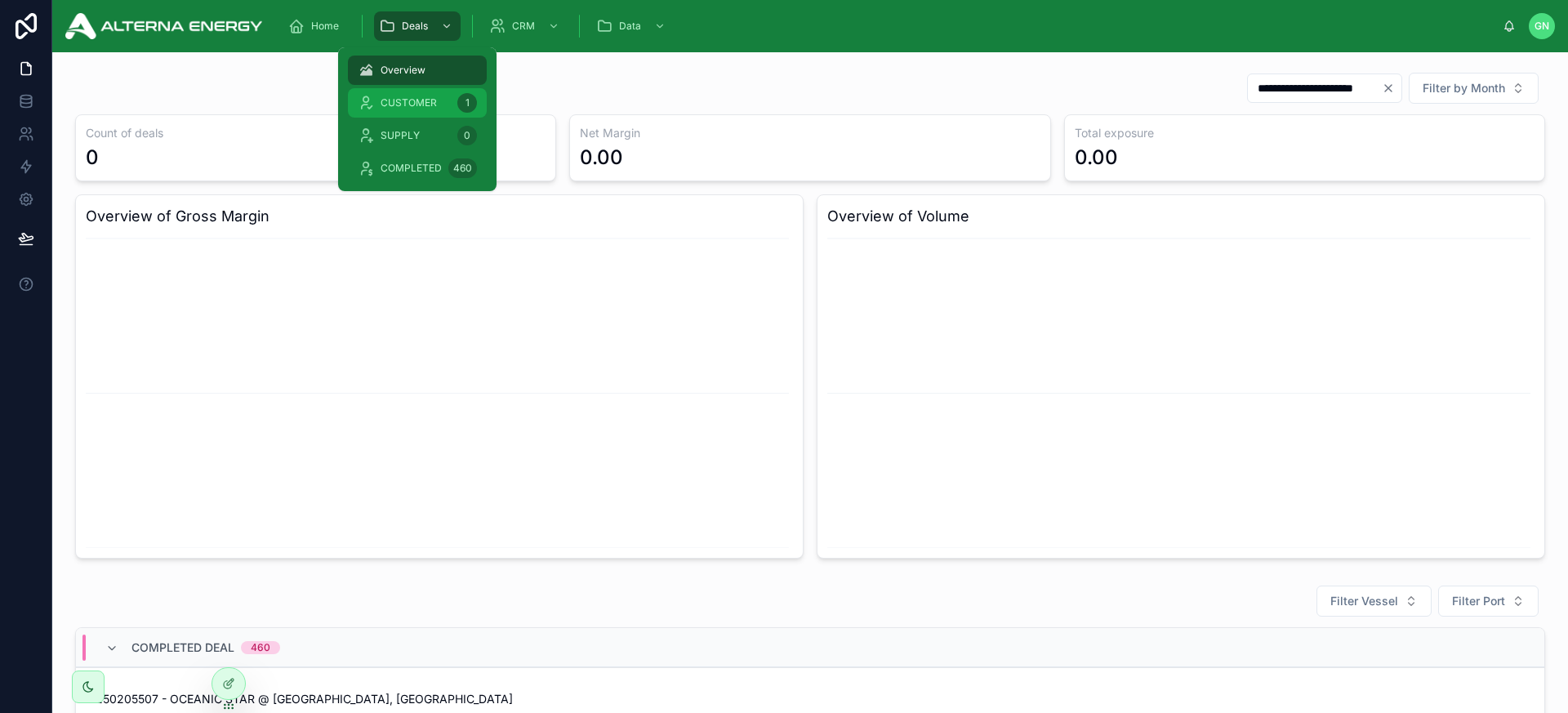
click at [385, 109] on span "CUSTOMER" at bounding box center [409, 102] width 57 height 13
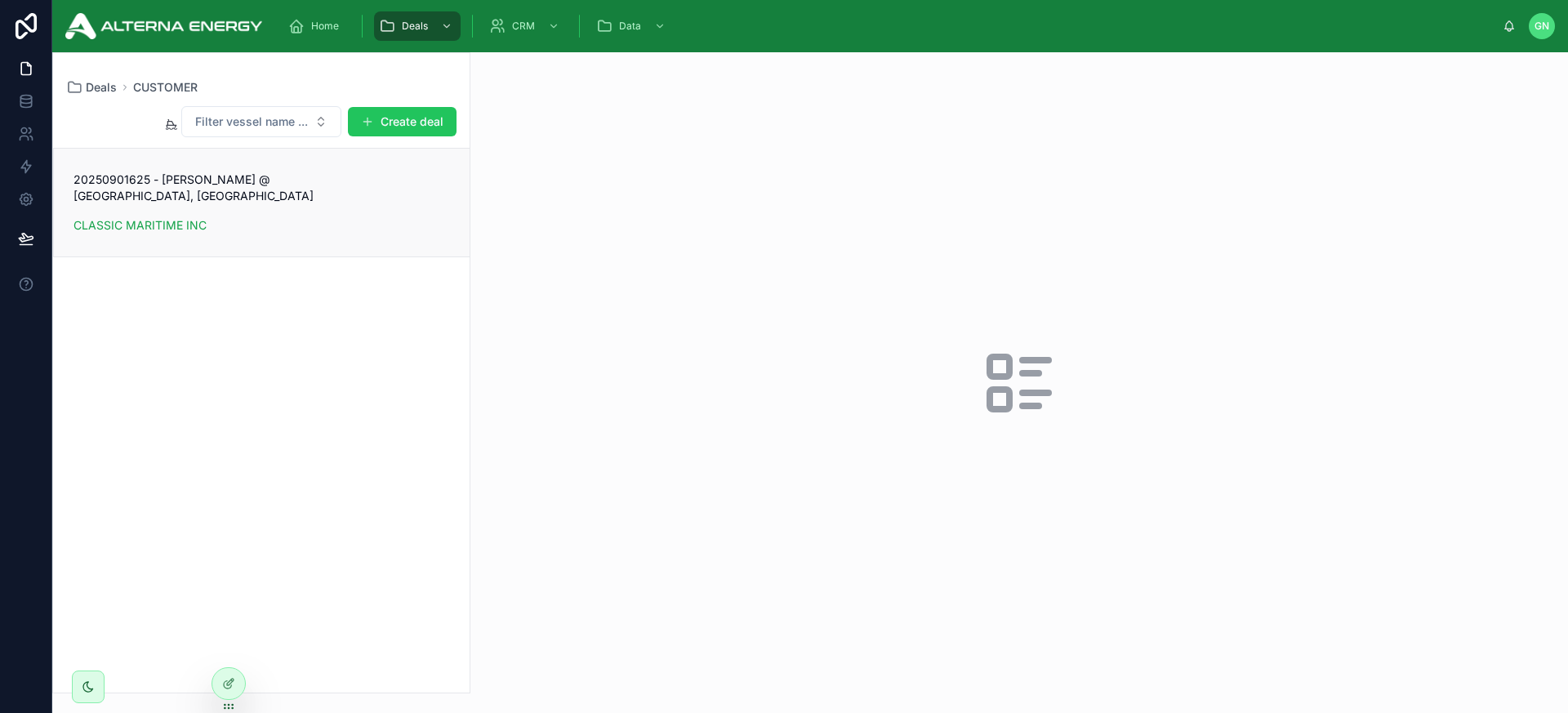
click at [404, 218] on link "20250901625 - MARAN SEAFARER @ Zhoushan, China CLASSIC MARITIME INC" at bounding box center [262, 203] width 416 height 108
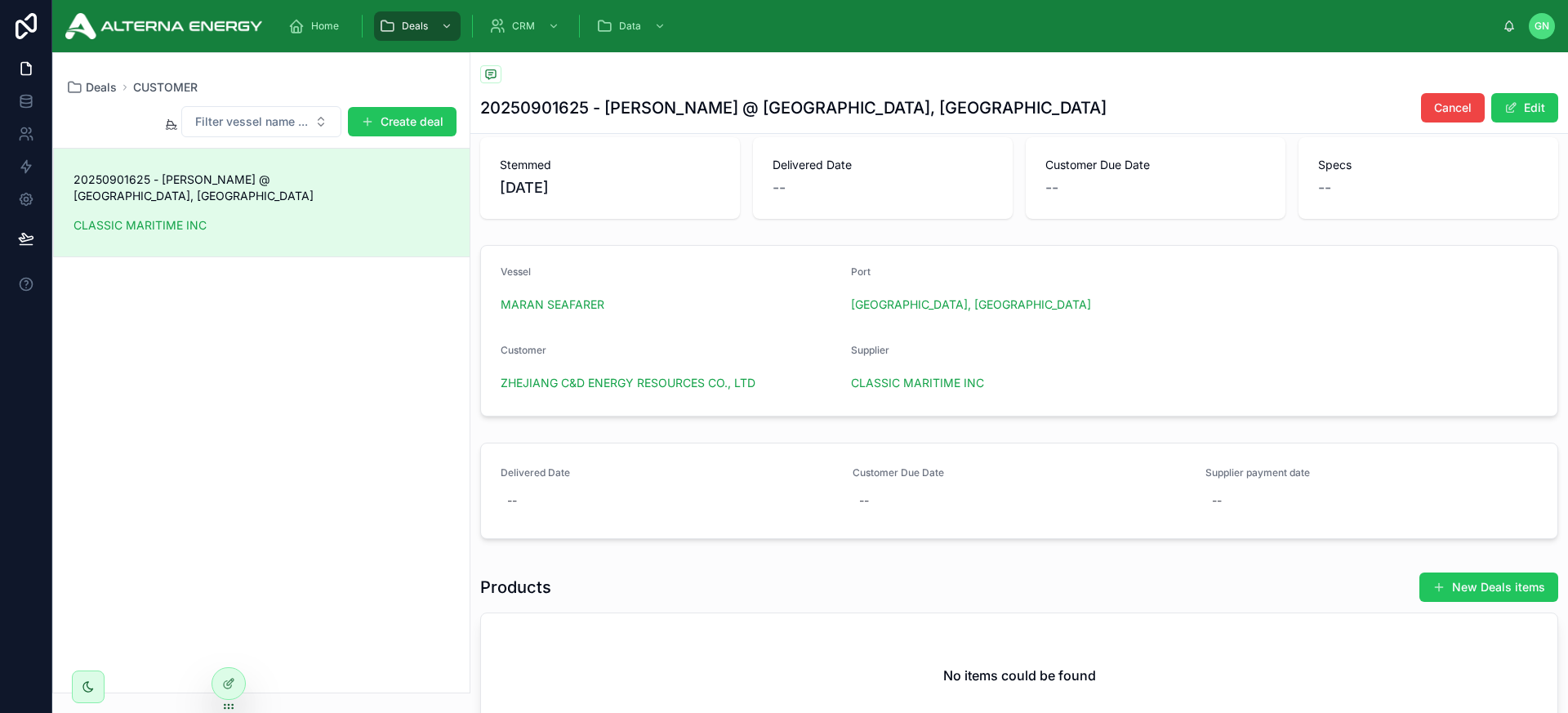
scroll to position [19, 0]
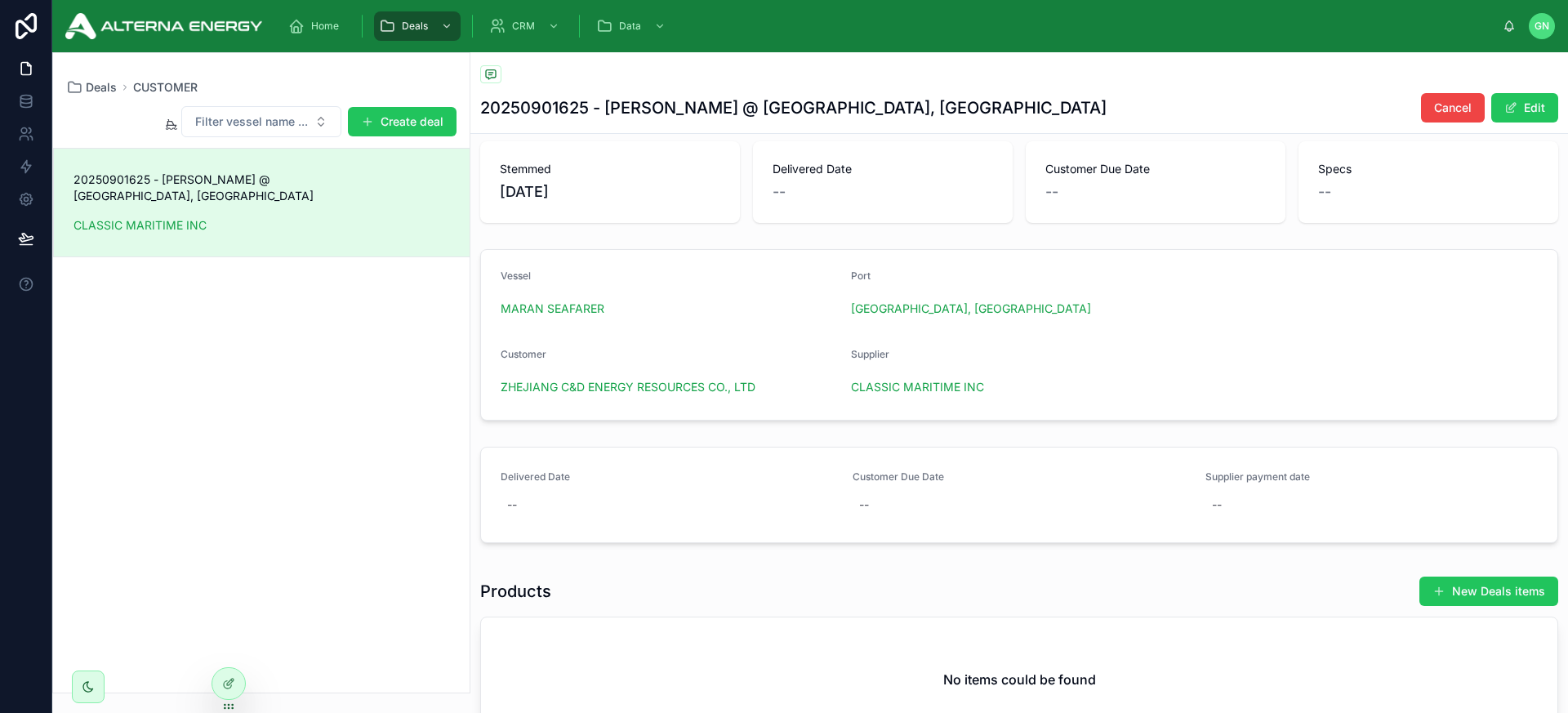
click at [1363, 199] on div "--" at bounding box center [1429, 192] width 220 height 23
click at [1371, 106] on button "Edit" at bounding box center [1525, 107] width 67 height 30
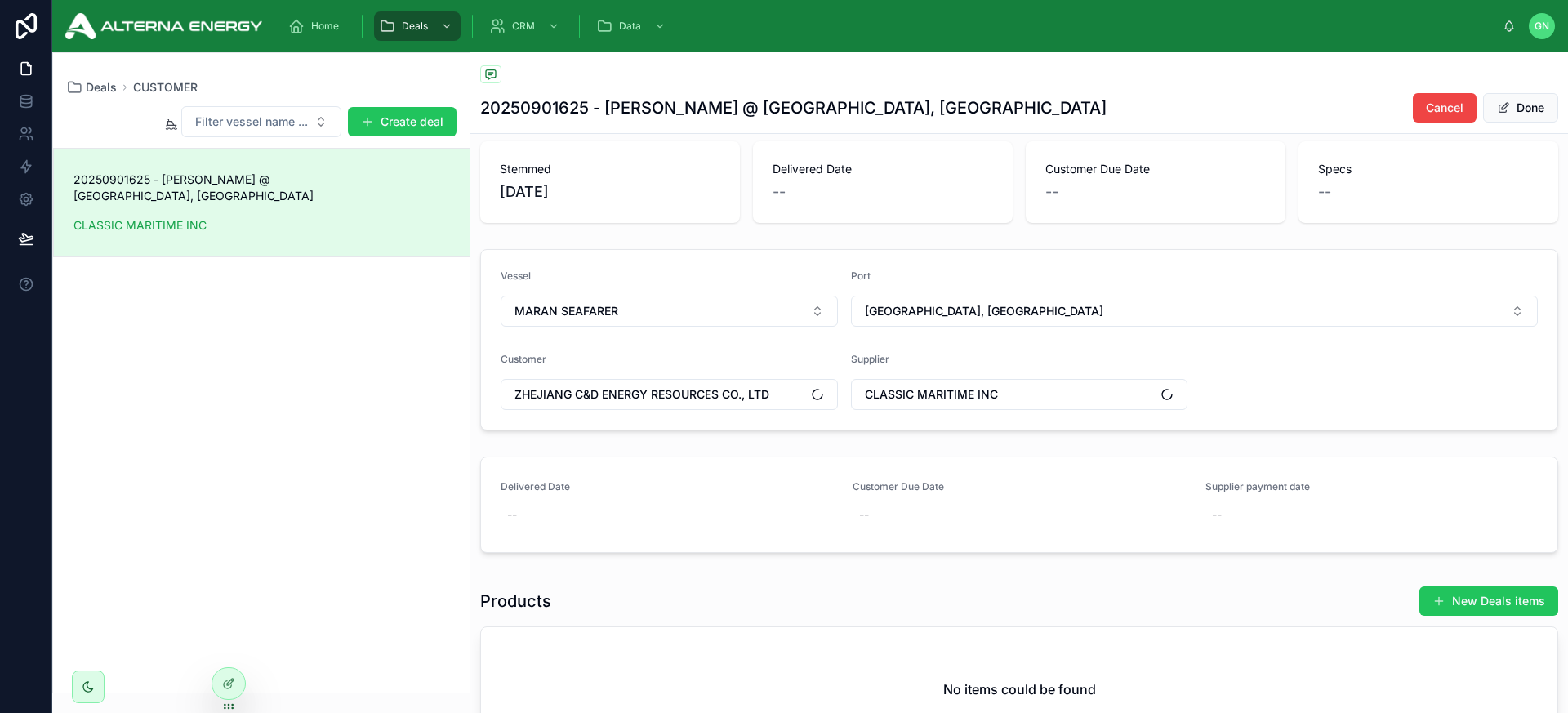
click at [1371, 185] on div "--" at bounding box center [1429, 192] width 220 height 23
click at [1371, 110] on button "Done" at bounding box center [1521, 107] width 75 height 30
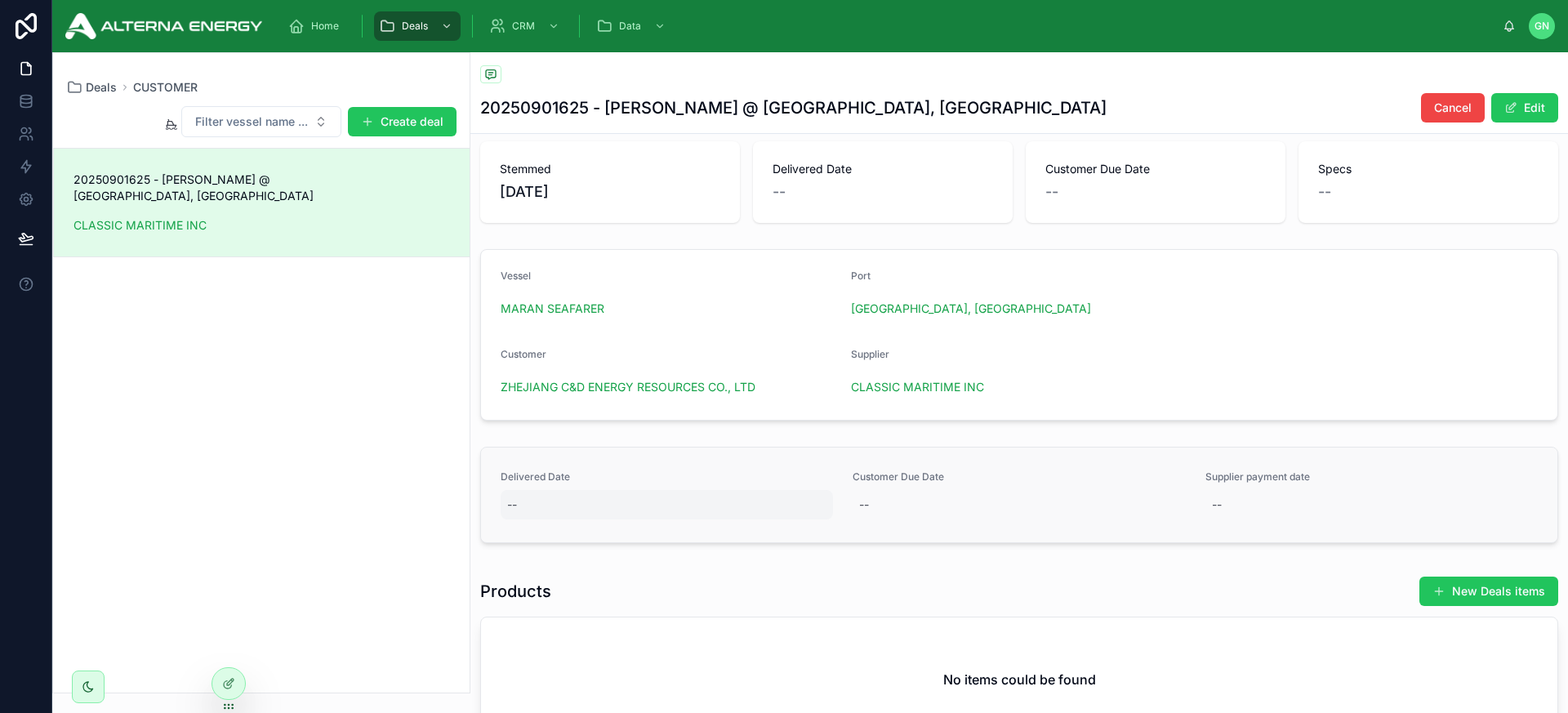
click at [563, 503] on div "--" at bounding box center [667, 504] width 333 height 30
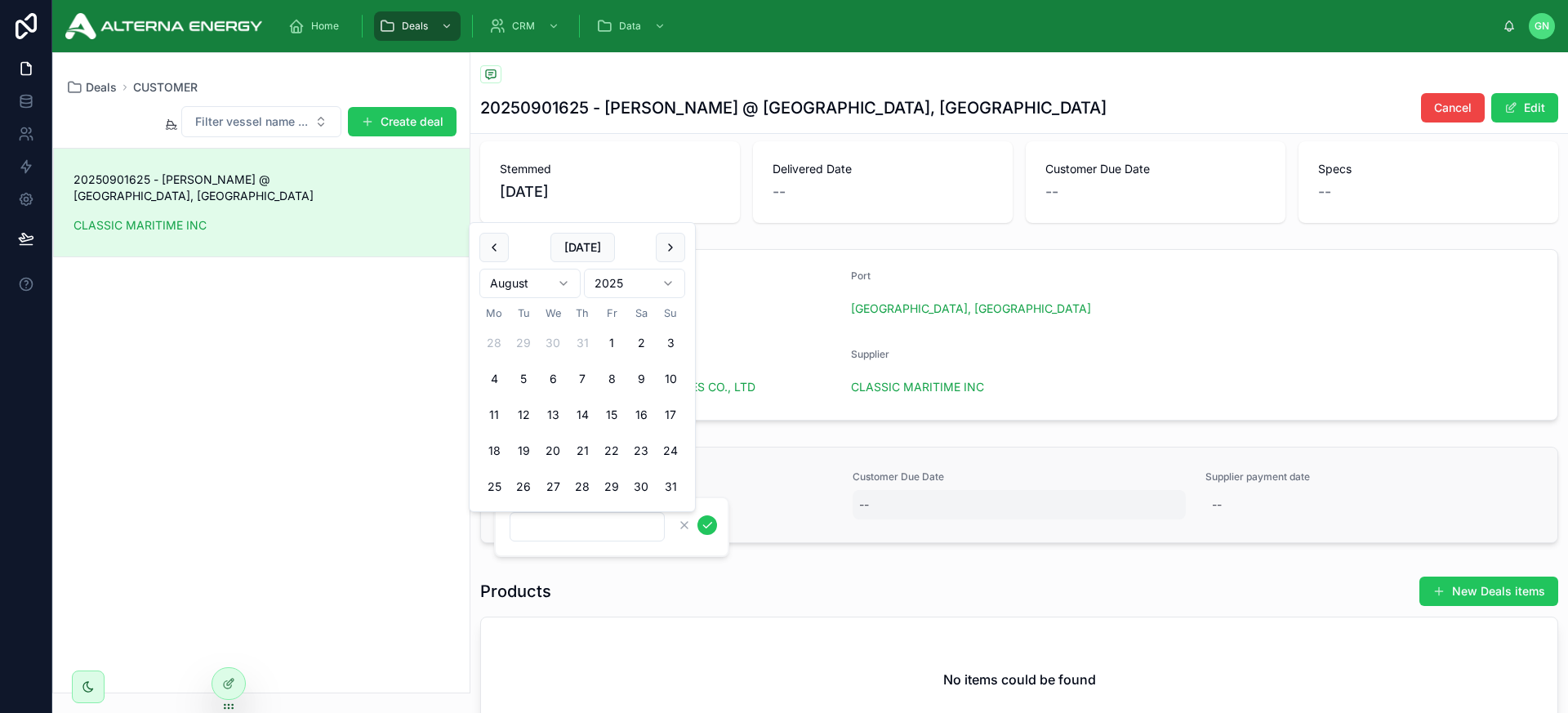
click at [878, 509] on div "--" at bounding box center [1019, 504] width 333 height 30
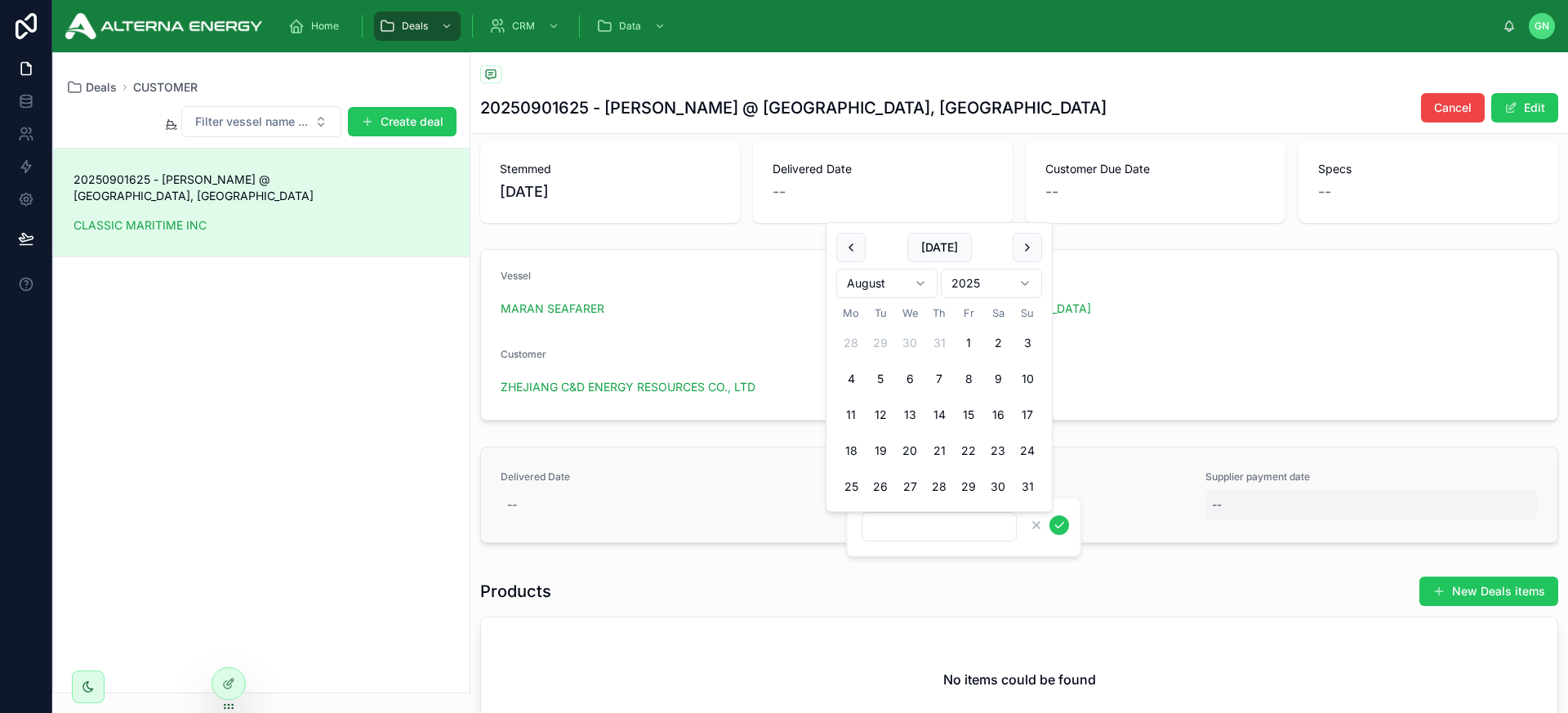
click at [1232, 500] on div "--" at bounding box center [1372, 504] width 333 height 30
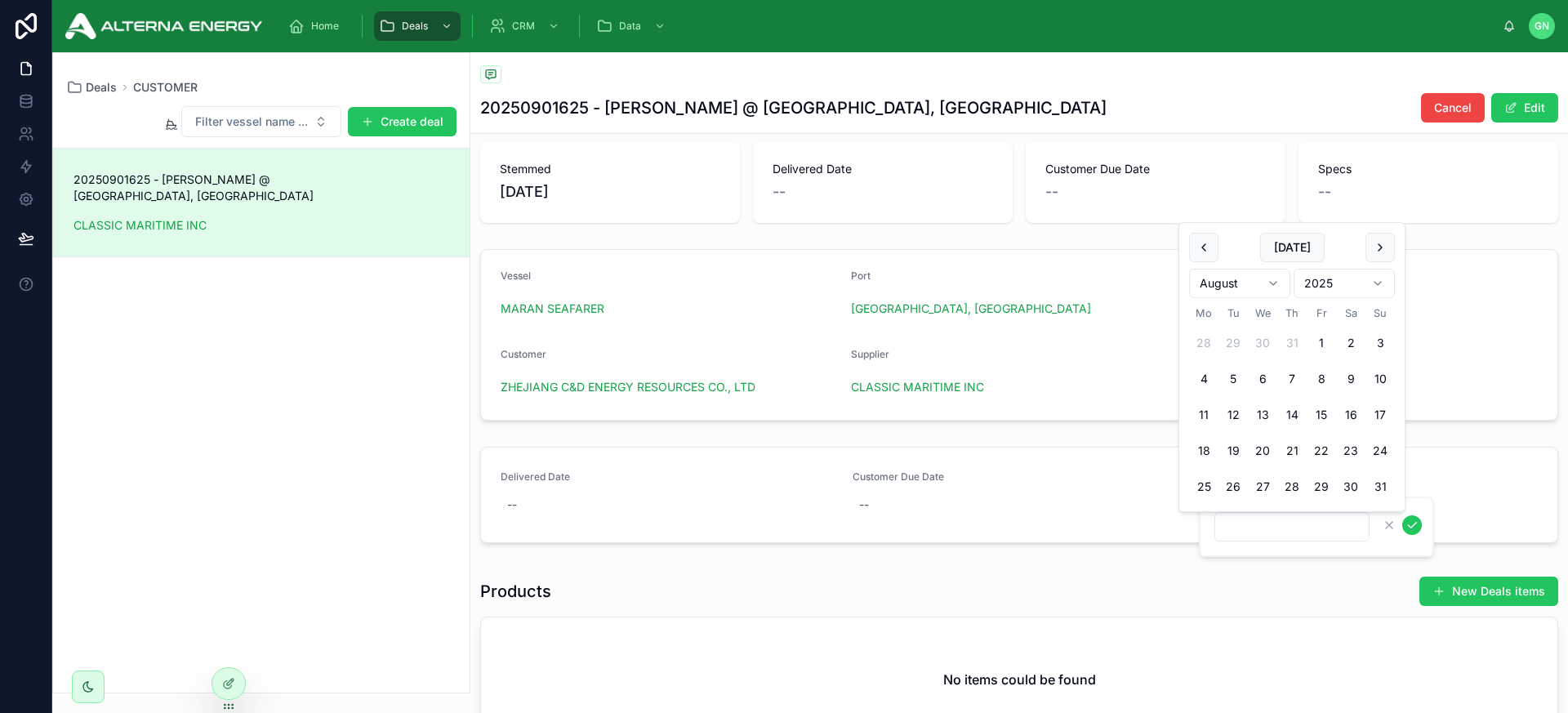
click at [1133, 572] on div "Products New Deals items No items could be found" at bounding box center [1019, 659] width 1097 height 180
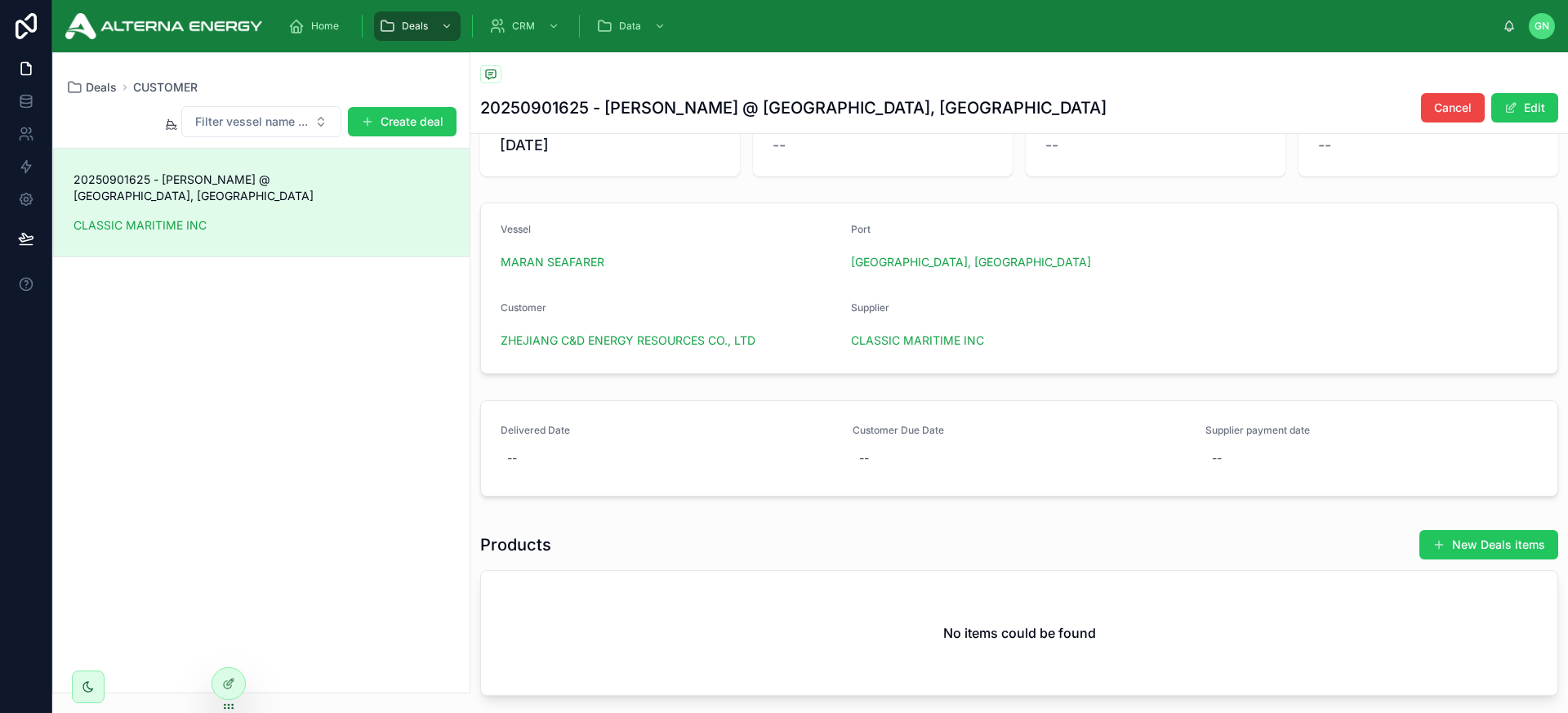
scroll to position [66, 0]
click at [736, 405] on link "Delivered Date -- Customer Due Date -- Supplier payment date --" at bounding box center [1019, 448] width 1076 height 95
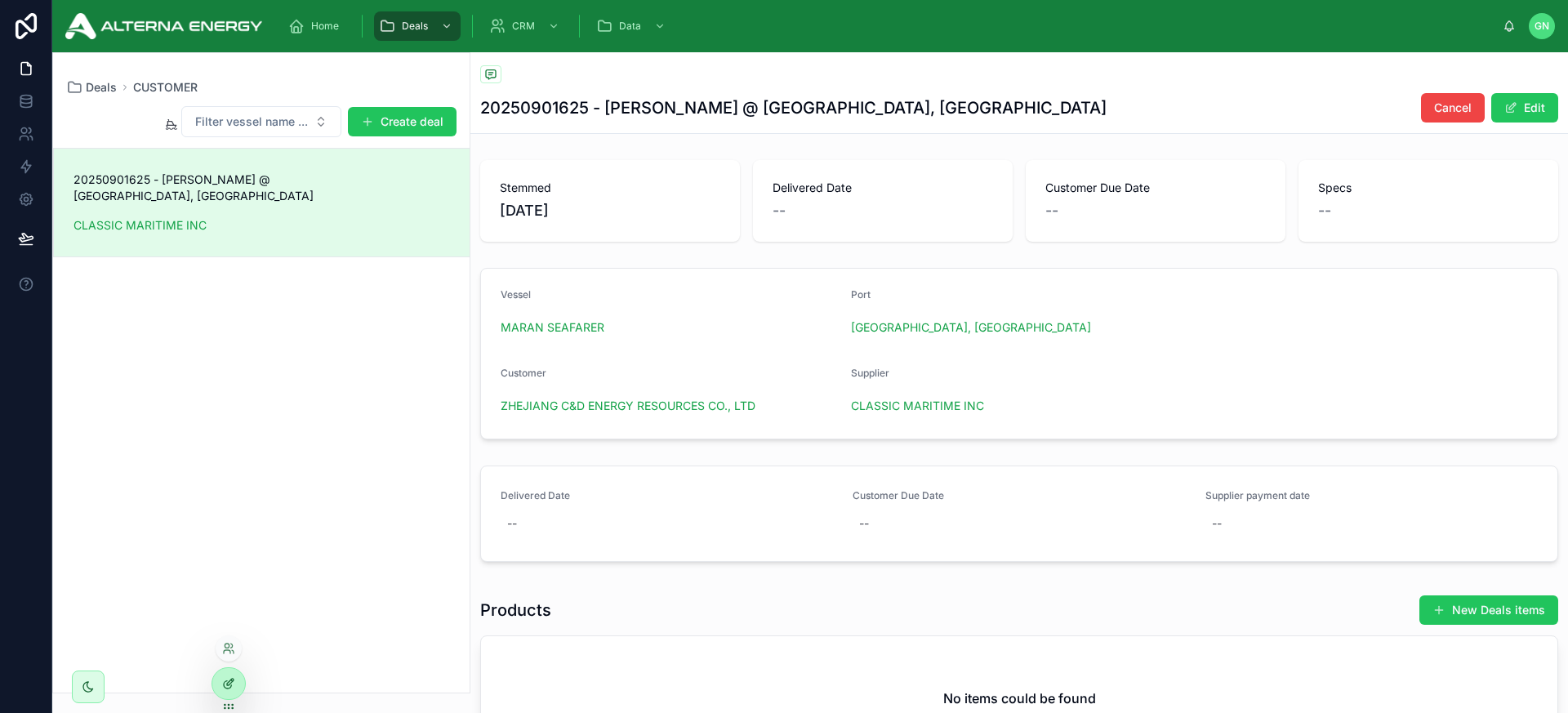
click at [234, 678] on icon at bounding box center [228, 683] width 13 height 13
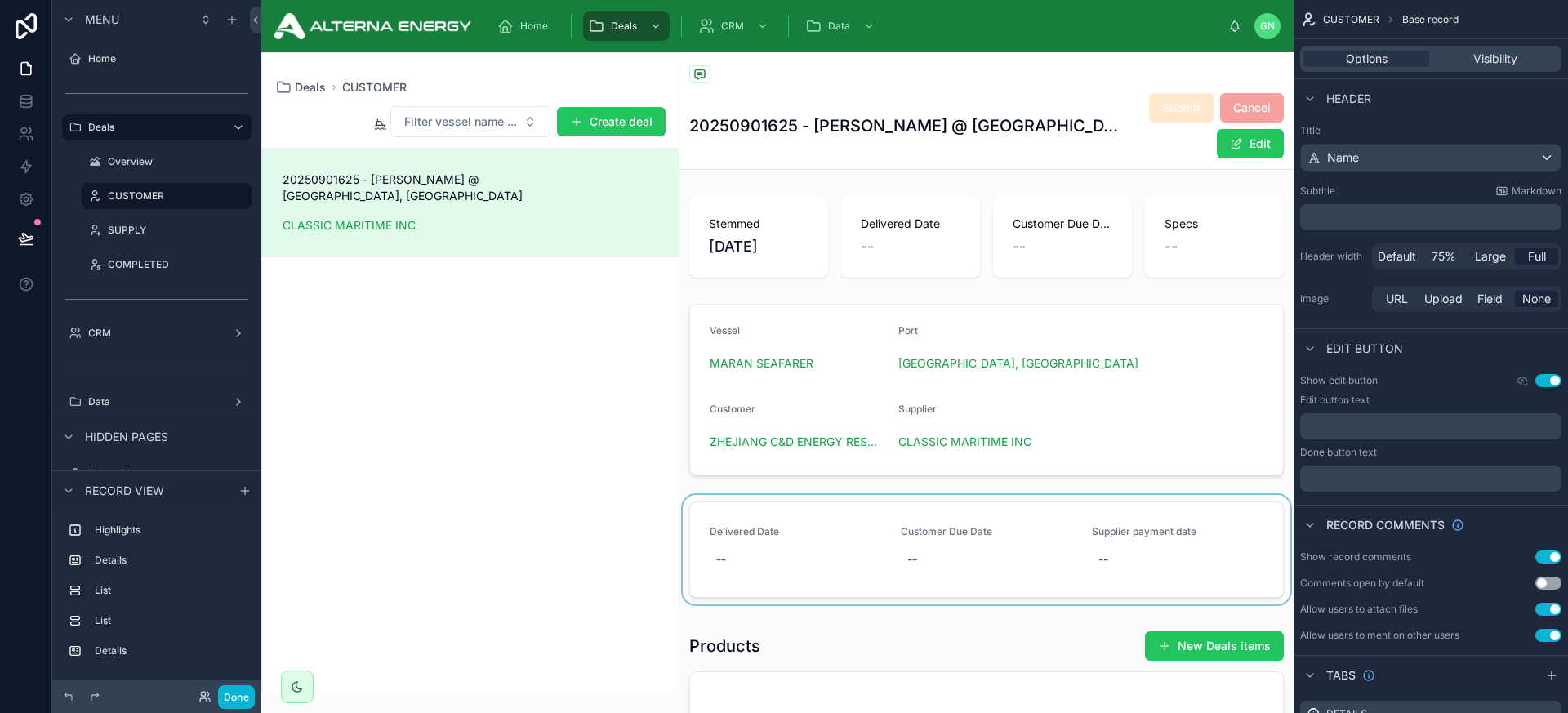
click at [784, 509] on div at bounding box center [986, 552] width 614 height 116
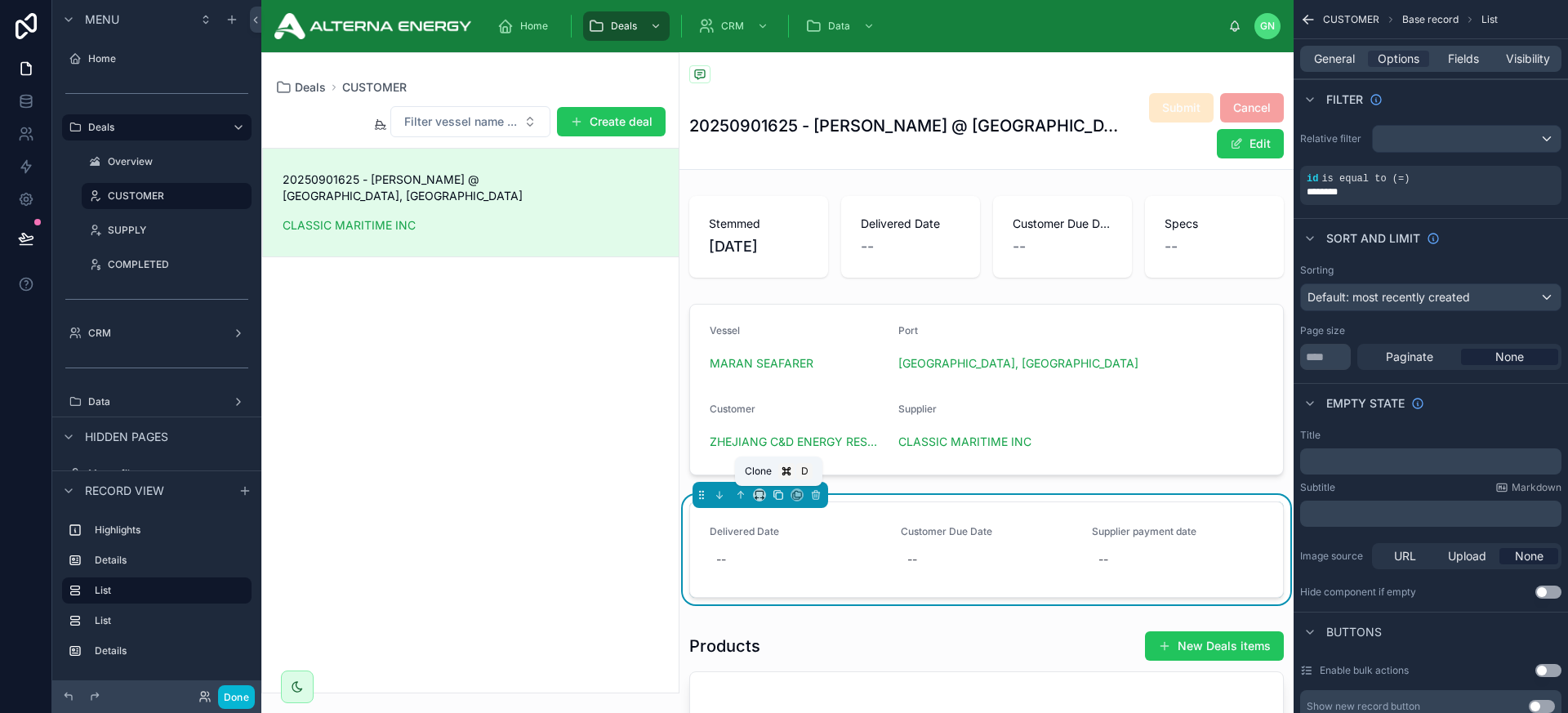
click at [781, 500] on icon at bounding box center [779, 495] width 12 height 12
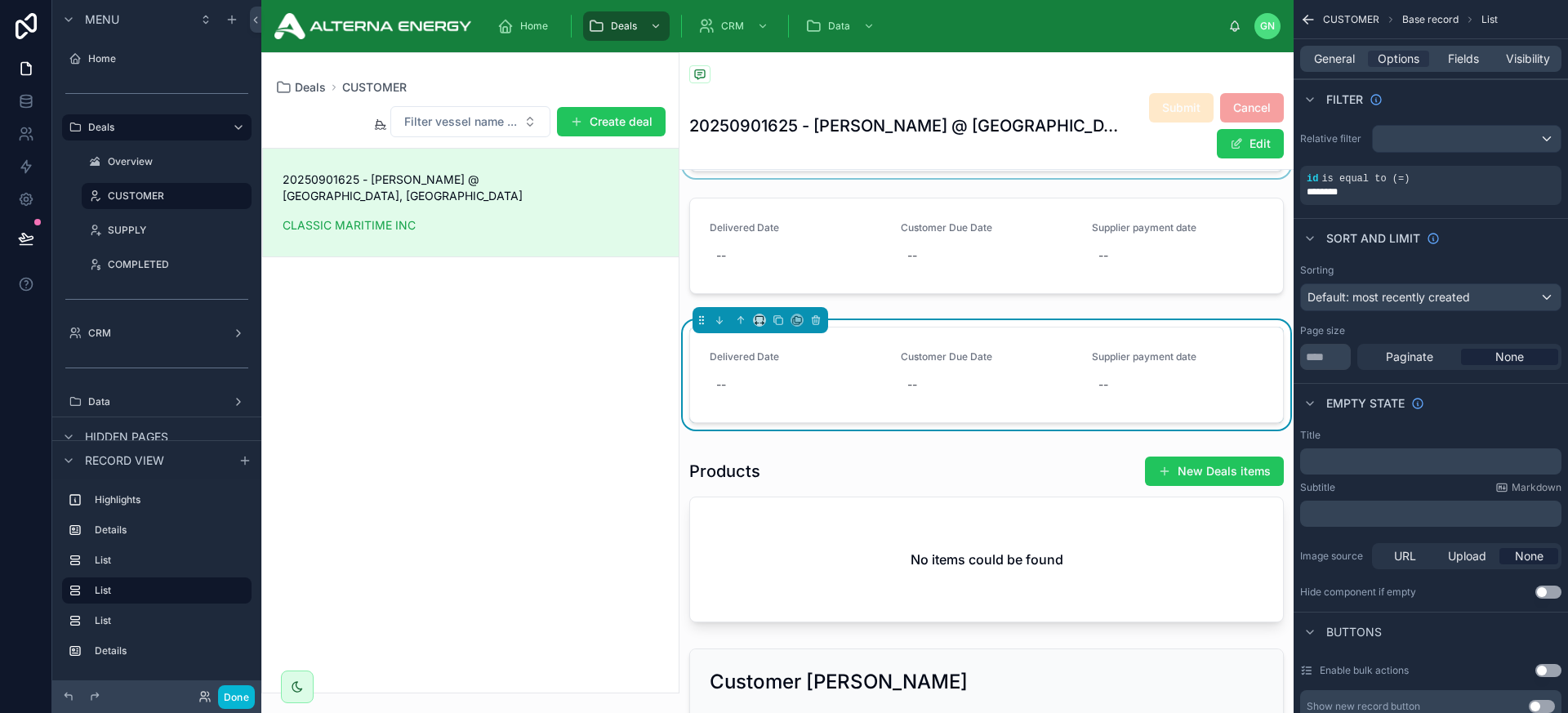
scroll to position [313, 0]
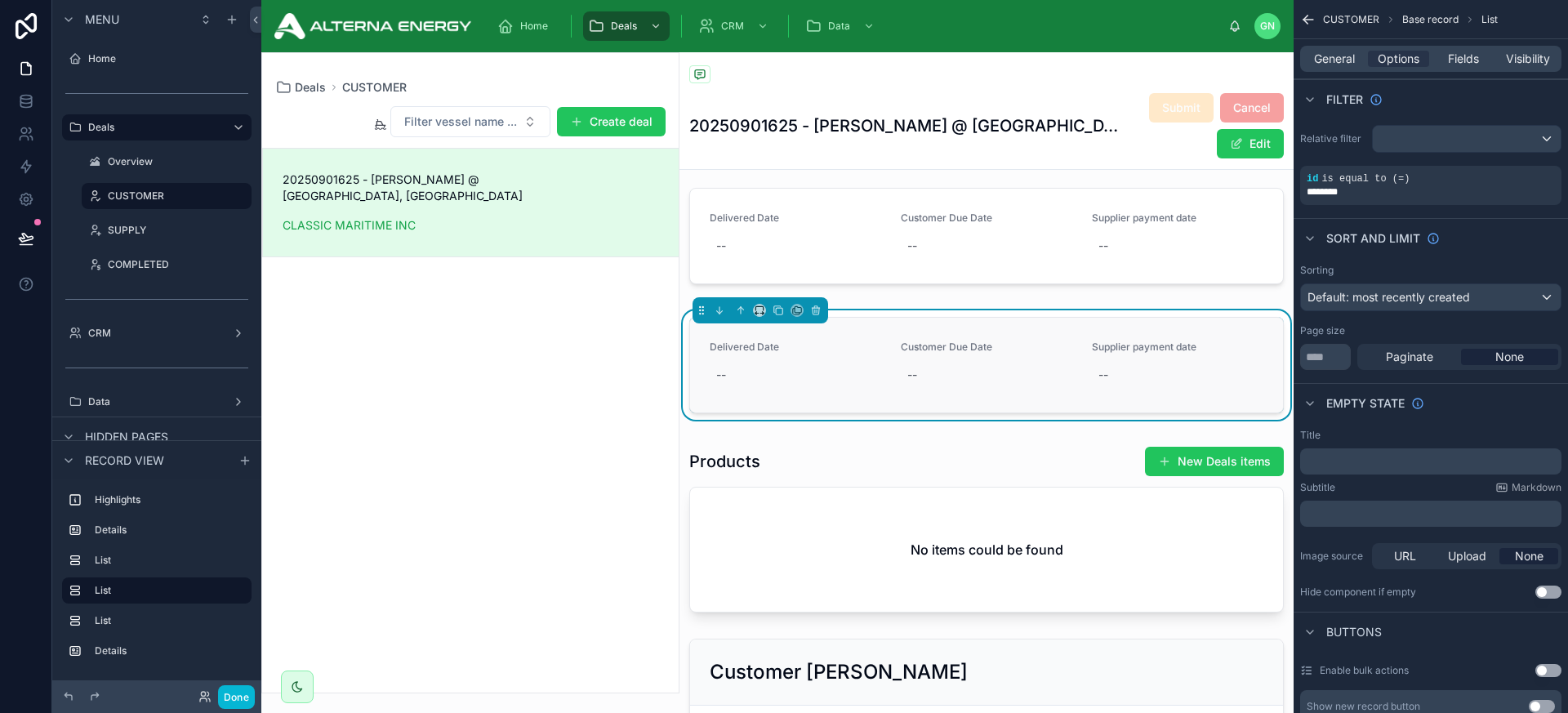
click at [861, 322] on link "Delivered Date -- Customer Due Date -- Supplier payment date --" at bounding box center [987, 365] width 593 height 95
click at [1371, 58] on span "Fields" at bounding box center [1463, 58] width 31 height 16
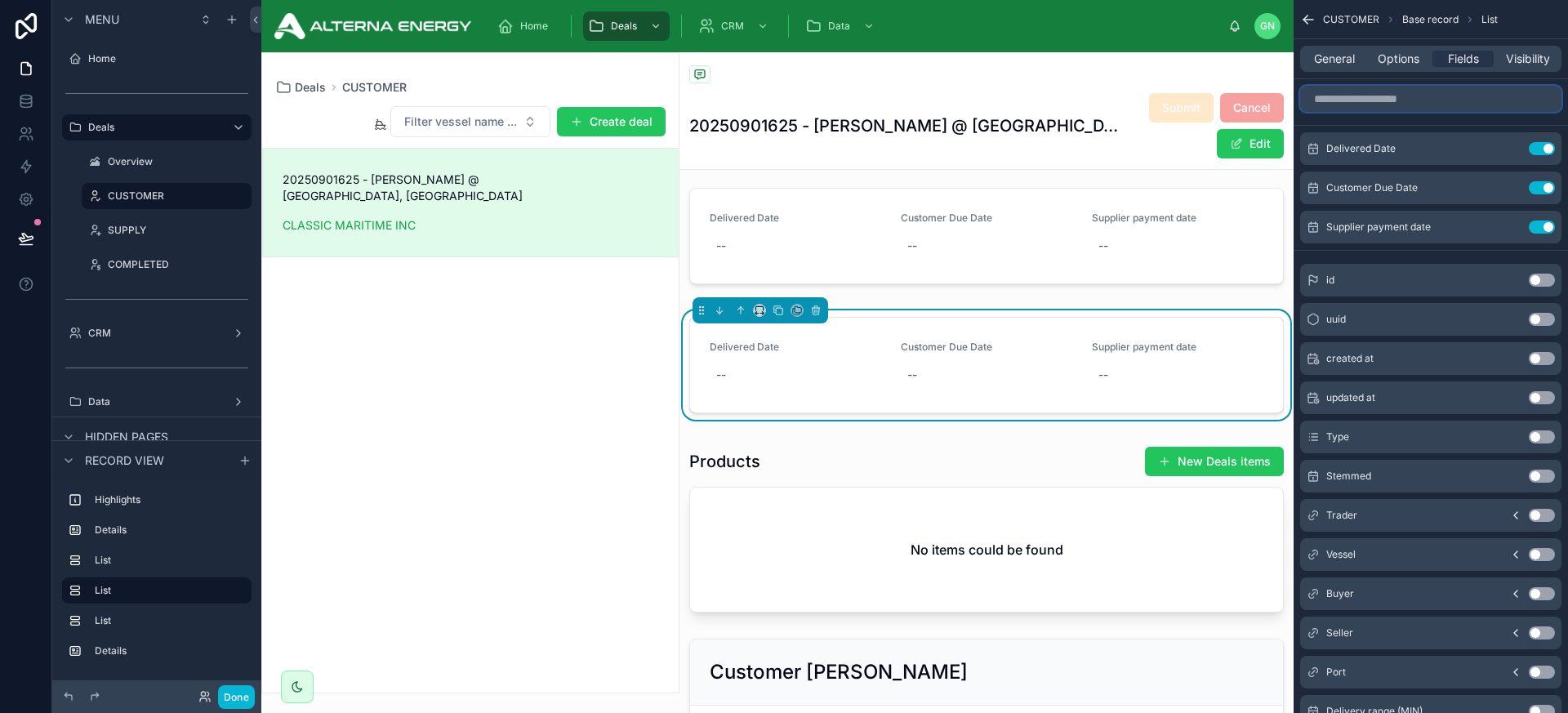
click at [1371, 105] on input "scrollable content" at bounding box center [1430, 99] width 261 height 26
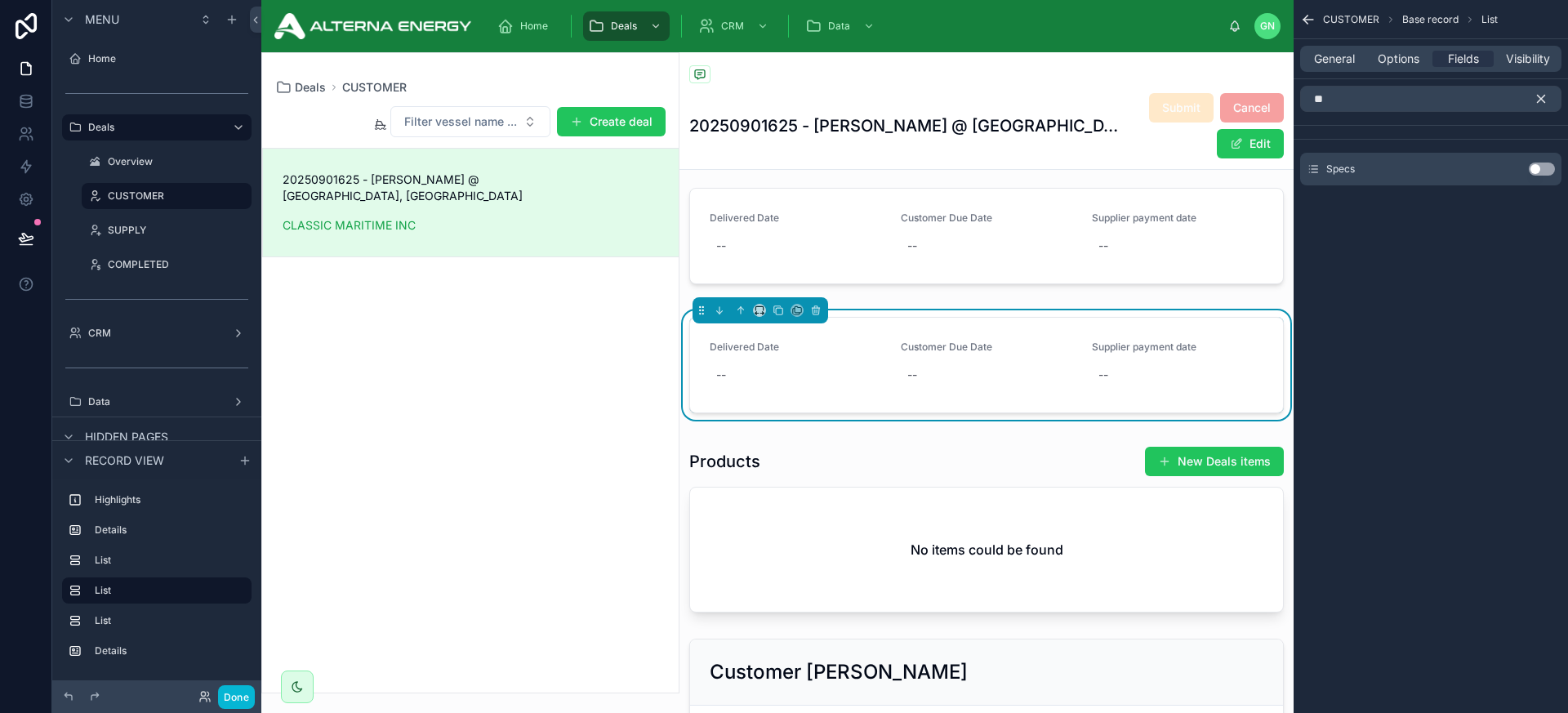
click at [1371, 169] on button "Use setting" at bounding box center [1542, 168] width 26 height 13
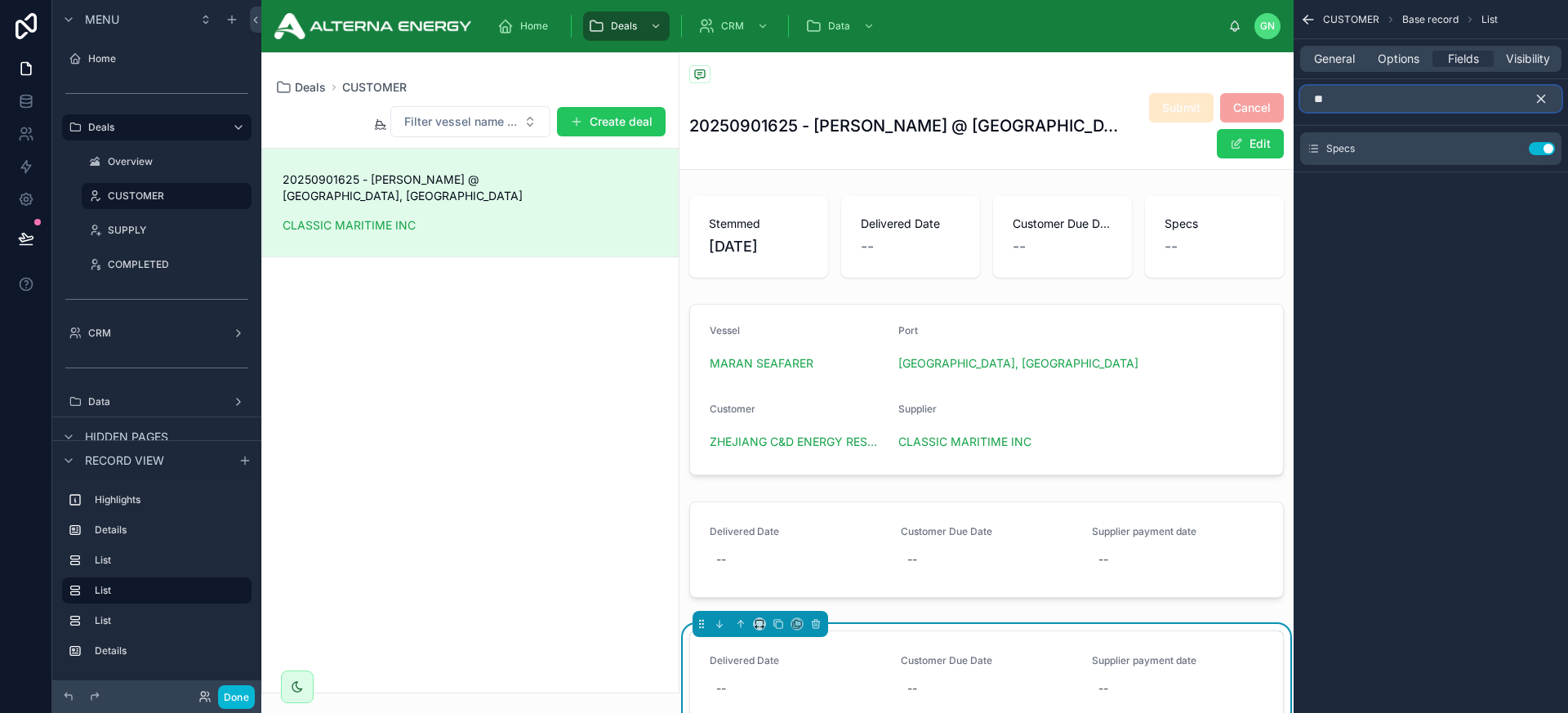
click at [1371, 111] on input "**" at bounding box center [1430, 99] width 261 height 26
type input "*"
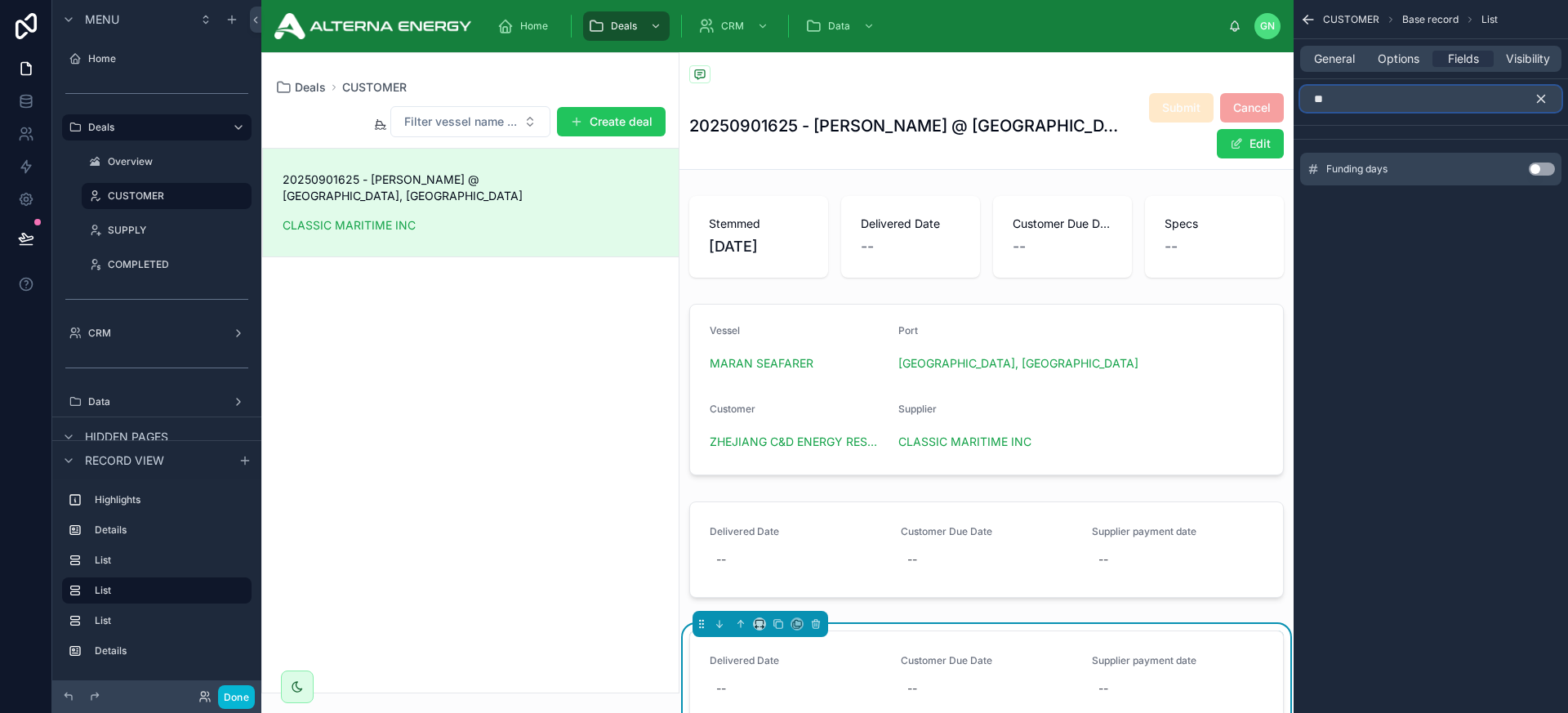
type input "**"
click at [1371, 168] on button "Use setting" at bounding box center [1542, 168] width 26 height 13
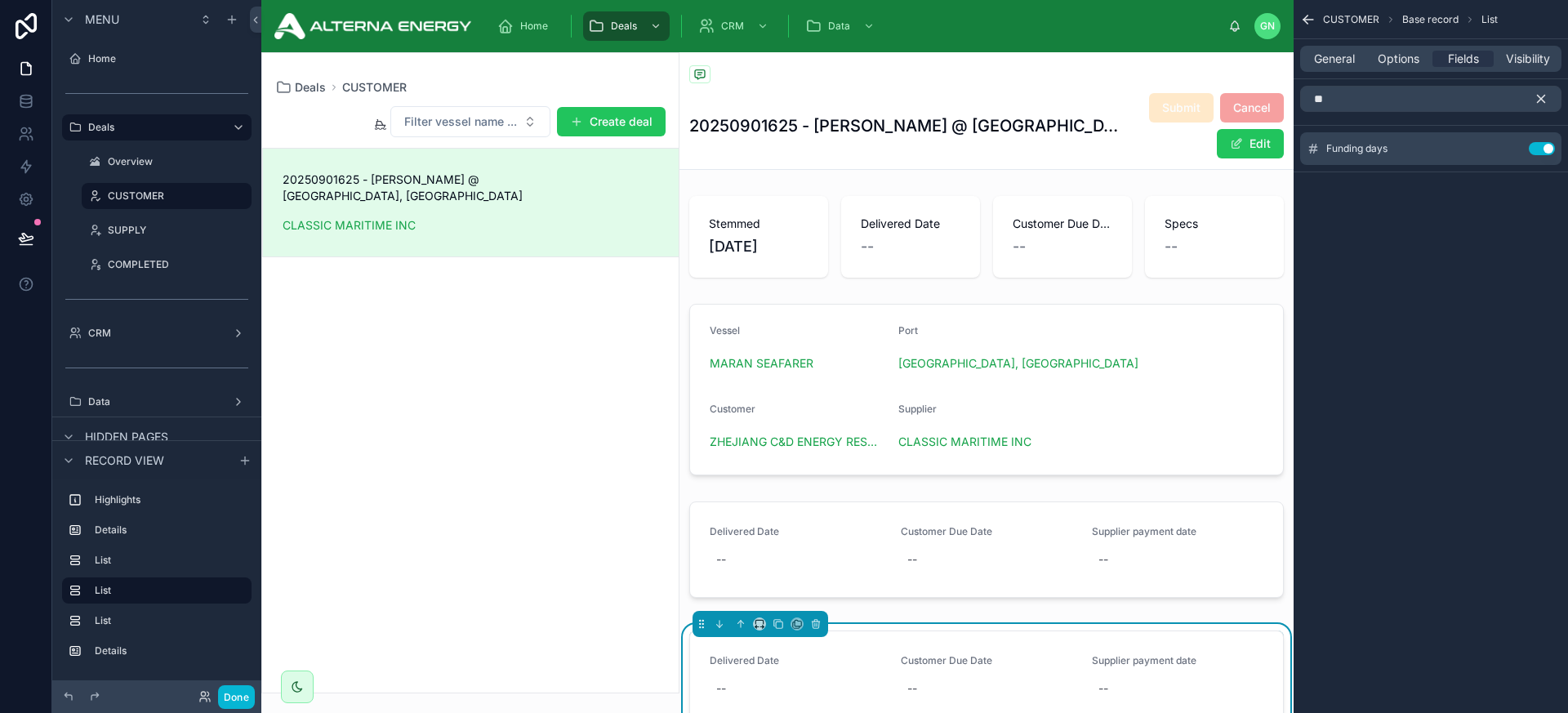
click at [1371, 103] on icon "scrollable content" at bounding box center [1541, 98] width 14 height 14
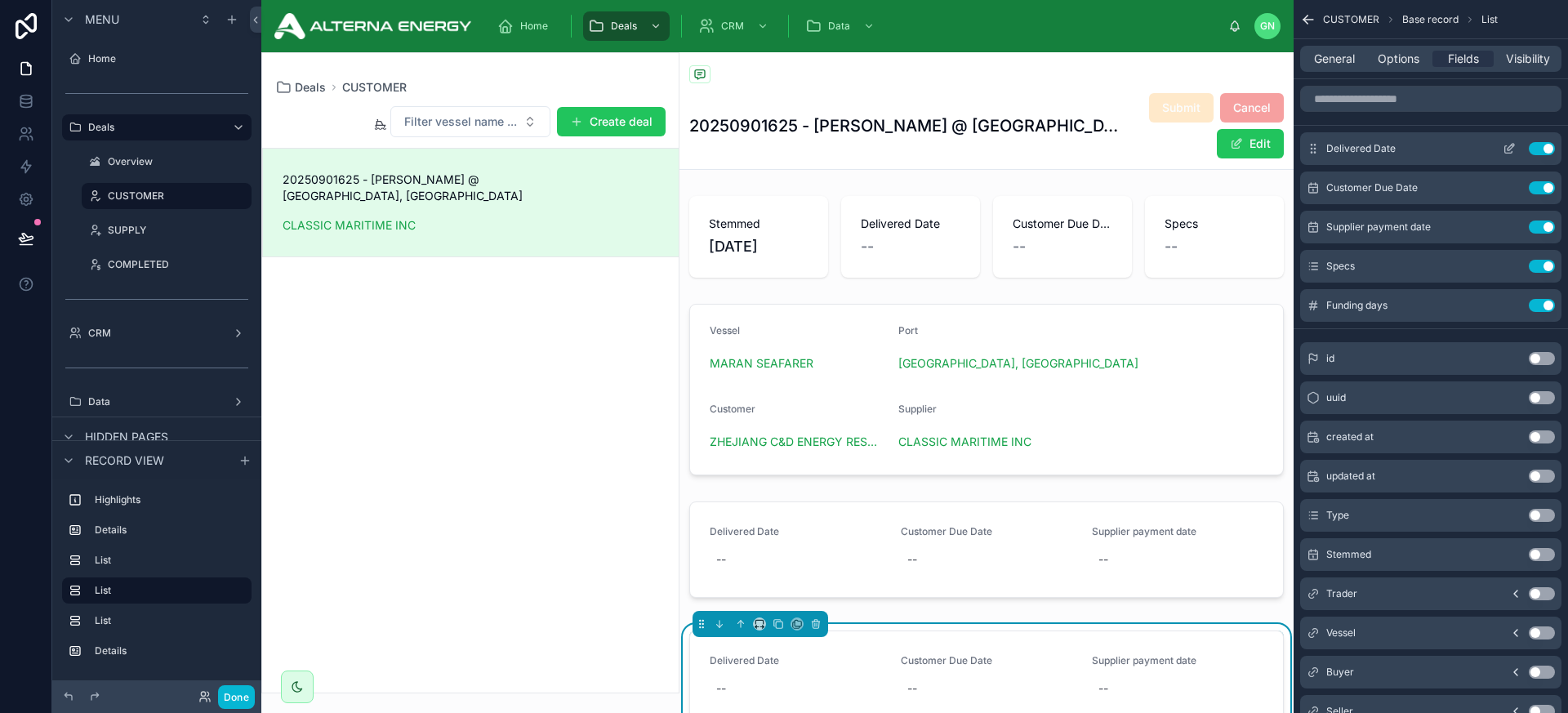
click at [1371, 148] on button "Use setting" at bounding box center [1542, 148] width 26 height 13
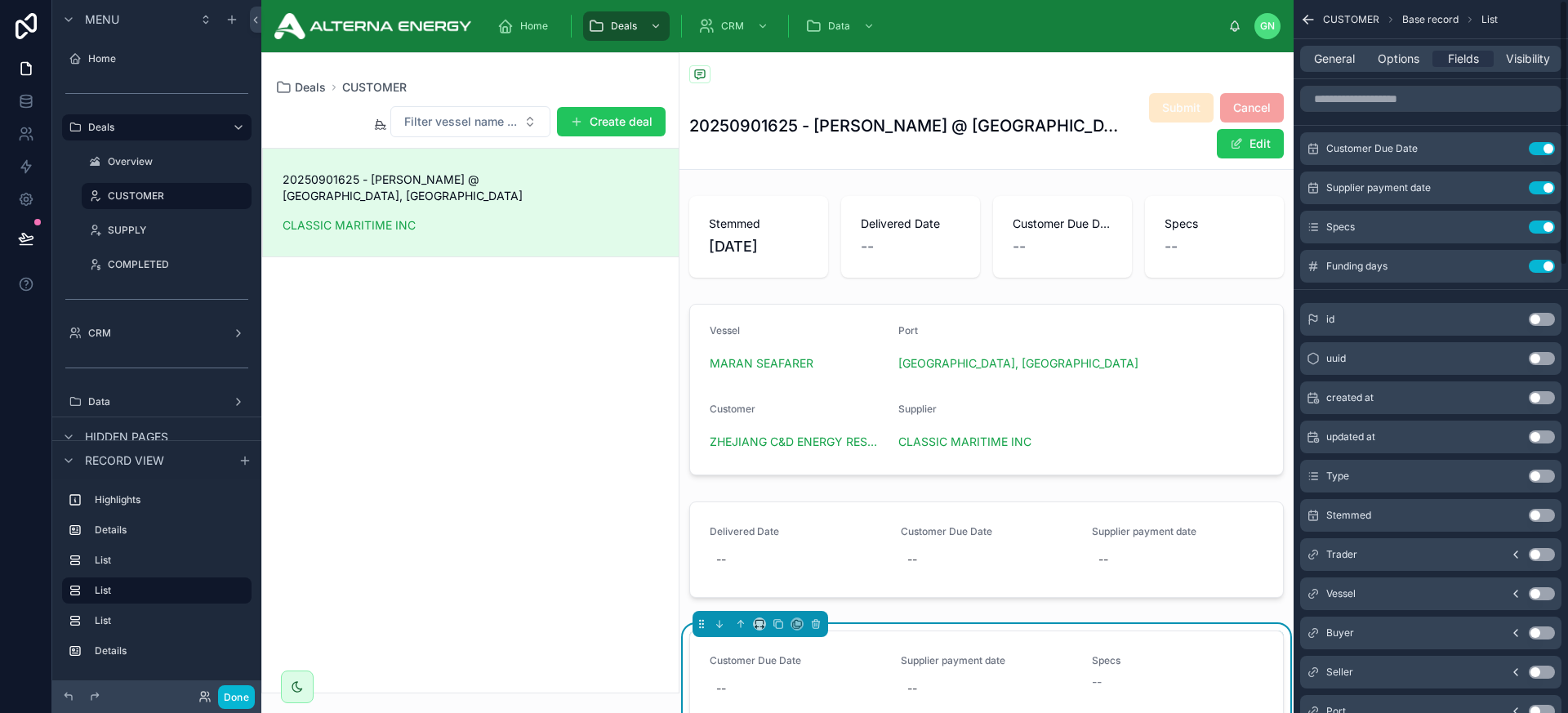
click at [1371, 148] on button "Use setting" at bounding box center [1542, 148] width 26 height 13
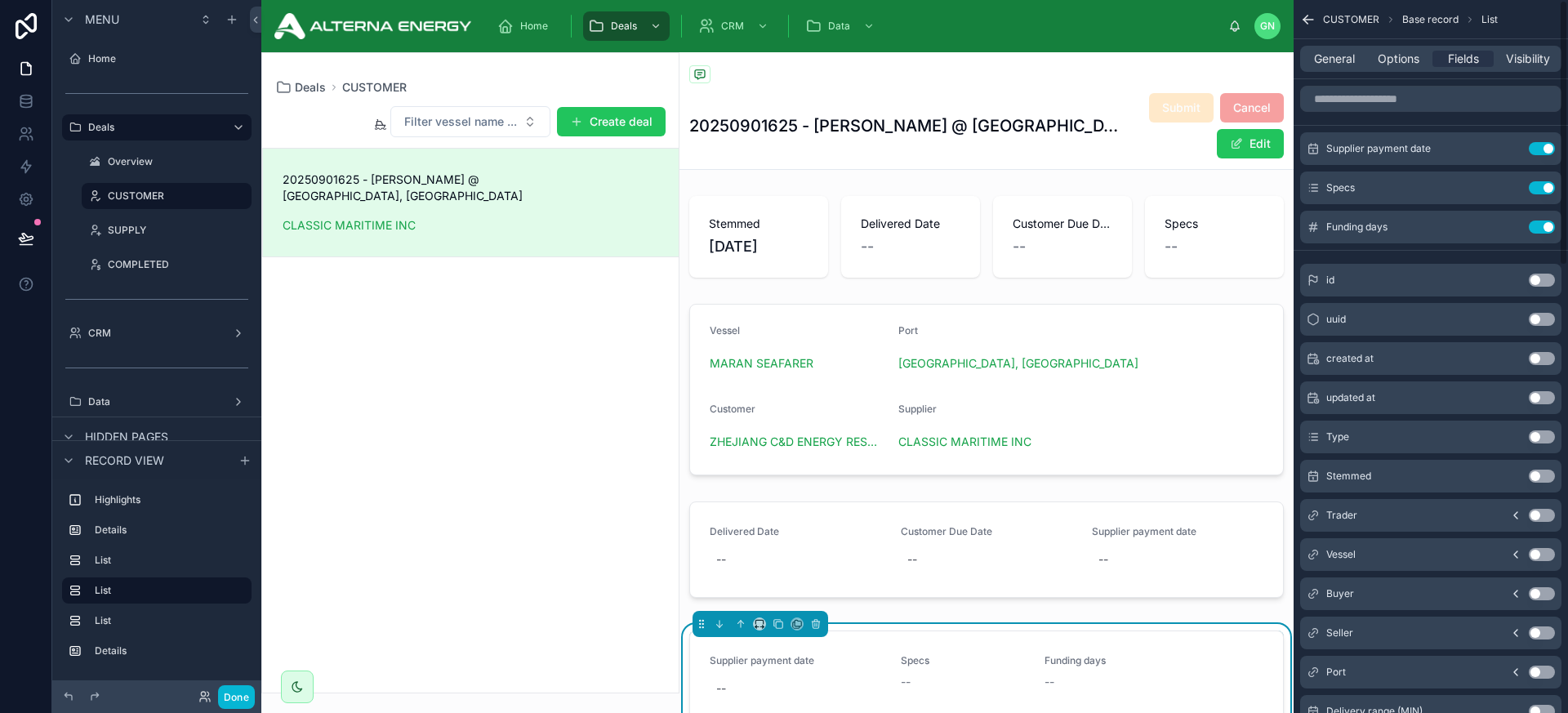
click at [1371, 148] on button "Use setting" at bounding box center [1542, 148] width 26 height 13
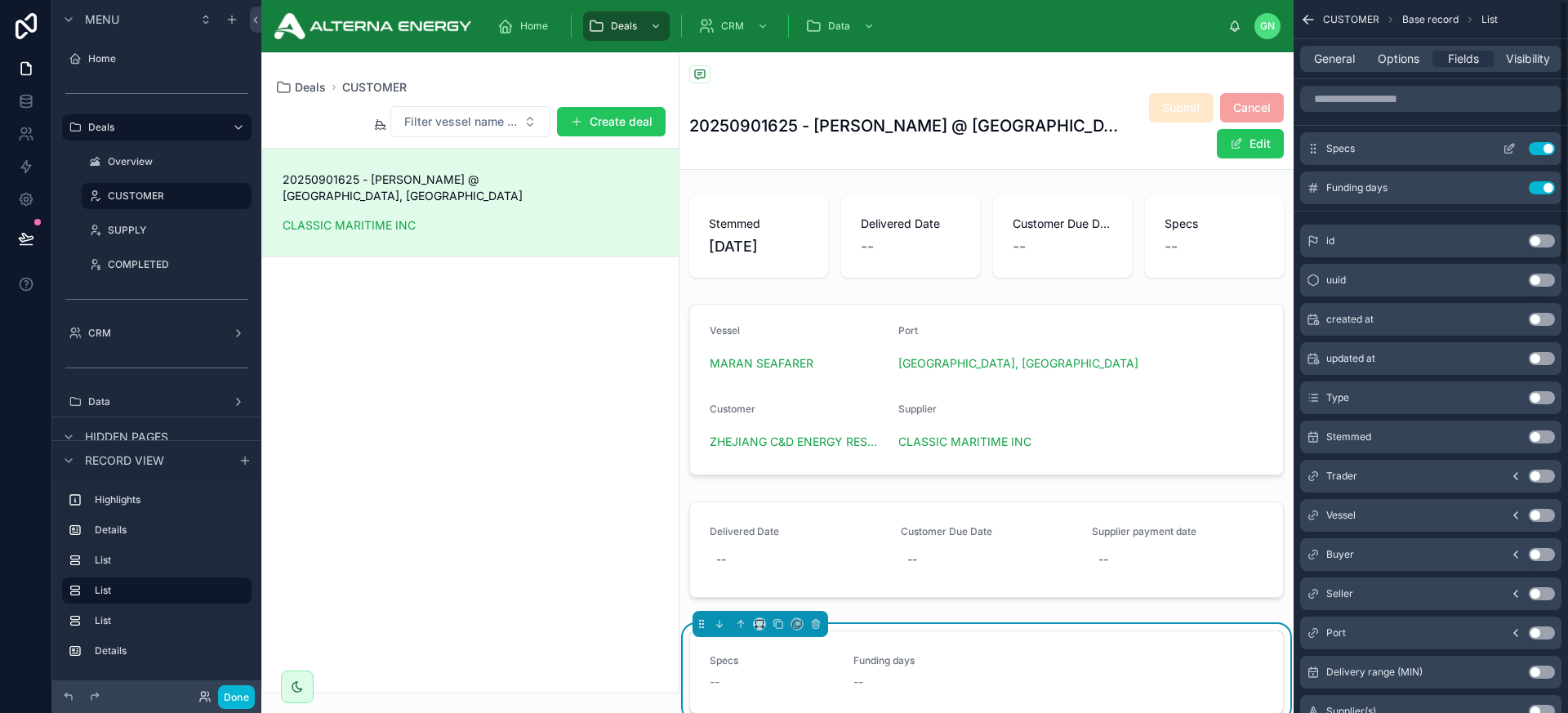
click at [1371, 148] on icon "scrollable content" at bounding box center [1511, 147] width 7 height 7
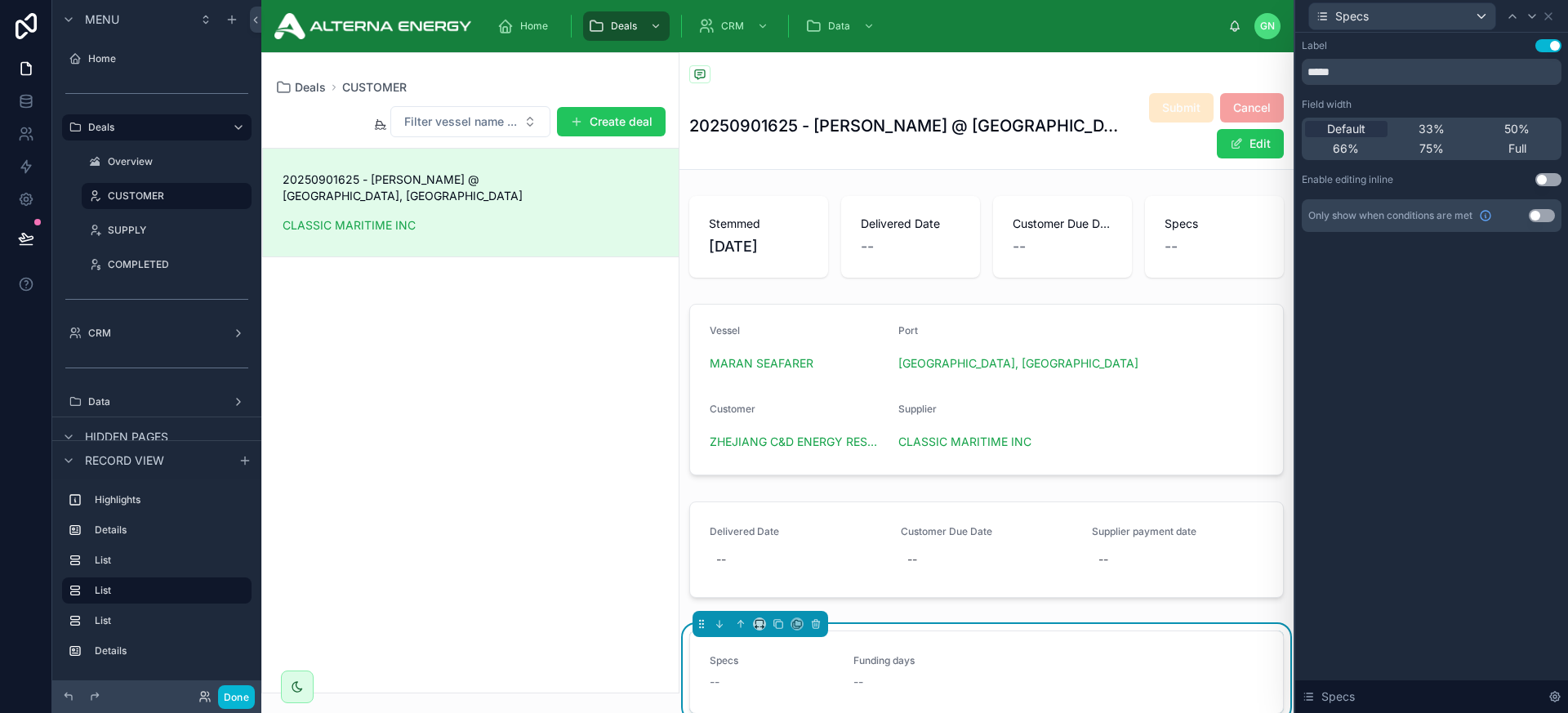
click at [1371, 182] on button "Use setting" at bounding box center [1549, 179] width 26 height 13
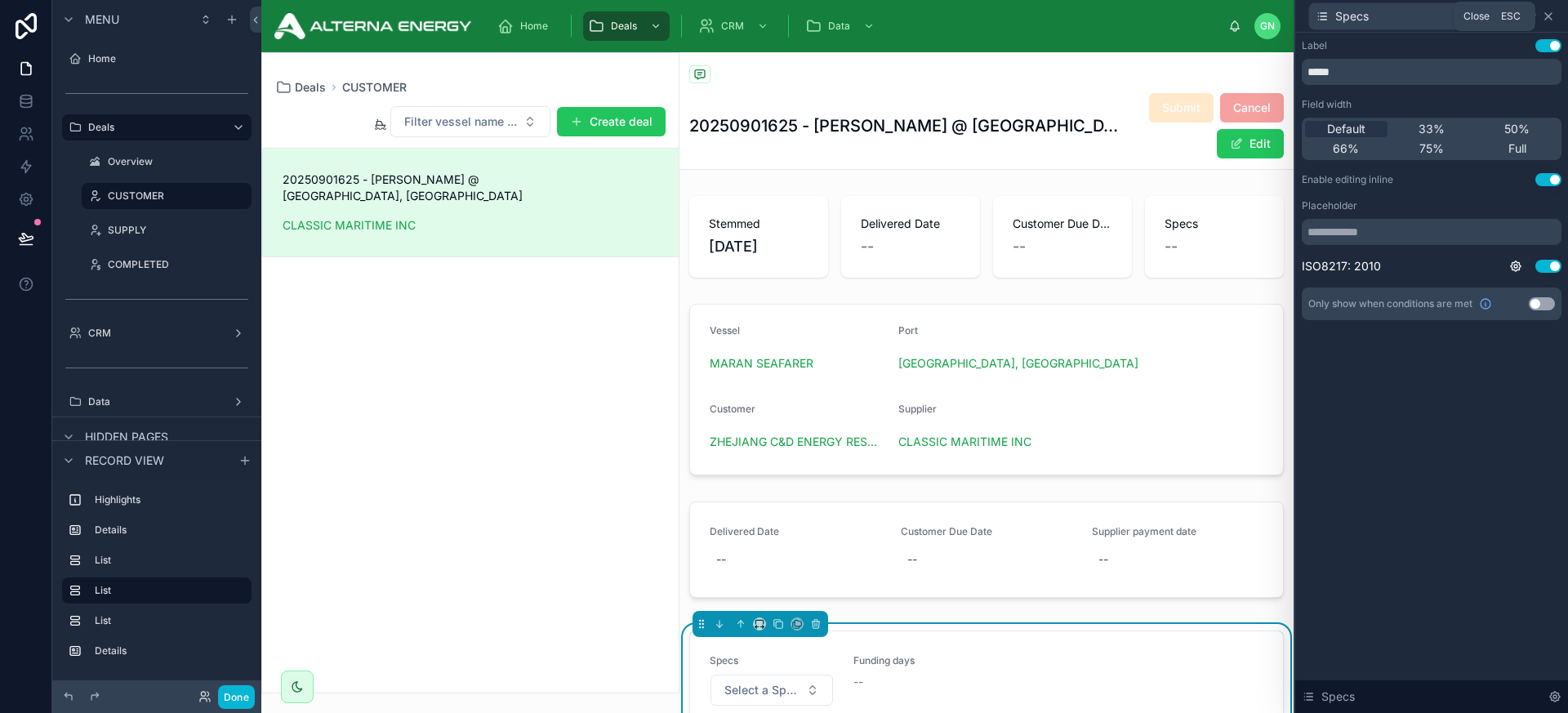
click at [1371, 13] on icon at bounding box center [1549, 16] width 7 height 7
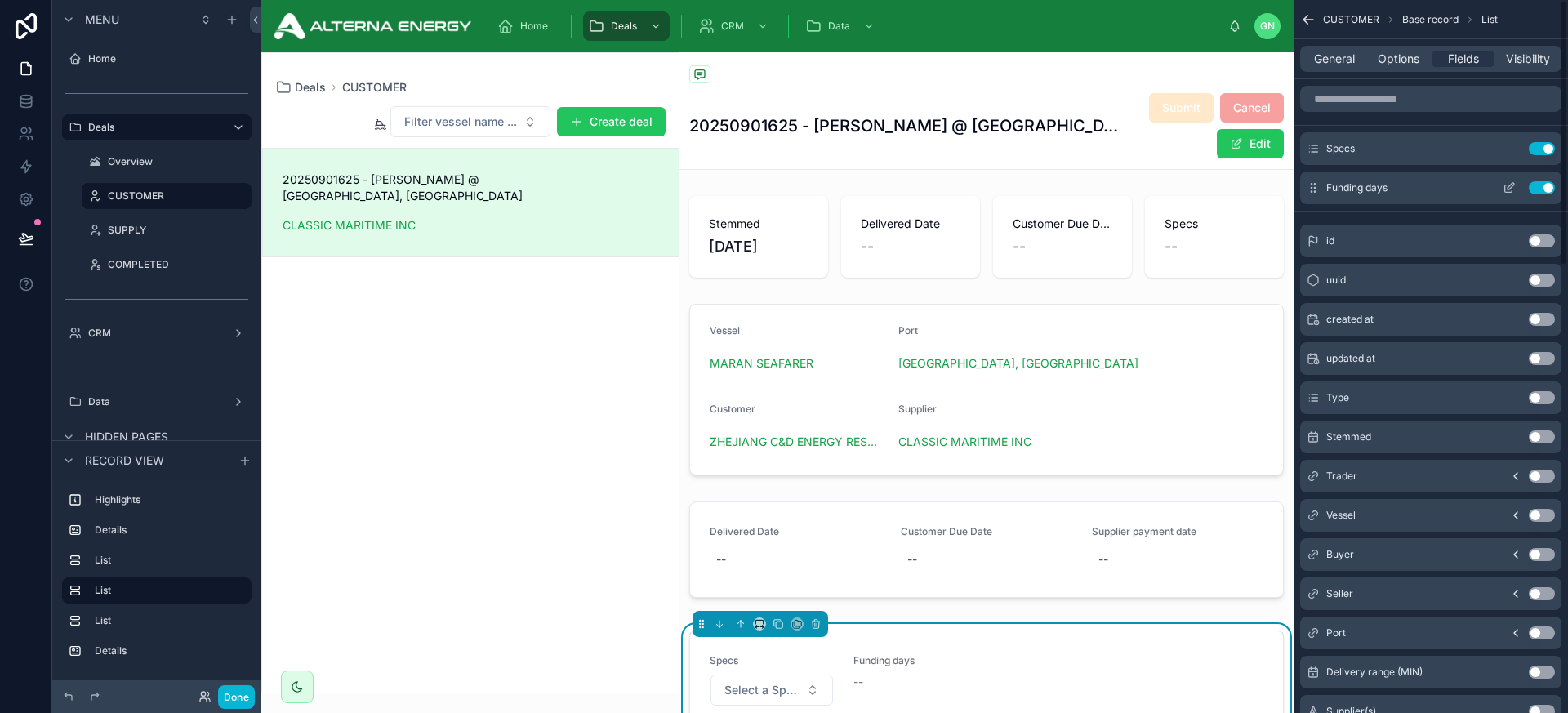
click at [1371, 184] on icon "scrollable content" at bounding box center [1509, 188] width 13 height 13
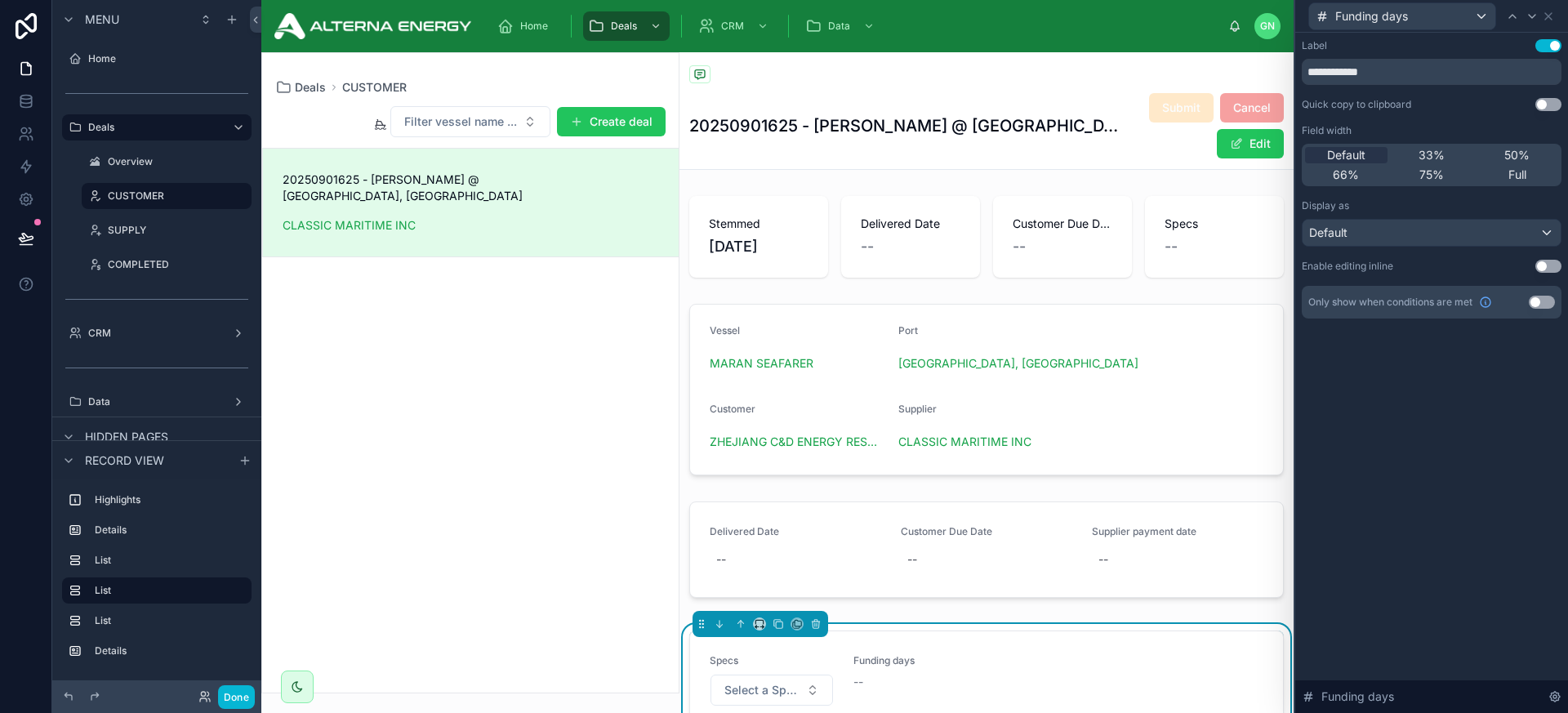
click at [1371, 266] on button "Use setting" at bounding box center [1549, 265] width 26 height 13
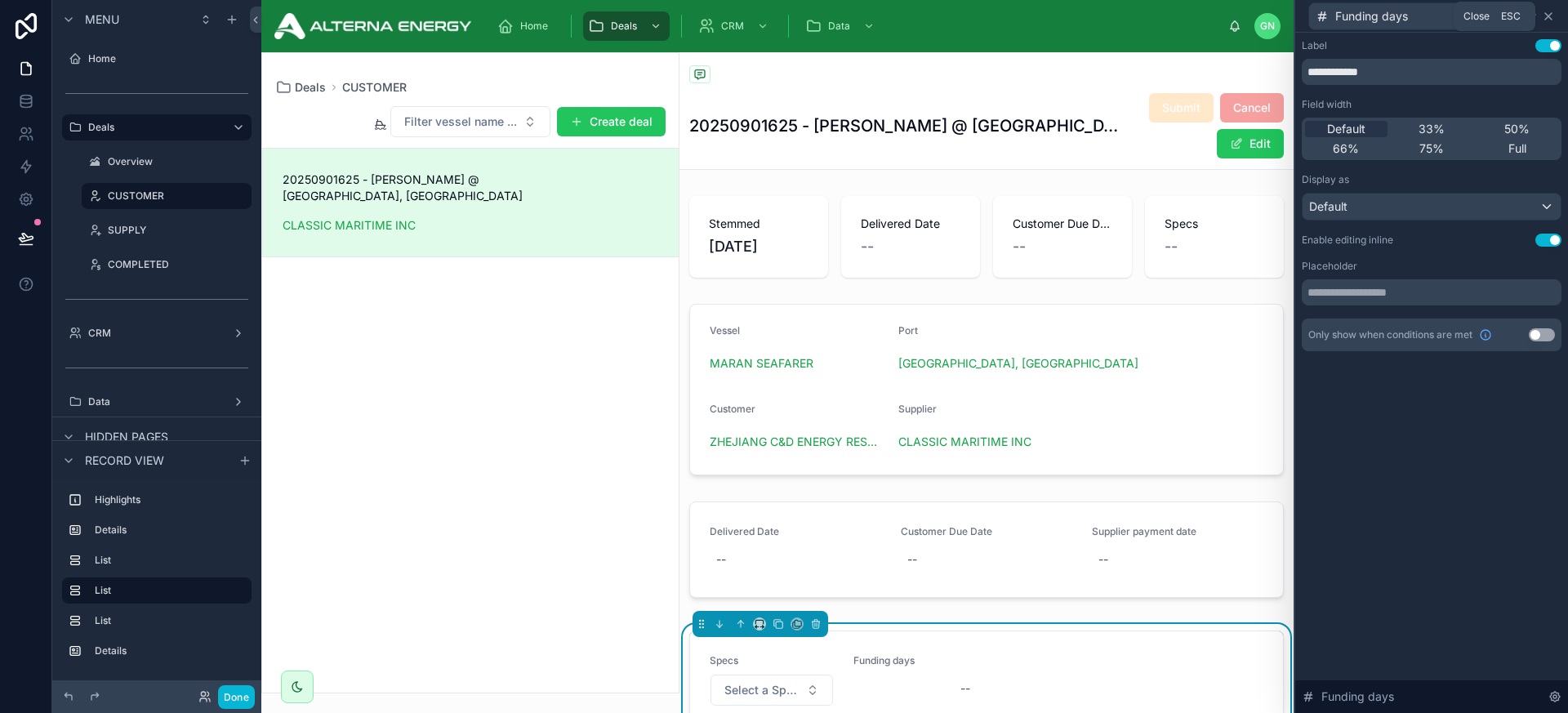
click at [1371, 15] on icon at bounding box center [1549, 16] width 7 height 7
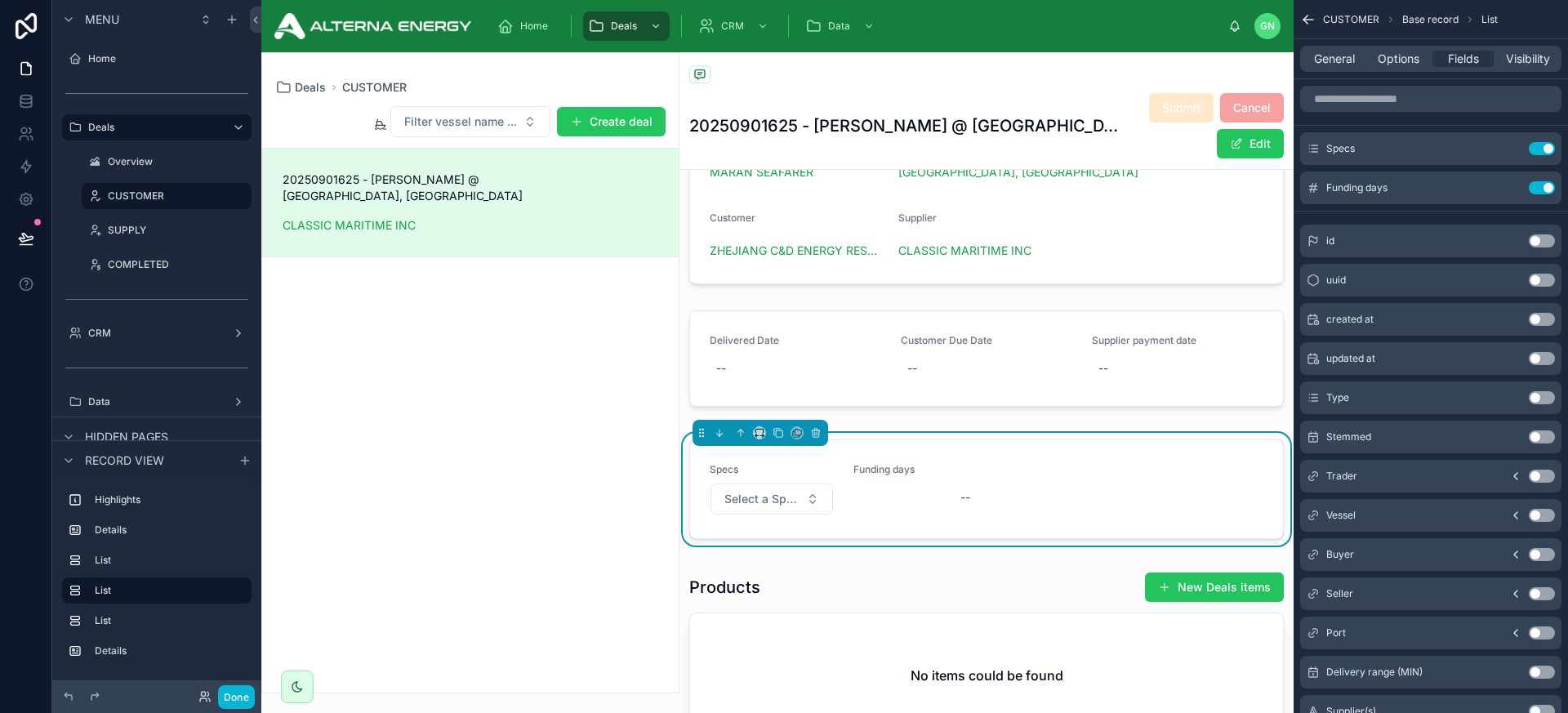
scroll to position [179, 0]
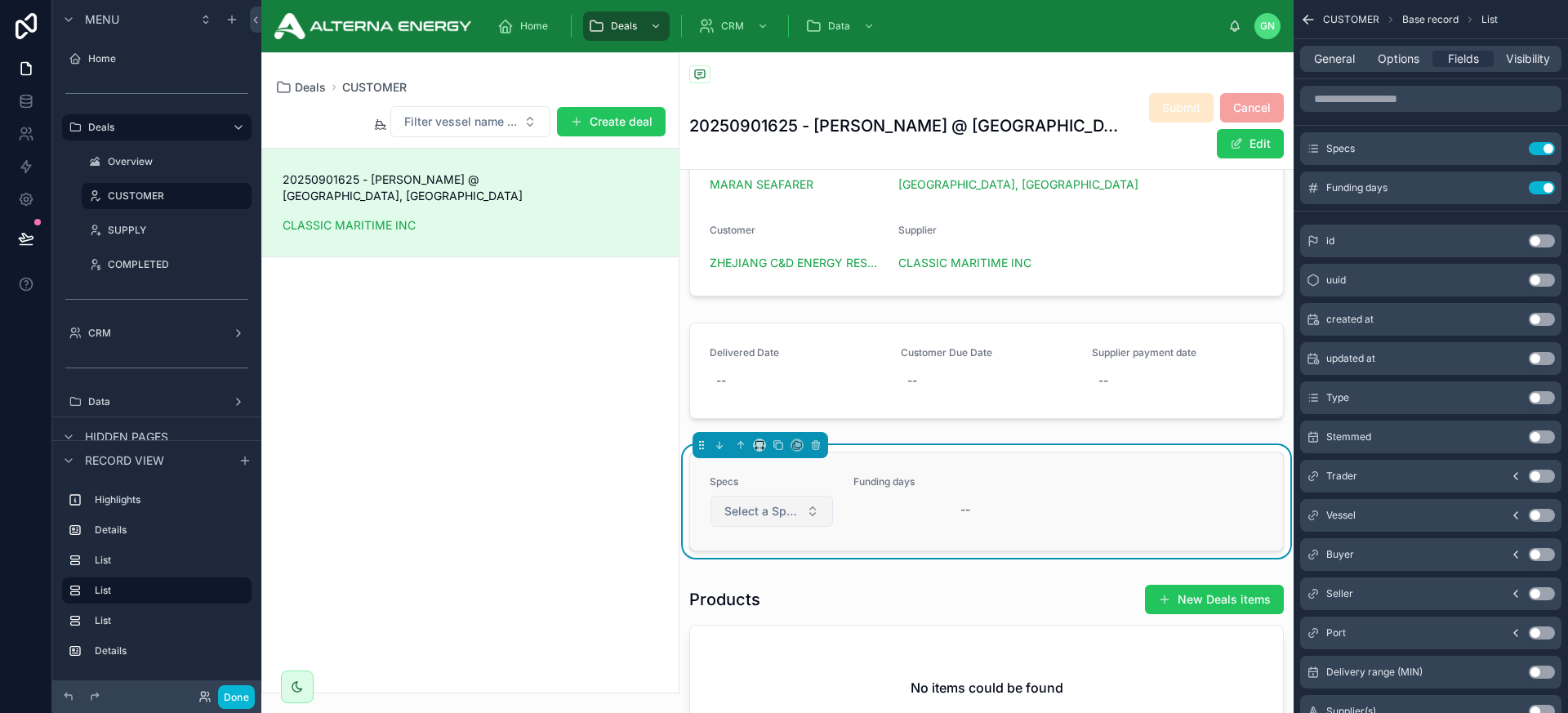
click at [760, 509] on span "Select a Specs" at bounding box center [762, 511] width 75 height 16
click at [751, 574] on div "ISO8217: 2010" at bounding box center [722, 576] width 65 height 14
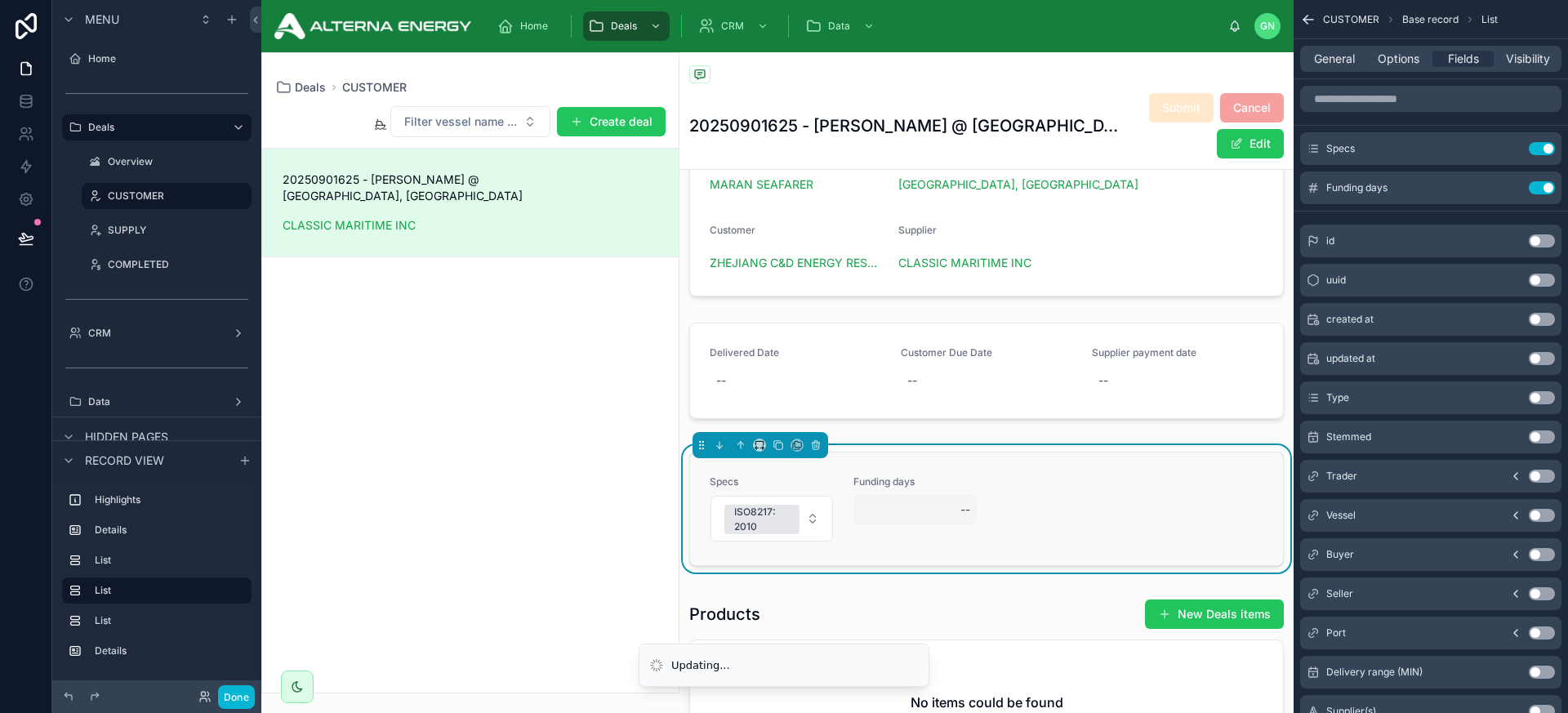
click at [917, 505] on div "--" at bounding box center [915, 509] width 124 height 30
click at [1371, 151] on icon "scrollable content" at bounding box center [1509, 148] width 13 height 13
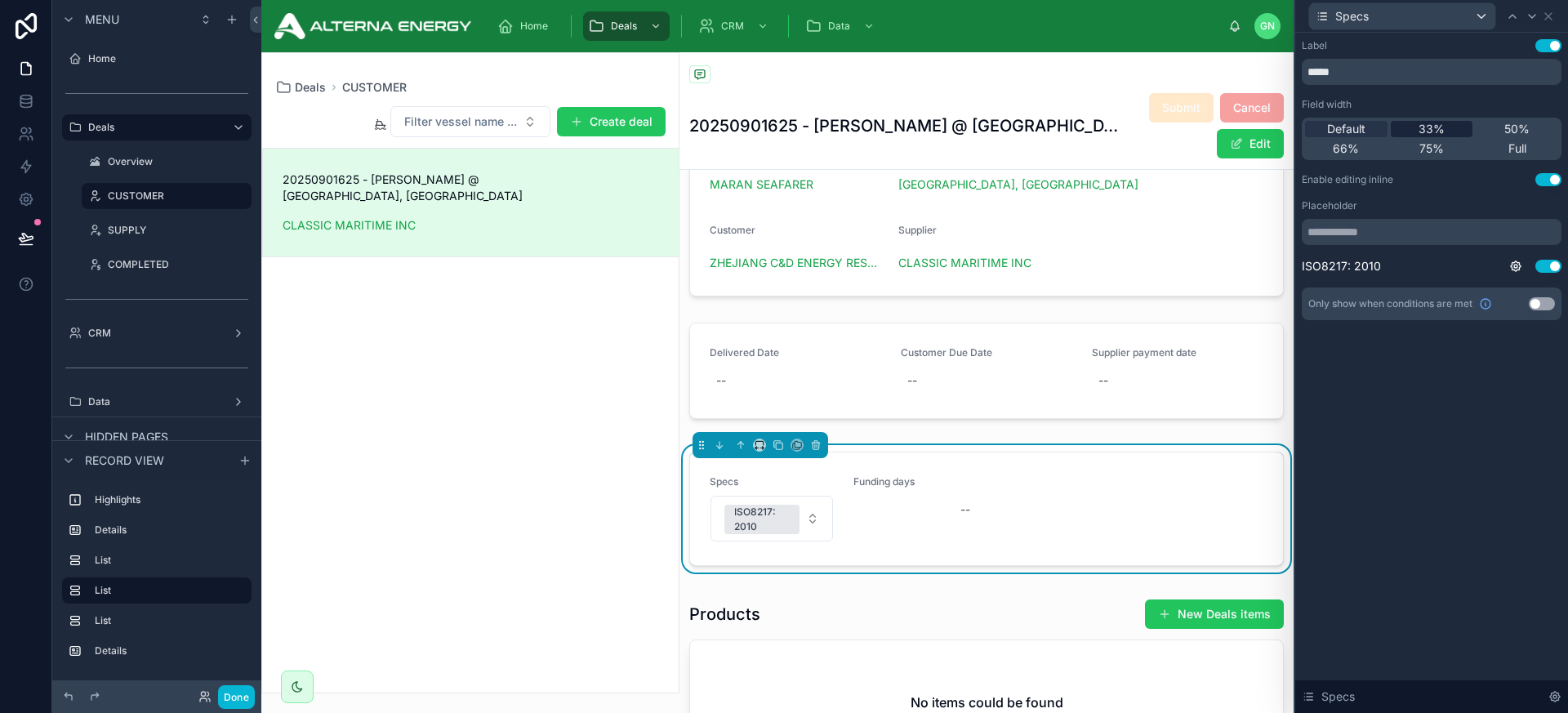
click at [1371, 133] on span "33%" at bounding box center [1431, 128] width 26 height 16
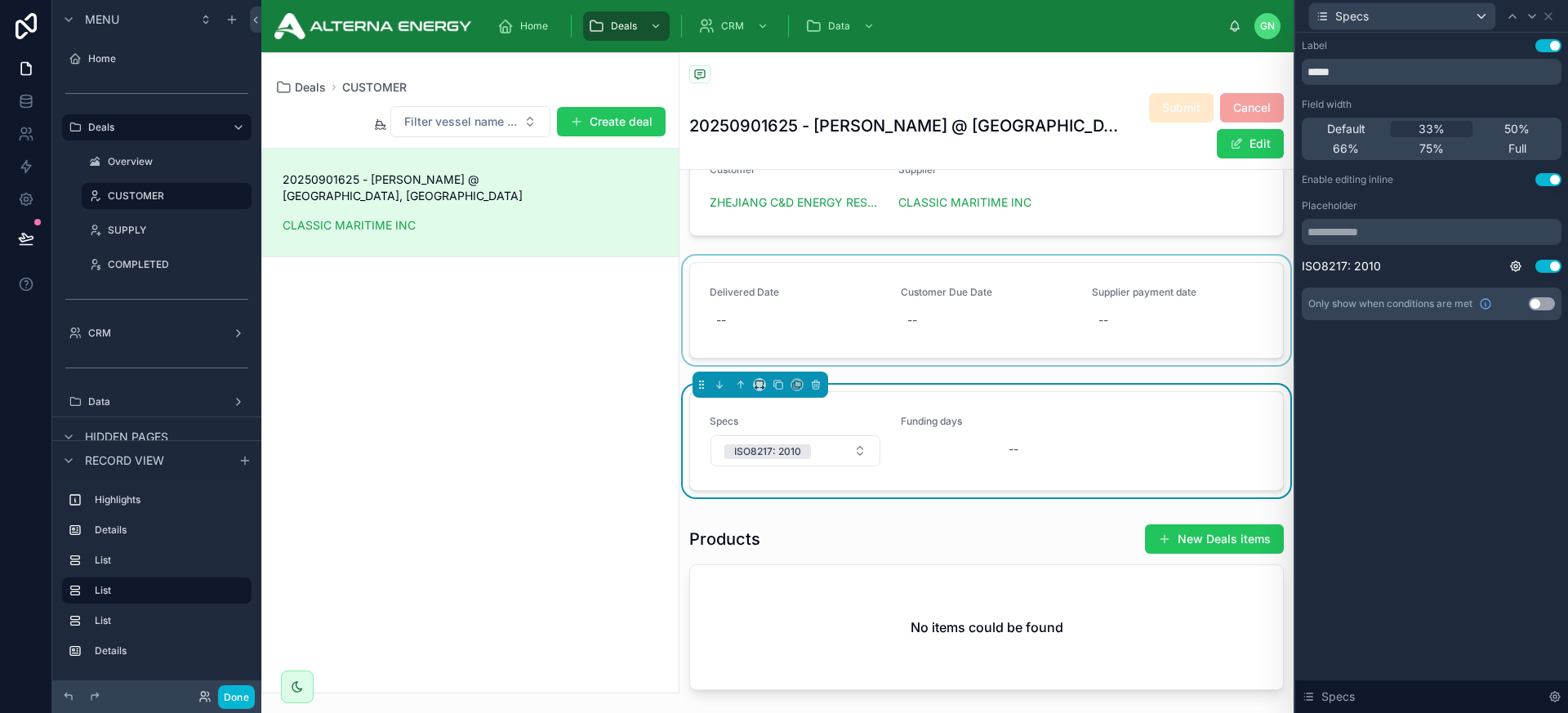
scroll to position [241, 0]
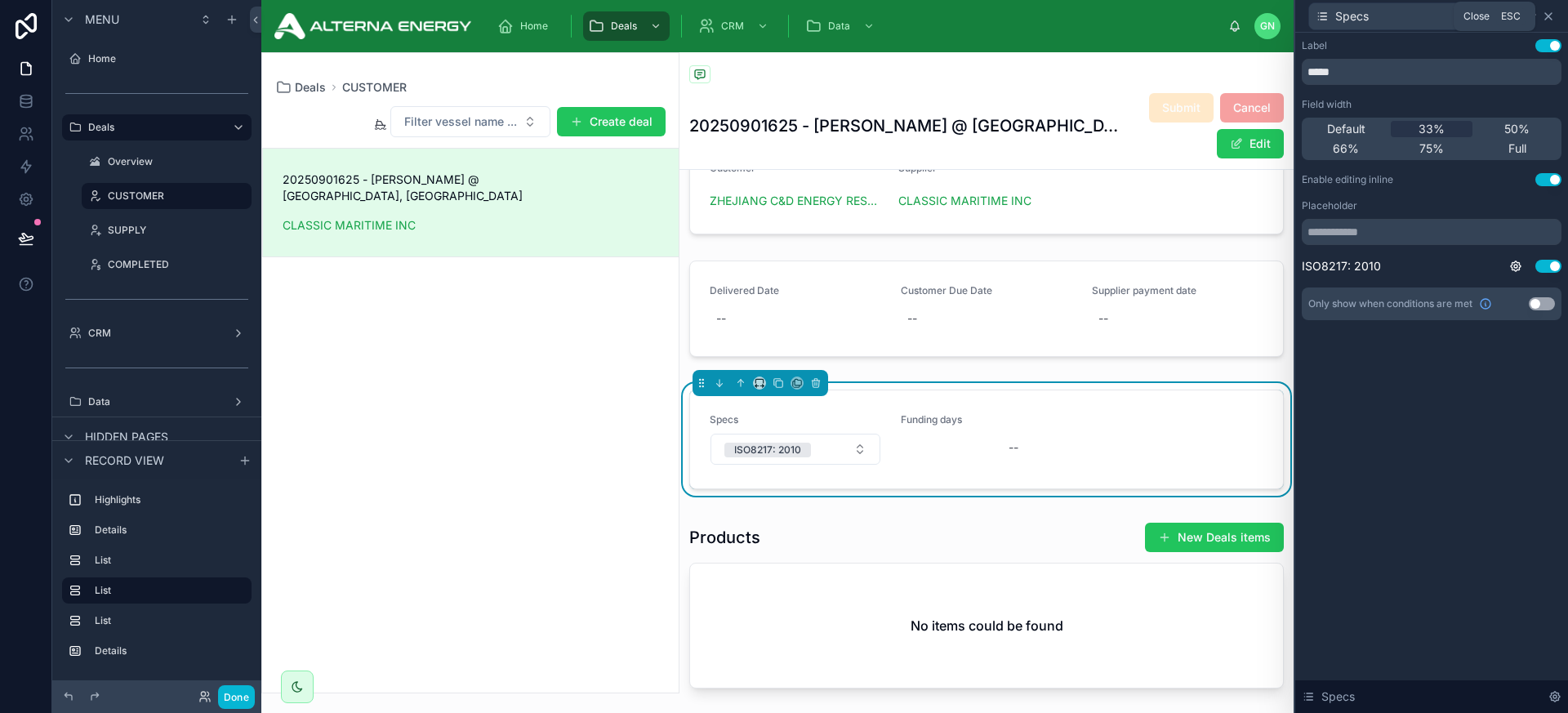
click at [1371, 11] on icon at bounding box center [1548, 16] width 13 height 13
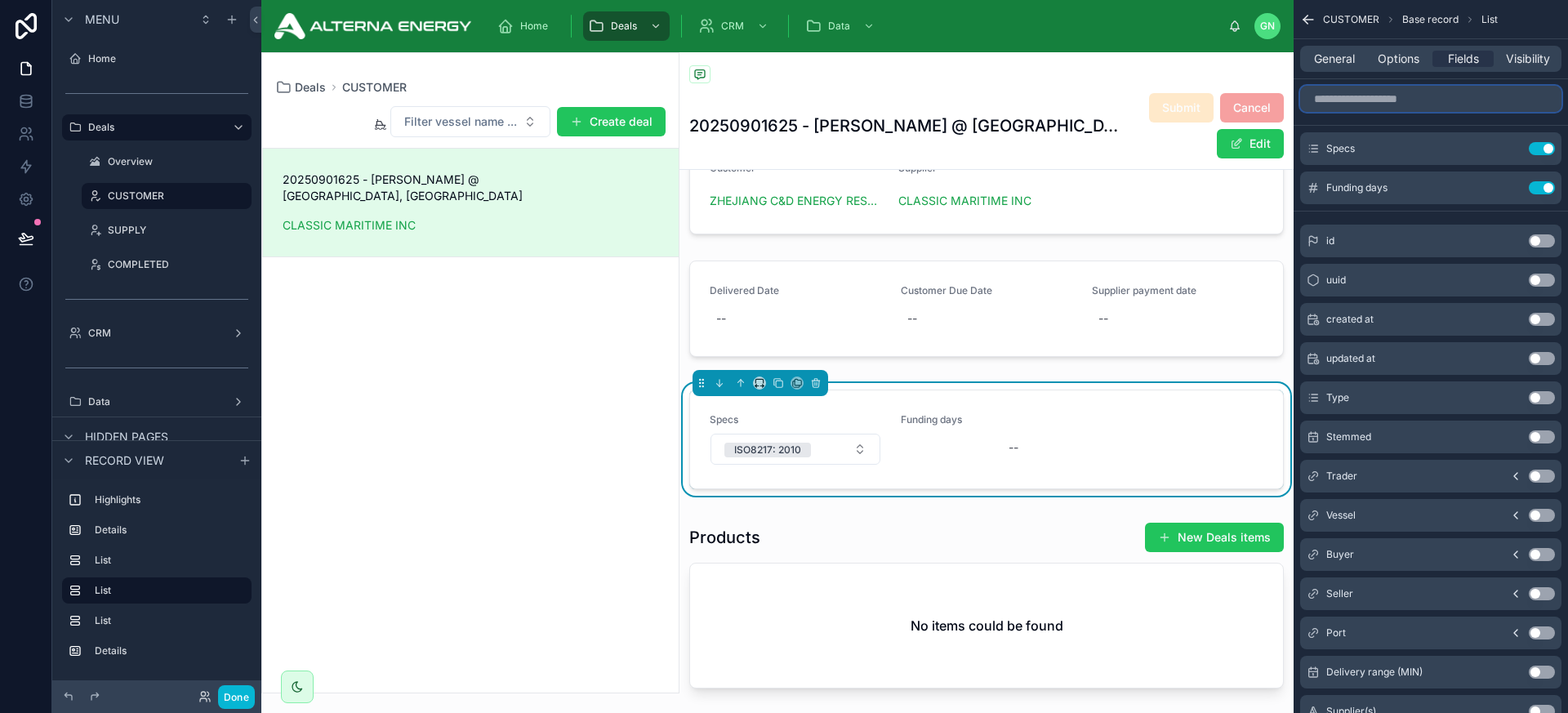
click at [1371, 111] on input "scrollable content" at bounding box center [1430, 99] width 261 height 26
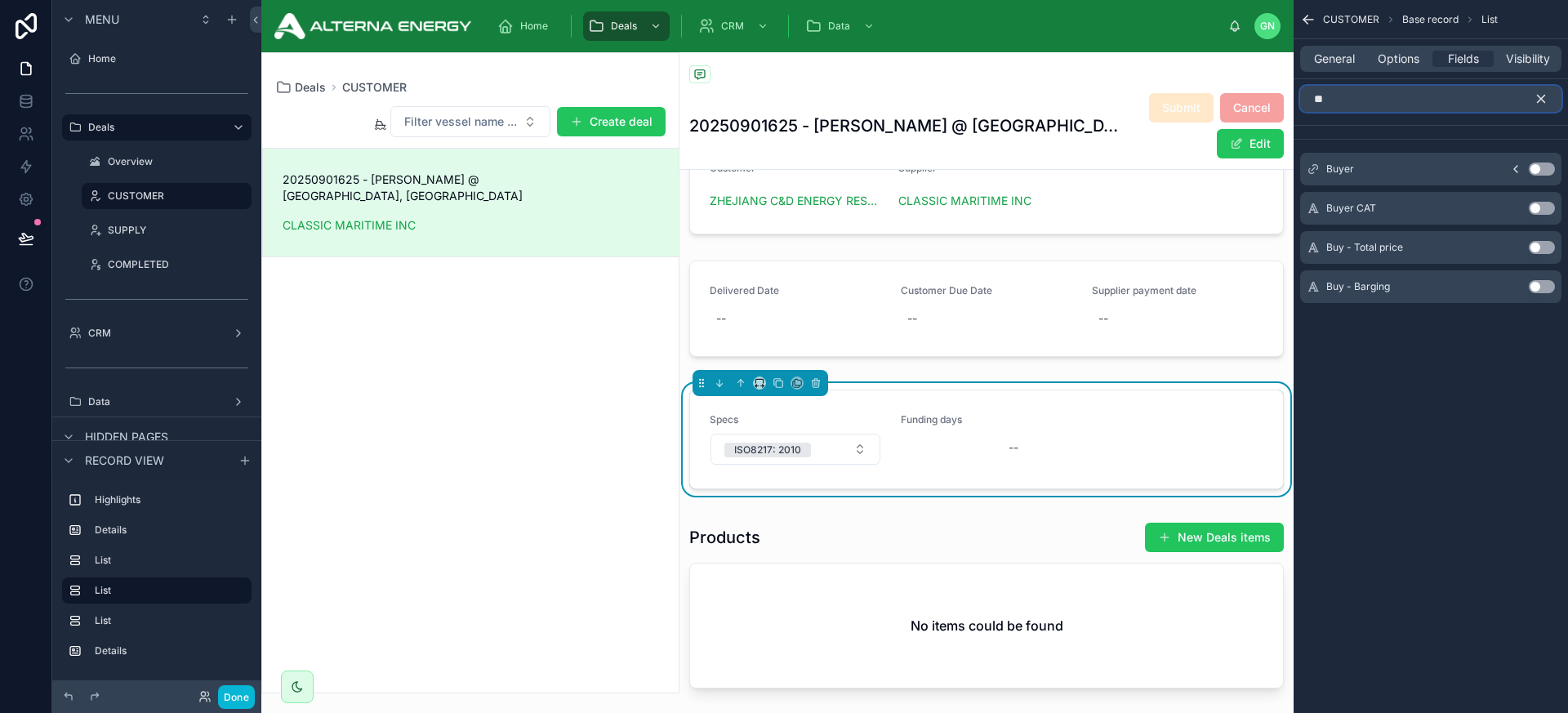
type input "*"
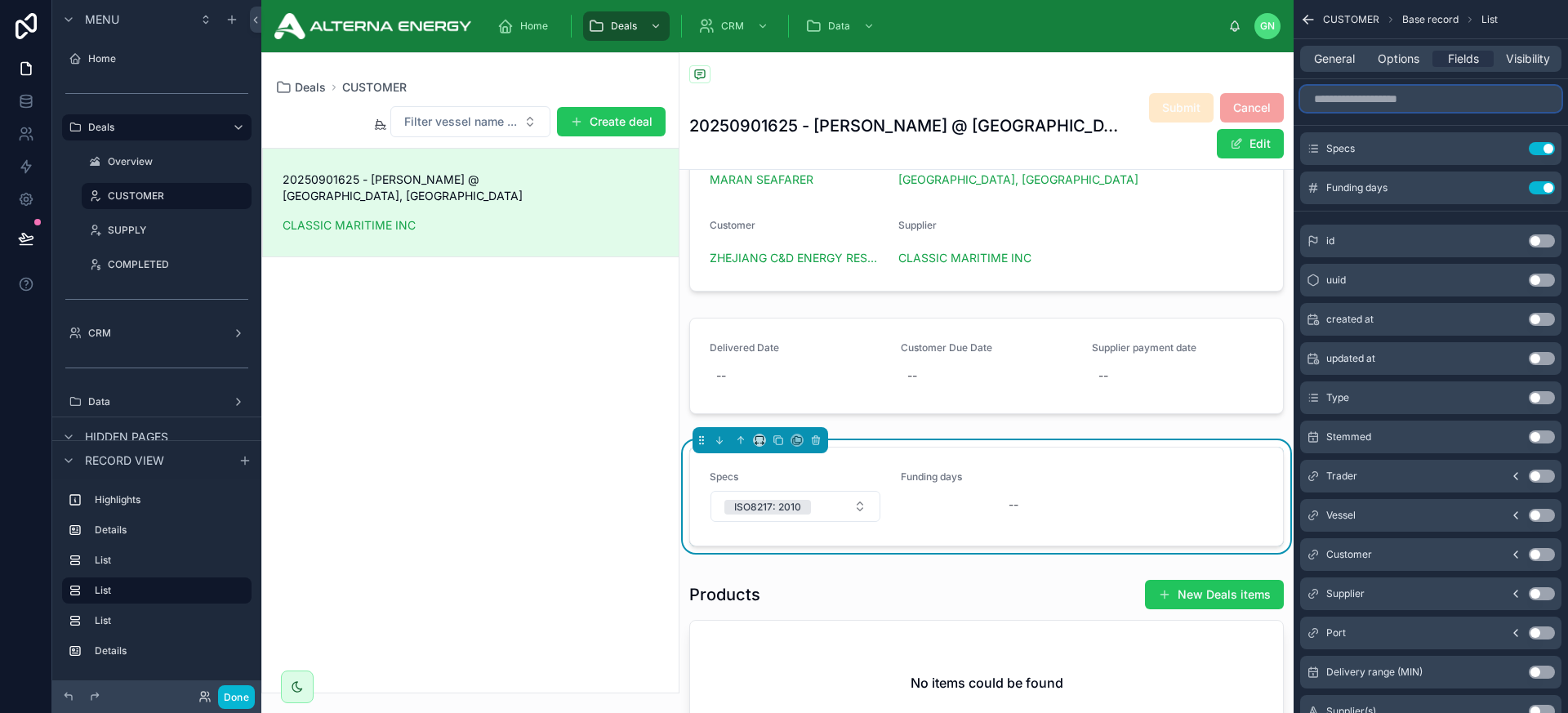
scroll to position [188, 0]
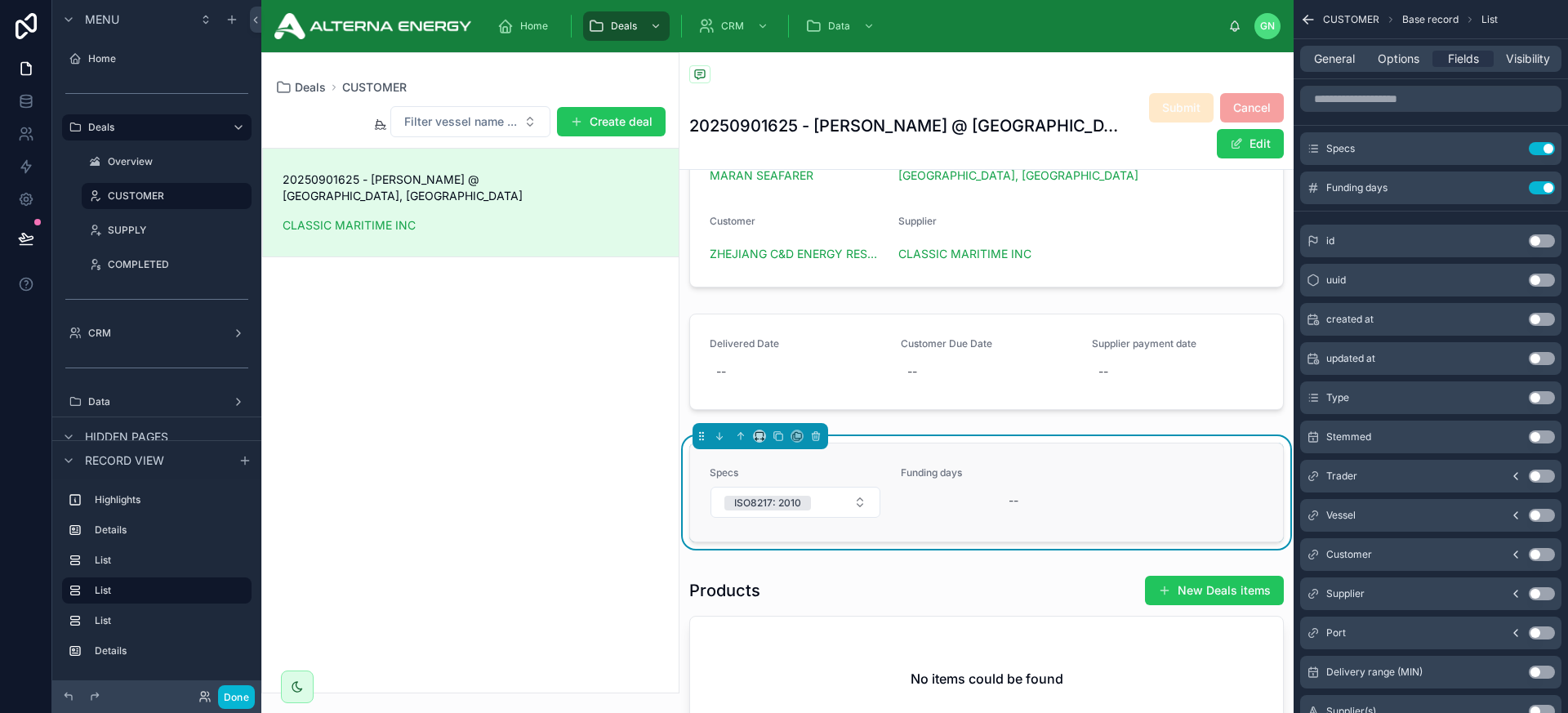
click at [1054, 454] on link "Specs ISO8217: 2010 Funding days --" at bounding box center [987, 493] width 593 height 98
click at [1371, 103] on input "scrollable content" at bounding box center [1430, 99] width 261 height 26
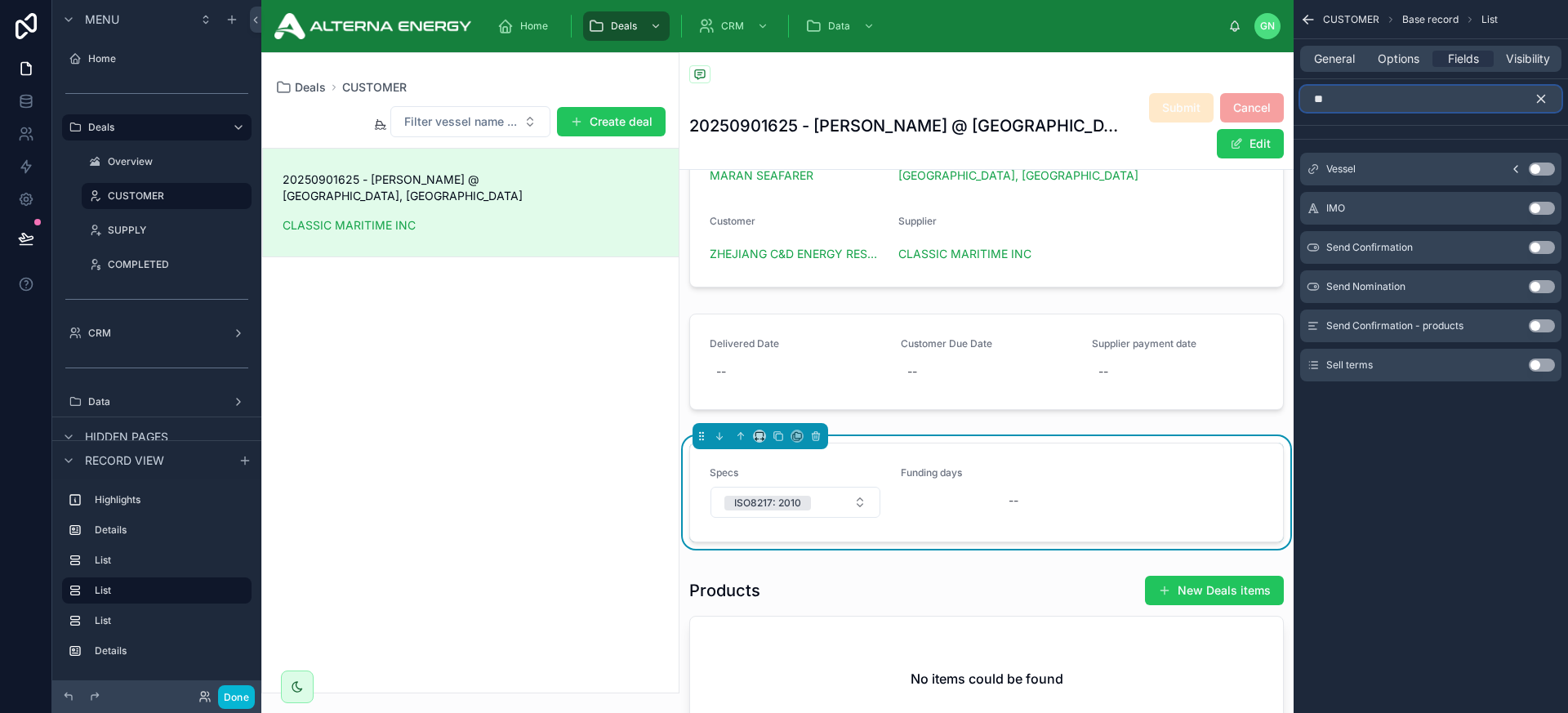
type input "*"
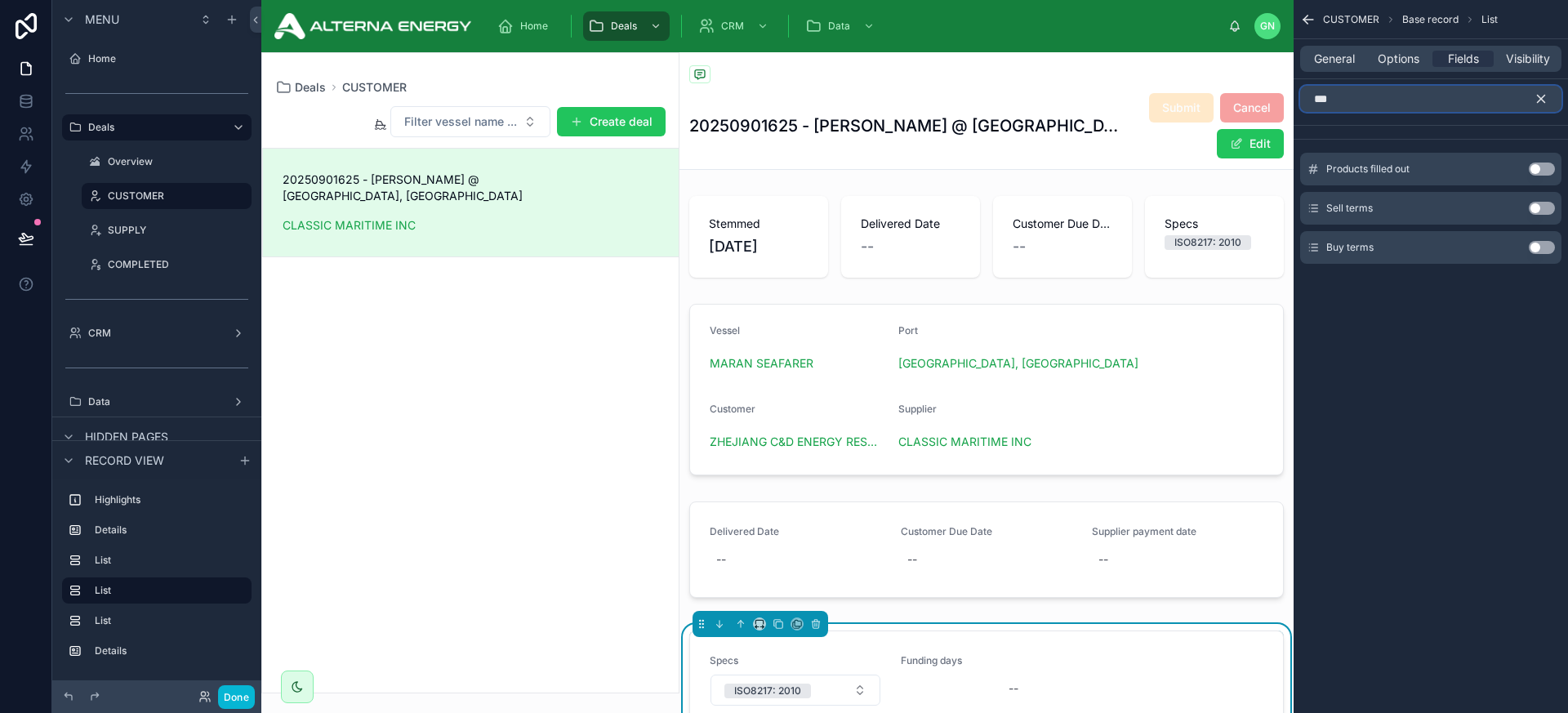
type input "***"
click at [1371, 208] on button "Use setting" at bounding box center [1542, 208] width 26 height 13
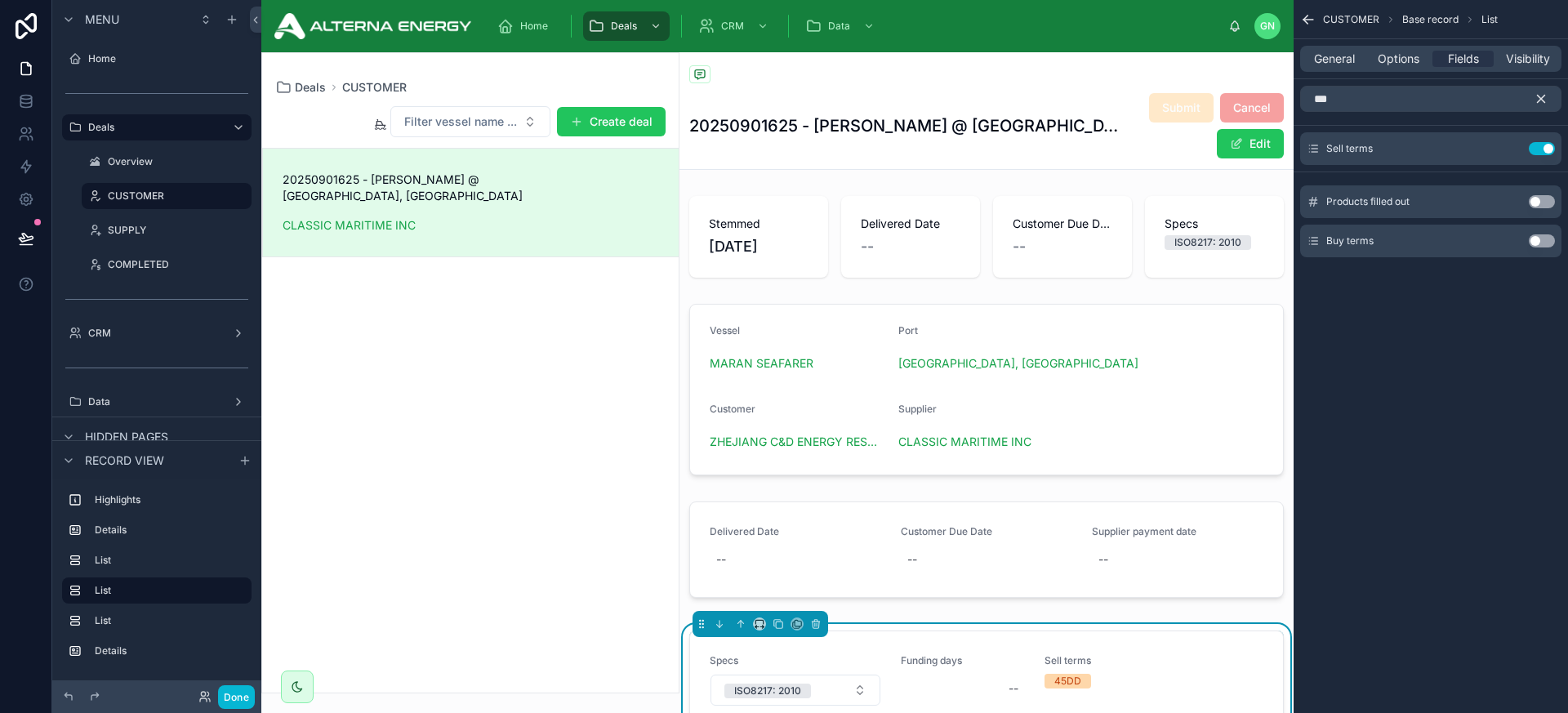
click at [1371, 242] on button "Use setting" at bounding box center [1542, 240] width 26 height 13
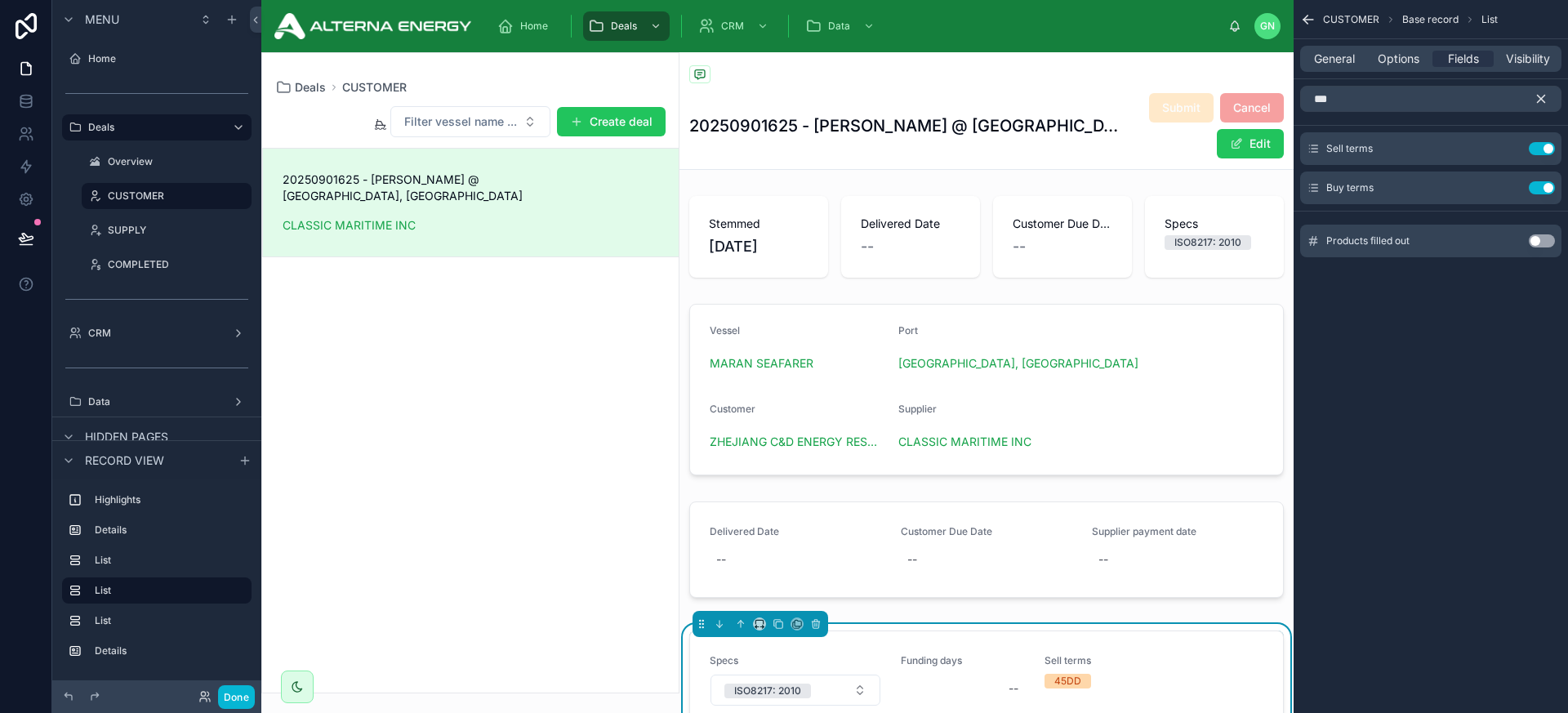
click at [1371, 101] on icon "scrollable content" at bounding box center [1542, 99] width 8 height 8
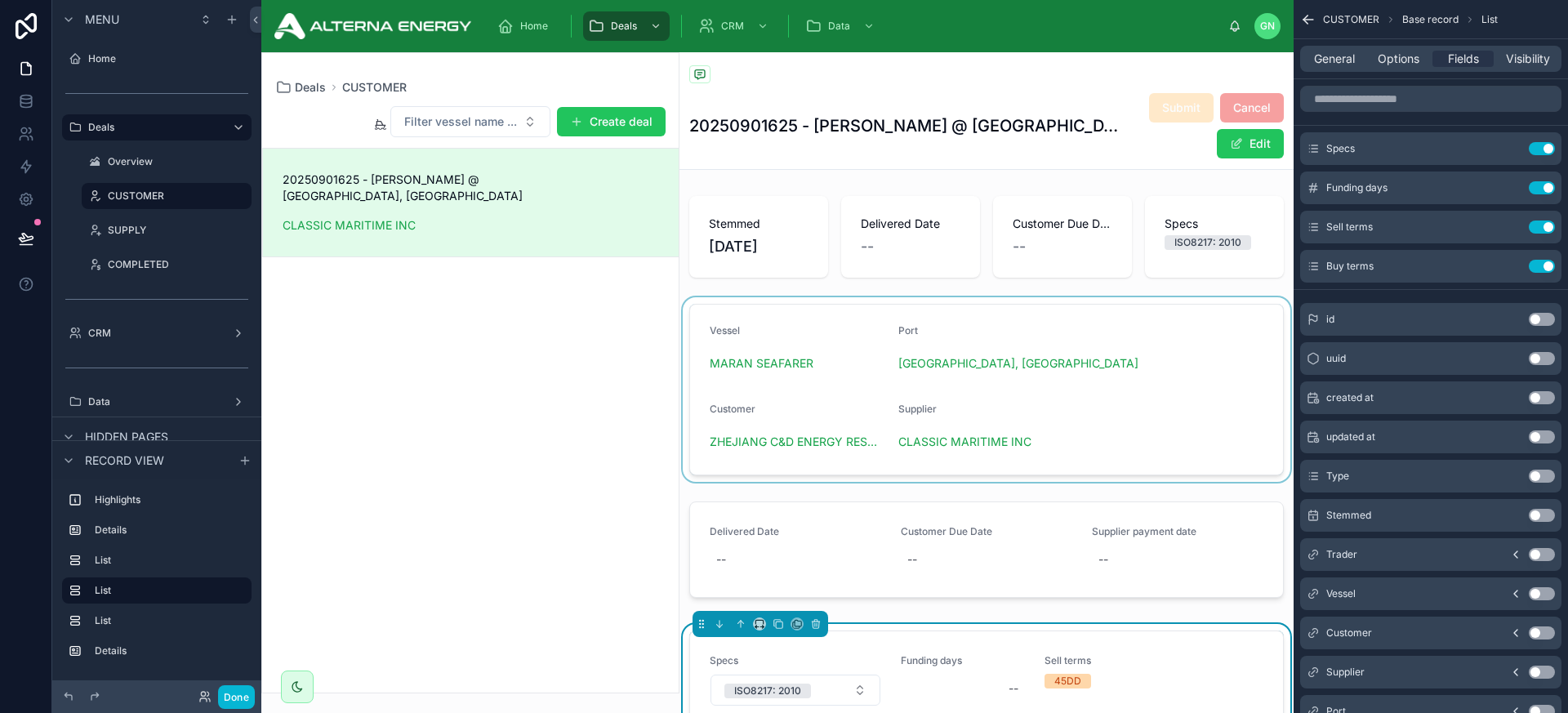
click at [1101, 374] on div at bounding box center [986, 389] width 614 height 185
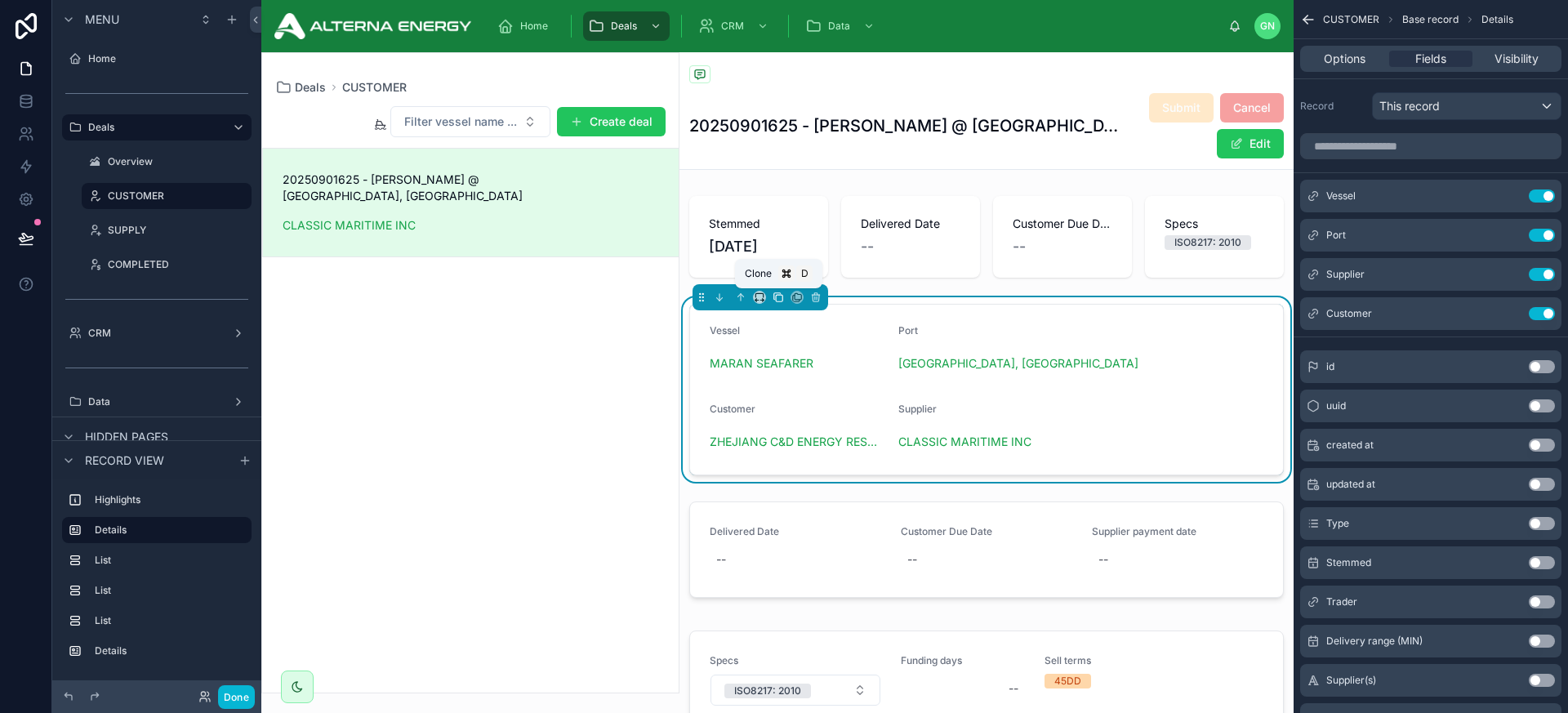
click at [777, 300] on icon at bounding box center [779, 297] width 12 height 12
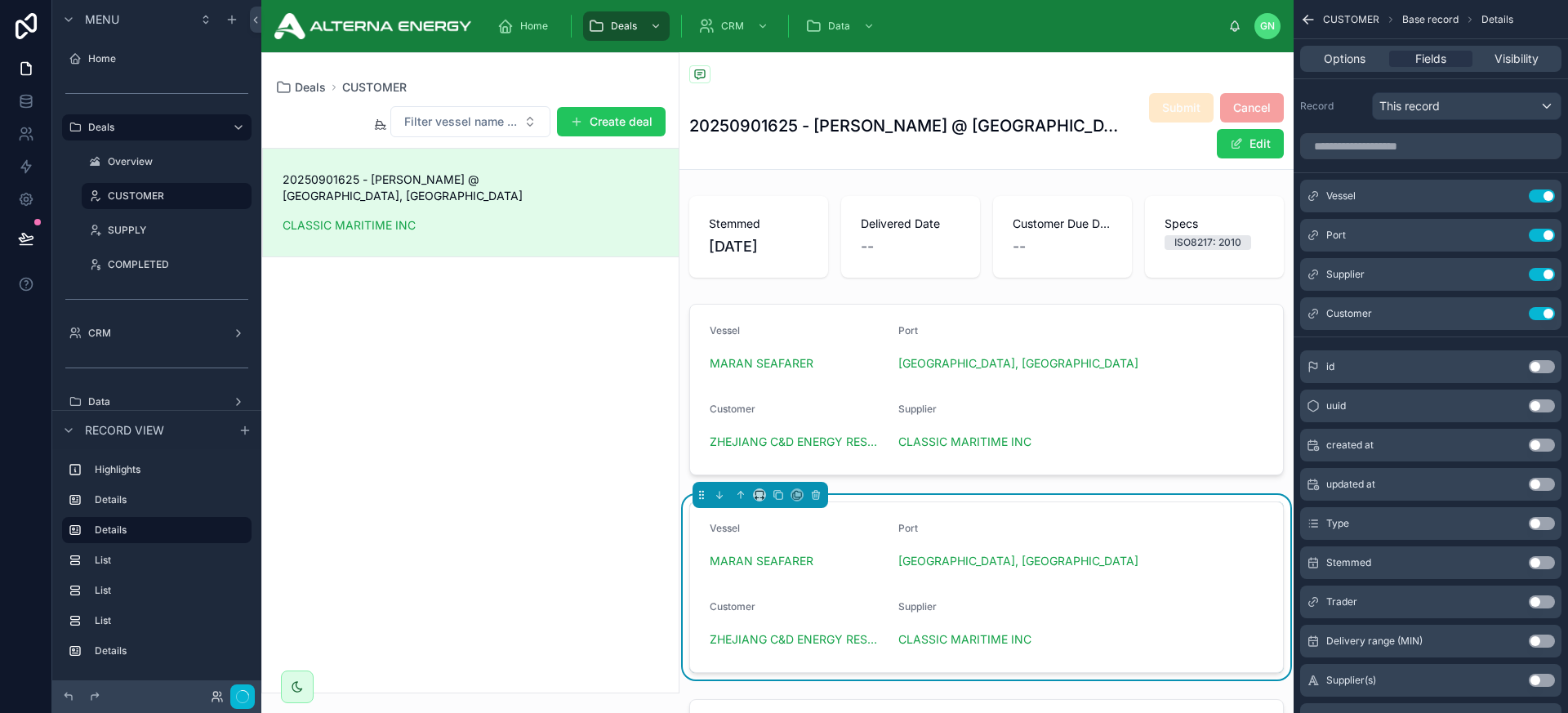
click at [1045, 531] on div "Port" at bounding box center [1081, 531] width 365 height 19
click at [1371, 191] on button "Use setting" at bounding box center [1542, 195] width 26 height 13
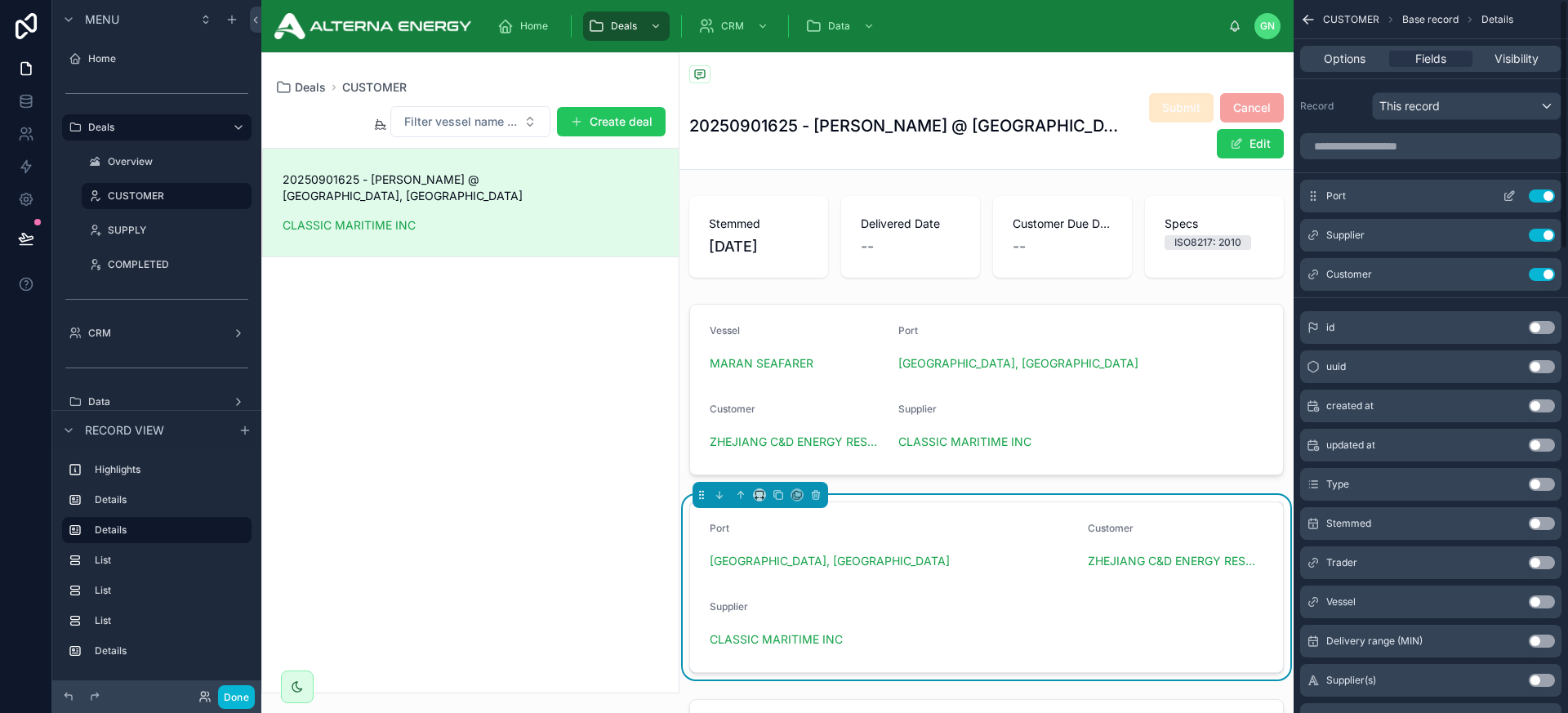
click at [1371, 193] on button "Use setting" at bounding box center [1542, 195] width 26 height 13
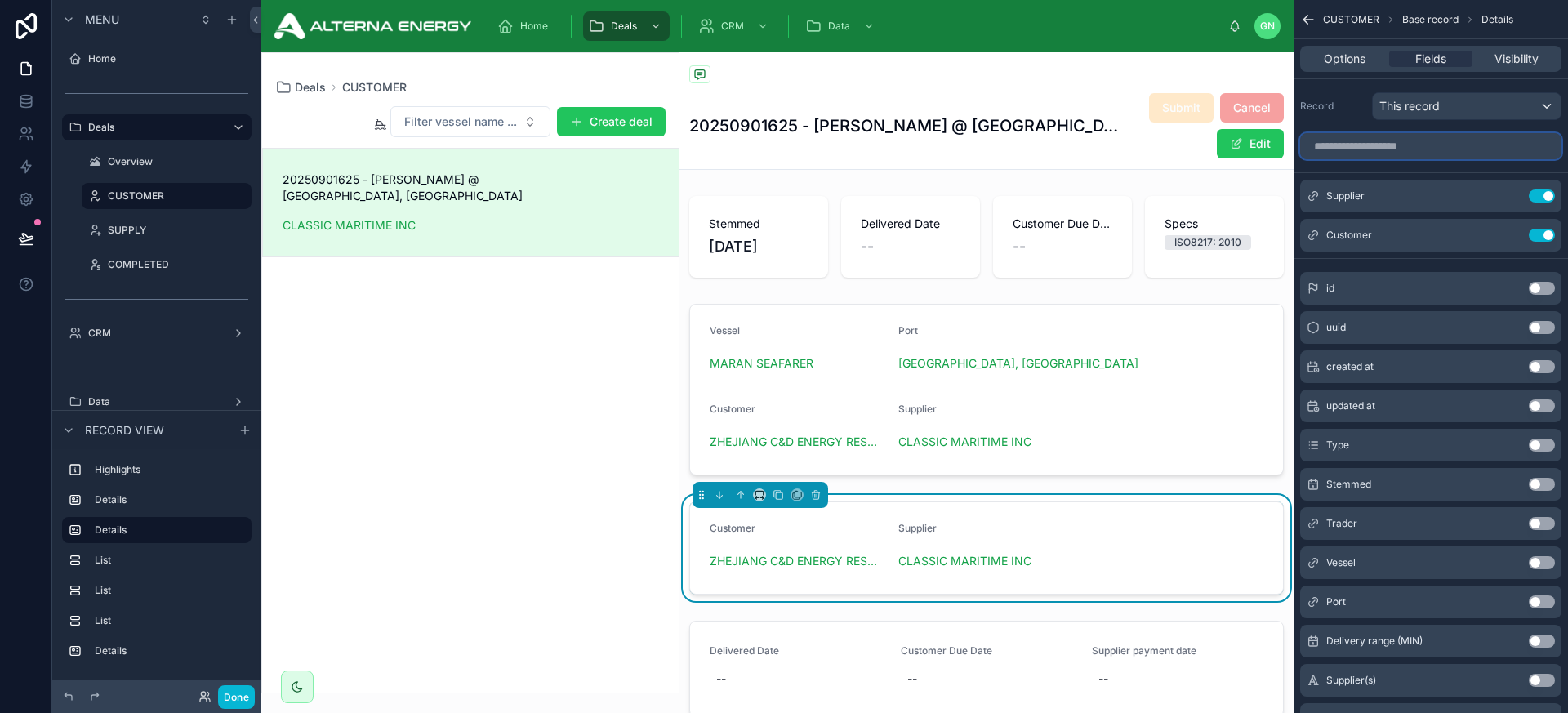
click at [1371, 140] on input "scrollable content" at bounding box center [1430, 146] width 261 height 26
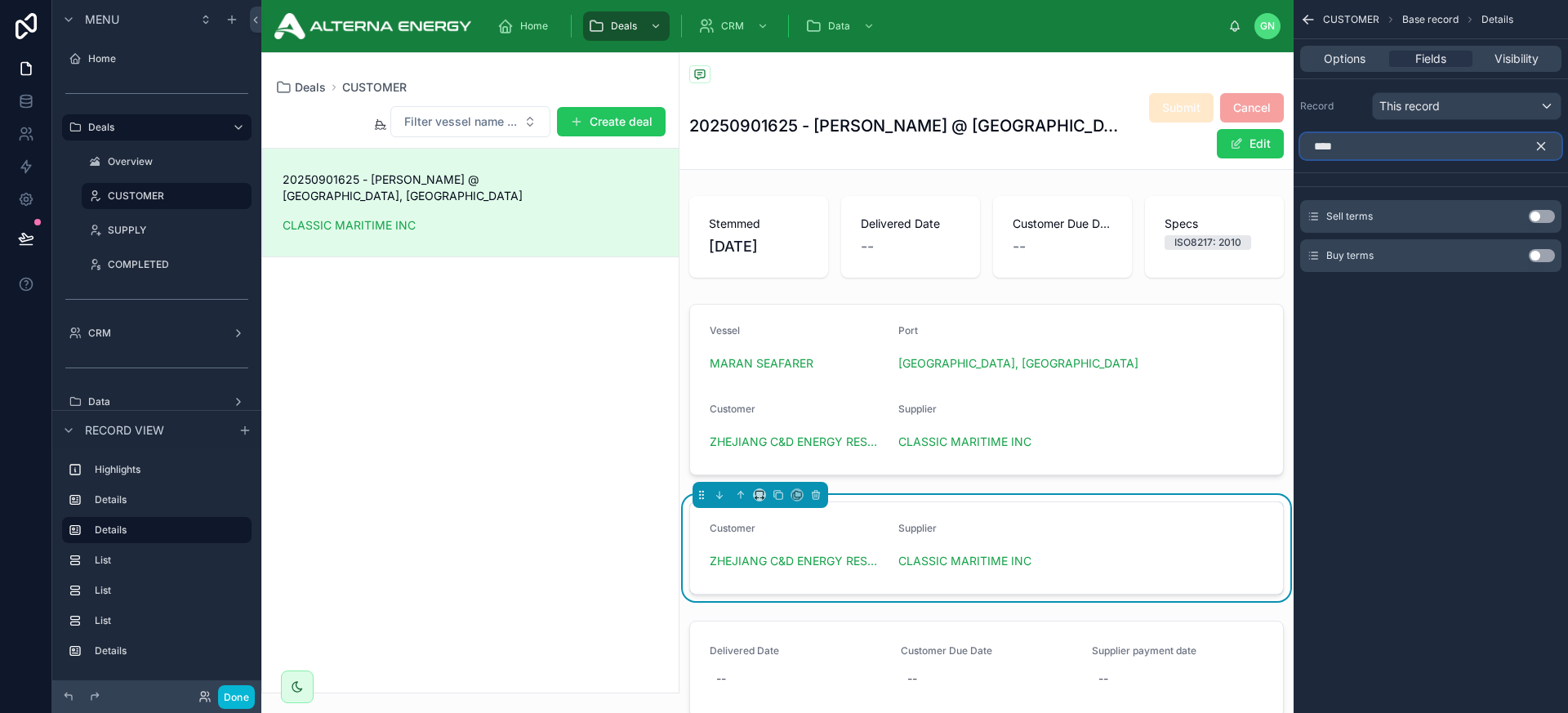
type input "****"
click at [1371, 215] on button "Use setting" at bounding box center [1542, 215] width 26 height 13
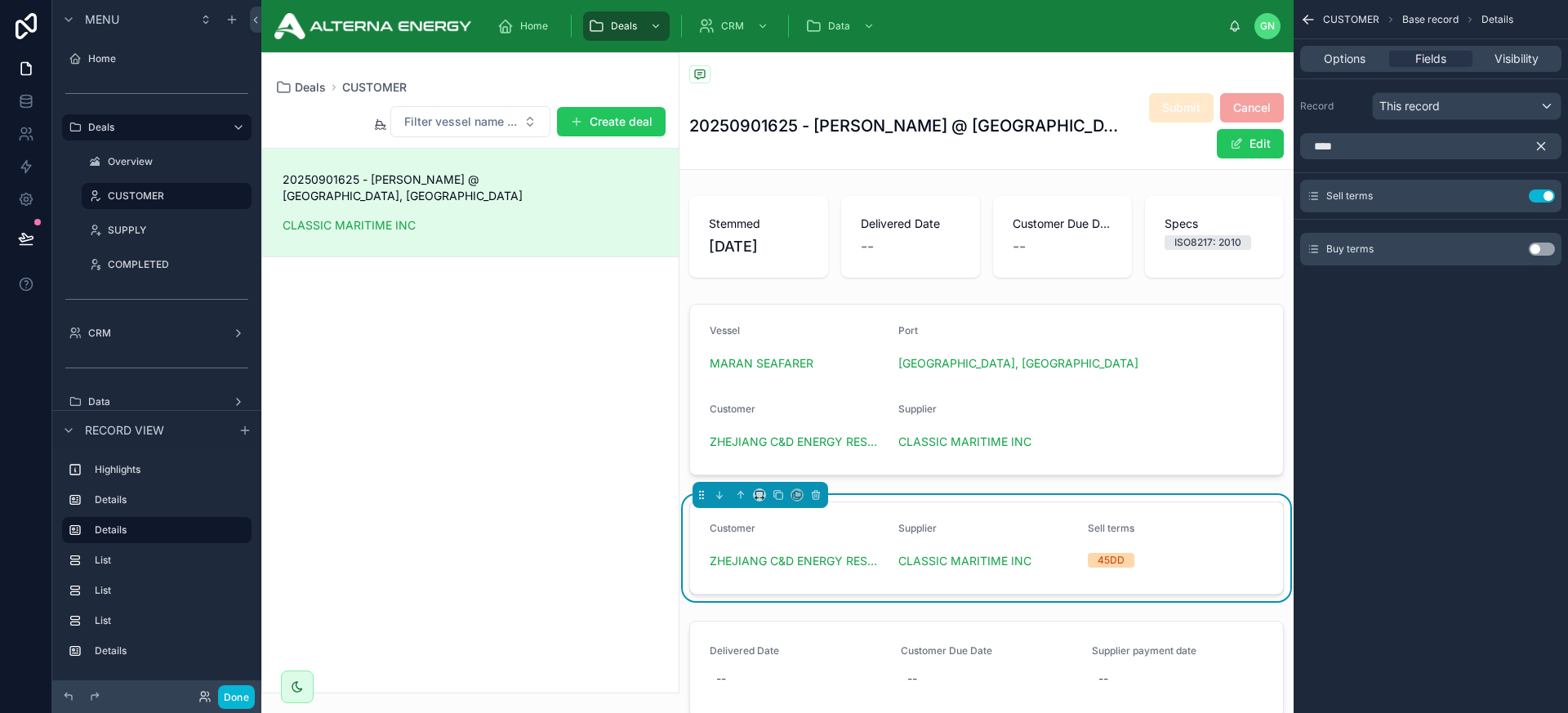
click at [1371, 244] on button "Use setting" at bounding box center [1542, 248] width 26 height 13
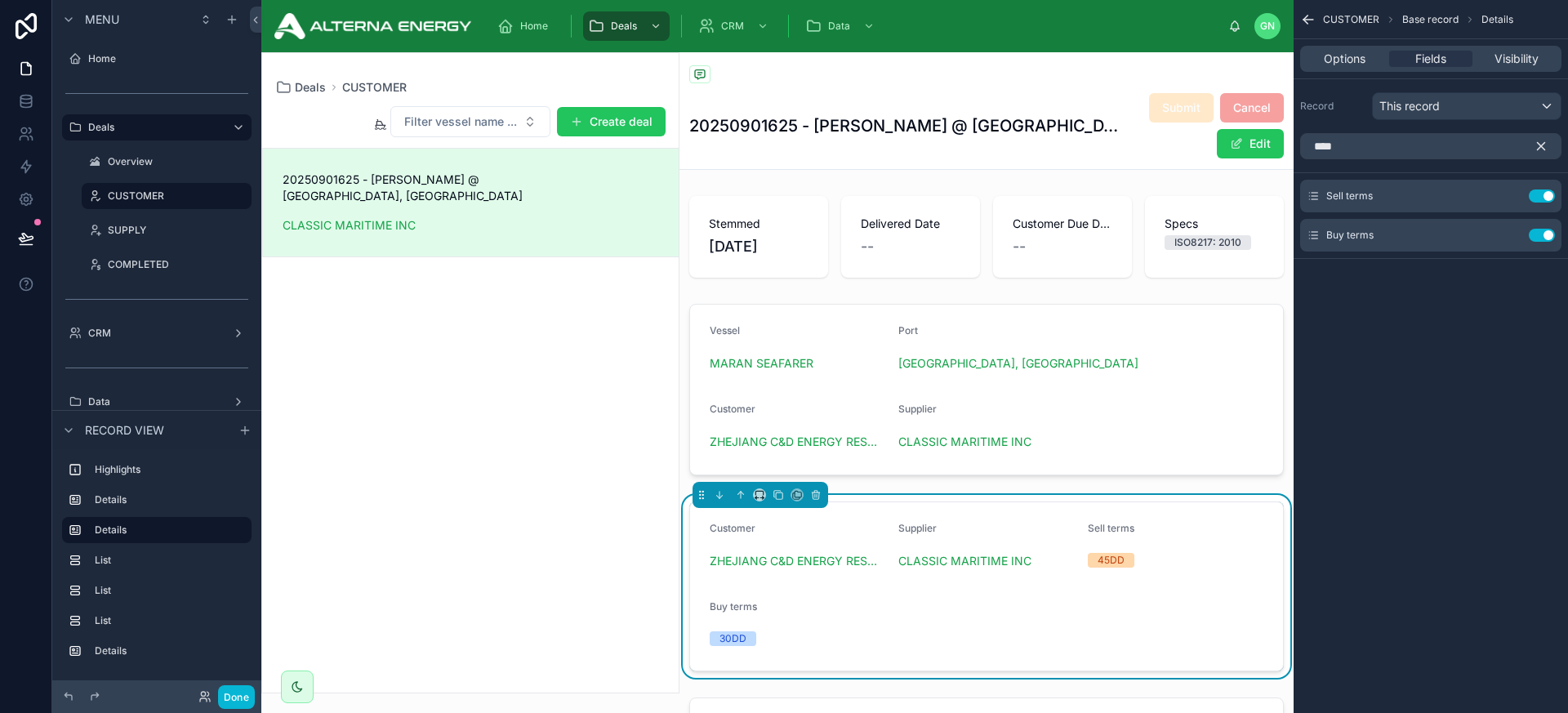
click at [1371, 143] on icon "scrollable content" at bounding box center [1541, 145] width 14 height 14
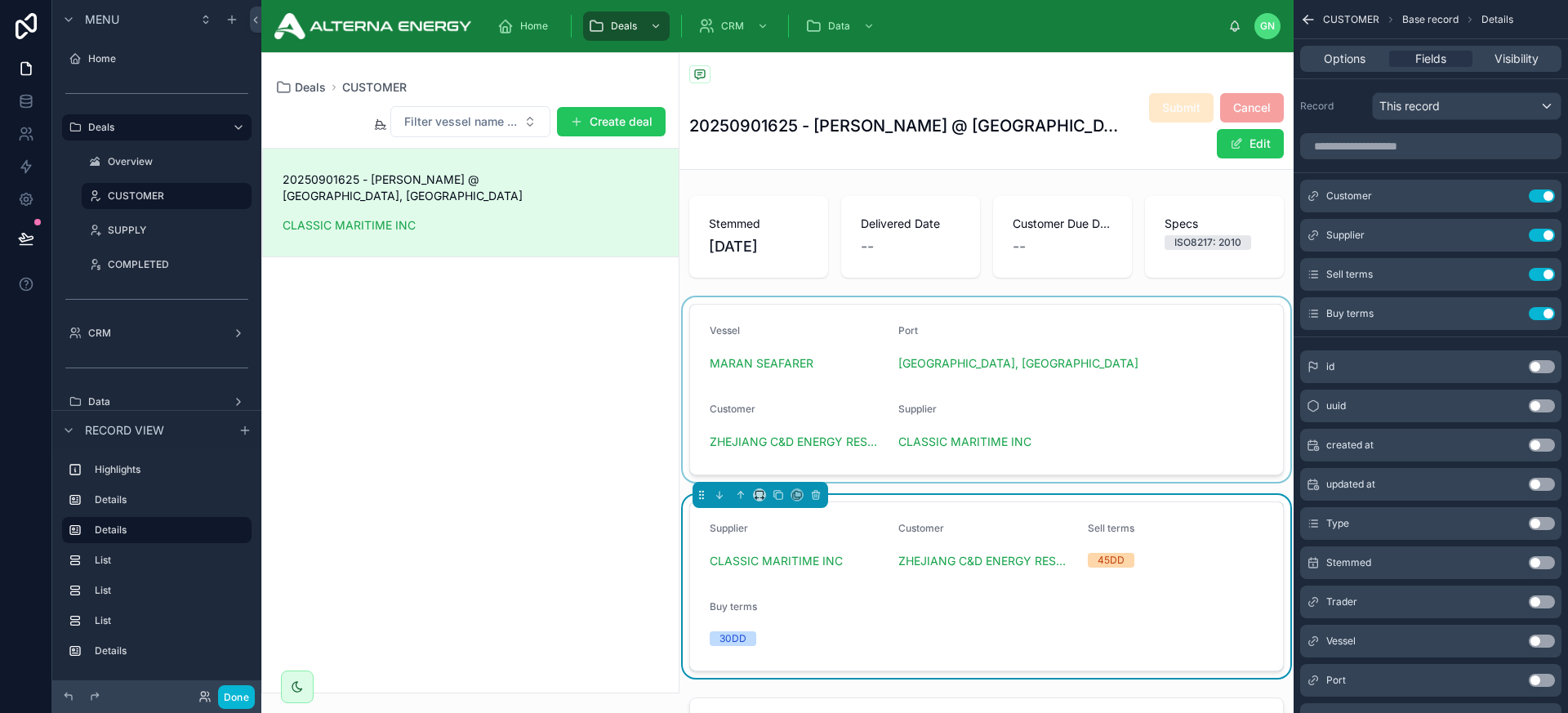
click at [1094, 410] on div at bounding box center [986, 389] width 614 height 185
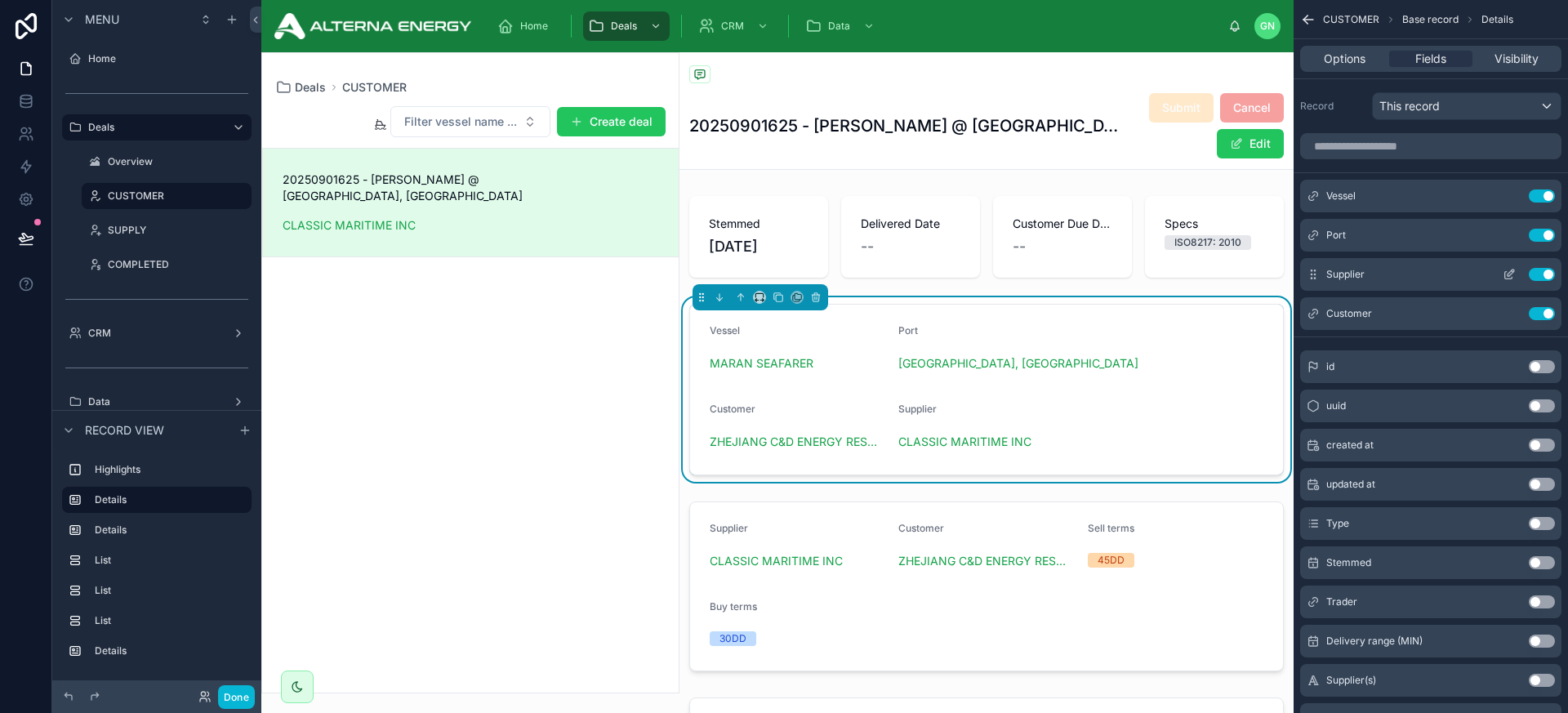
click at [1371, 269] on button "Use setting" at bounding box center [1542, 274] width 26 height 13
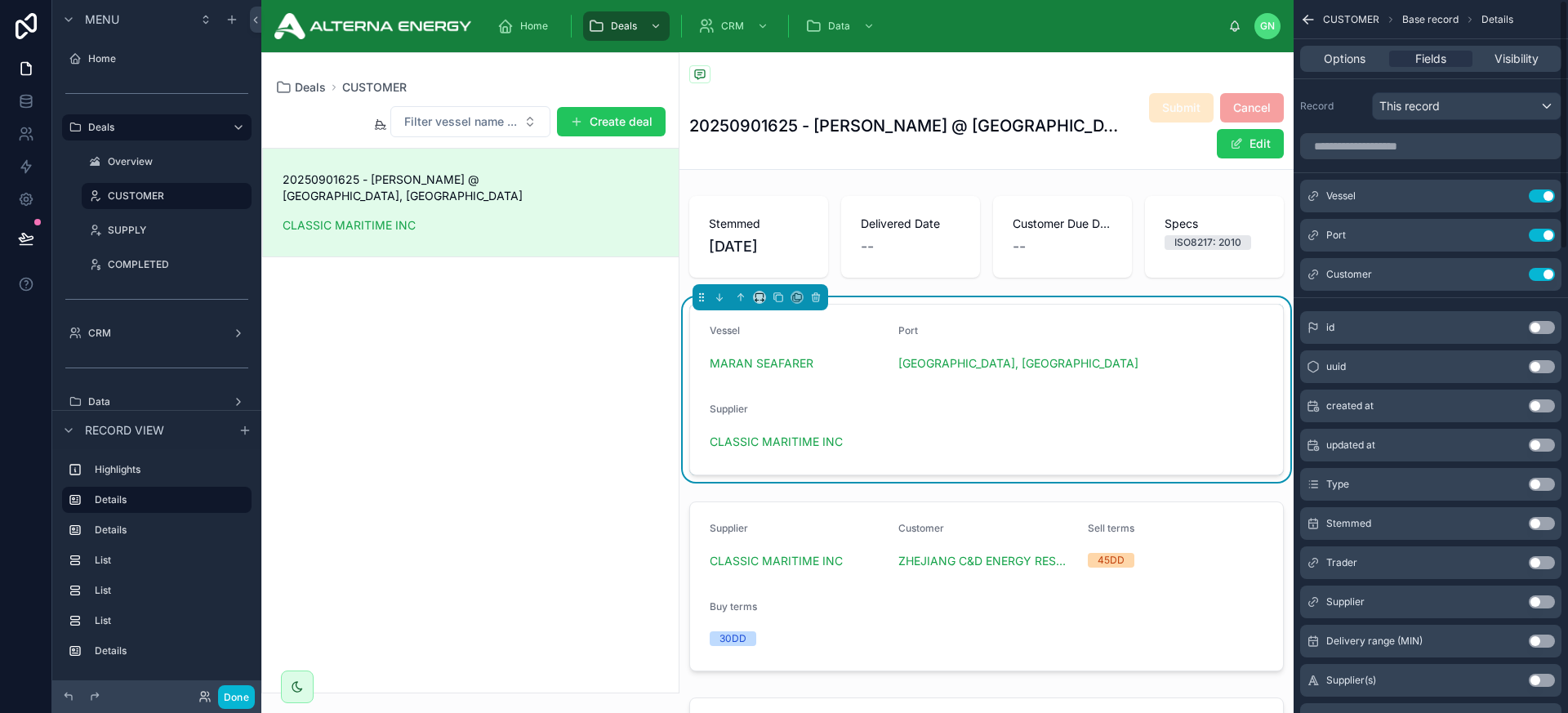
click at [1371, 269] on button "Use setting" at bounding box center [1542, 274] width 26 height 13
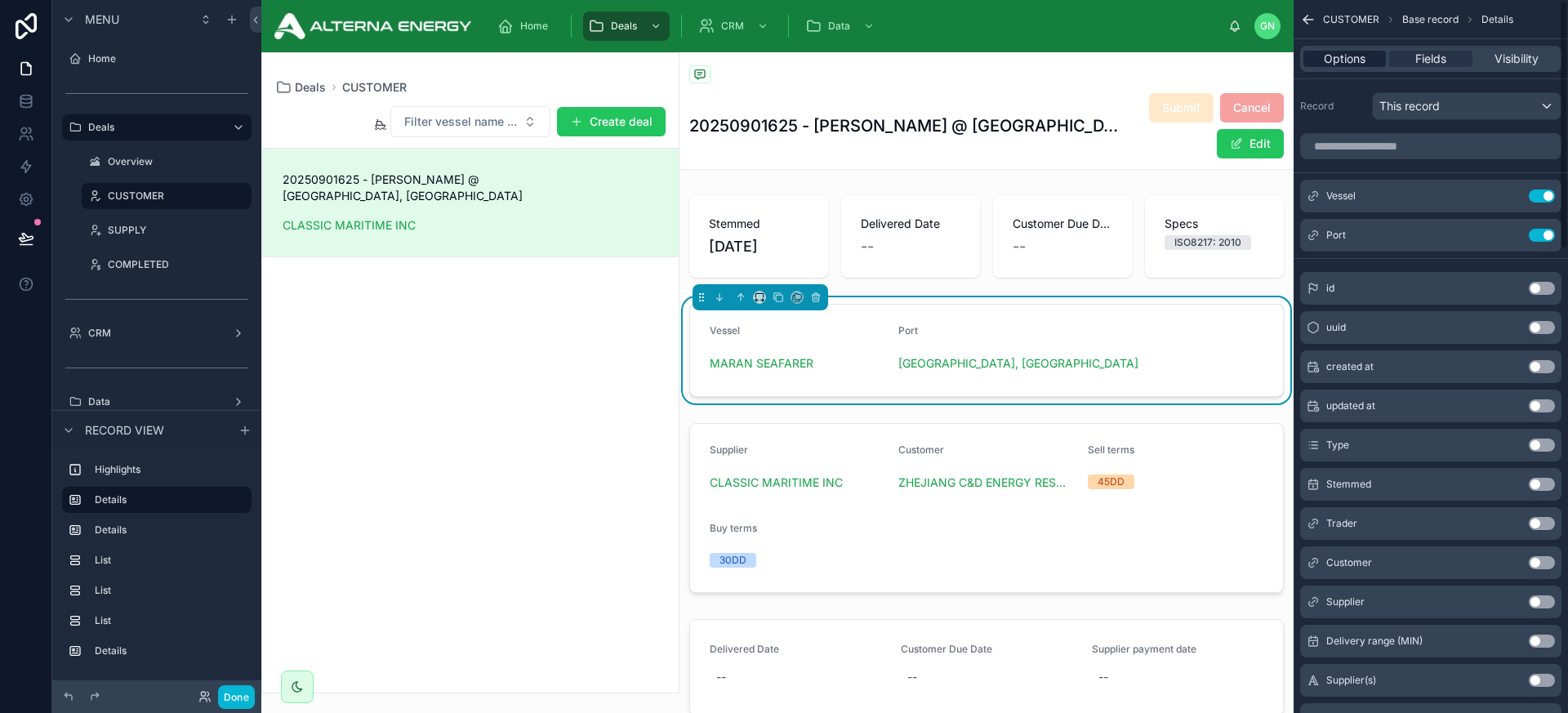
click at [1353, 64] on span "Options" at bounding box center [1344, 58] width 41 height 16
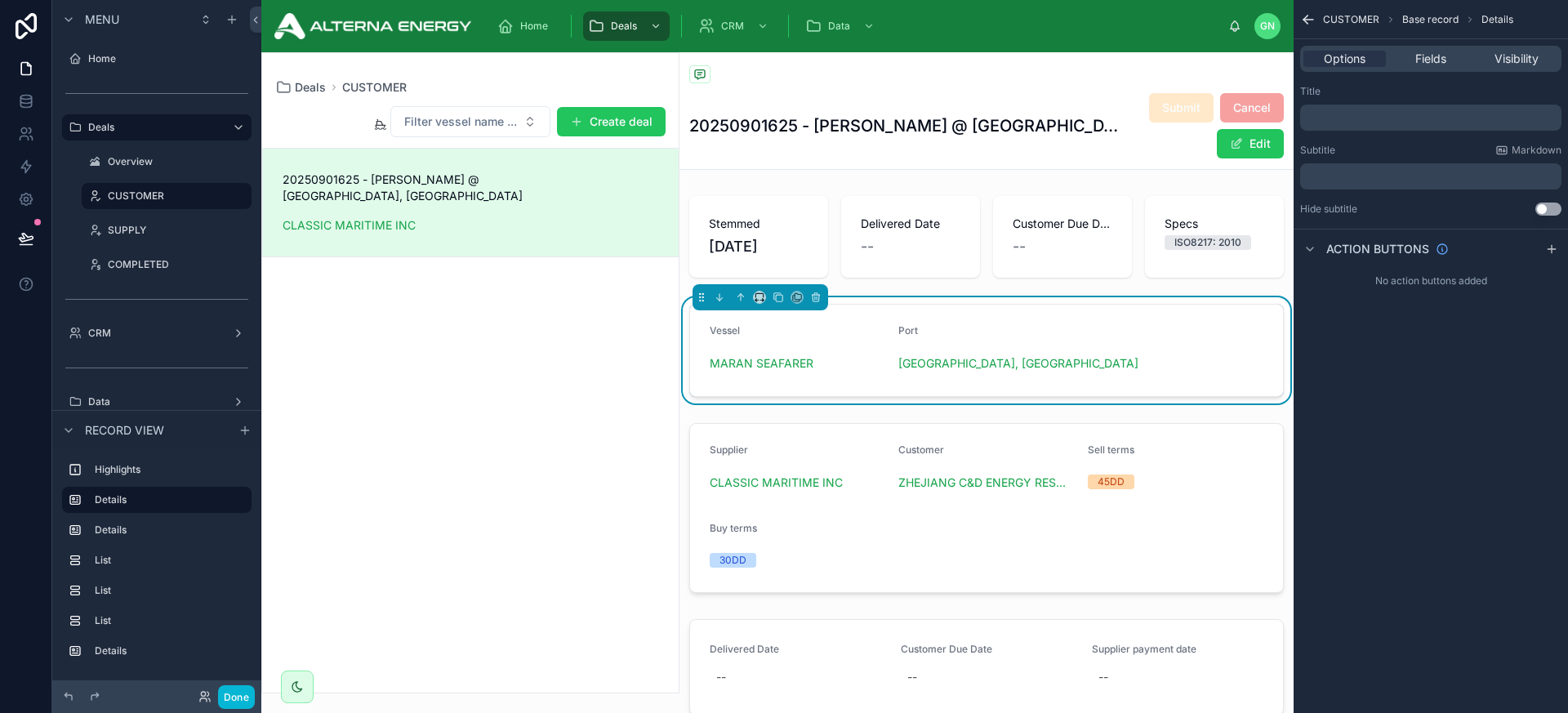
click at [1342, 106] on div "﻿" at bounding box center [1430, 117] width 261 height 26
click at [1342, 117] on p "﻿" at bounding box center [1433, 117] width 252 height 13
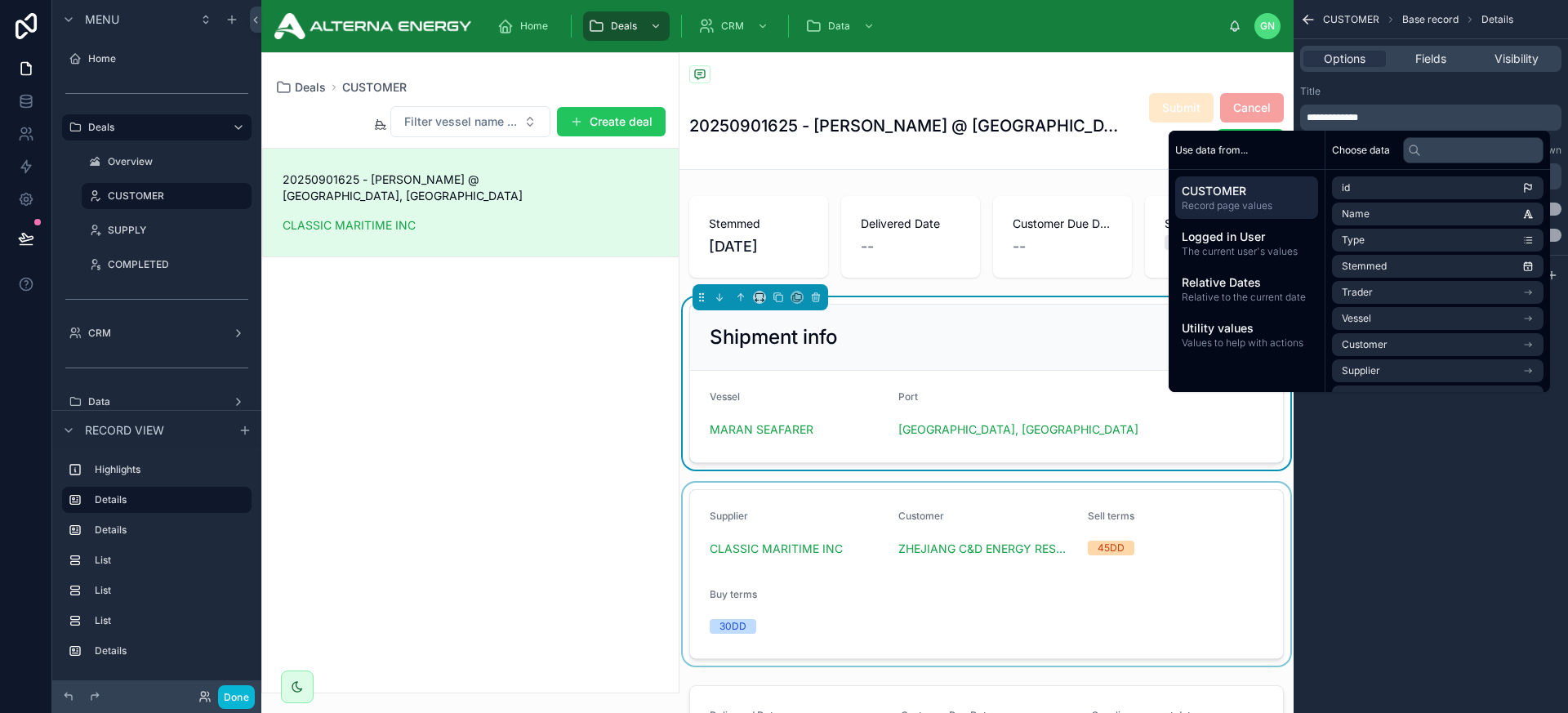
click at [950, 499] on div at bounding box center [986, 574] width 614 height 183
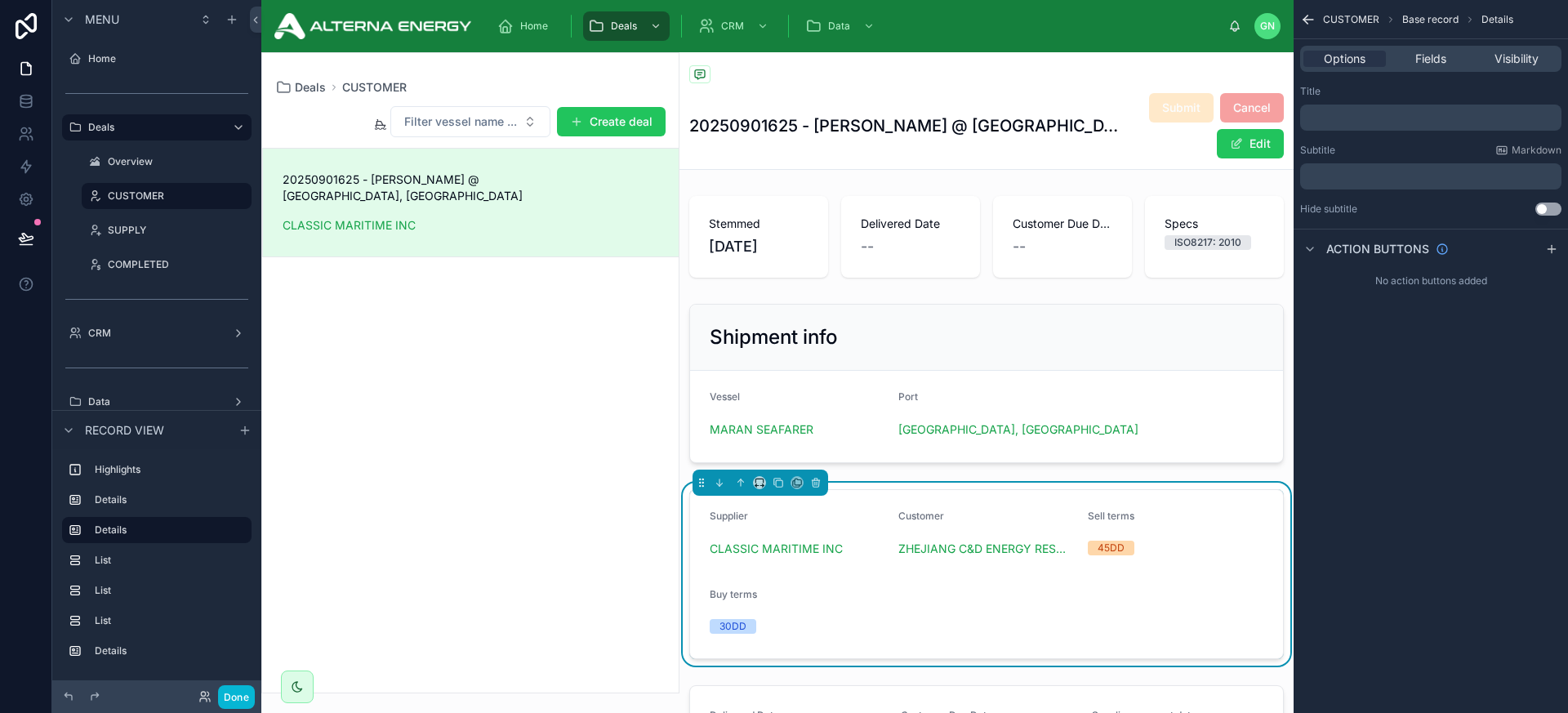
click at [1329, 119] on p "﻿" at bounding box center [1433, 117] width 252 height 13
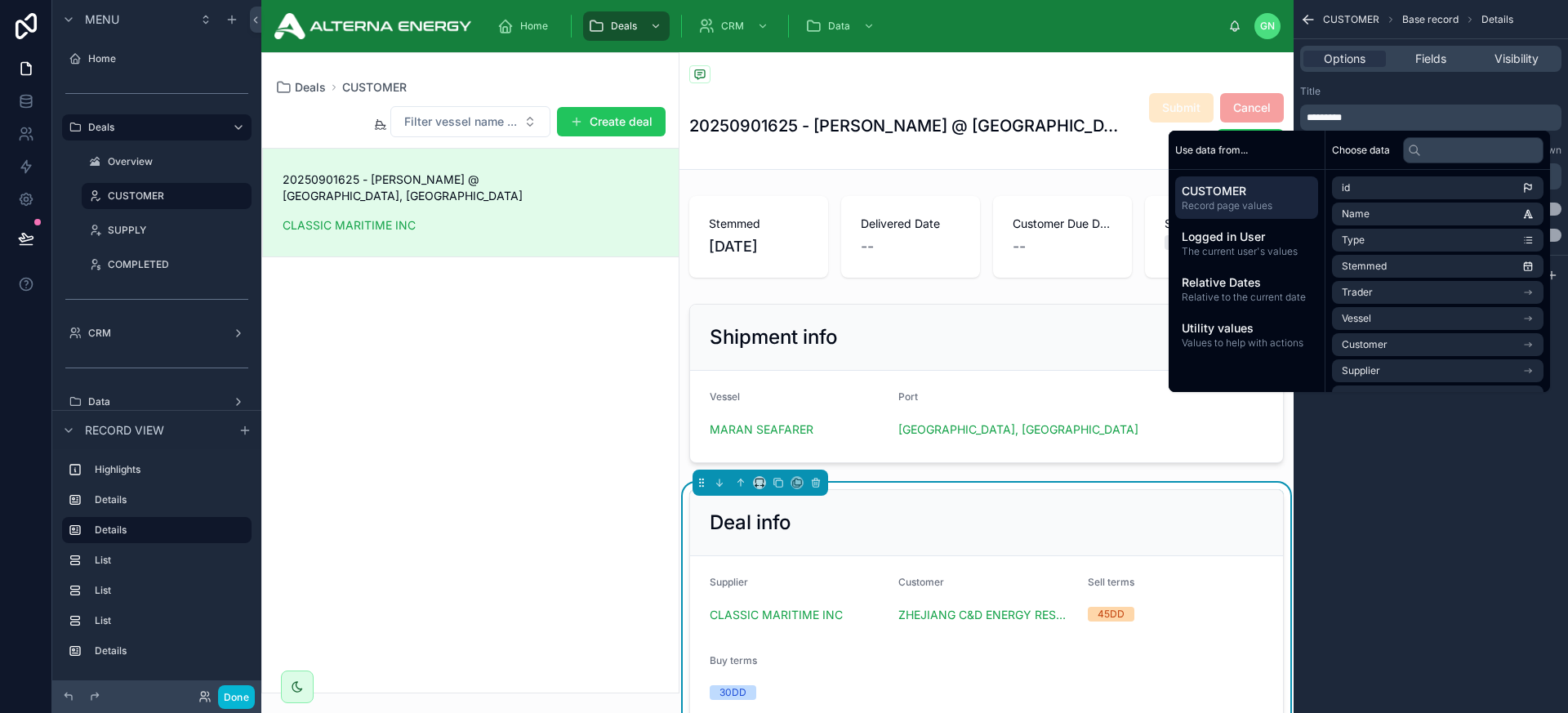
click at [1371, 426] on div "CUSTOMER Base record Details Options Fields Visibility Title ********* Subtitle…" at bounding box center [1431, 356] width 275 height 713
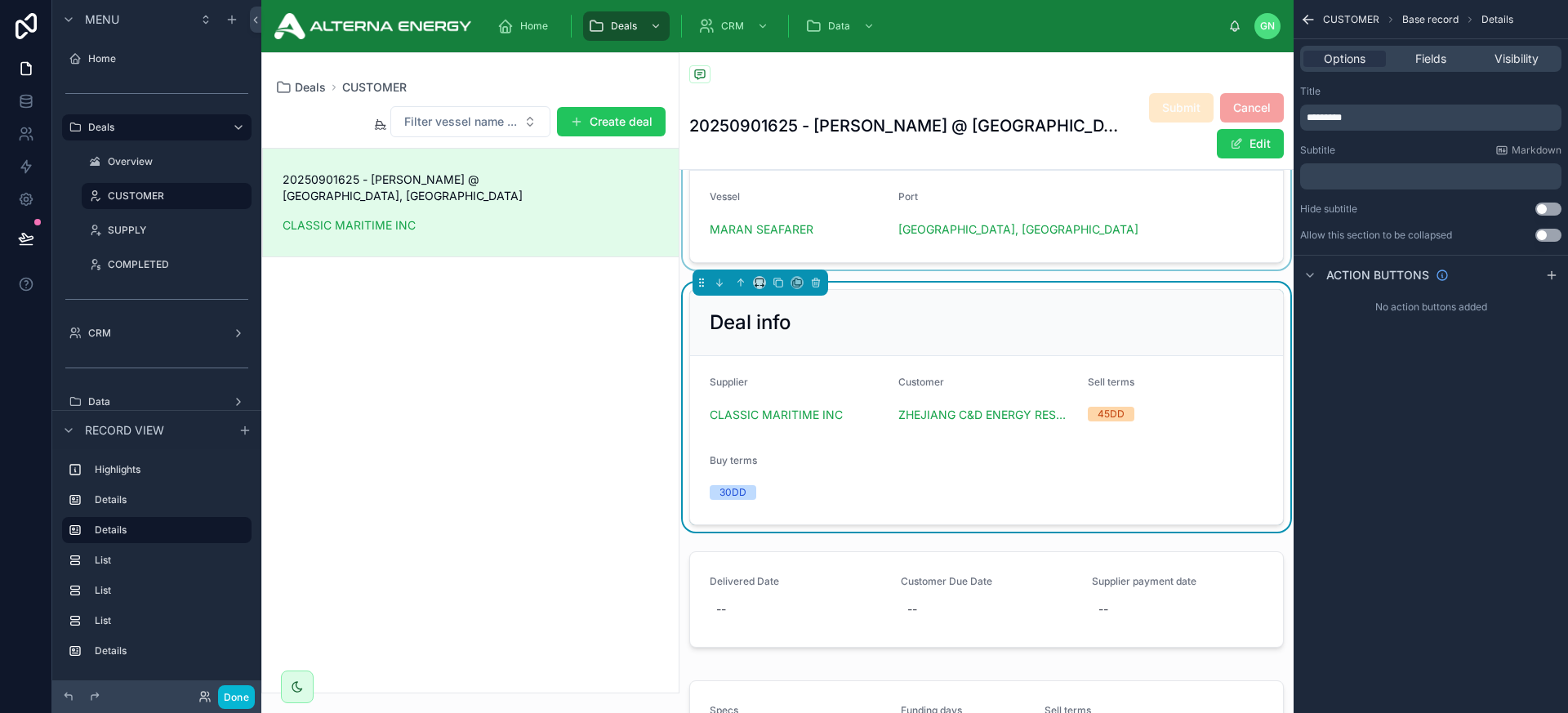
scroll to position [244, 0]
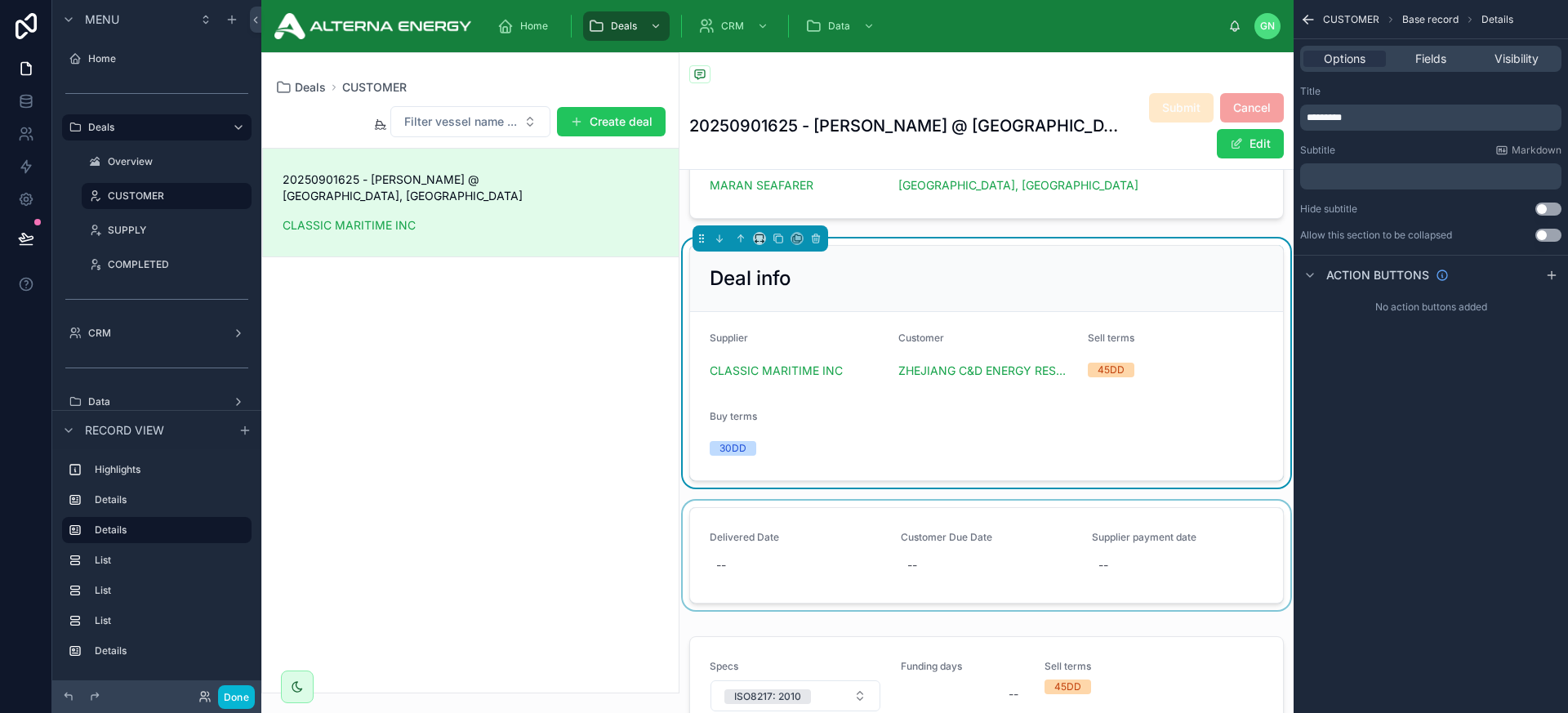
click at [1002, 505] on div at bounding box center [986, 558] width 614 height 116
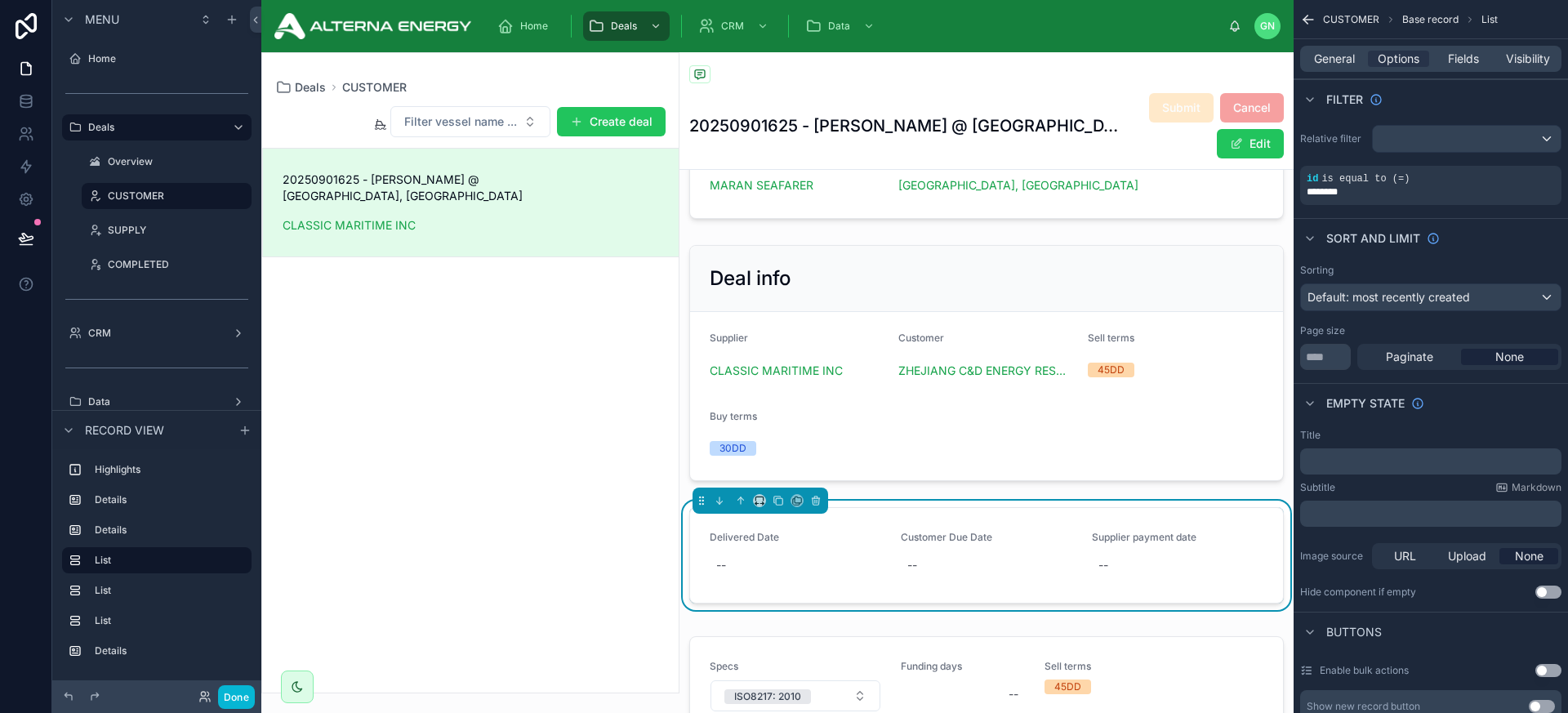
click at [1319, 460] on p "﻿" at bounding box center [1433, 461] width 252 height 13
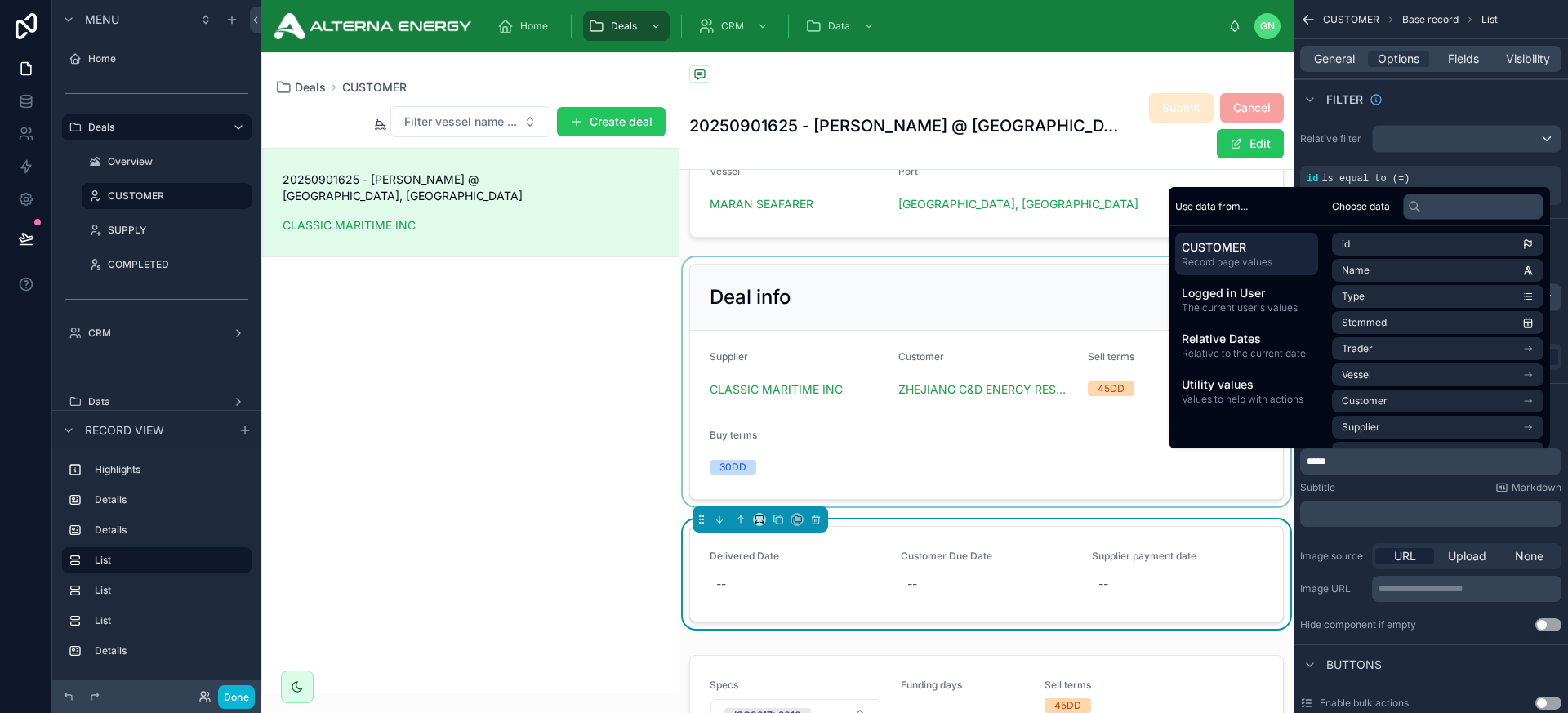
scroll to position [257, 0]
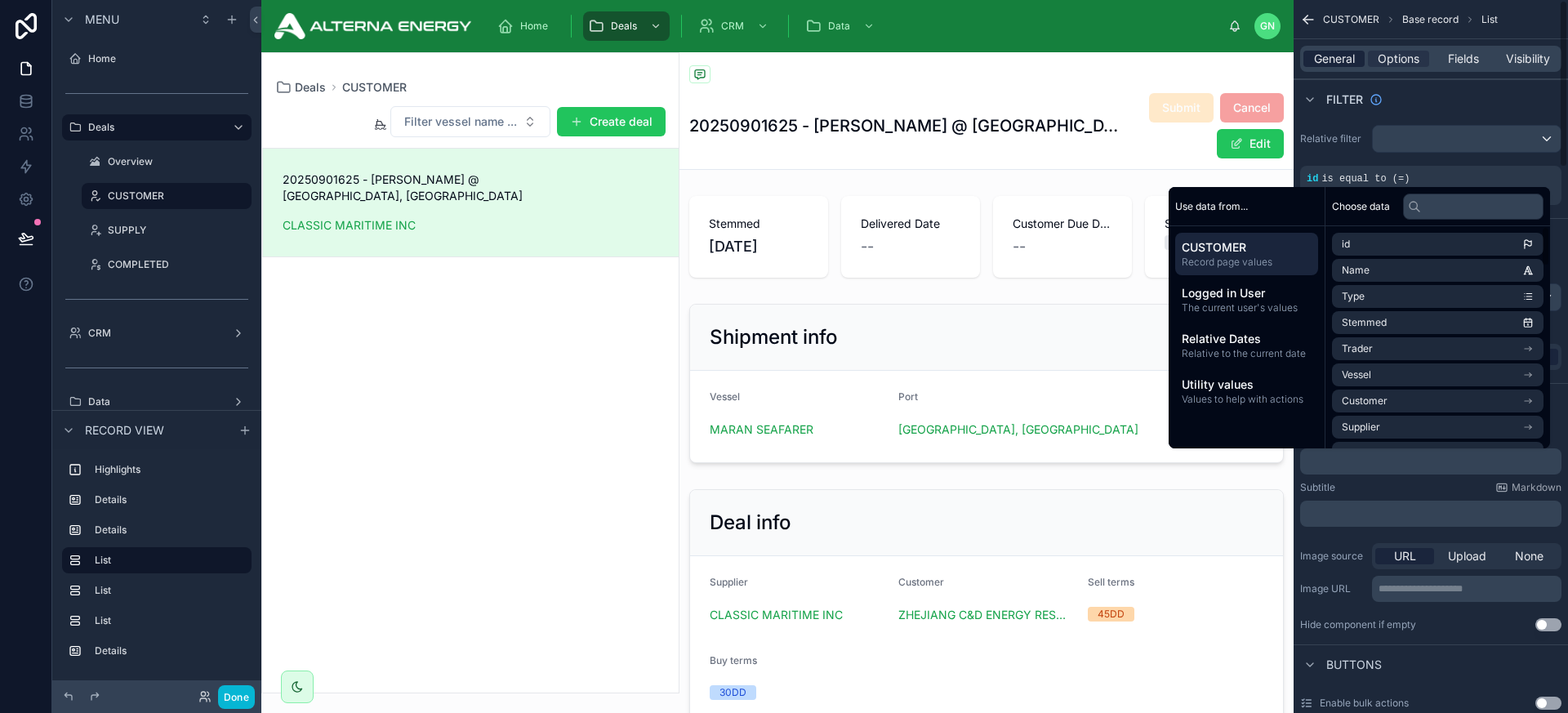
click at [1339, 64] on span "General" at bounding box center [1335, 58] width 41 height 16
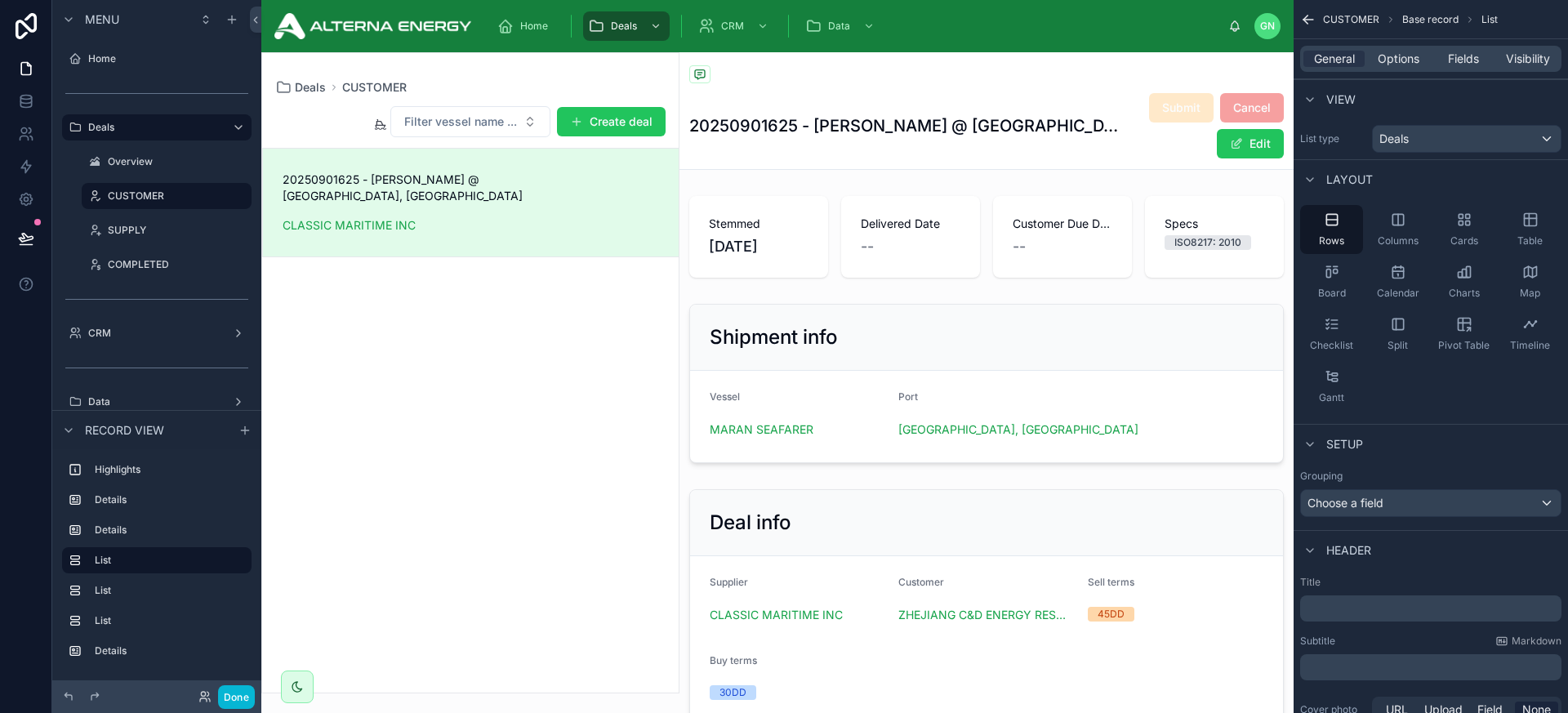
click at [1343, 608] on p "﻿" at bounding box center [1433, 608] width 252 height 16
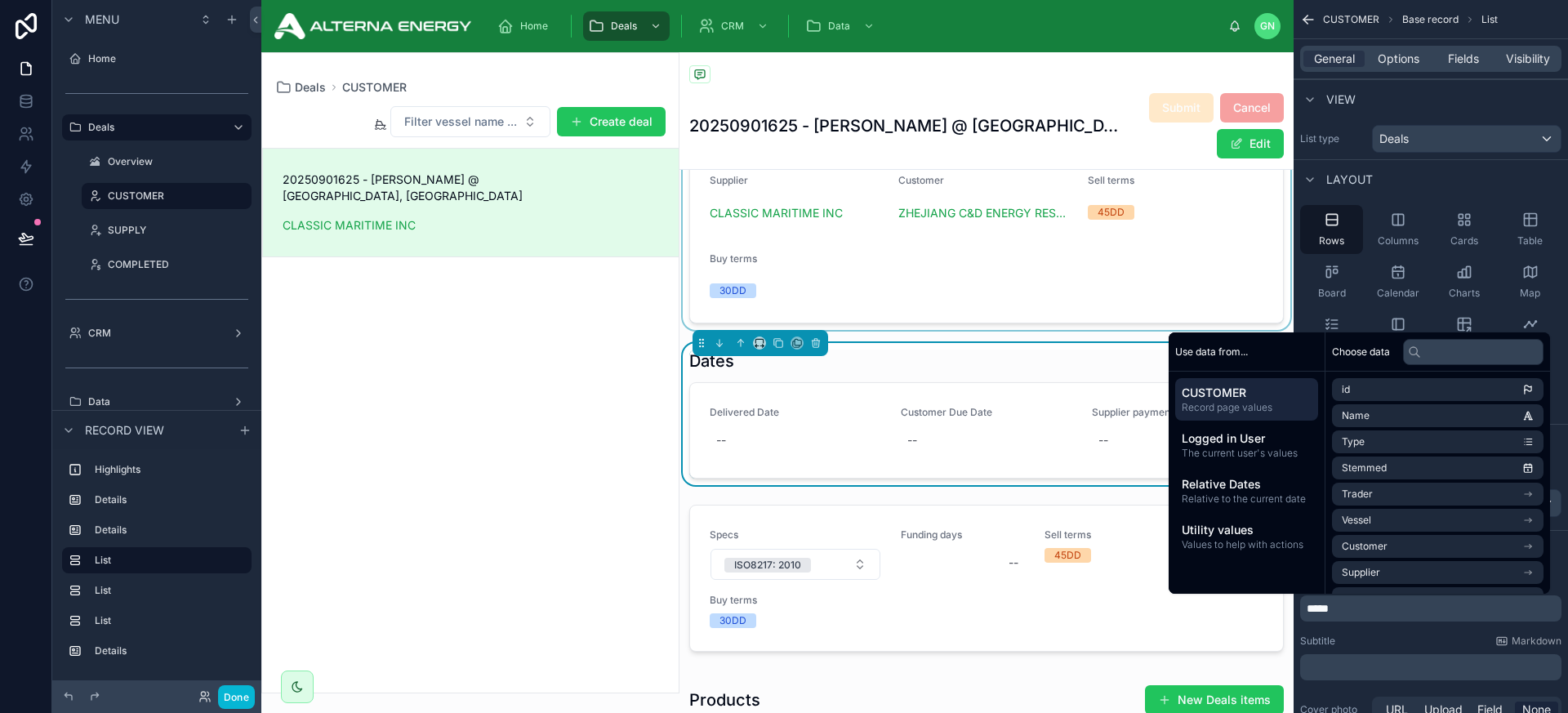
scroll to position [405, 0]
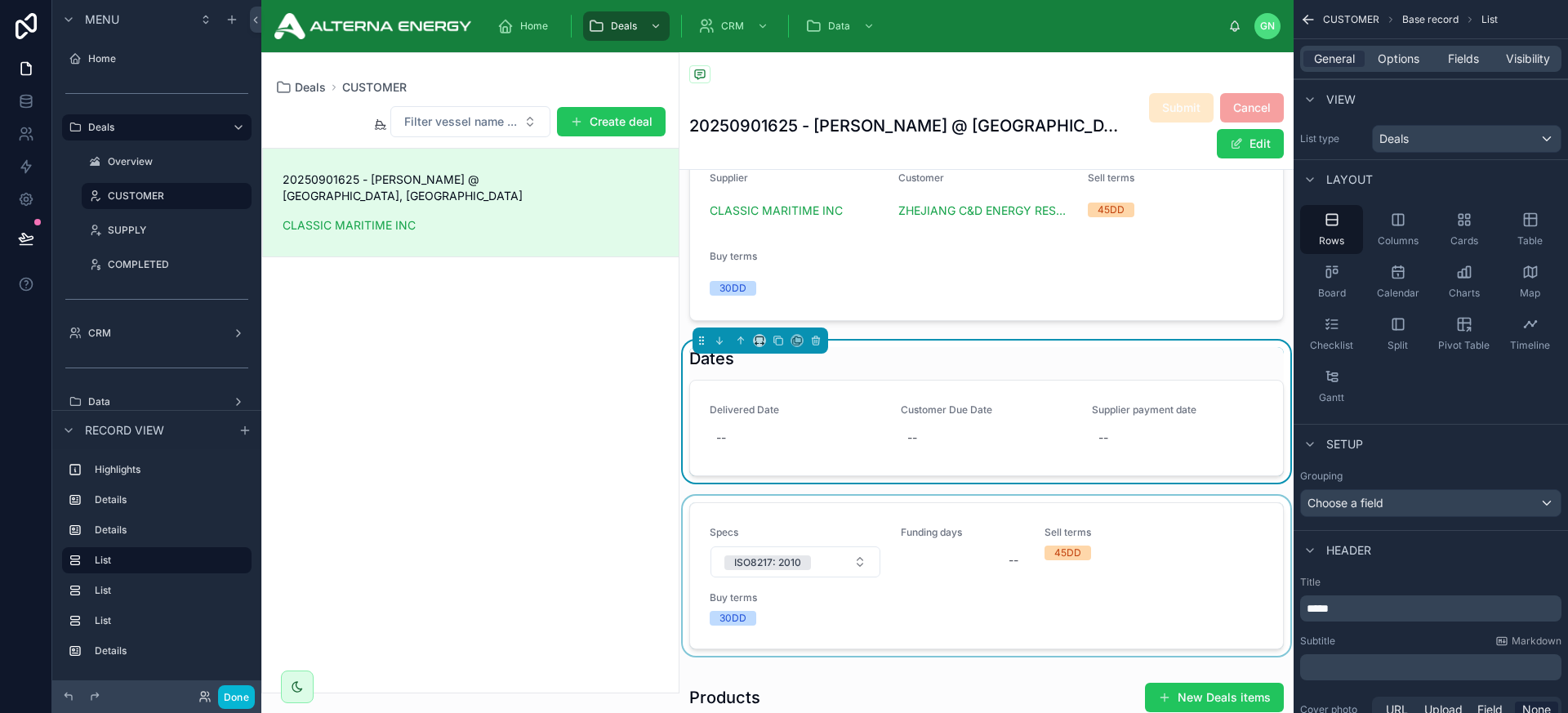
click at [895, 520] on div at bounding box center [986, 579] width 614 height 166
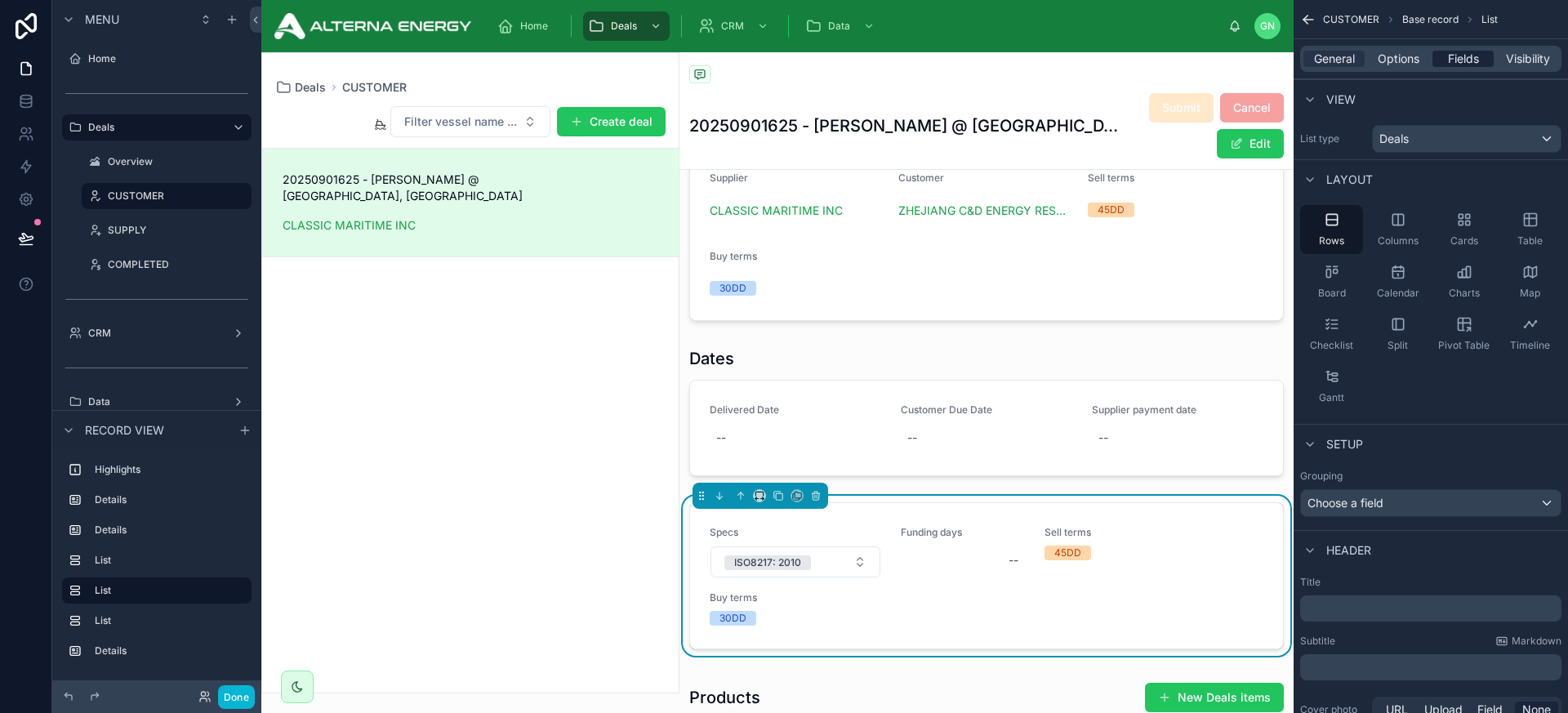
click at [1371, 62] on span "Fields" at bounding box center [1463, 58] width 31 height 16
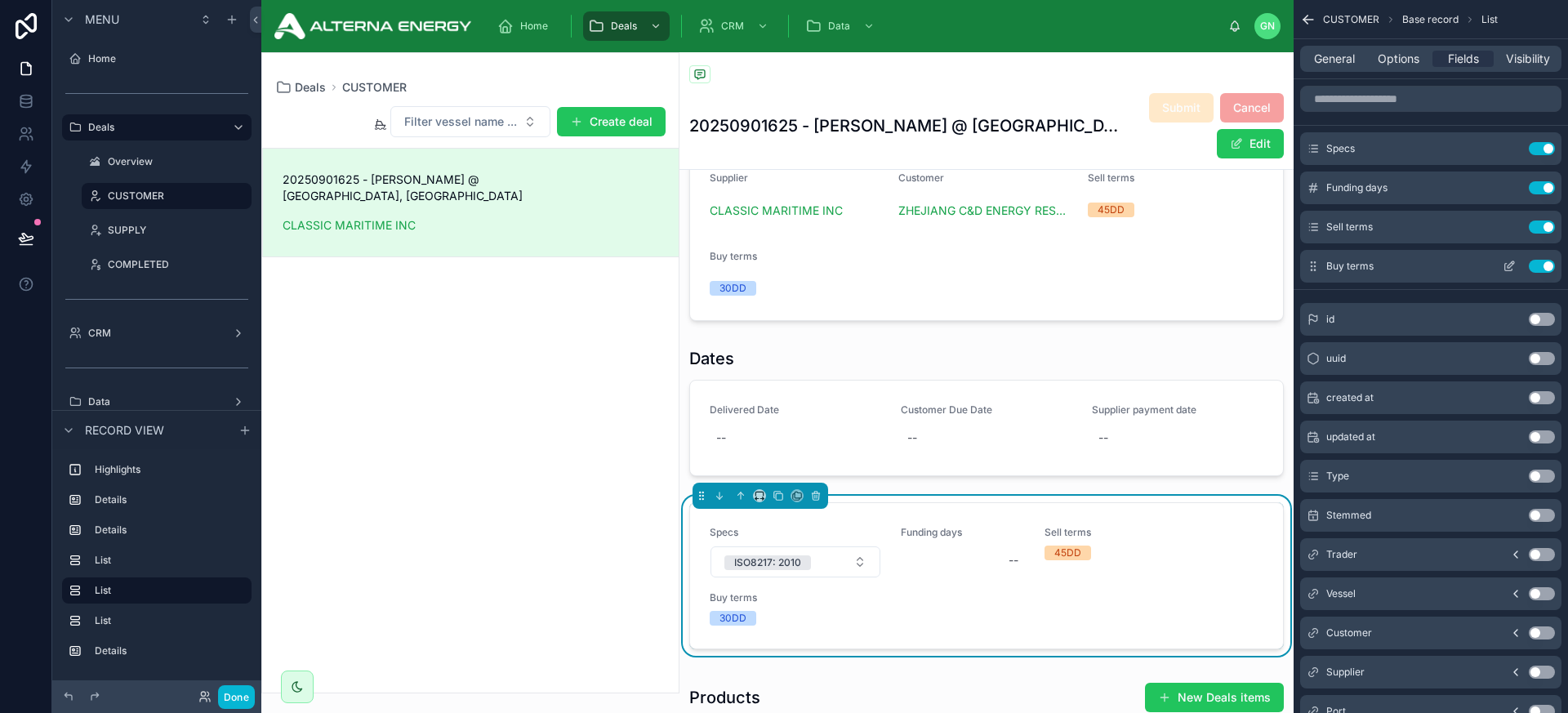
click at [1371, 267] on button "Use setting" at bounding box center [1542, 265] width 26 height 13
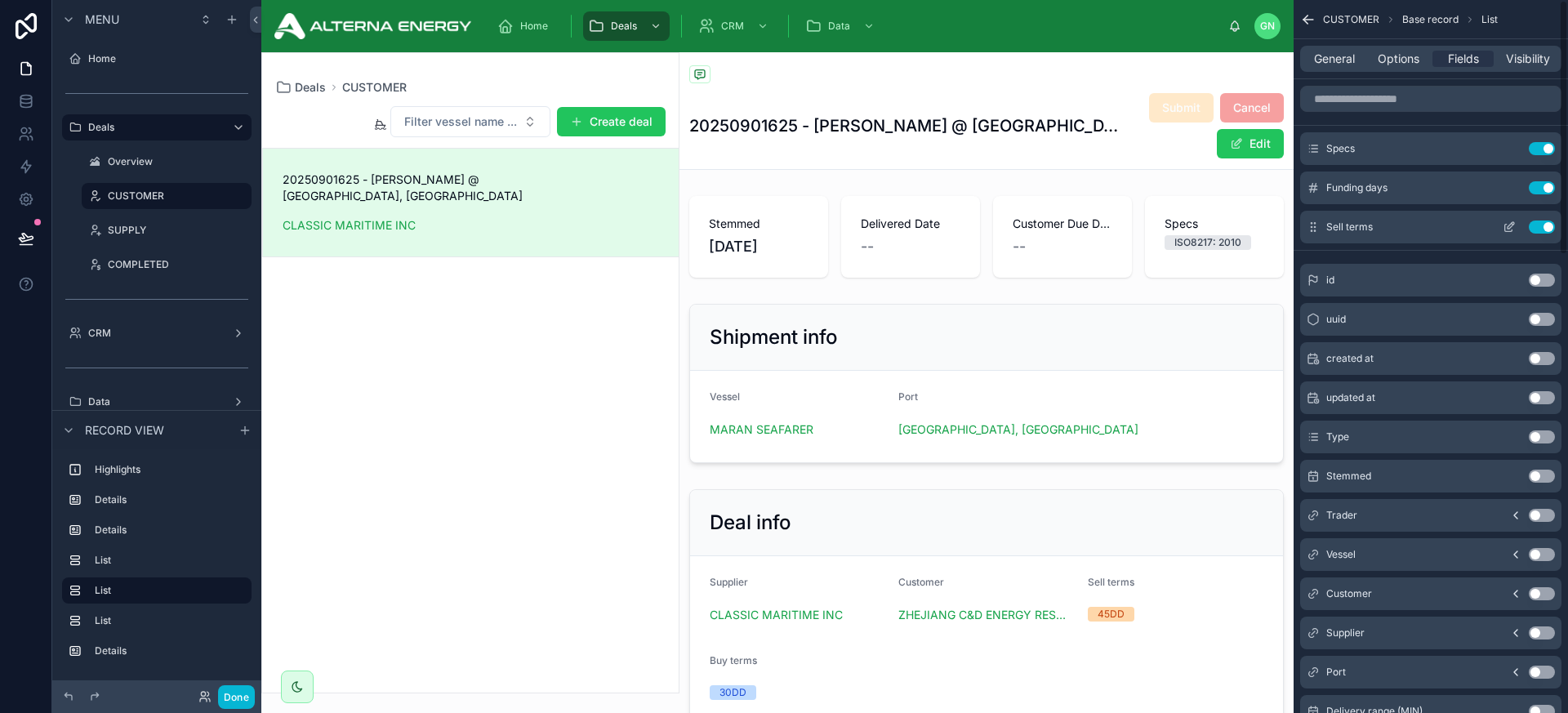
click at [1371, 227] on button "Use setting" at bounding box center [1542, 226] width 26 height 13
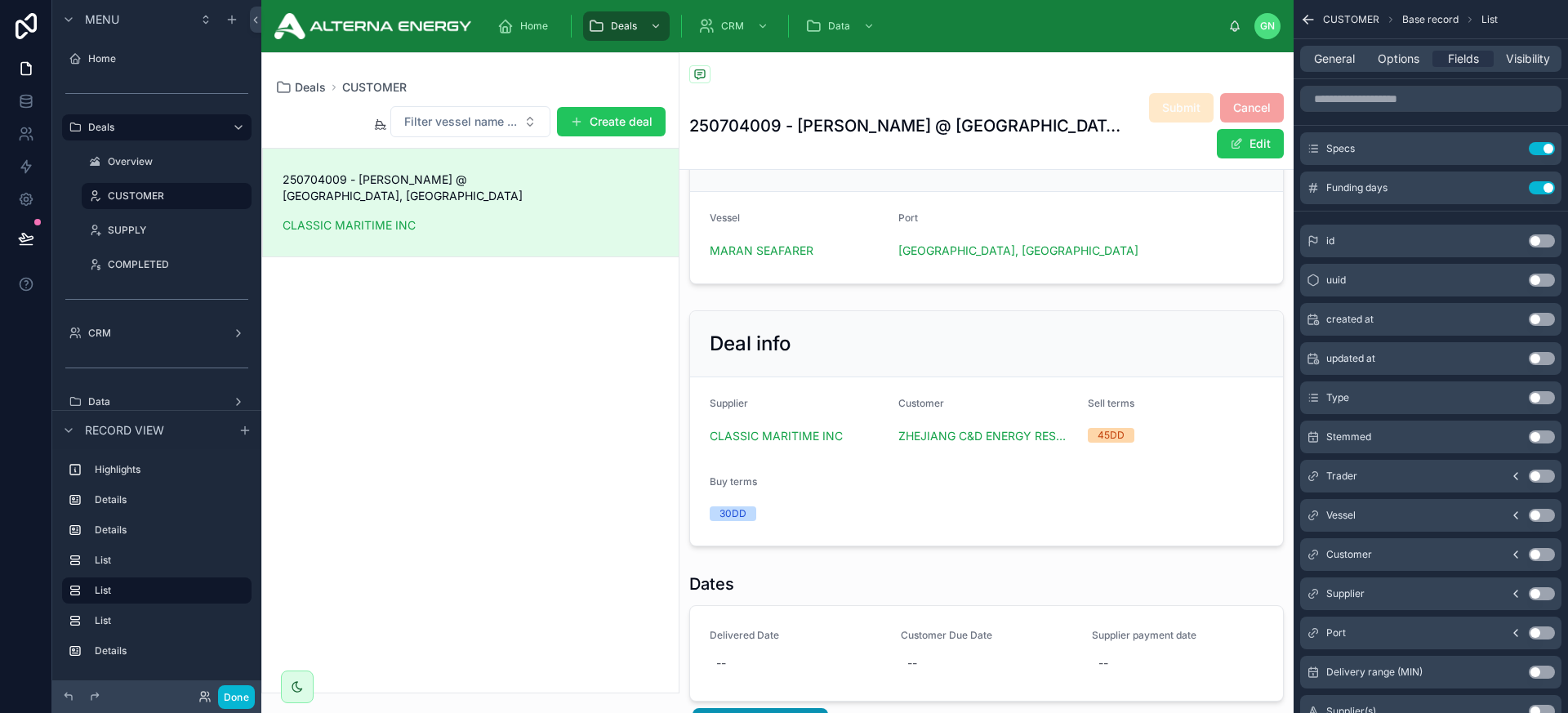
scroll to position [189, 0]
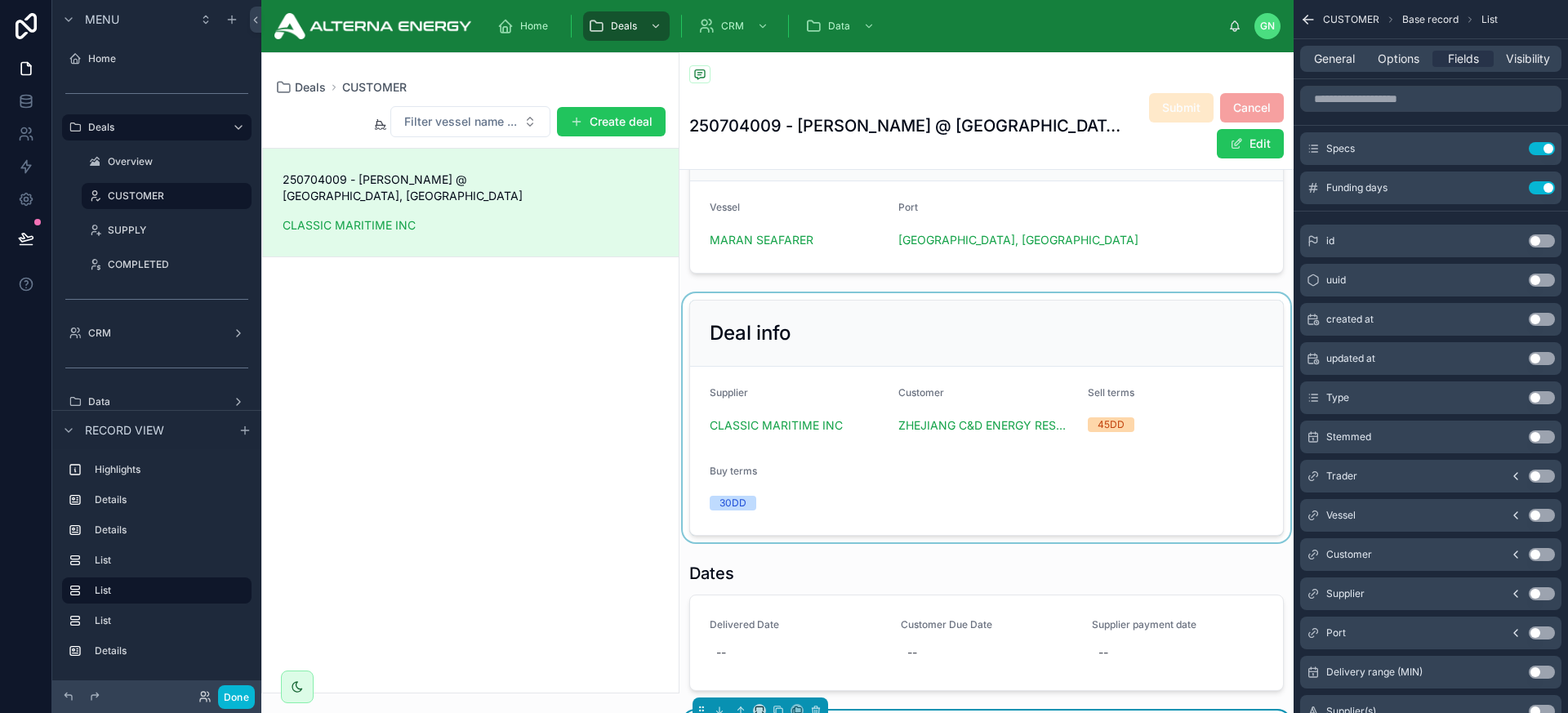
click at [1086, 329] on div at bounding box center [986, 417] width 614 height 249
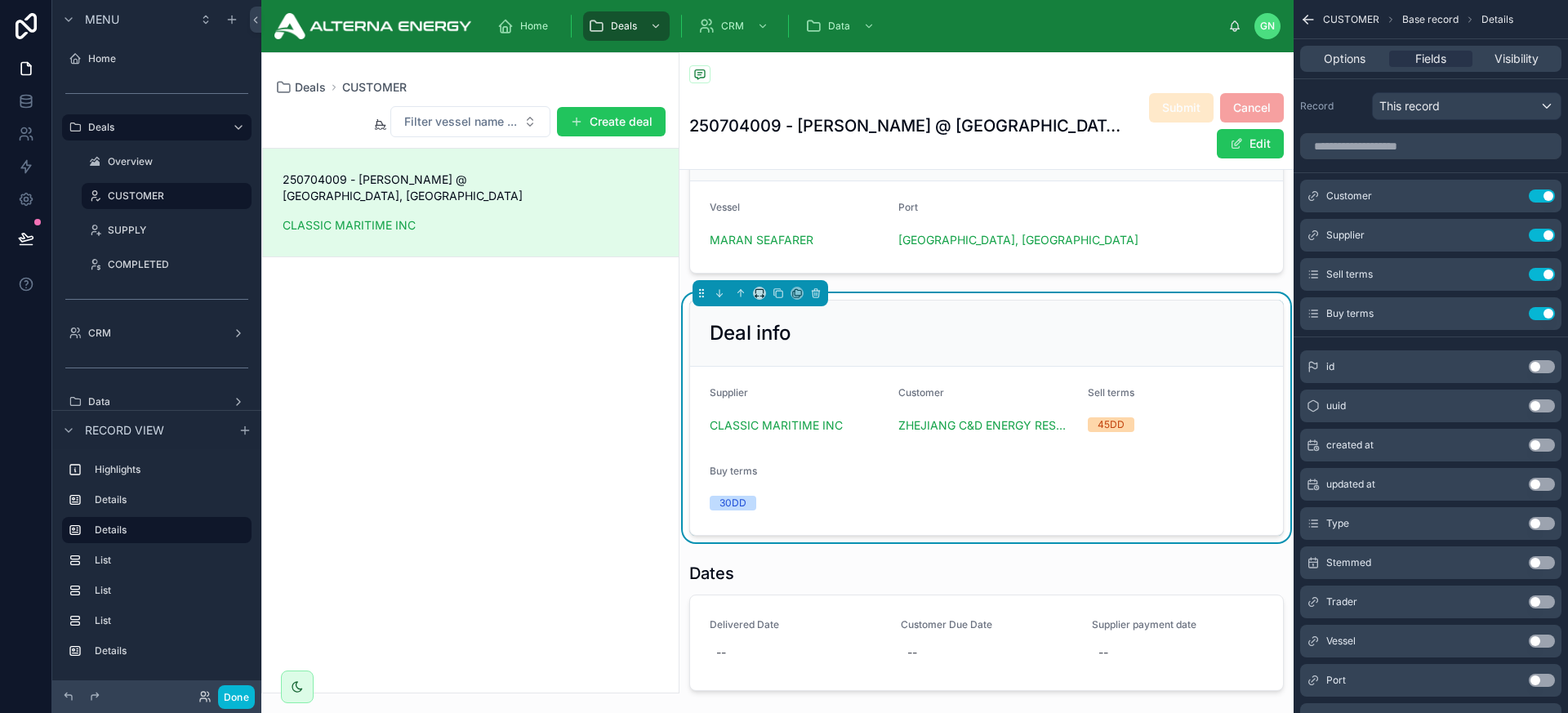
click at [1028, 338] on div "Deal info" at bounding box center [987, 333] width 554 height 26
click at [1353, 58] on span "Options" at bounding box center [1344, 58] width 41 height 16
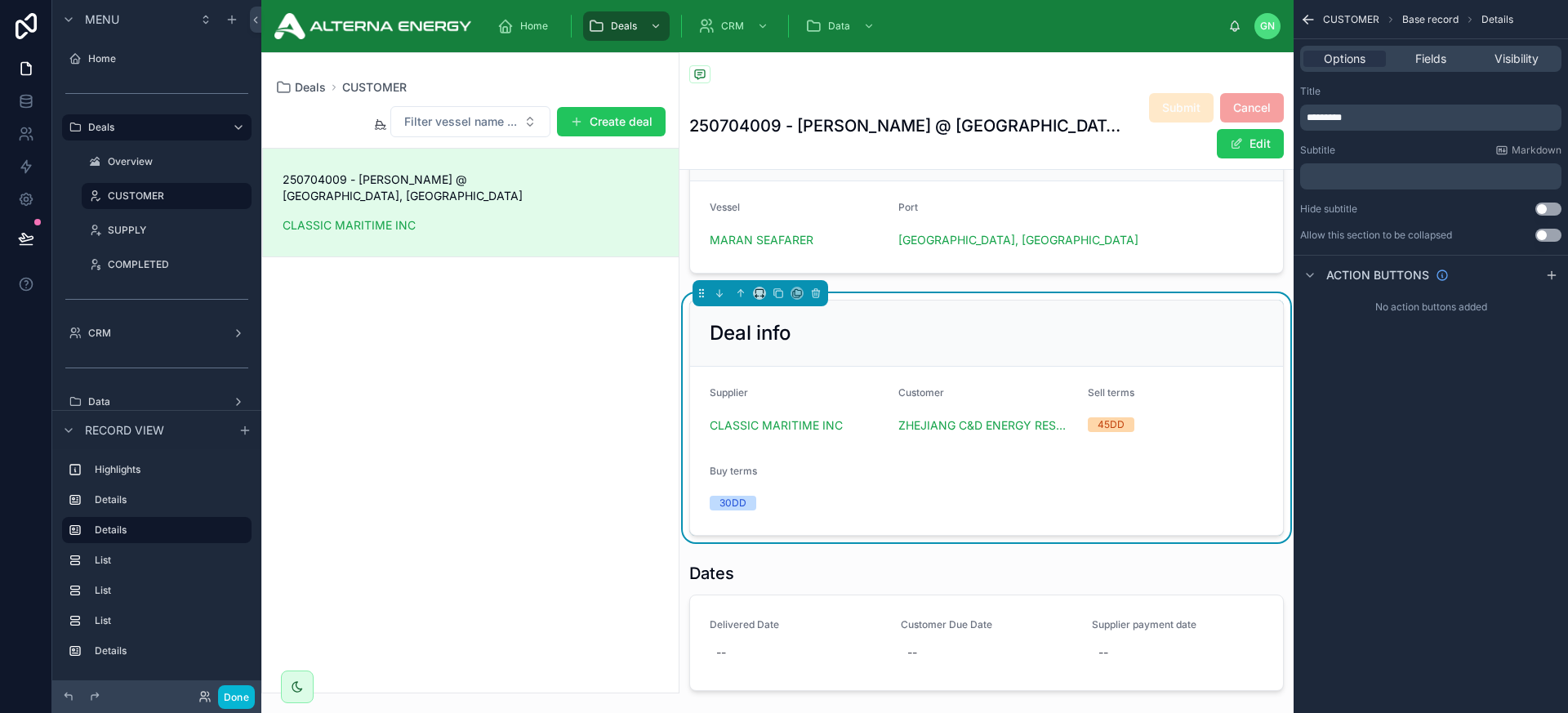
click at [1328, 119] on span "*********" at bounding box center [1325, 117] width 35 height 10
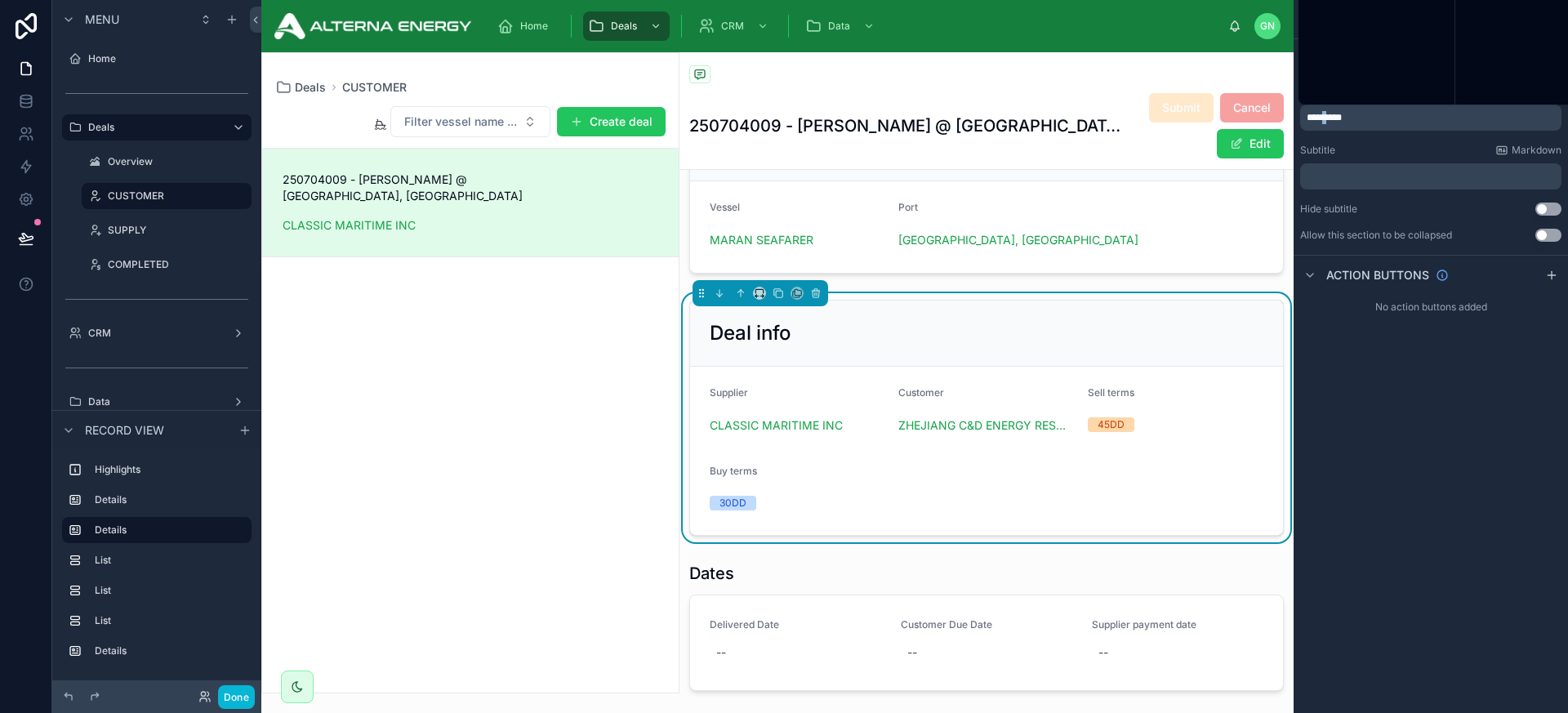
click at [1328, 119] on span "*********" at bounding box center [1325, 117] width 35 height 10
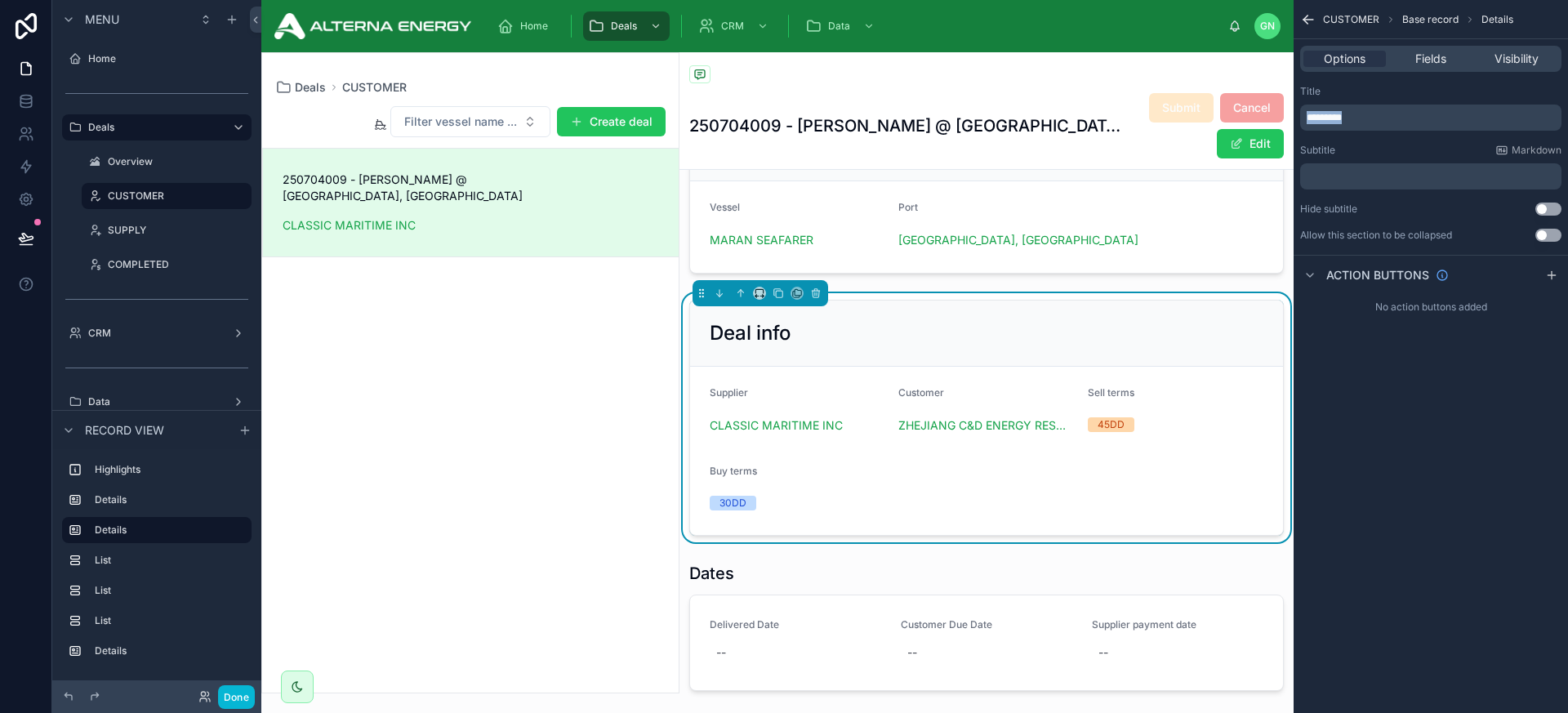
click at [1328, 119] on span "*********" at bounding box center [1325, 117] width 35 height 10
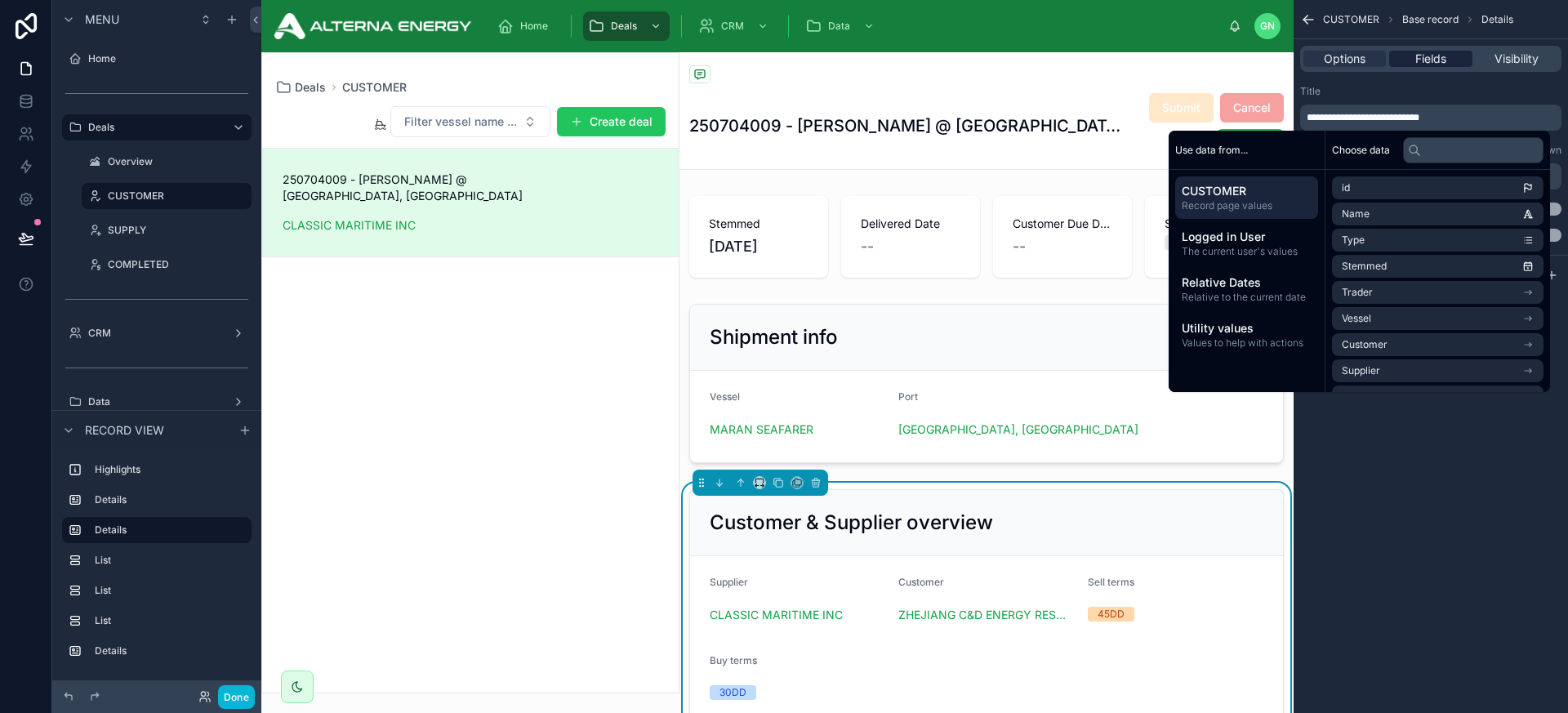
click at [1371, 61] on span "Fields" at bounding box center [1431, 58] width 31 height 16
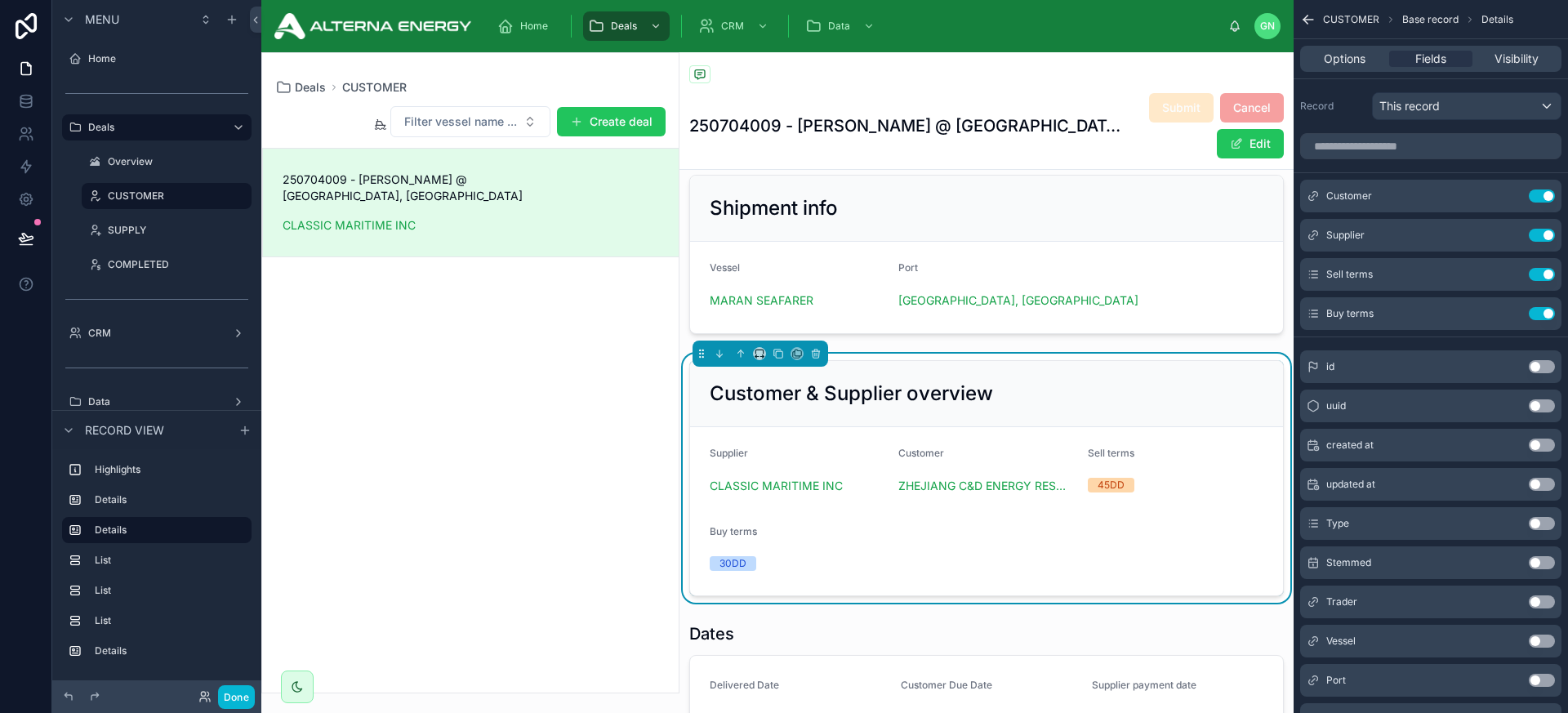
scroll to position [135, 0]
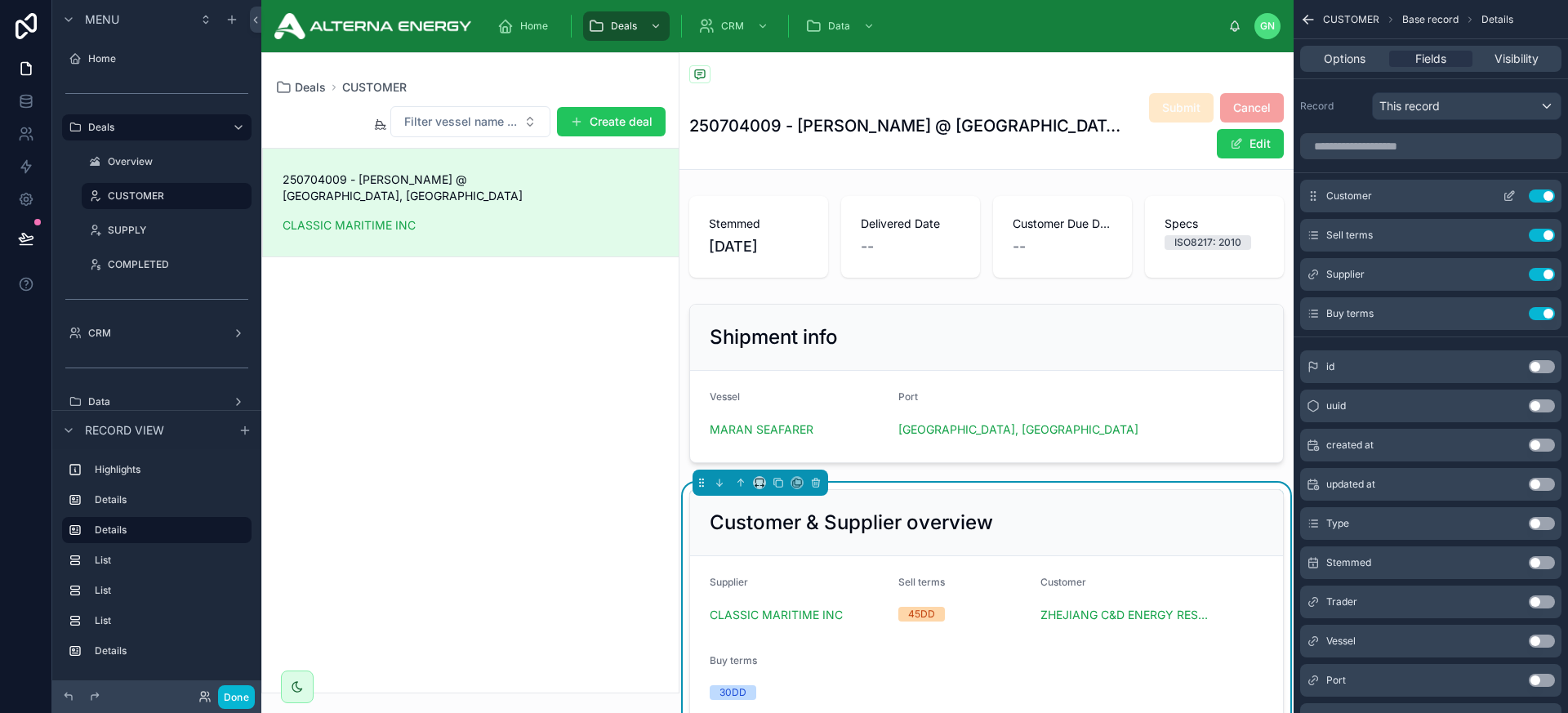
click at [1371, 197] on icon "scrollable content" at bounding box center [1511, 194] width 7 height 7
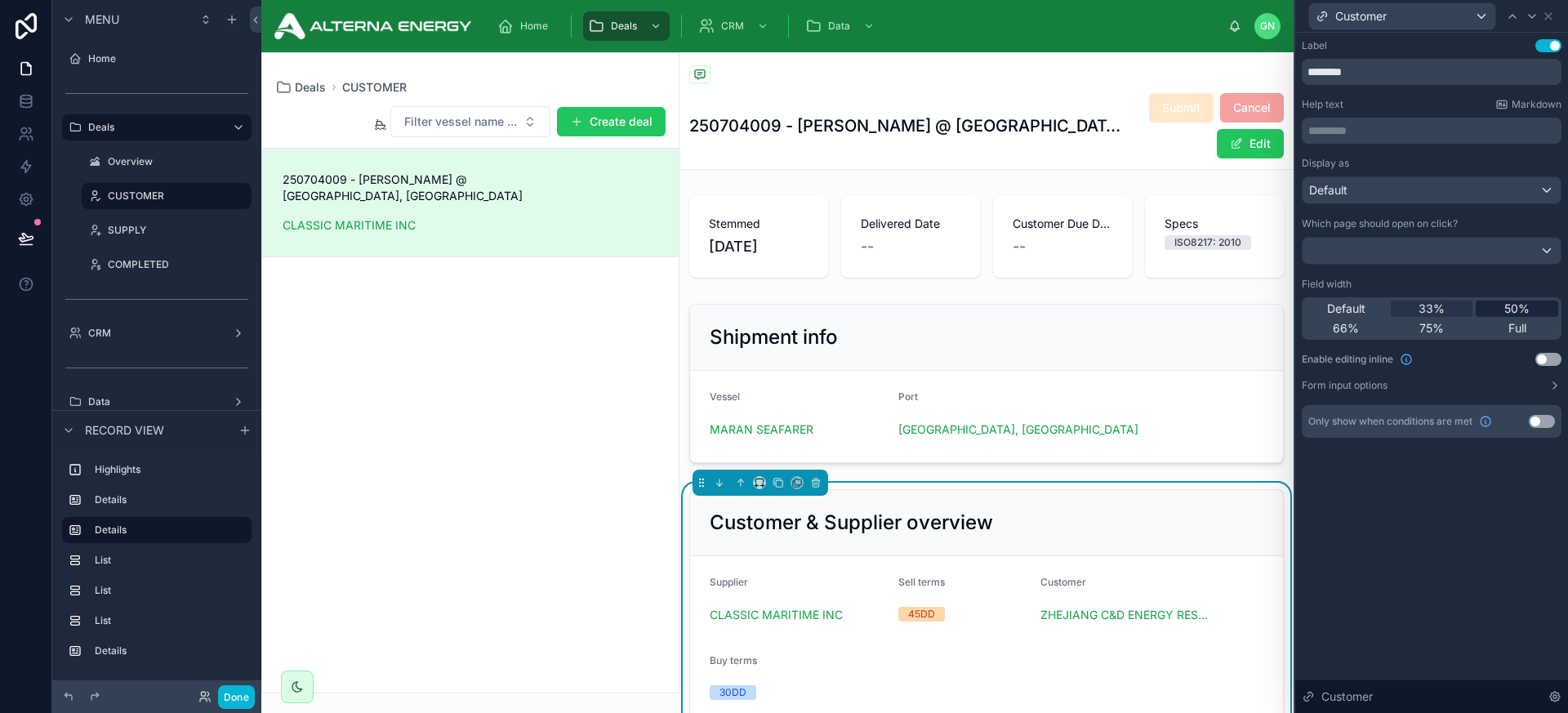
click at [1371, 305] on div "50%" at bounding box center [1517, 308] width 83 height 16
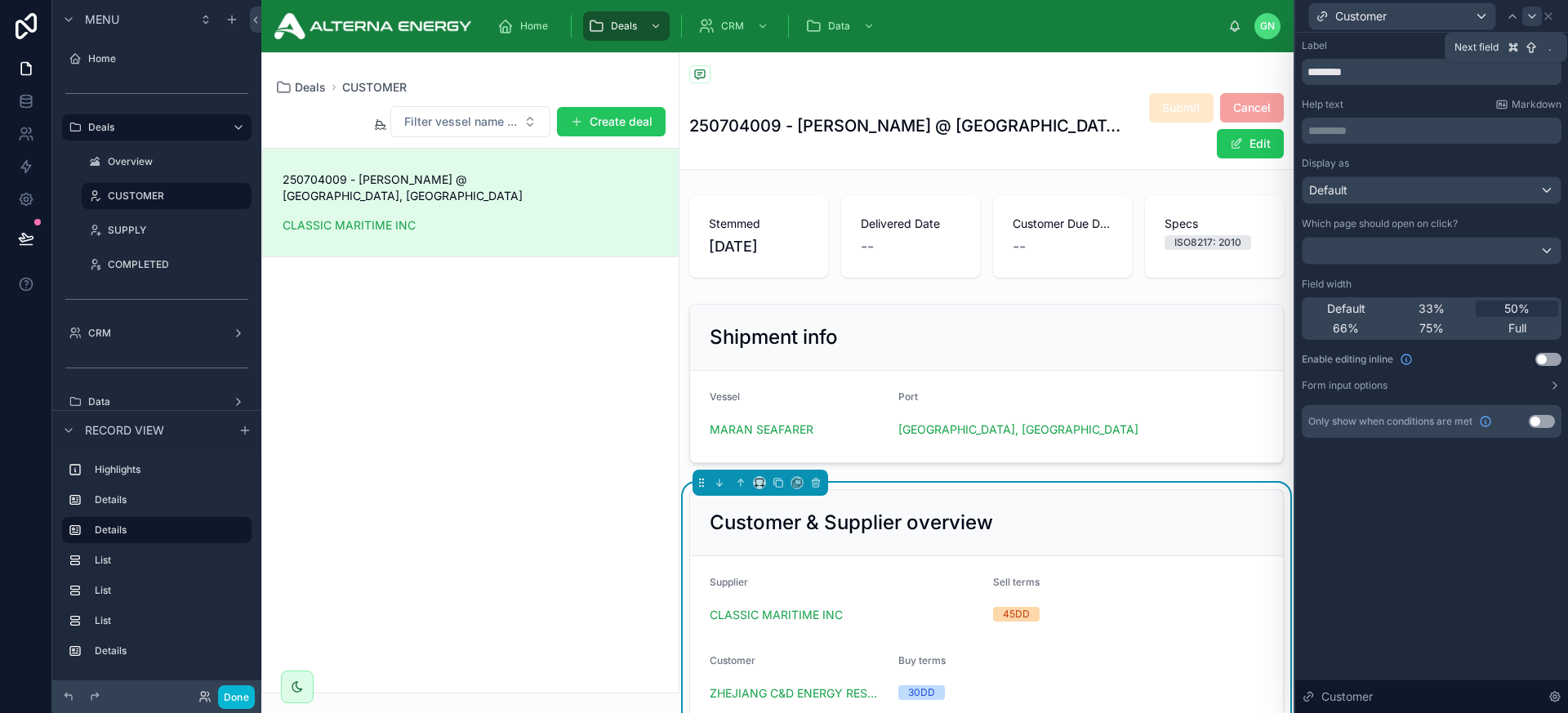
click at [1371, 15] on icon at bounding box center [1532, 16] width 13 height 13
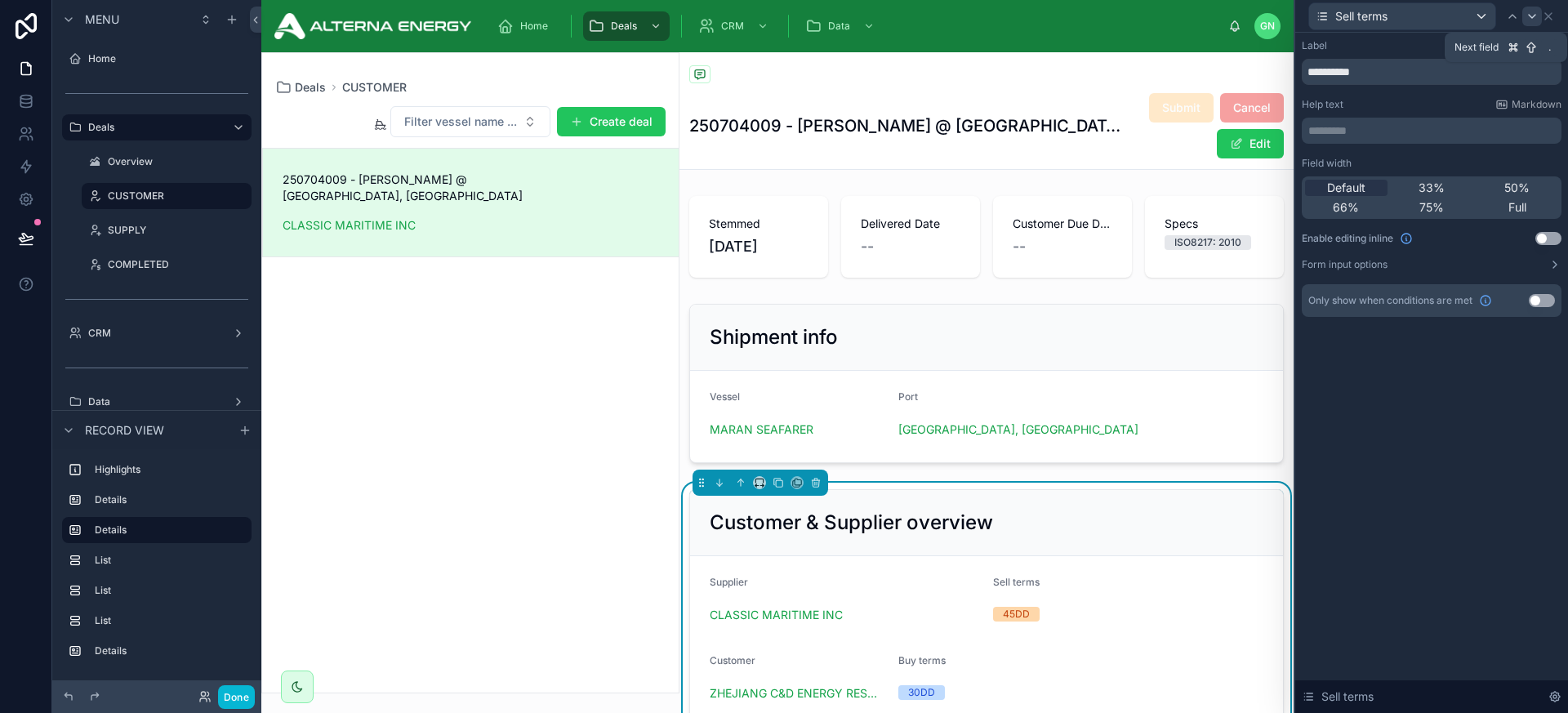
click at [1371, 14] on icon at bounding box center [1532, 16] width 13 height 13
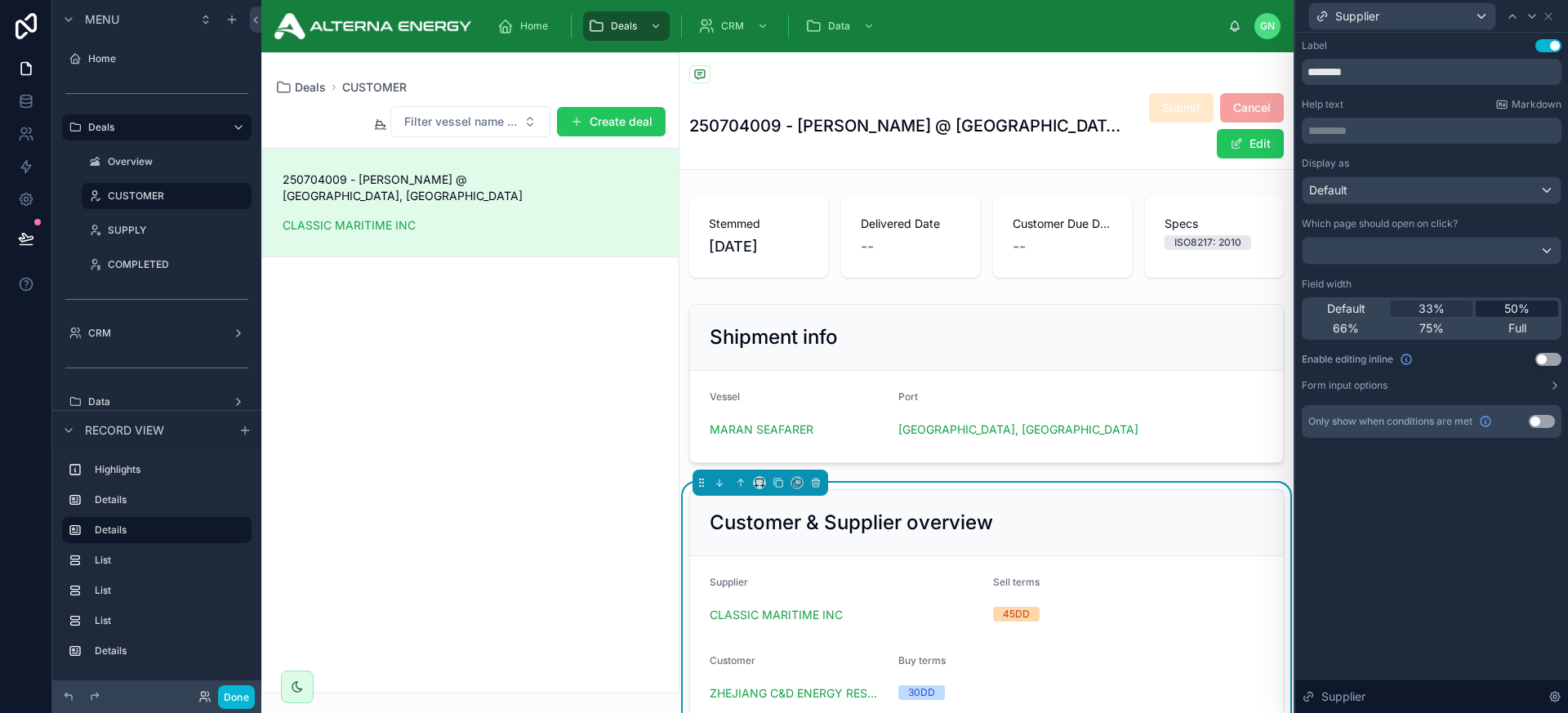
click at [1371, 308] on span "50%" at bounding box center [1517, 308] width 25 height 16
click at [1371, 19] on icon at bounding box center [1532, 16] width 13 height 13
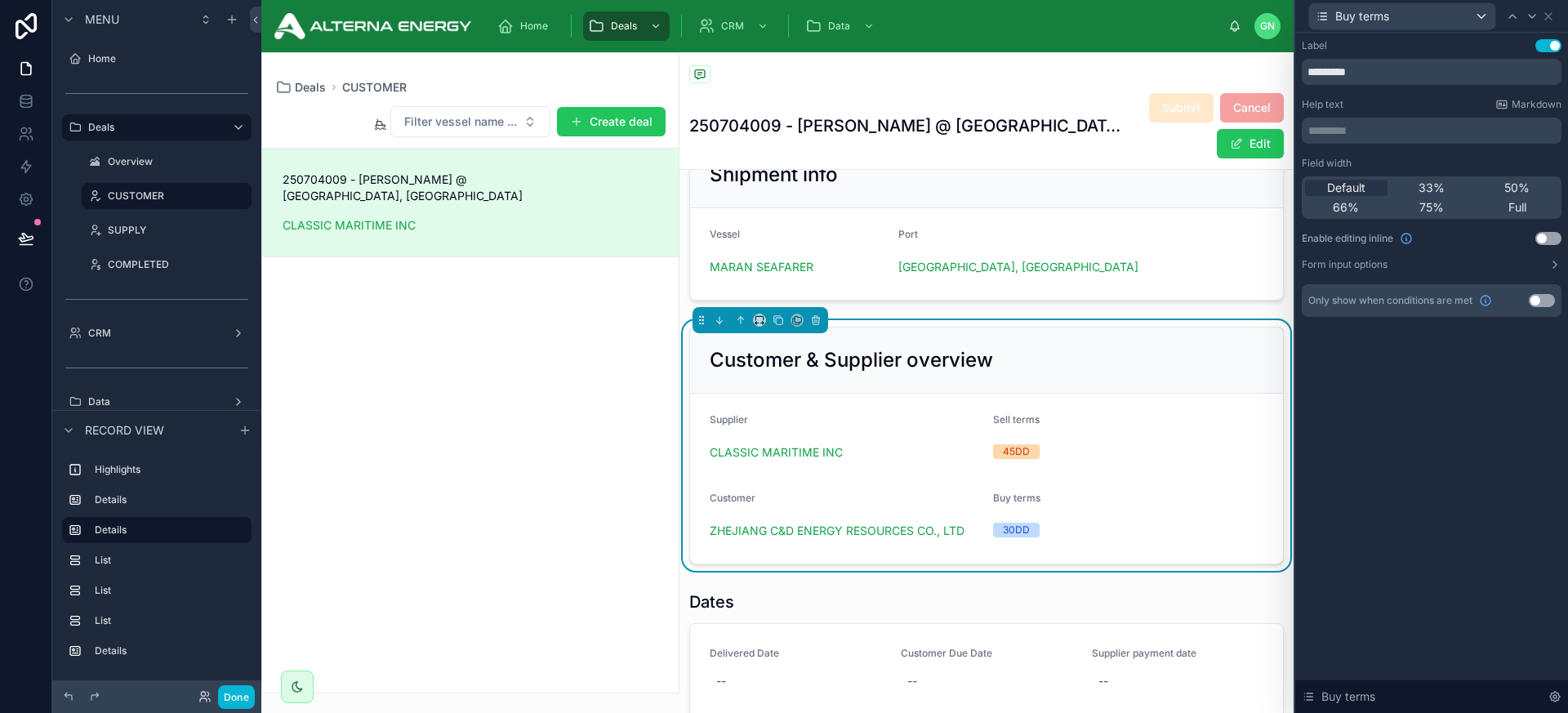
scroll to position [164, 0]
click at [1371, 21] on icon at bounding box center [1548, 16] width 13 height 13
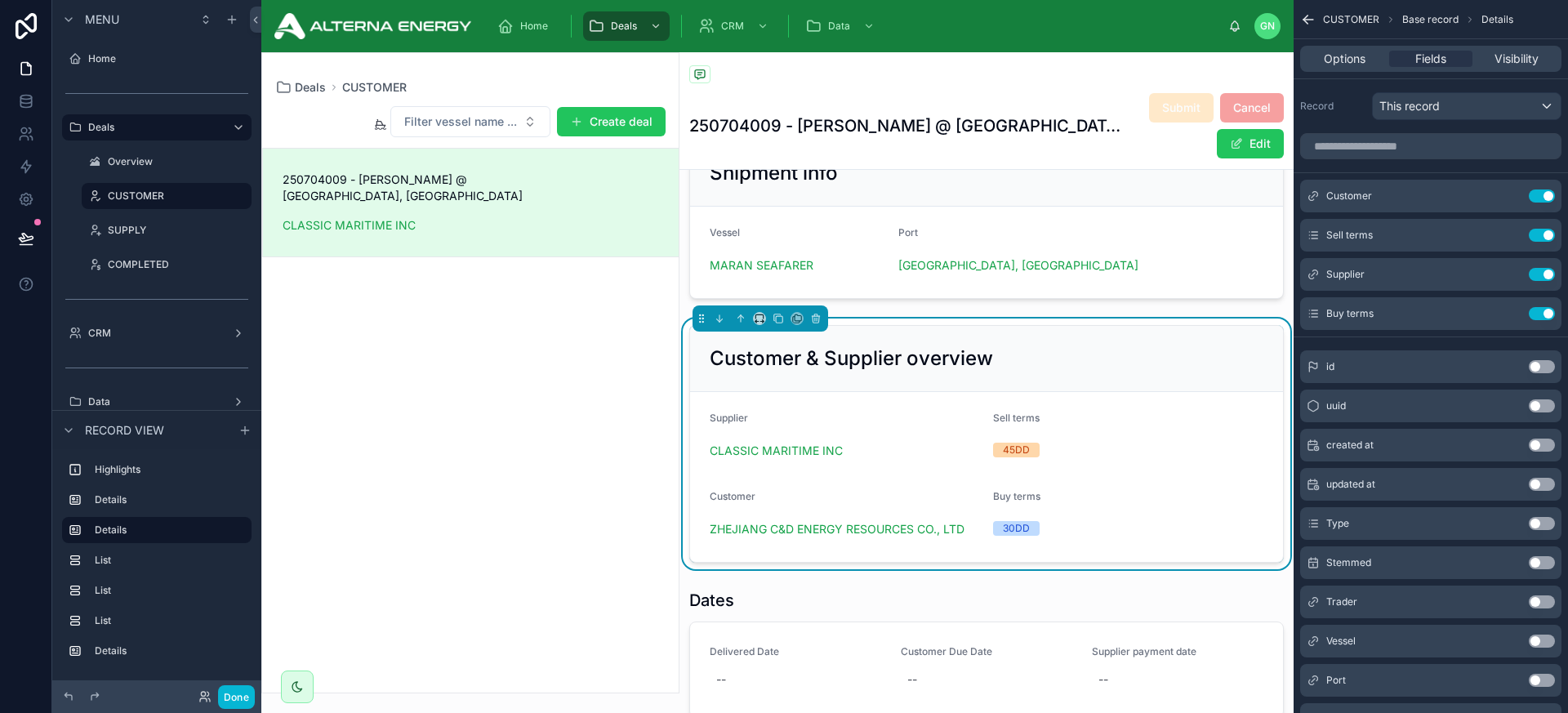
click at [1313, 22] on icon "scrollable content" at bounding box center [1308, 19] width 16 height 16
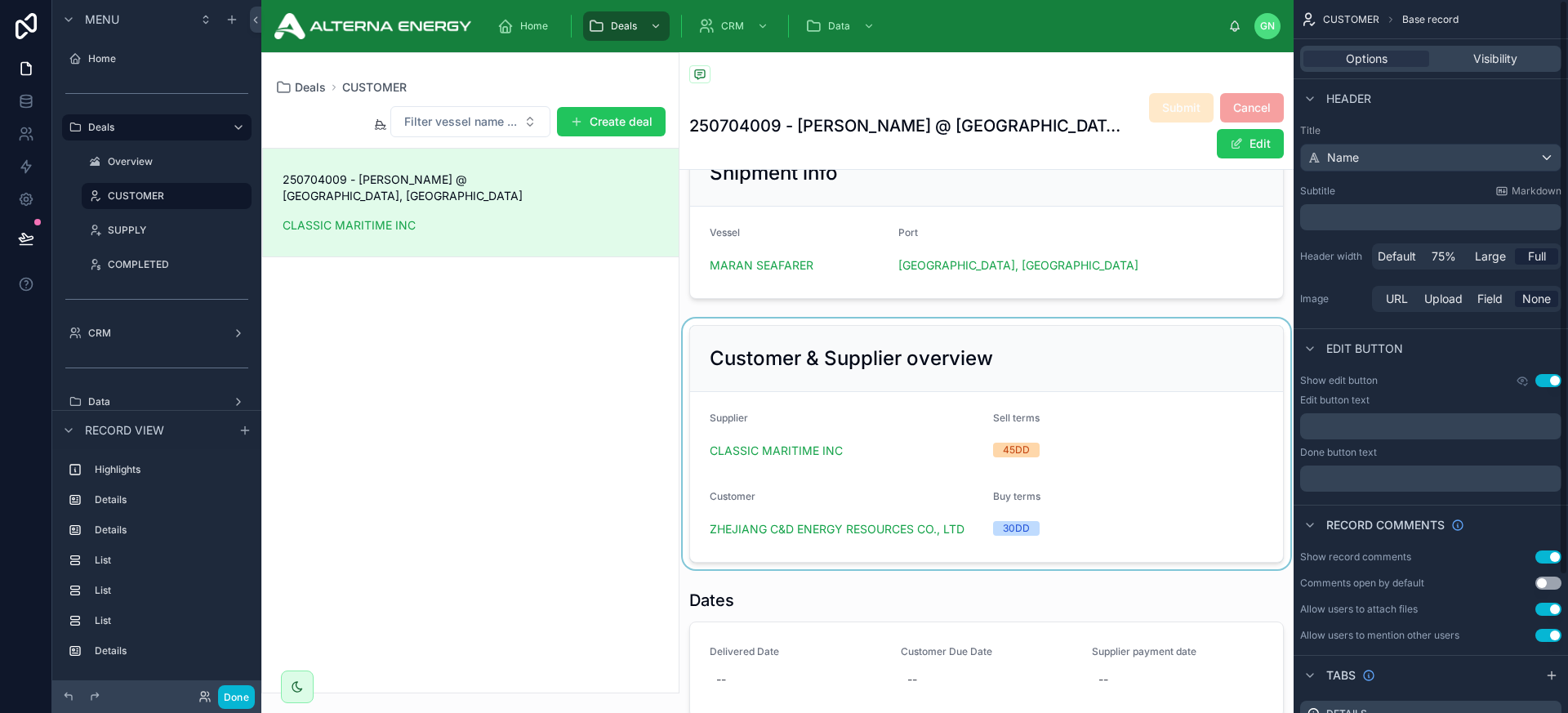
click at [1099, 341] on div at bounding box center [986, 444] width 614 height 251
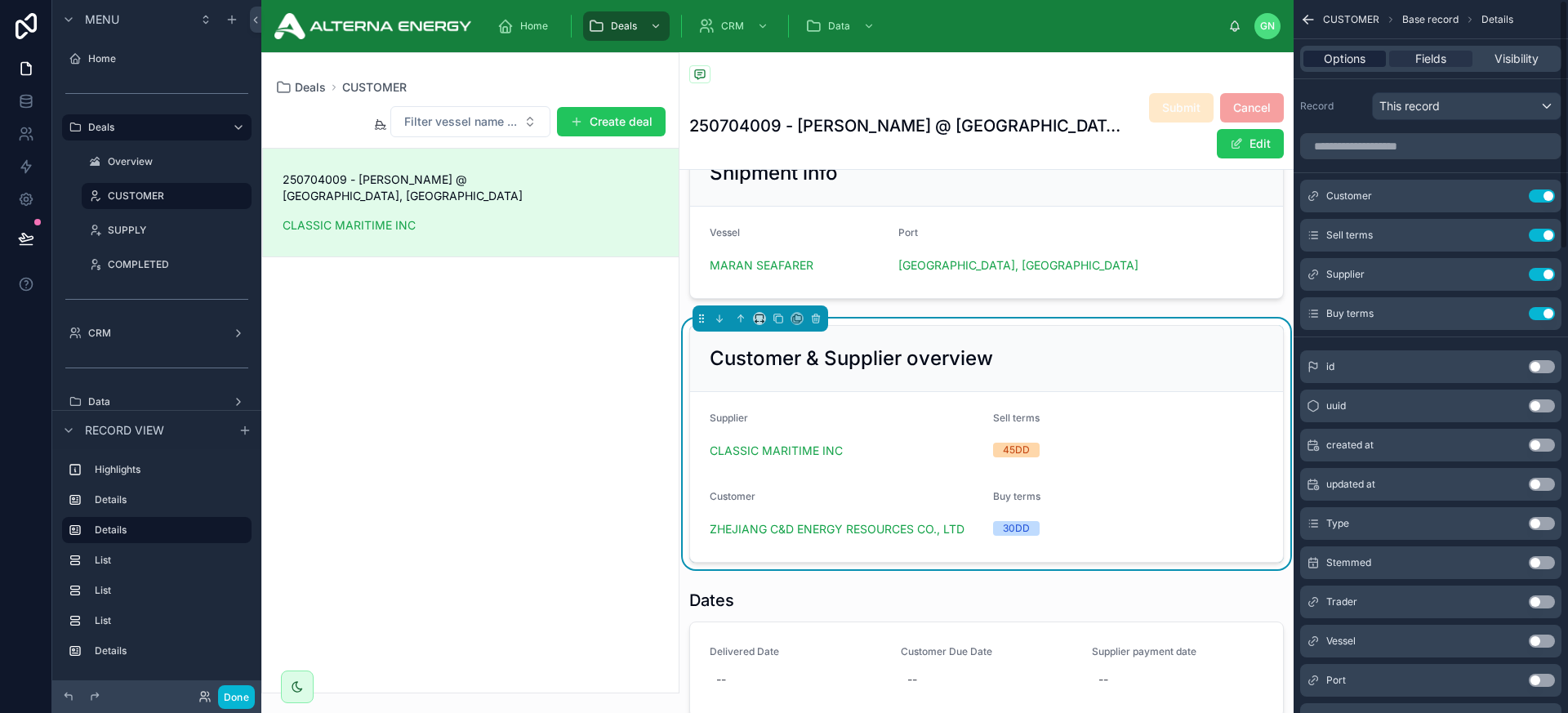
click at [1353, 65] on span "Options" at bounding box center [1344, 58] width 41 height 16
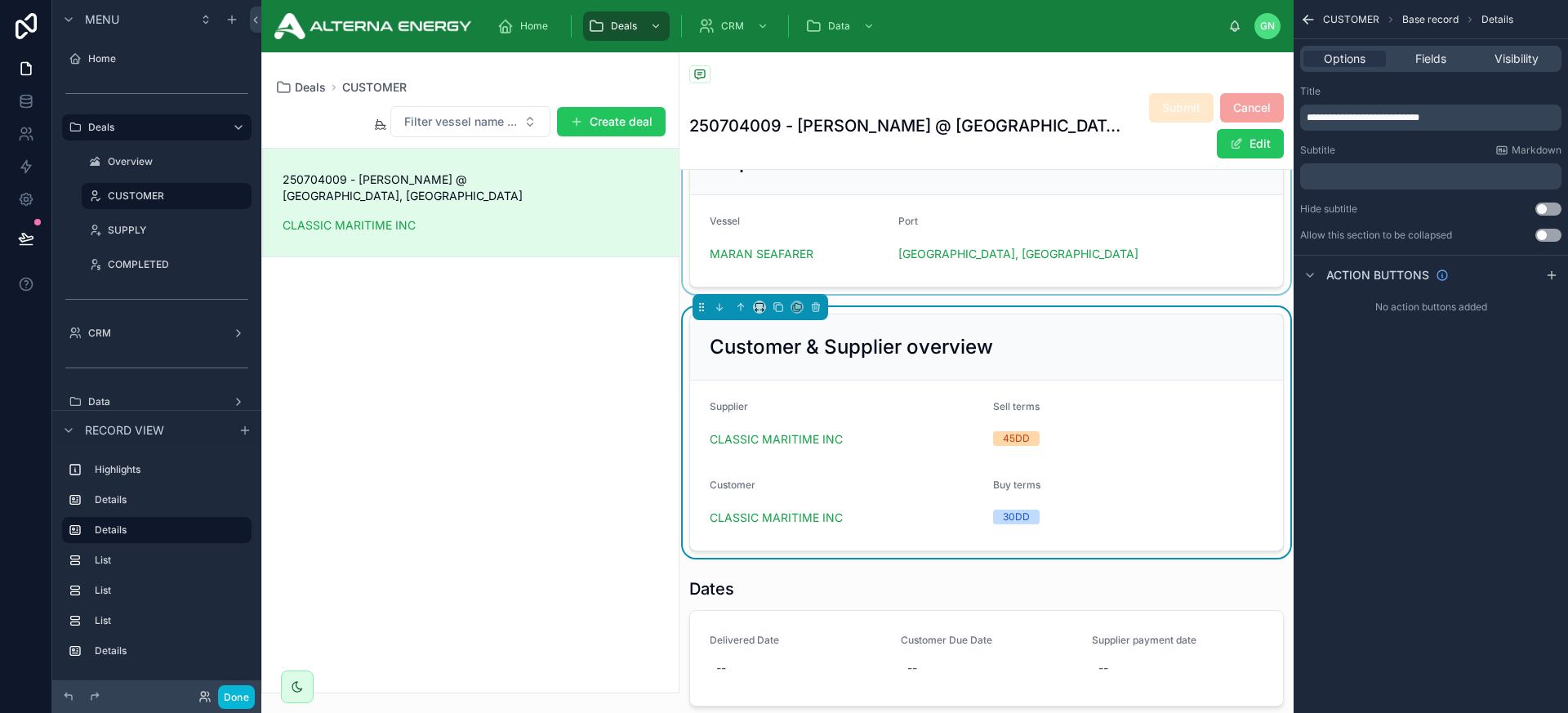
scroll to position [180, 0]
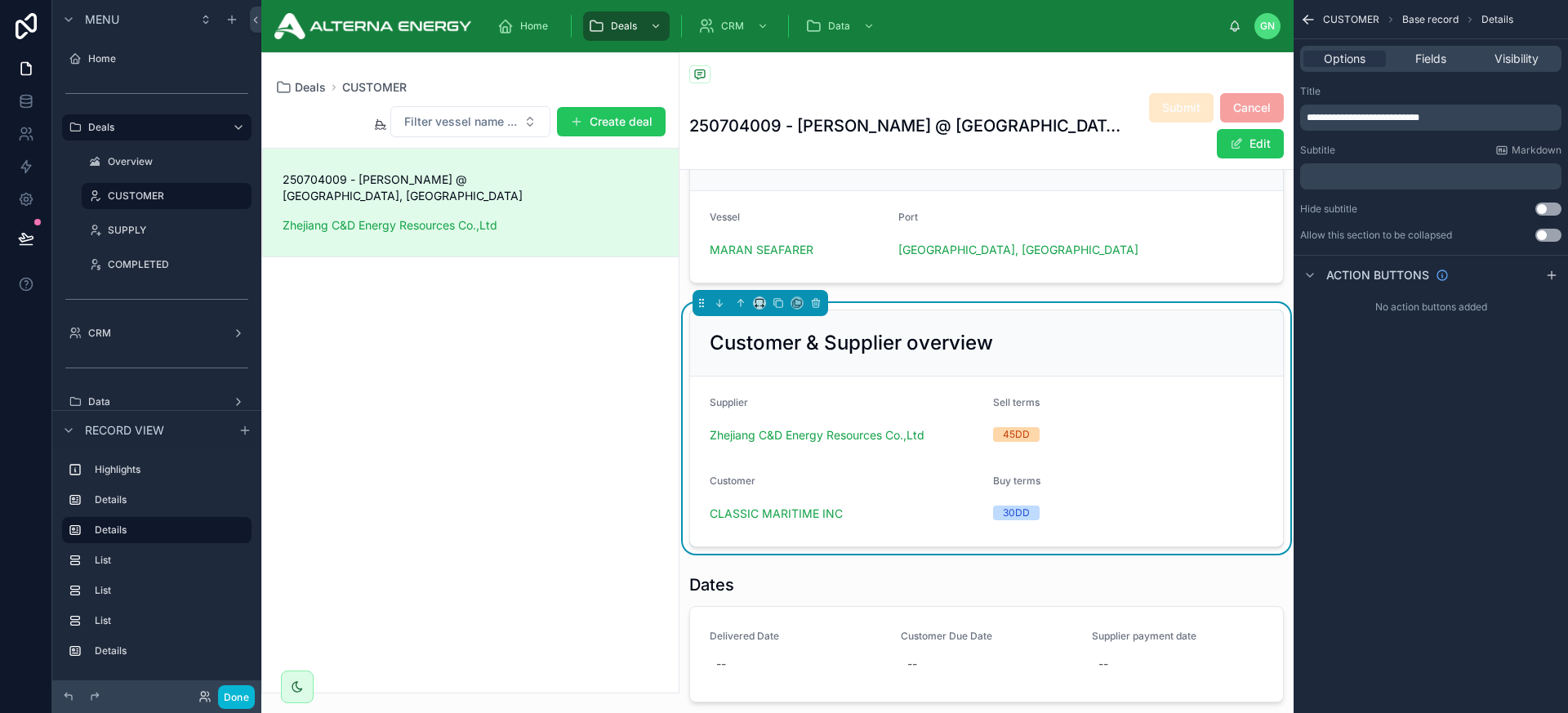
click at [1135, 330] on div "Customer & Supplier overview" at bounding box center [987, 343] width 554 height 26
click at [1371, 68] on div "Options Fields Visibility" at bounding box center [1430, 58] width 261 height 26
click at [1371, 57] on span "Fields" at bounding box center [1431, 58] width 31 height 16
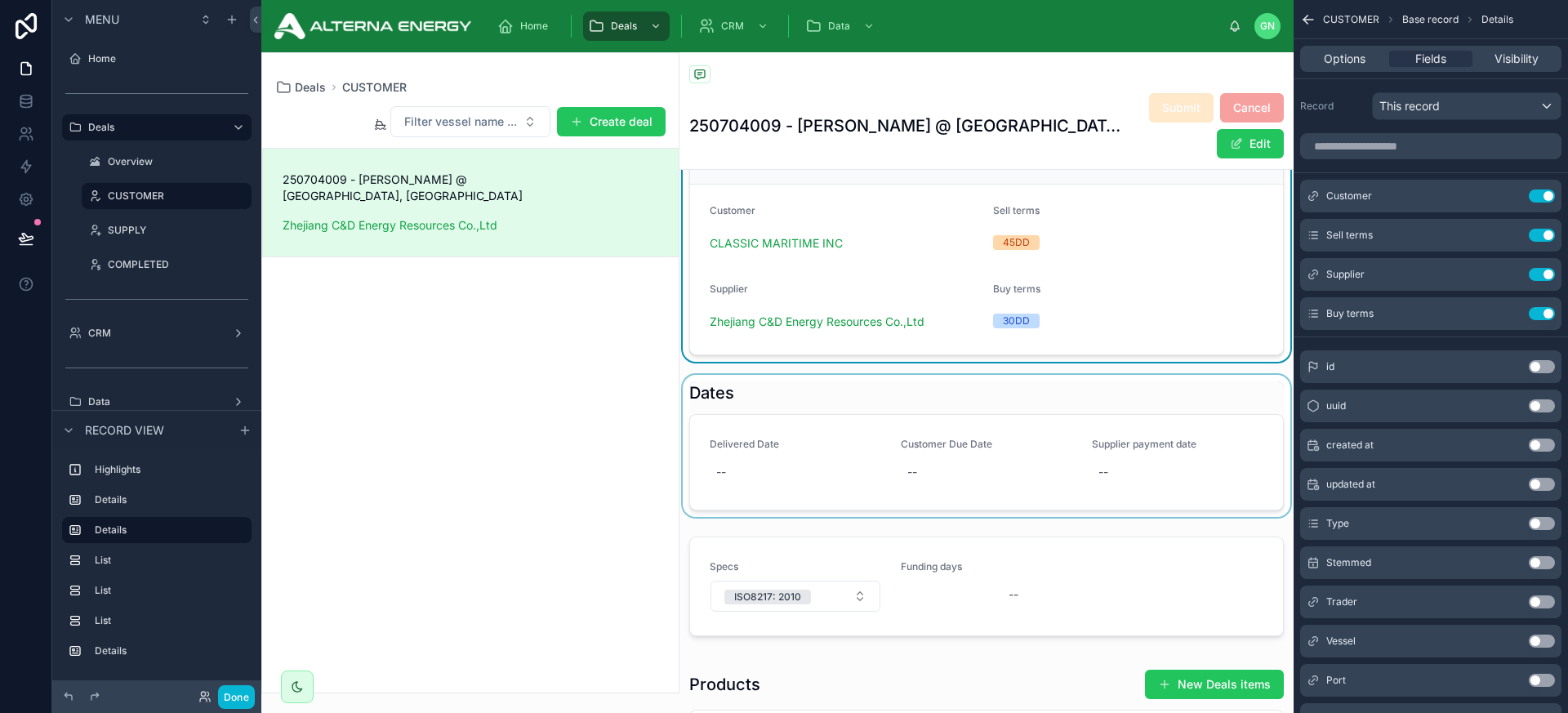
scroll to position [373, 0]
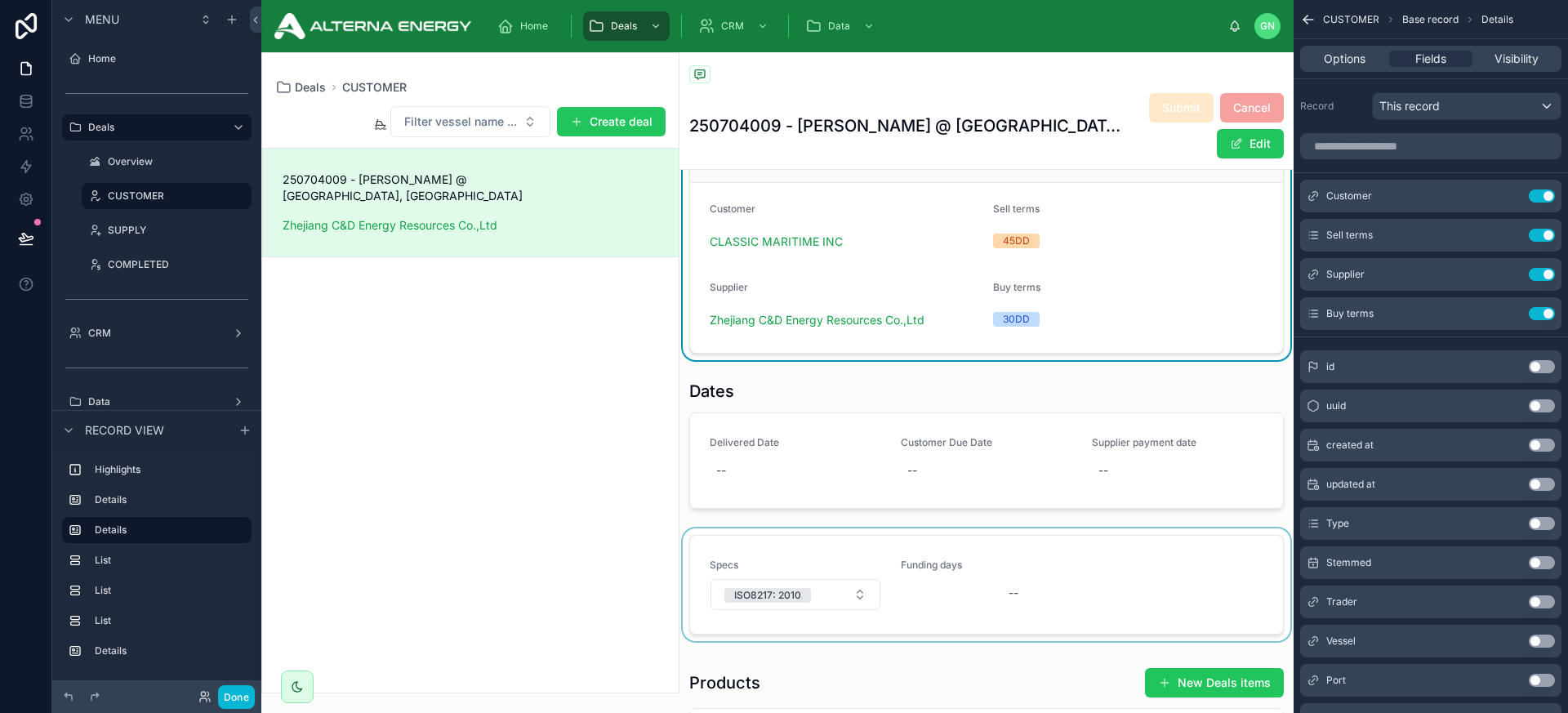
click at [990, 591] on div at bounding box center [986, 588] width 614 height 119
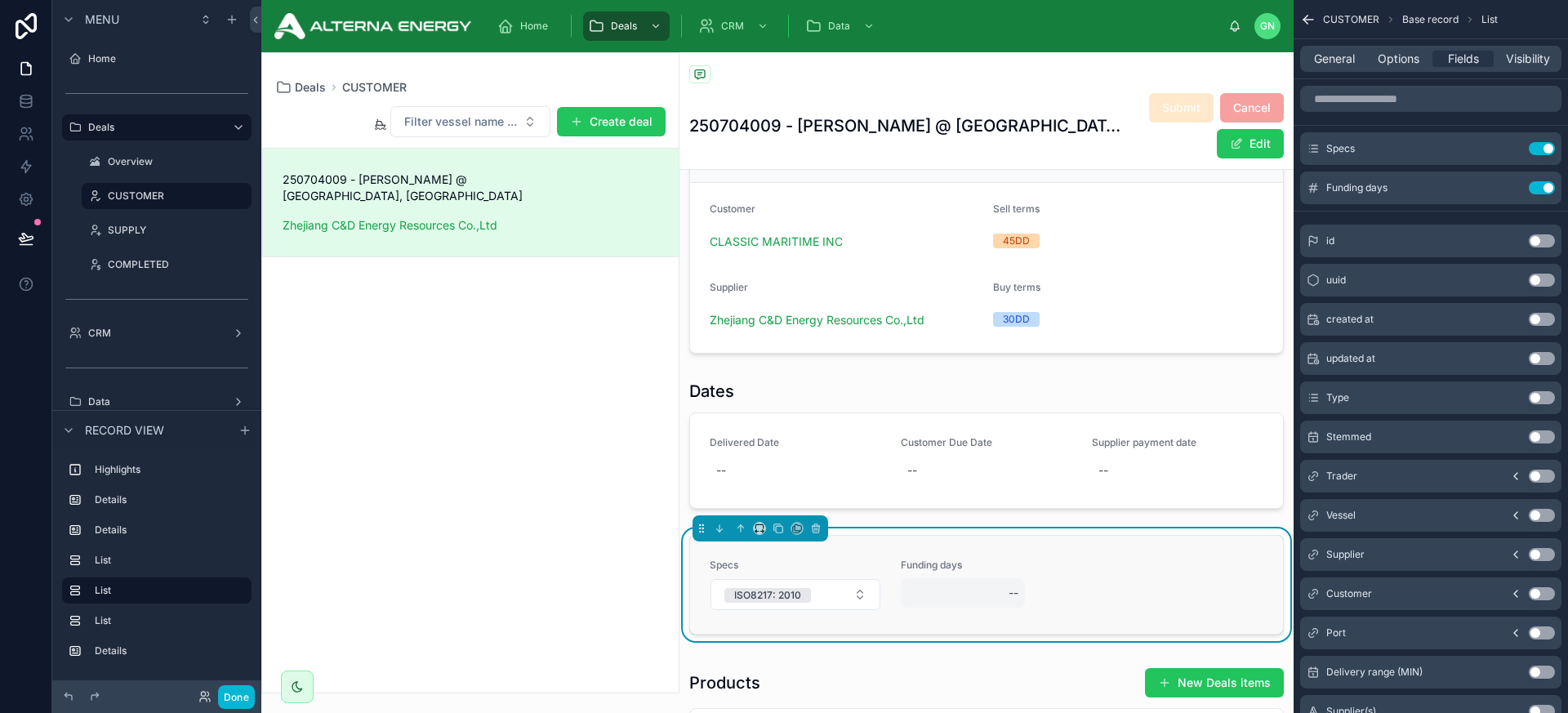
click at [983, 596] on div "--" at bounding box center [962, 593] width 124 height 30
click at [1085, 530] on div "Specs ISO8217: 2010 Funding days --" at bounding box center [986, 588] width 614 height 119
click at [239, 688] on button "Done" at bounding box center [237, 697] width 37 height 24
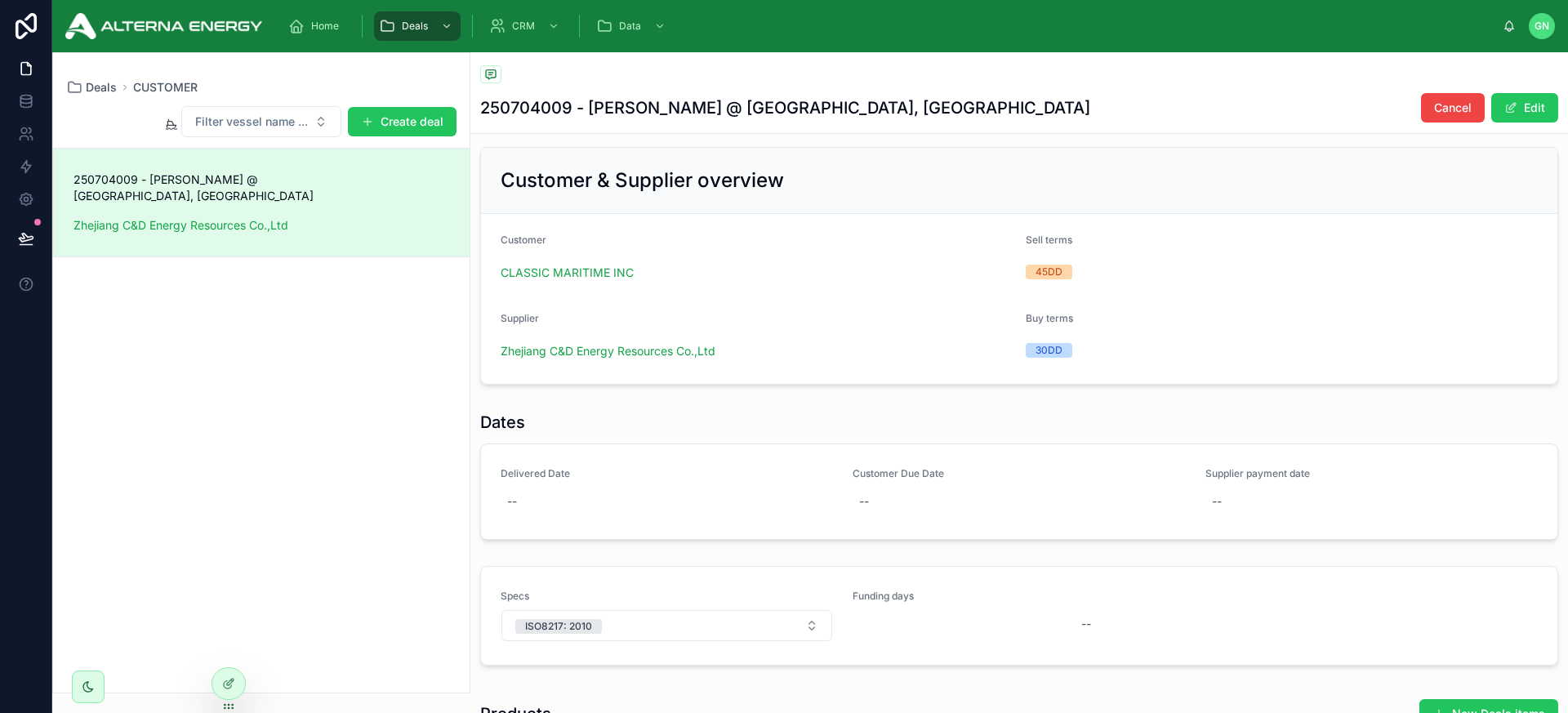
scroll to position [313, 0]
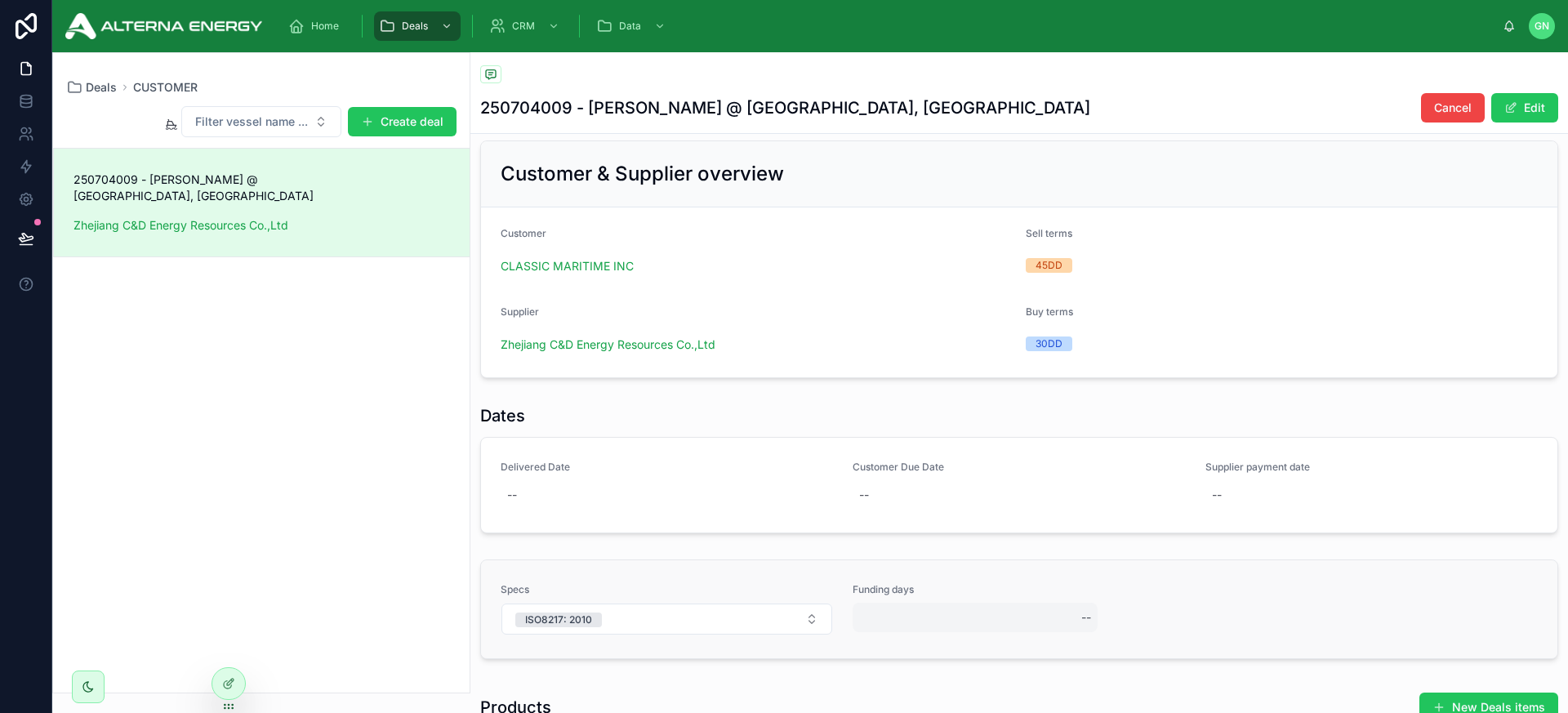
click at [928, 616] on div "--" at bounding box center [975, 618] width 245 height 30
type input "**"
